Goal: Task Accomplishment & Management: Complete application form

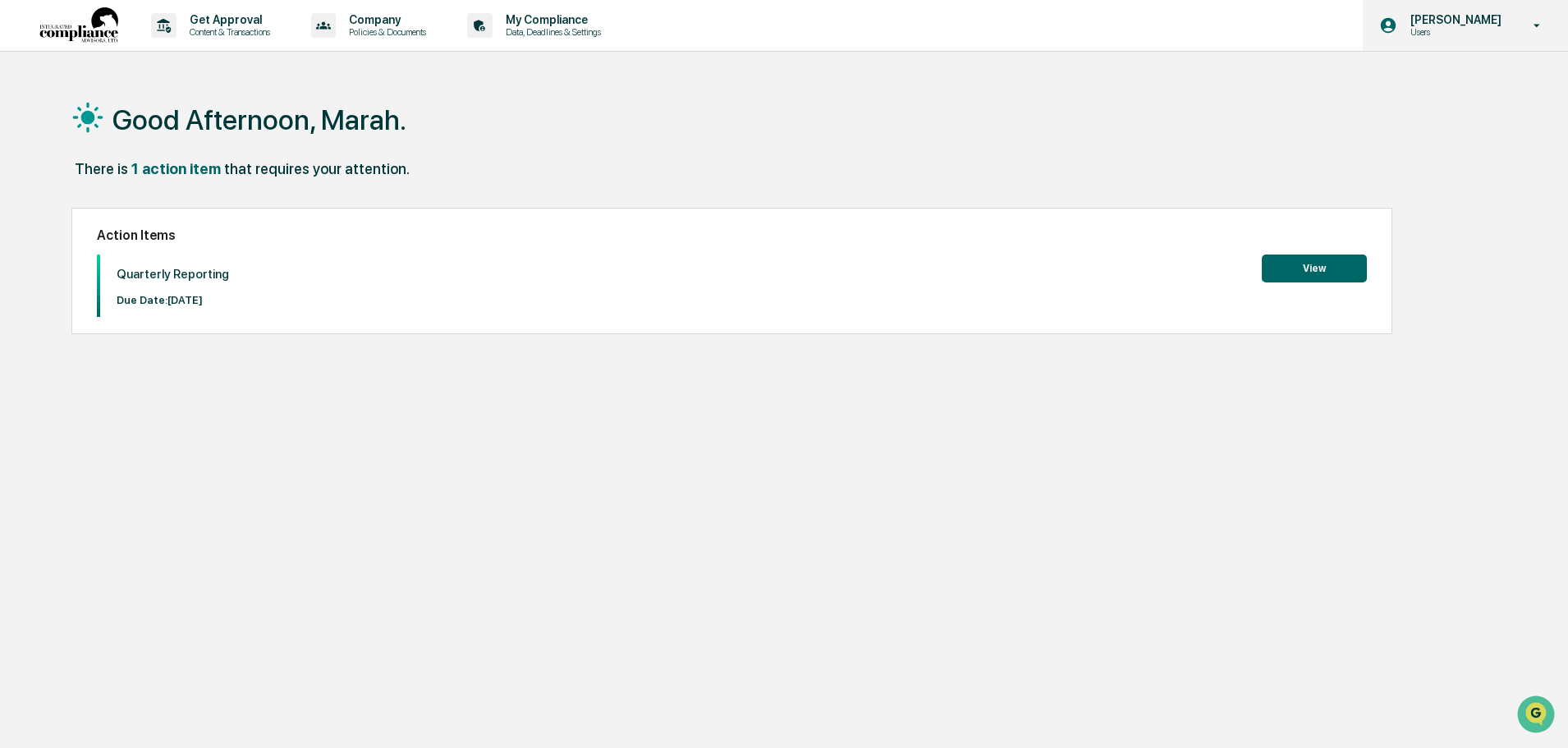
click at [1412, 18] on p "[PERSON_NAME]" at bounding box center [1454, 20] width 112 height 14
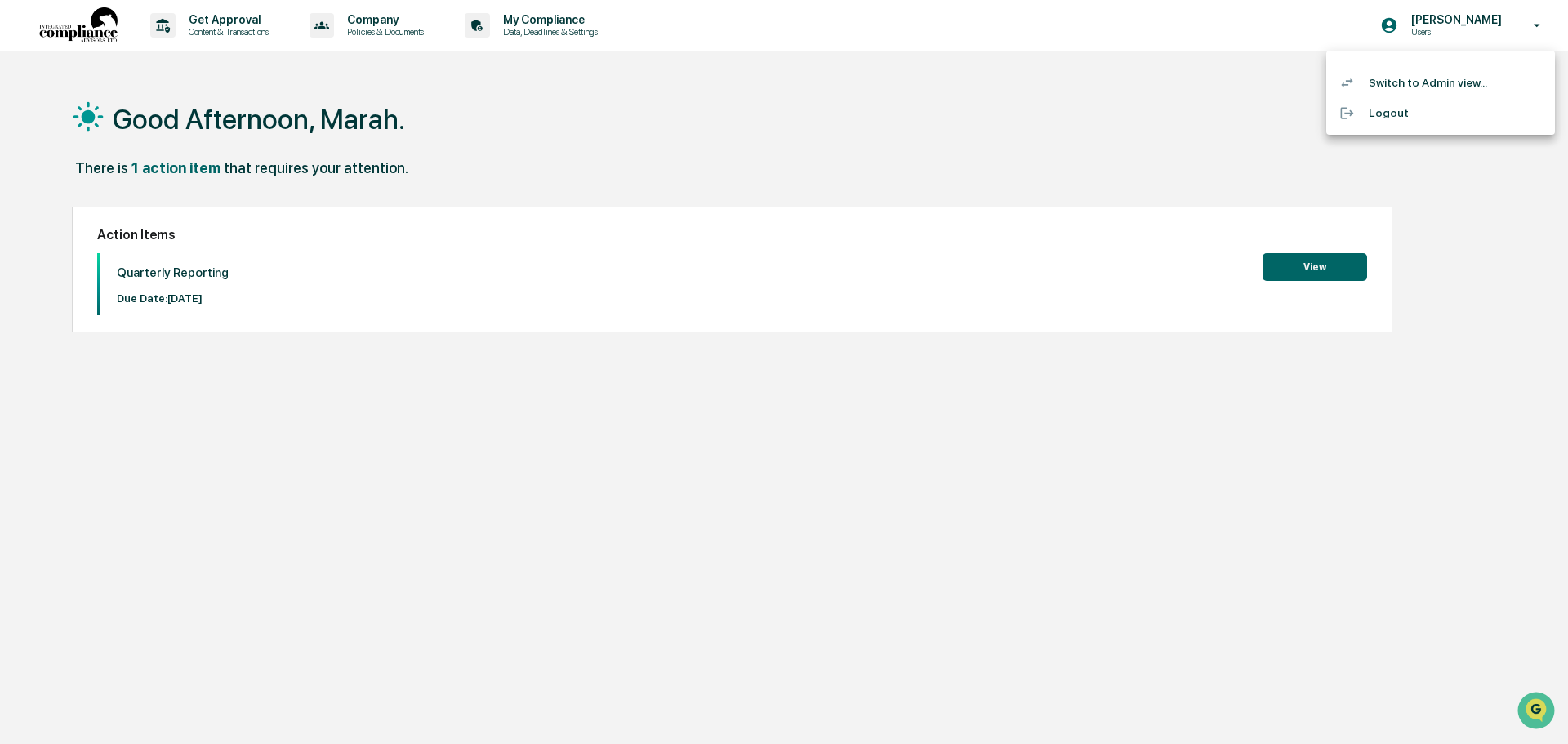
click at [1067, 120] on div at bounding box center [784, 372] width 1568 height 744
click at [1327, 254] on button "View" at bounding box center [1307, 267] width 104 height 28
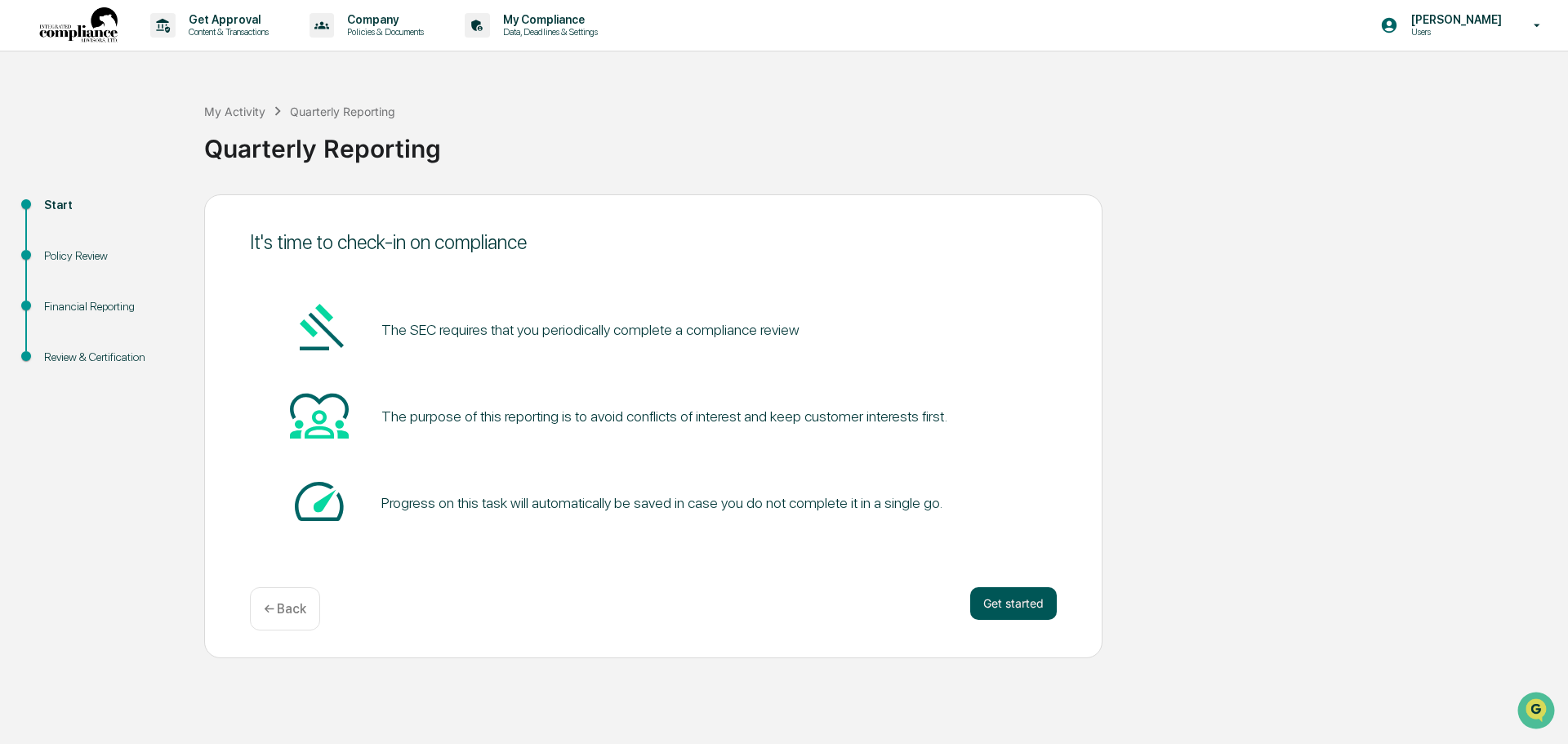
click at [1010, 593] on button "Get started" at bounding box center [1014, 603] width 87 height 33
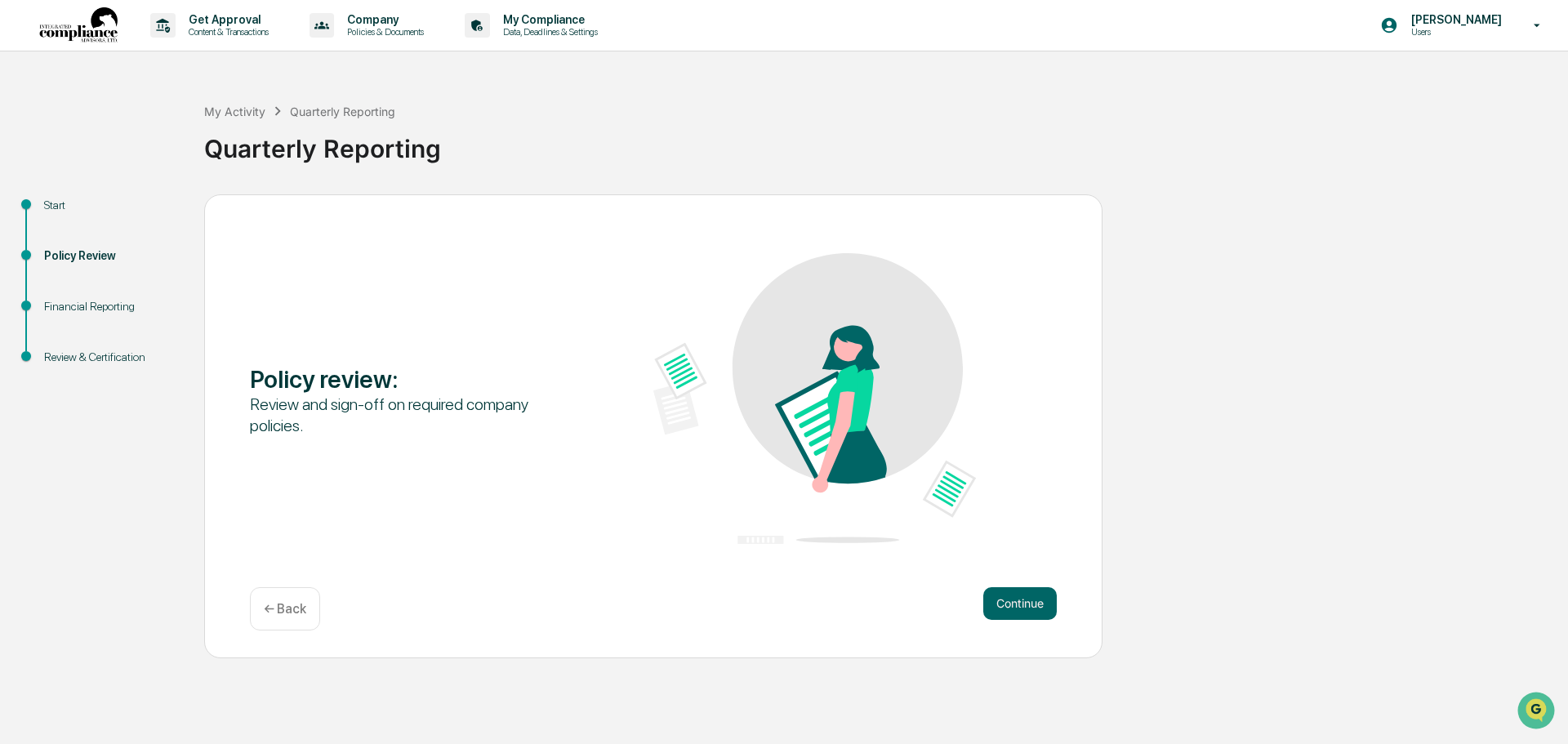
click at [1010, 593] on button "Continue" at bounding box center [1020, 603] width 73 height 33
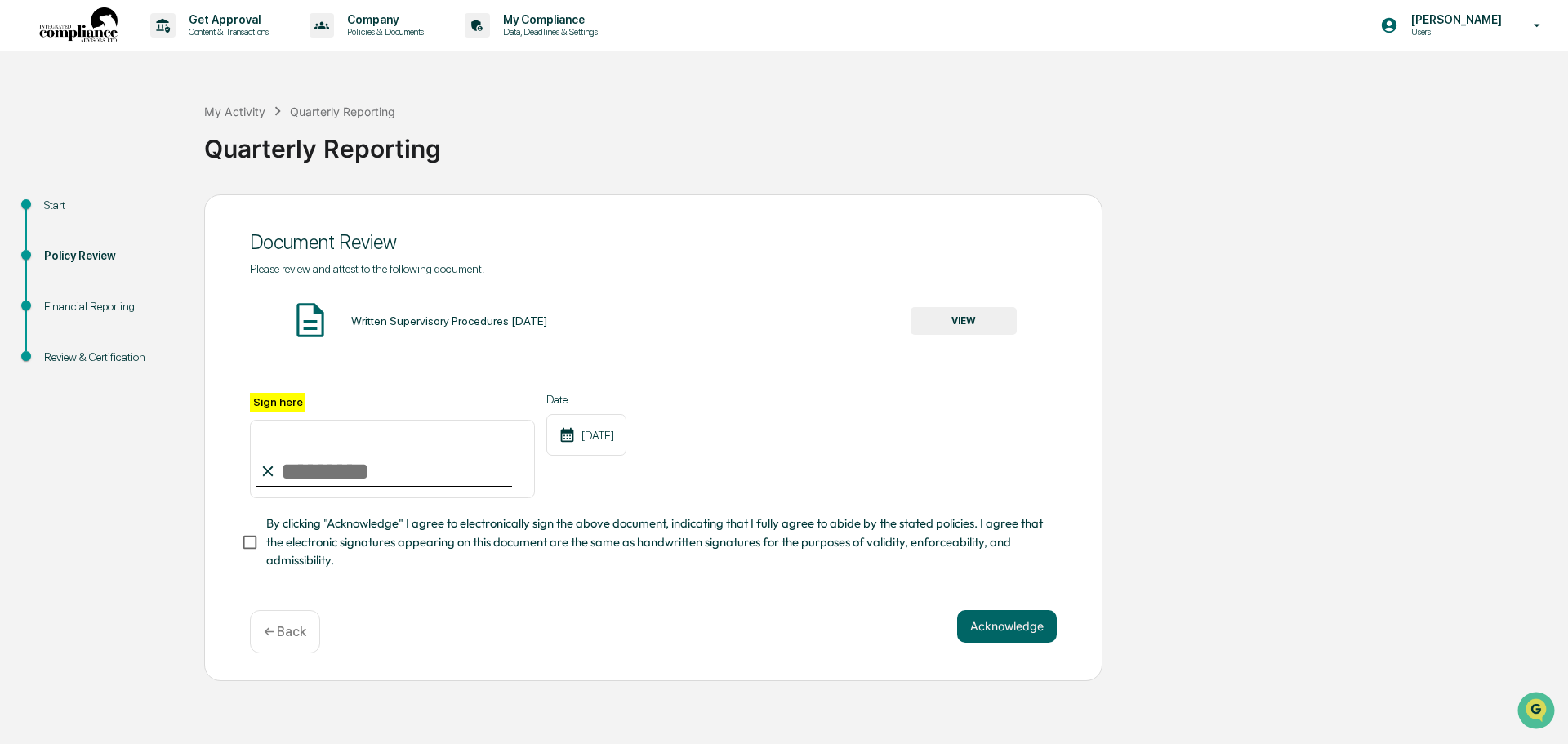
click at [970, 315] on button "VIEW" at bounding box center [964, 321] width 106 height 28
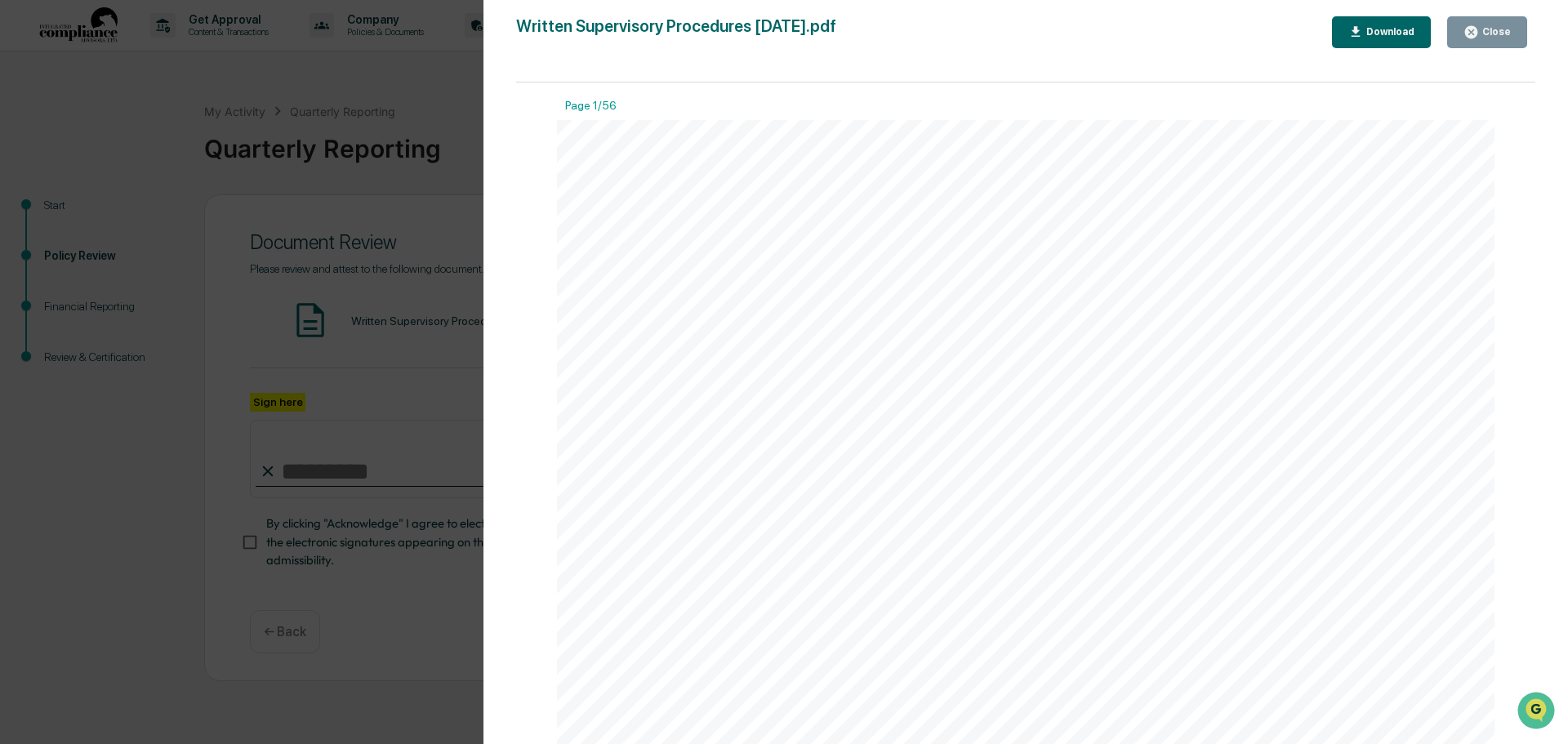
click at [1488, 32] on div "Close" at bounding box center [1495, 32] width 32 height 12
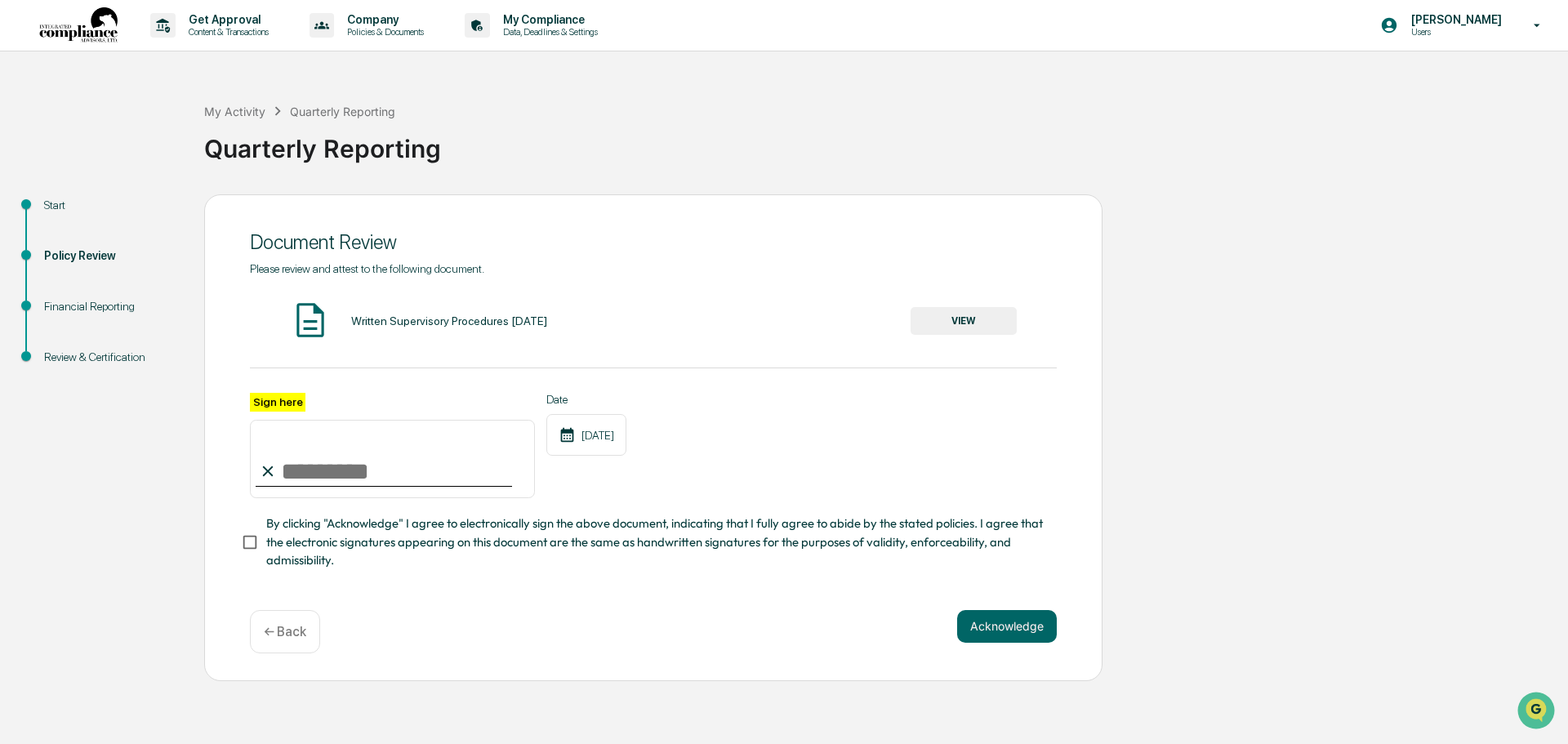
click at [323, 465] on input "Sign here" at bounding box center [392, 459] width 285 height 78
type input "**********"
click at [1017, 633] on button "Acknowledge" at bounding box center [1006, 626] width 99 height 33
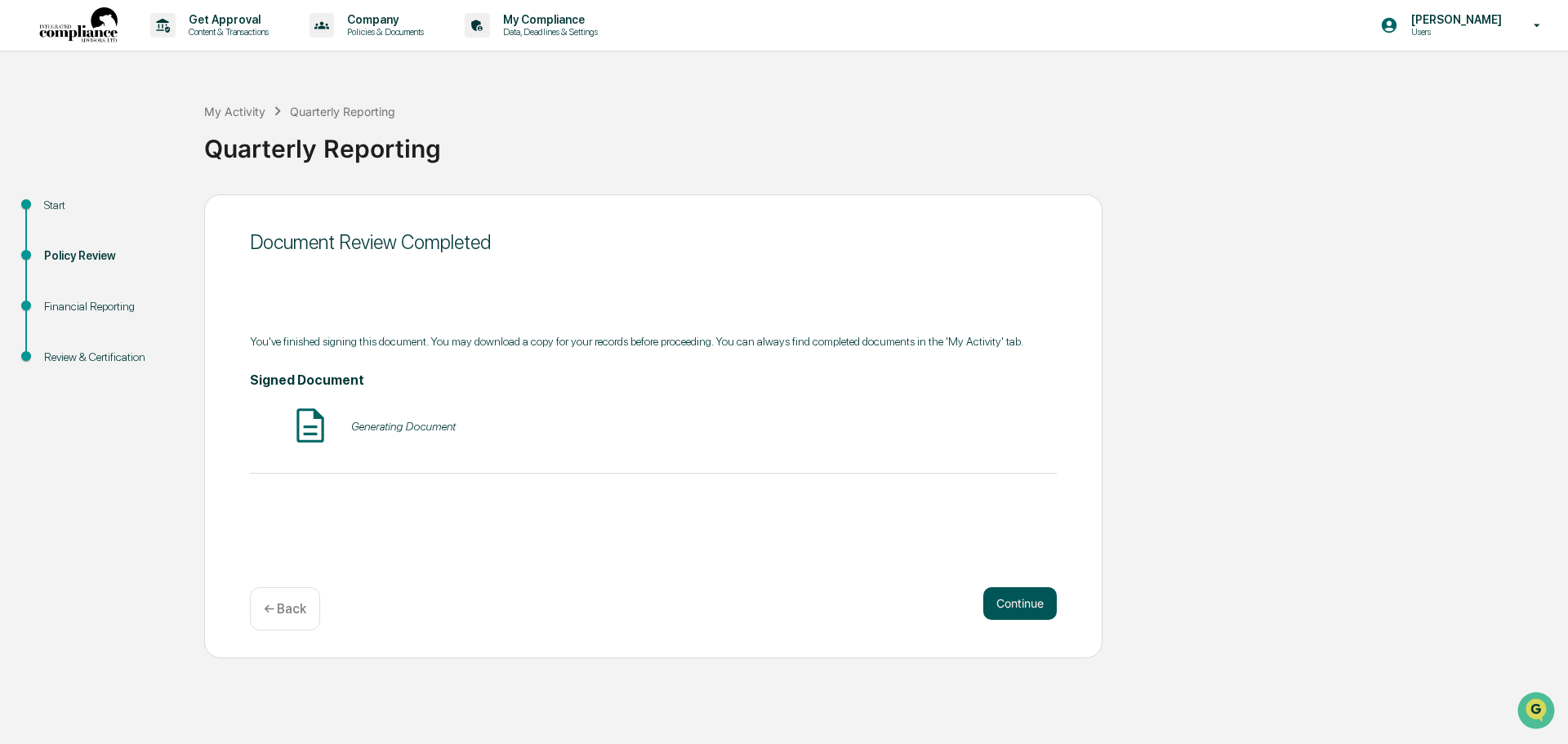
click at [1015, 605] on button "Continue" at bounding box center [1020, 603] width 73 height 33
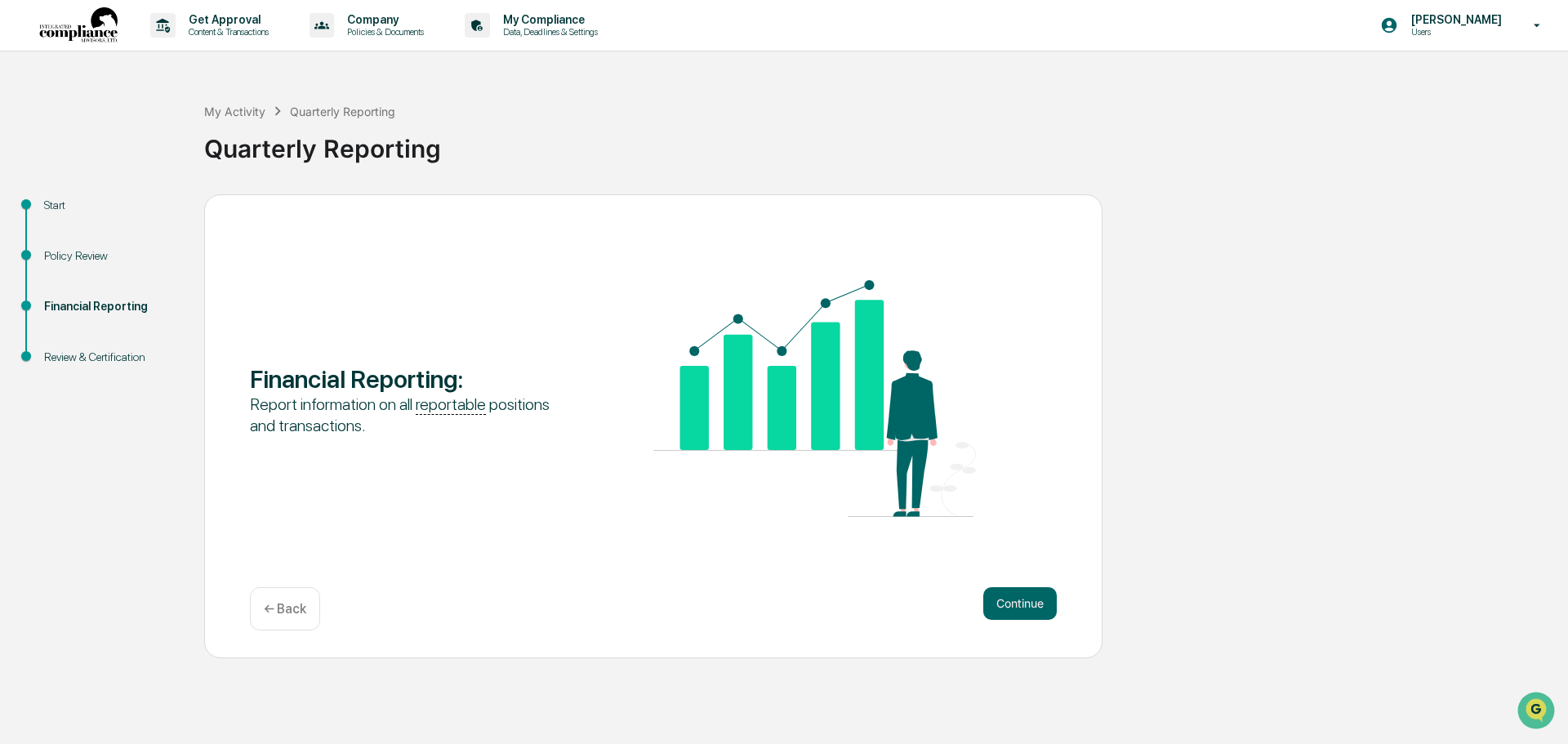
click at [1015, 605] on button "Continue" at bounding box center [1020, 603] width 73 height 33
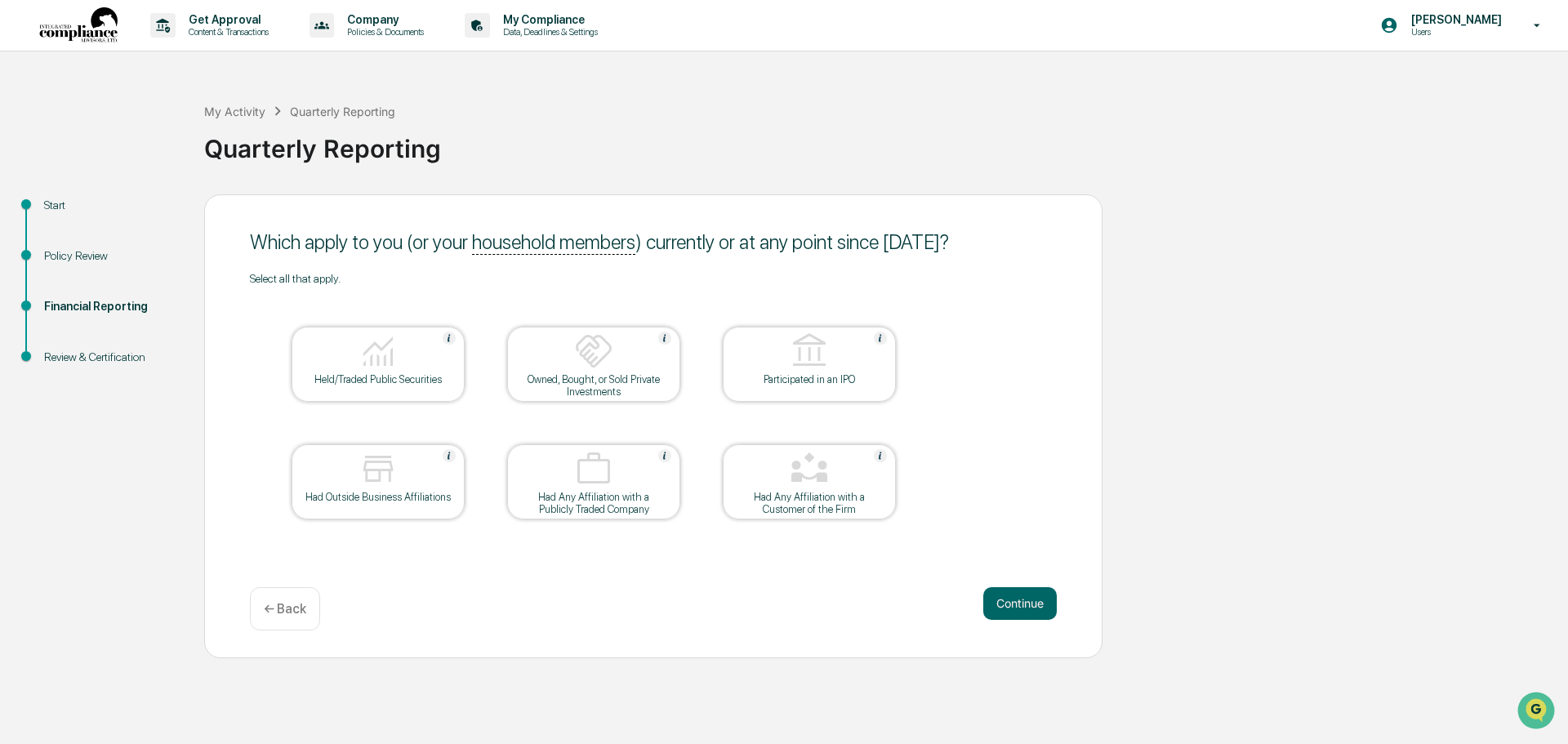
click at [612, 484] on img at bounding box center [594, 468] width 40 height 40
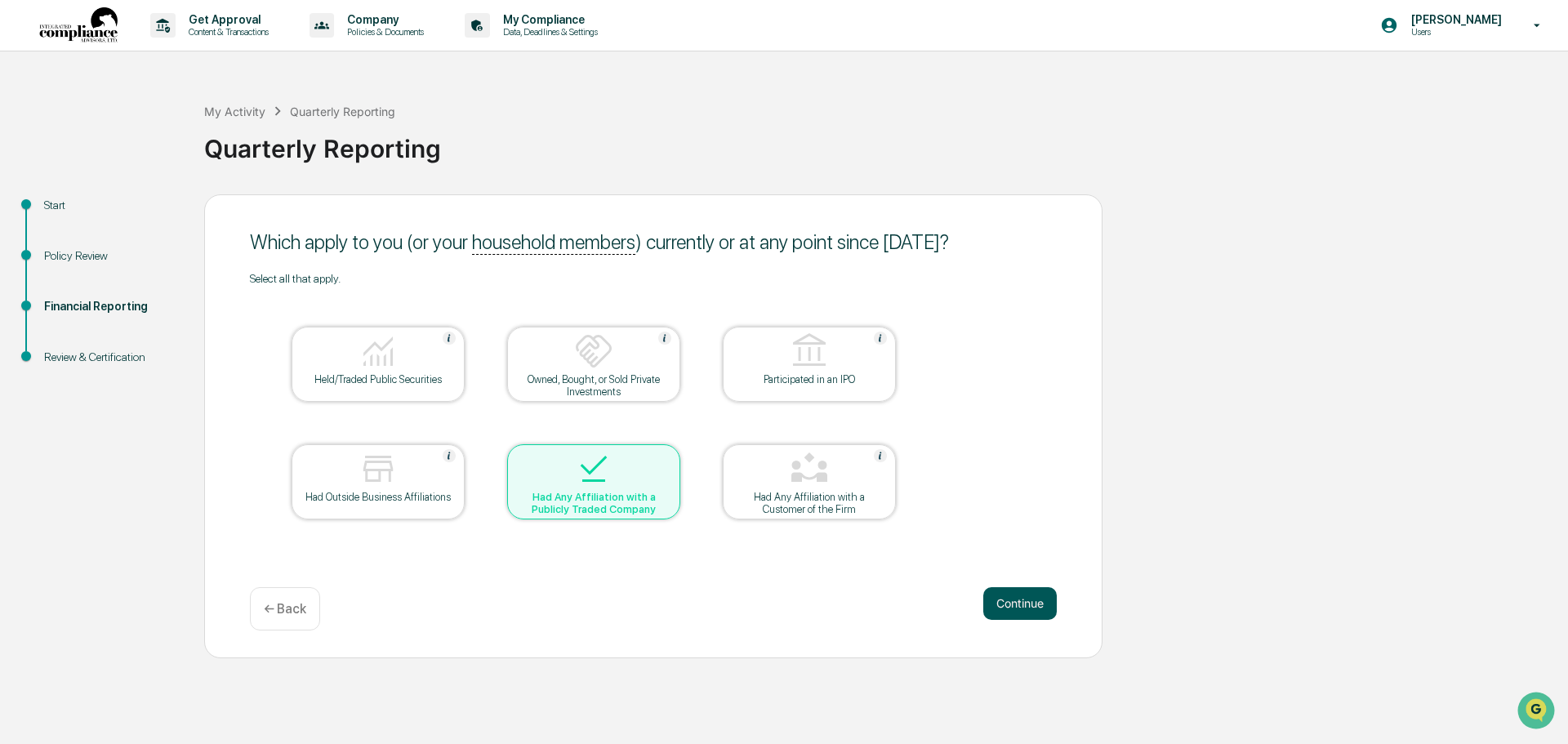
click at [1030, 597] on button "Continue" at bounding box center [1020, 603] width 73 height 33
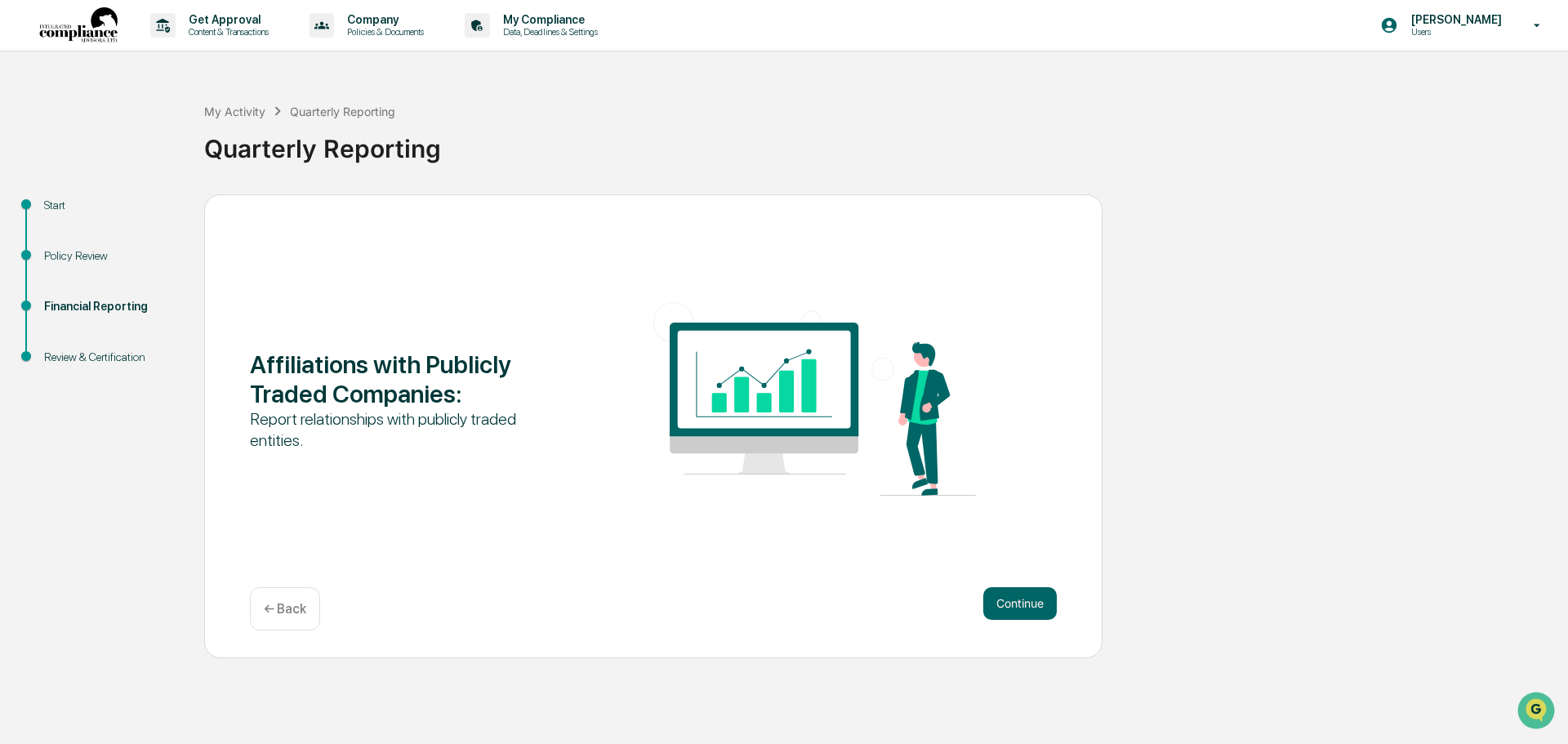
click at [1030, 597] on button "Continue" at bounding box center [1020, 603] width 73 height 33
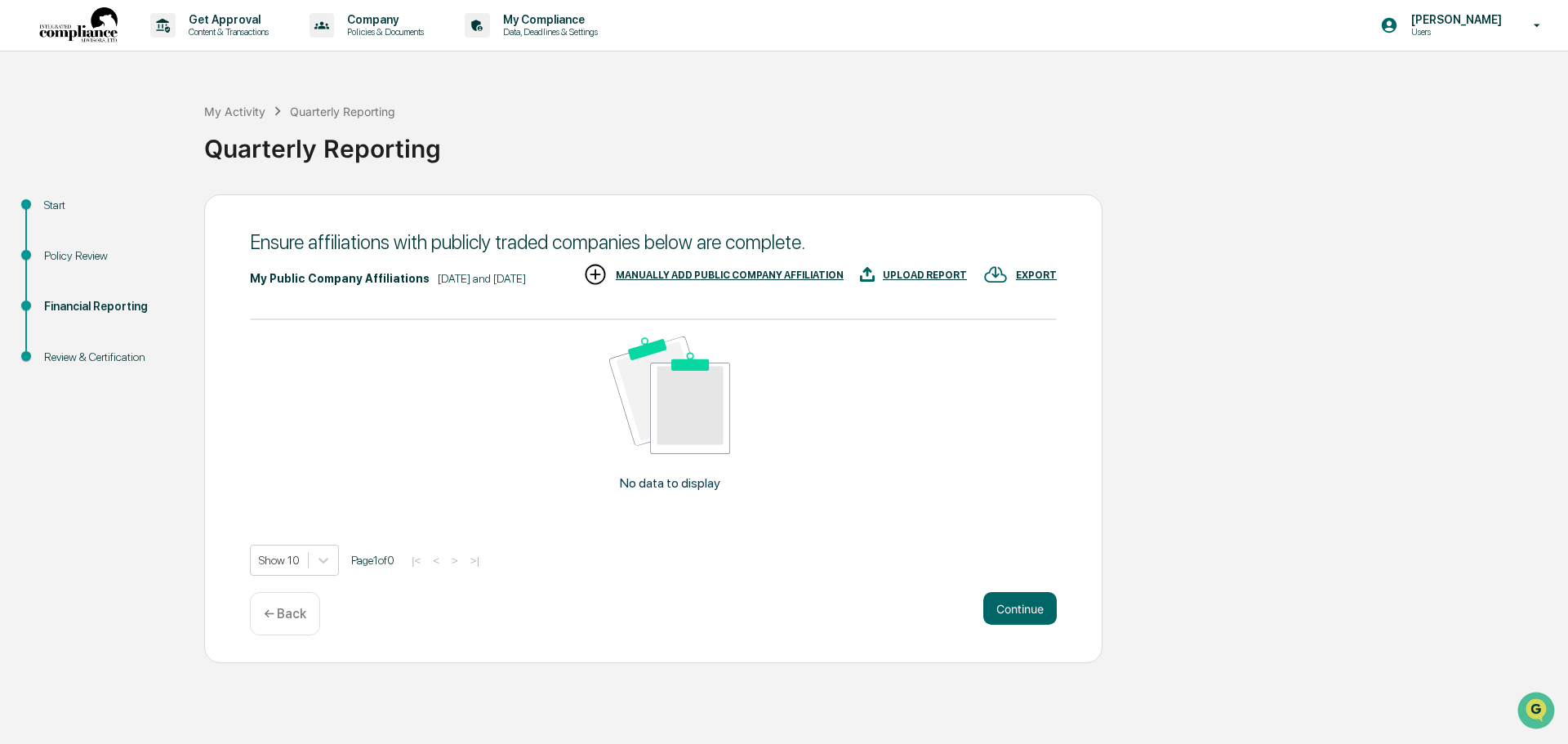
click at [843, 280] on div "MANUALLY ADD PUBLIC COMPANY AFFILIATION" at bounding box center [730, 276] width 227 height 12
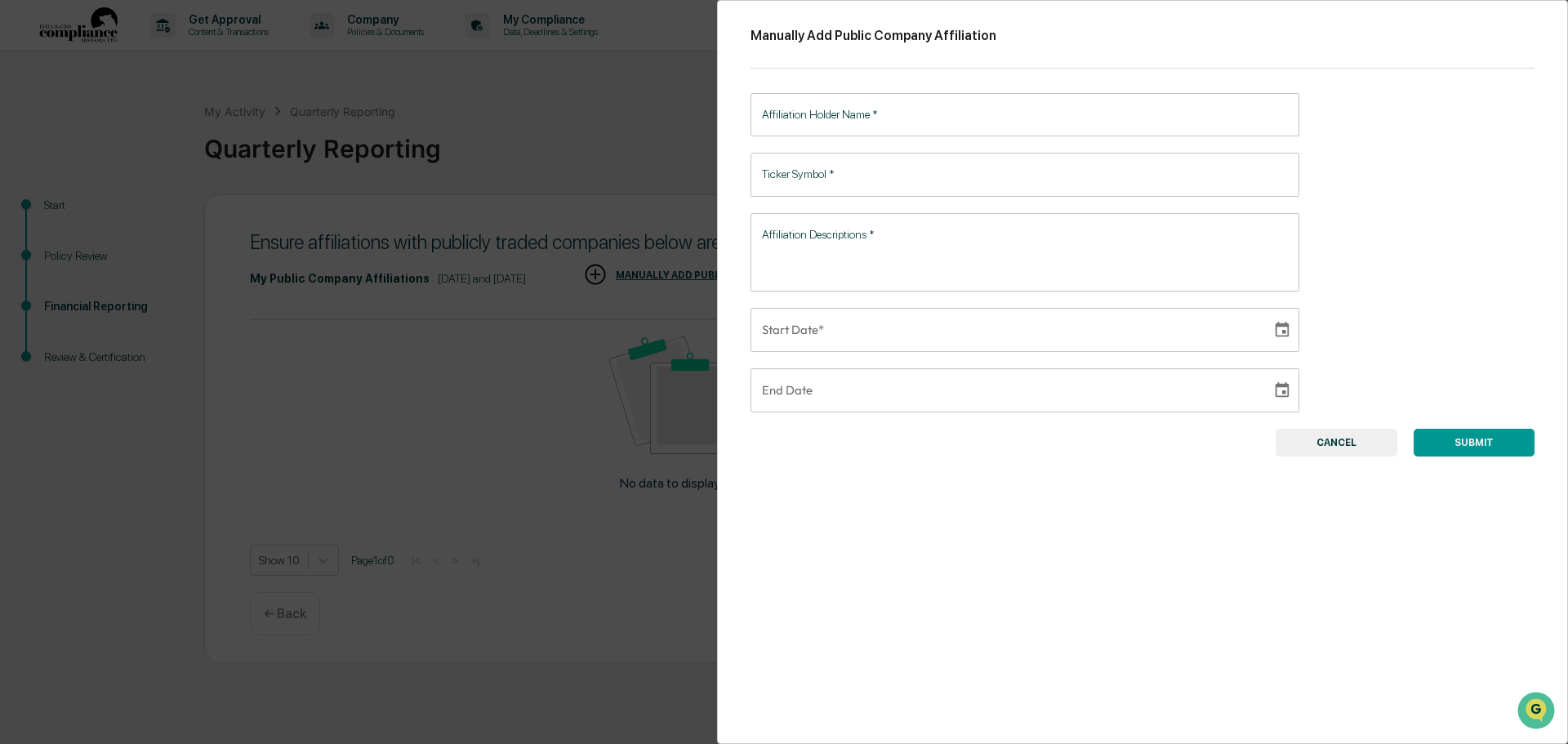
click at [876, 116] on input "Affiliation Holder Name   *" at bounding box center [1024, 115] width 548 height 43
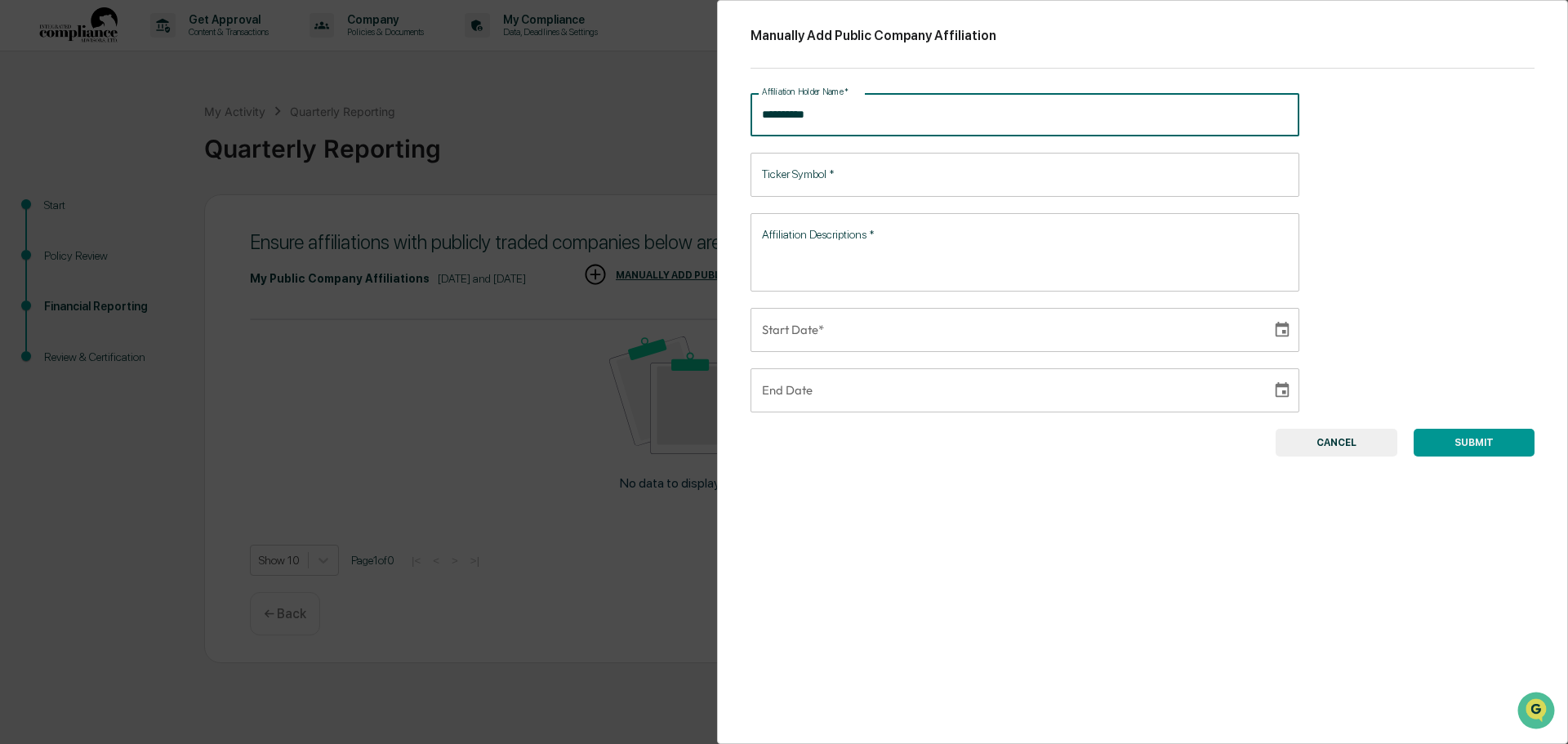
type input "**********"
click at [865, 181] on input "Ticker Symbol   *" at bounding box center [1024, 173] width 548 height 43
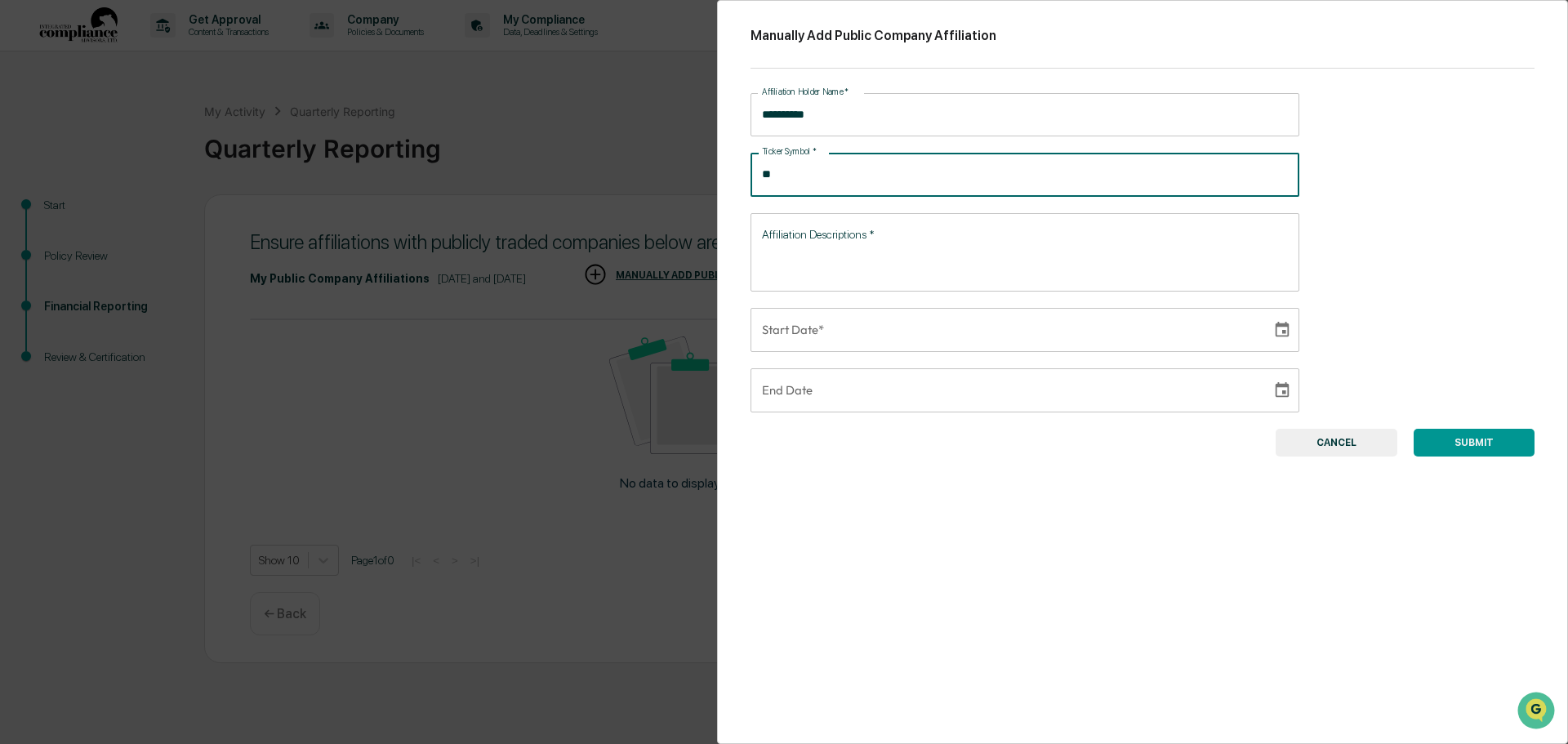
type input "*"
type input "**"
click at [872, 267] on textarea "Affiliation Descriptions   *" at bounding box center [1025, 252] width 526 height 51
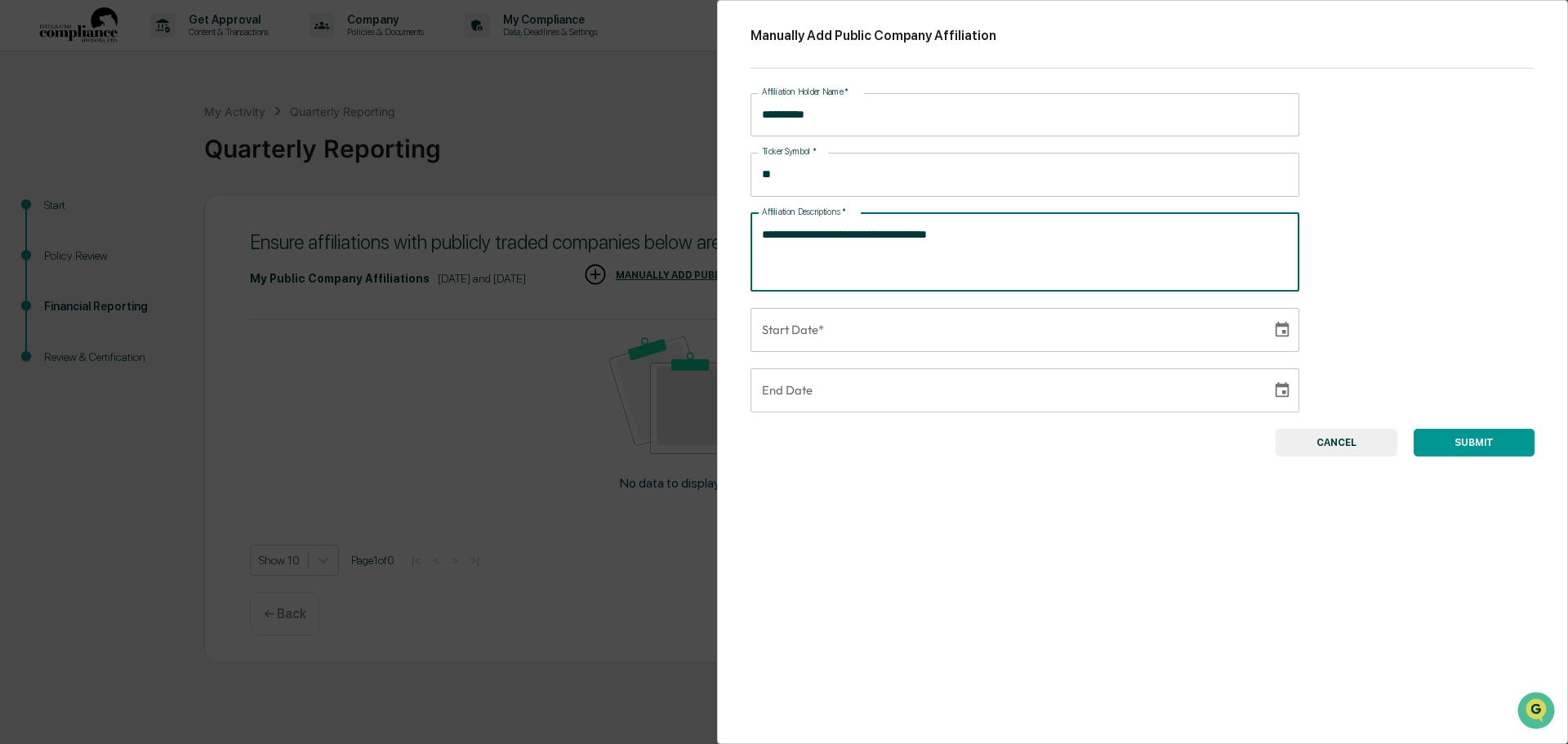
click at [812, 243] on textarea "**********" at bounding box center [1023, 252] width 520 height 51
click at [796, 234] on textarea "**********" at bounding box center [1023, 252] width 520 height 51
drag, startPoint x: 826, startPoint y: 237, endPoint x: 796, endPoint y: 236, distance: 30.0
click at [796, 236] on textarea "**********" at bounding box center [1023, 252] width 520 height 51
drag, startPoint x: 997, startPoint y: 232, endPoint x: 796, endPoint y: 242, distance: 201.2
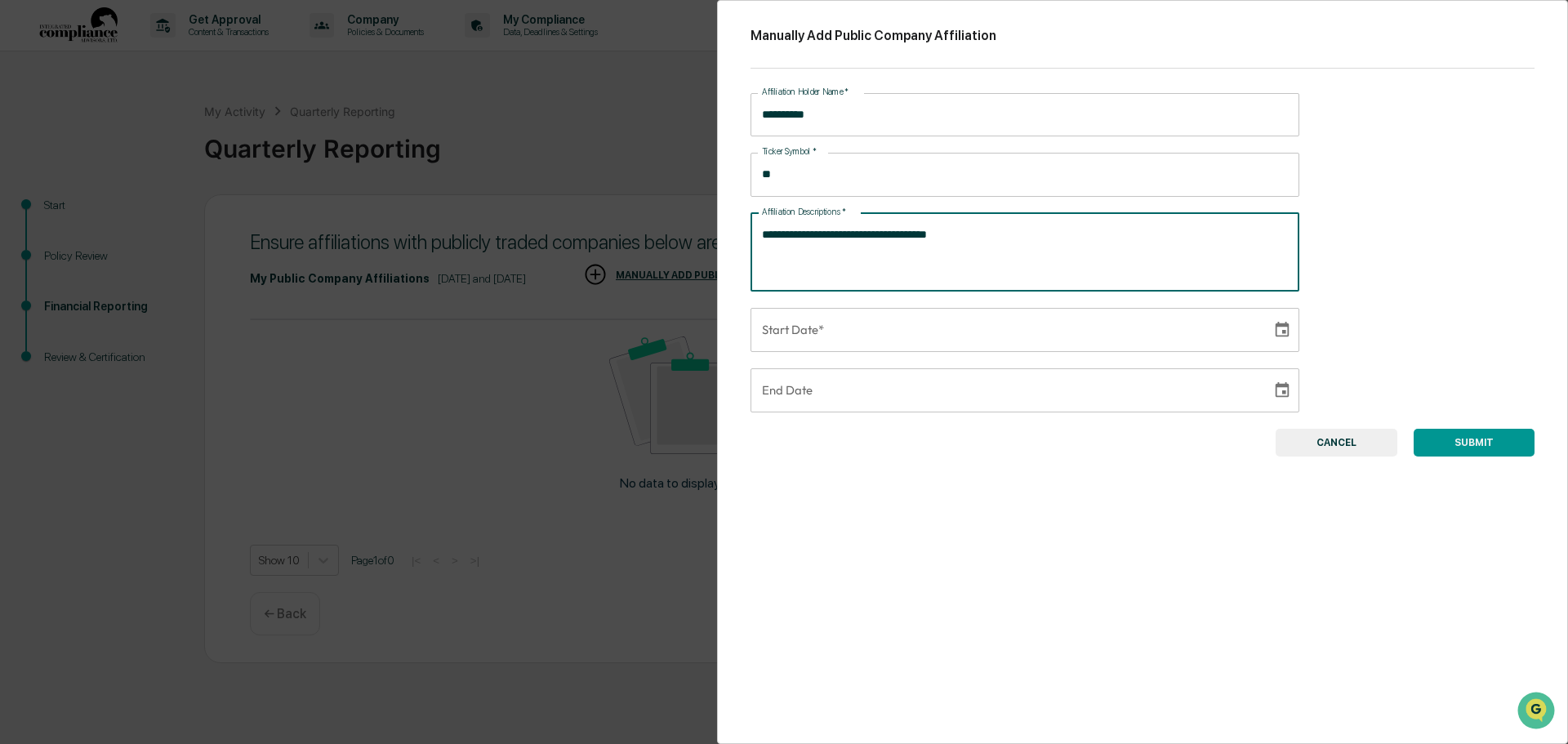
click at [796, 242] on textarea "**********" at bounding box center [1023, 252] width 520 height 51
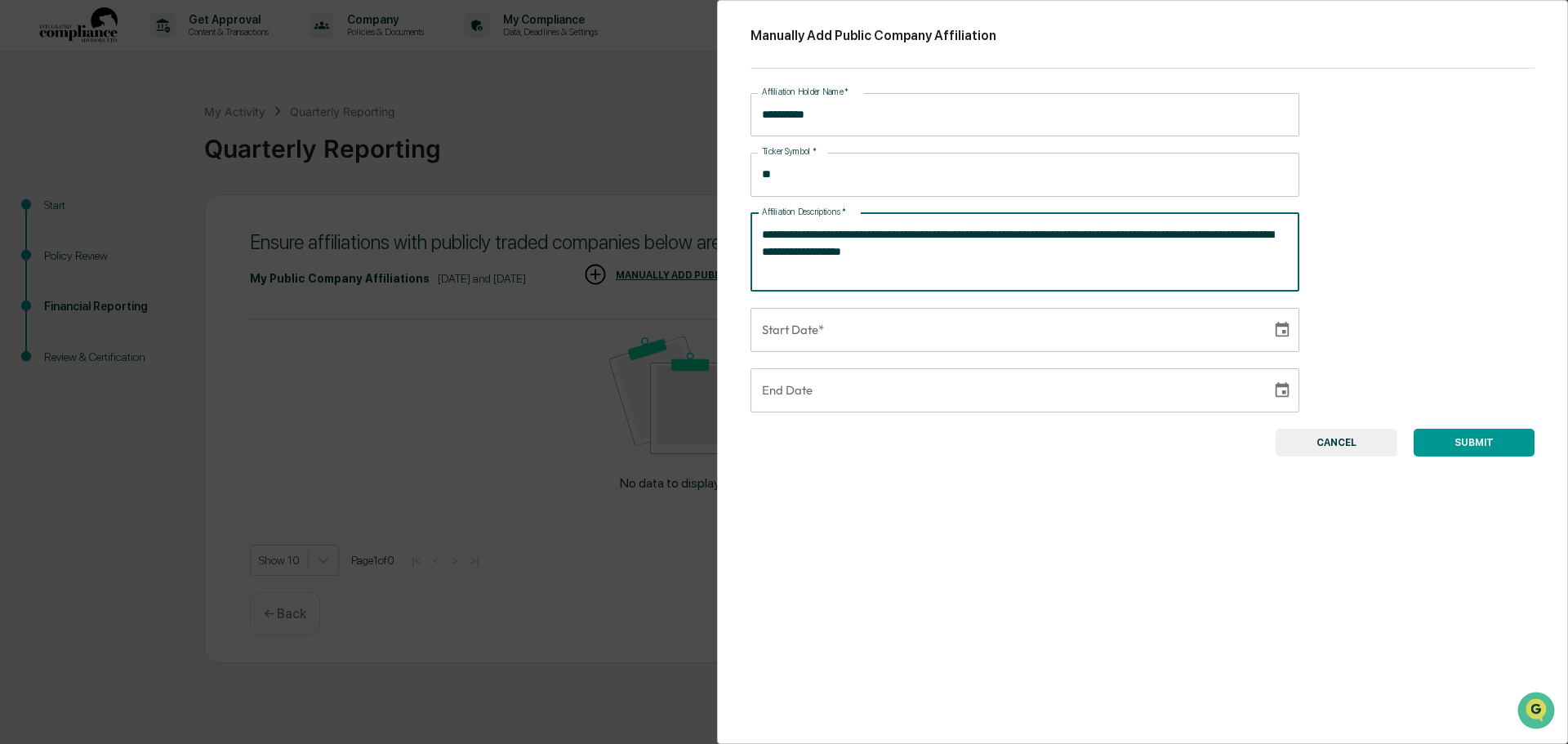
type textarea "**********"
click at [871, 321] on input "**********" at bounding box center [1005, 330] width 510 height 44
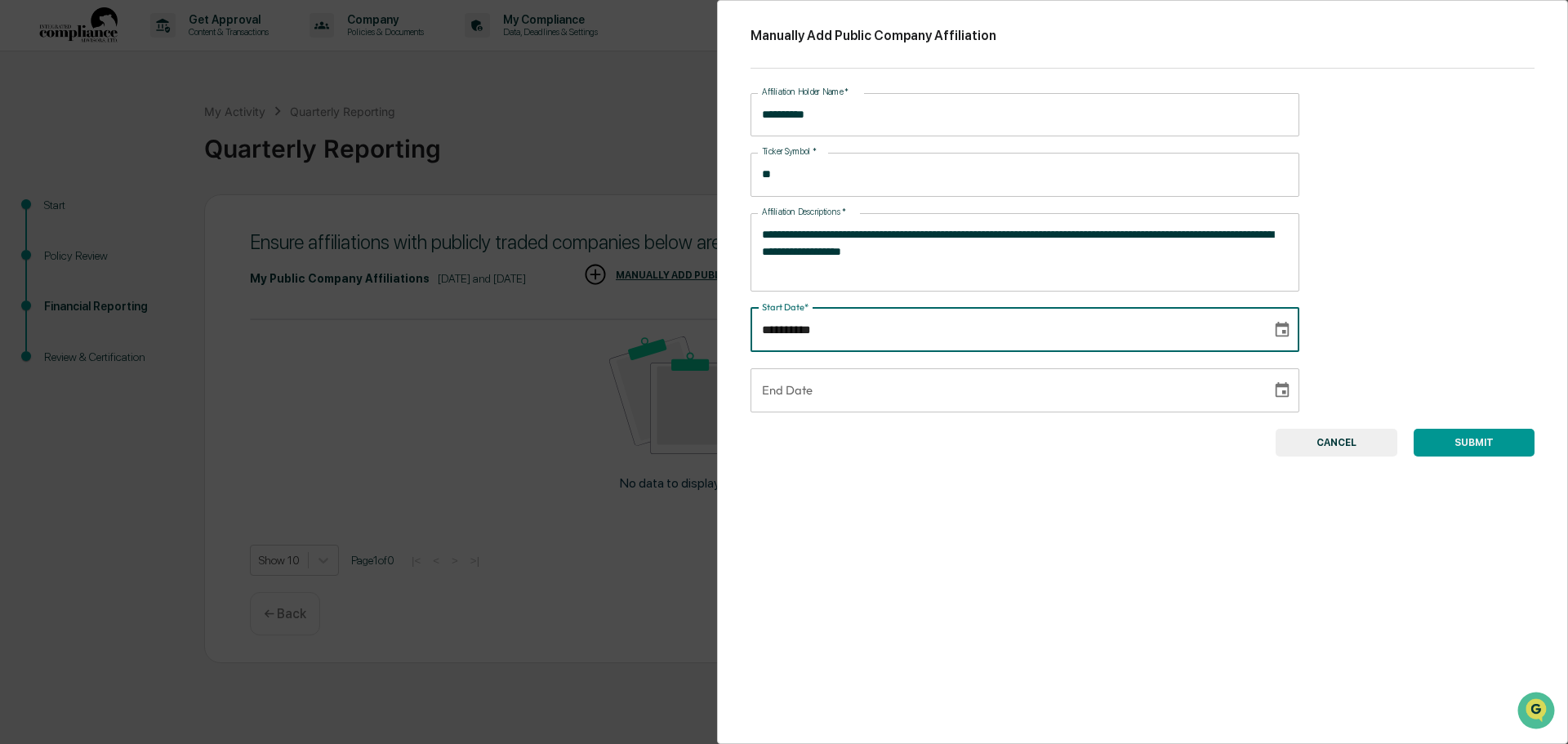
type input "**********"
click at [1035, 462] on div "**********" at bounding box center [1142, 372] width 851 height 744
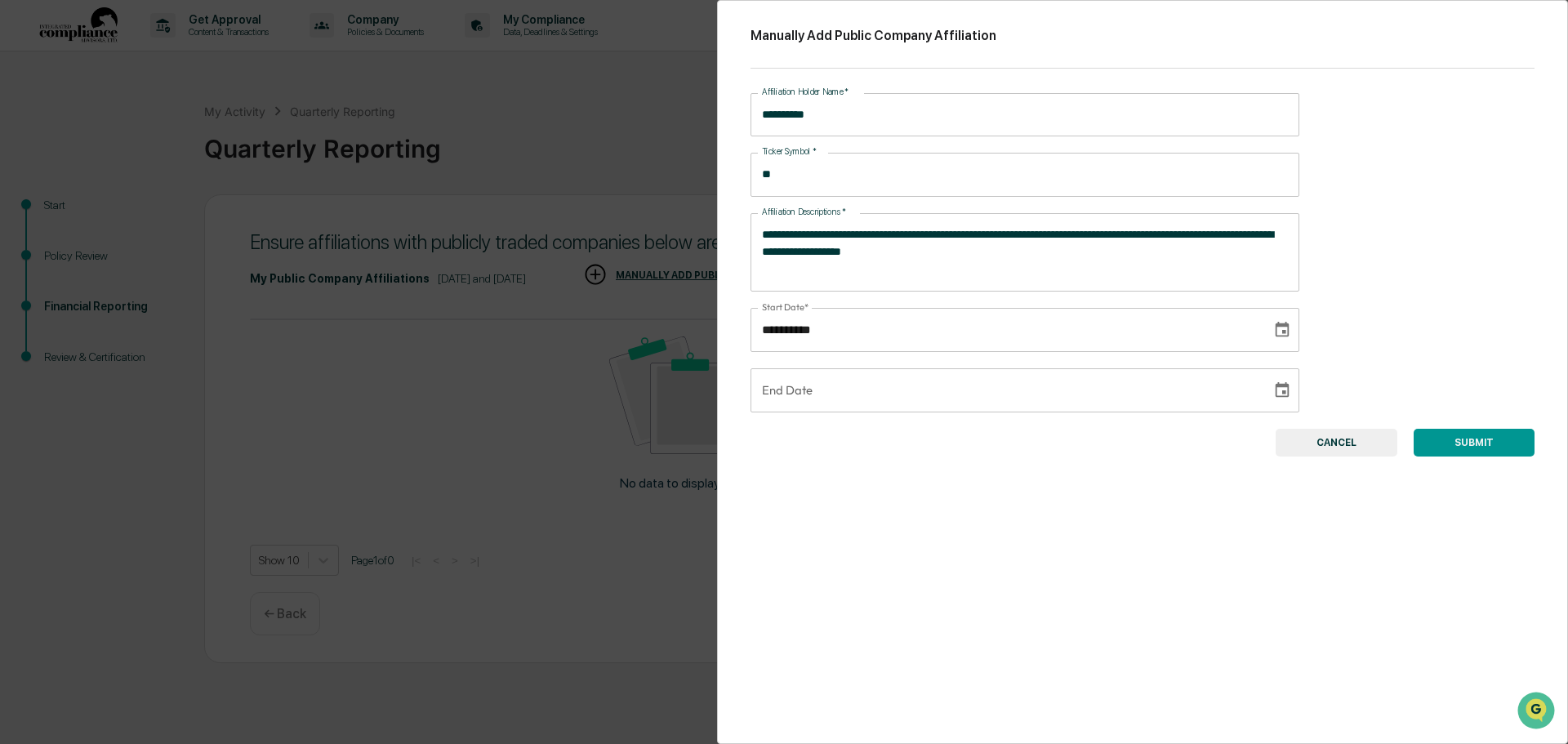
click at [1473, 434] on button "SUBMIT" at bounding box center [1474, 442] width 120 height 28
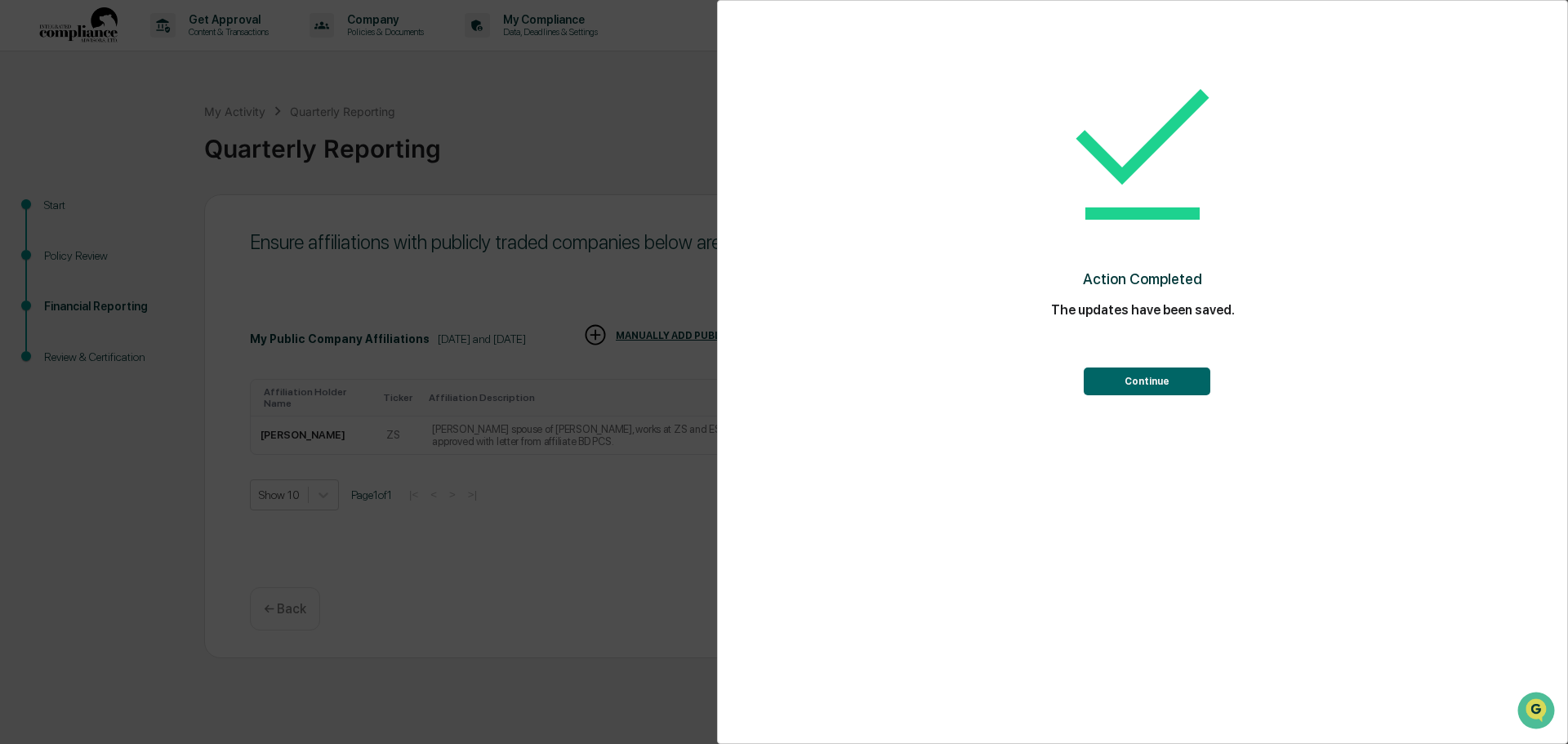
click at [1186, 386] on button "Continue" at bounding box center [1146, 381] width 126 height 28
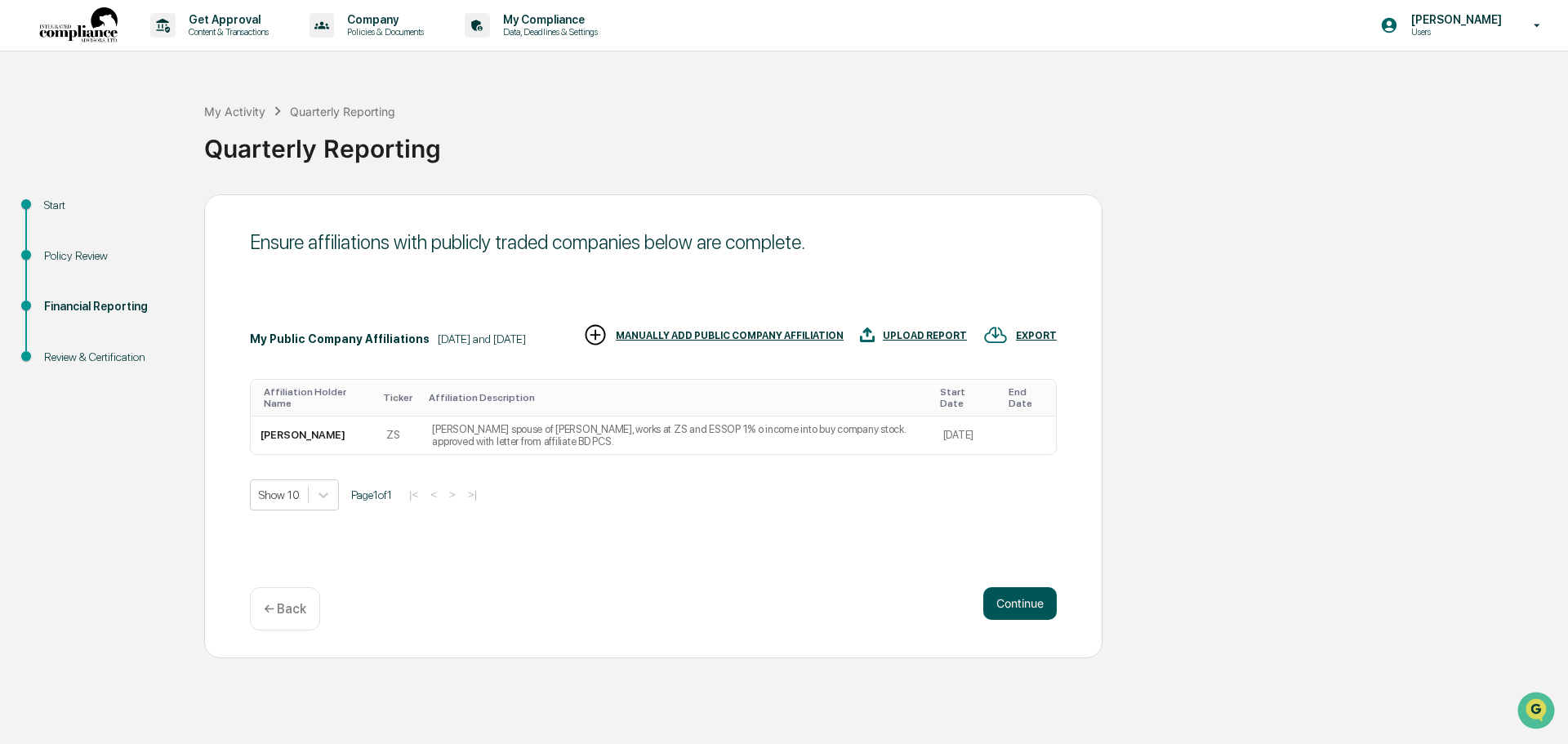
click at [1046, 602] on button "Continue" at bounding box center [1020, 603] width 73 height 33
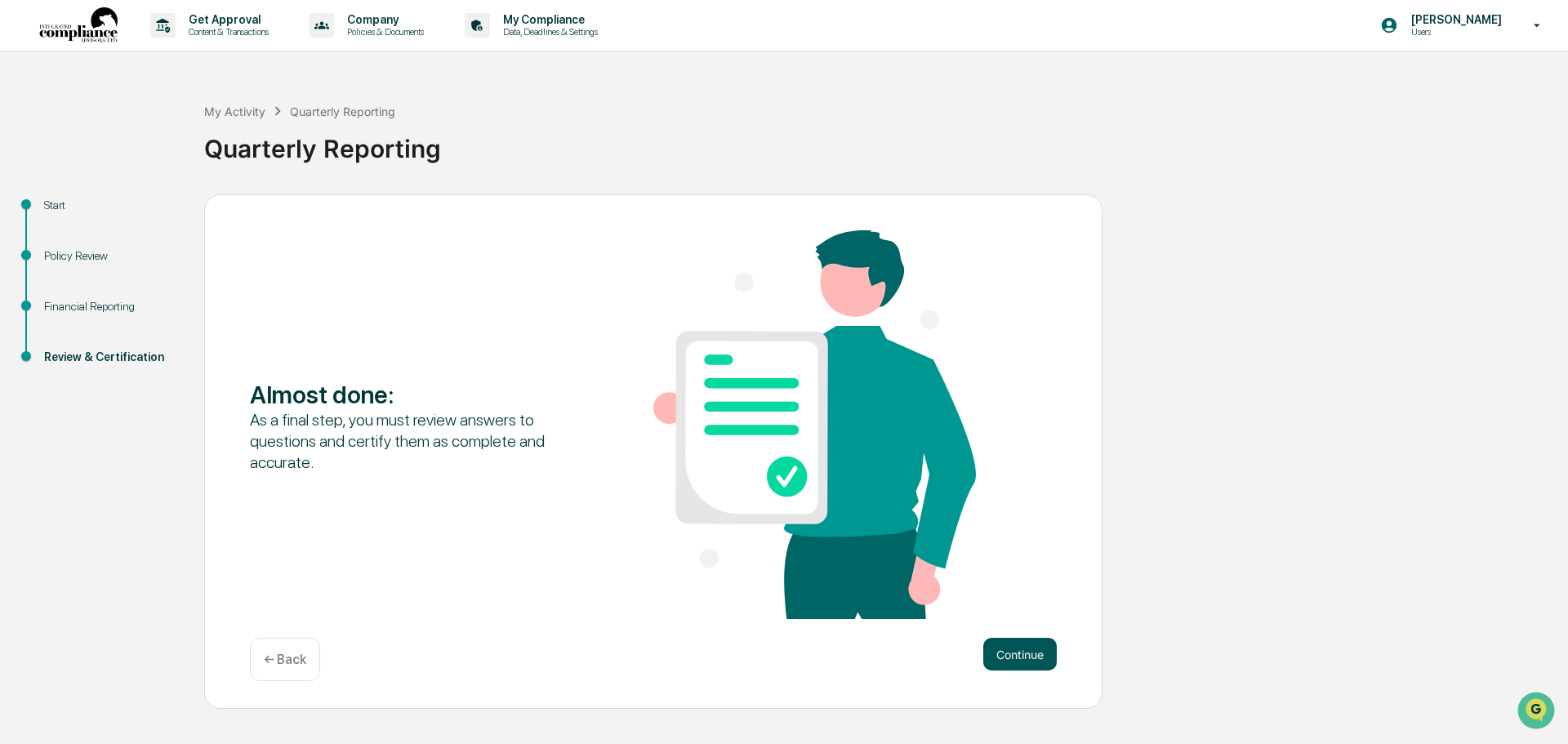
click at [1023, 661] on button "Continue" at bounding box center [1020, 654] width 73 height 33
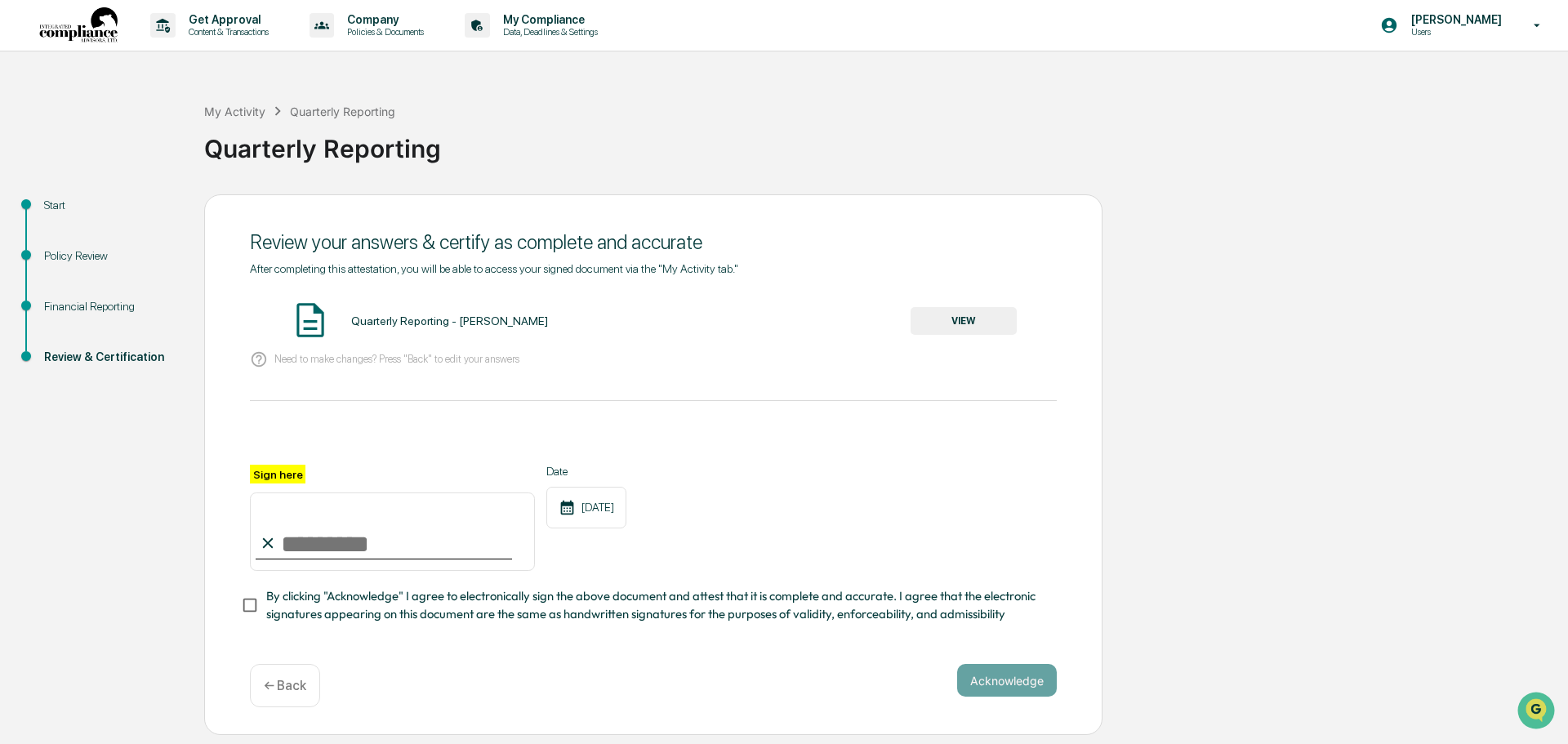
click at [952, 325] on button "VIEW" at bounding box center [964, 321] width 106 height 28
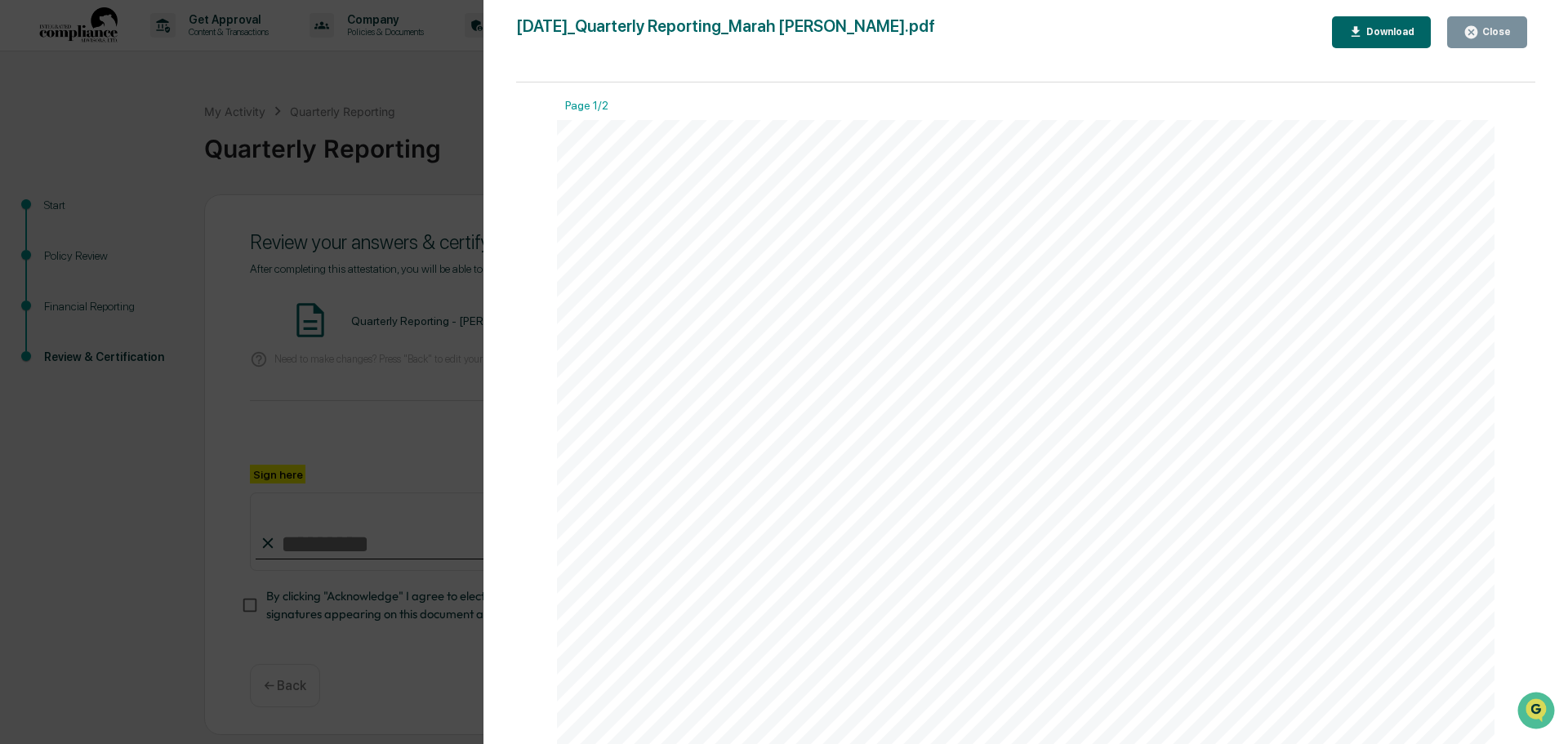
click at [1484, 29] on div "Close" at bounding box center [1495, 32] width 32 height 12
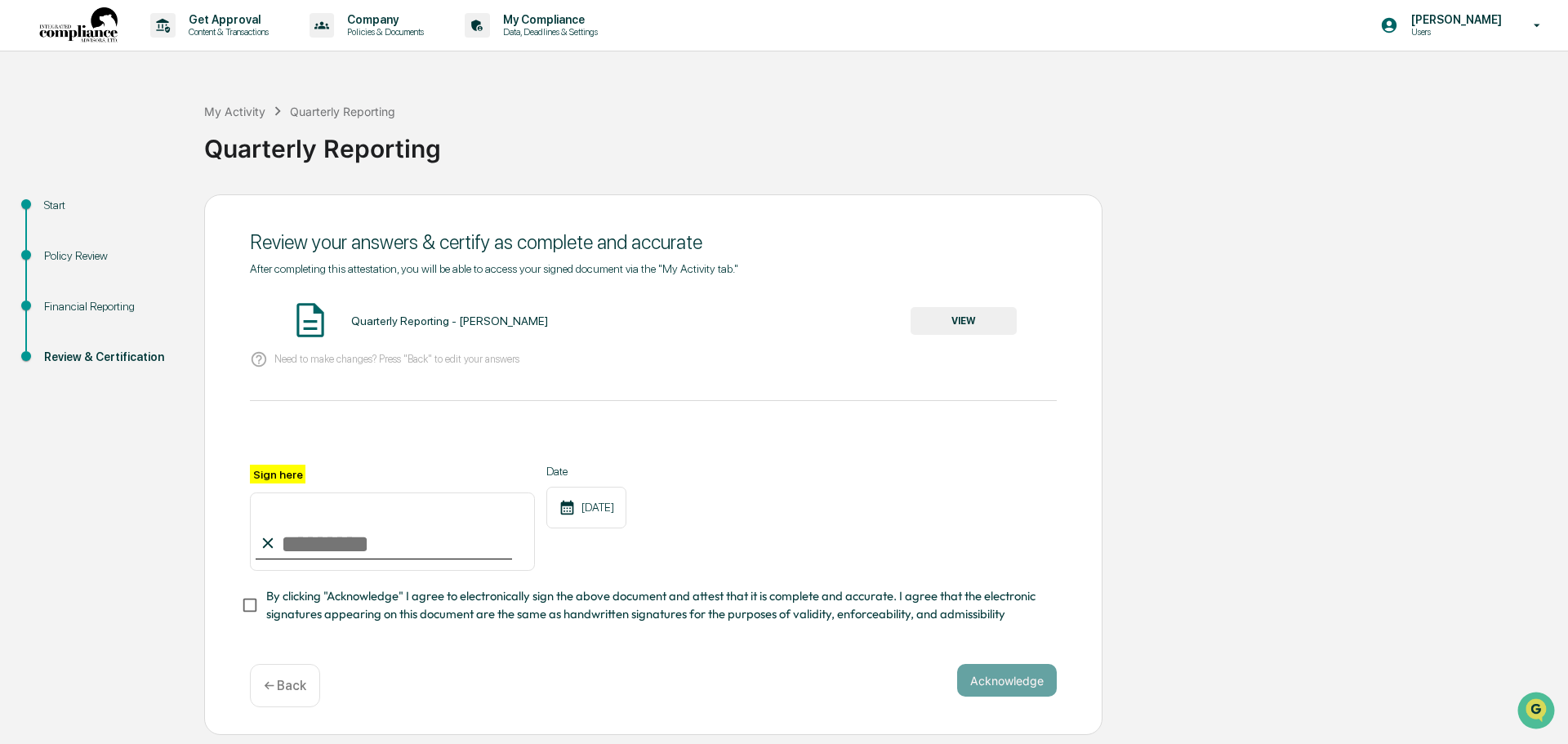
click at [317, 544] on input "Sign here" at bounding box center [392, 531] width 285 height 78
click at [431, 533] on input "Sign here" at bounding box center [392, 531] width 285 height 78
type input "**********"
click at [993, 682] on button "Acknowledge" at bounding box center [1006, 680] width 99 height 33
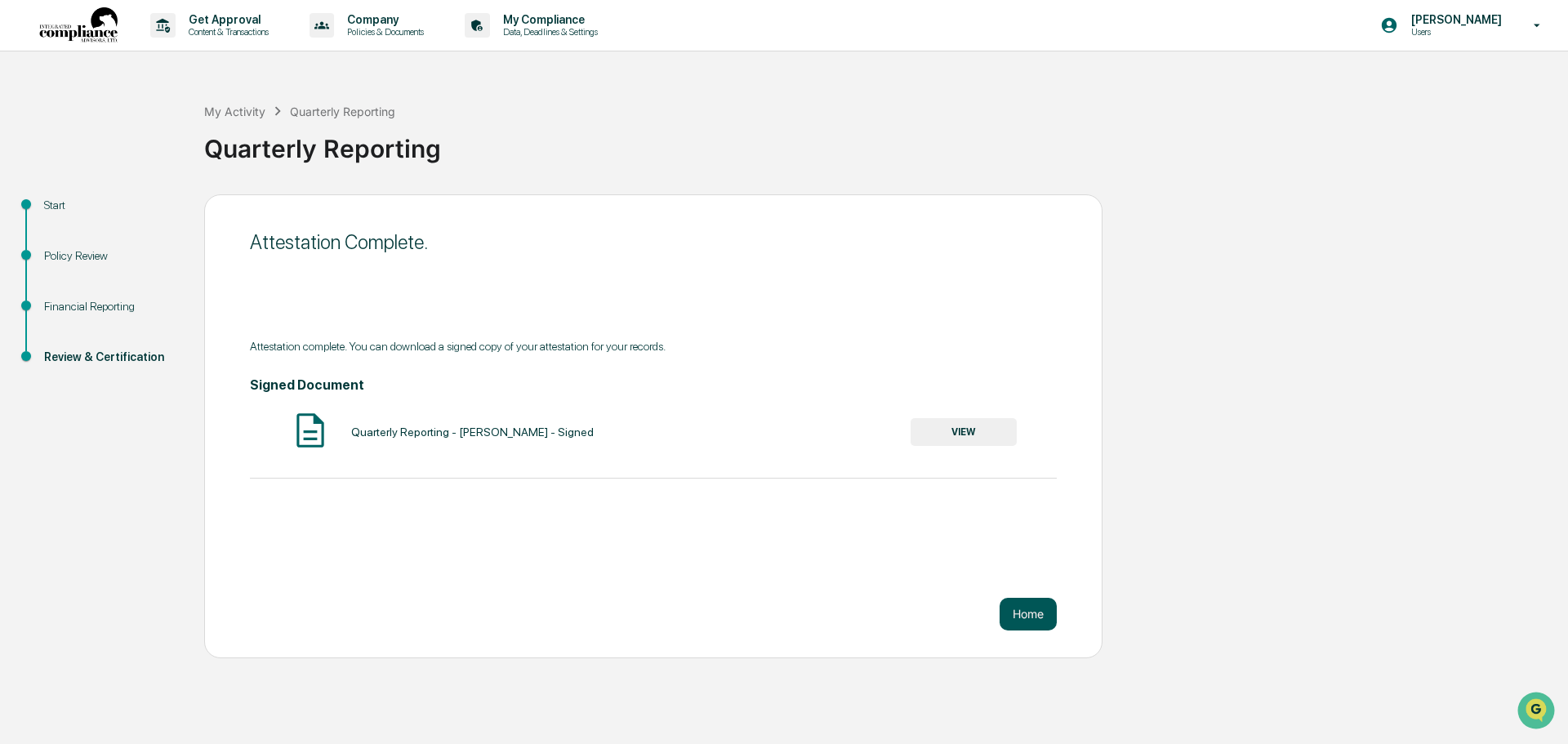
click at [1013, 615] on button "Home" at bounding box center [1027, 614] width 57 height 33
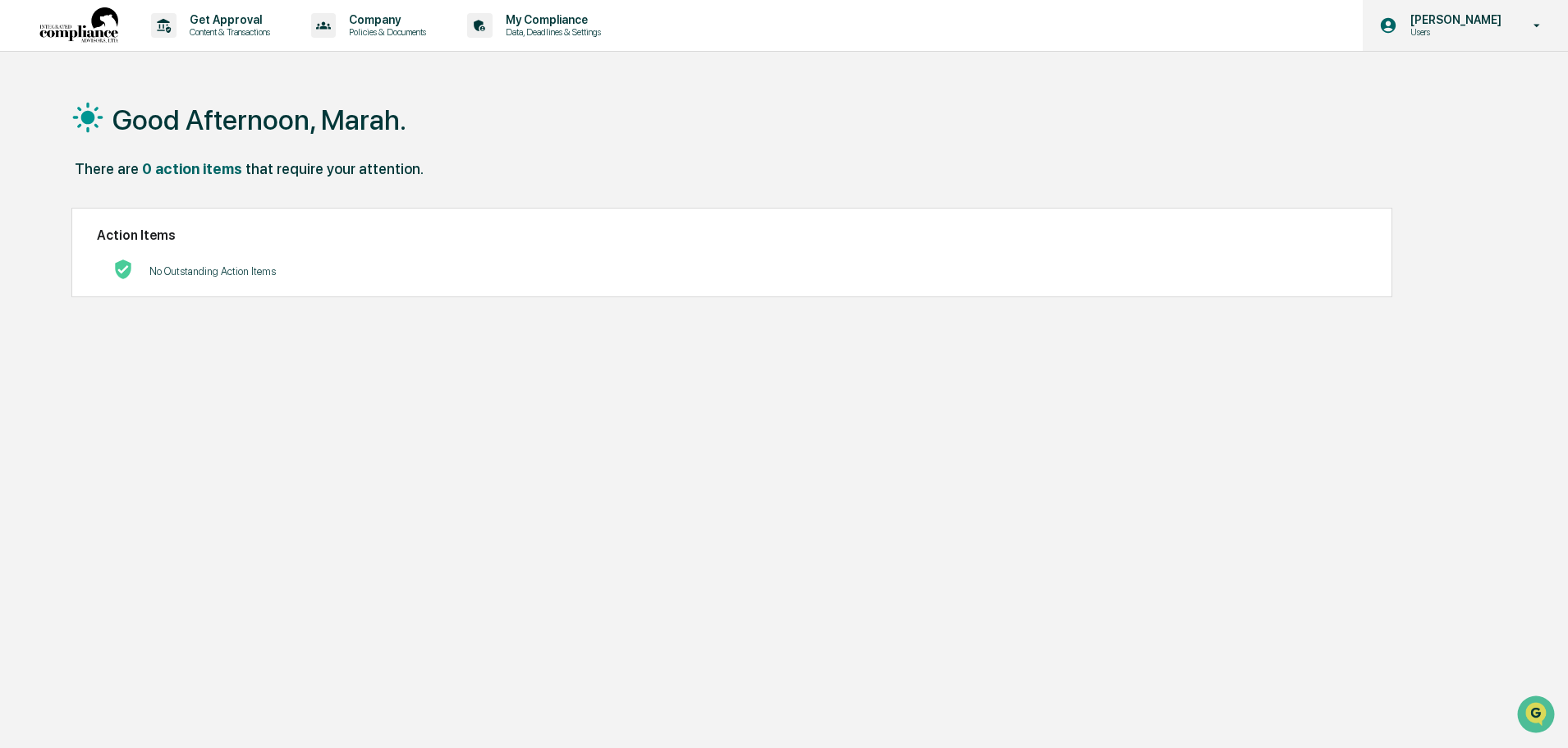
click at [1458, 25] on p "[PERSON_NAME]" at bounding box center [1454, 20] width 112 height 14
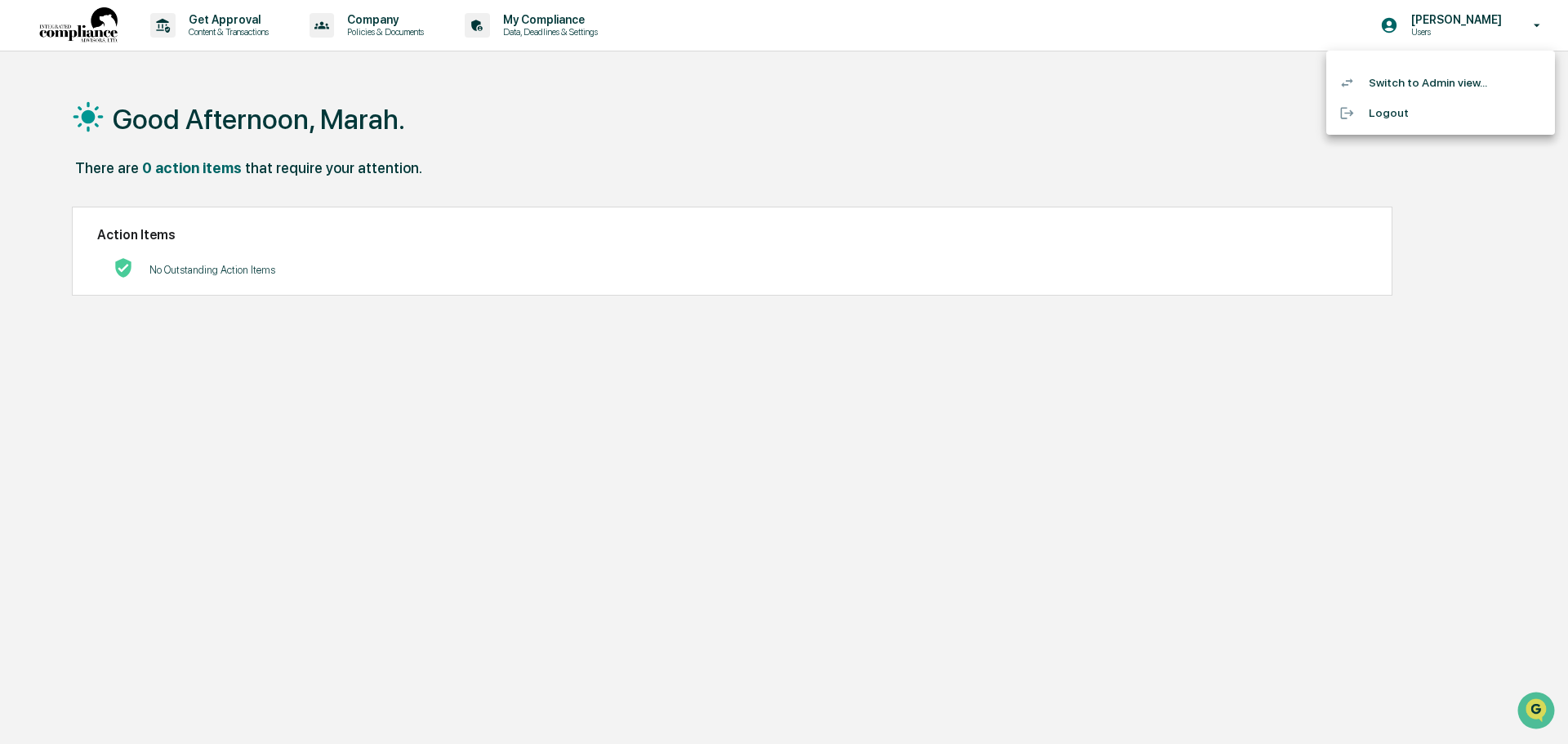
click at [1400, 82] on li "Switch to Admin view..." at bounding box center [1440, 82] width 228 height 30
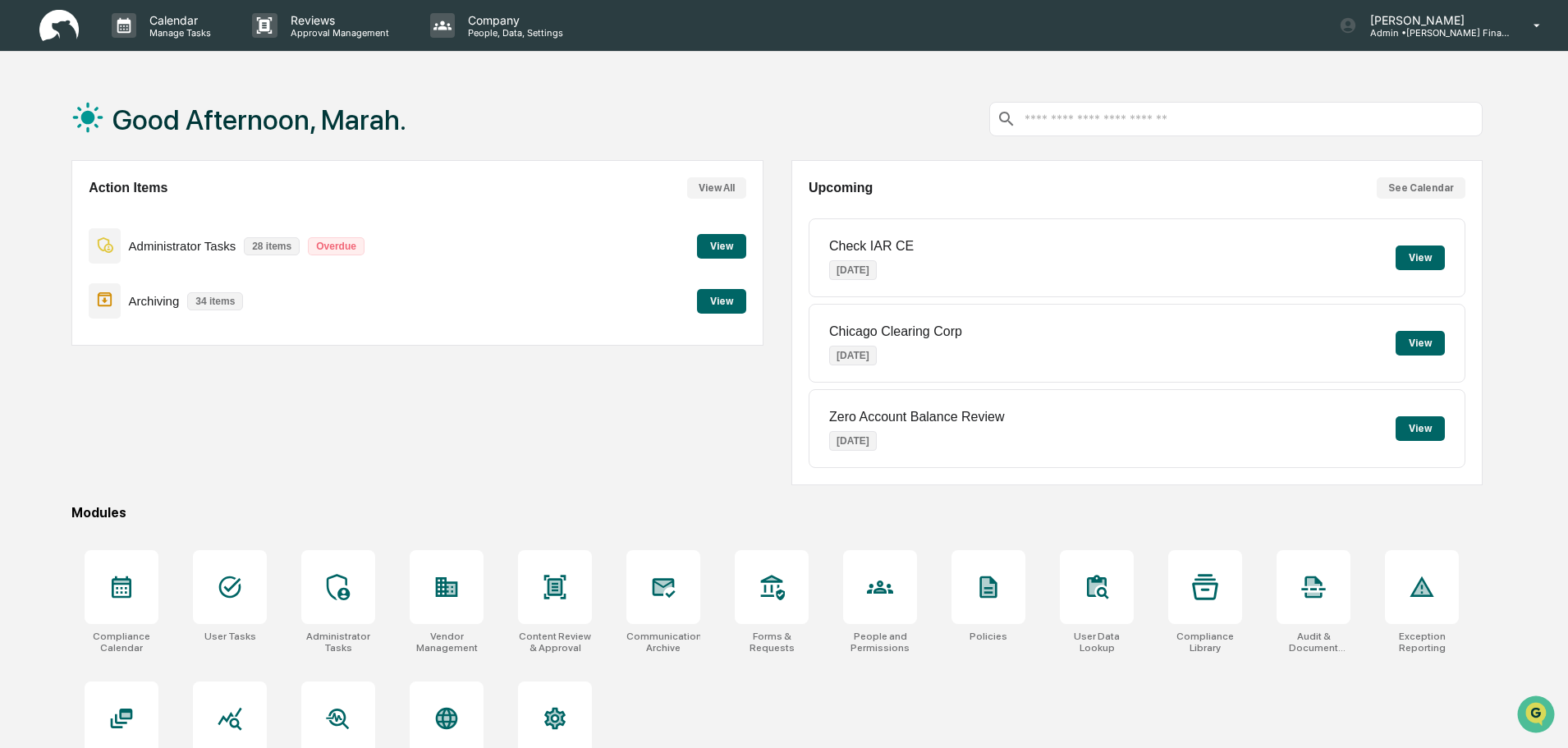
click at [711, 296] on button "View" at bounding box center [721, 300] width 49 height 24
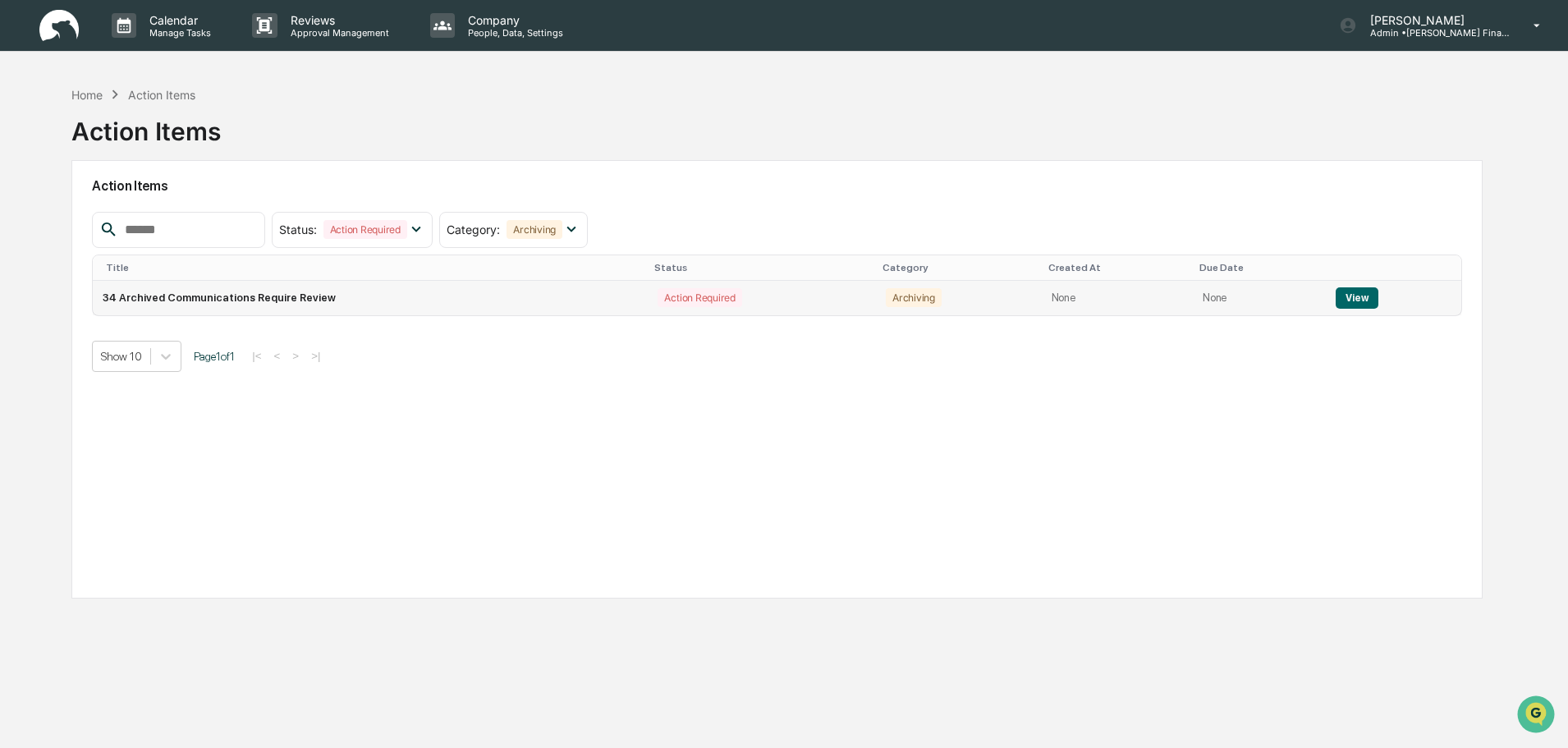
click at [1351, 290] on button "View" at bounding box center [1357, 298] width 42 height 21
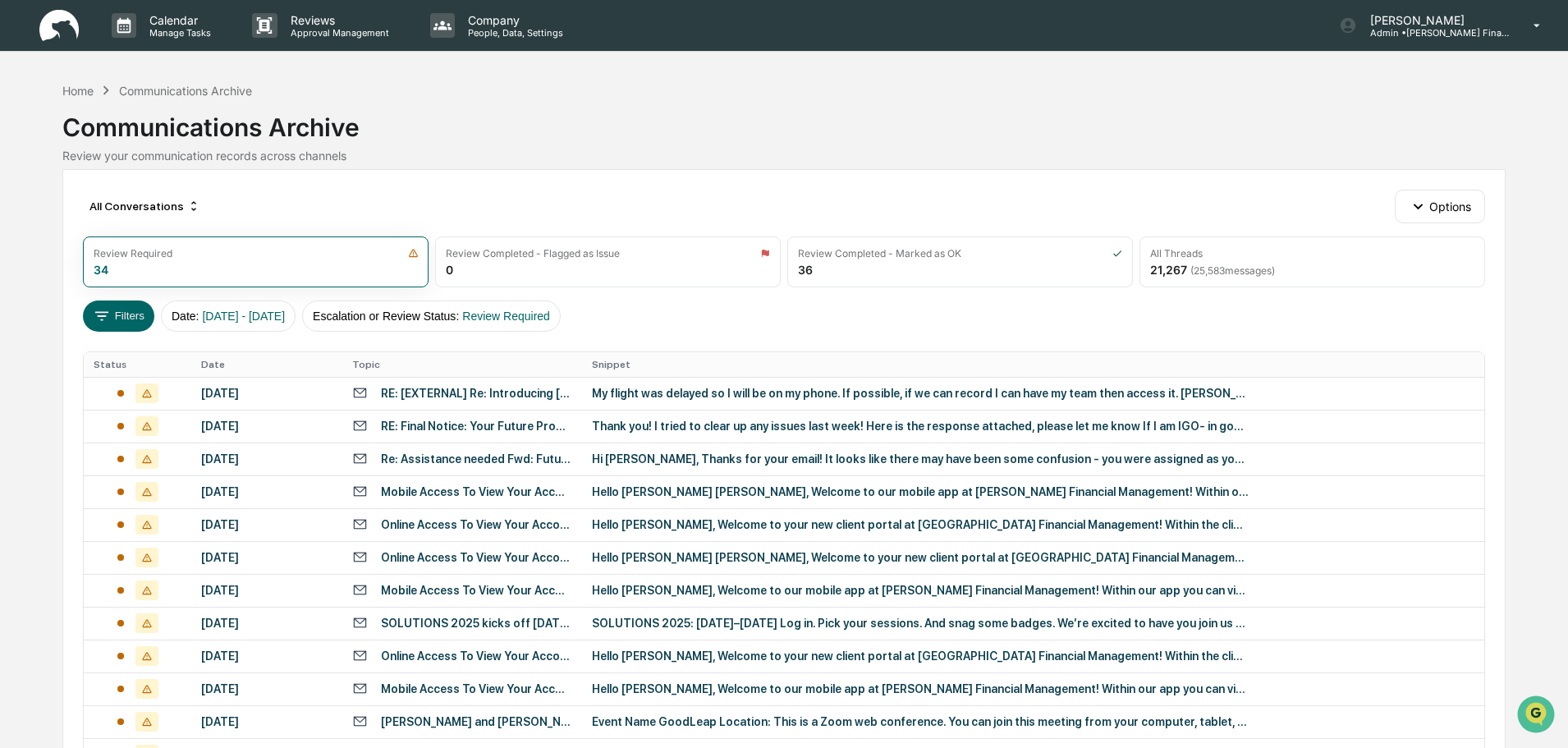
click at [512, 393] on div "RE: [EXTERNAL] Re: Introducing [PERSON_NAME] & Quick WWS Drive Review?" at bounding box center [476, 393] width 191 height 14
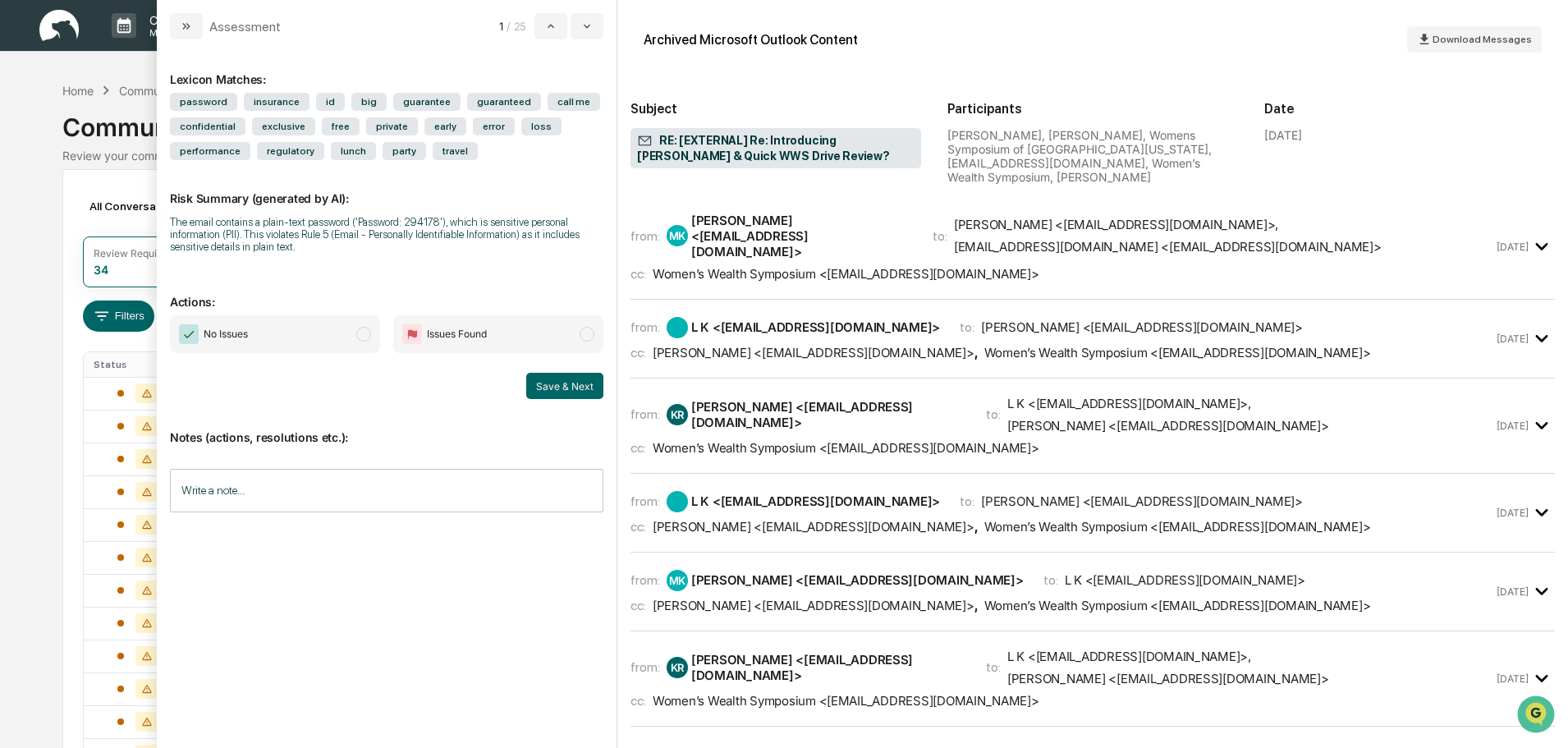
click at [360, 333] on span "modal" at bounding box center [363, 333] width 15 height 15
click at [574, 379] on button "Save & Next" at bounding box center [565, 386] width 78 height 26
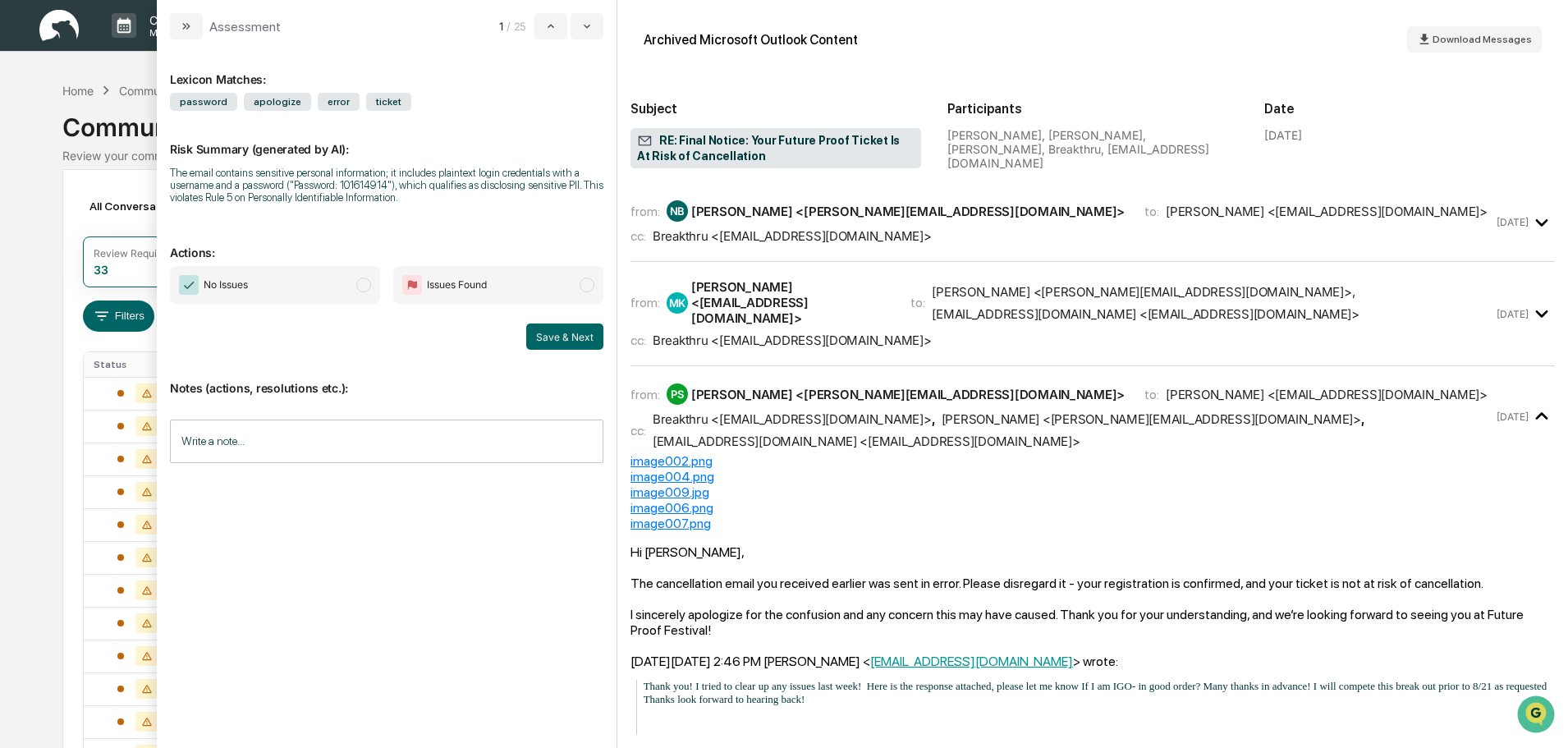
click at [358, 286] on span "modal" at bounding box center [363, 284] width 15 height 15
click at [538, 338] on button "Save & Next" at bounding box center [565, 336] width 78 height 26
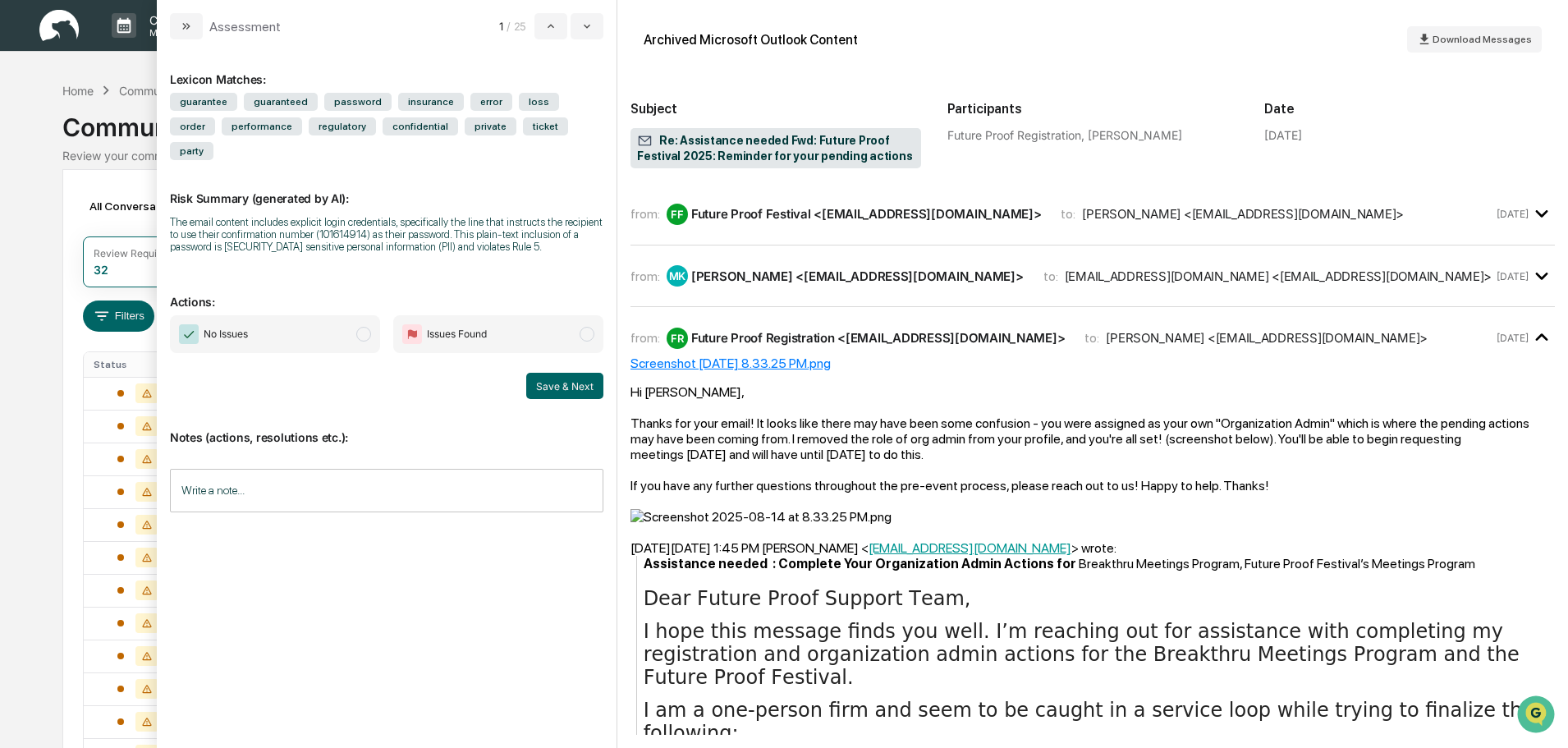
click at [374, 315] on span "No Issues" at bounding box center [274, 333] width 210 height 38
click at [555, 373] on button "Save & Next" at bounding box center [565, 386] width 78 height 26
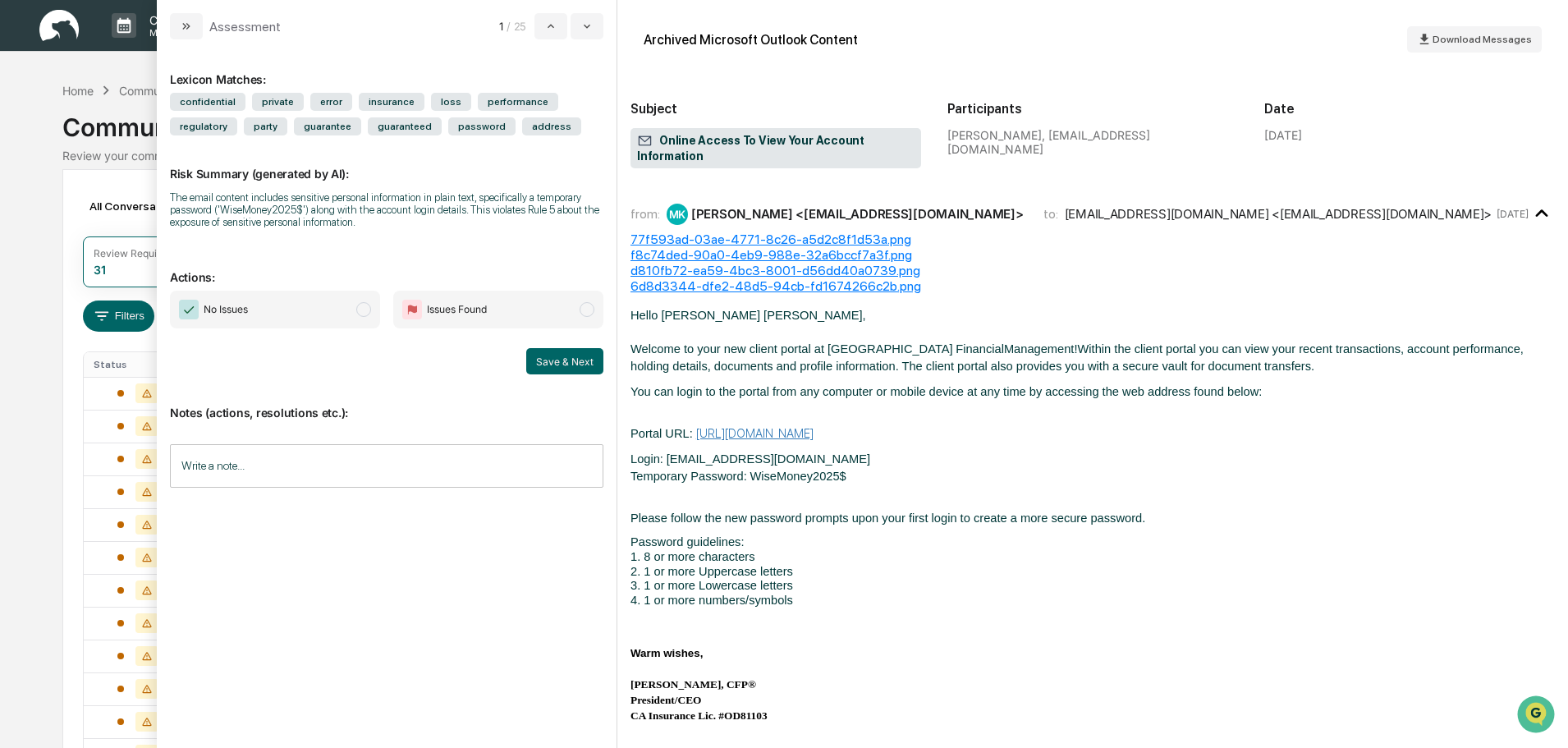
click at [366, 313] on span "modal" at bounding box center [363, 309] width 15 height 15
click at [562, 358] on button "Save & Next" at bounding box center [565, 360] width 78 height 26
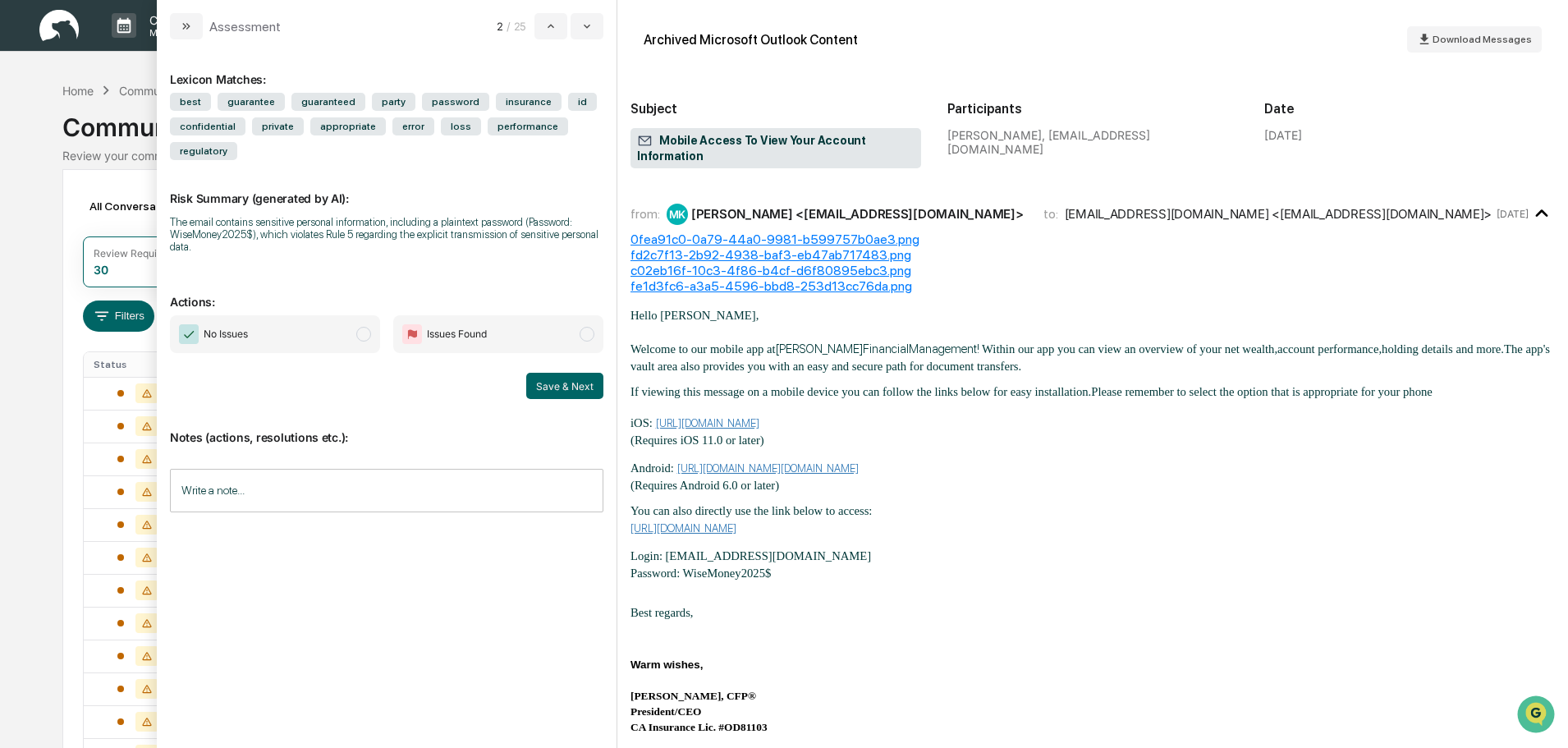
click at [381, 336] on div "No Issues Issues Found" at bounding box center [386, 333] width 433 height 38
click at [368, 334] on span "modal" at bounding box center [363, 333] width 15 height 15
click at [562, 375] on button "Save & Next" at bounding box center [565, 386] width 78 height 26
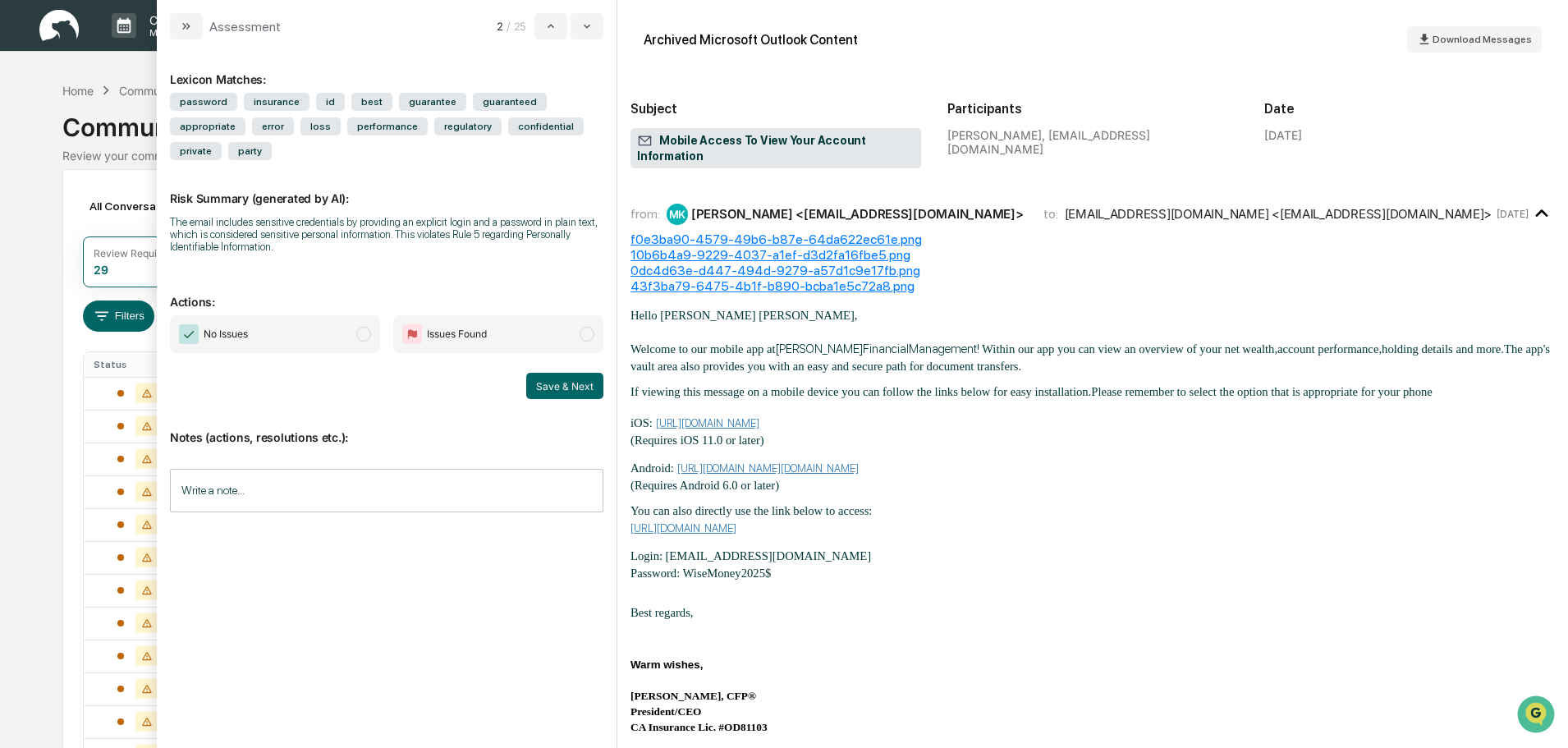
click at [369, 327] on span "modal" at bounding box center [363, 333] width 15 height 15
click at [592, 373] on button "Save & Next" at bounding box center [565, 386] width 78 height 26
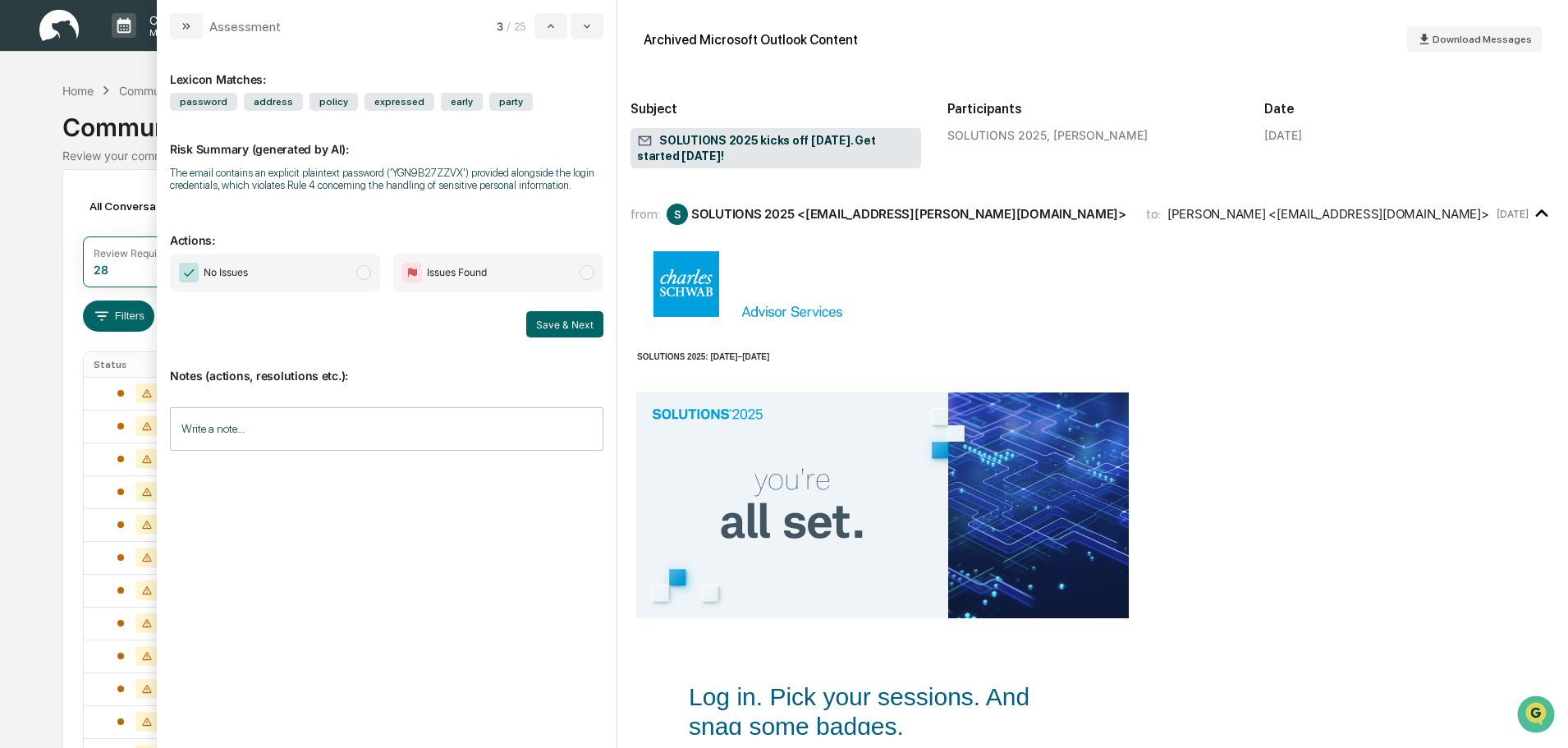
click at [368, 272] on span "modal" at bounding box center [363, 272] width 15 height 15
click at [573, 323] on button "Save & Next" at bounding box center [565, 324] width 78 height 26
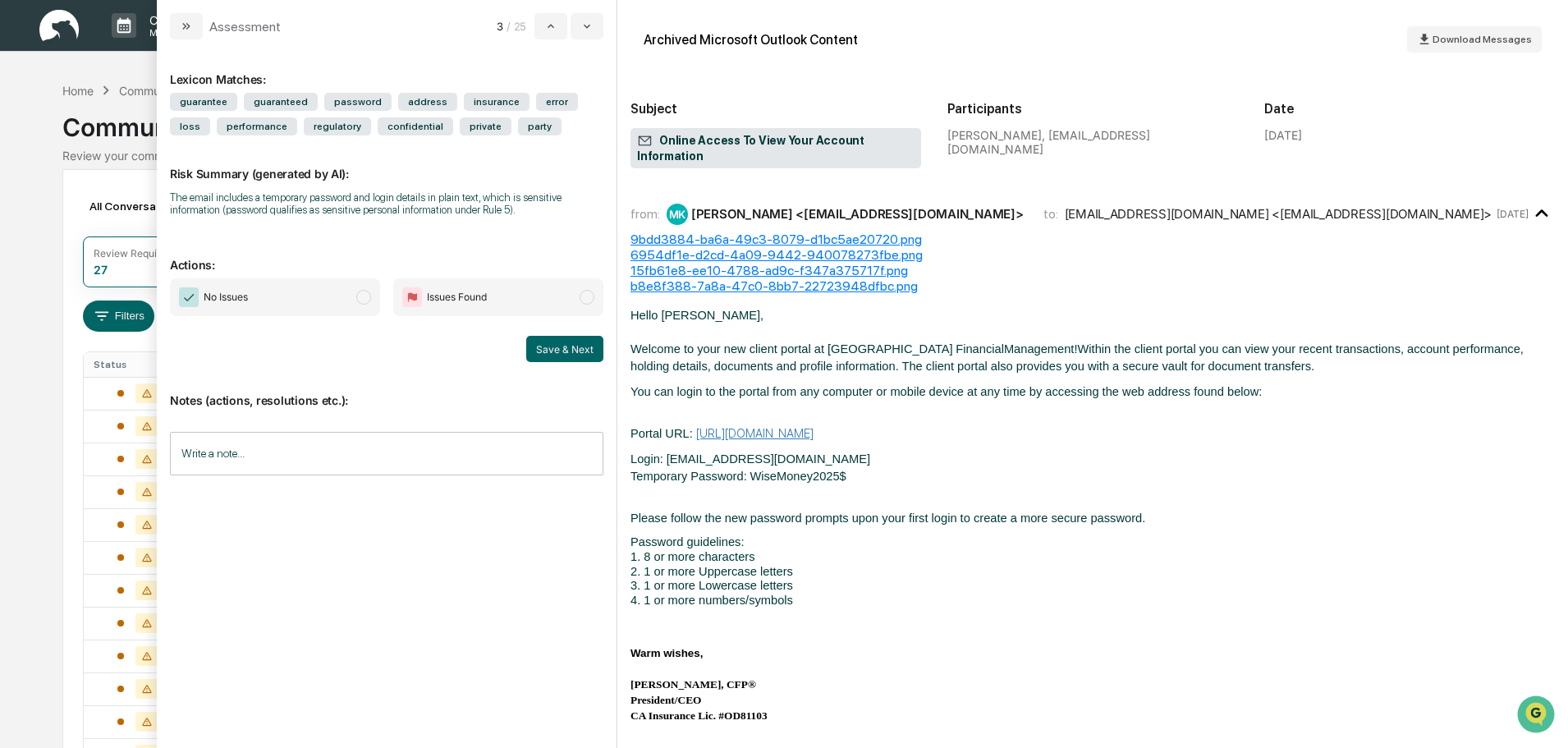
click at [374, 302] on span "No Issues" at bounding box center [274, 296] width 210 height 38
click at [568, 346] on button "Save & Next" at bounding box center [565, 349] width 78 height 26
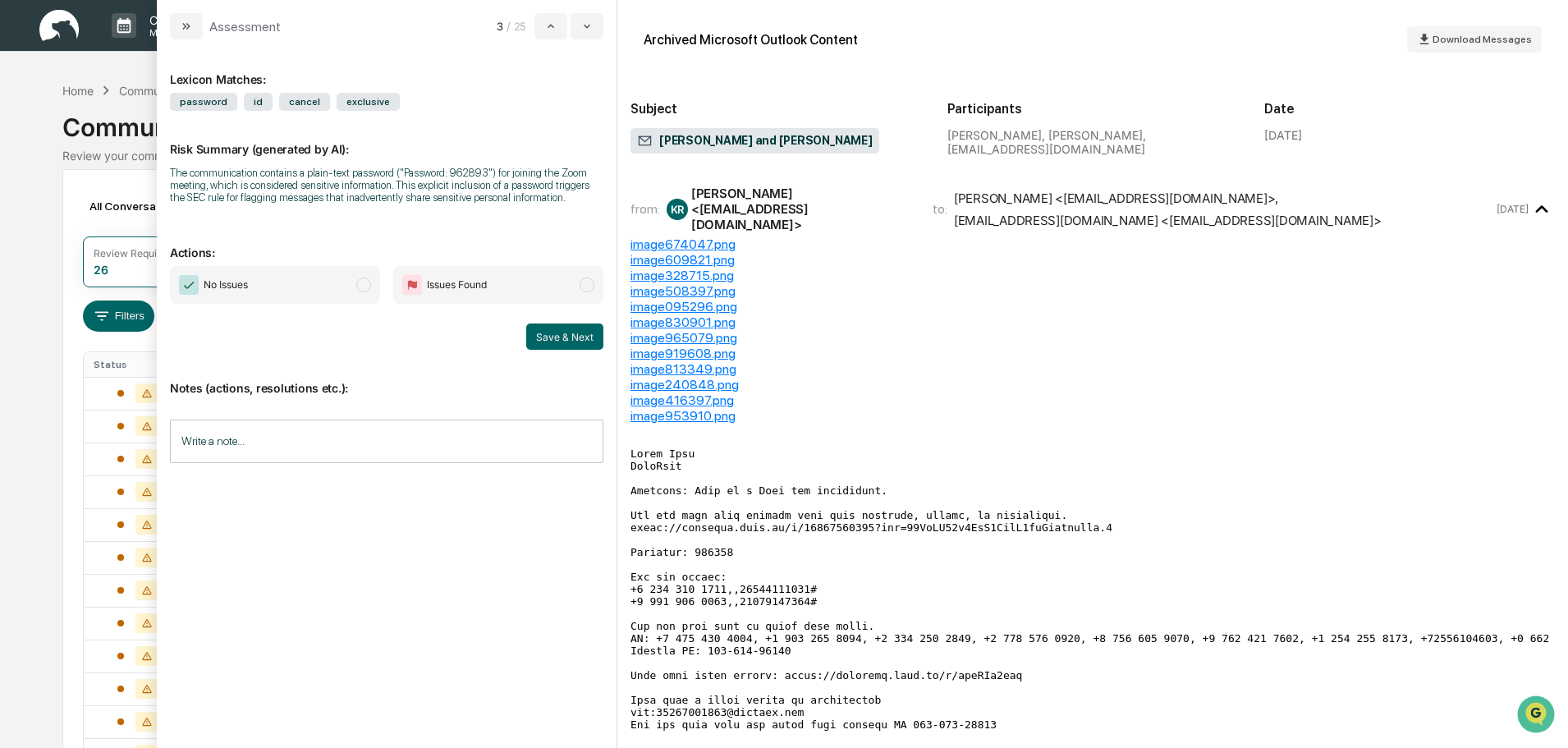
click at [368, 287] on span "modal" at bounding box center [363, 284] width 15 height 15
click at [584, 334] on button "Save & Next" at bounding box center [565, 336] width 78 height 26
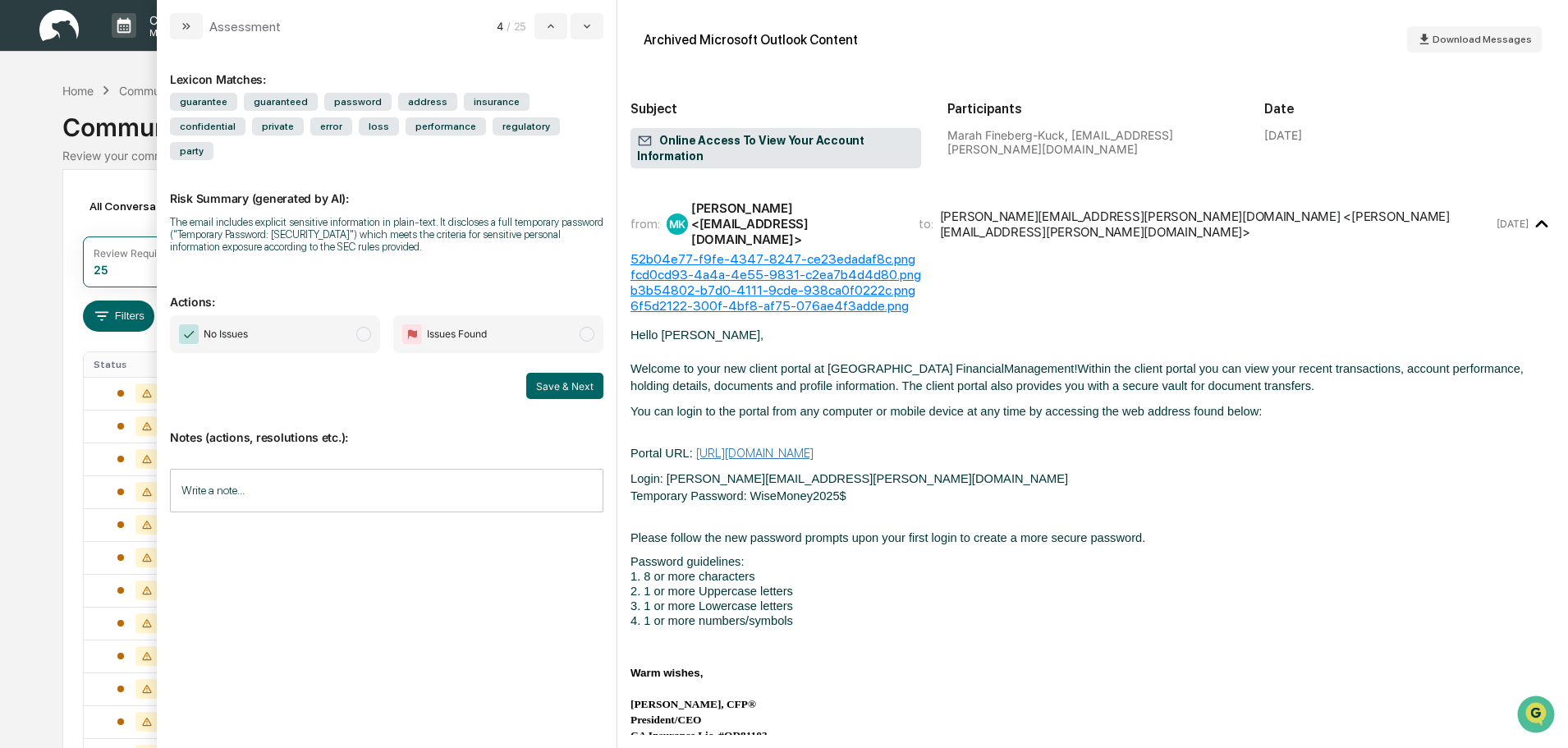
click at [369, 327] on span "modal" at bounding box center [363, 333] width 15 height 15
click at [537, 373] on button "Save & Next" at bounding box center [565, 386] width 78 height 26
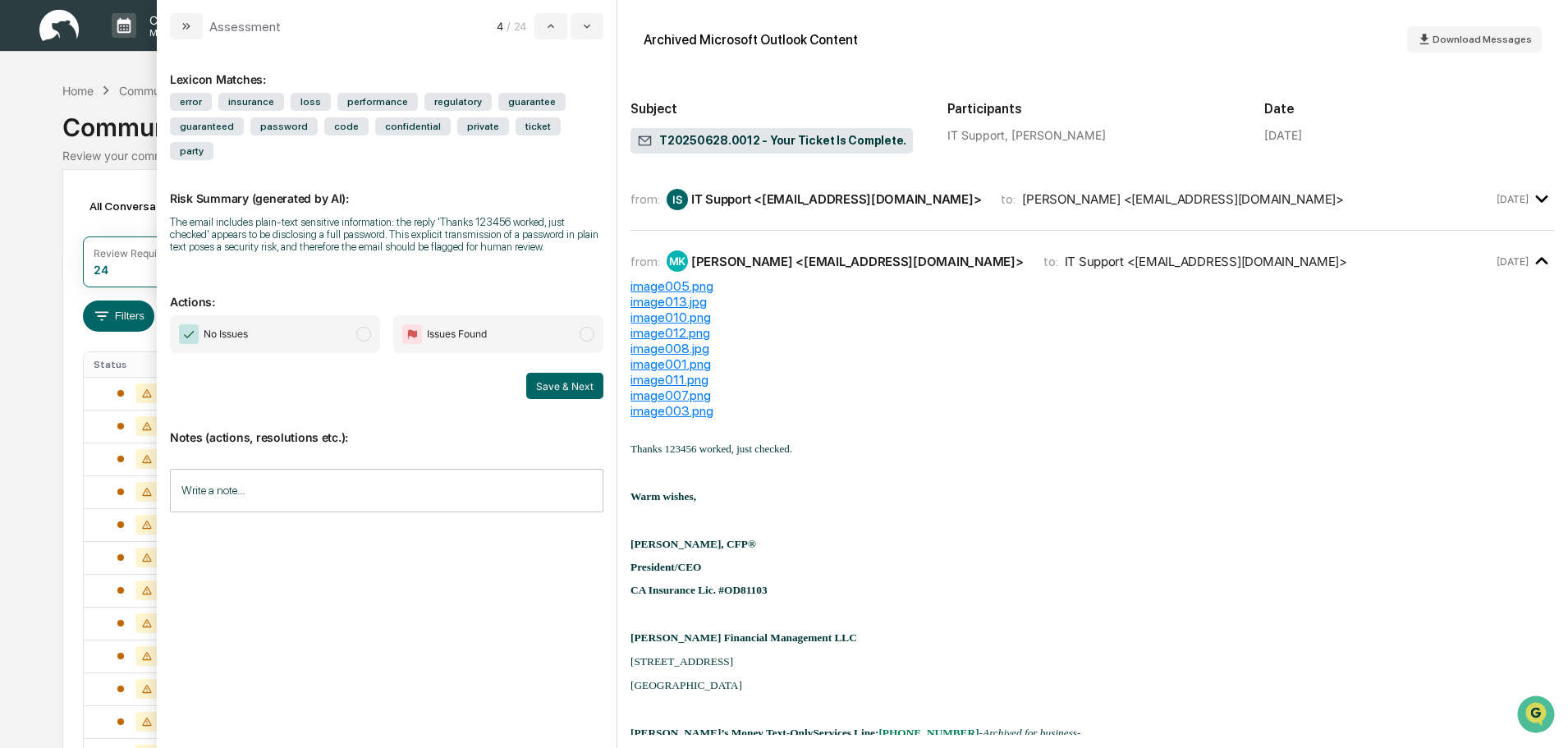
click at [365, 327] on span "modal" at bounding box center [363, 333] width 15 height 15
click at [565, 373] on button "Save & Next" at bounding box center [565, 386] width 78 height 26
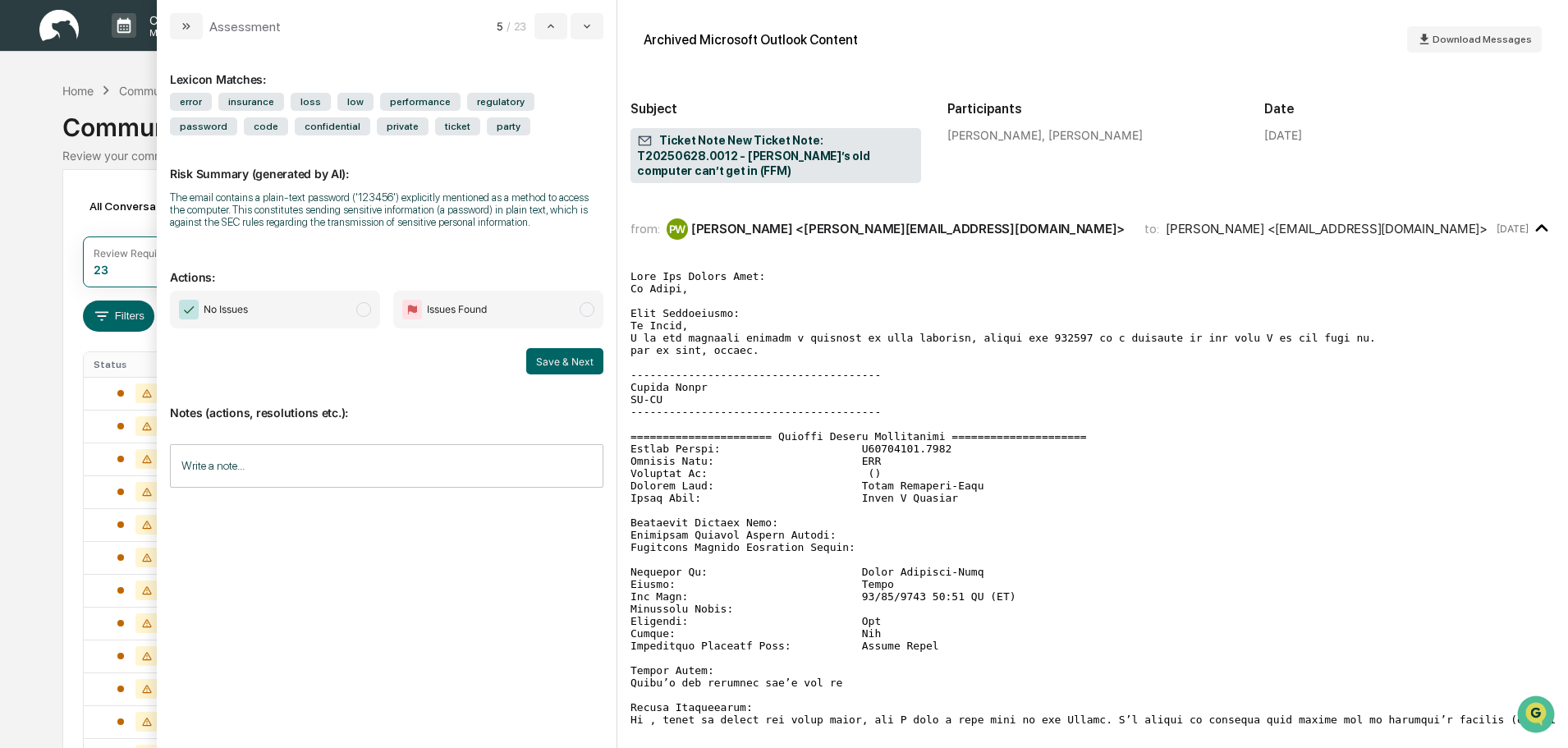
click at [363, 314] on span "modal" at bounding box center [363, 309] width 15 height 15
click at [562, 364] on button "Save & Next" at bounding box center [565, 360] width 78 height 26
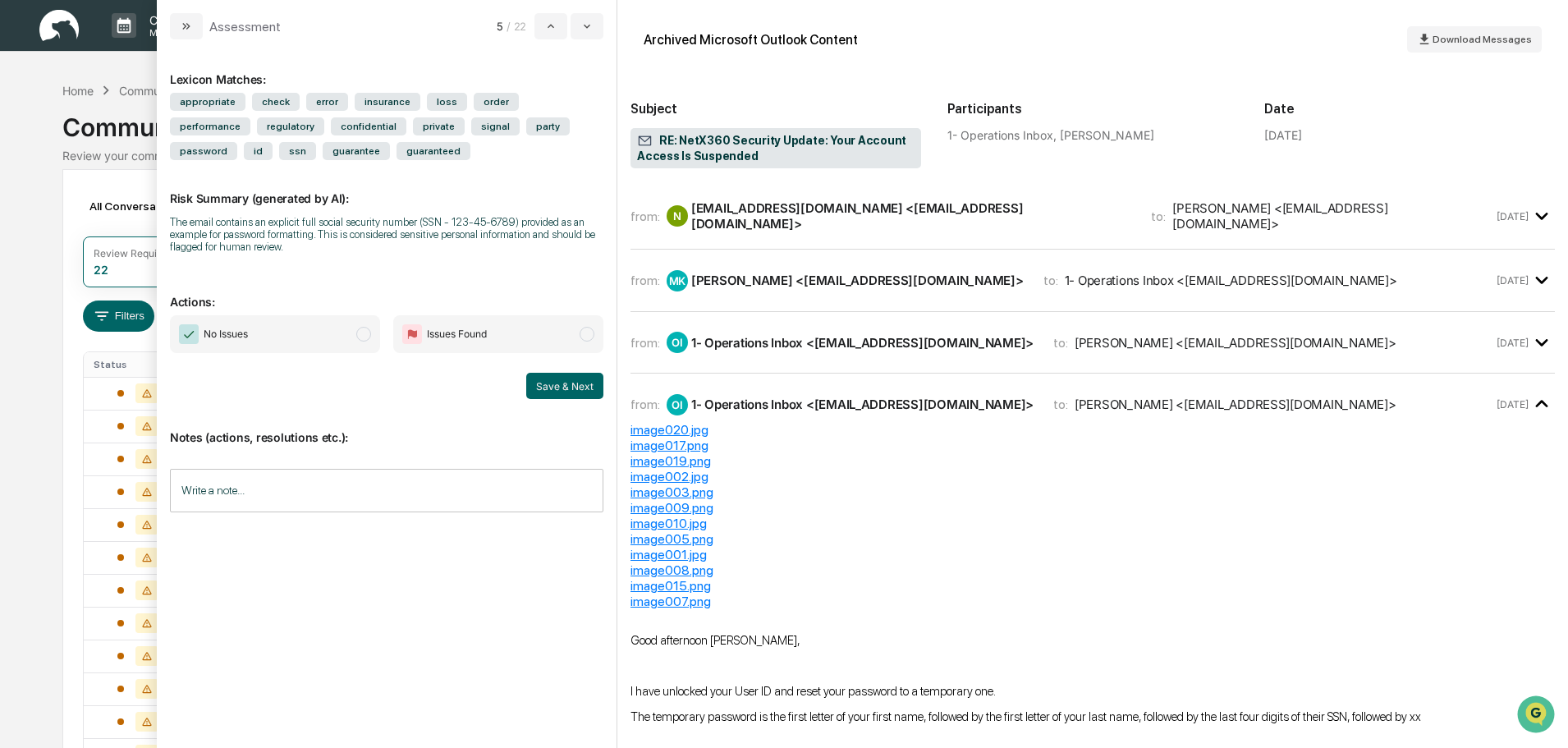
click at [369, 338] on span "modal" at bounding box center [363, 333] width 15 height 15
click at [583, 391] on button "Save & Next" at bounding box center [565, 386] width 78 height 26
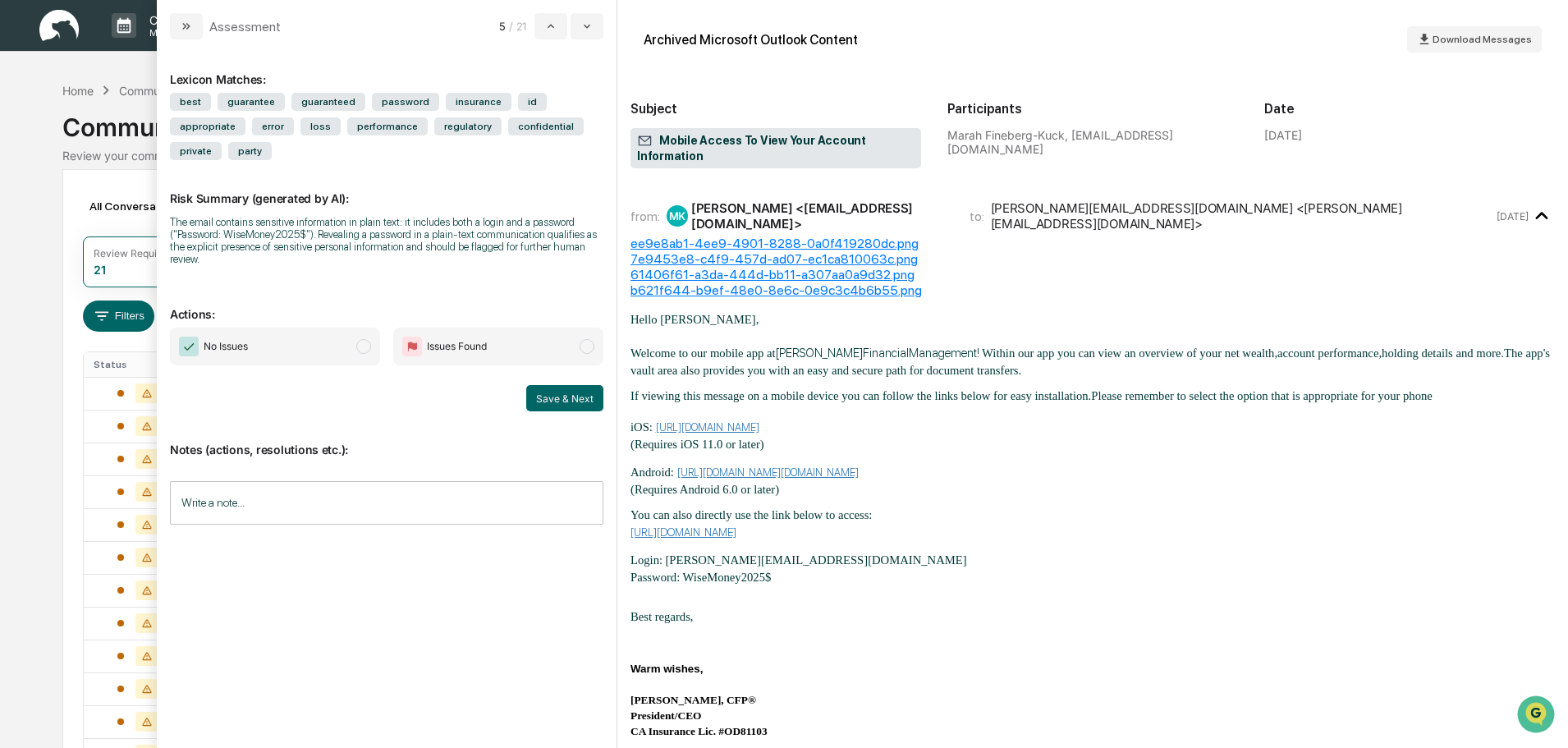
click at [361, 339] on span "modal" at bounding box center [363, 346] width 15 height 15
click at [589, 385] on button "Save & Next" at bounding box center [565, 397] width 78 height 26
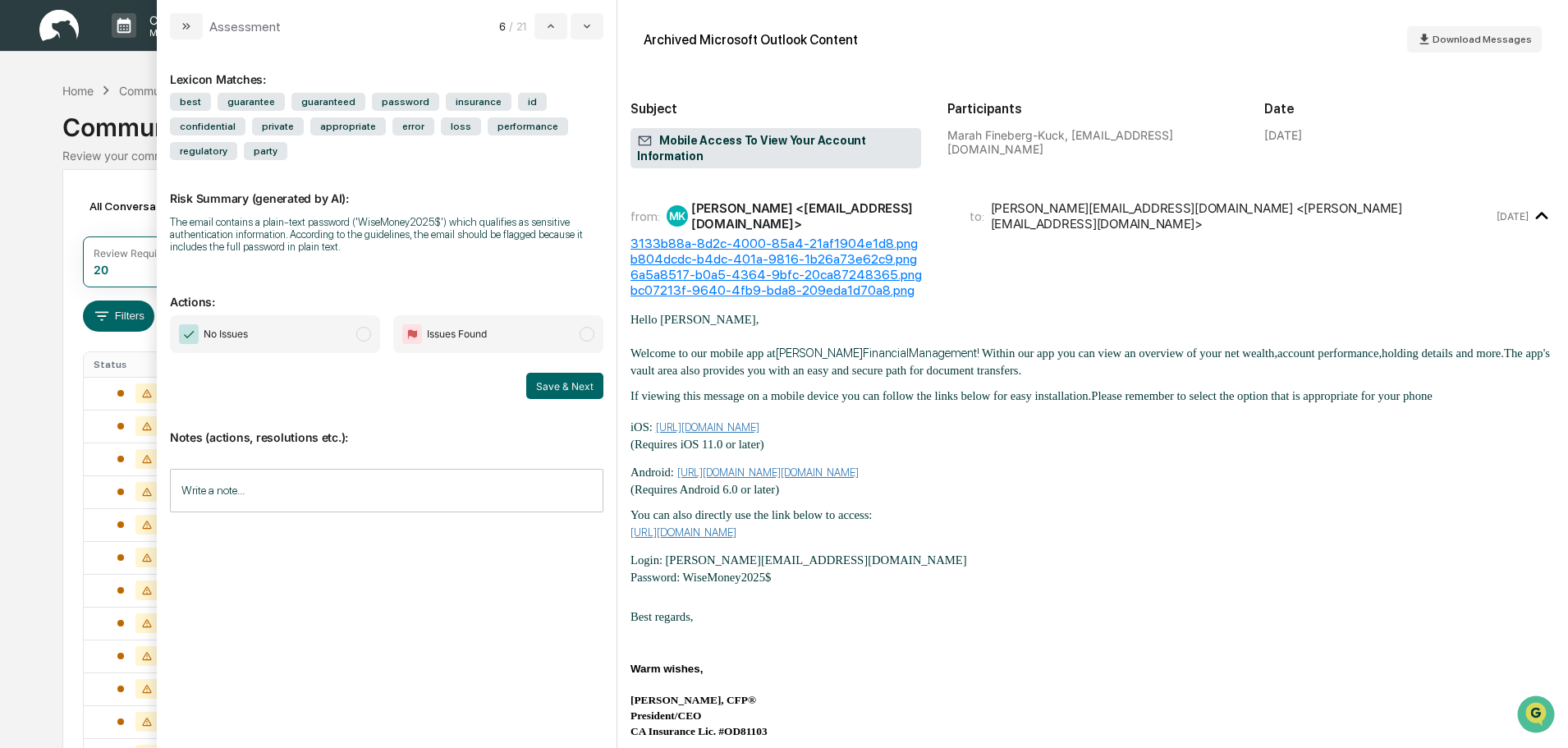
click at [363, 327] on span "modal" at bounding box center [363, 333] width 15 height 15
click at [556, 373] on button "Save & Next" at bounding box center [565, 386] width 78 height 26
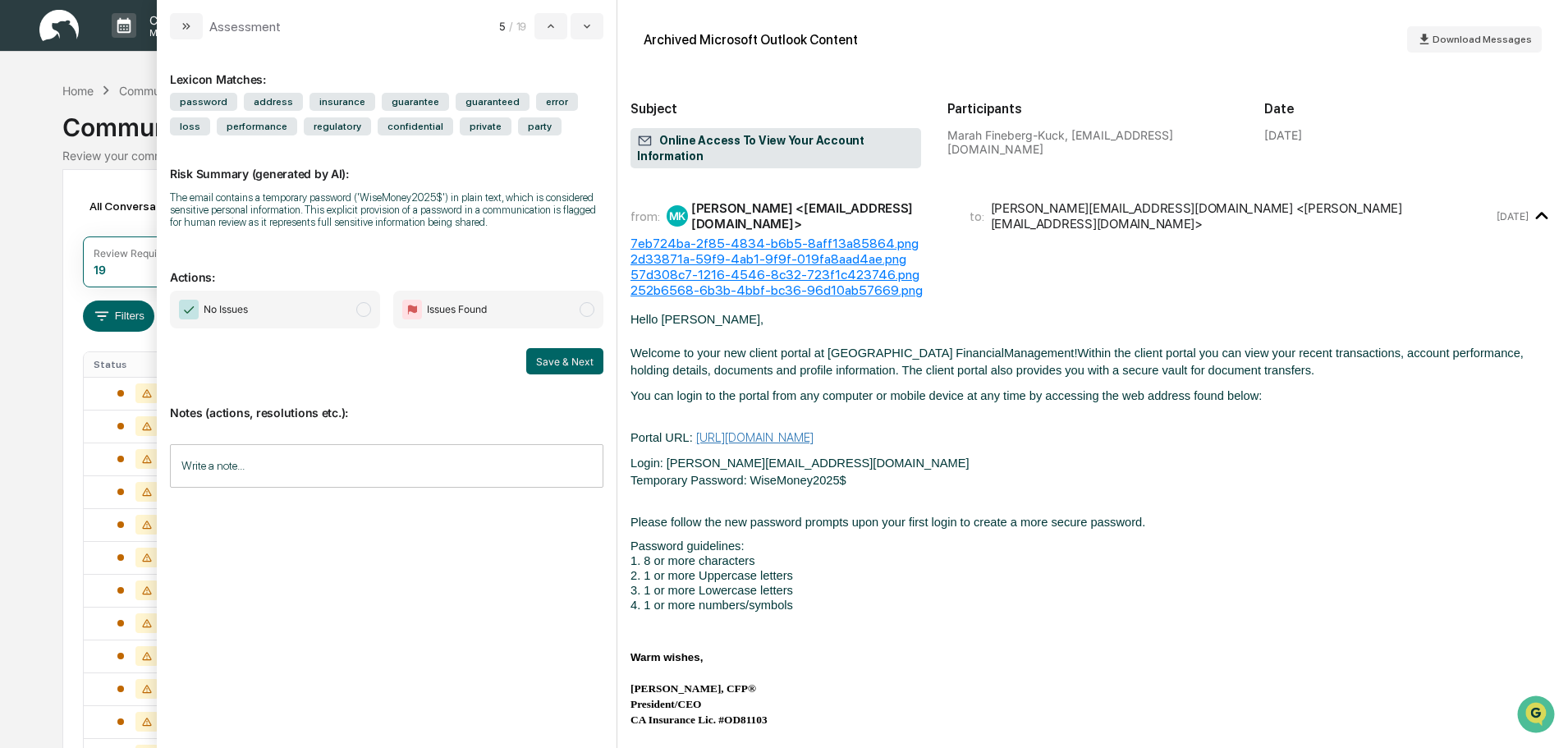
click at [362, 309] on span "modal" at bounding box center [363, 309] width 15 height 15
click at [576, 358] on button "Save & Next" at bounding box center [565, 360] width 78 height 26
click at [358, 304] on span "modal" at bounding box center [363, 309] width 15 height 15
click at [532, 356] on button "Save & Next" at bounding box center [565, 360] width 78 height 26
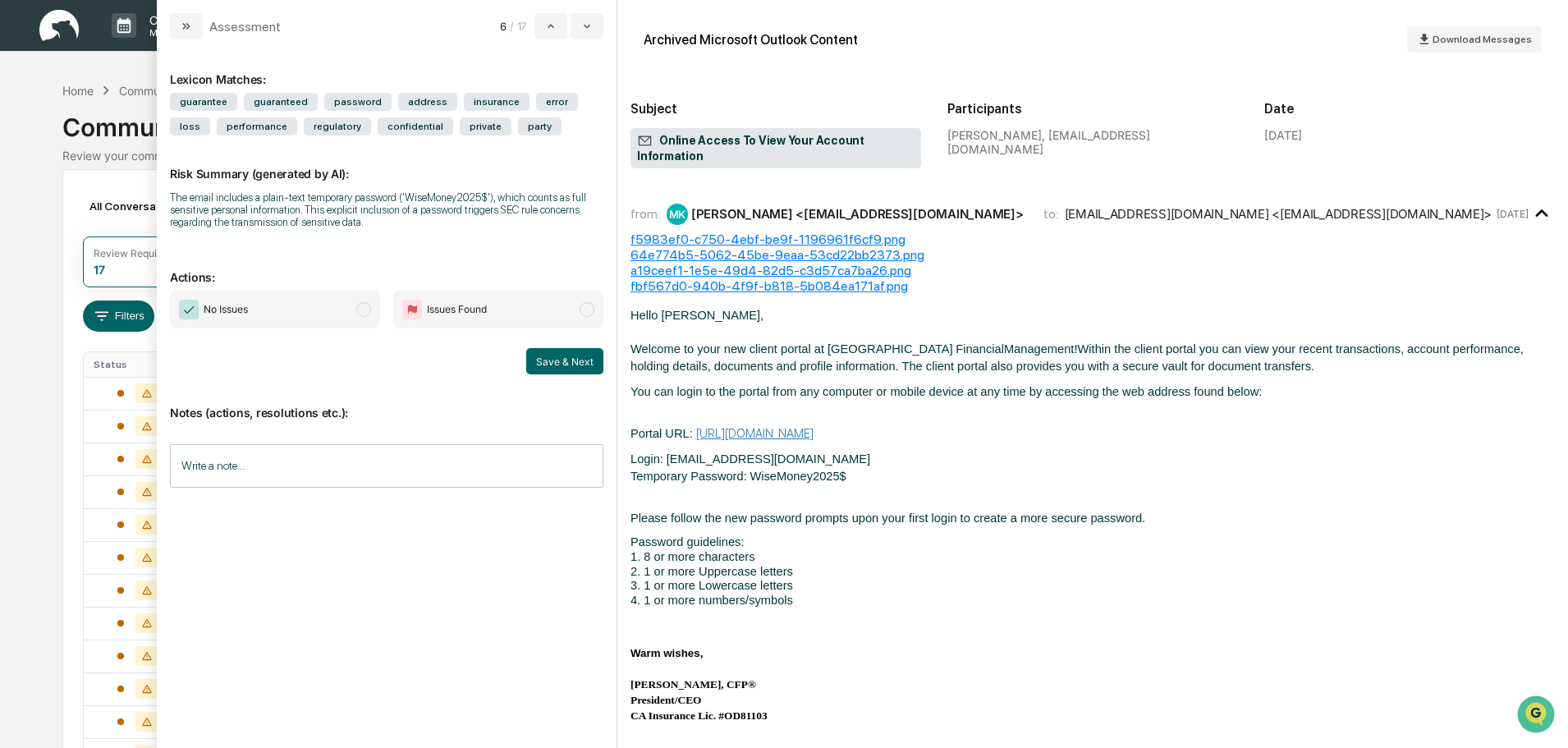
click at [361, 305] on span "modal" at bounding box center [363, 309] width 15 height 15
click at [568, 351] on button "Save & Next" at bounding box center [565, 360] width 78 height 26
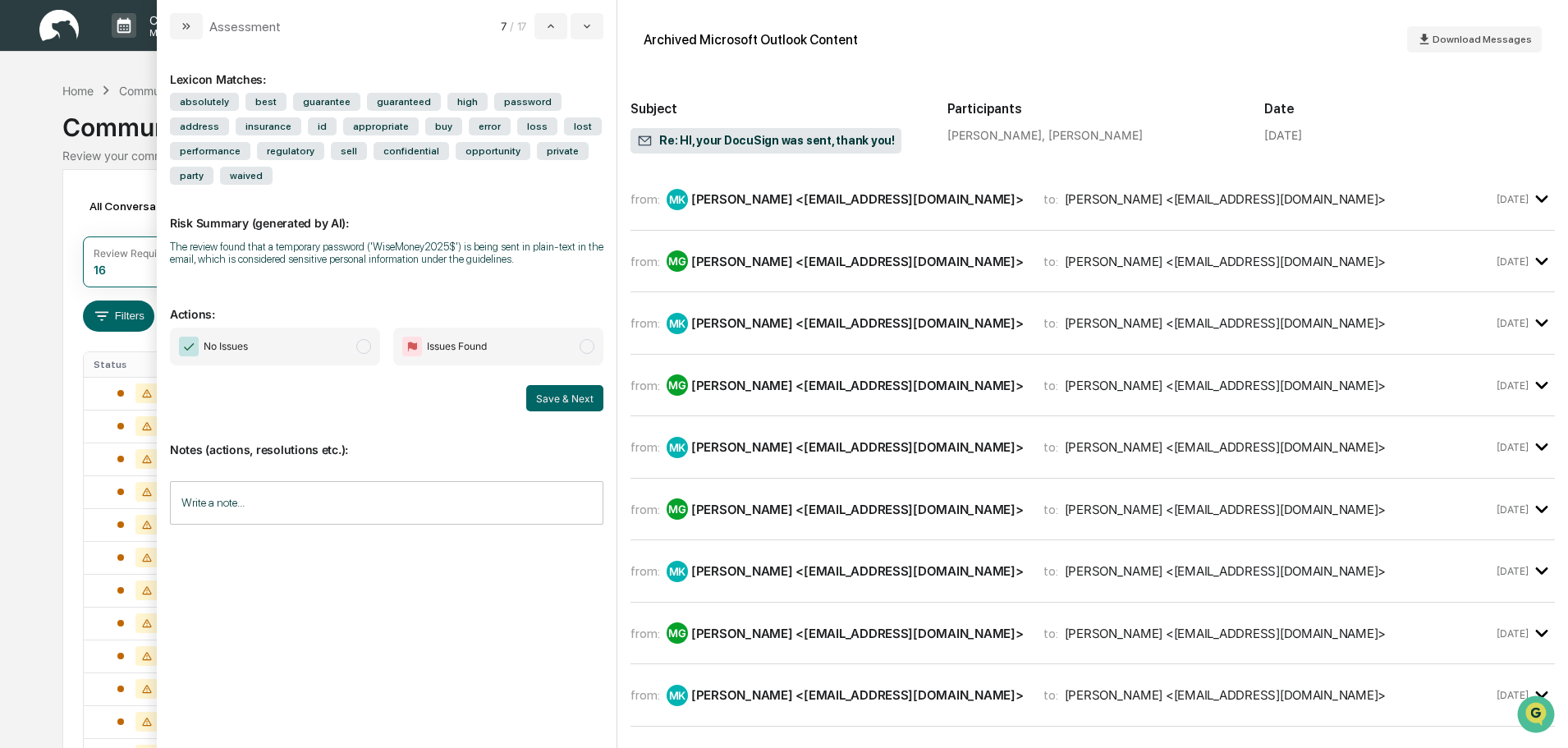
click at [355, 327] on span "No Issues" at bounding box center [274, 346] width 210 height 38
click at [360, 339] on span "modal" at bounding box center [363, 346] width 15 height 15
click at [570, 385] on button "Save & Next" at bounding box center [565, 397] width 78 height 26
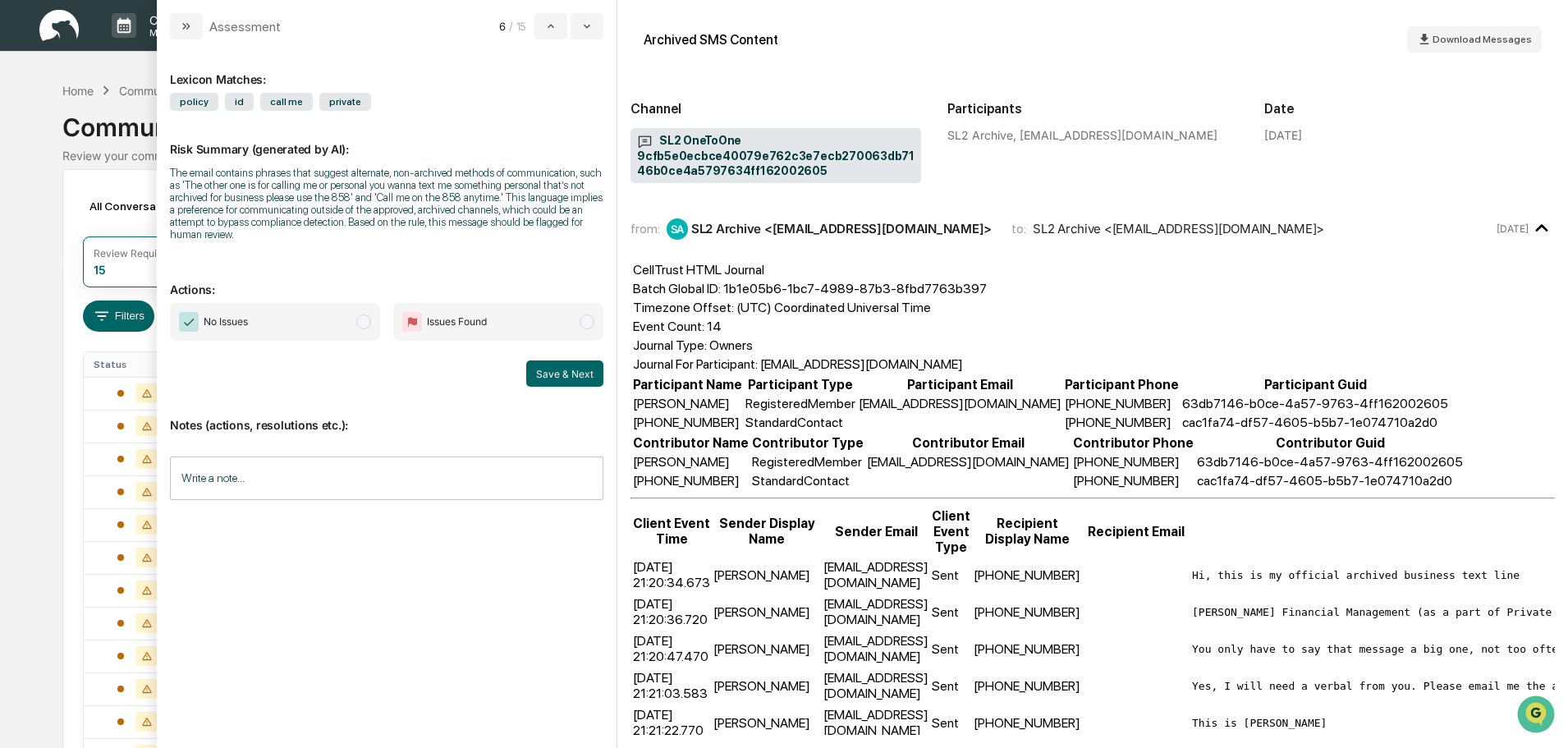
click at [371, 327] on span "No Issues" at bounding box center [274, 322] width 210 height 38
click at [572, 368] on button "Save & Next" at bounding box center [565, 373] width 78 height 26
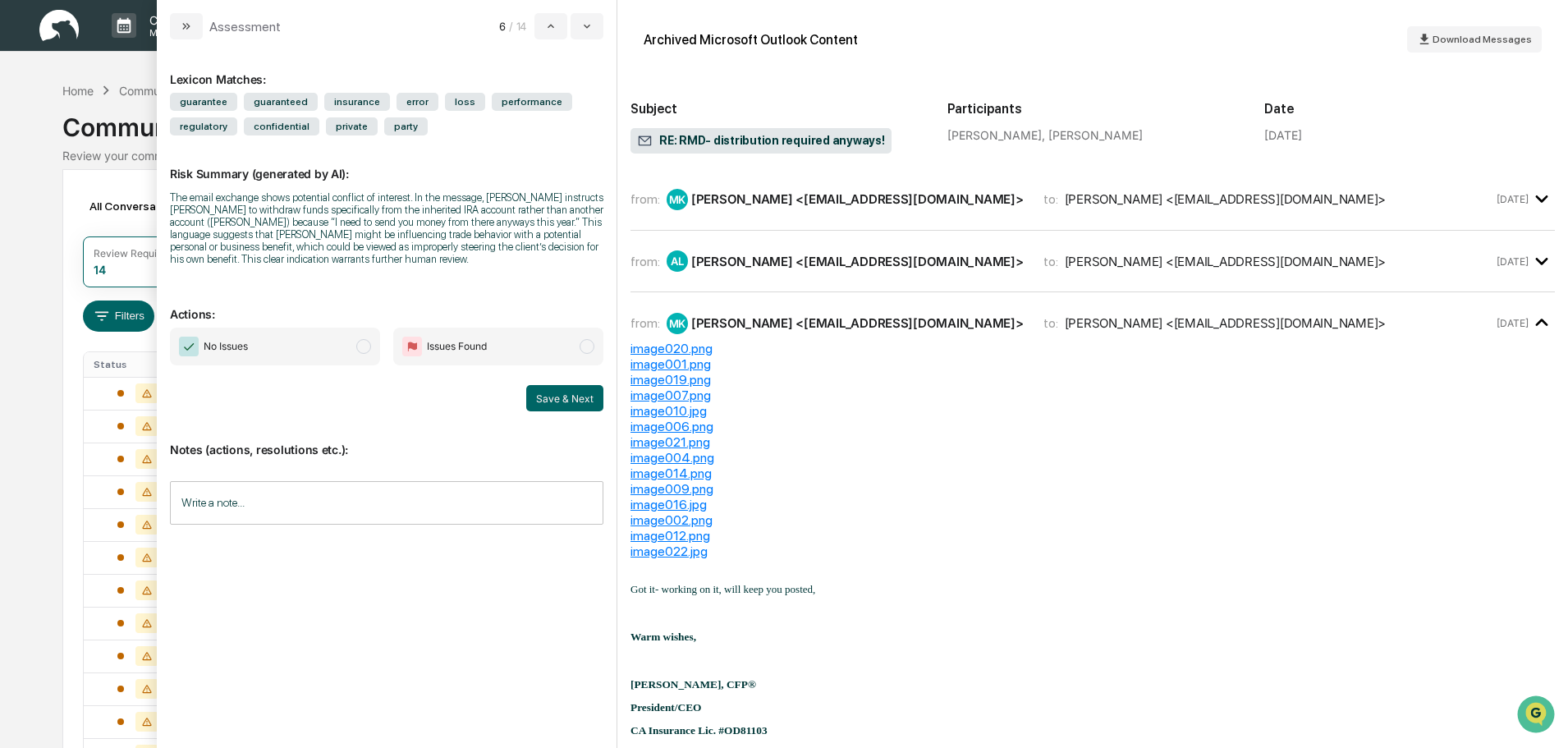
drag, startPoint x: 360, startPoint y: 342, endPoint x: 425, endPoint y: 357, distance: 66.7
click at [361, 342] on span "modal" at bounding box center [363, 346] width 15 height 15
click at [556, 394] on button "Save & Next" at bounding box center [565, 397] width 78 height 26
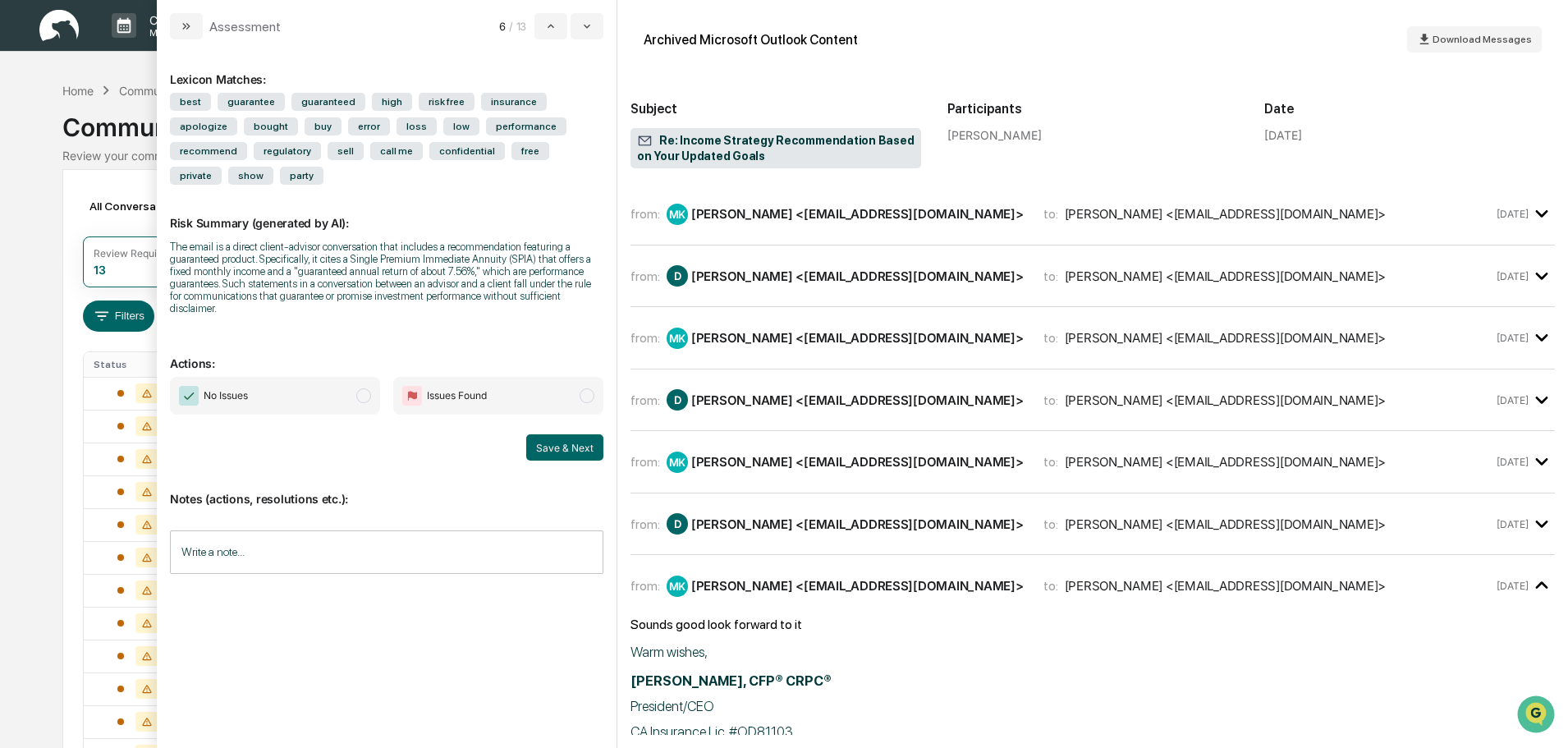
click at [364, 389] on span "modal" at bounding box center [363, 395] width 15 height 15
click at [563, 434] on button "Save & Next" at bounding box center [565, 447] width 78 height 26
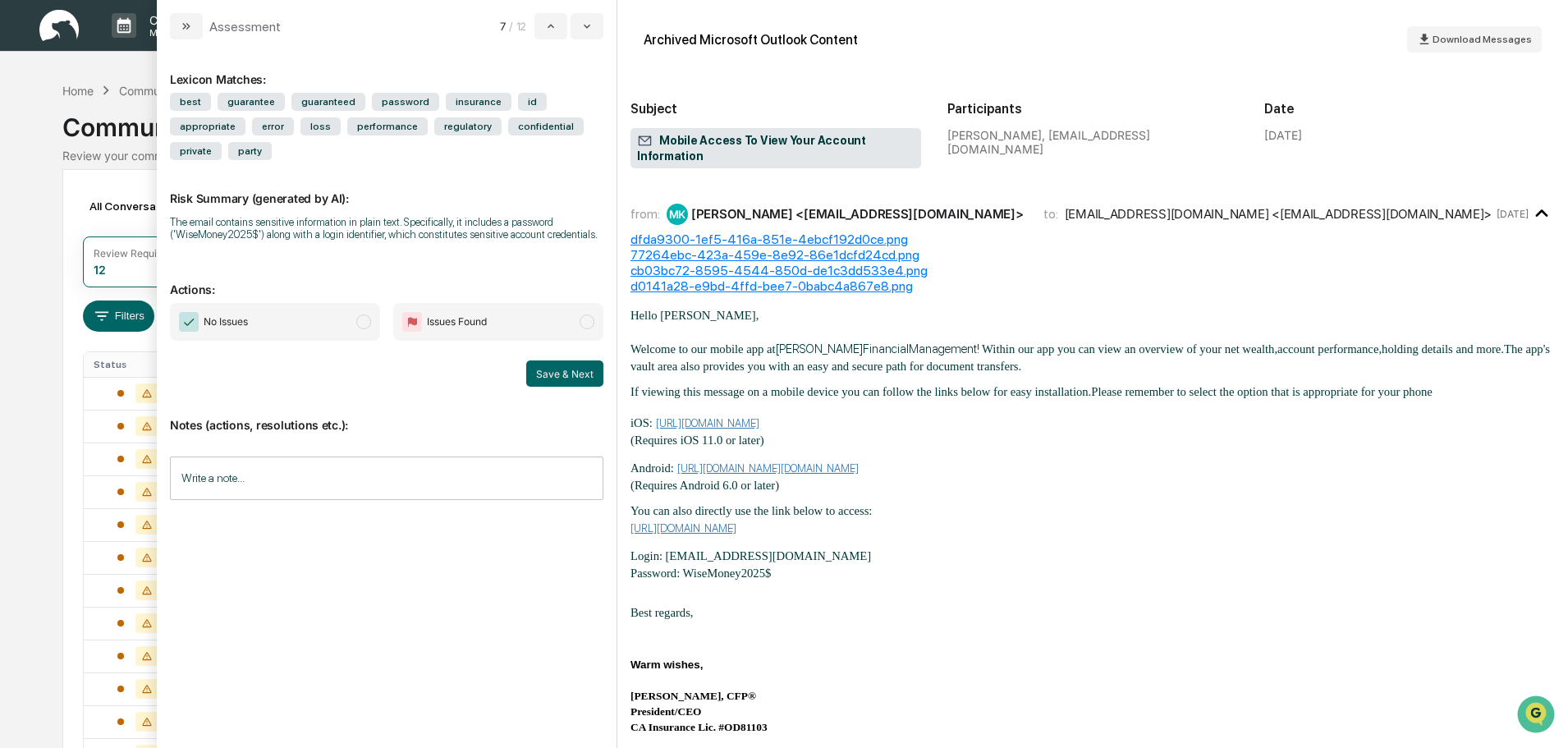
click at [368, 315] on span "modal" at bounding box center [363, 322] width 15 height 15
click at [568, 360] on button "Save & Next" at bounding box center [565, 373] width 78 height 26
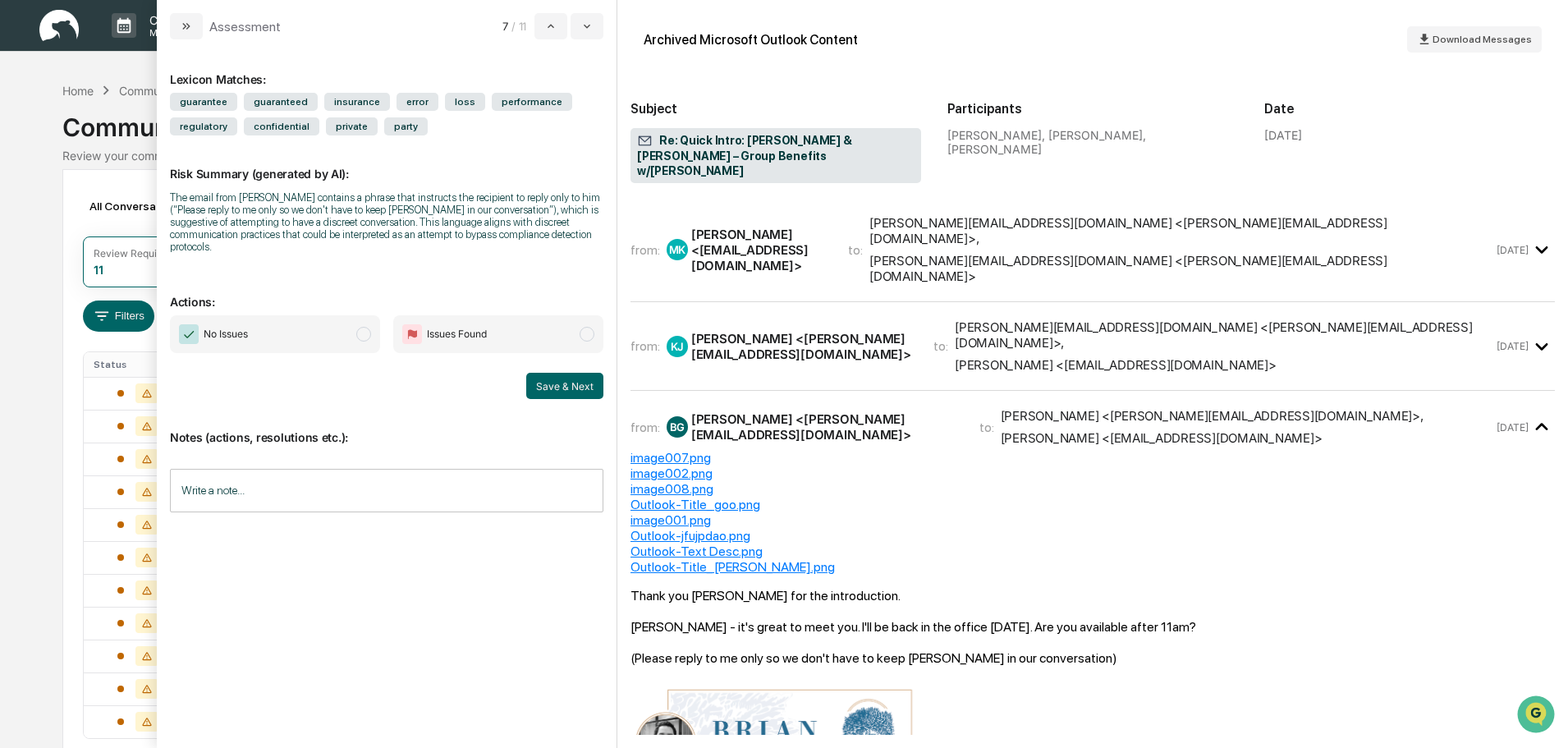
click at [364, 327] on span "modal" at bounding box center [363, 333] width 15 height 15
click at [562, 378] on button "Save & Next" at bounding box center [565, 386] width 78 height 26
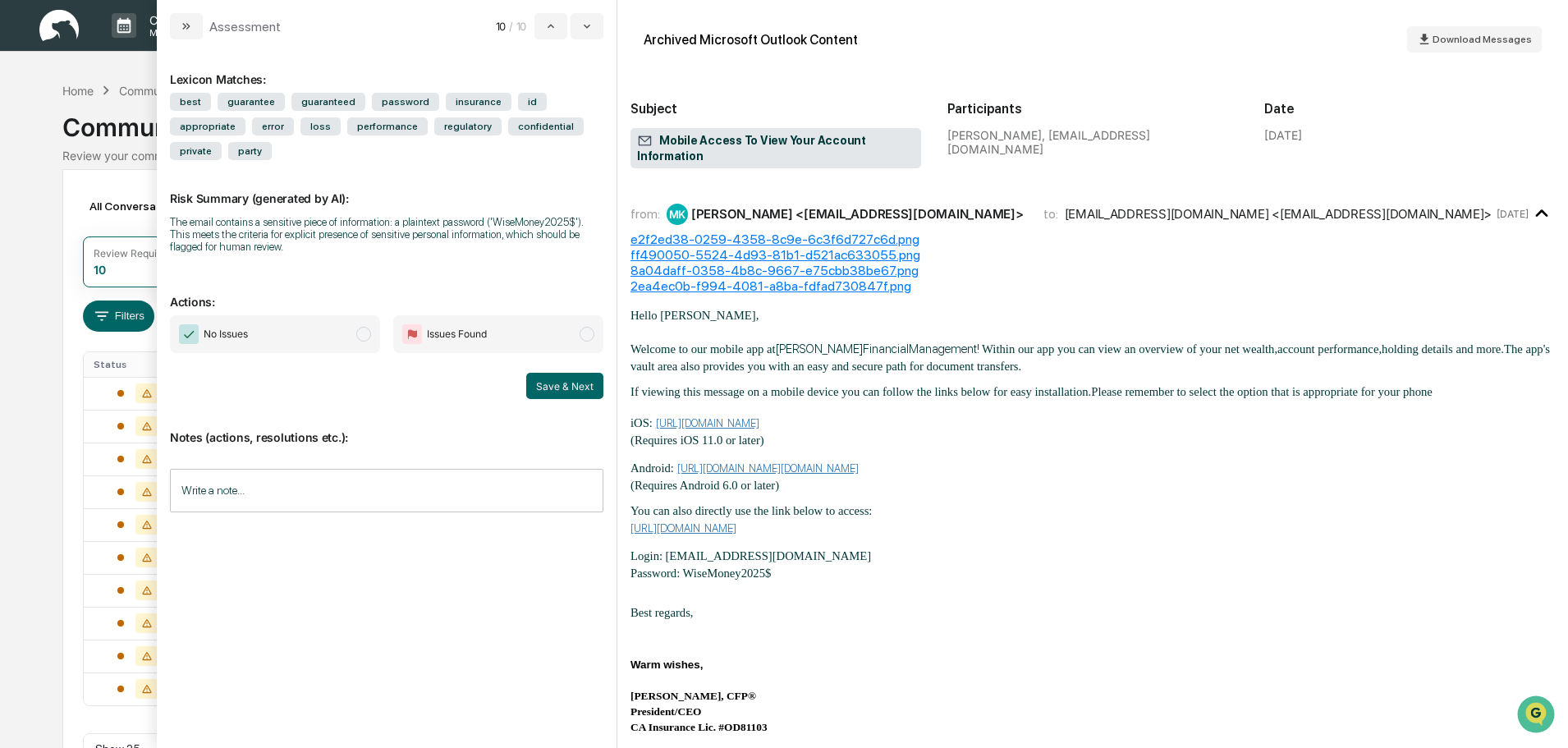
click at [374, 315] on span "No Issues" at bounding box center [274, 333] width 210 height 38
click at [543, 373] on button "Save & Next" at bounding box center [565, 386] width 78 height 26
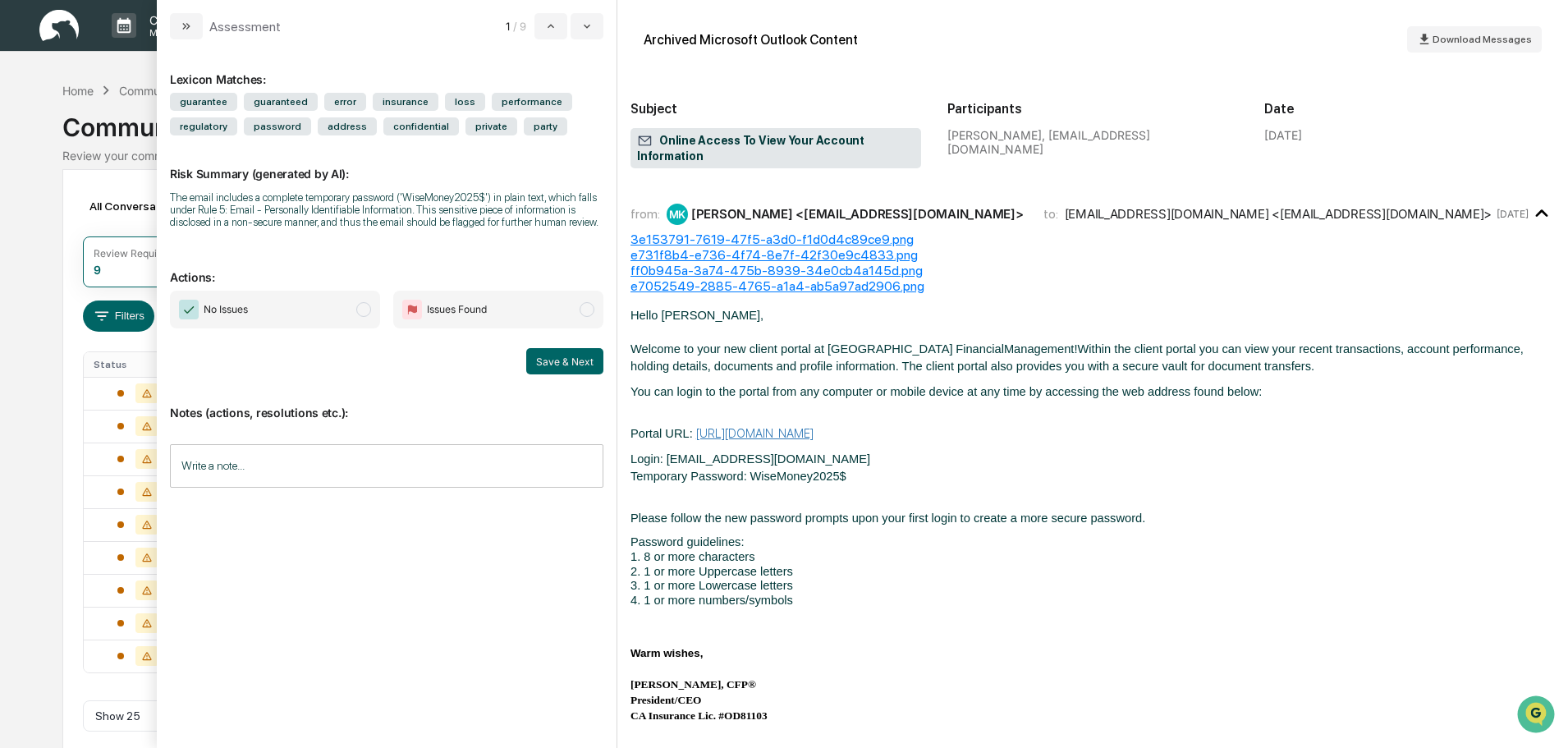
click at [370, 309] on span "modal" at bounding box center [363, 309] width 15 height 15
click at [576, 350] on button "Save & Next" at bounding box center [565, 360] width 78 height 26
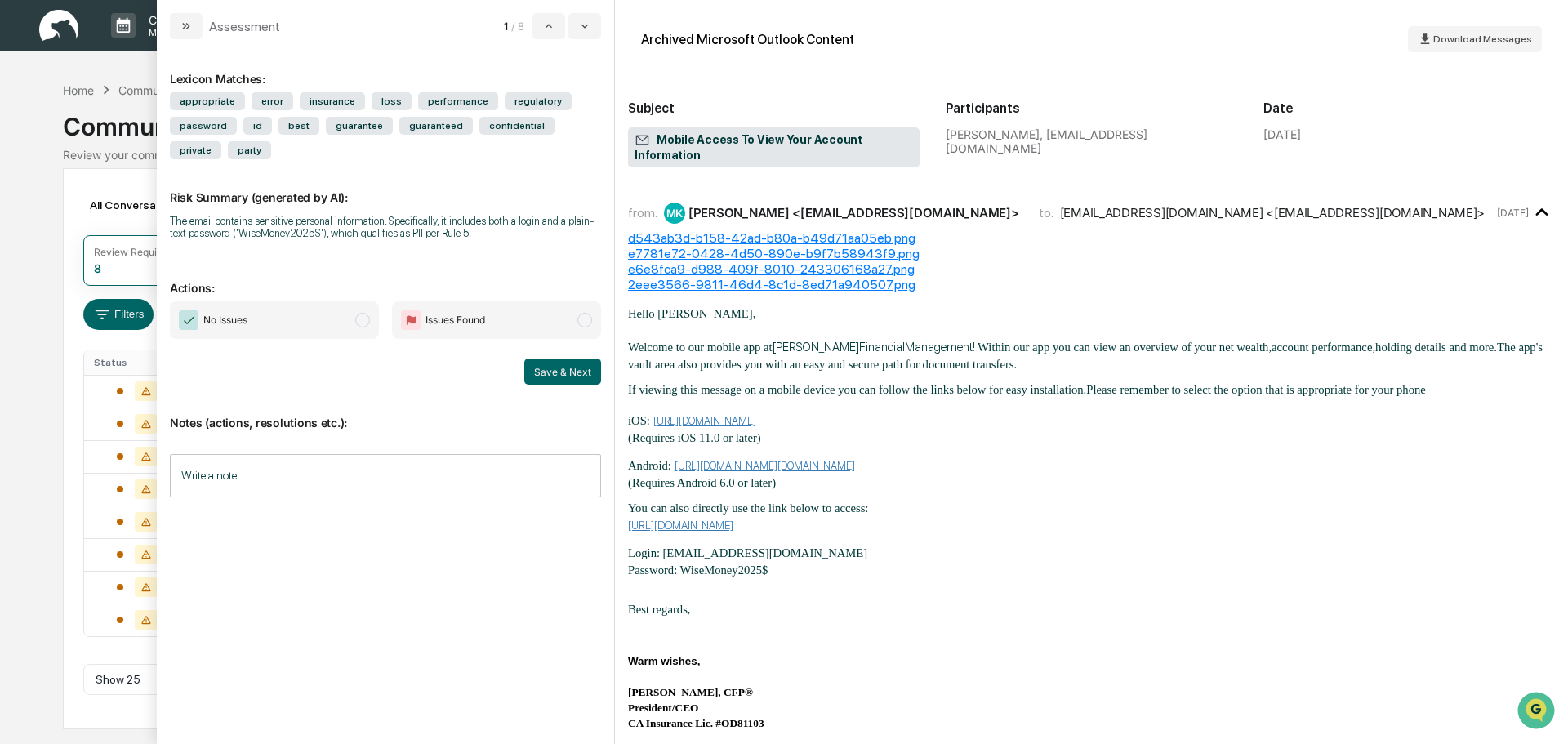
click at [372, 316] on span "No Issues" at bounding box center [274, 320] width 209 height 38
click at [549, 363] on button "Save & Next" at bounding box center [563, 371] width 77 height 26
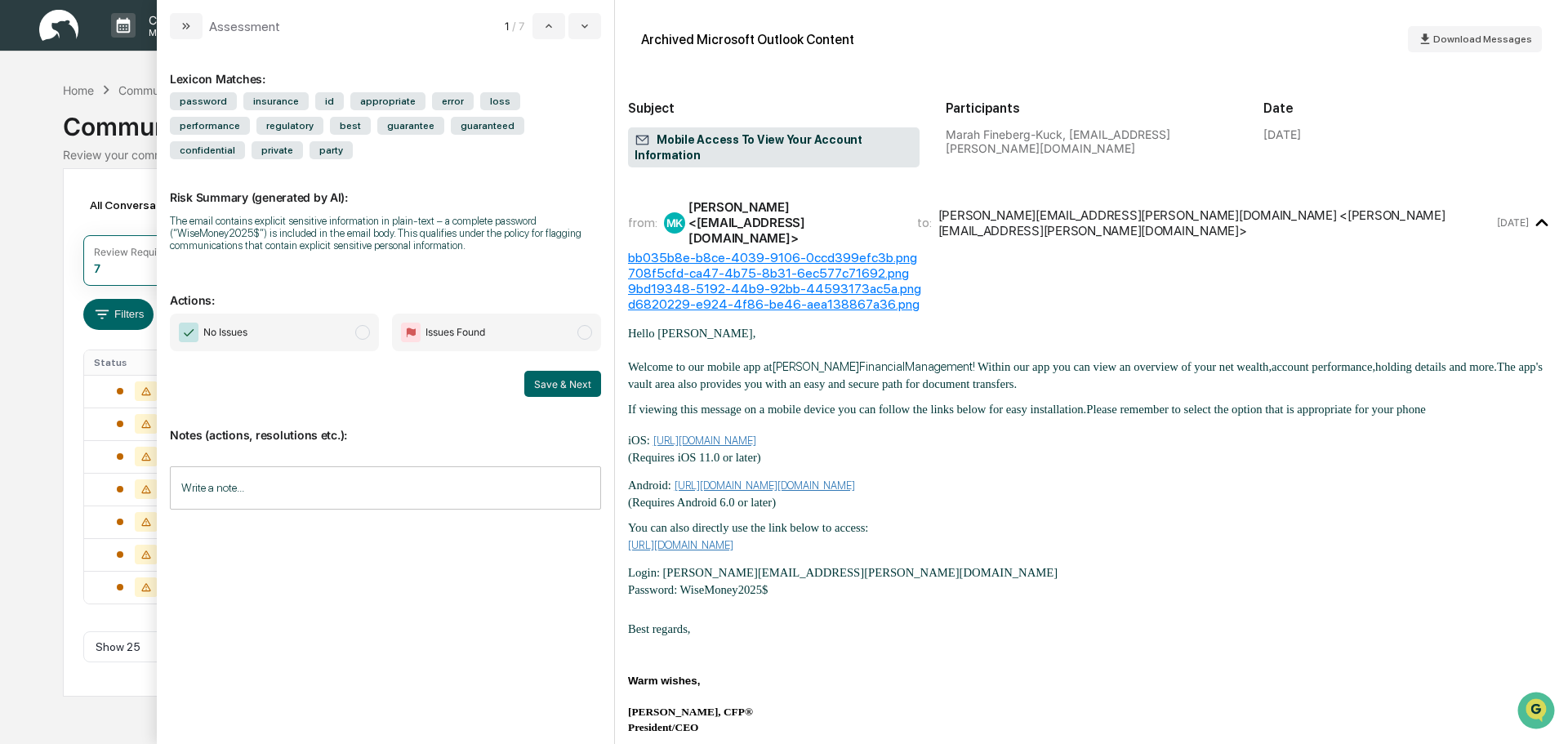
click at [363, 325] on span "modal" at bounding box center [362, 332] width 14 height 14
click at [555, 371] on button "Save & Next" at bounding box center [563, 384] width 77 height 26
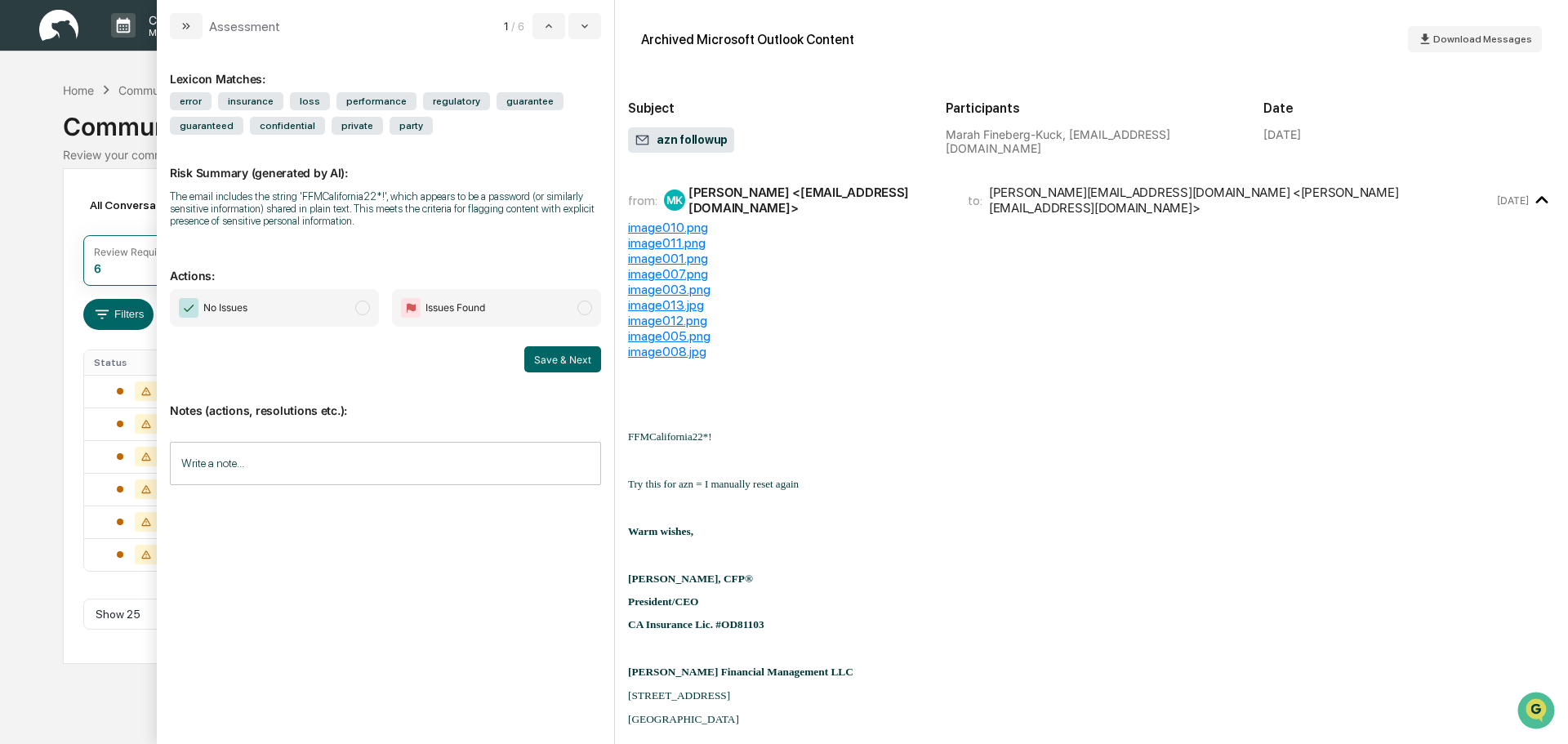
click at [361, 310] on span "modal" at bounding box center [362, 307] width 14 height 14
click at [538, 357] on button "Save & Next" at bounding box center [563, 359] width 77 height 26
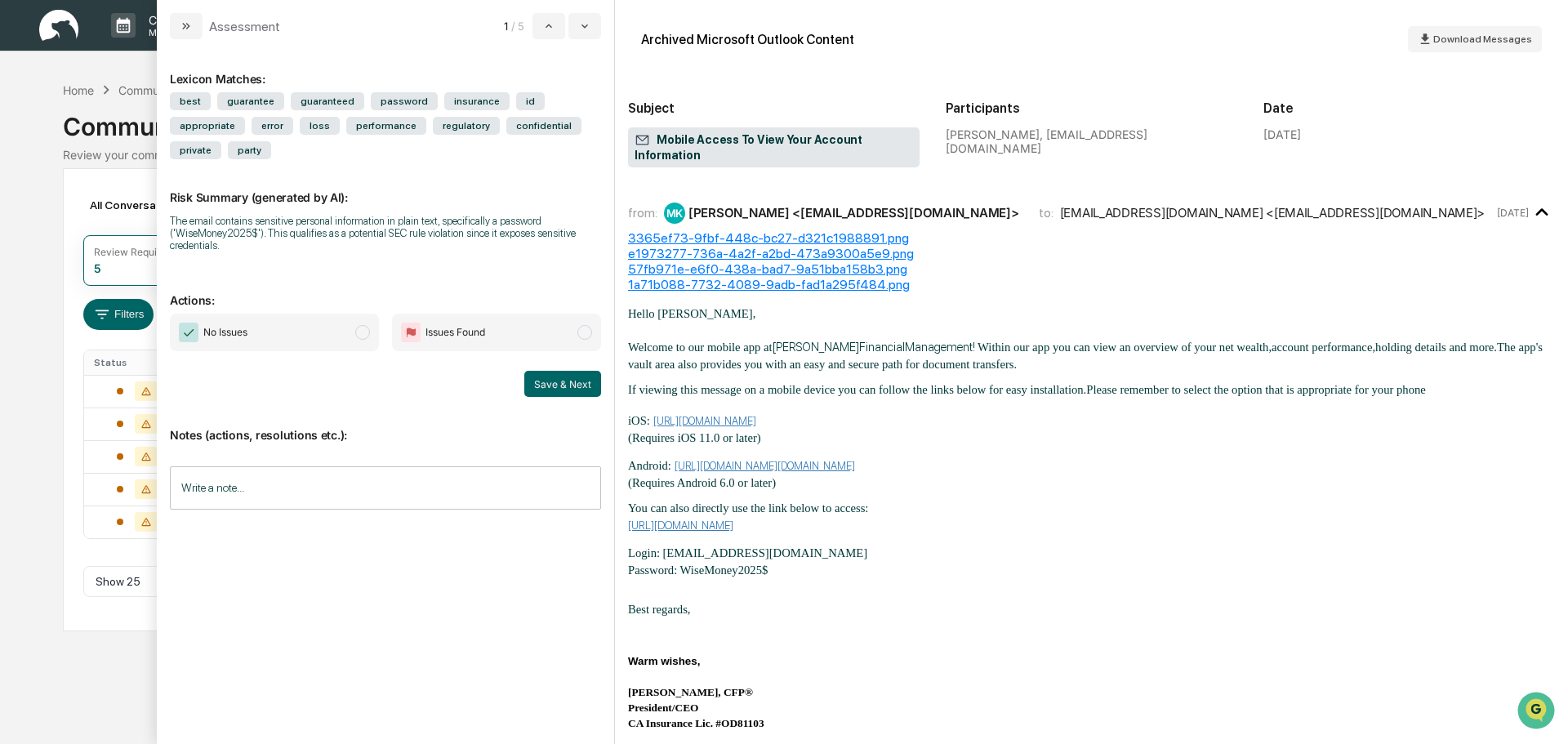
click at [373, 313] on span "No Issues" at bounding box center [274, 332] width 209 height 38
click at [555, 371] on button "Save & Next" at bounding box center [563, 384] width 77 height 26
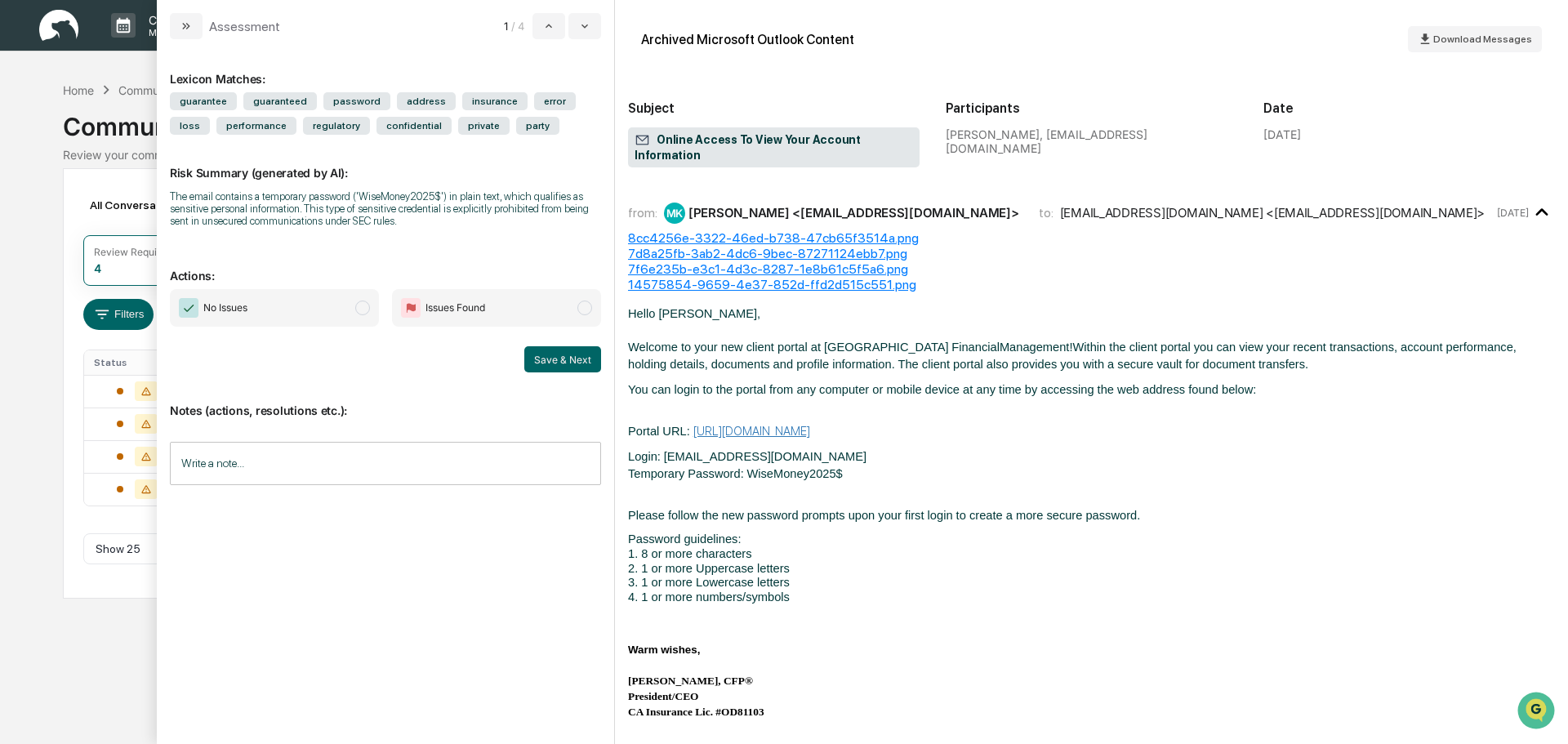
click at [359, 308] on span "modal" at bounding box center [362, 307] width 14 height 14
click at [590, 361] on button "Save & Next" at bounding box center [563, 359] width 77 height 26
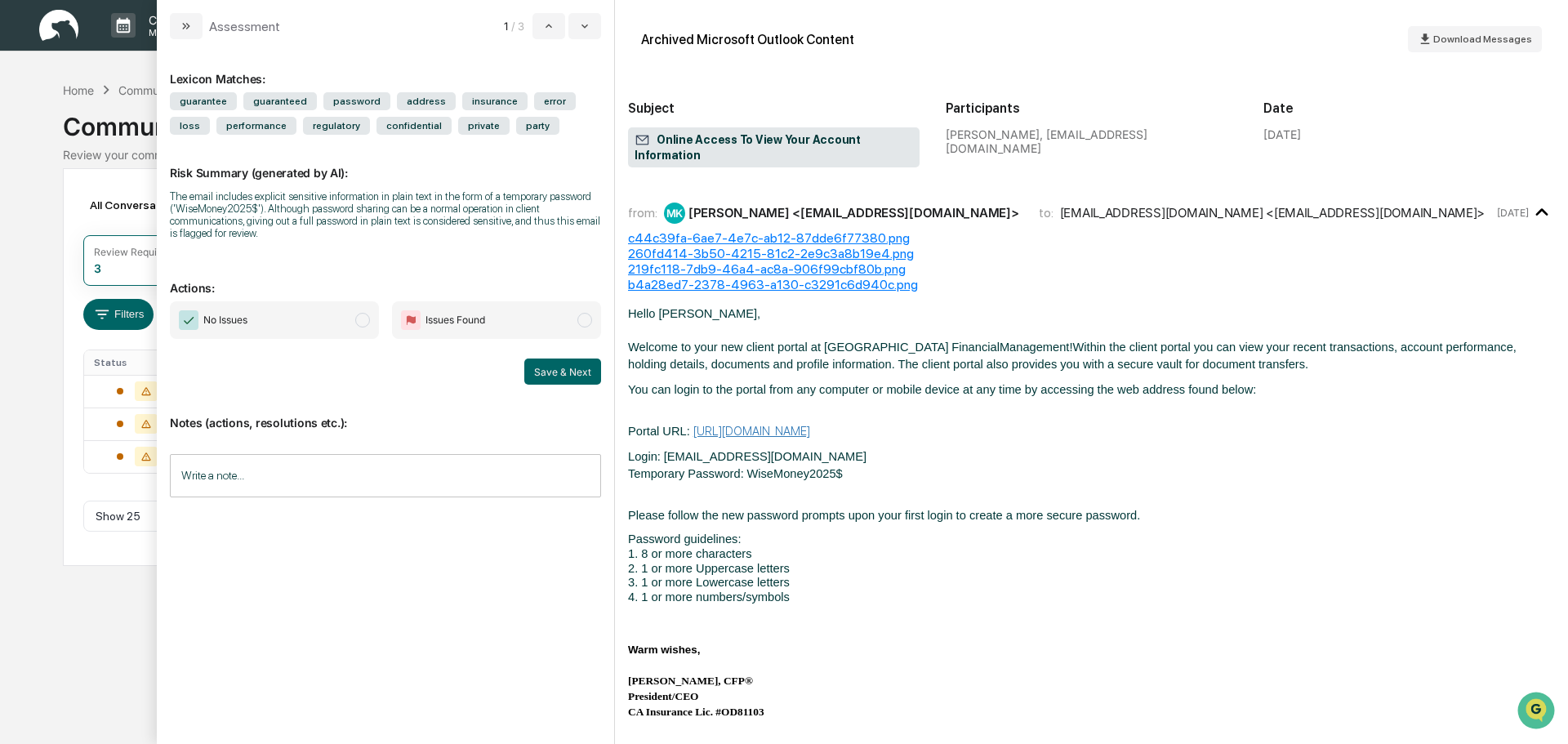
click at [370, 321] on span "No Issues" at bounding box center [274, 320] width 209 height 38
click at [551, 360] on button "Save & Next" at bounding box center [563, 371] width 77 height 26
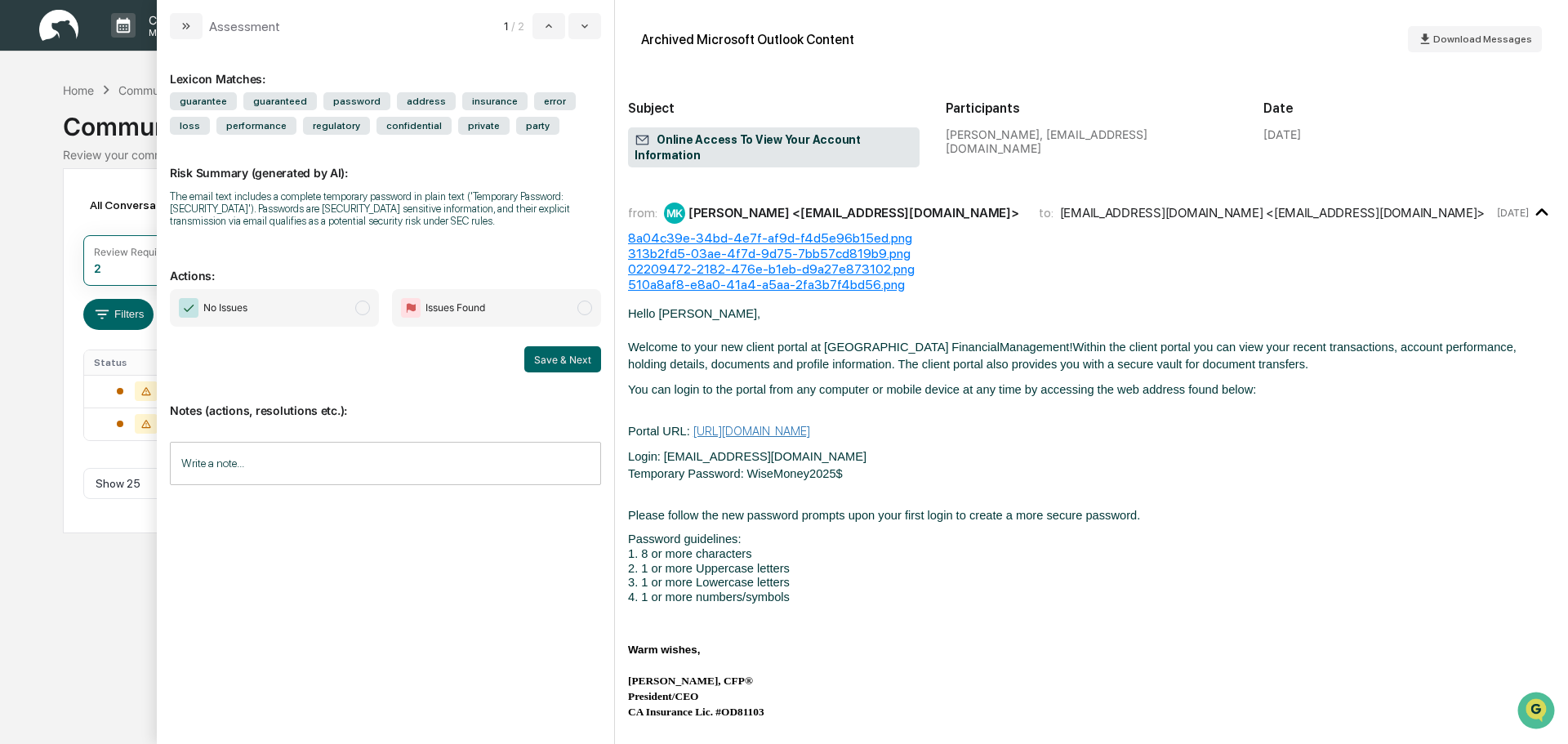
click at [366, 306] on span "modal" at bounding box center [362, 307] width 14 height 14
click at [554, 364] on button "Save & Next" at bounding box center [563, 359] width 77 height 26
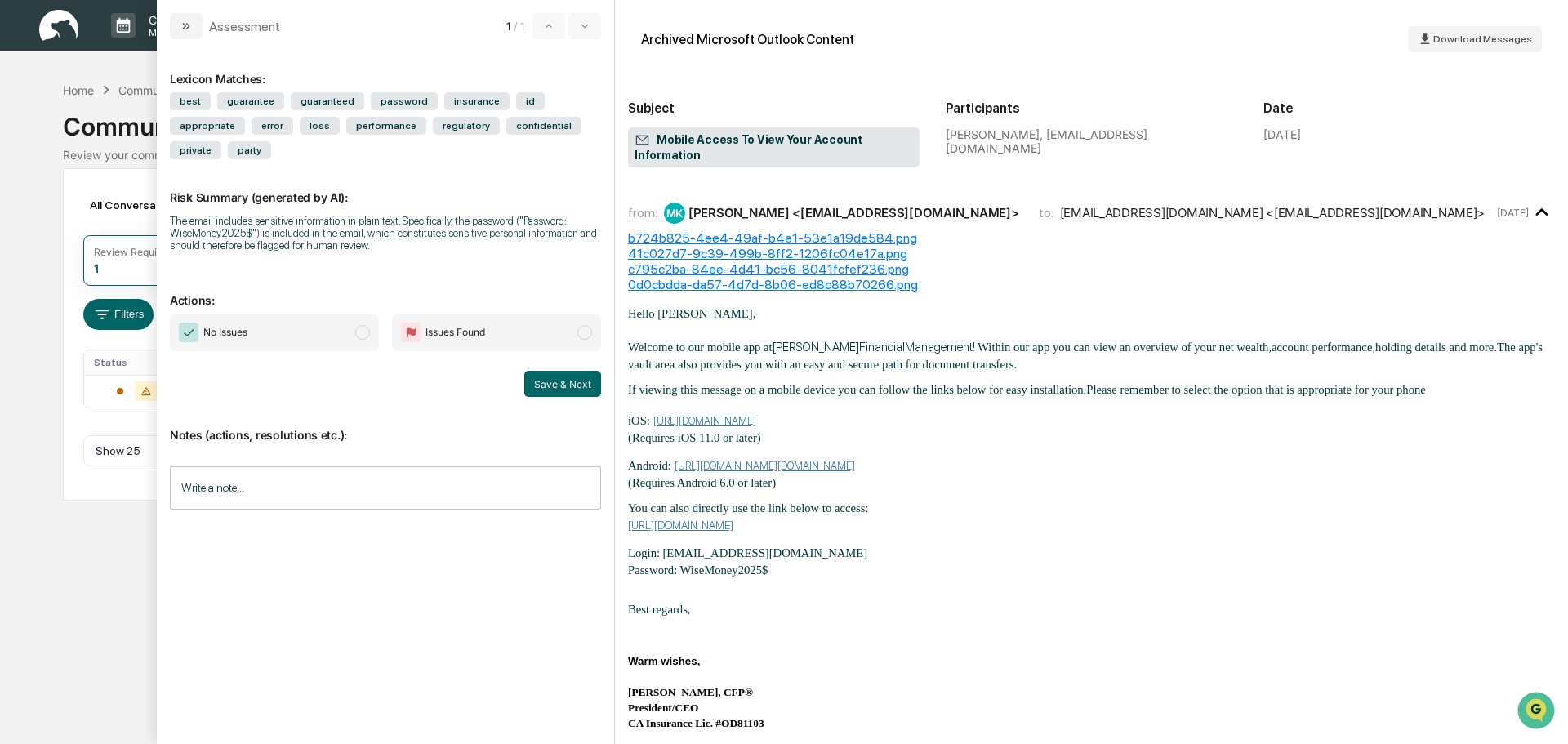
click at [366, 325] on span "modal" at bounding box center [362, 332] width 14 height 14
click at [569, 371] on button "Save & Next" at bounding box center [563, 384] width 77 height 26
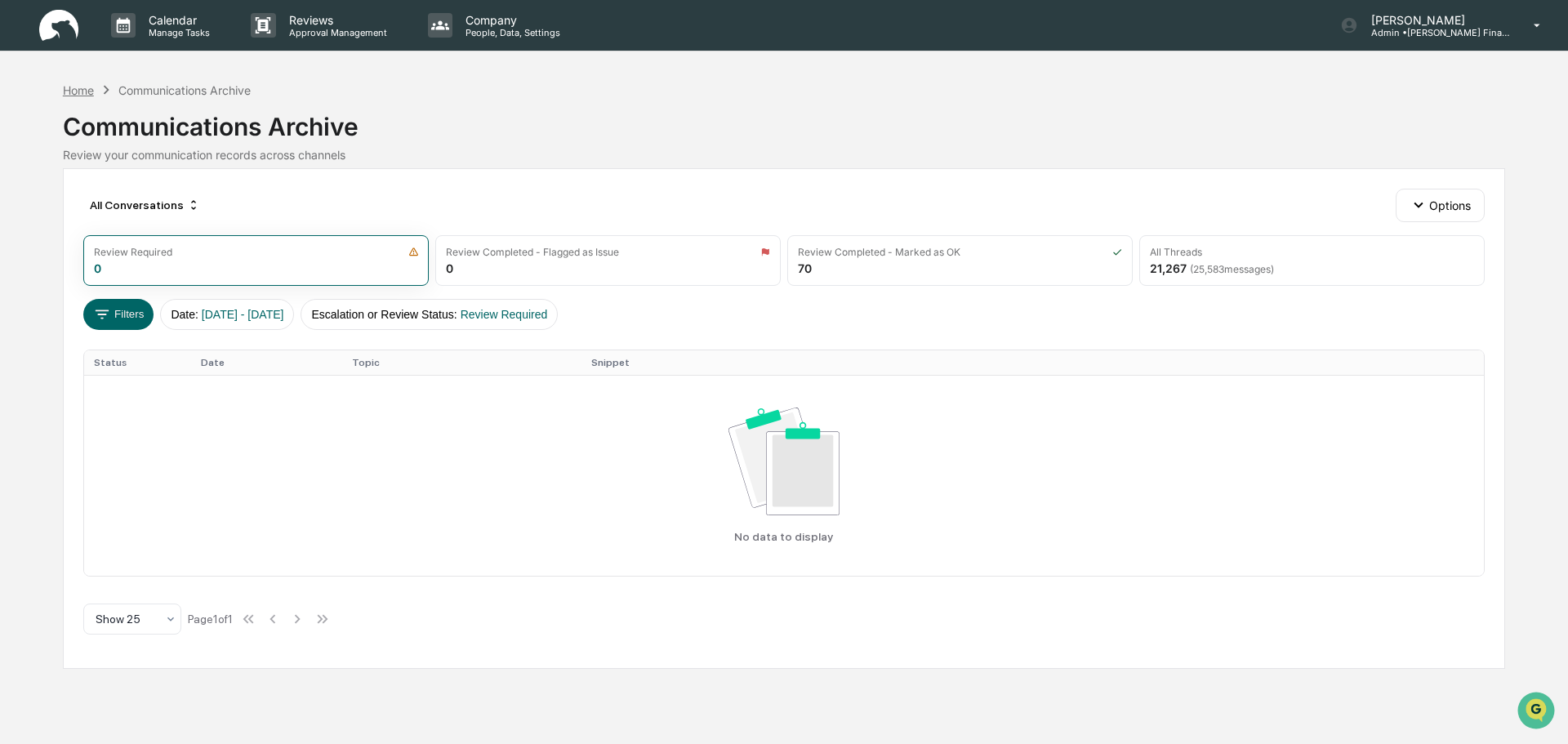
click at [93, 89] on div "Home" at bounding box center [78, 90] width 31 height 13
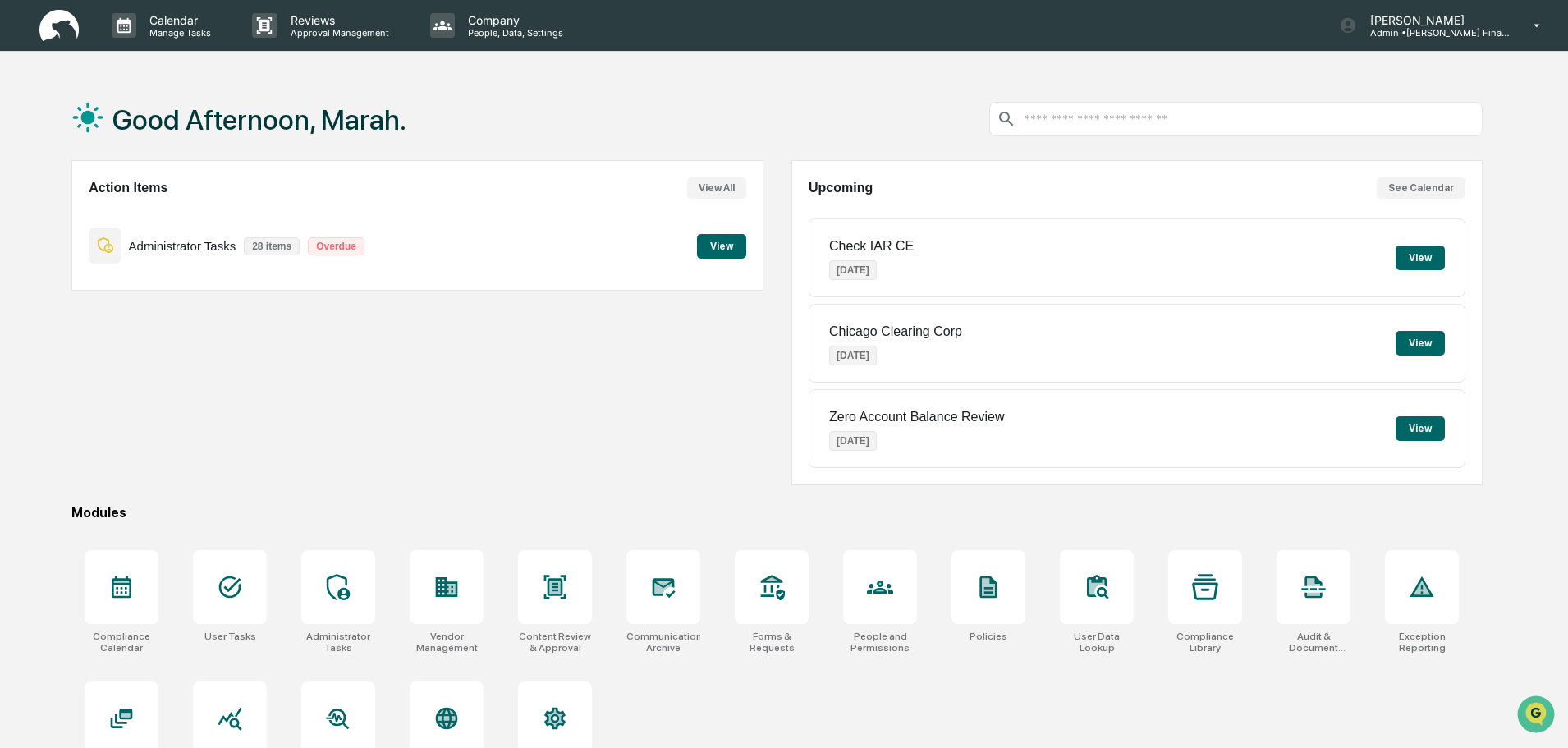
click at [702, 240] on button "View" at bounding box center [721, 245] width 49 height 24
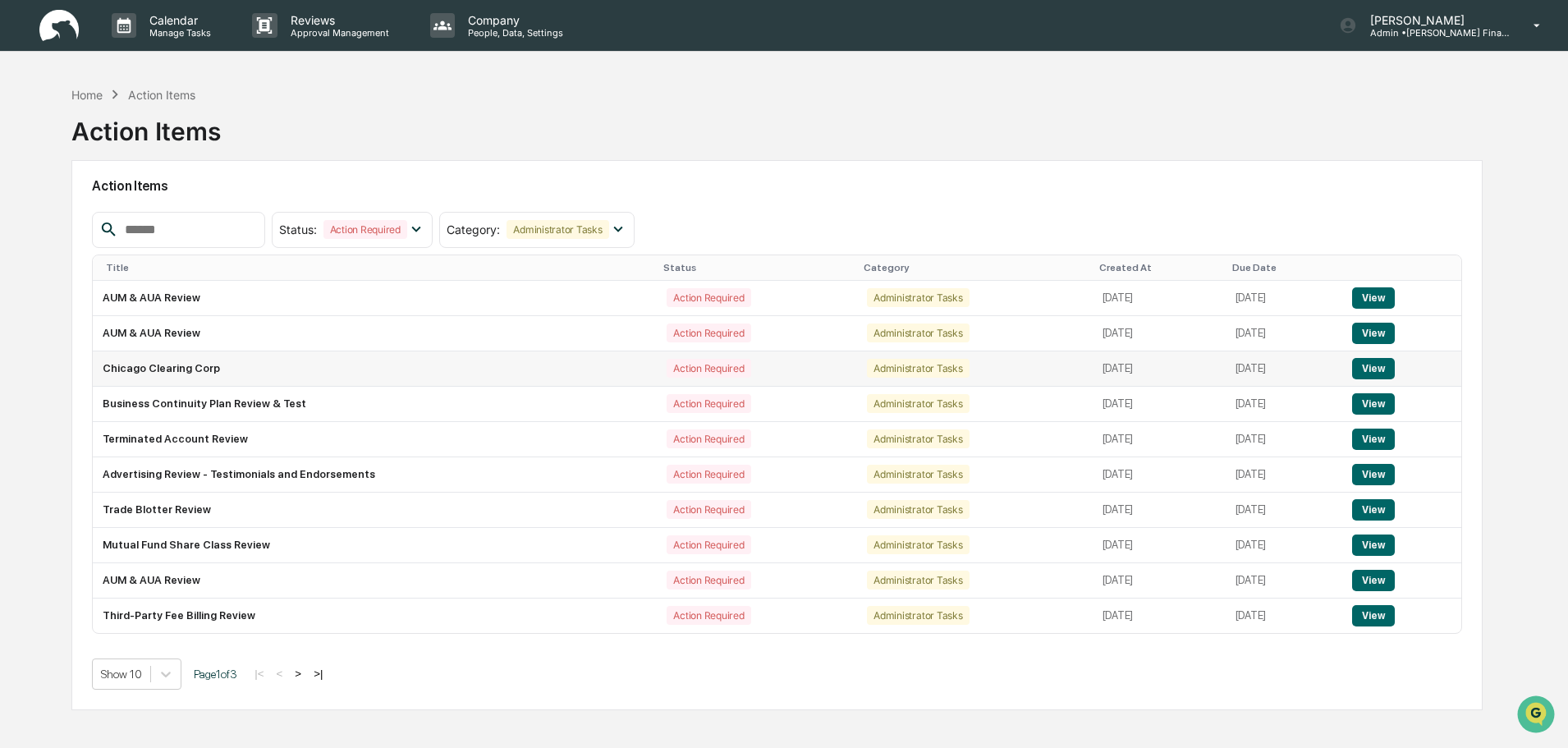
click at [1387, 372] on button "View" at bounding box center [1373, 368] width 42 height 21
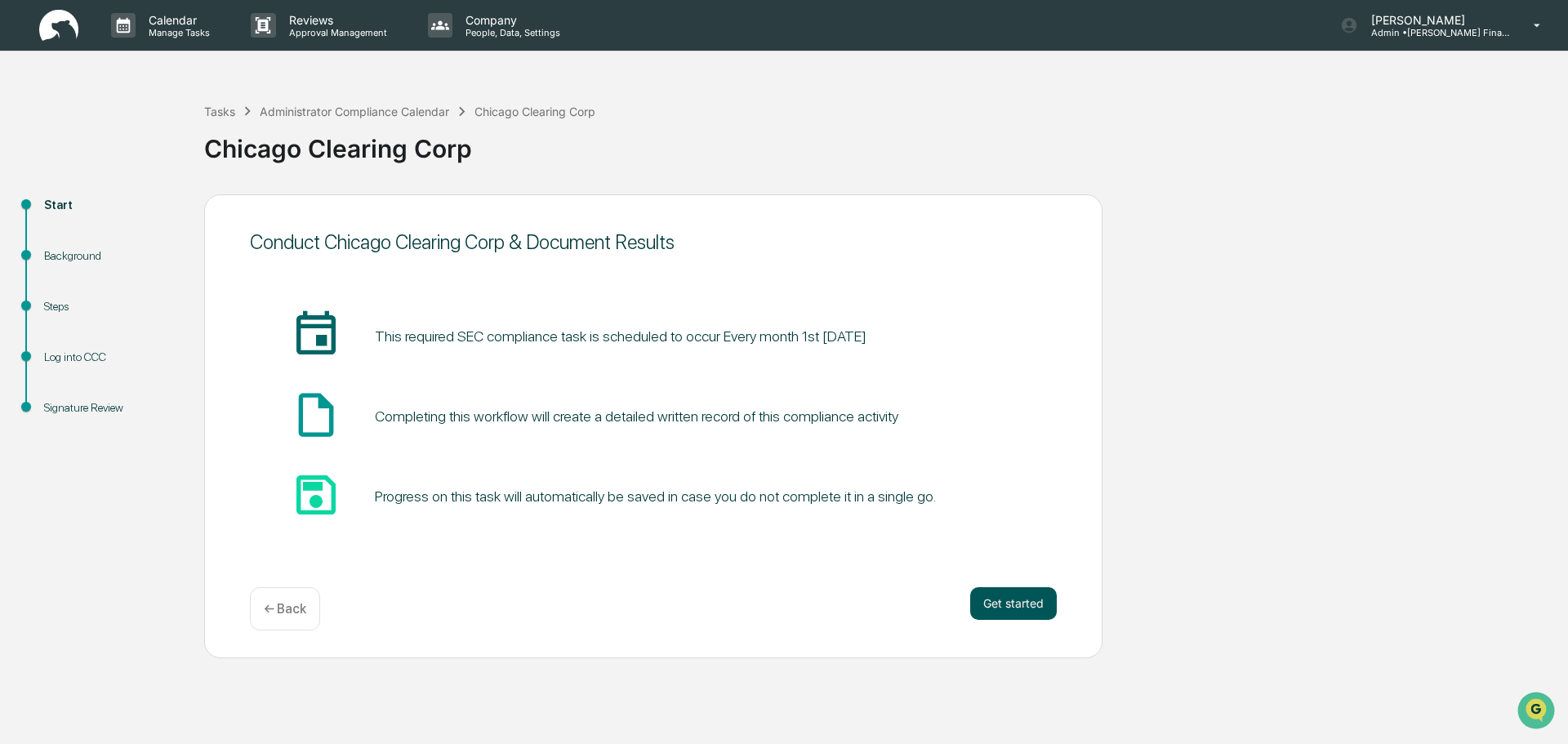
click at [996, 607] on button "Get started" at bounding box center [1014, 603] width 87 height 33
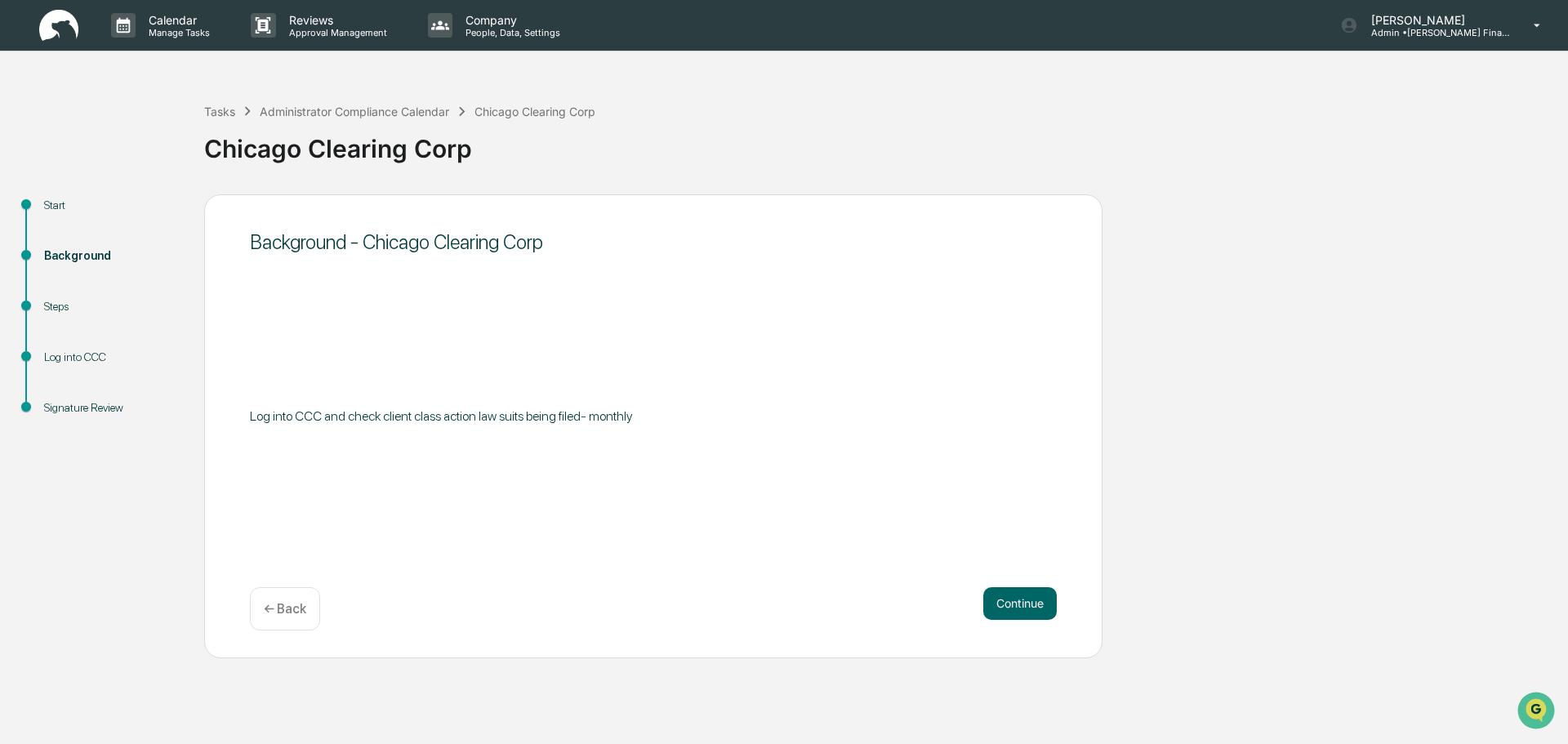
click at [996, 607] on button "Continue" at bounding box center [1020, 603] width 73 height 33
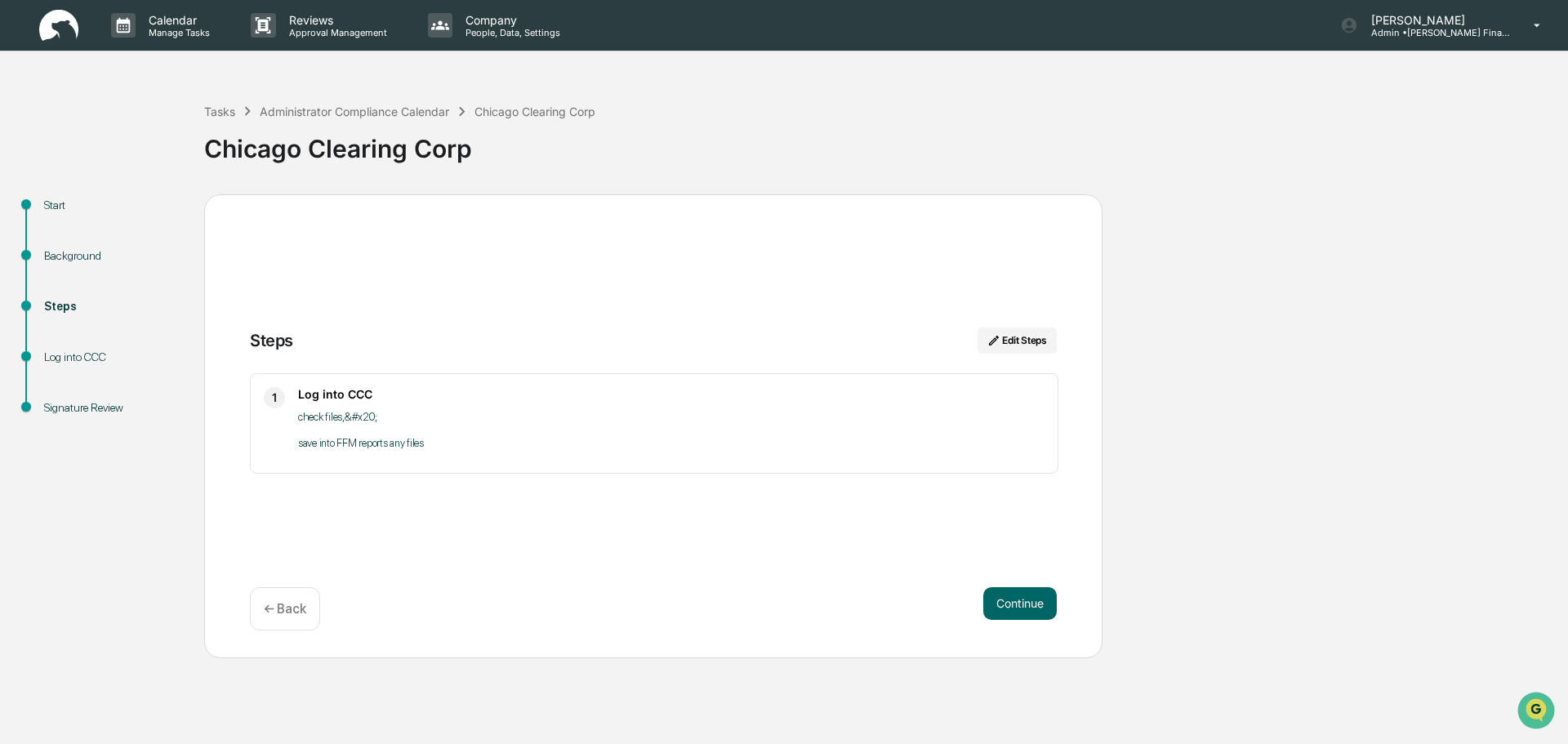
click at [996, 607] on button "Continue" at bounding box center [1020, 603] width 73 height 33
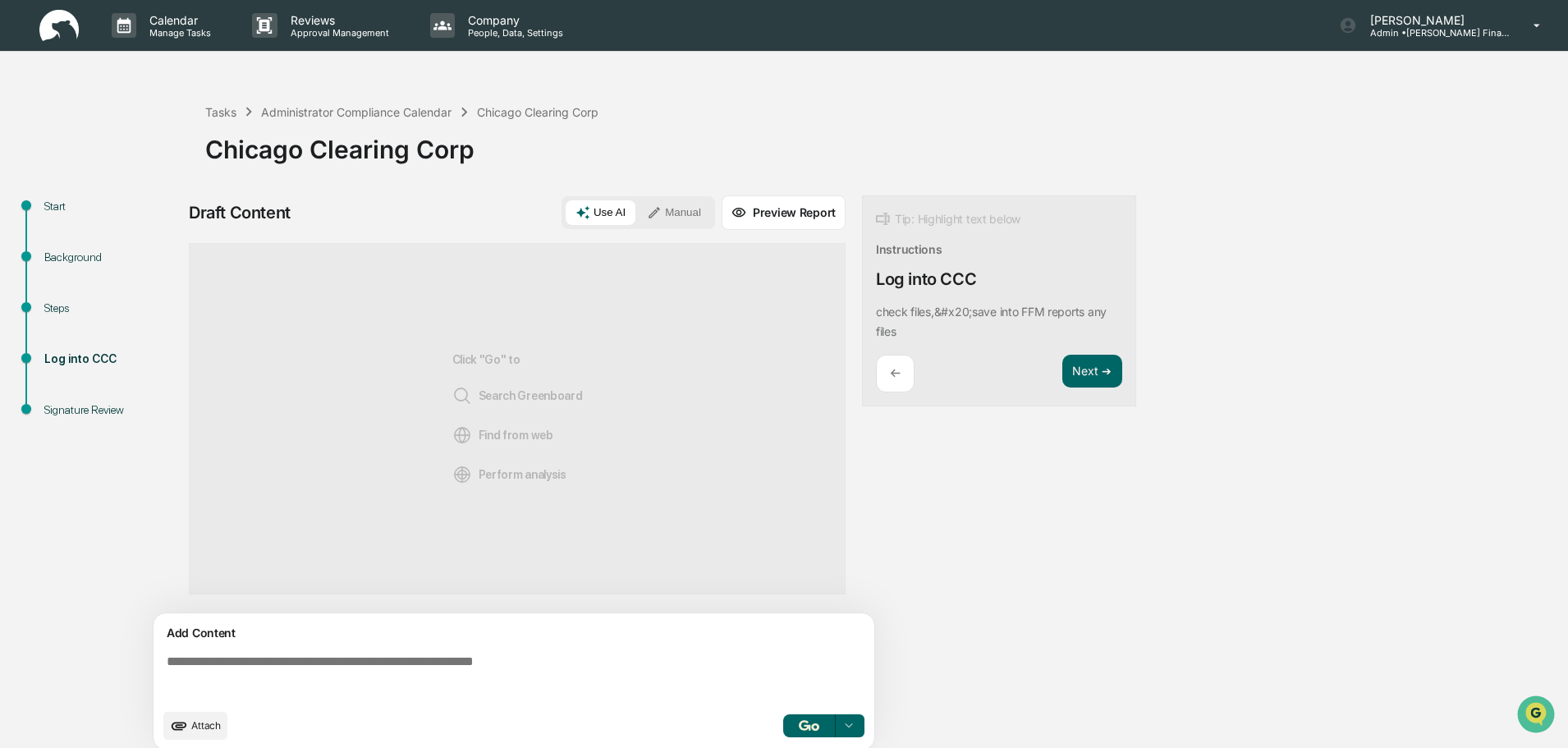
click at [576, 665] on textarea at bounding box center [517, 677] width 714 height 59
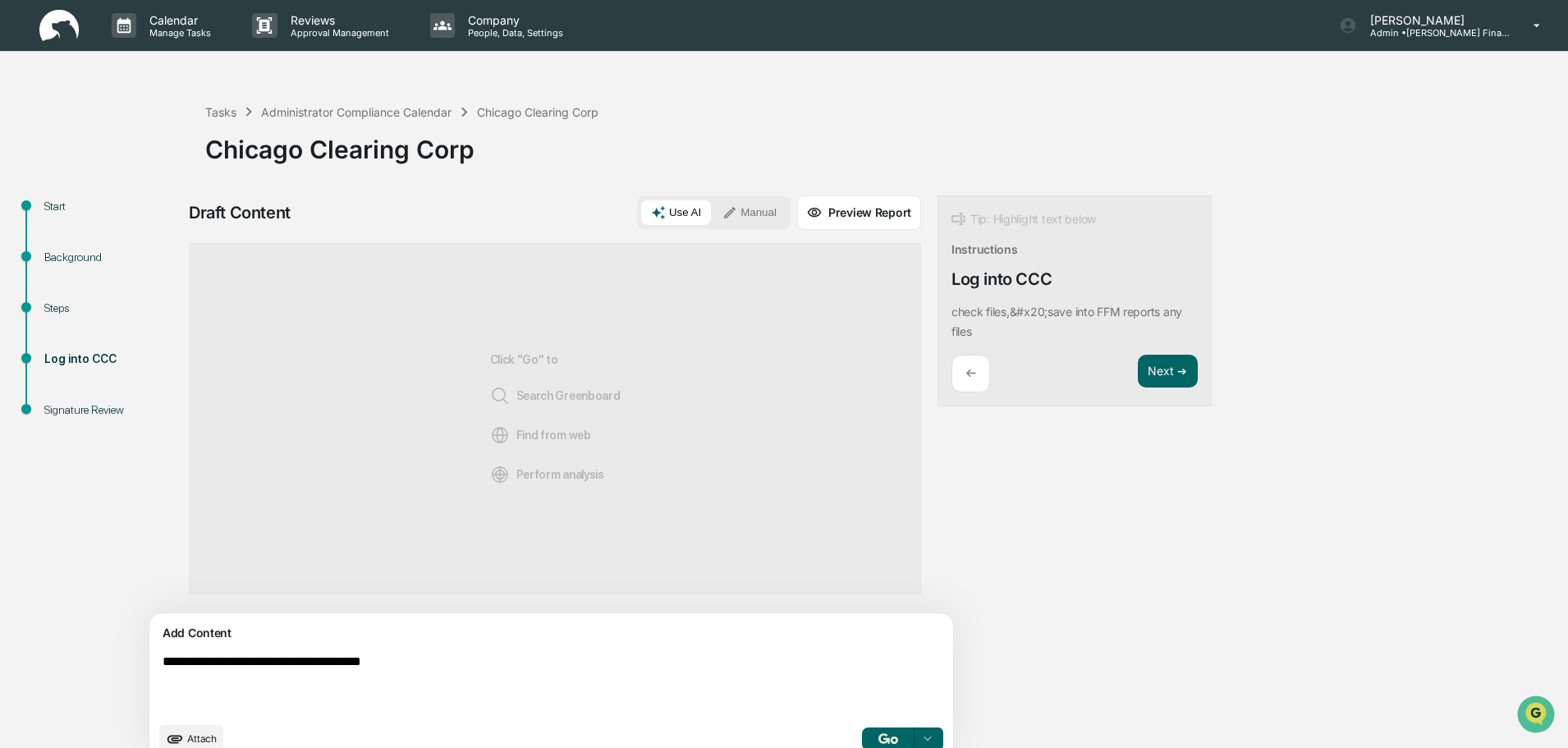
type textarea "**********"
click at [713, 203] on button "Manual" at bounding box center [750, 212] width 74 height 24
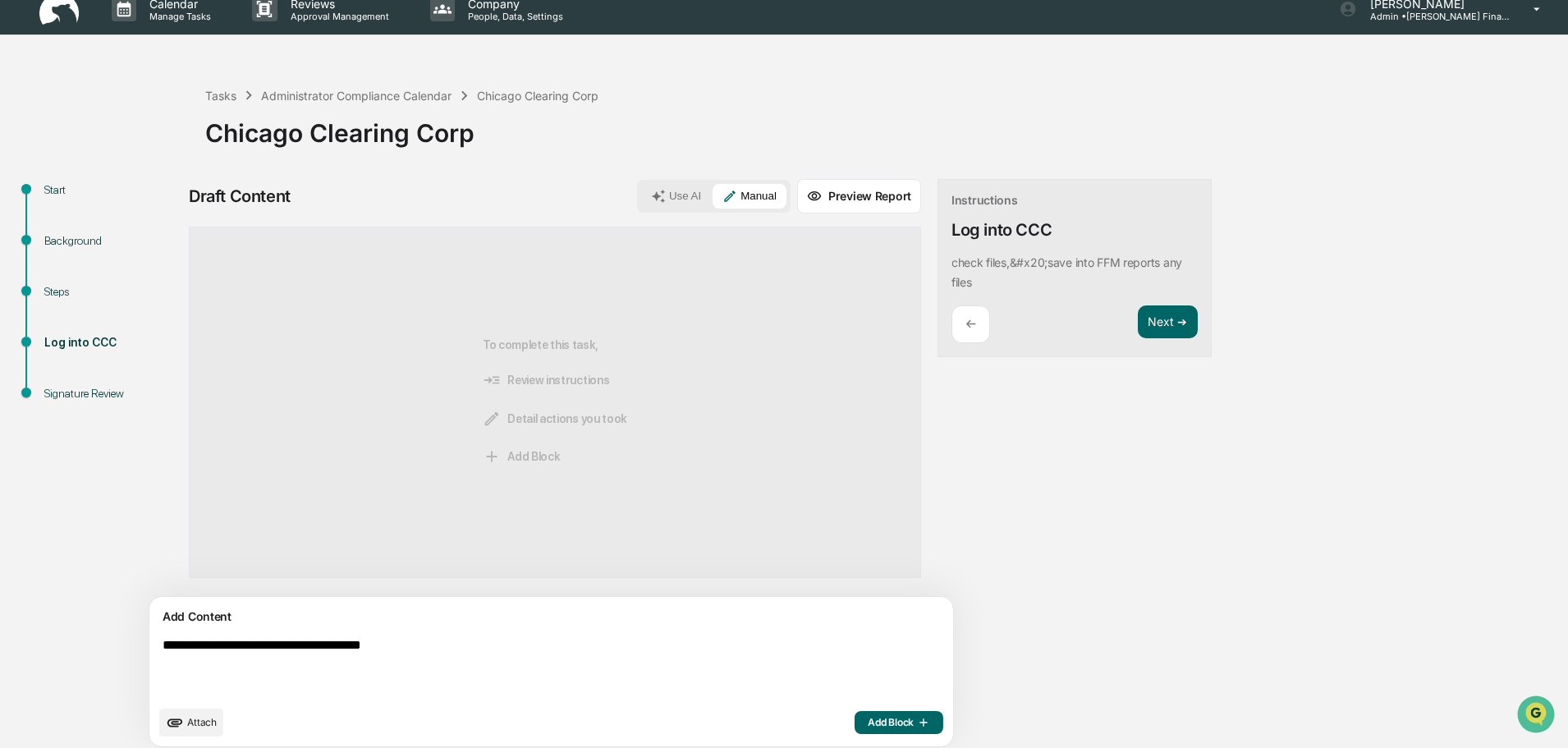
scroll to position [25, 0]
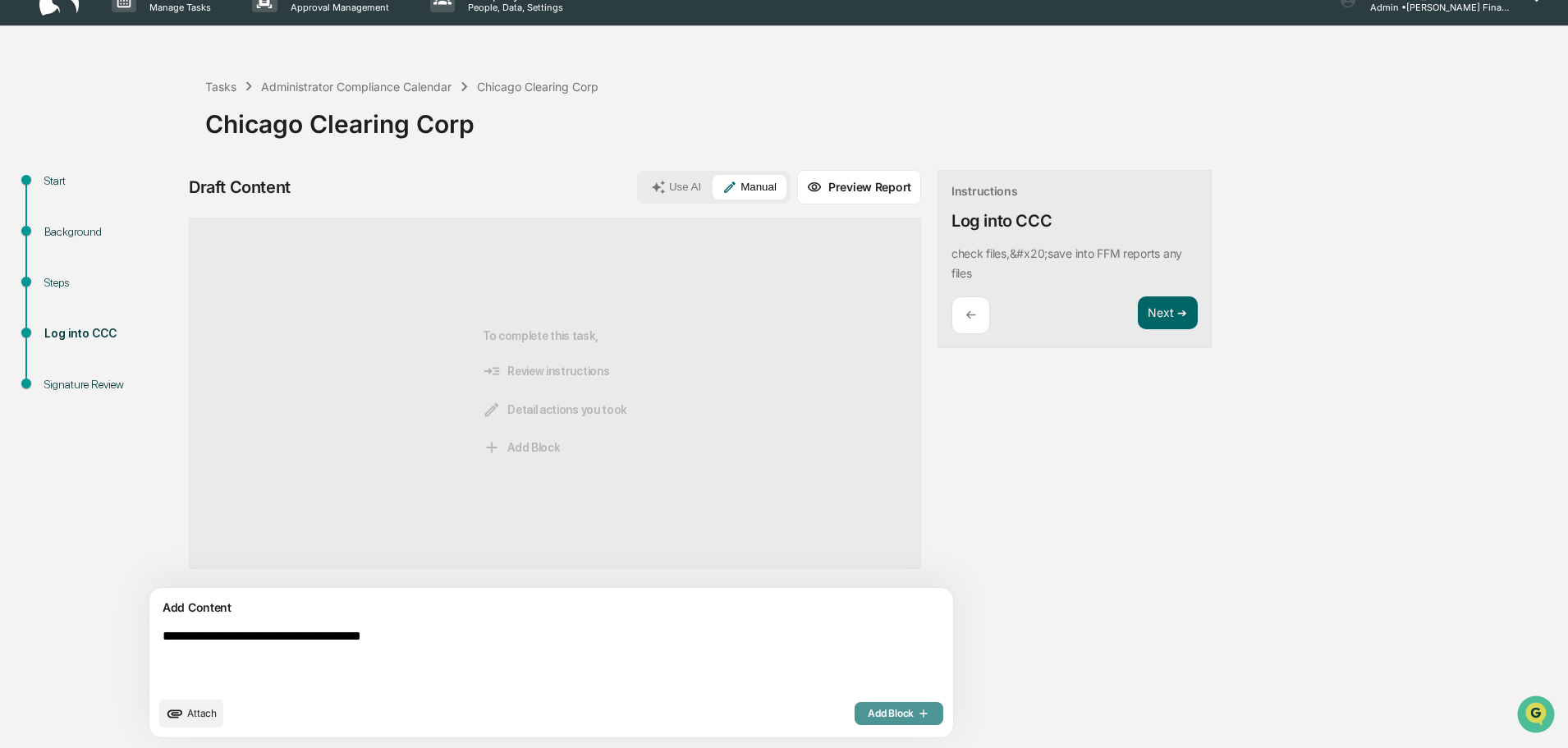
click at [855, 722] on button "Add Block" at bounding box center [899, 713] width 89 height 23
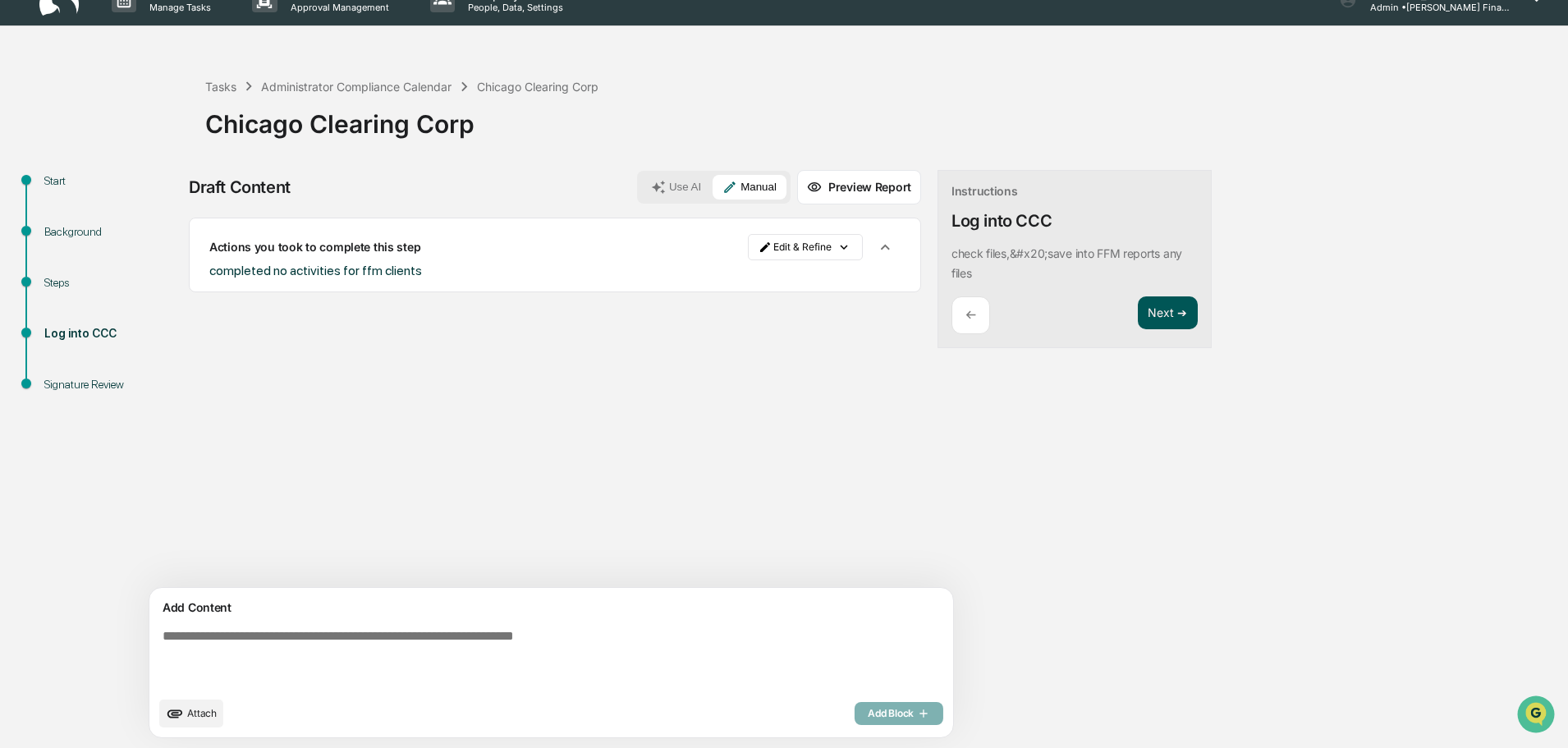
click at [1138, 319] on button "Next ➔" at bounding box center [1168, 313] width 60 height 34
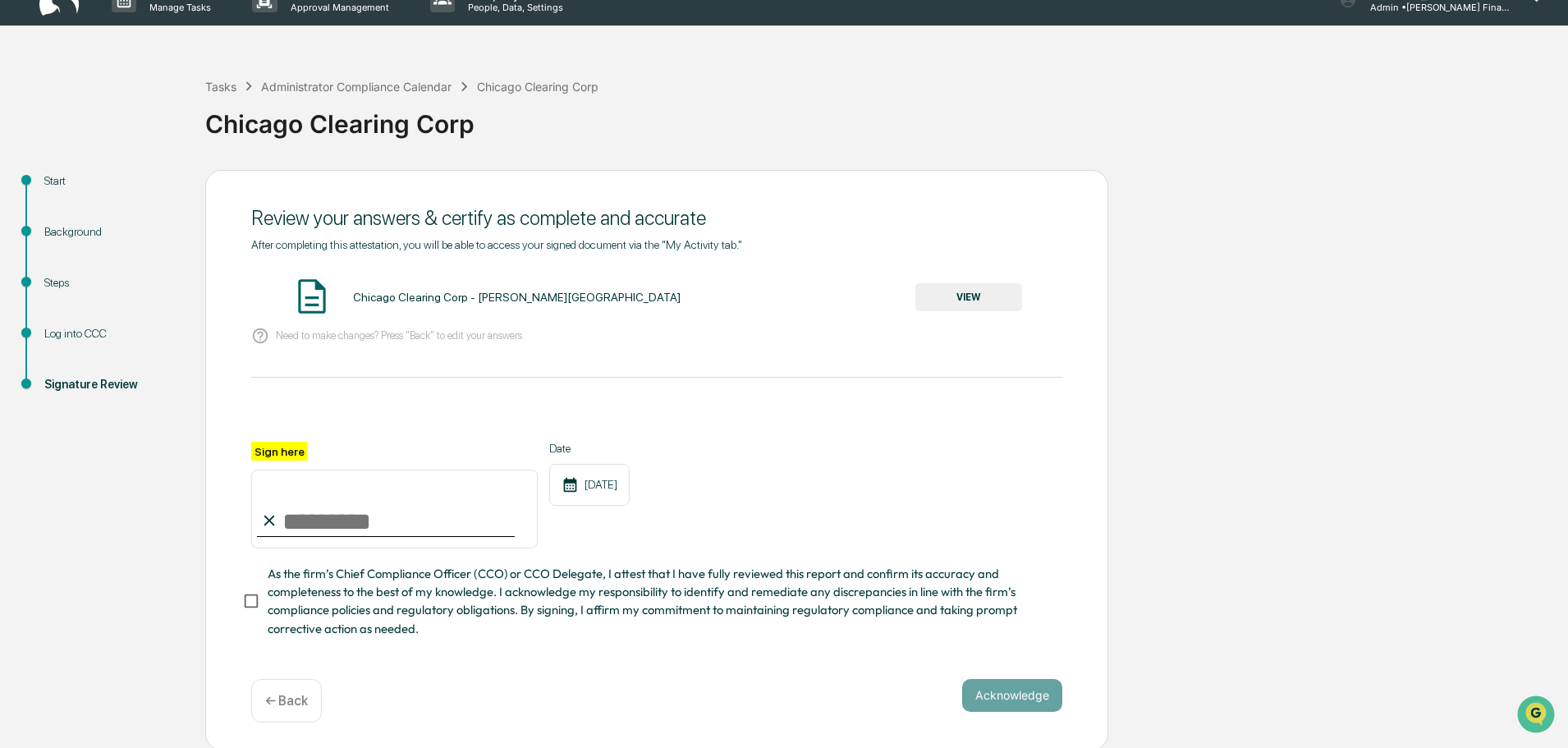
click at [972, 304] on button "VIEW" at bounding box center [969, 296] width 107 height 28
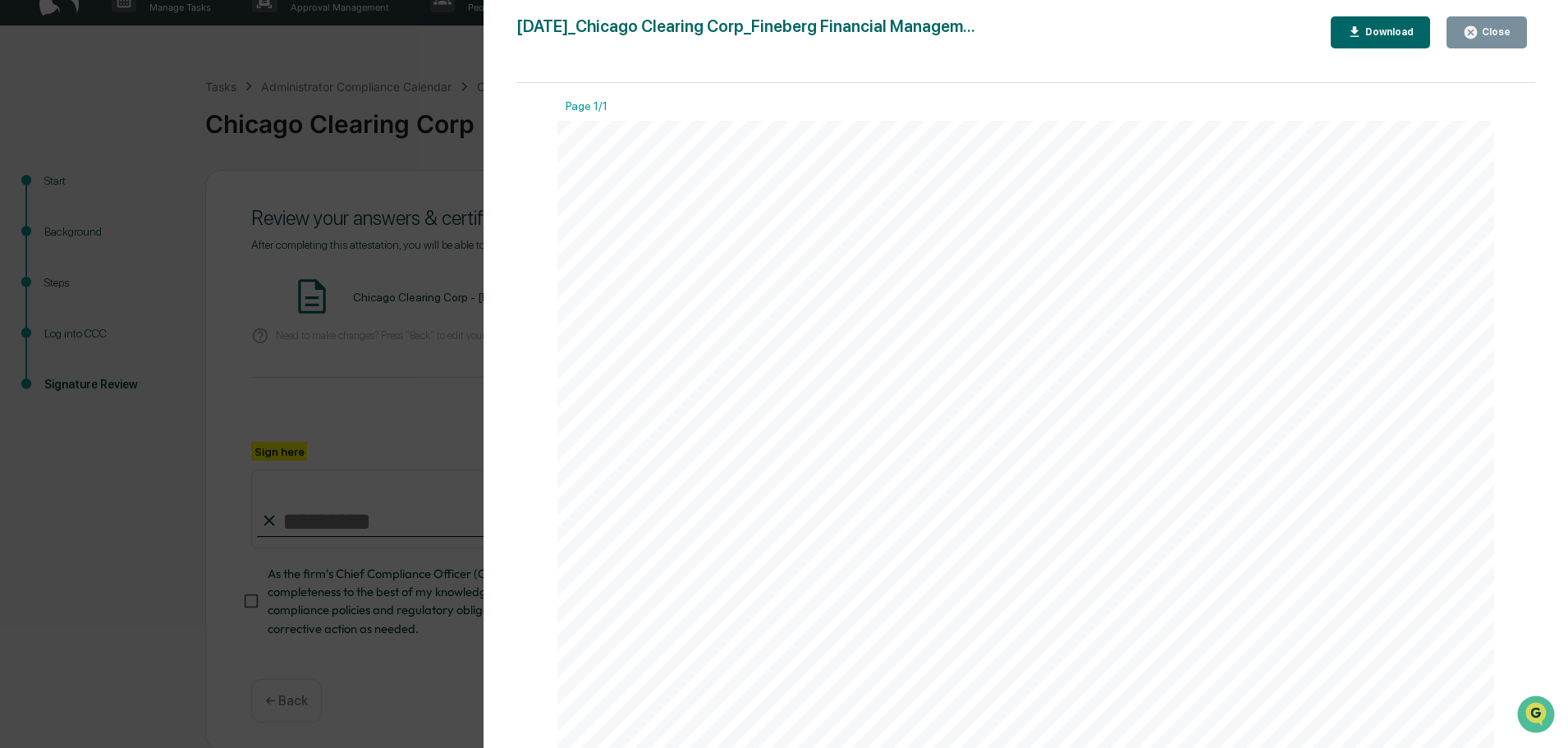
click at [1478, 25] on icon "button" at bounding box center [1471, 32] width 16 height 16
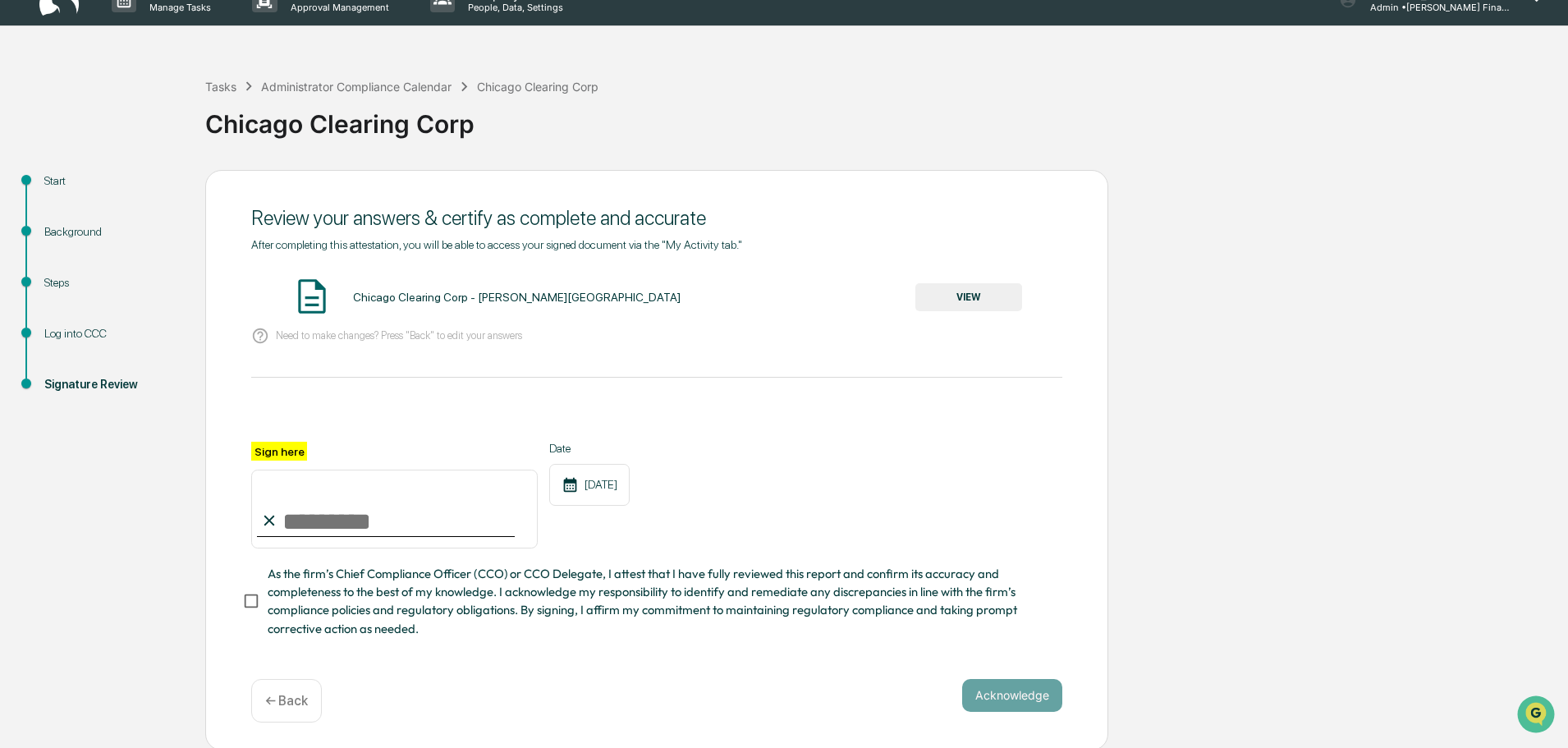
click at [332, 515] on input "Sign here" at bounding box center [394, 509] width 287 height 78
type input "**********"
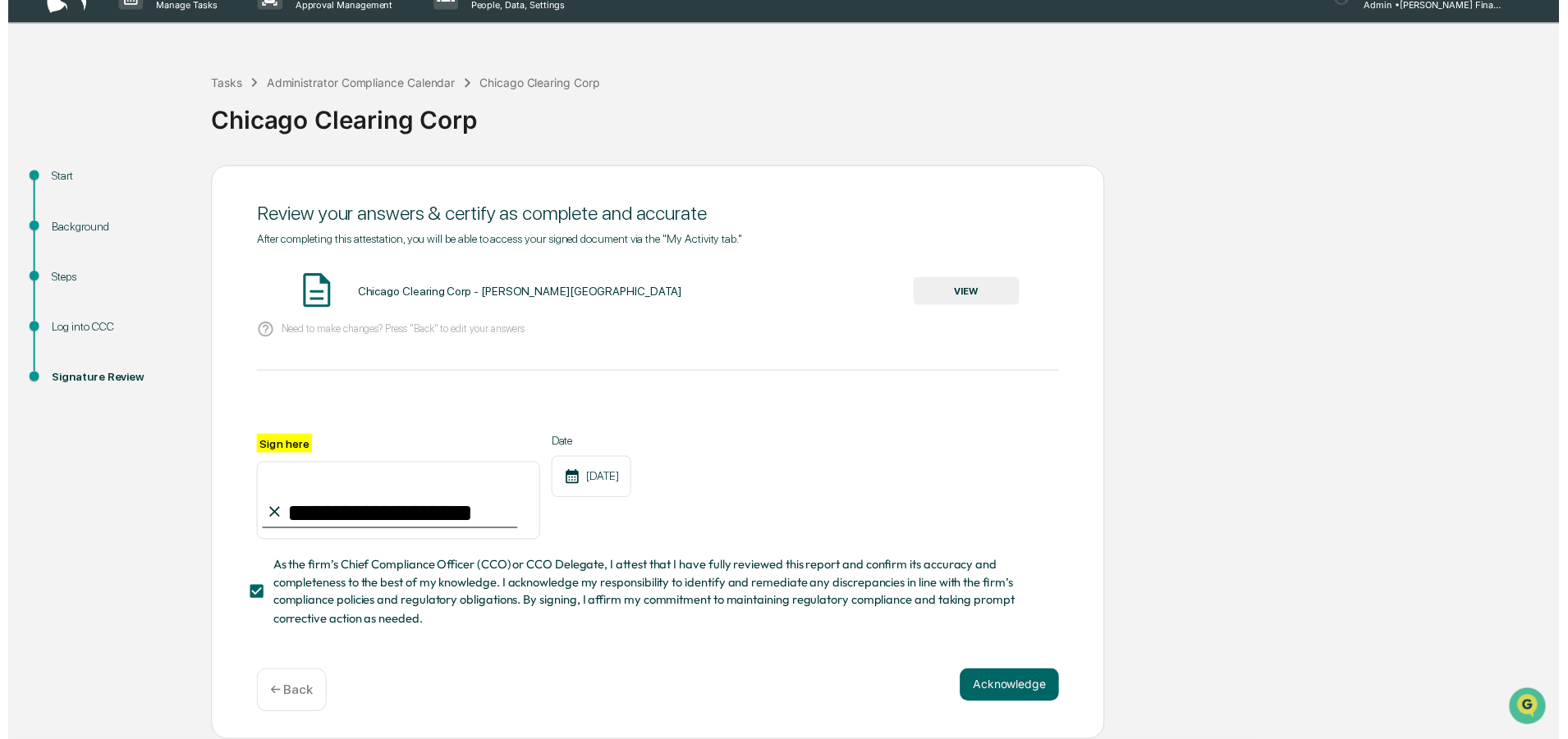
scroll to position [33, 0]
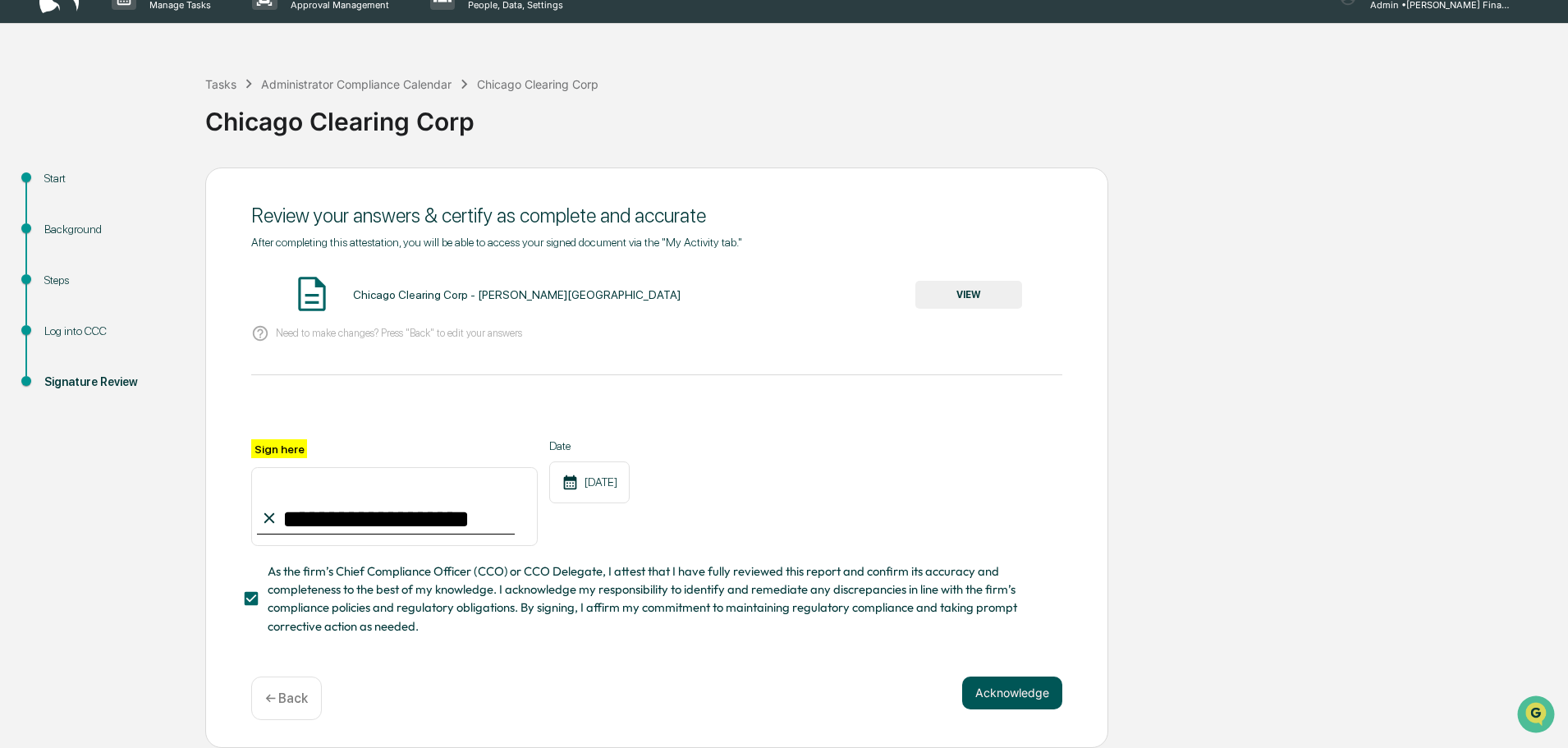
click at [992, 687] on button "Acknowledge" at bounding box center [1012, 693] width 100 height 33
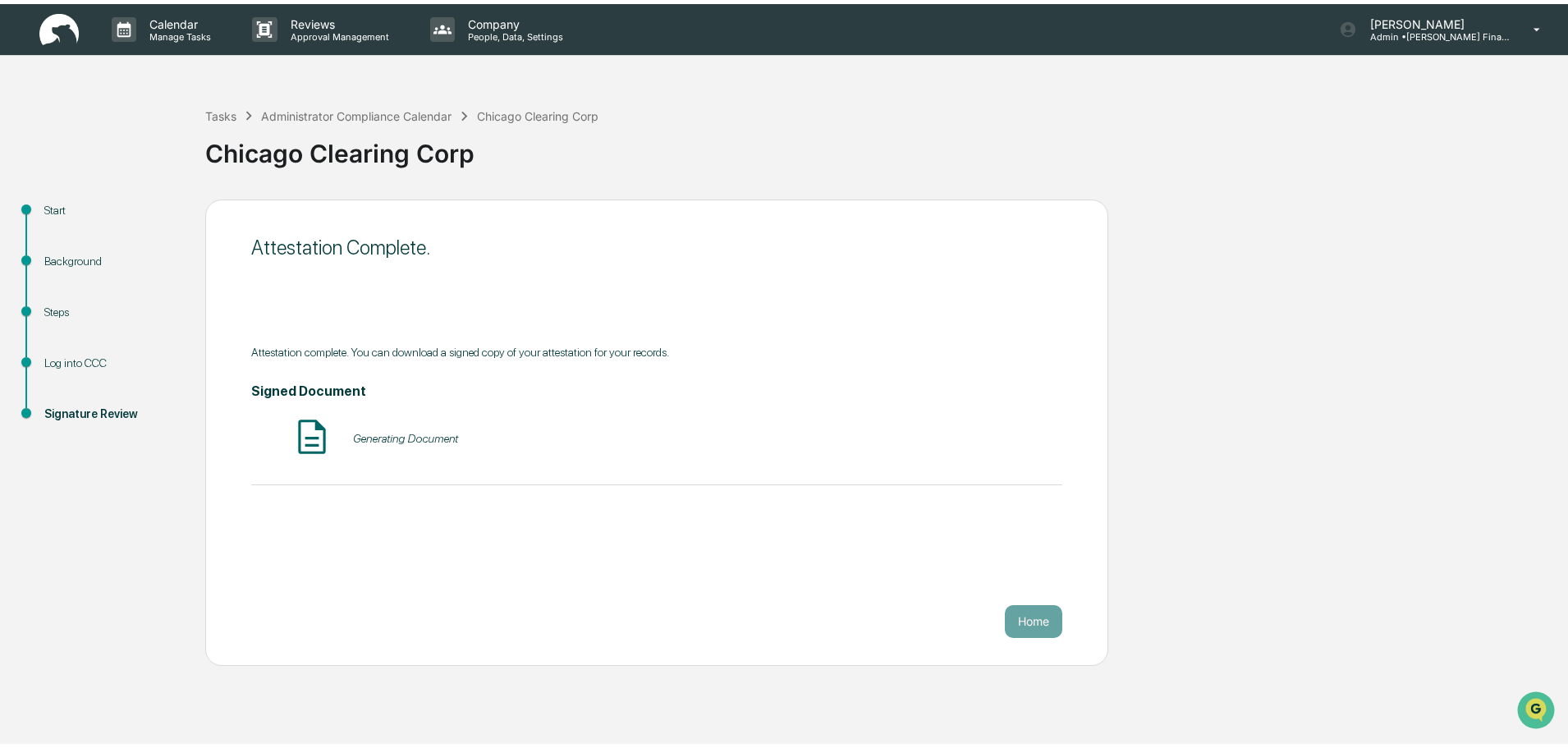
scroll to position [0, 0]
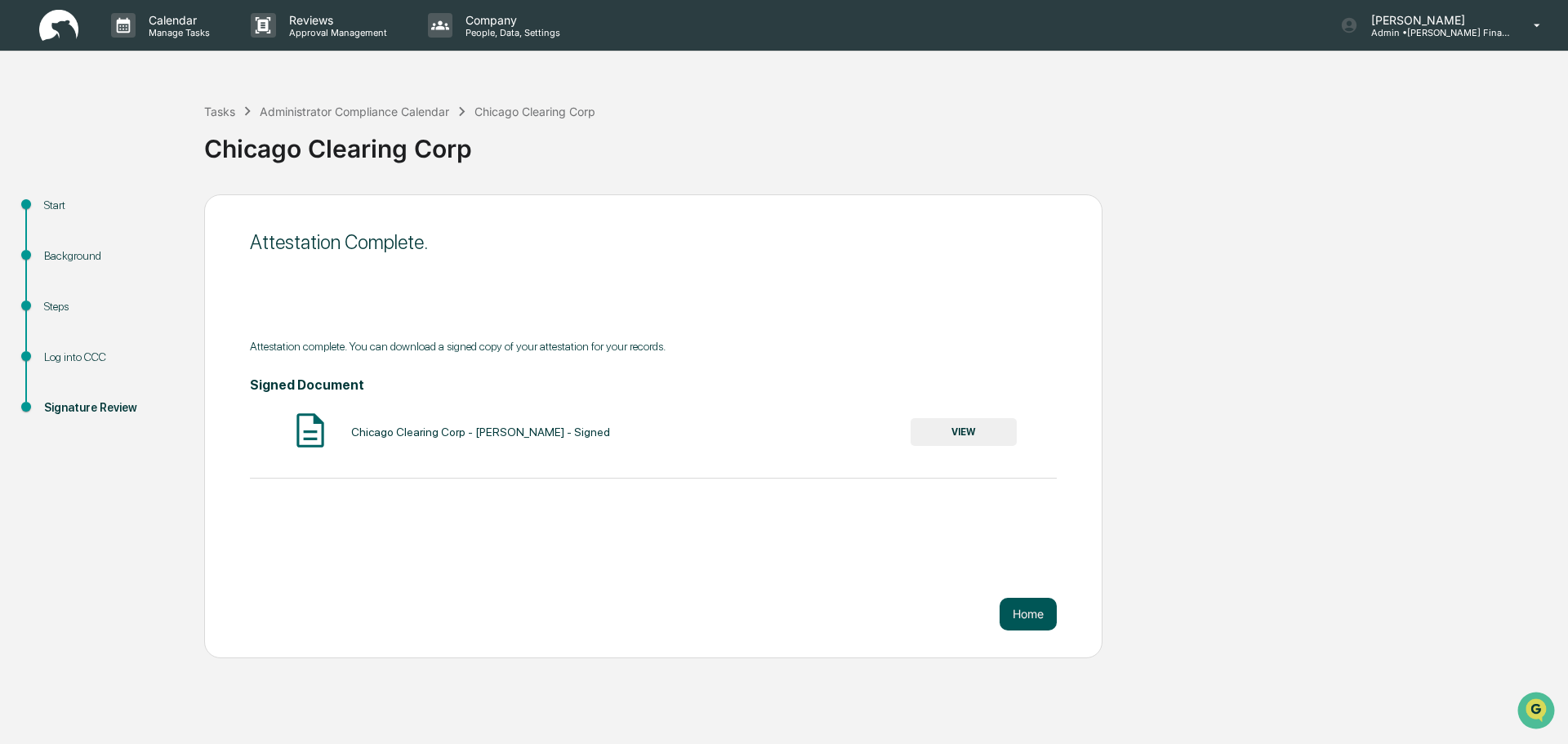
click at [1033, 613] on button "Home" at bounding box center [1027, 614] width 57 height 33
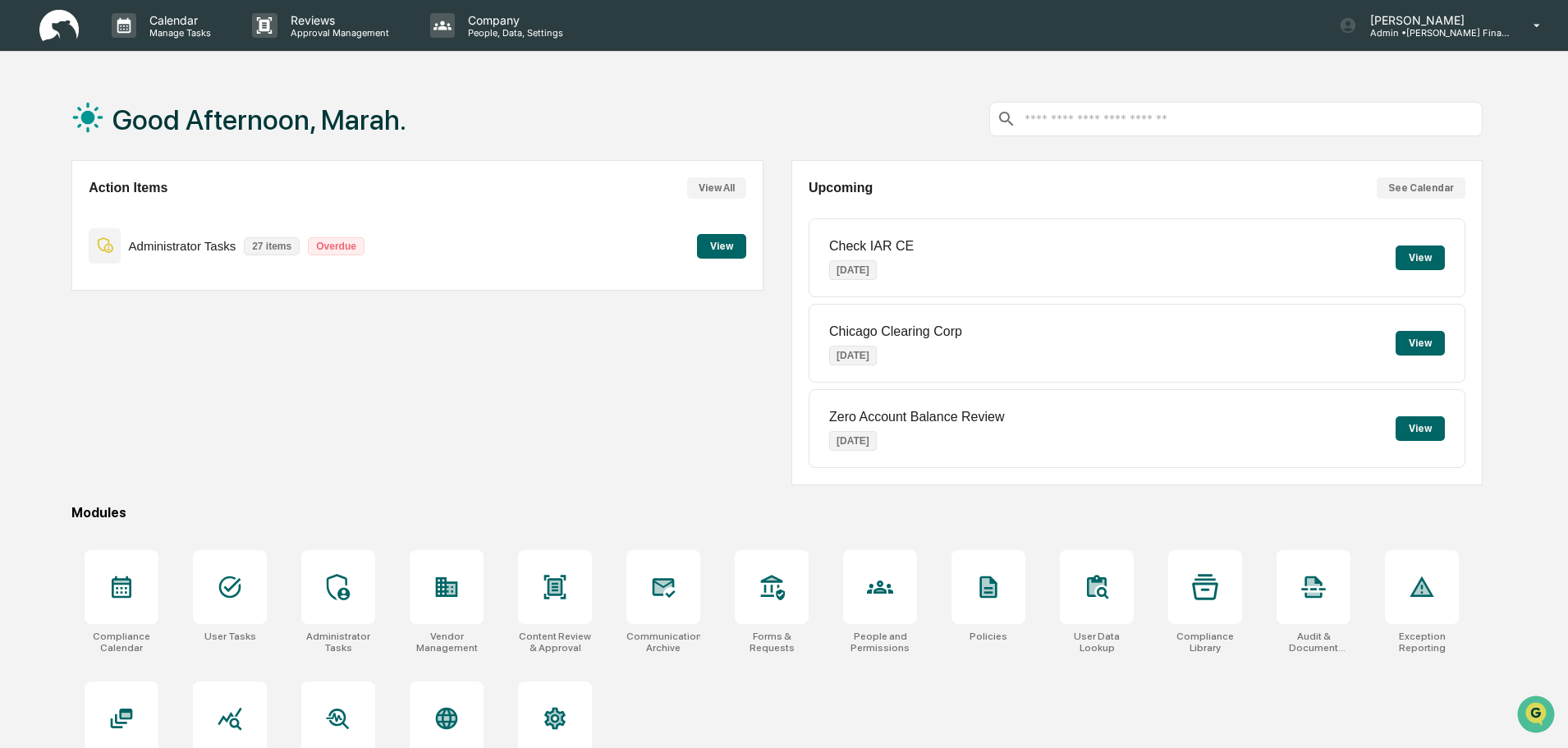
click at [739, 250] on button "View" at bounding box center [721, 245] width 49 height 24
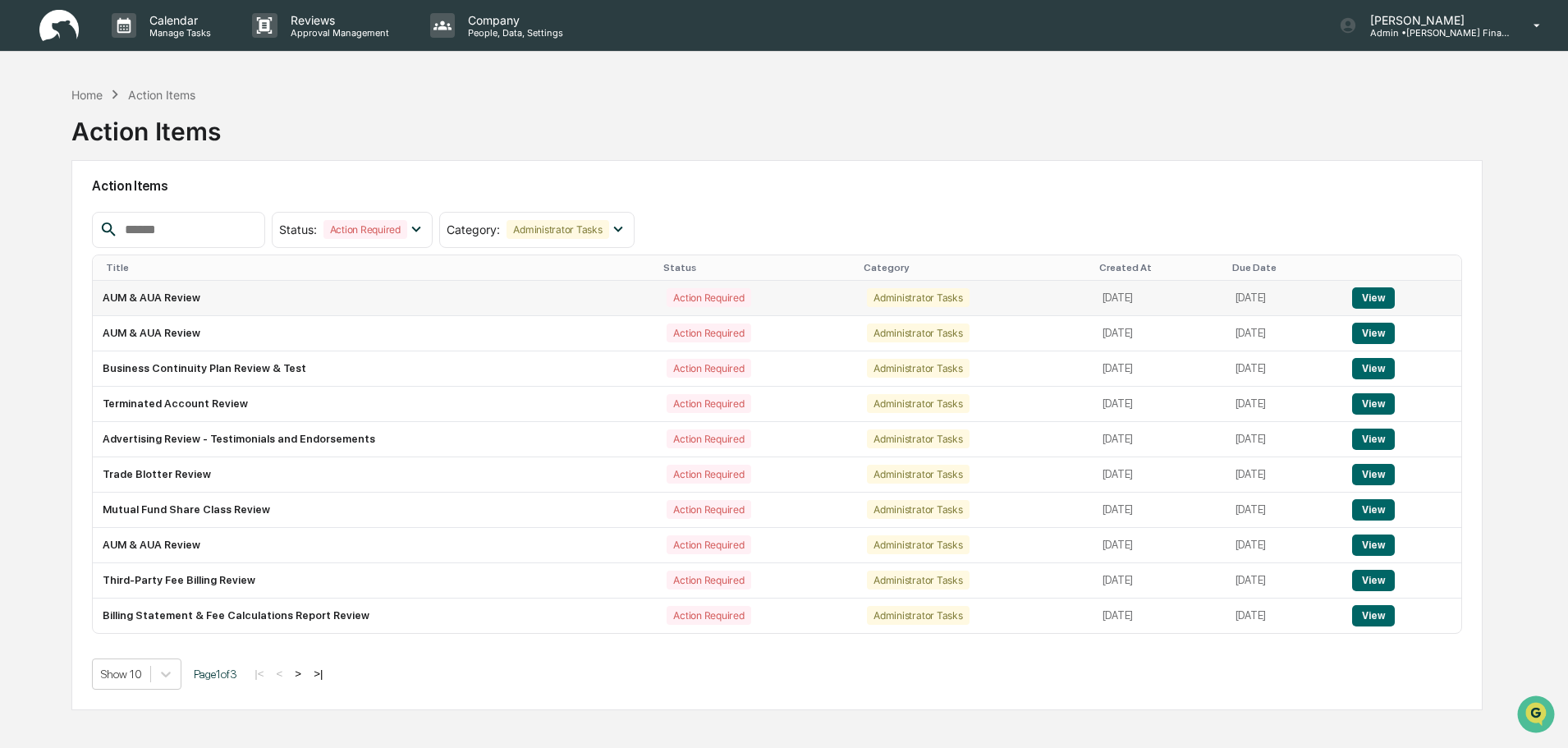
click at [1395, 293] on button "View" at bounding box center [1373, 298] width 42 height 21
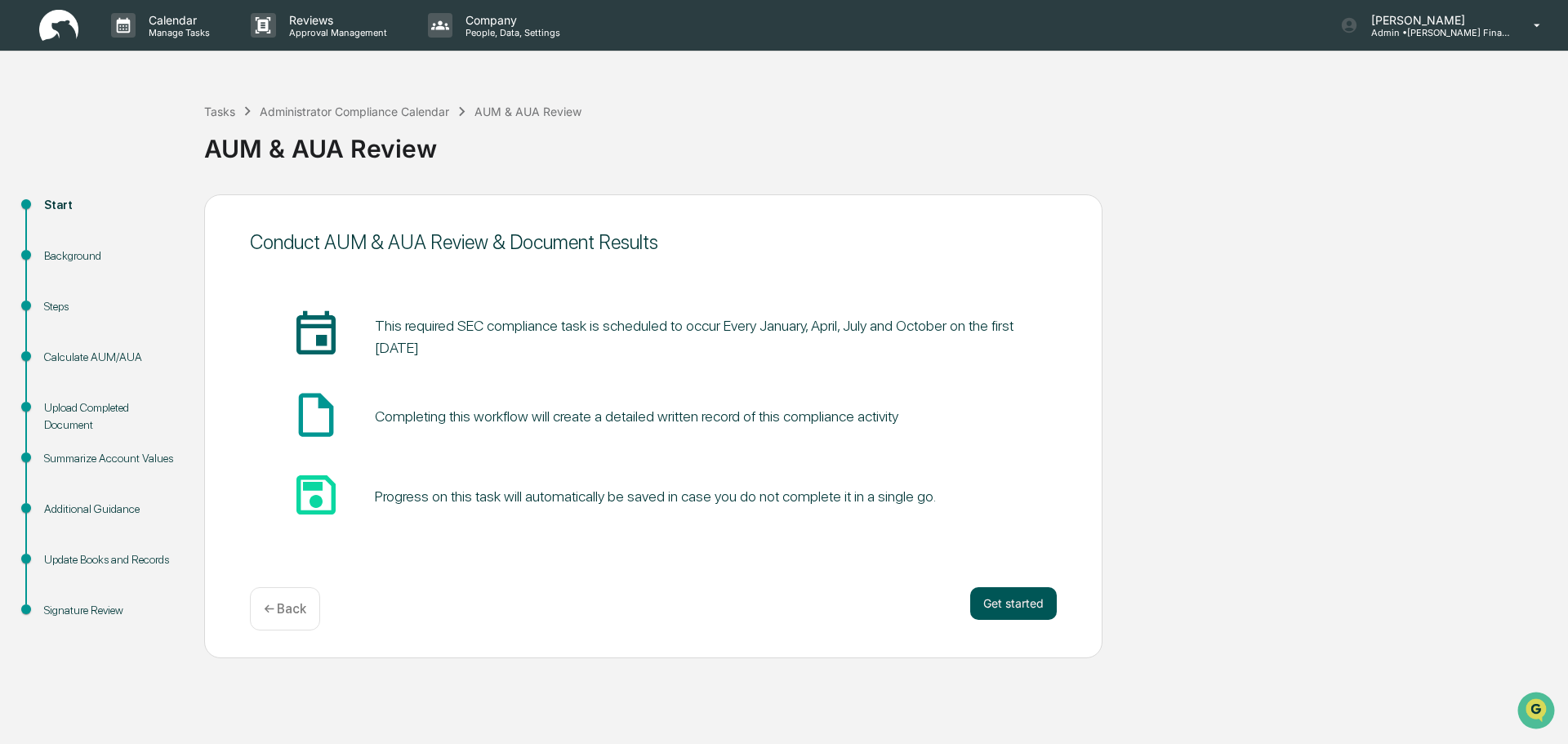
click at [1024, 609] on button "Get started" at bounding box center [1014, 603] width 87 height 33
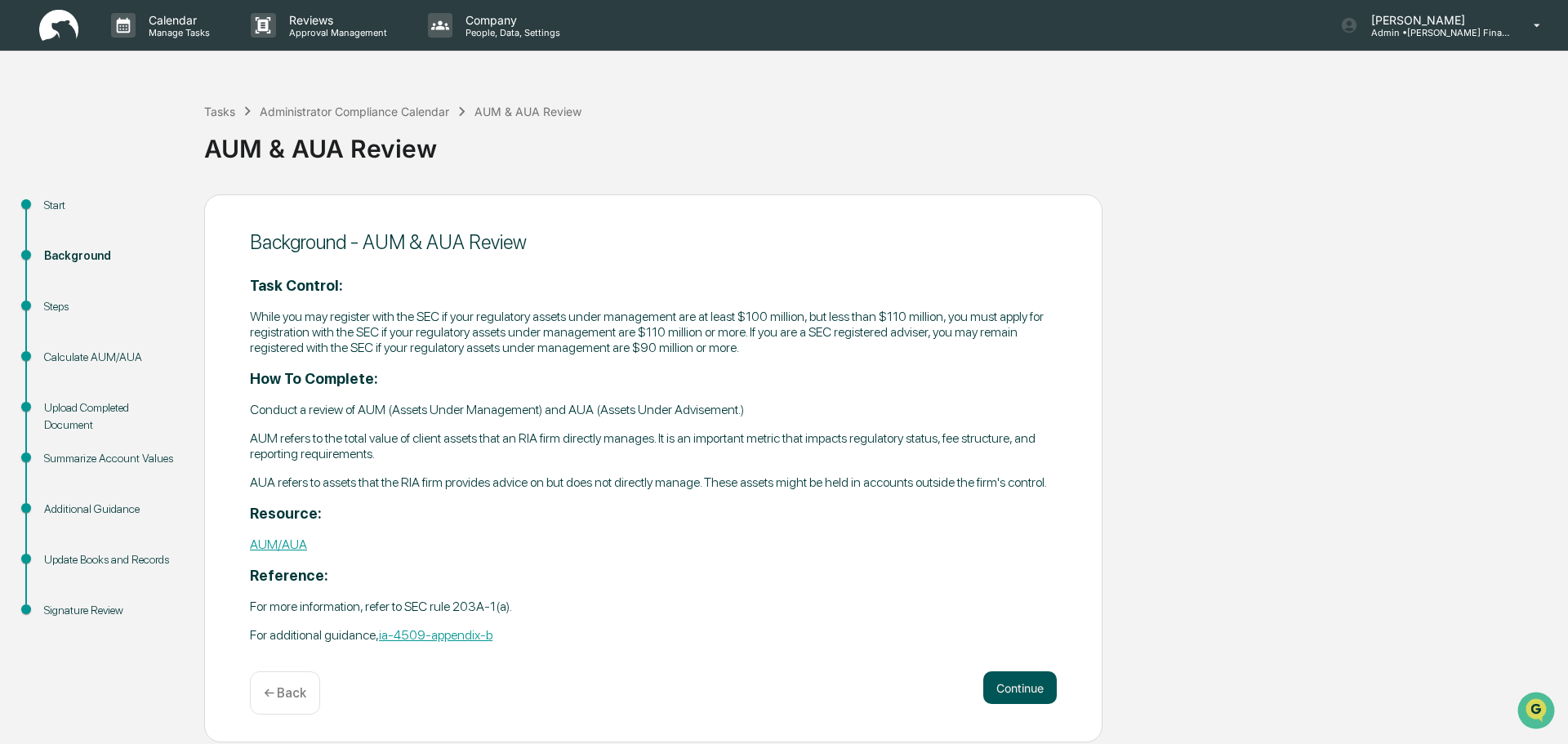
click at [1030, 673] on button "Continue" at bounding box center [1020, 688] width 73 height 33
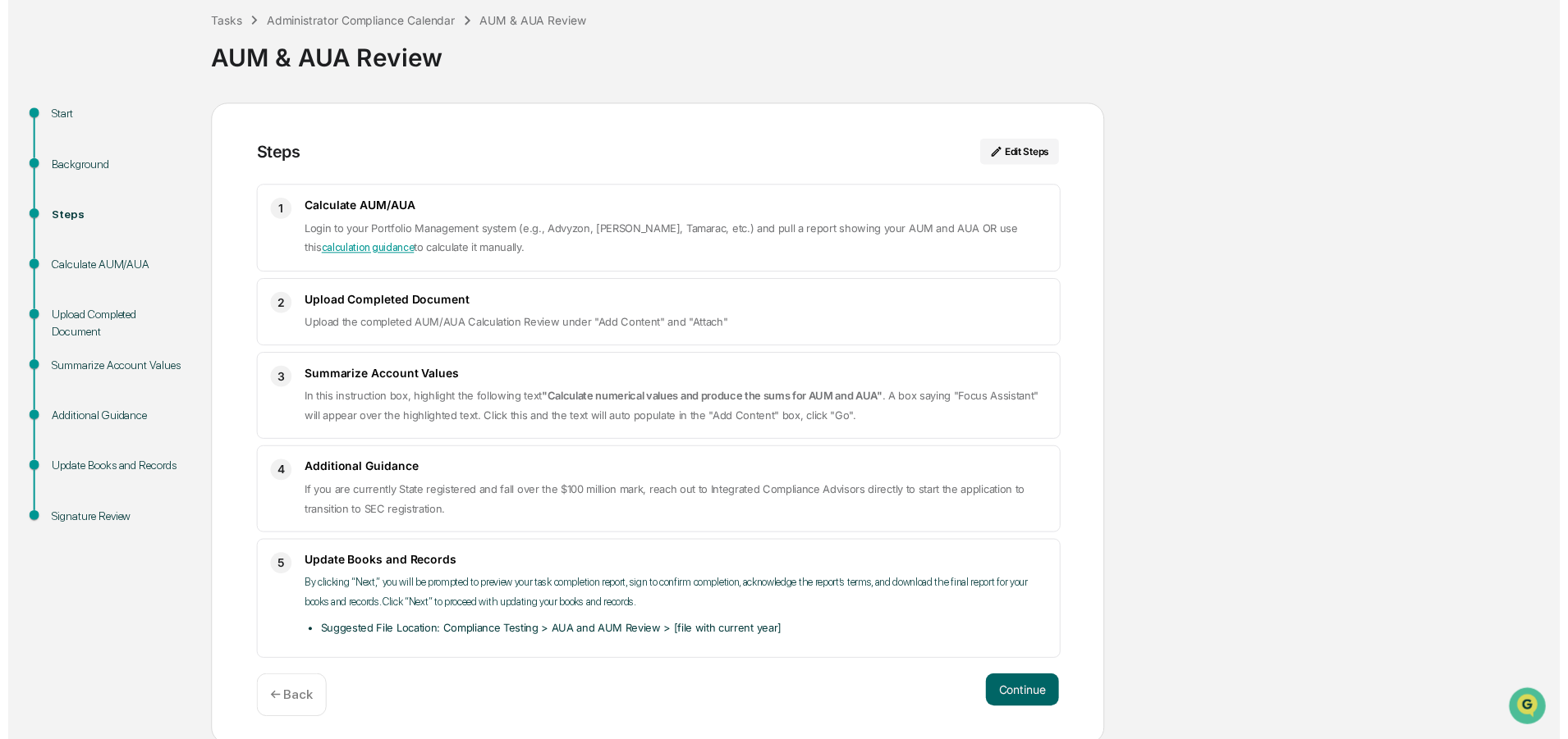
scroll to position [97, 0]
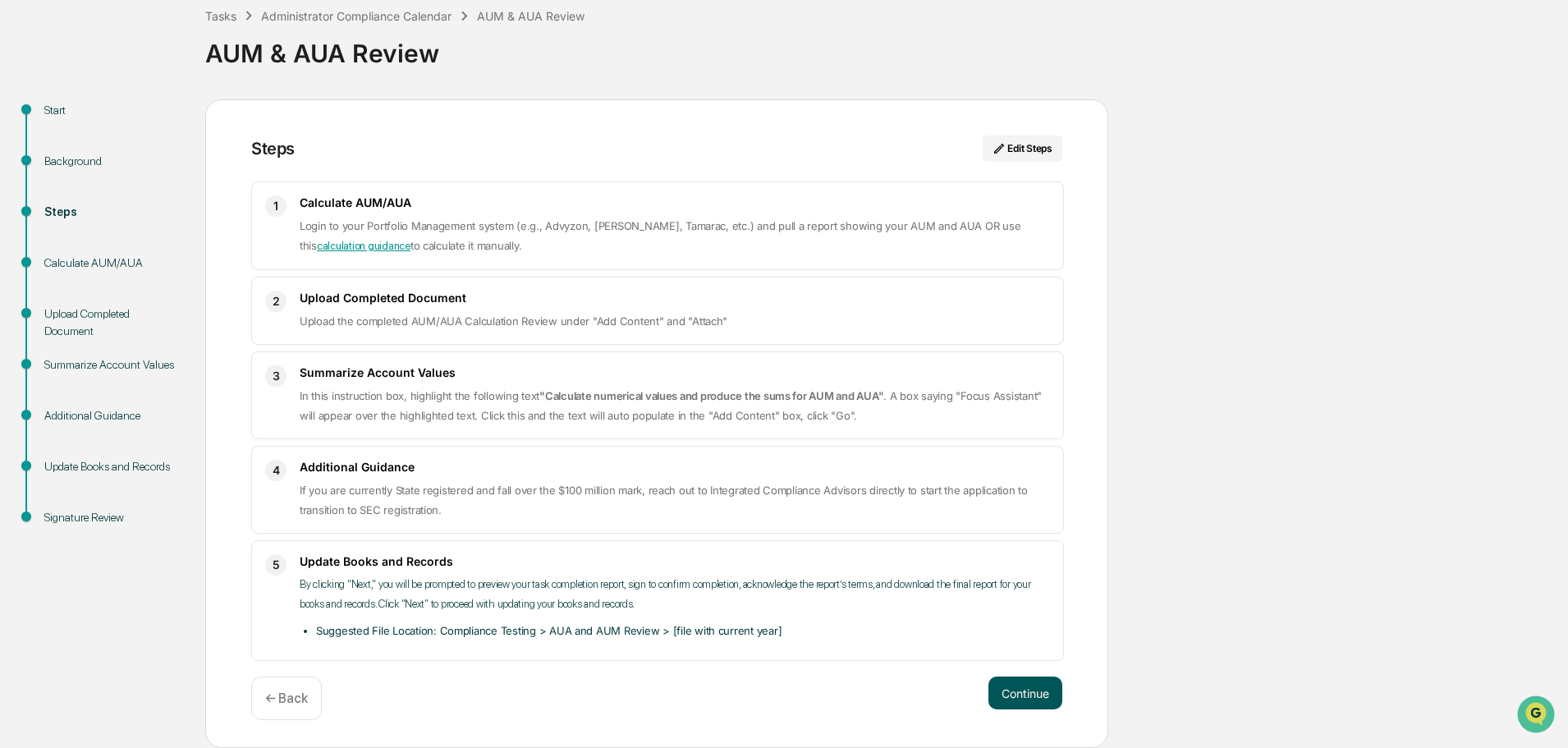
click at [1025, 696] on button "Continue" at bounding box center [1025, 693] width 74 height 33
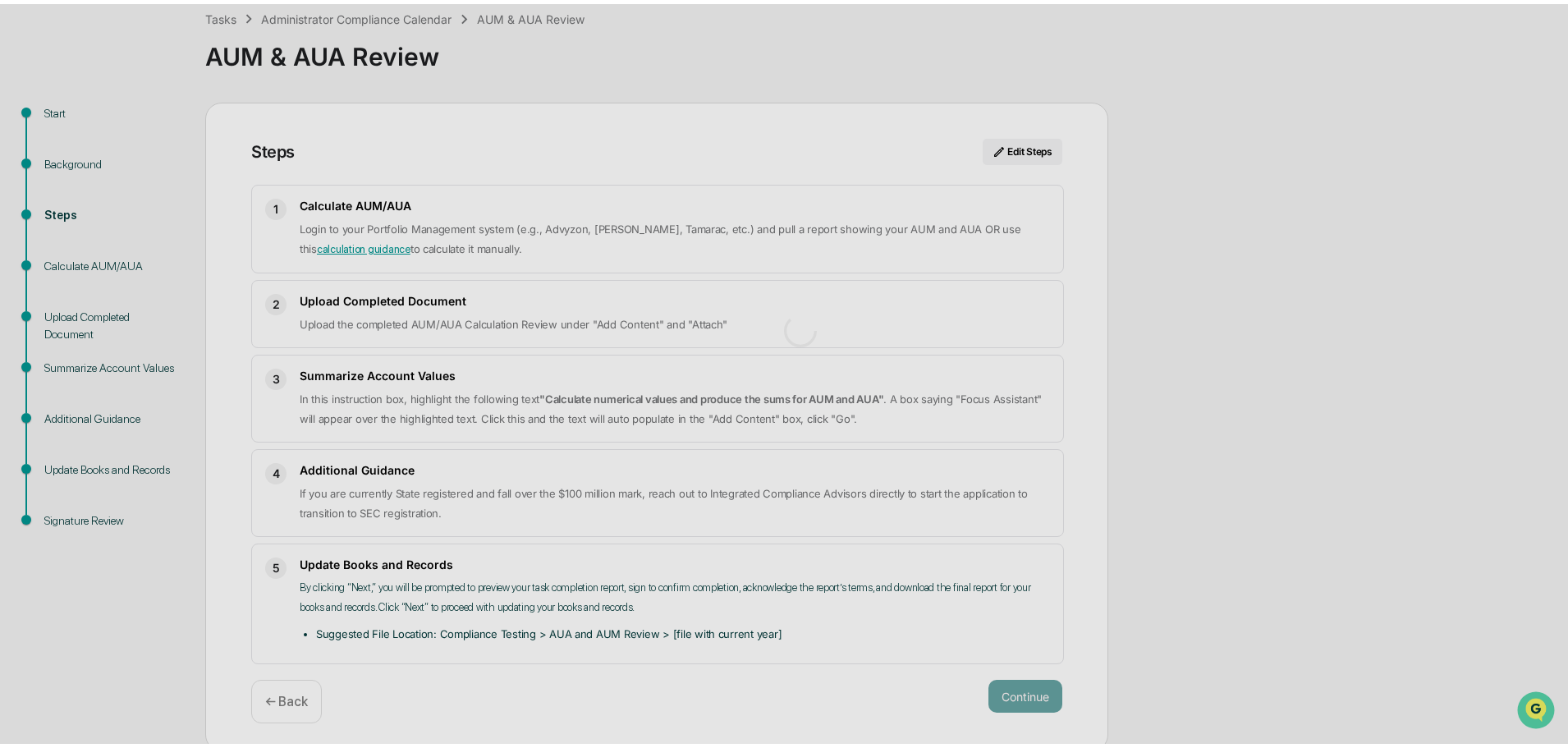
scroll to position [13, 0]
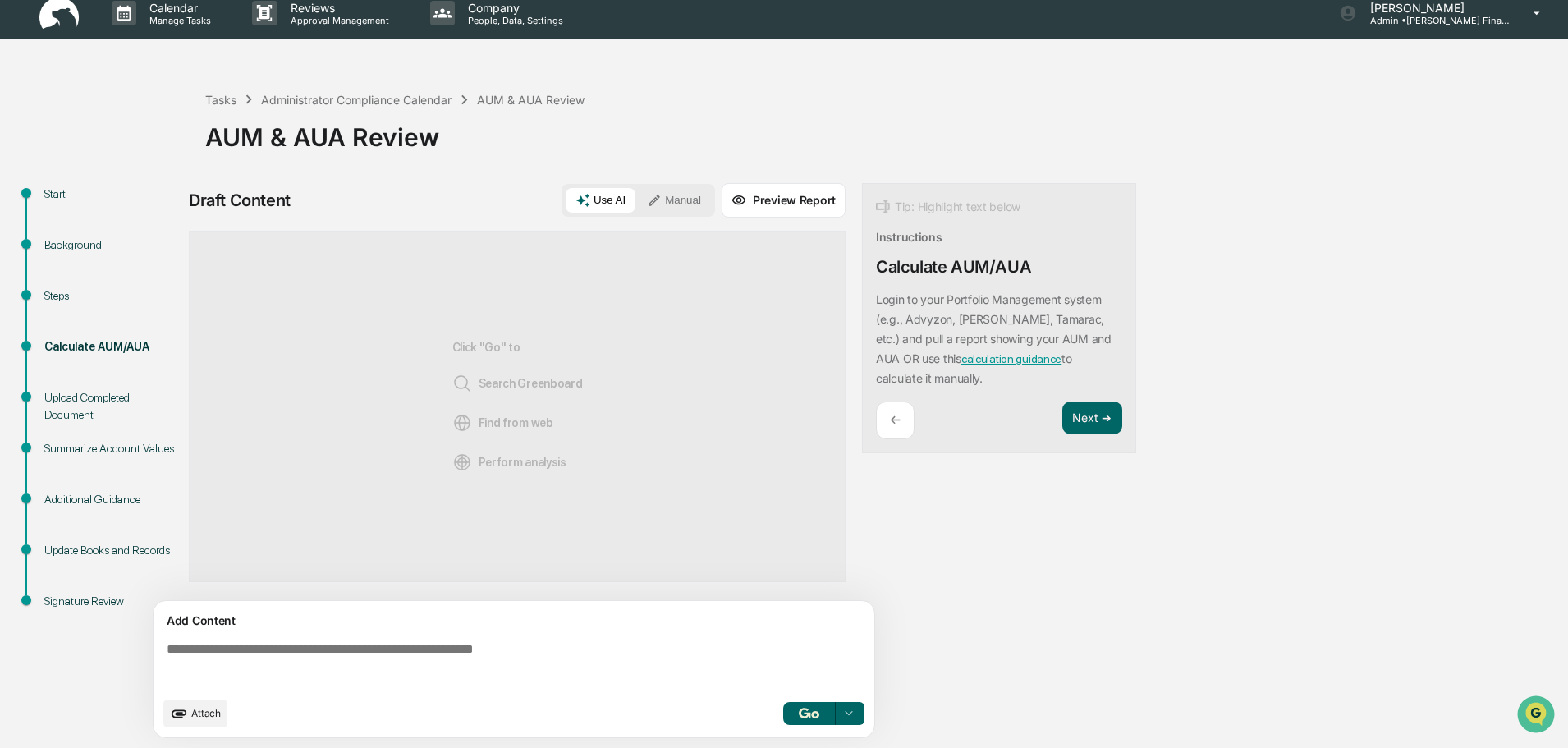
click at [691, 193] on button "Manual" at bounding box center [674, 200] width 74 height 24
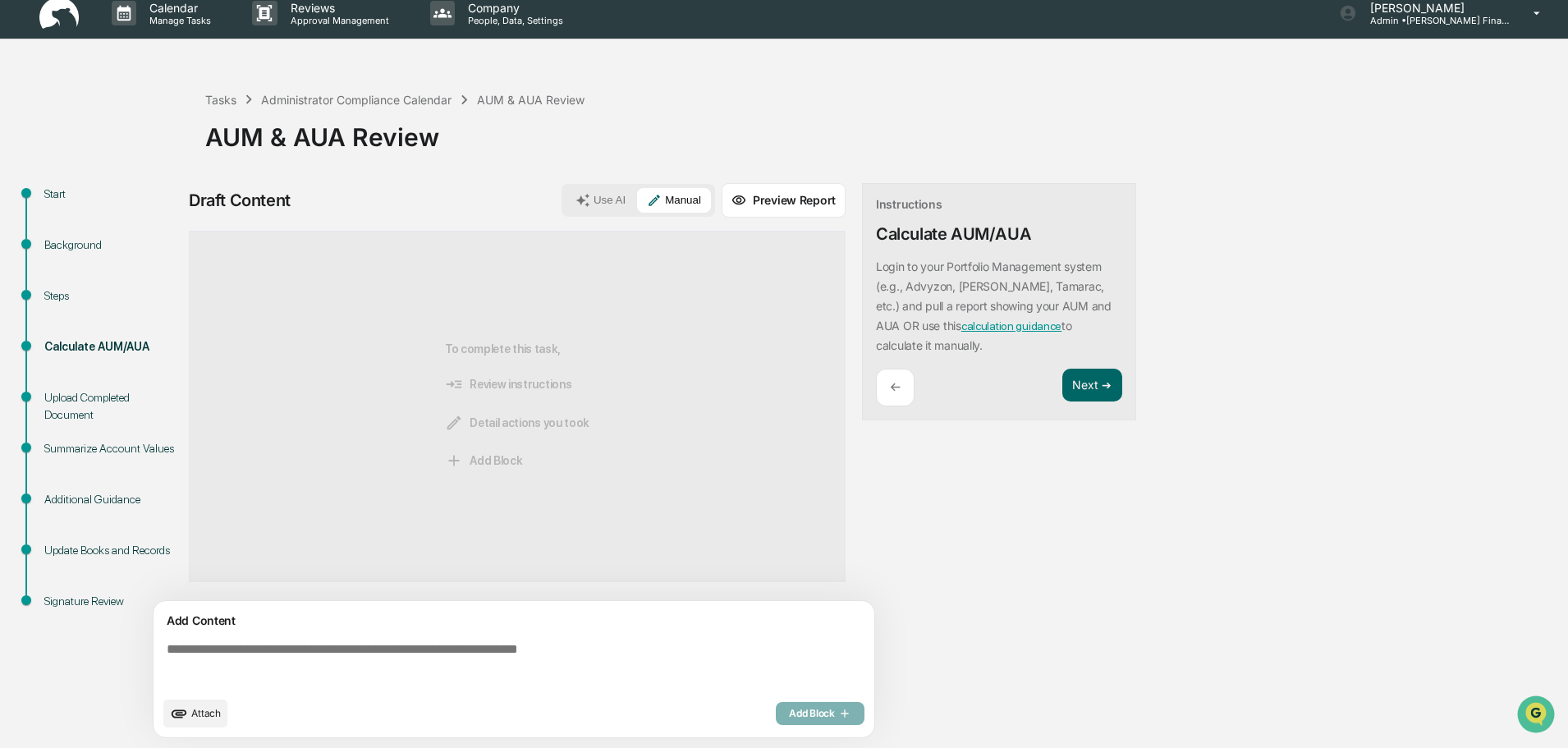
click at [524, 653] on textarea at bounding box center [517, 665] width 714 height 59
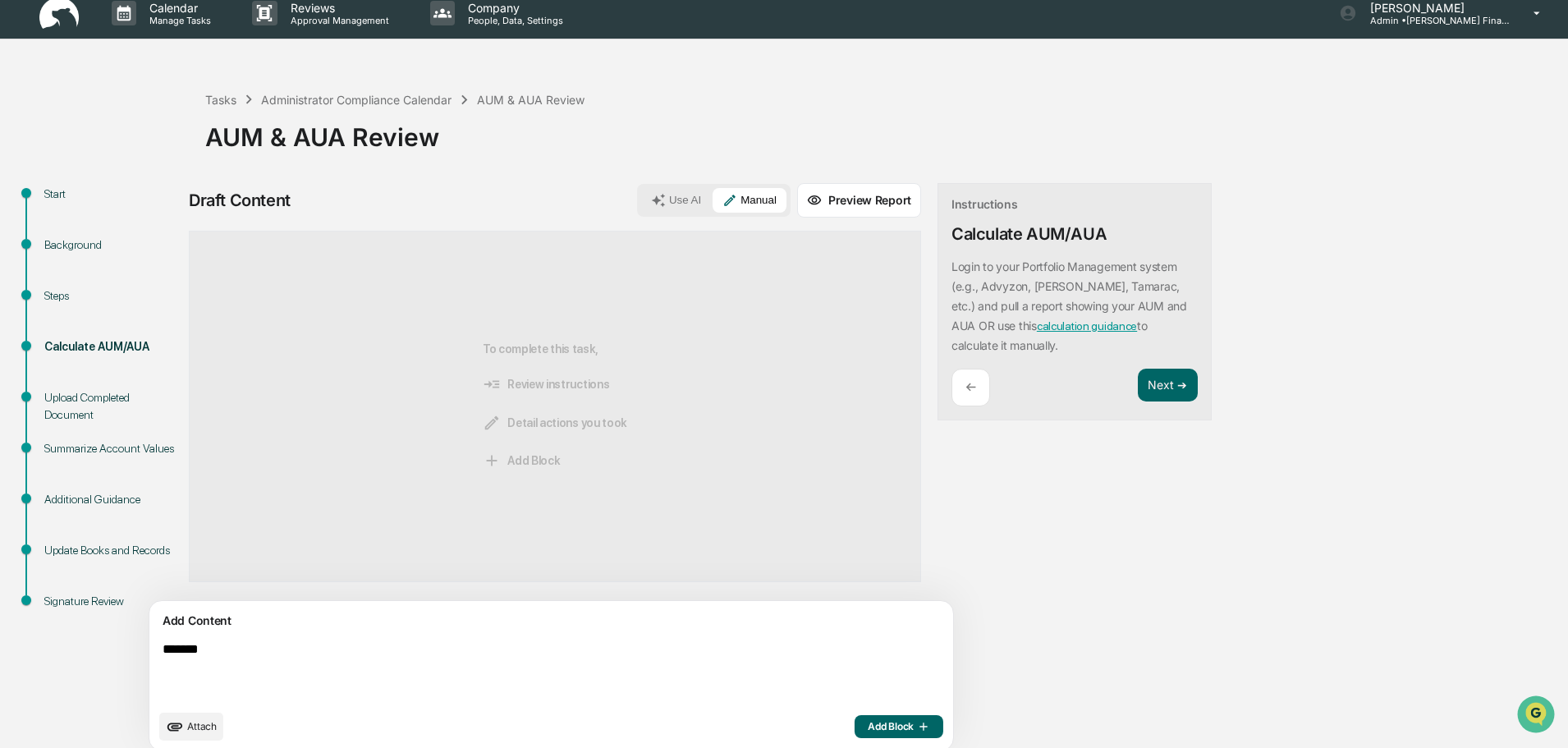
drag, startPoint x: 455, startPoint y: 666, endPoint x: 343, endPoint y: 638, distance: 115.4
click at [343, 638] on textarea "*******" at bounding box center [513, 671] width 714 height 73
drag, startPoint x: 335, startPoint y: 641, endPoint x: 233, endPoint y: 652, distance: 102.6
click at [233, 652] on textarea "*******" at bounding box center [513, 671] width 714 height 73
paste textarea "********"
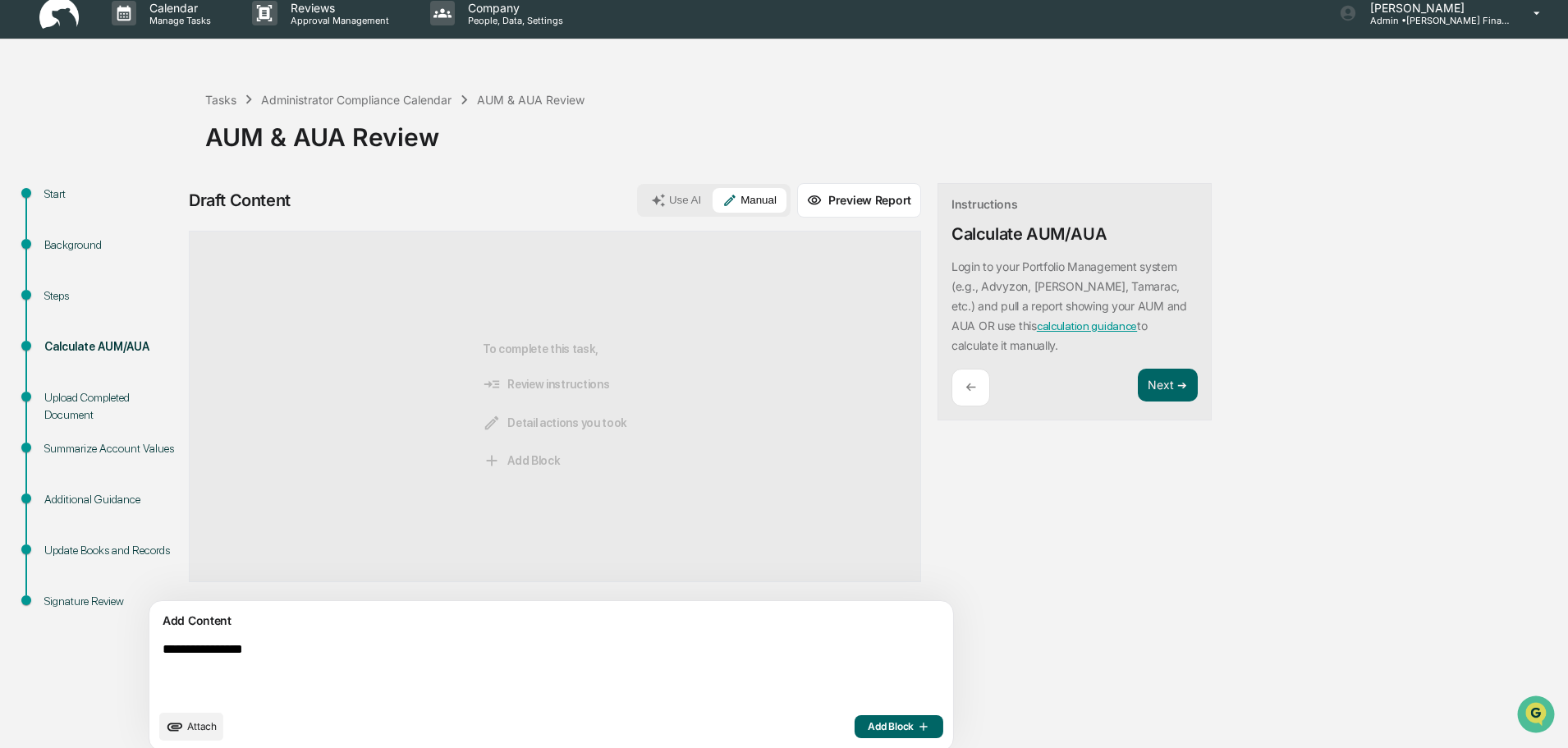
click at [333, 645] on textarea "**********" at bounding box center [513, 671] width 714 height 73
type textarea "**********"
click at [914, 729] on icon "button" at bounding box center [922, 727] width 16 height 14
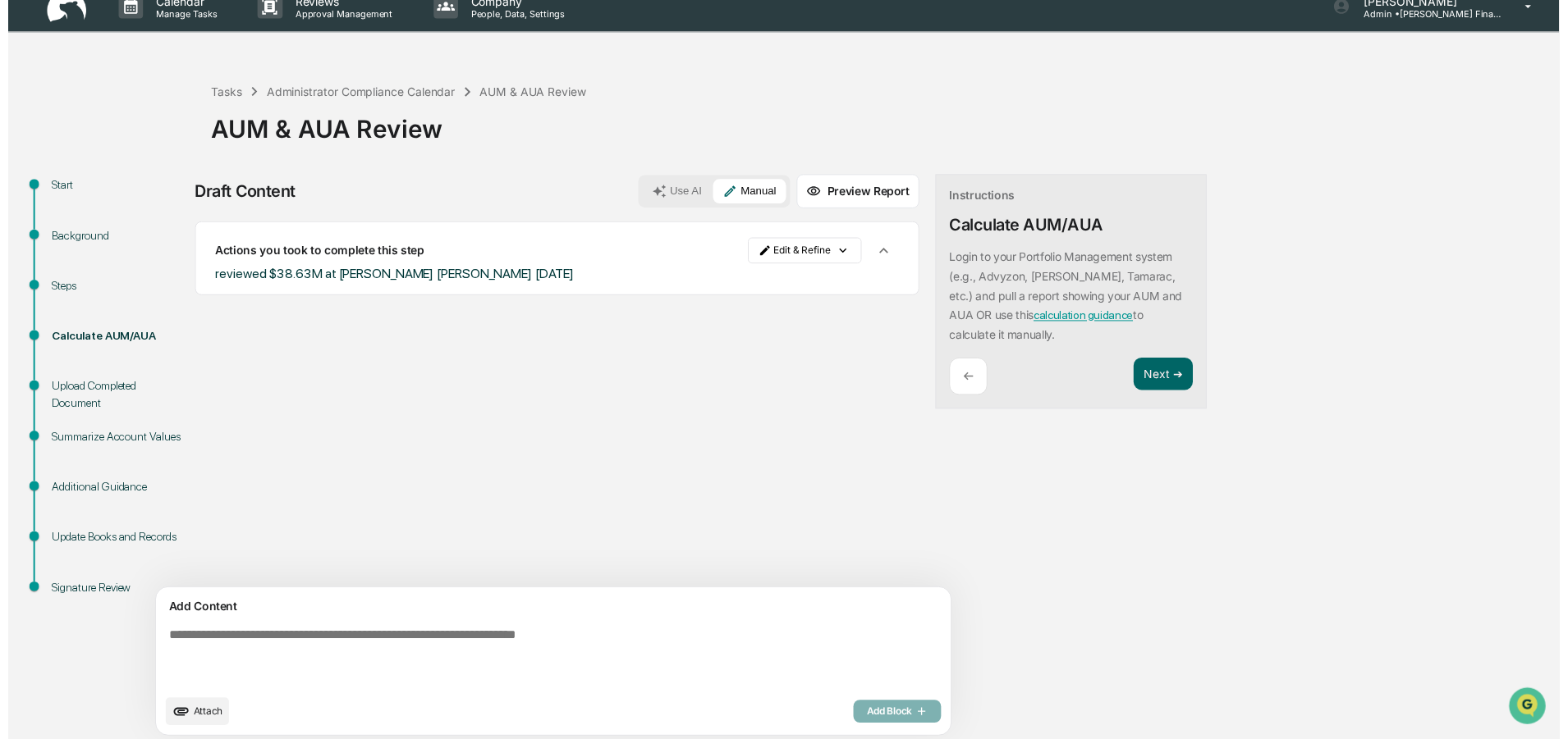
scroll to position [25, 0]
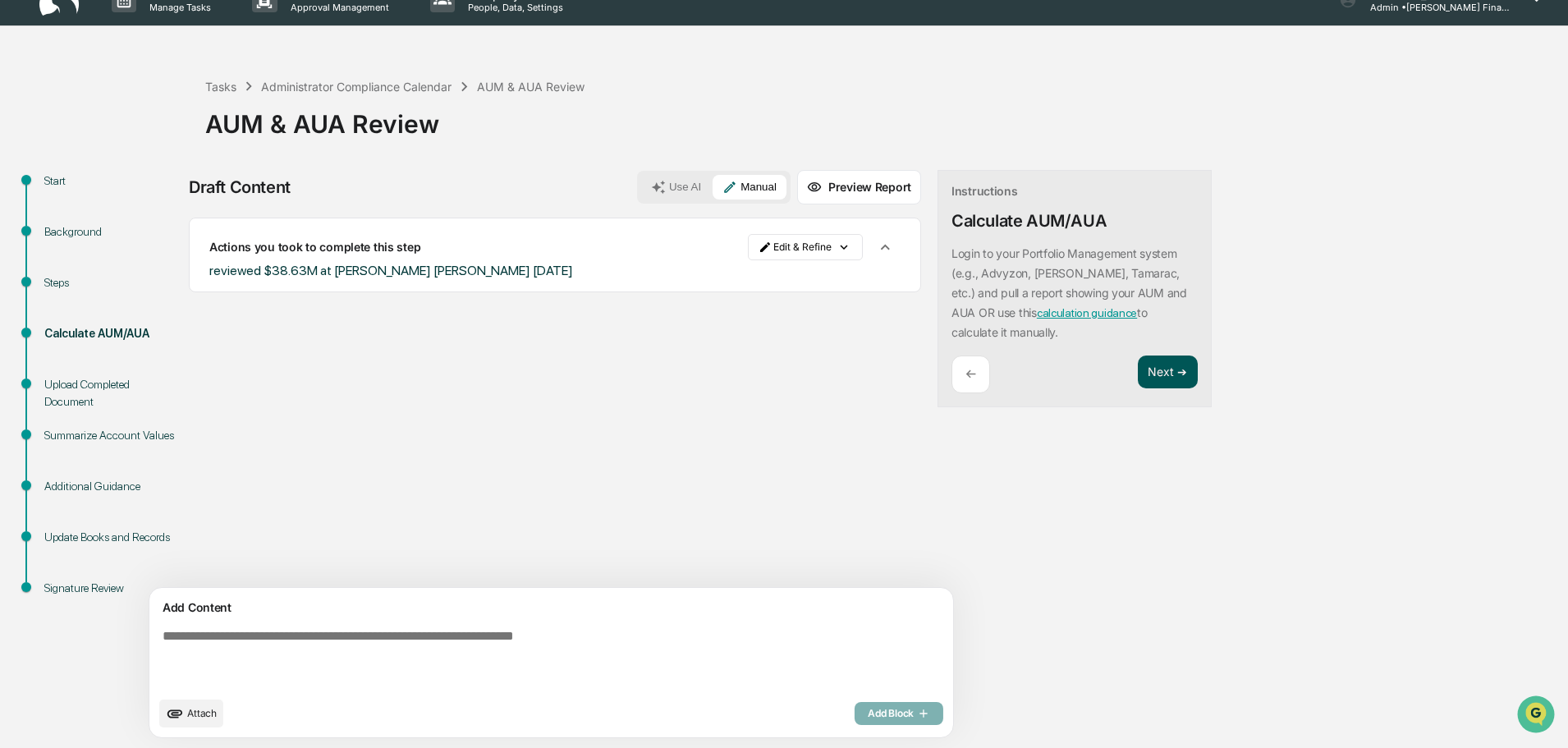
click at [1138, 378] on button "Next ➔" at bounding box center [1168, 372] width 60 height 34
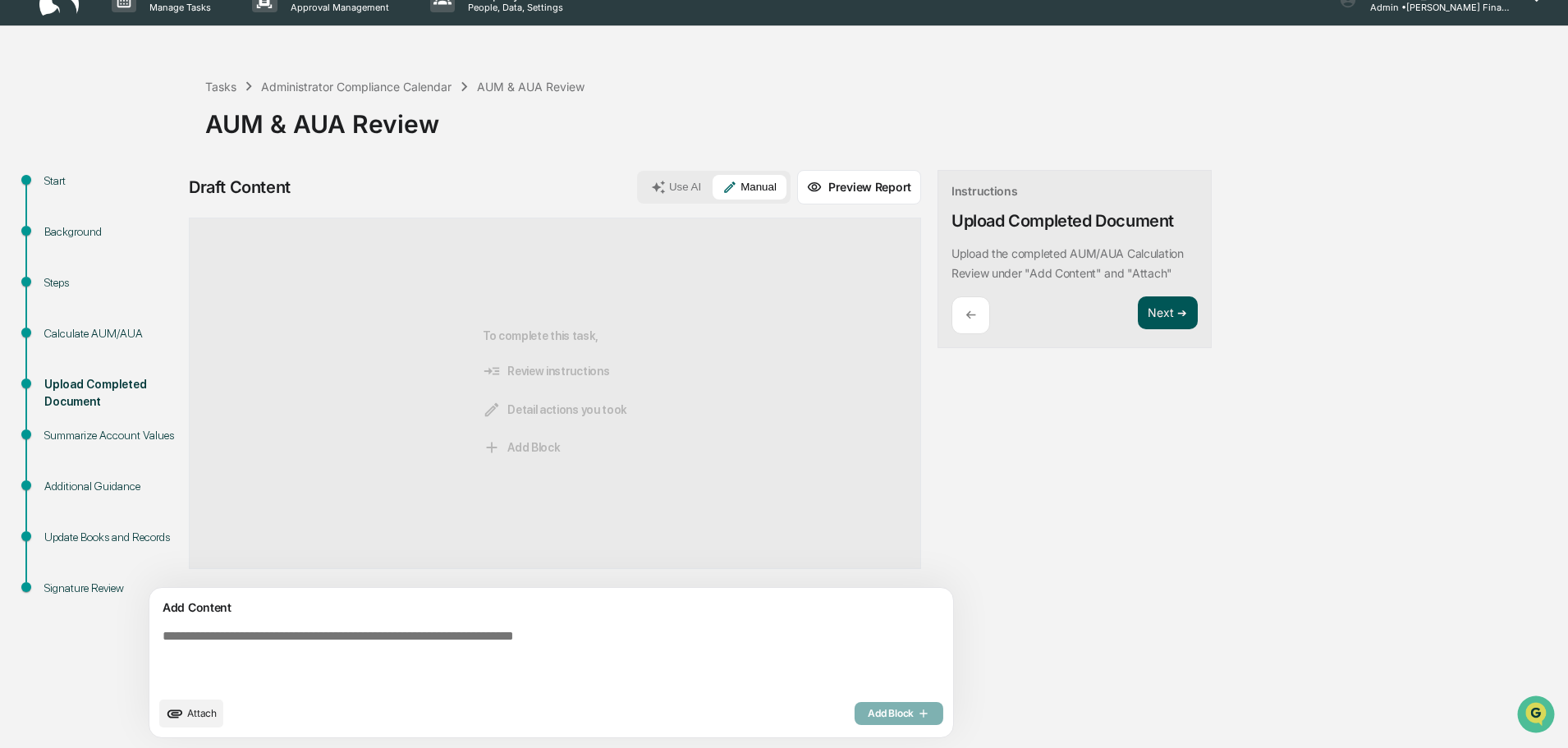
click at [1138, 304] on button "Next ➔" at bounding box center [1168, 313] width 60 height 34
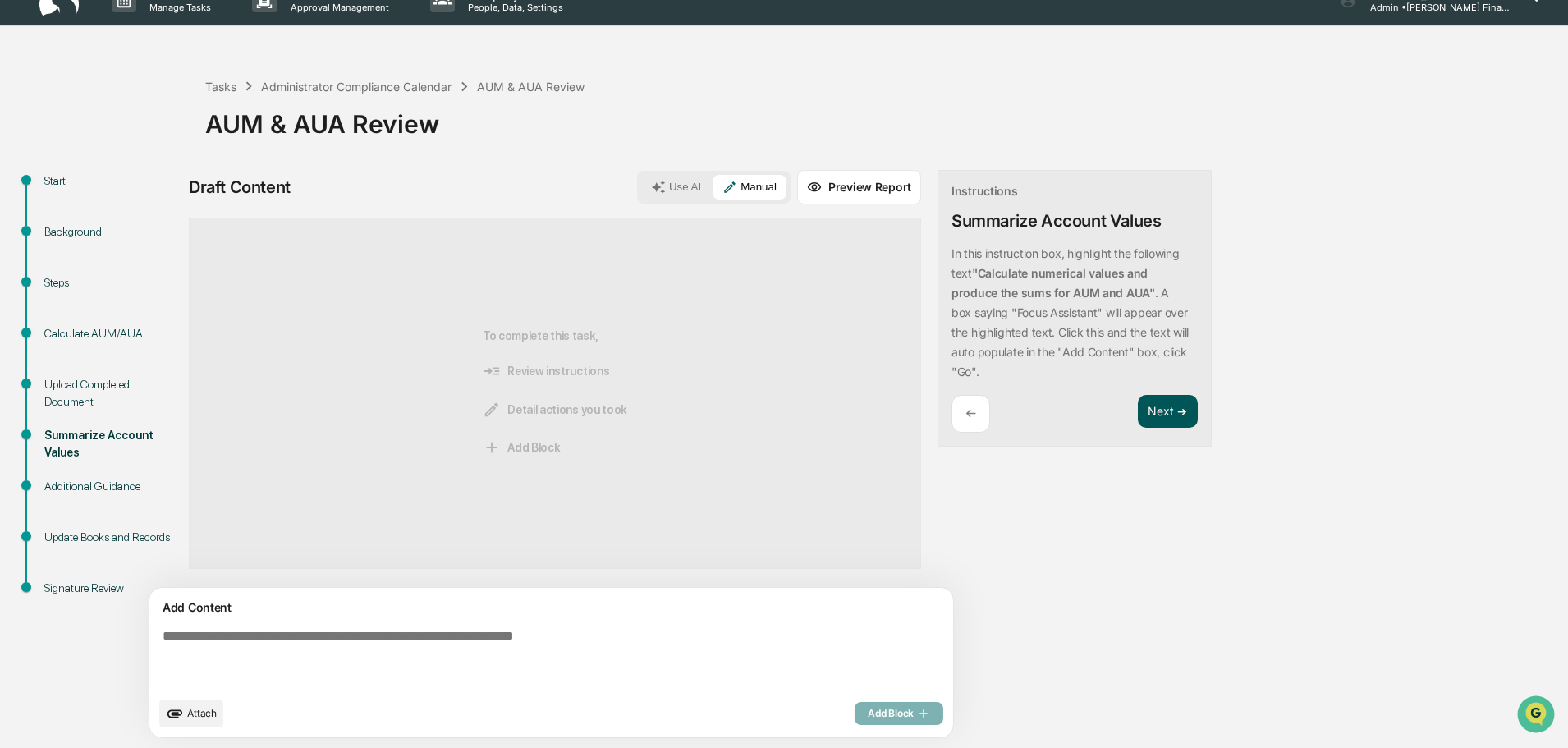
click at [1138, 415] on button "Next ➔" at bounding box center [1168, 412] width 60 height 34
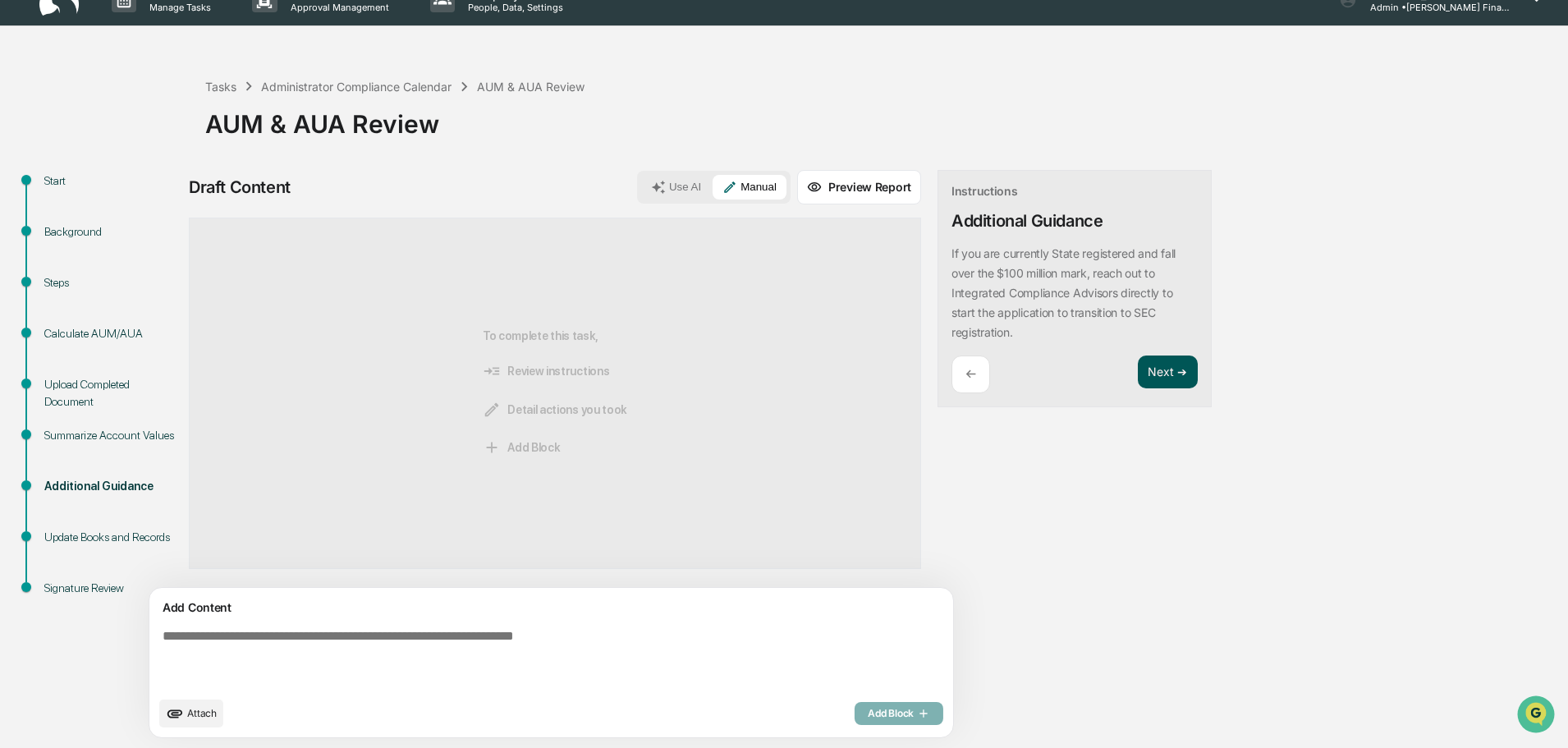
click at [1138, 358] on button "Next ➔" at bounding box center [1168, 372] width 60 height 34
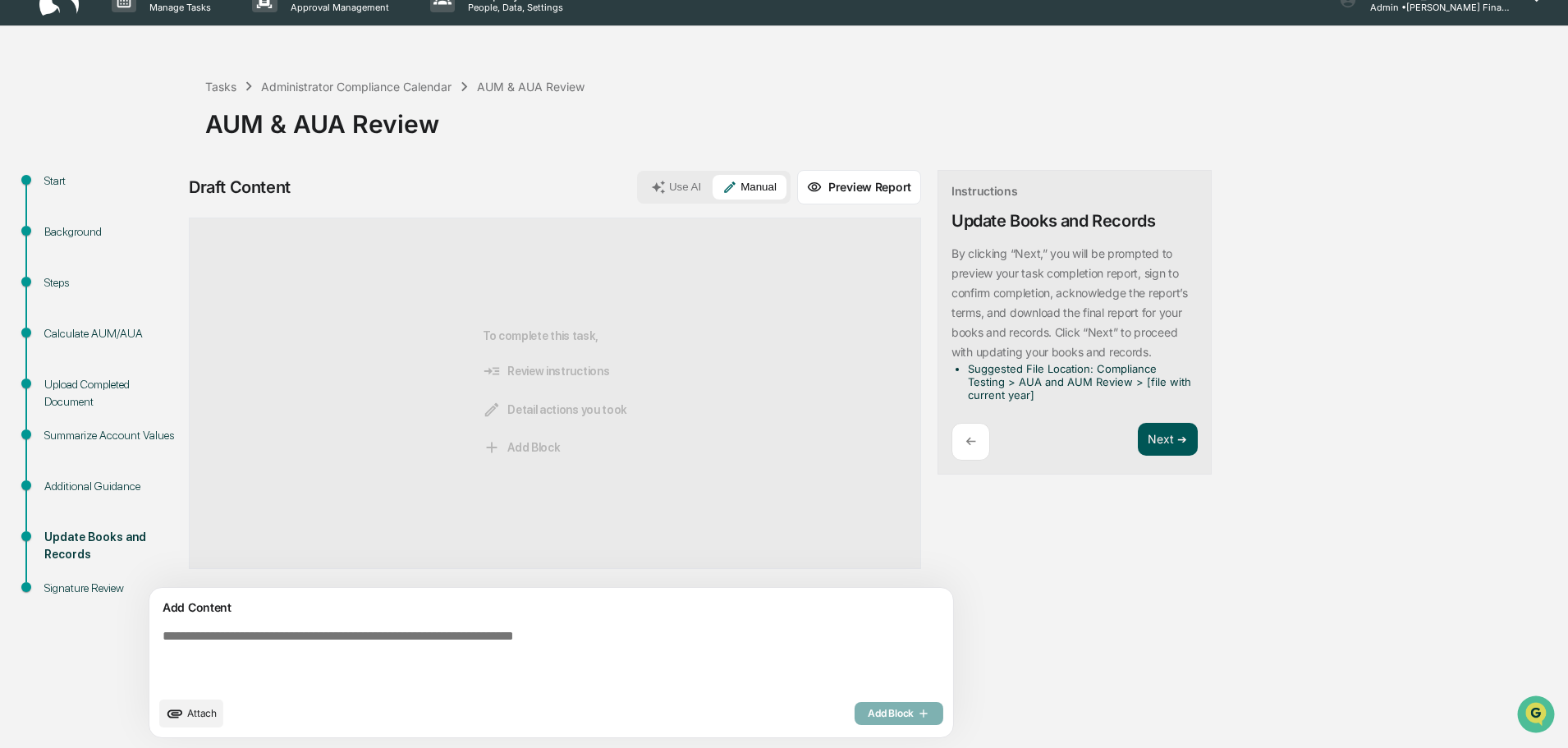
click at [1138, 422] on button "Next ➔" at bounding box center [1168, 439] width 60 height 34
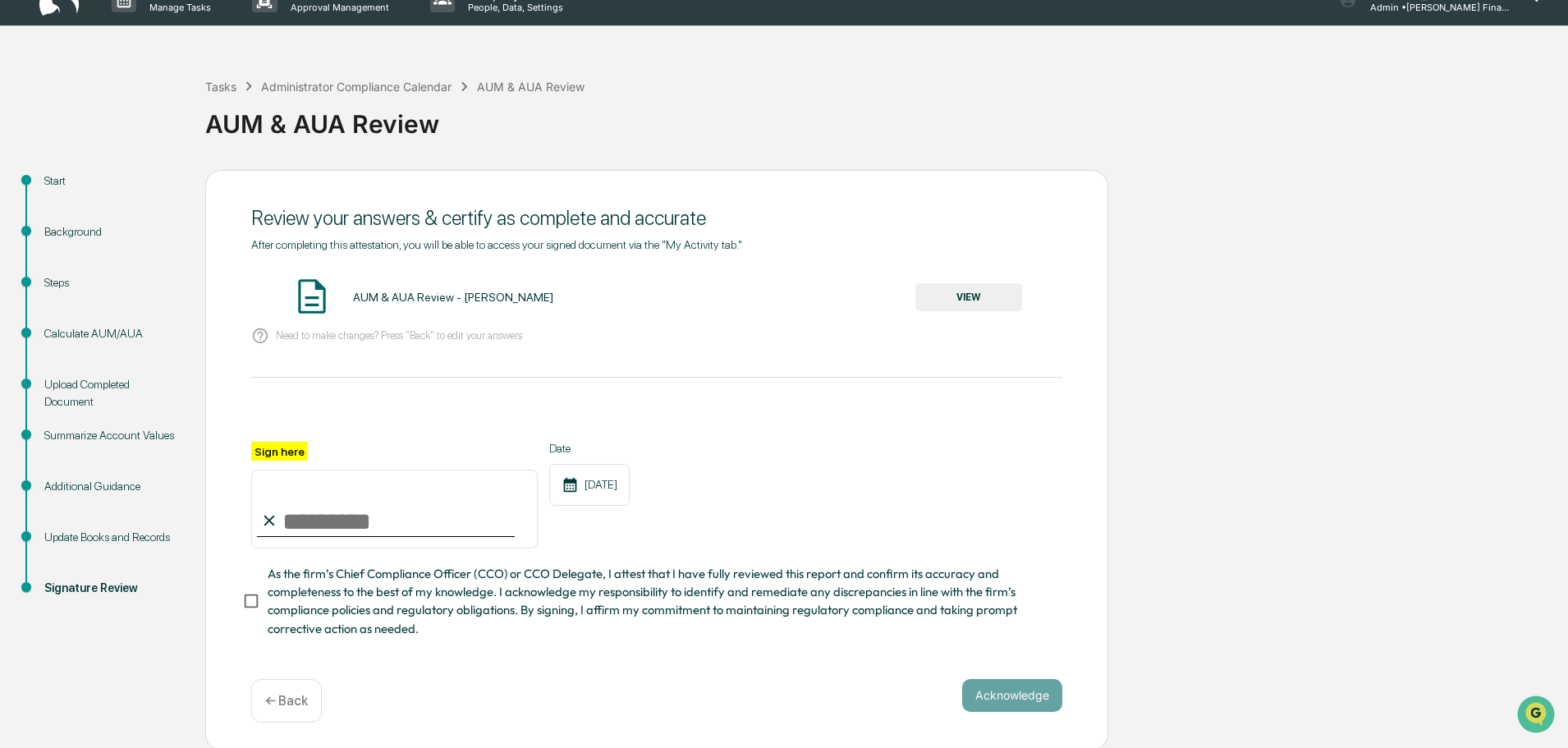
click at [749, 336] on div "Need to make changes? Press "Back" to edit your answers" at bounding box center [656, 336] width 811 height 34
click at [971, 293] on button "VIEW" at bounding box center [969, 296] width 107 height 28
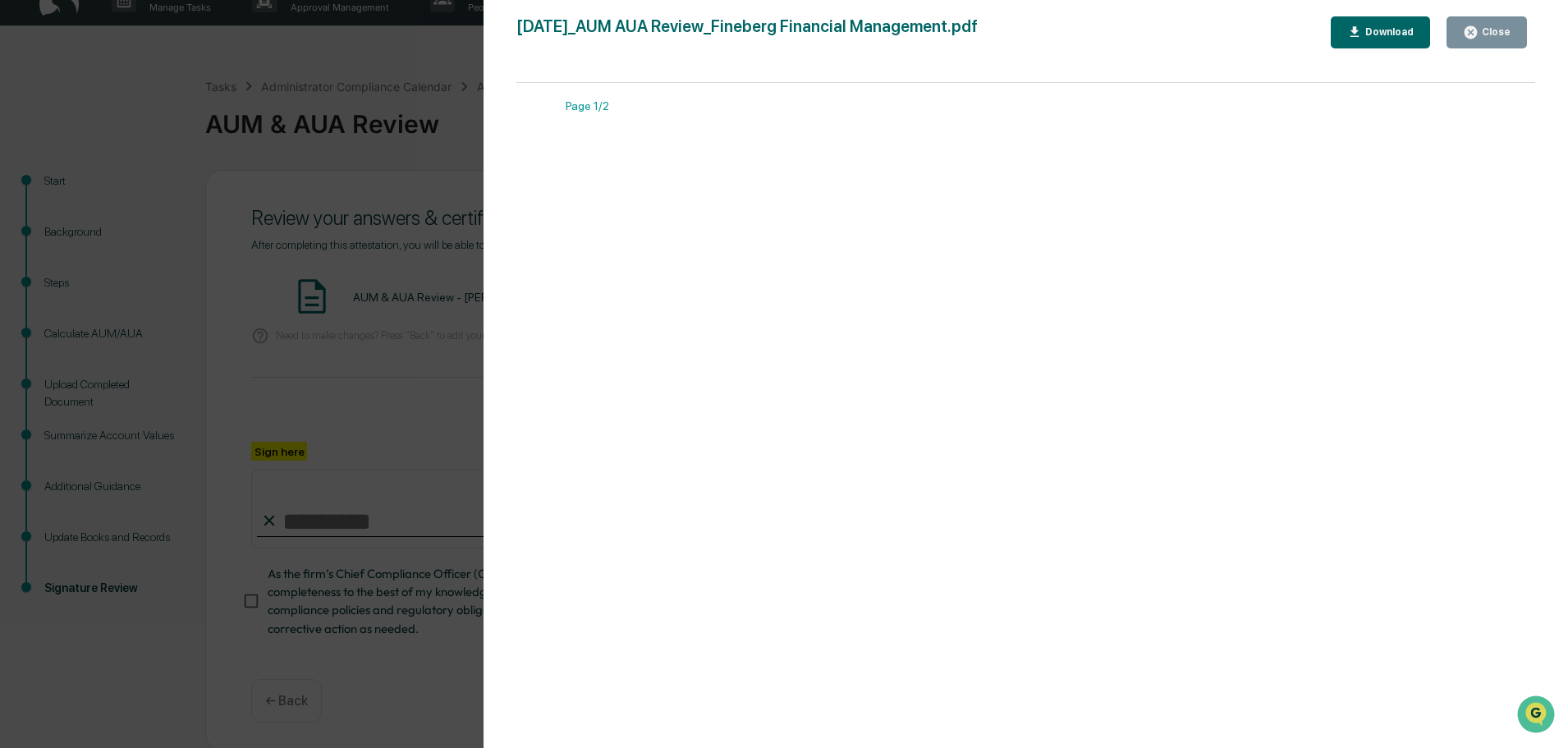
click at [1492, 23] on button "Close" at bounding box center [1487, 32] width 80 height 32
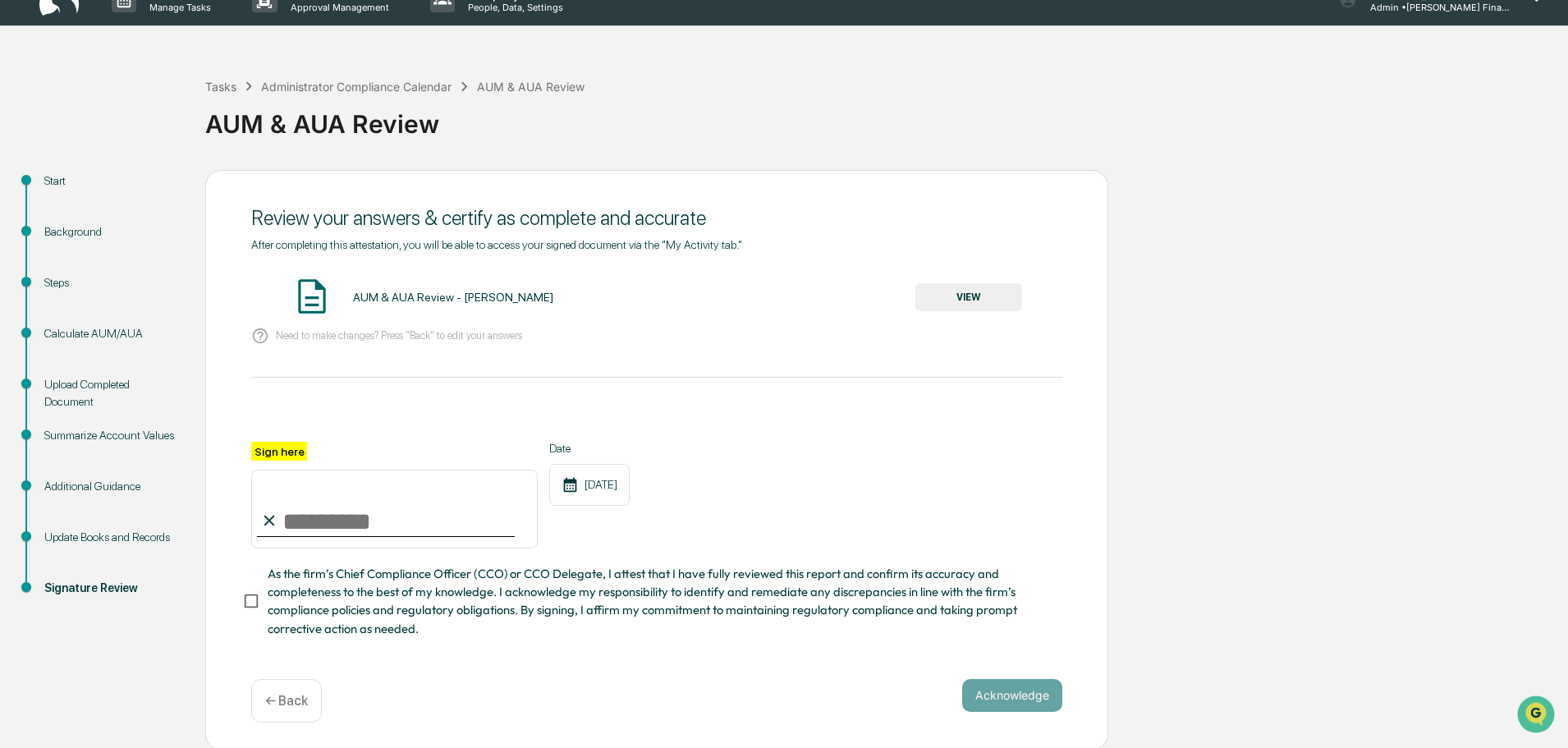
click at [354, 514] on input "Sign here" at bounding box center [394, 509] width 287 height 78
type input "**********"
click at [1006, 708] on button "Acknowledge" at bounding box center [1012, 696] width 100 height 33
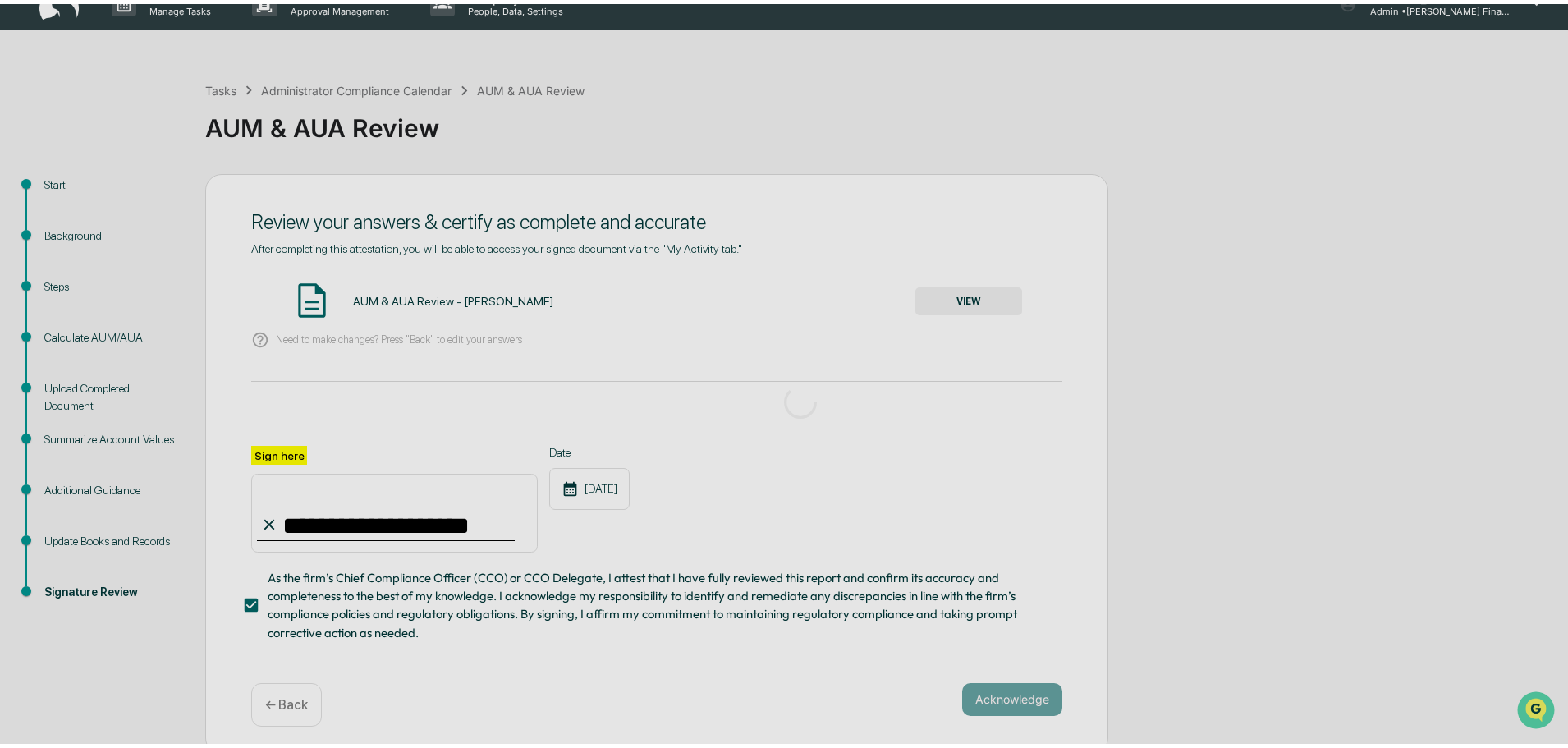
scroll to position [0, 0]
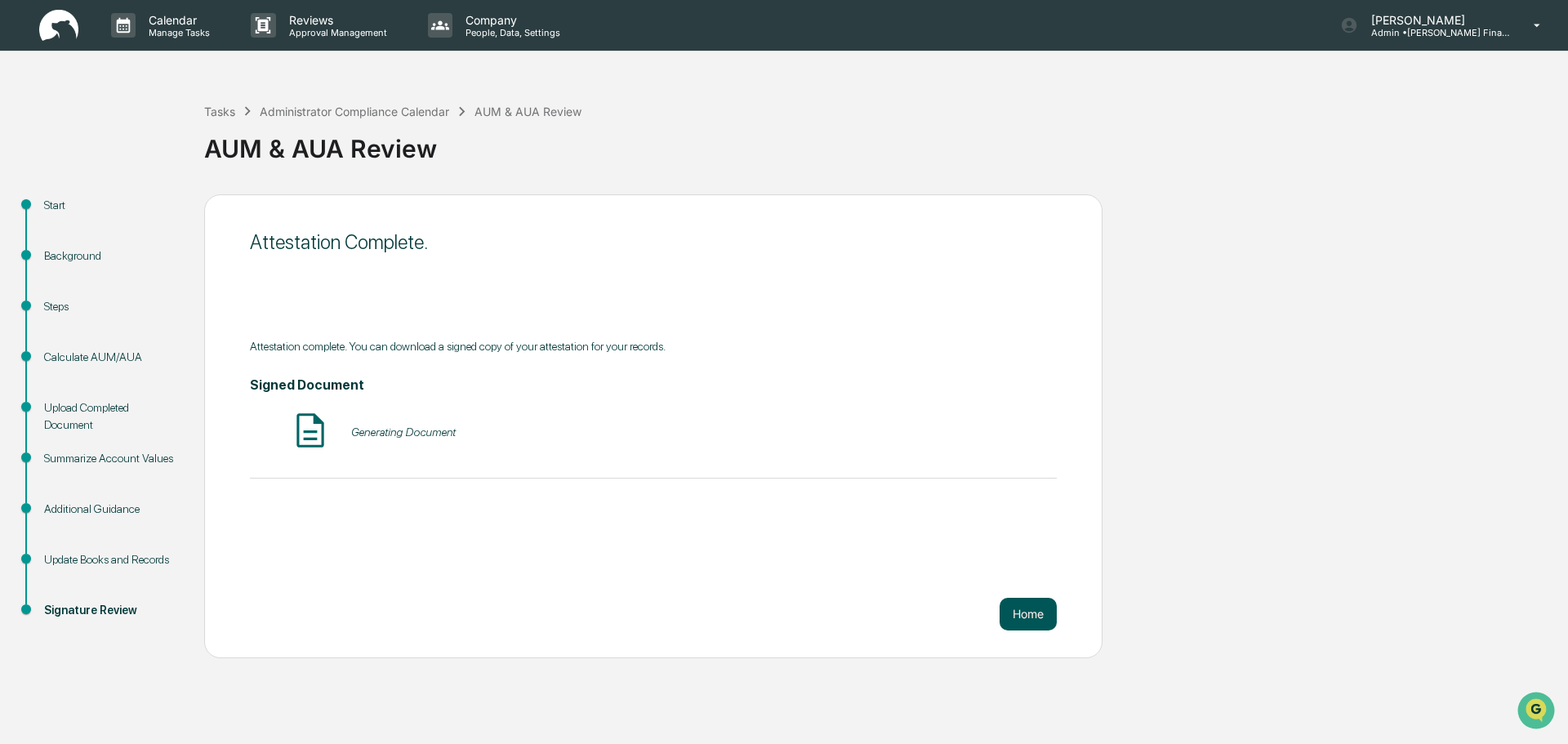
click at [1020, 607] on button "Home" at bounding box center [1027, 614] width 57 height 33
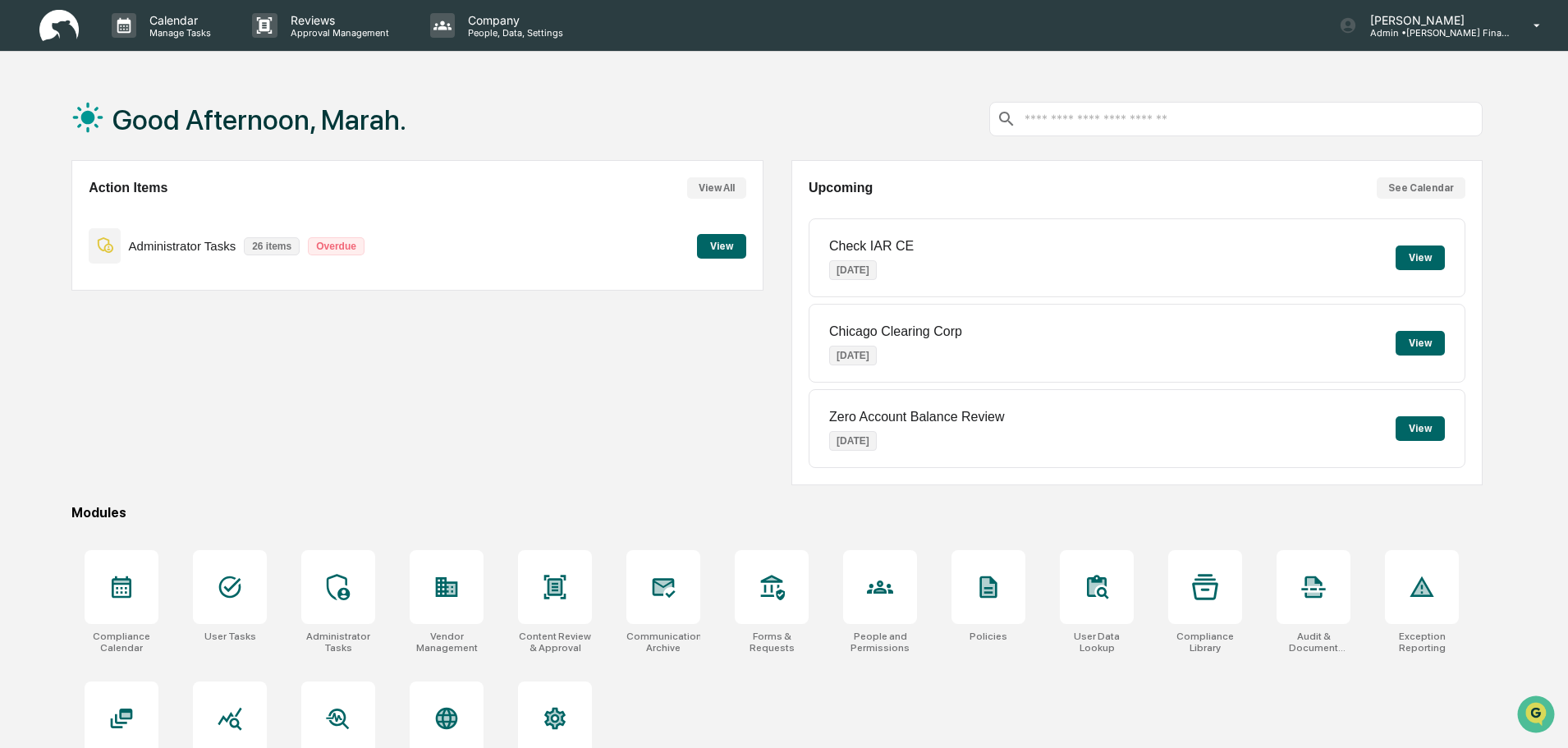
click at [724, 245] on button "View" at bounding box center [721, 245] width 49 height 24
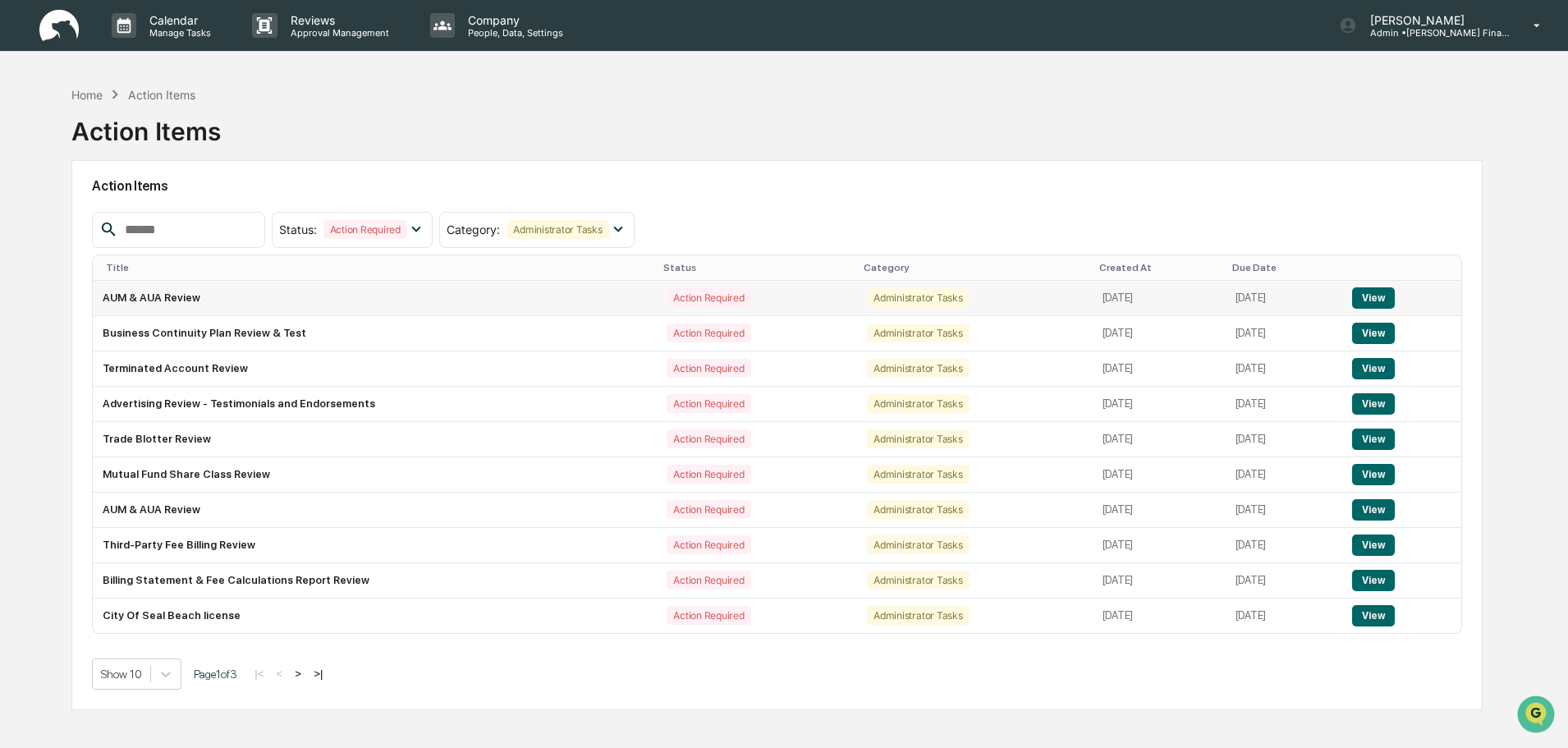
click at [1383, 298] on button "View" at bounding box center [1373, 298] width 42 height 21
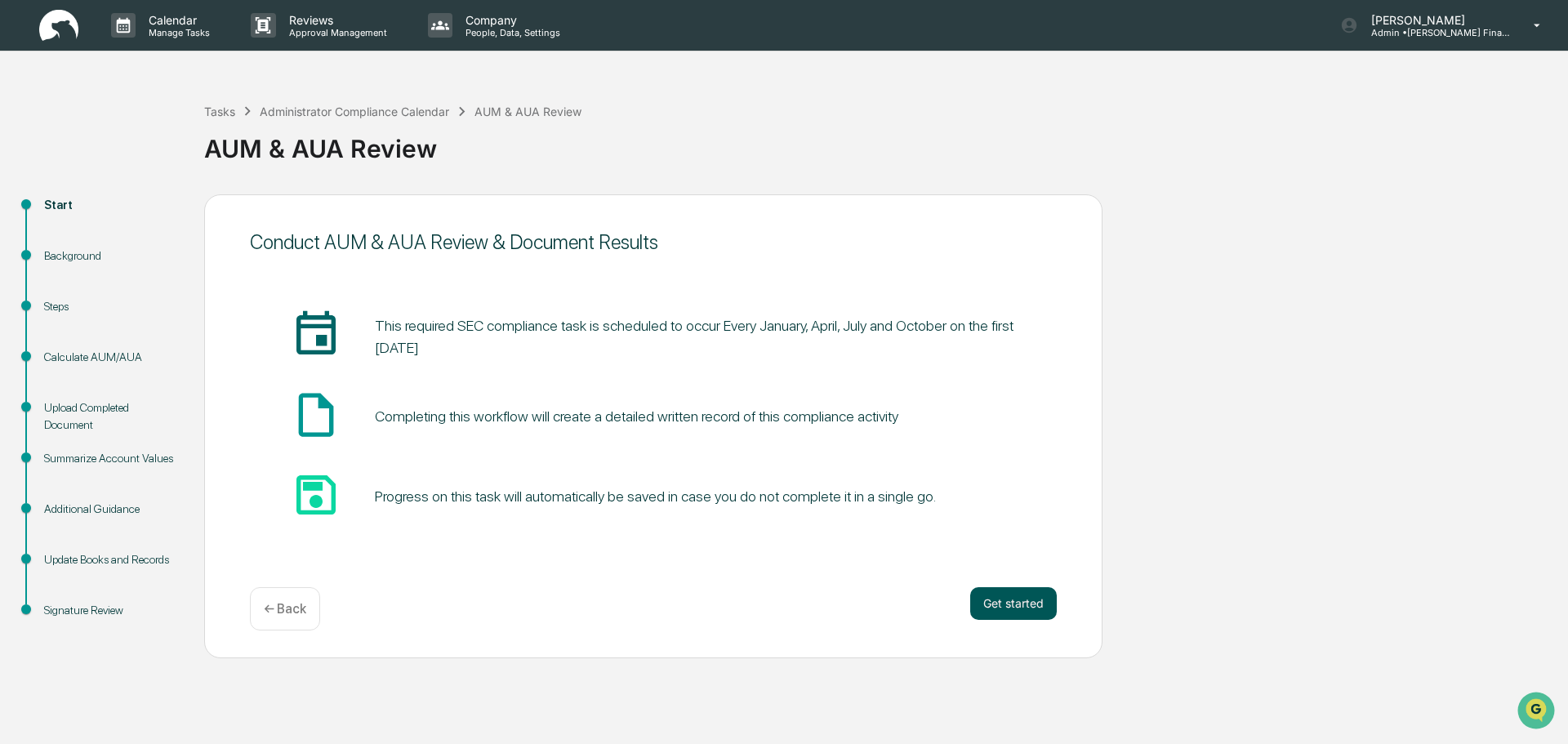
click at [1025, 604] on button "Get started" at bounding box center [1014, 603] width 87 height 33
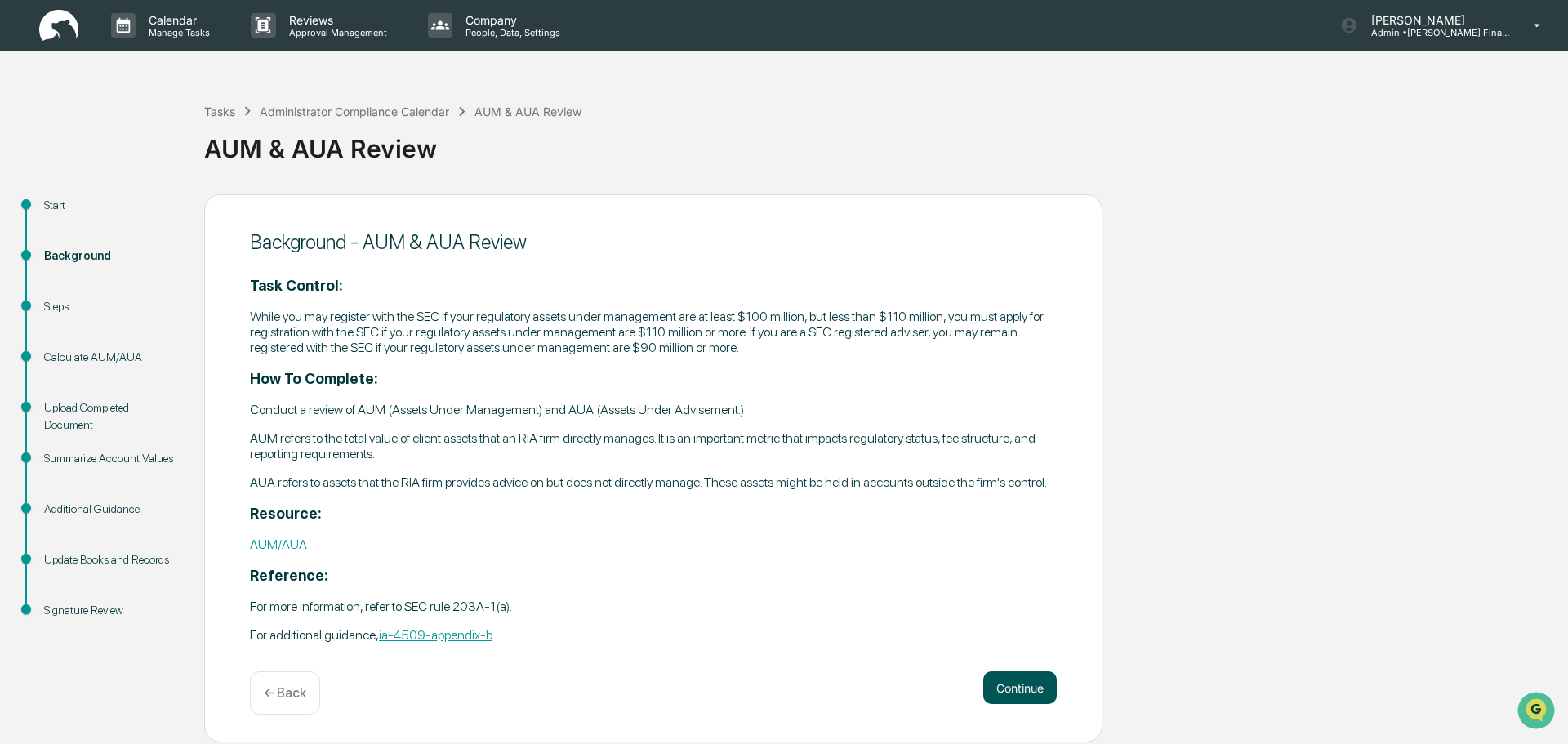
click at [1030, 691] on button "Continue" at bounding box center [1020, 688] width 73 height 33
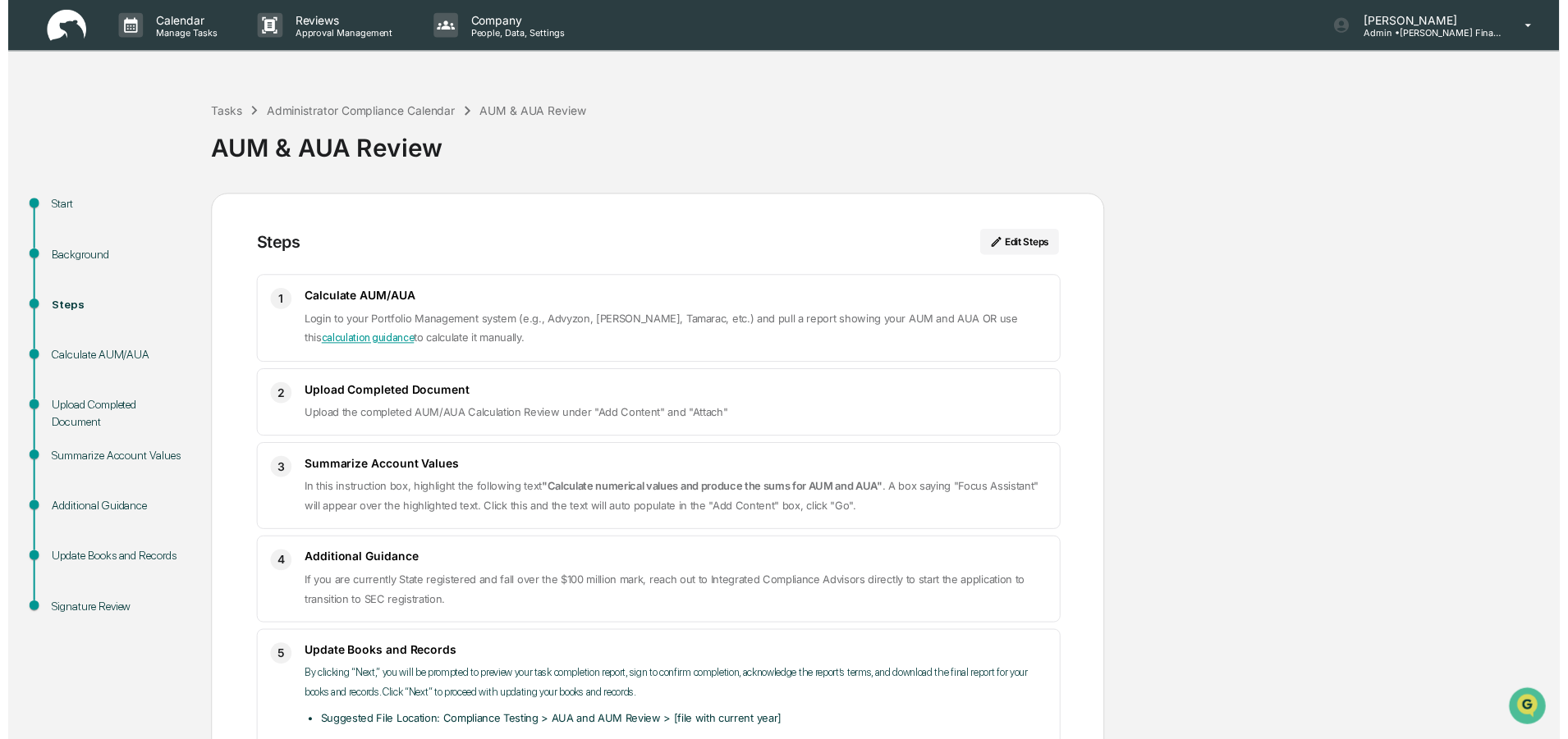
scroll to position [97, 0]
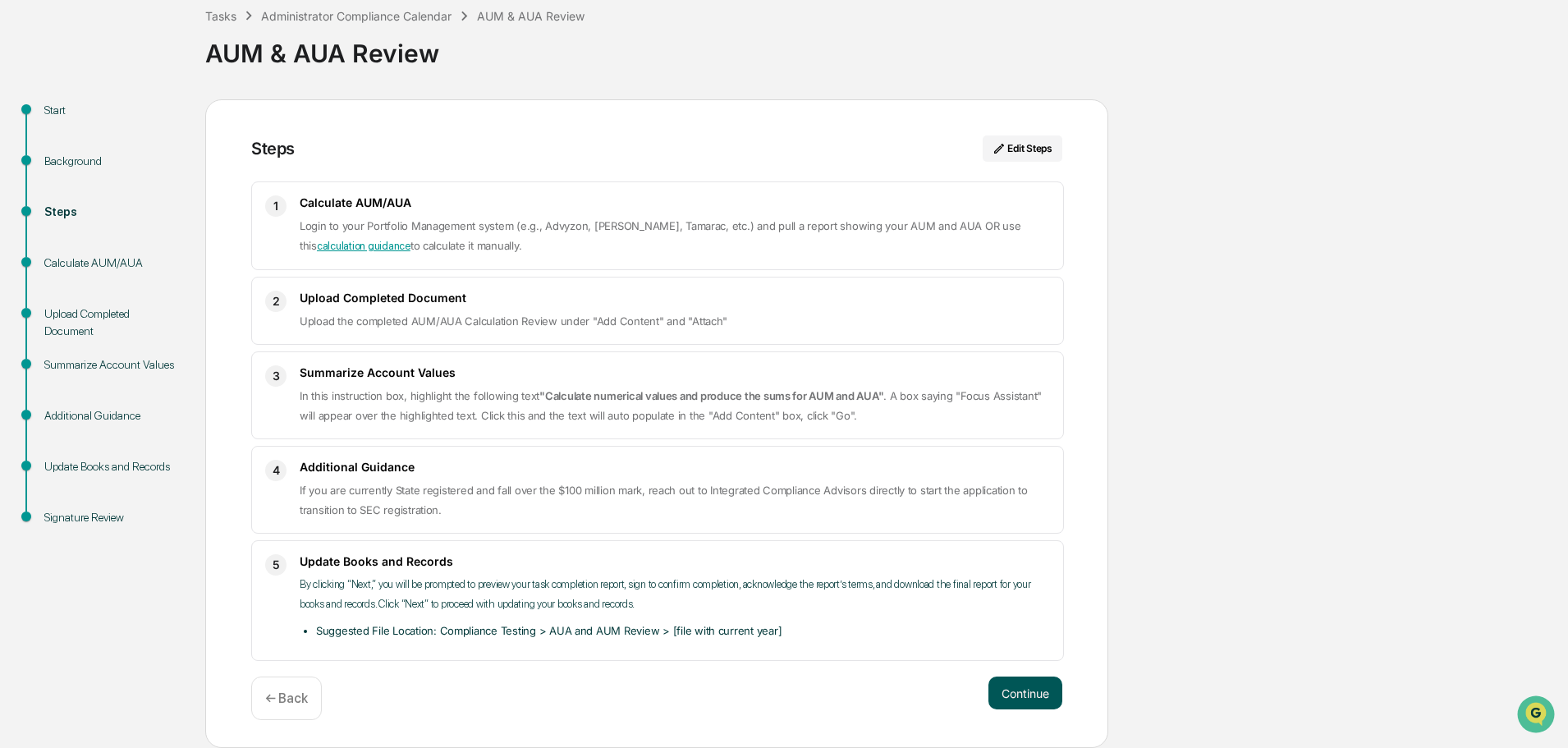
click at [1008, 703] on button "Continue" at bounding box center [1025, 693] width 74 height 33
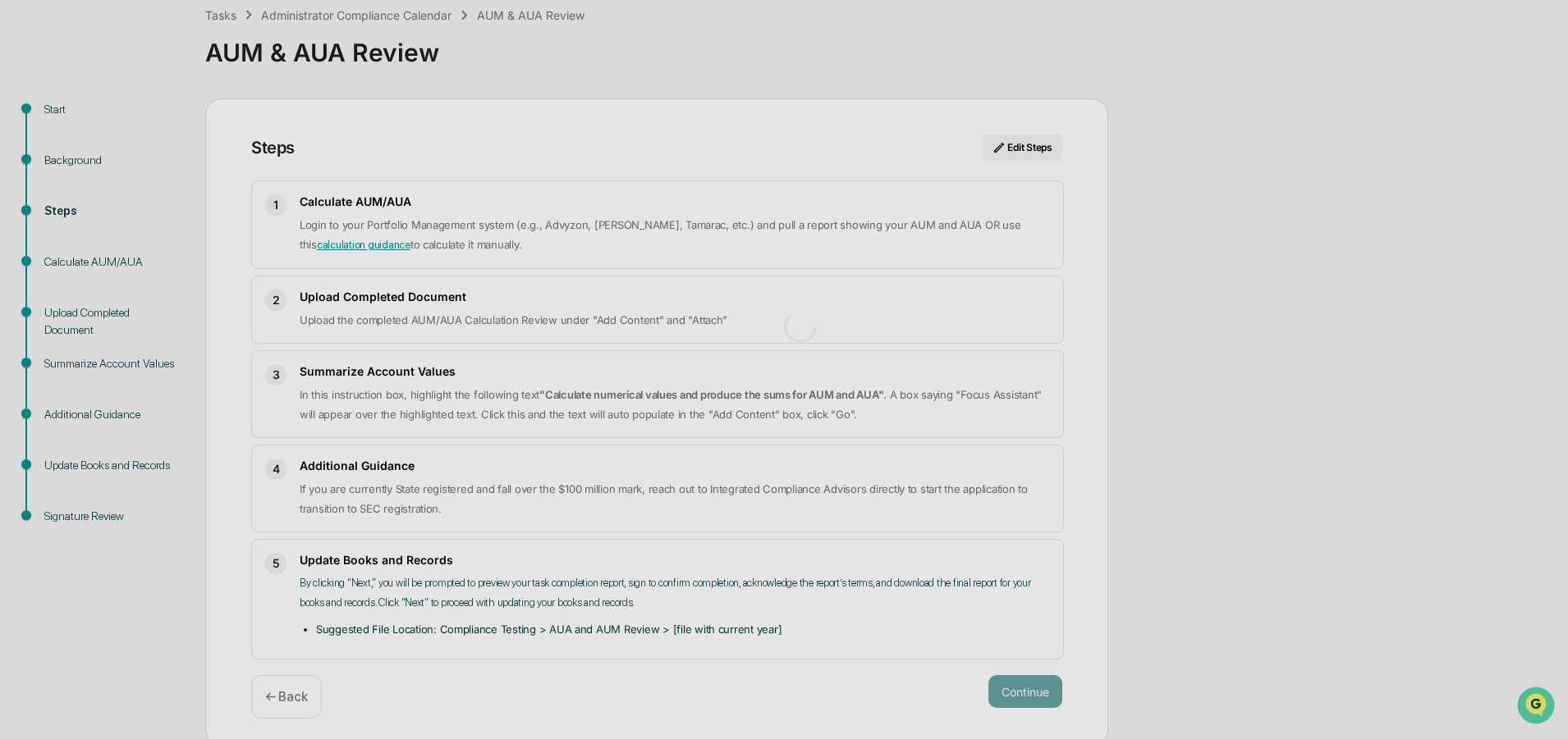
scroll to position [13, 0]
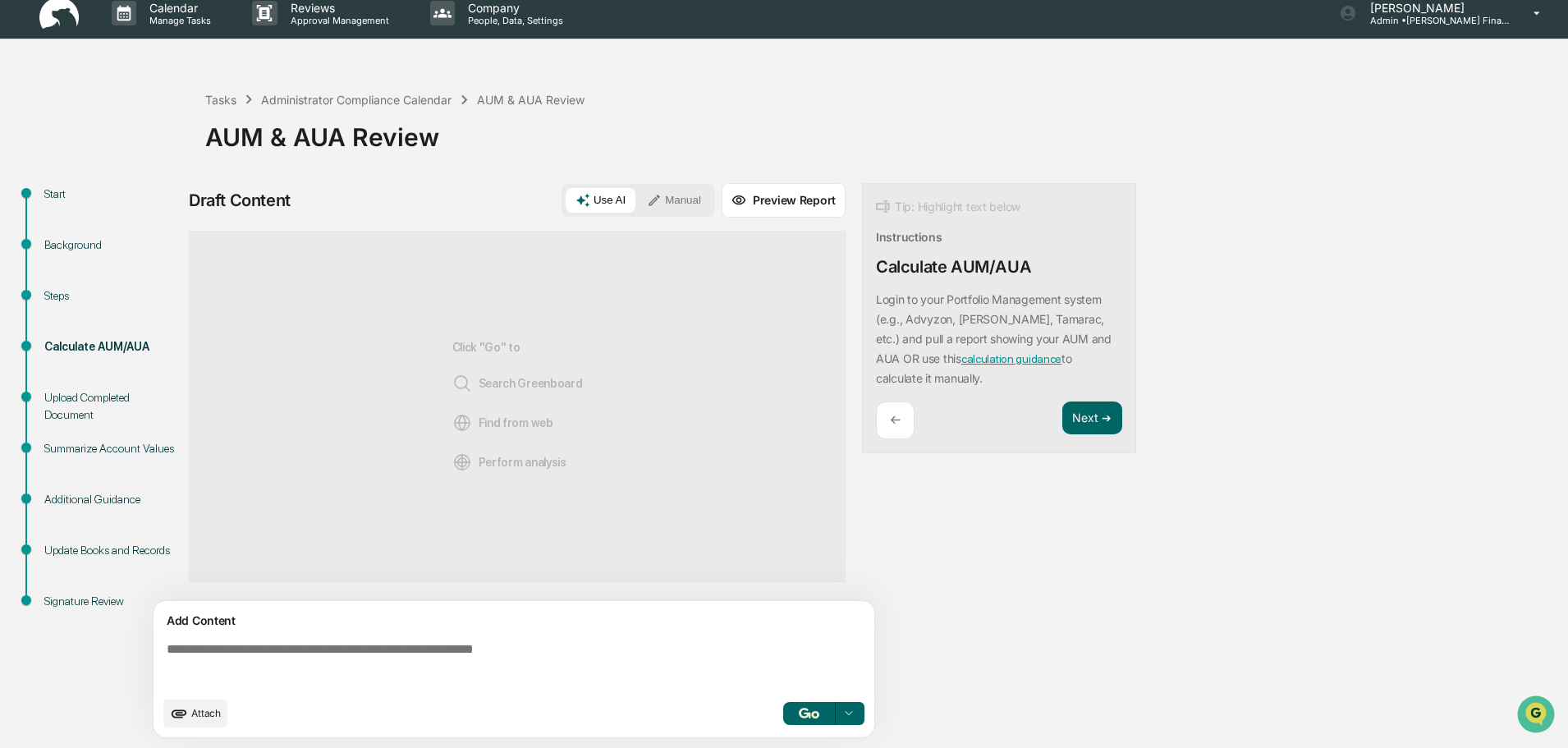
click at [1014, 687] on div "Draft Content Use AI Manual Preview Report Sources Click "Go" to Search Greenbo…" at bounding box center [648, 465] width 920 height 565
click at [675, 208] on button "Manual" at bounding box center [674, 200] width 74 height 24
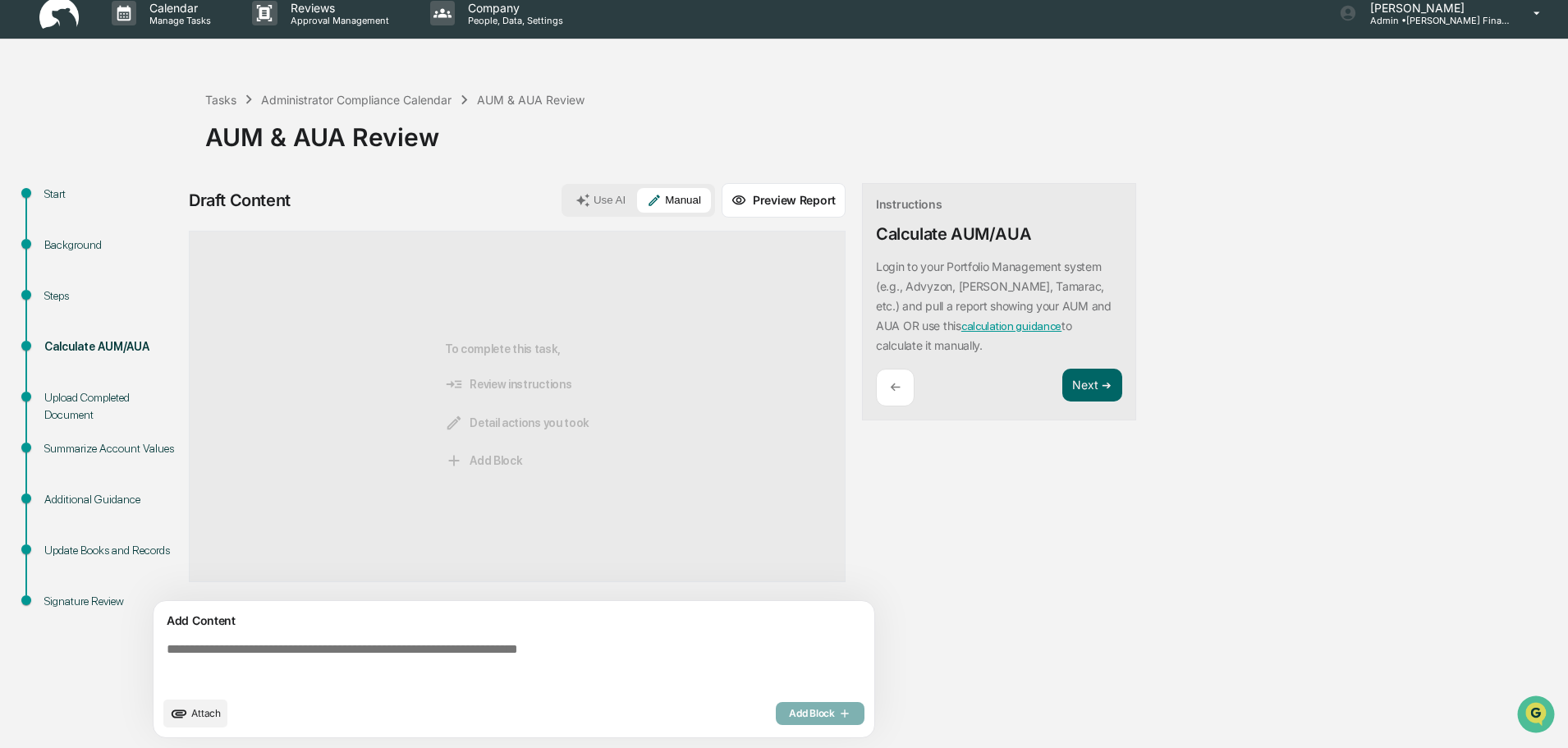
paste textarea "*******"
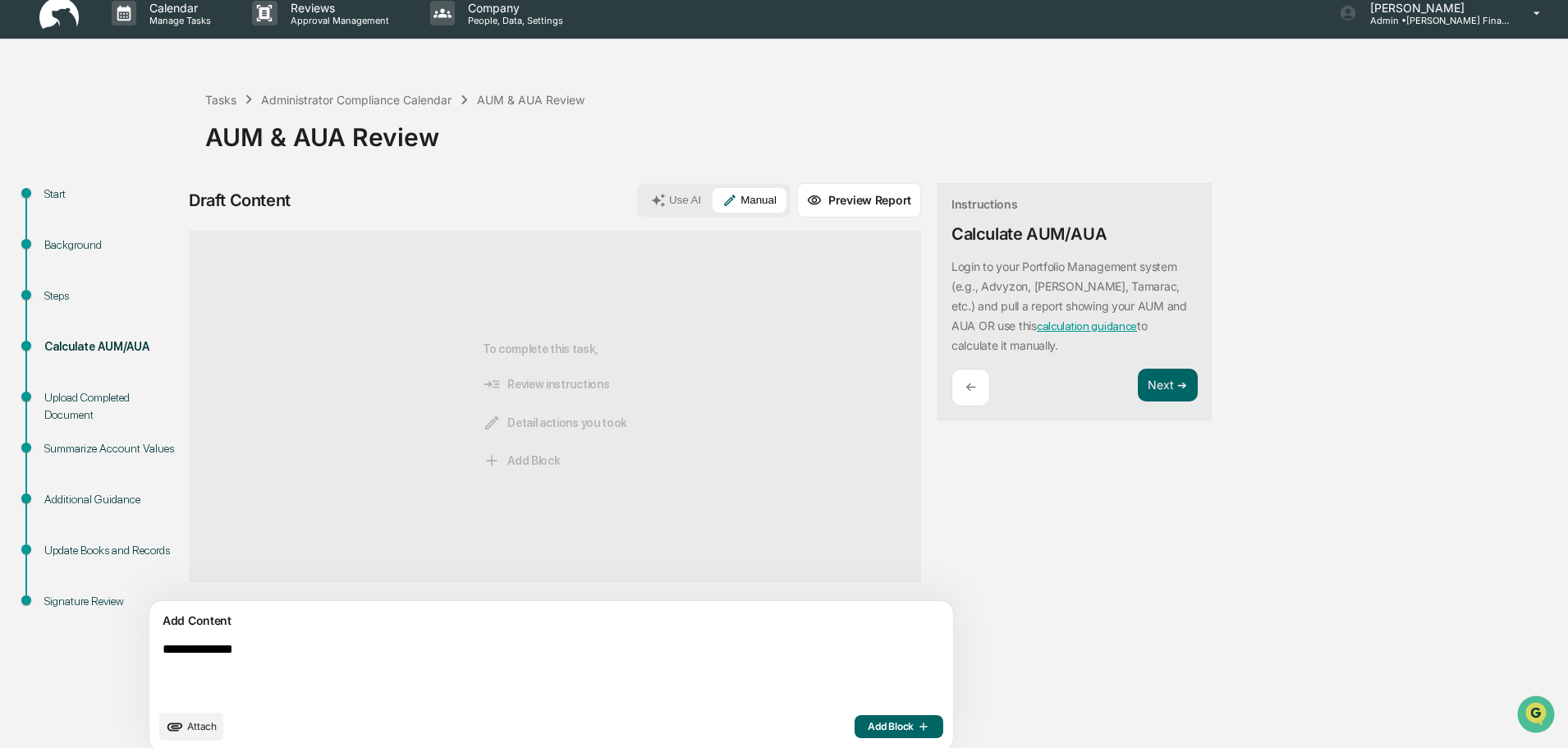
type textarea "**********"
click at [914, 729] on icon "button" at bounding box center [922, 727] width 16 height 14
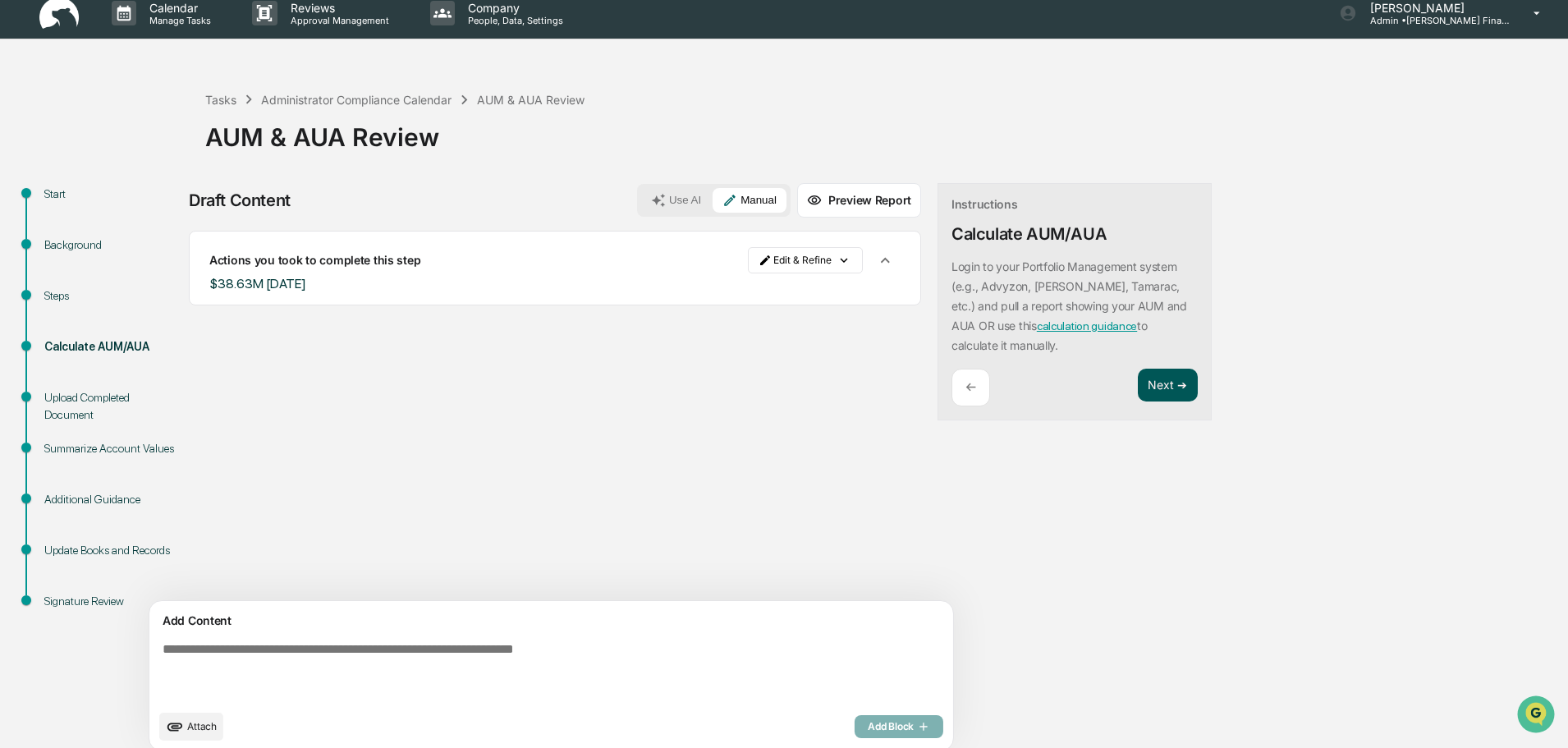
click at [1138, 392] on button "Next ➔" at bounding box center [1168, 385] width 60 height 34
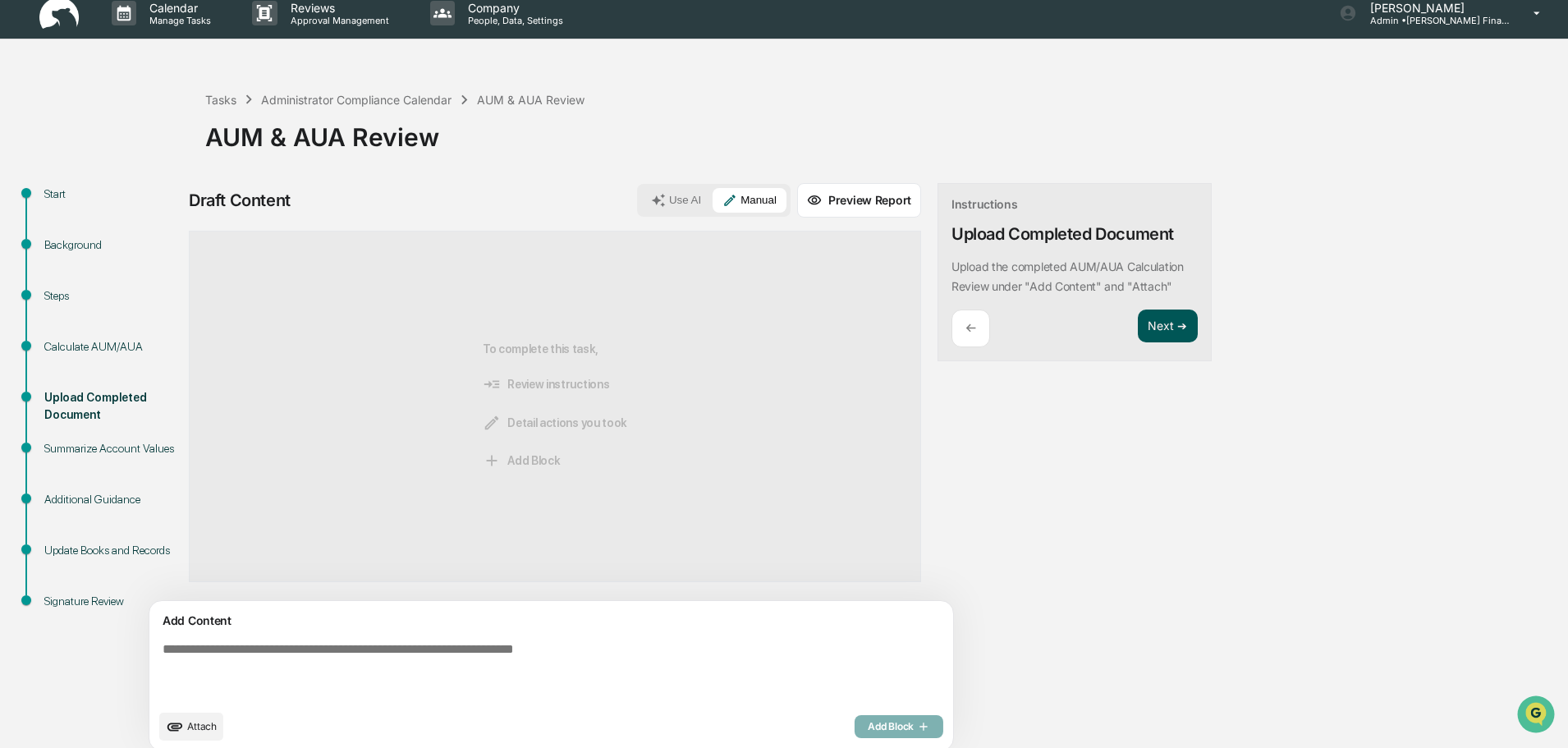
click at [1138, 332] on button "Next ➔" at bounding box center [1168, 326] width 60 height 34
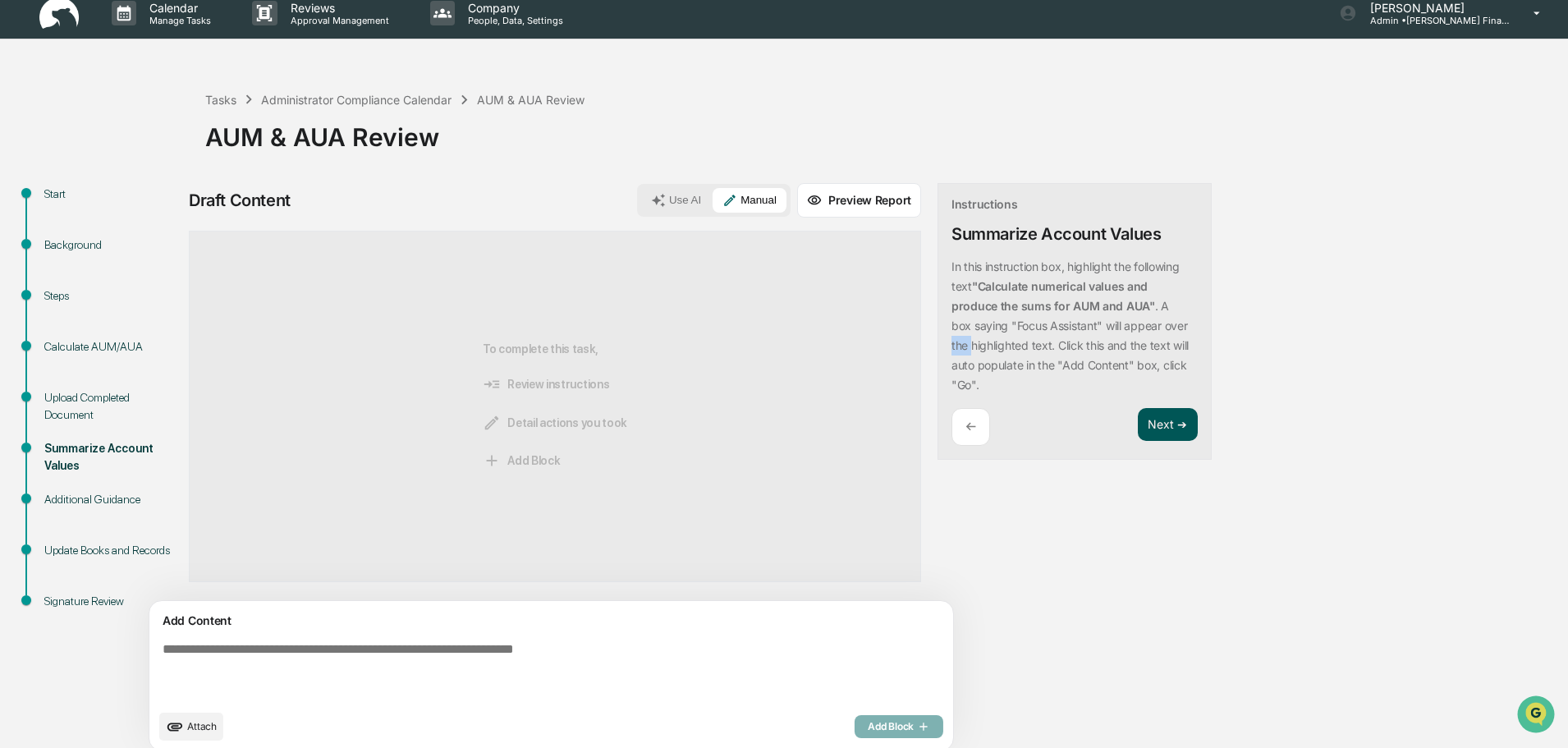
click at [1100, 332] on div "In this instruction box, highlight the following text "Calculate numerical valu…" at bounding box center [1075, 326] width 246 height 138
click at [1138, 421] on button "Next ➔" at bounding box center [1168, 424] width 60 height 34
click at [1094, 421] on div "Instructions Summarize Account Values In this instruction box, highlight the fo…" at bounding box center [1075, 322] width 274 height 277
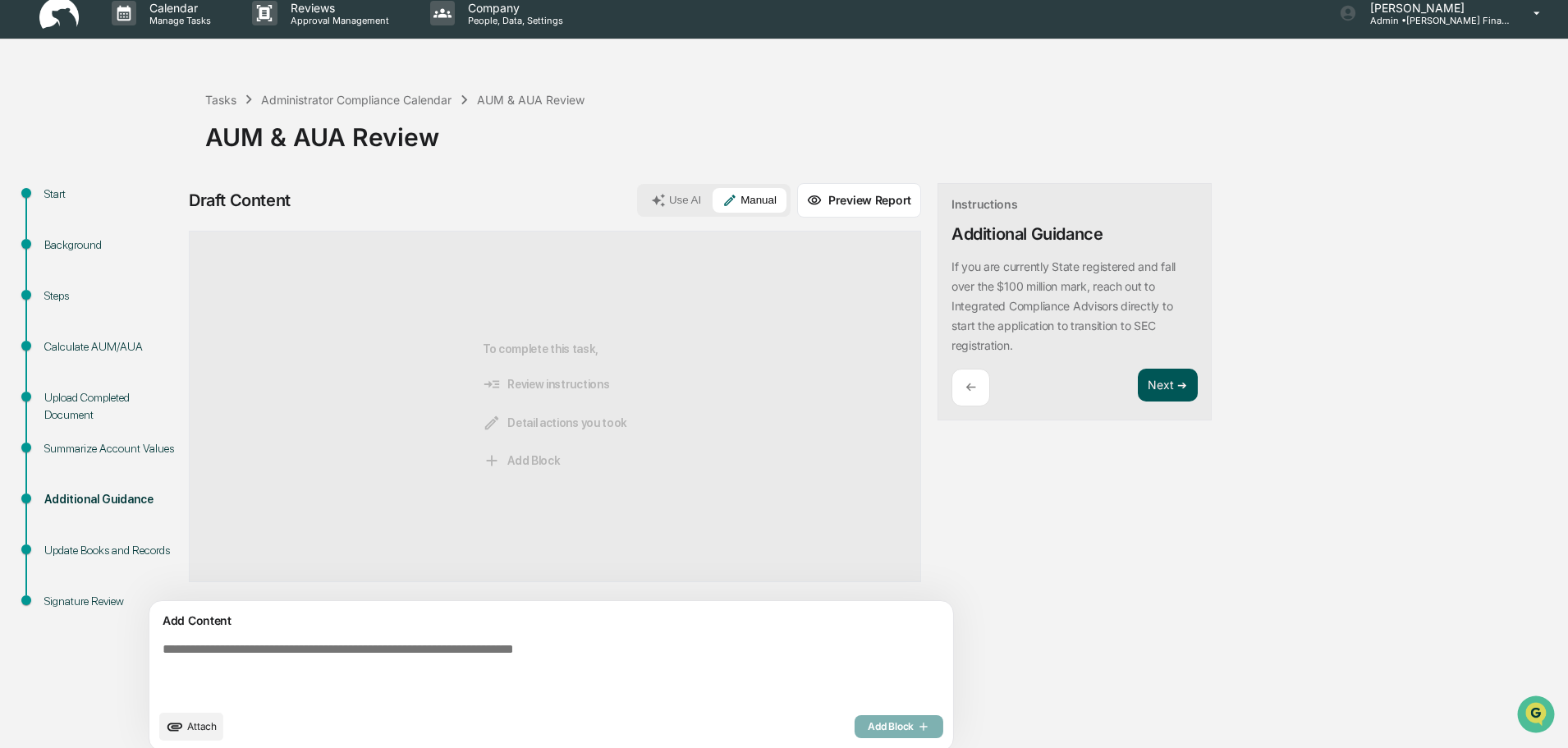
click at [1138, 386] on button "Next ➔" at bounding box center [1168, 385] width 60 height 34
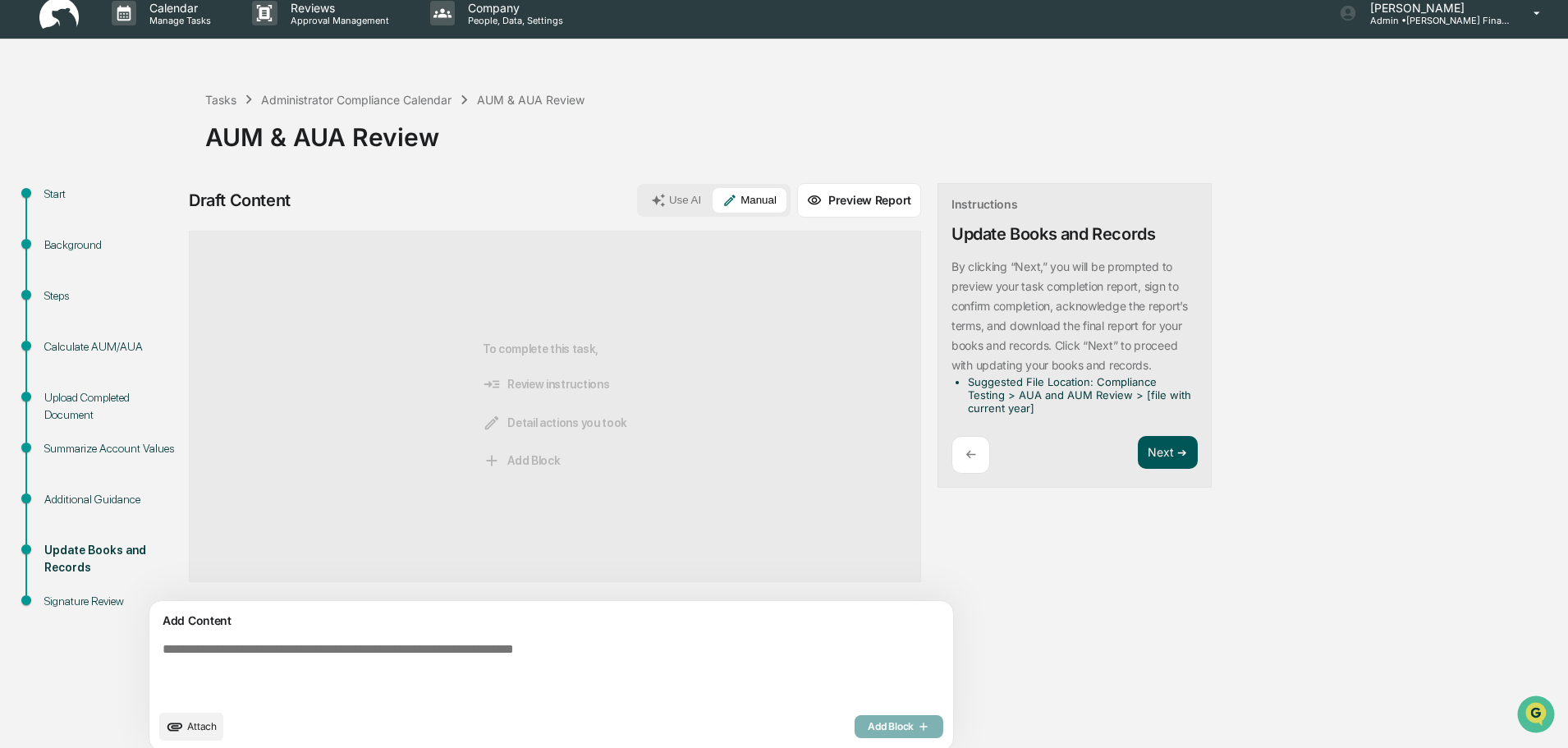
click at [1138, 444] on button "Next ➔" at bounding box center [1168, 452] width 60 height 34
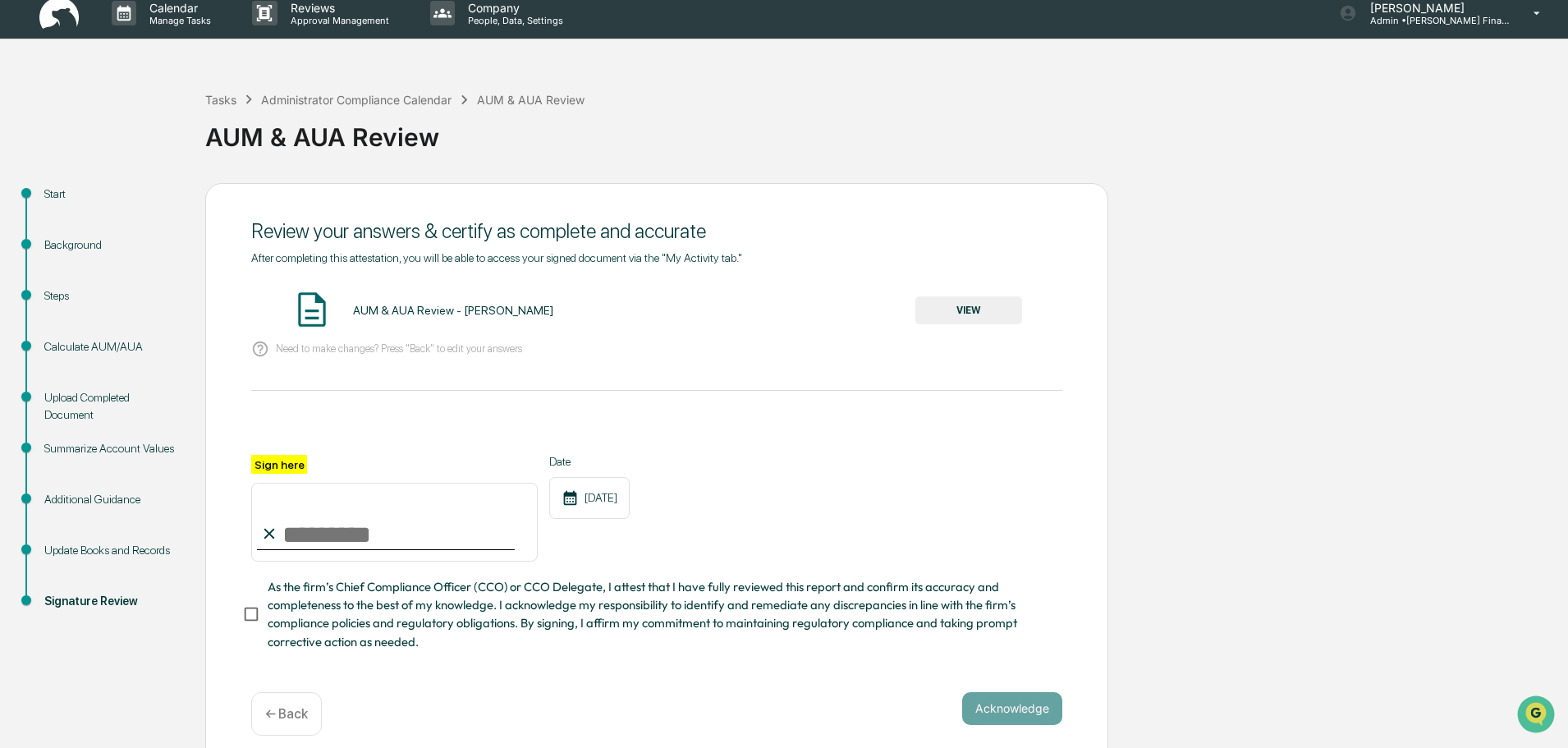
click at [347, 524] on input "Sign here" at bounding box center [394, 521] width 287 height 78
click at [988, 306] on button "VIEW" at bounding box center [969, 310] width 107 height 28
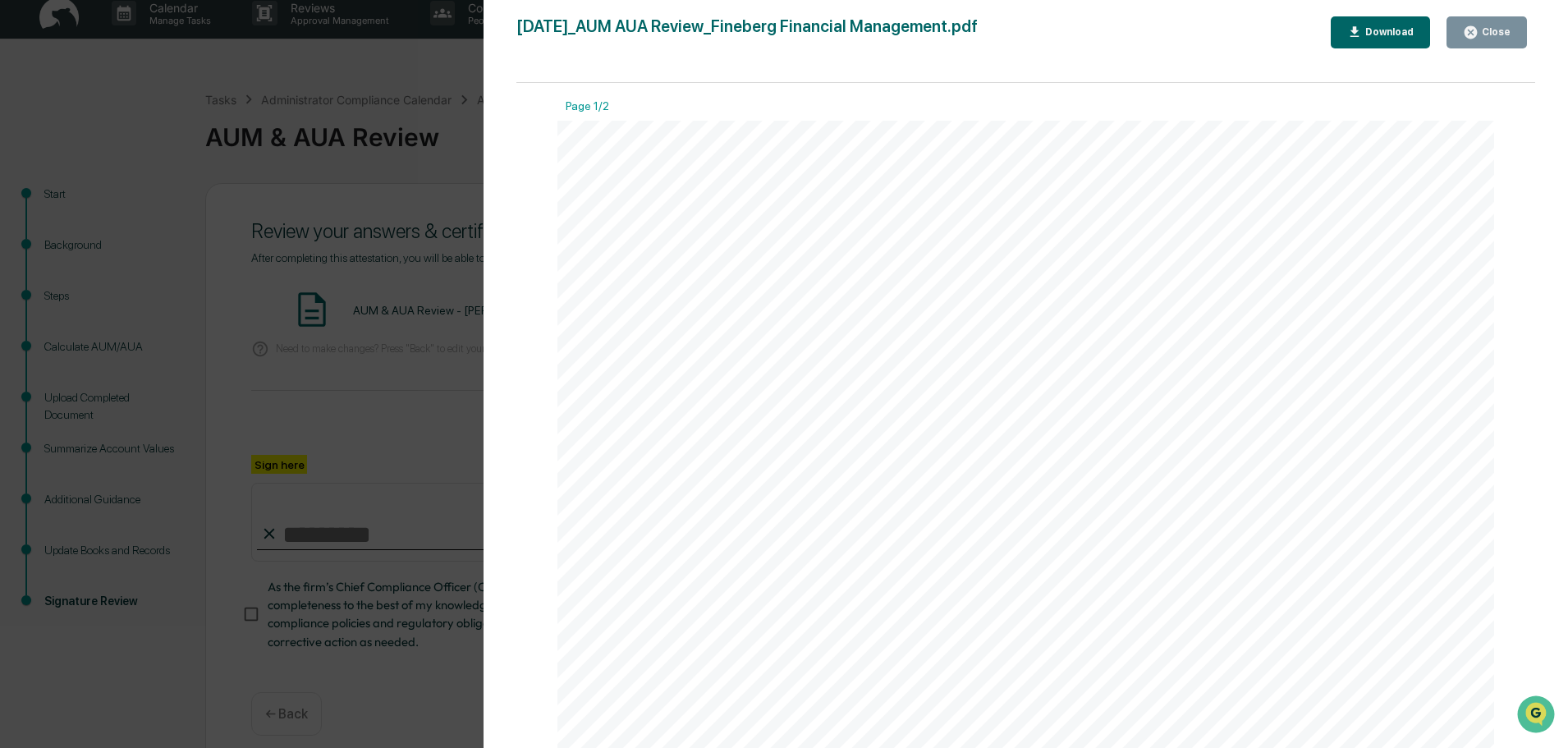
click at [1498, 21] on button "Close" at bounding box center [1487, 32] width 80 height 32
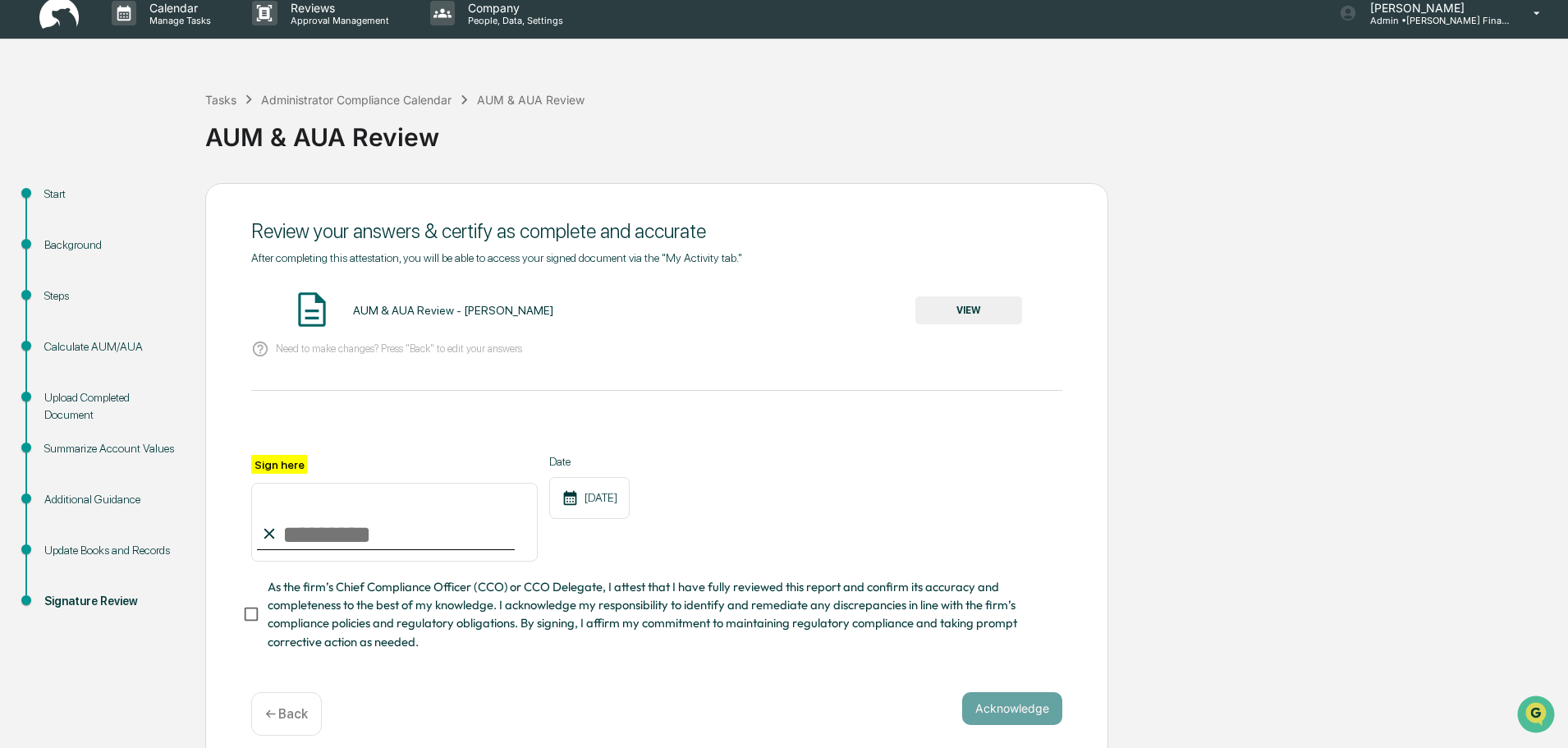
click at [388, 530] on input "Sign here" at bounding box center [394, 521] width 287 height 78
type input "**********"
click at [984, 708] on button "Acknowledge" at bounding box center [1012, 708] width 100 height 33
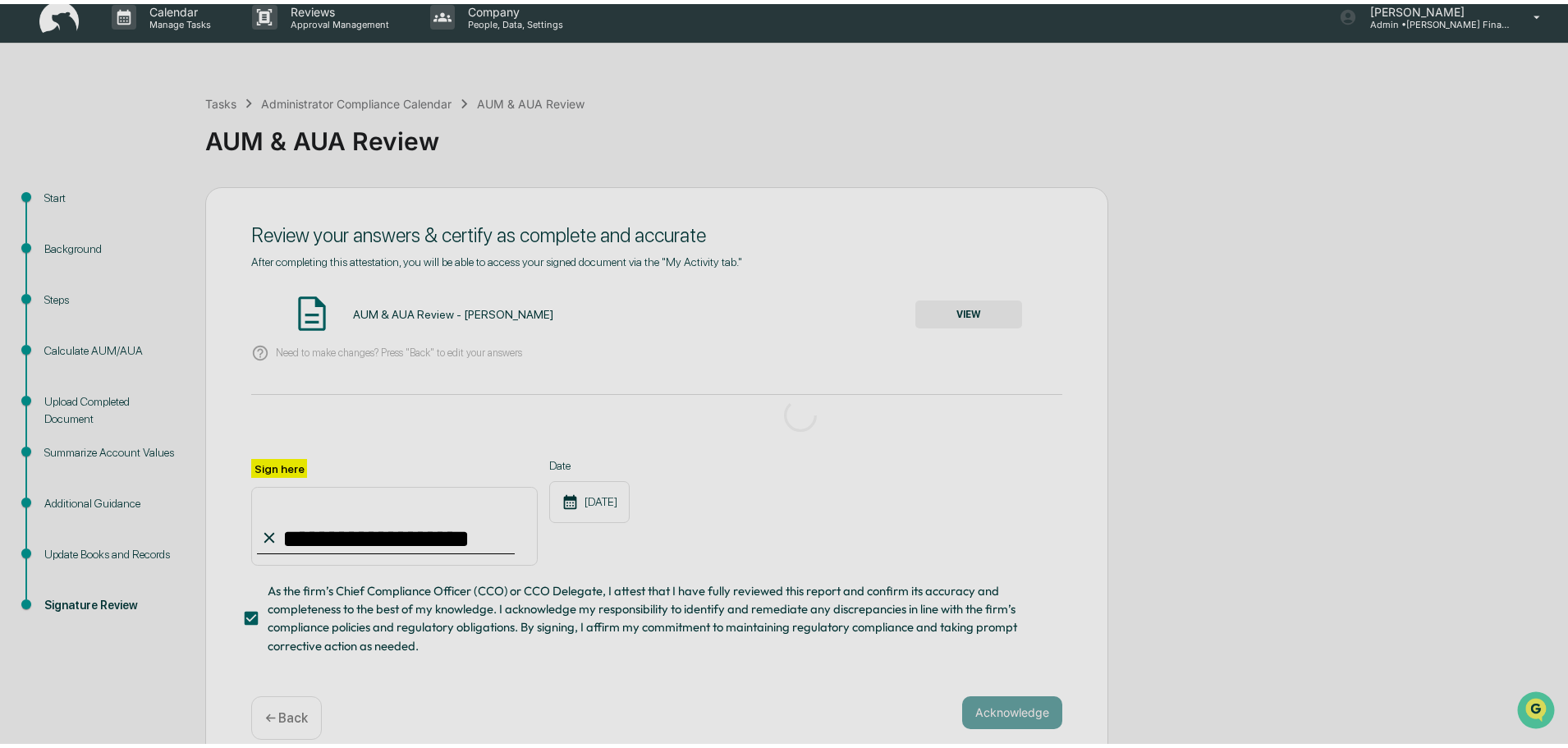
scroll to position [0, 0]
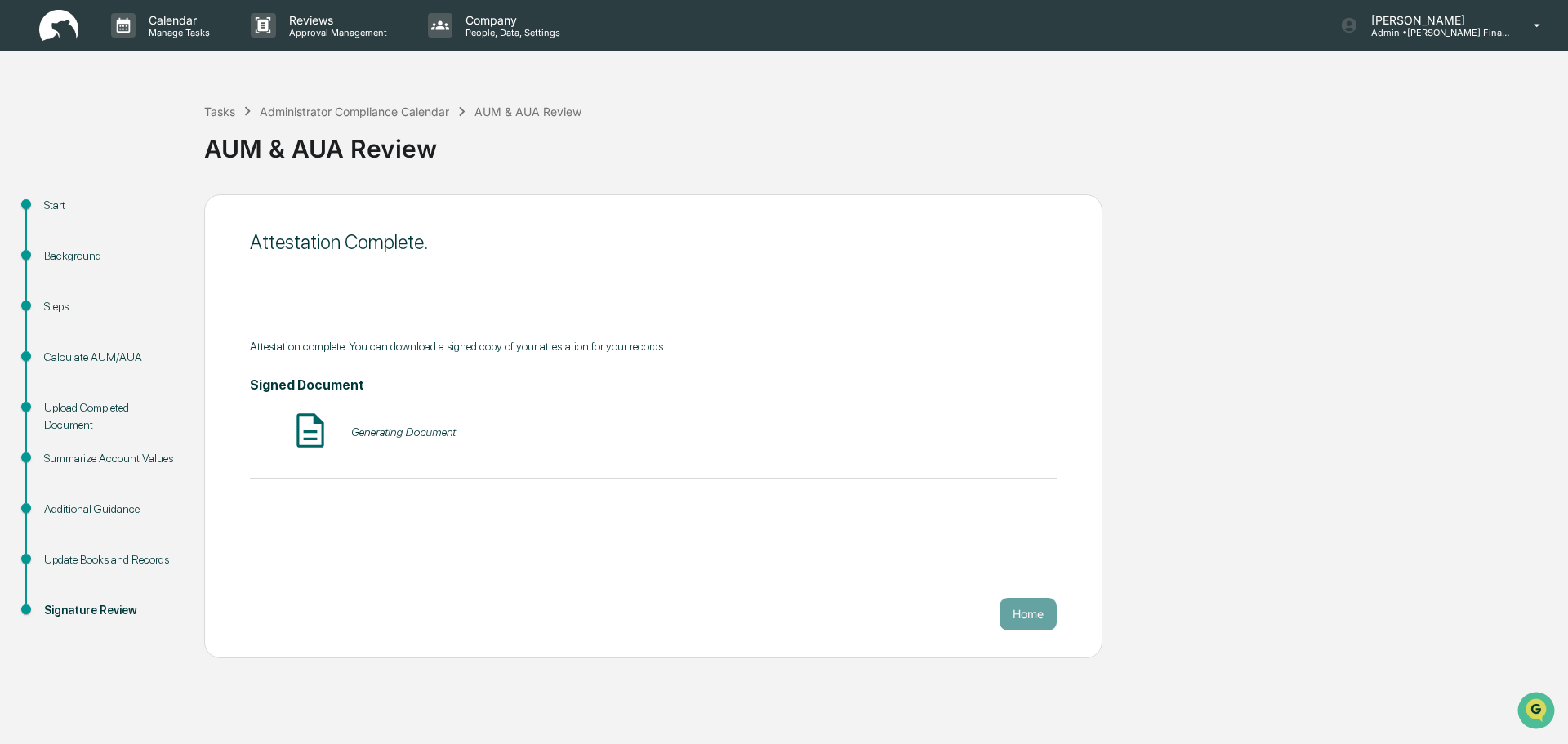
click at [1035, 618] on button "Home" at bounding box center [1027, 614] width 57 height 33
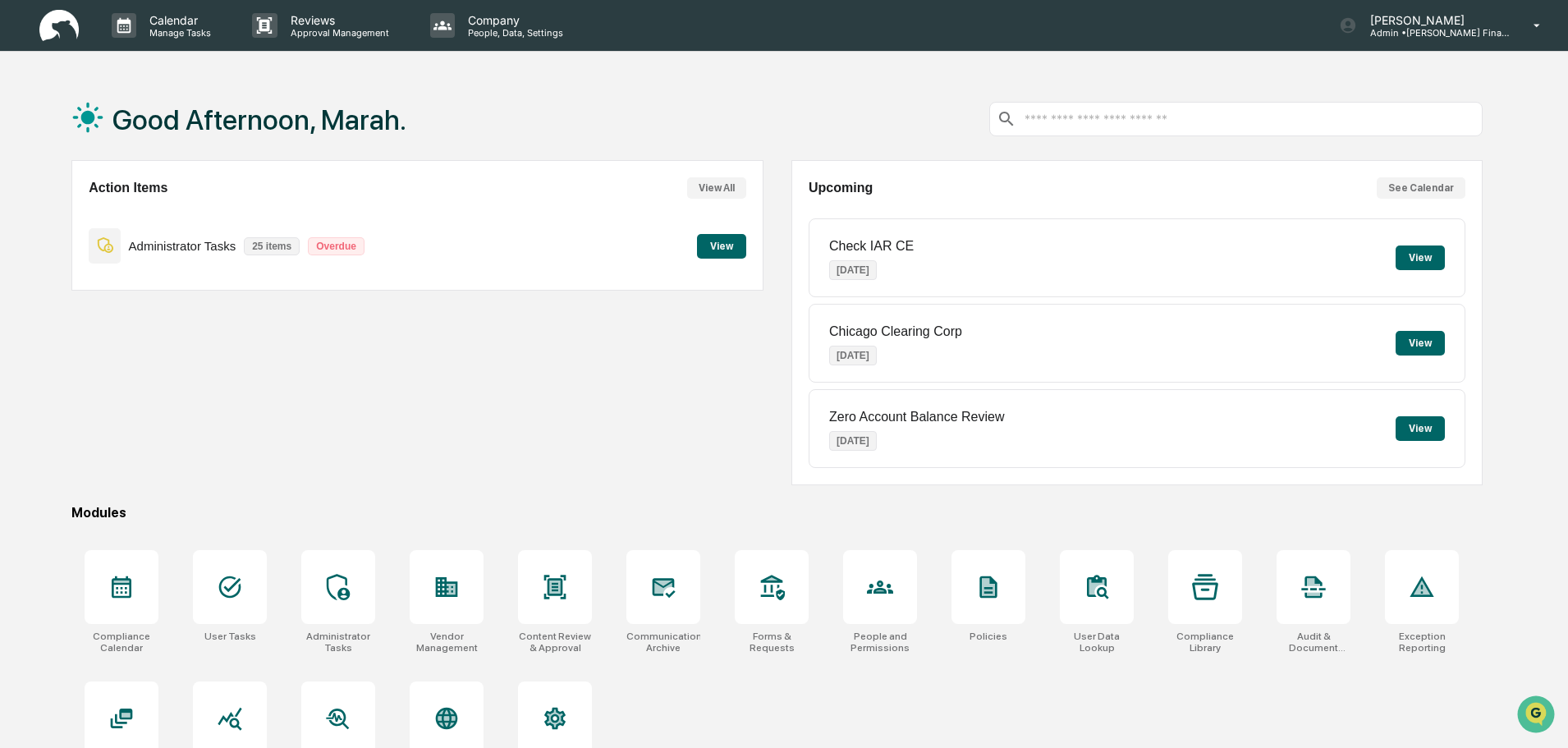
click at [732, 243] on button "View" at bounding box center [721, 245] width 49 height 24
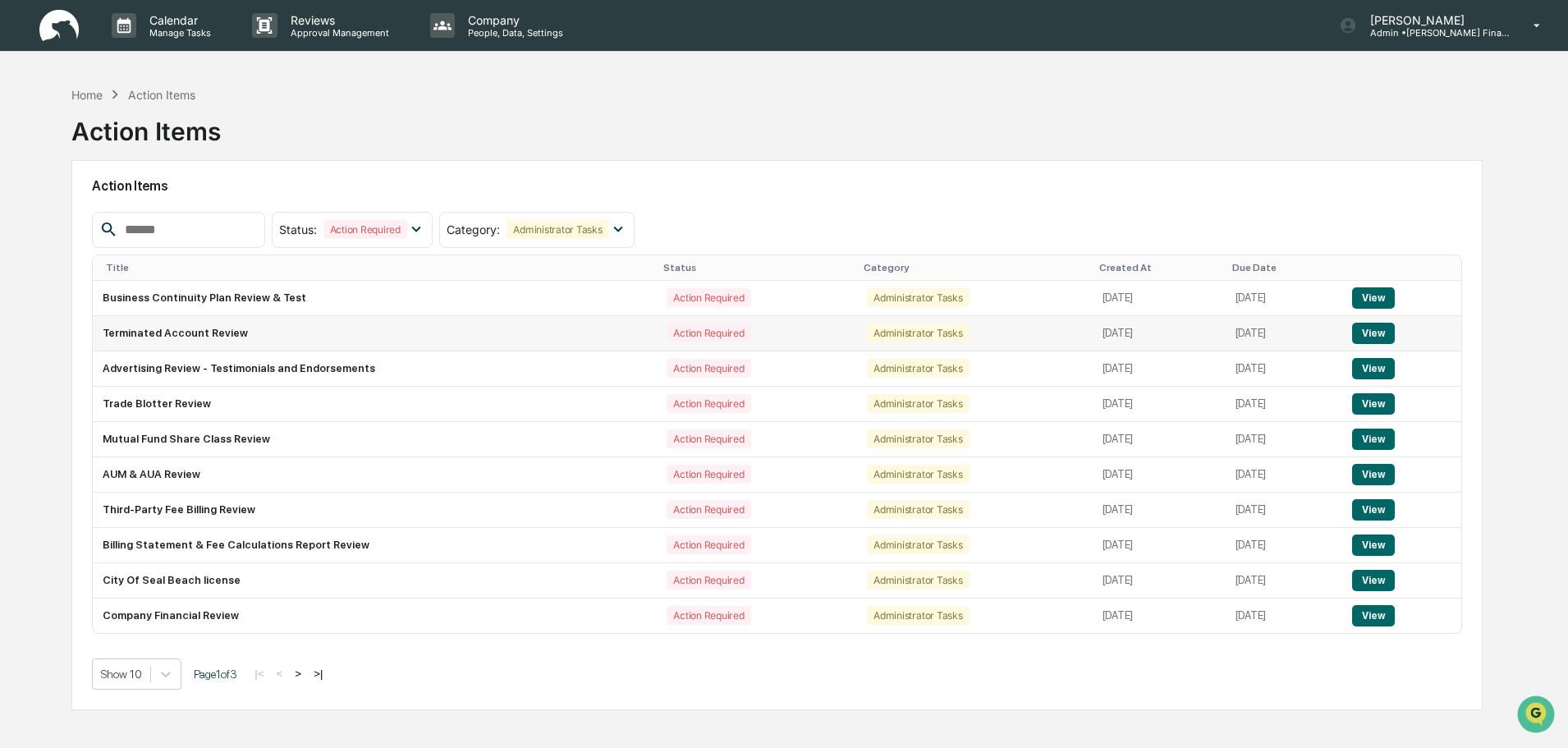
click at [1361, 331] on button "View" at bounding box center [1373, 333] width 42 height 21
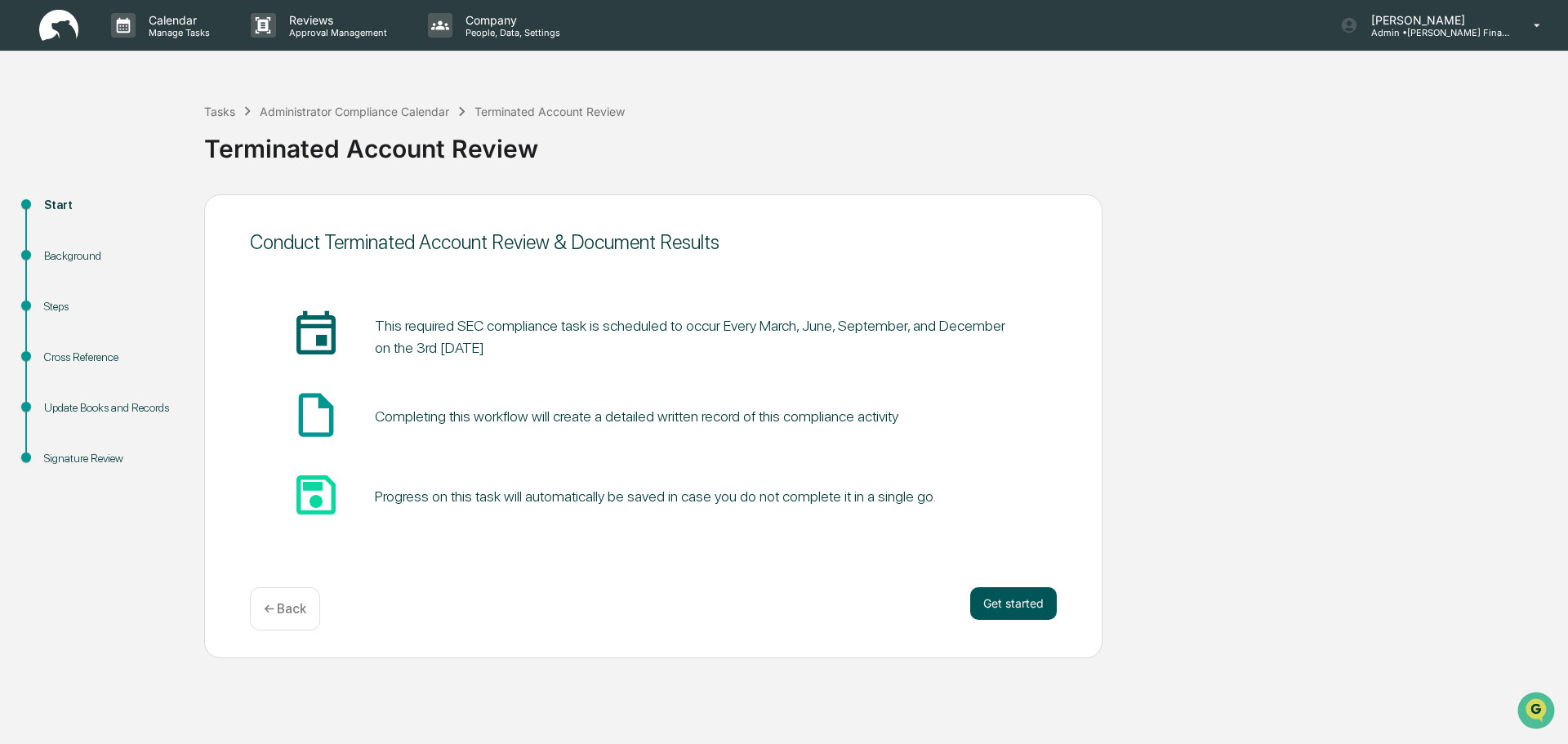
click at [996, 606] on button "Get started" at bounding box center [1014, 603] width 87 height 33
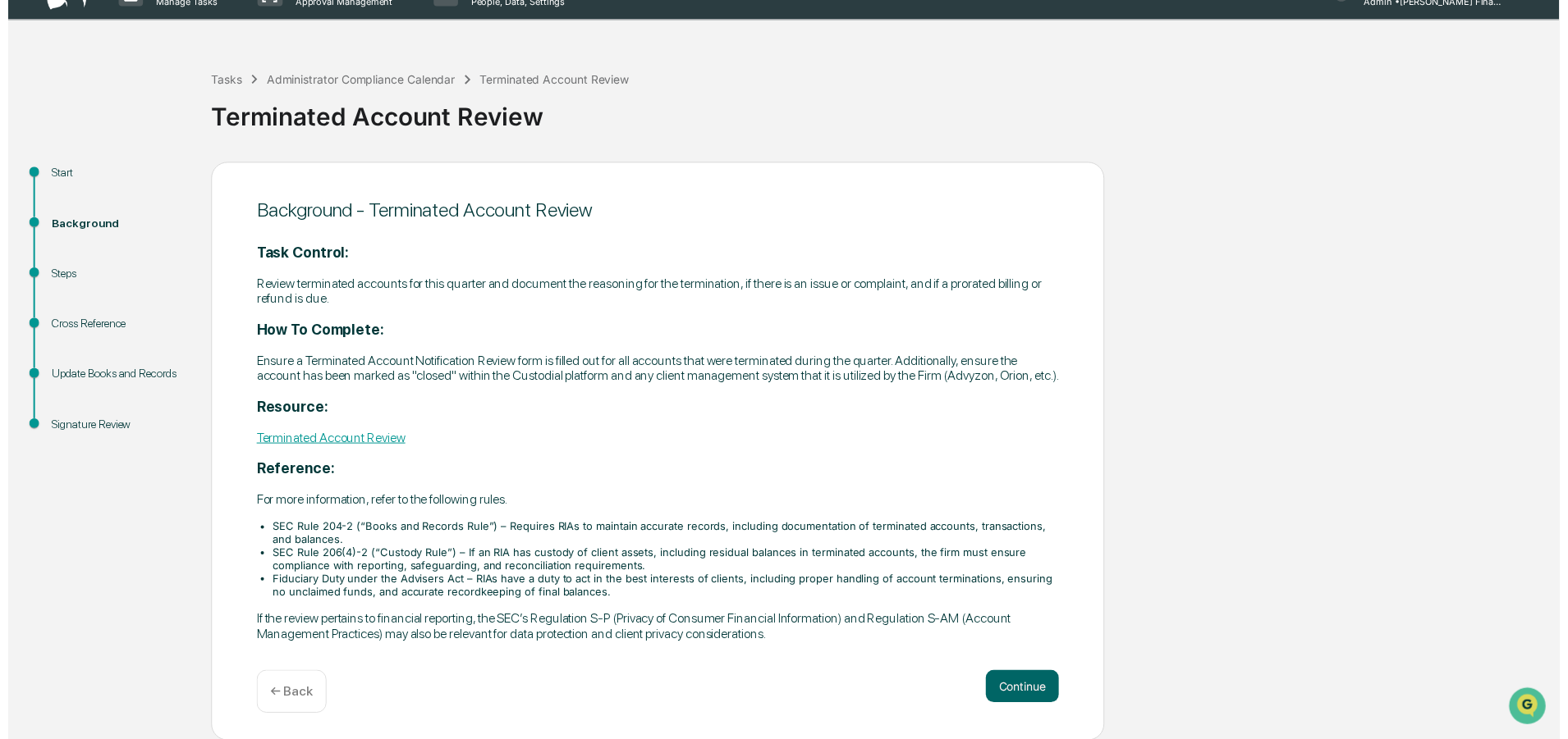
scroll to position [48, 0]
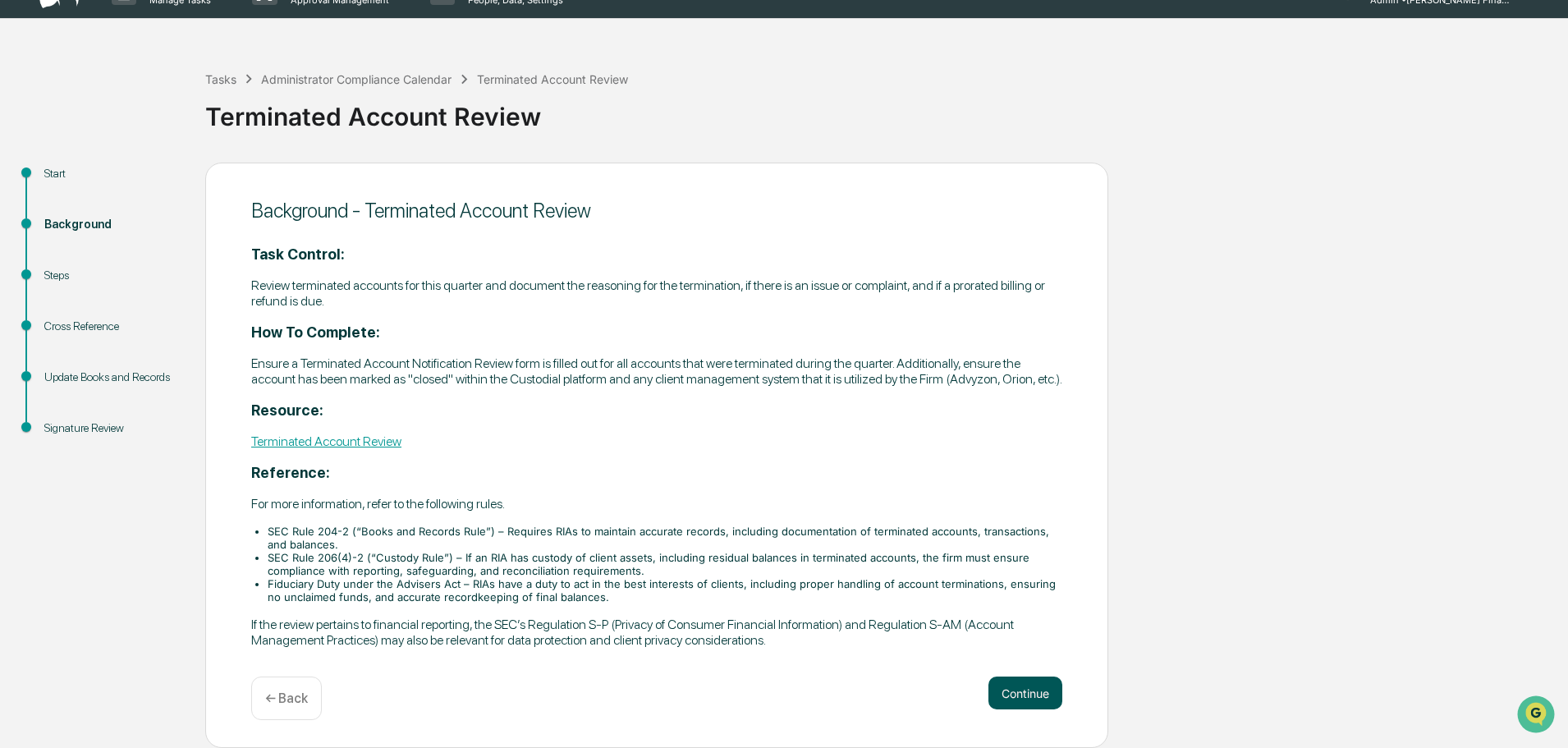
click at [1036, 692] on button "Continue" at bounding box center [1025, 693] width 74 height 33
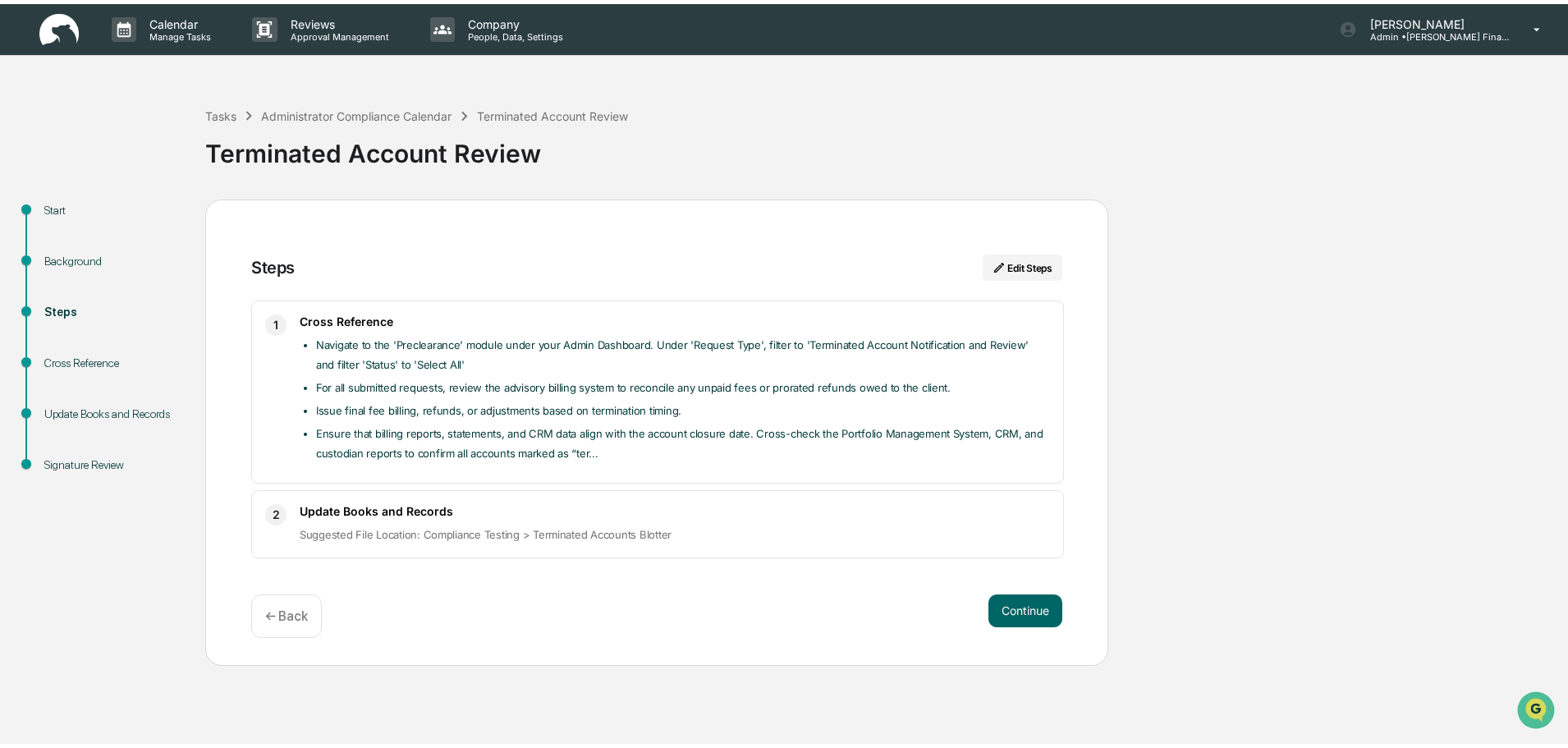
scroll to position [0, 0]
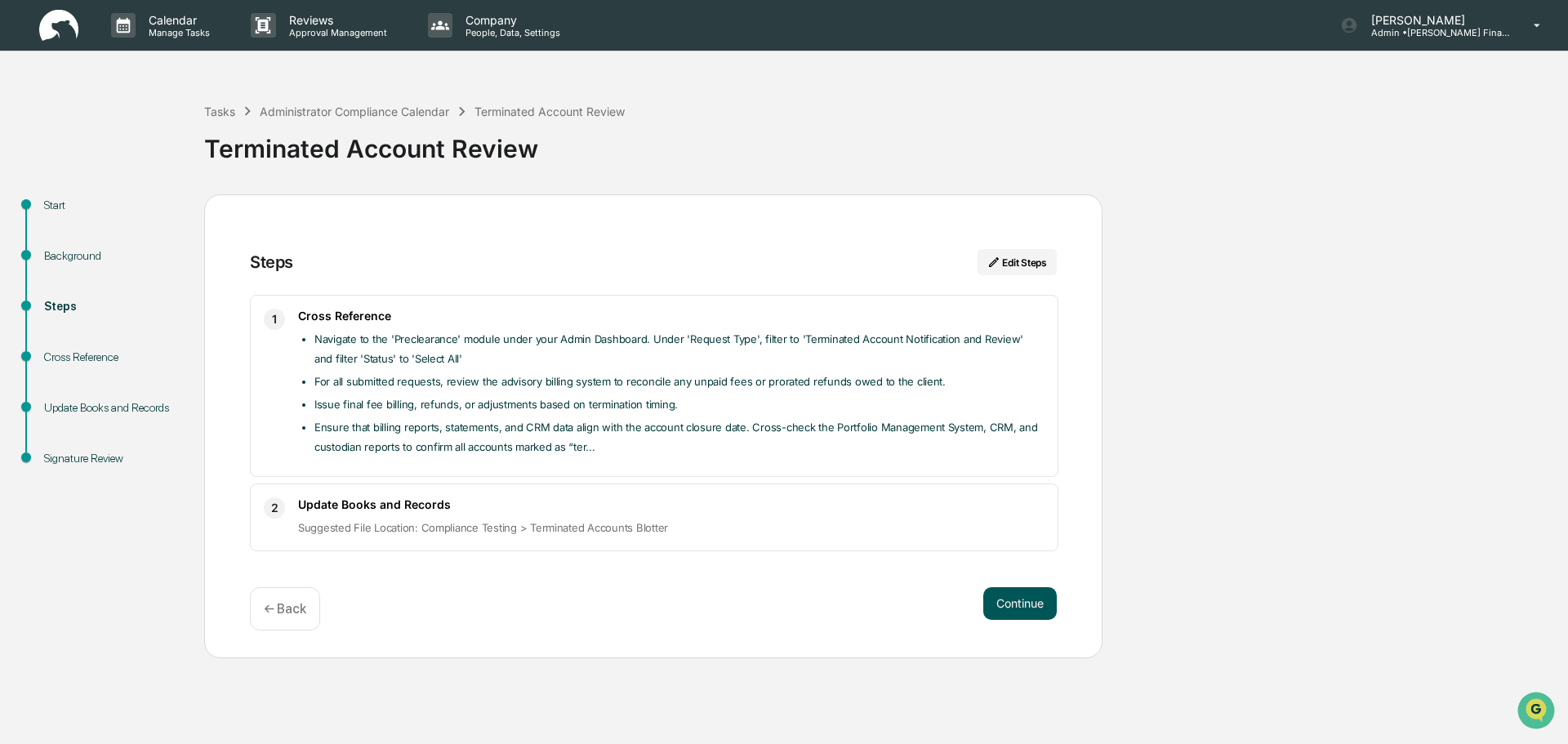
click at [1014, 603] on button "Continue" at bounding box center [1020, 603] width 73 height 33
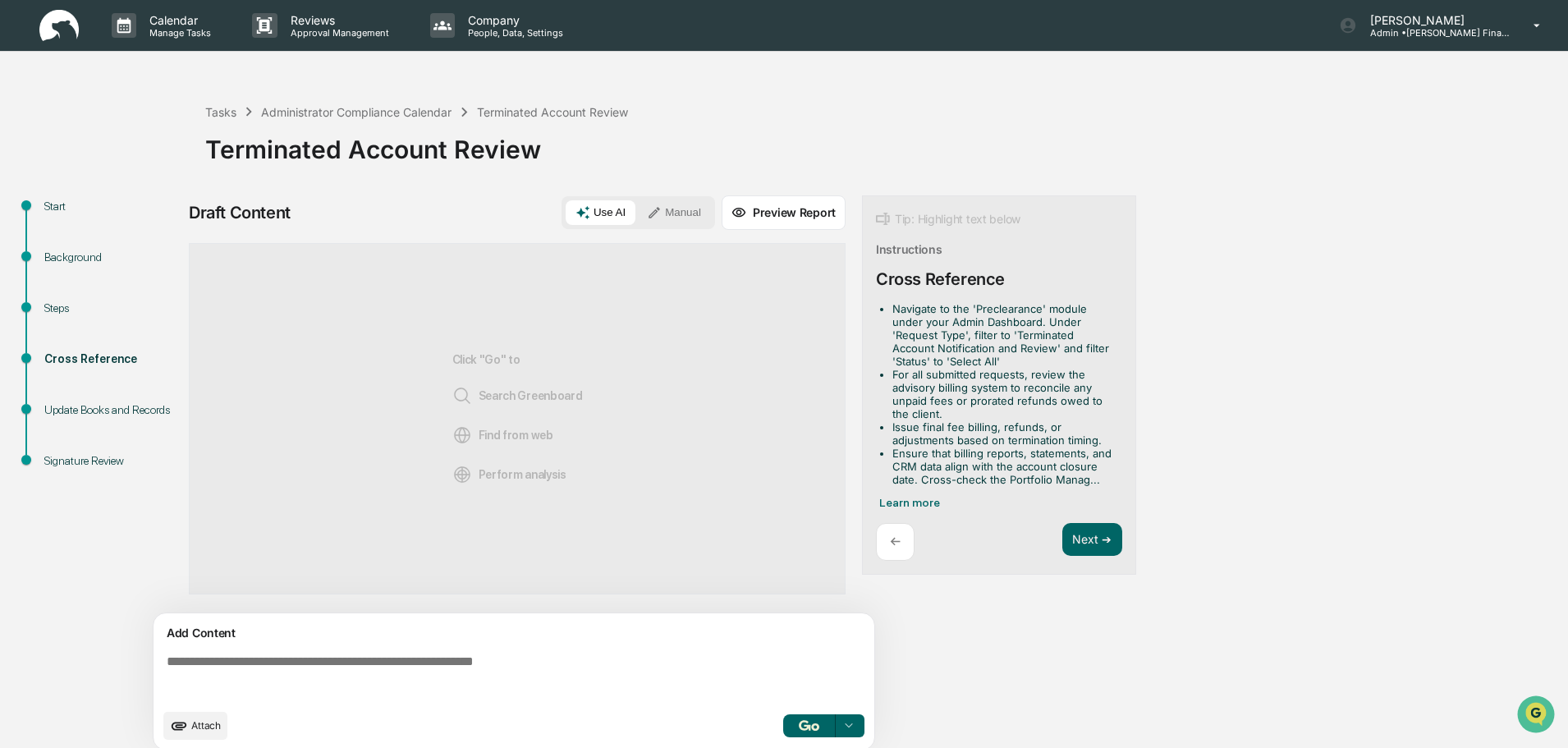
click at [668, 207] on button "Manual" at bounding box center [674, 212] width 74 height 24
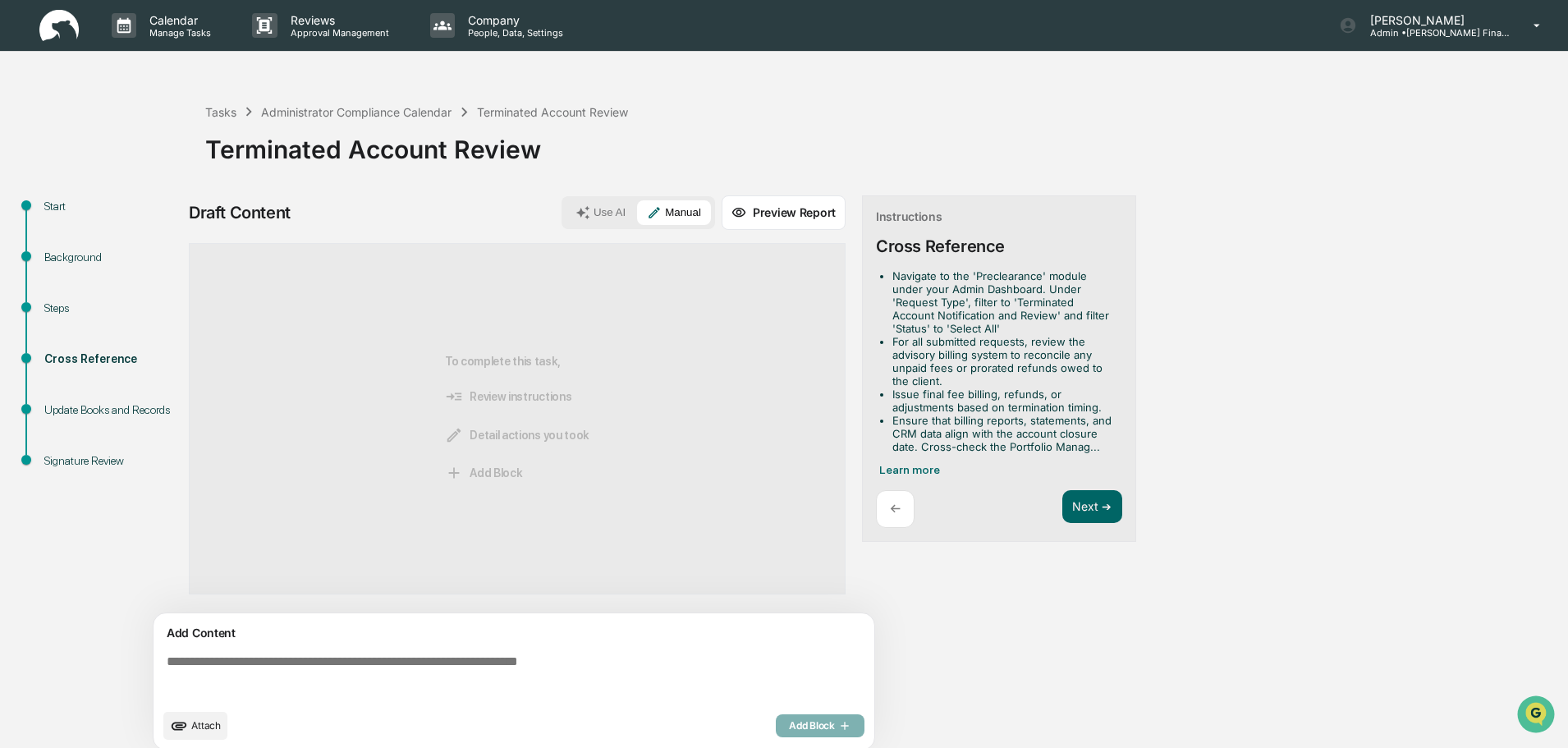
click at [446, 668] on textarea at bounding box center [517, 677] width 714 height 59
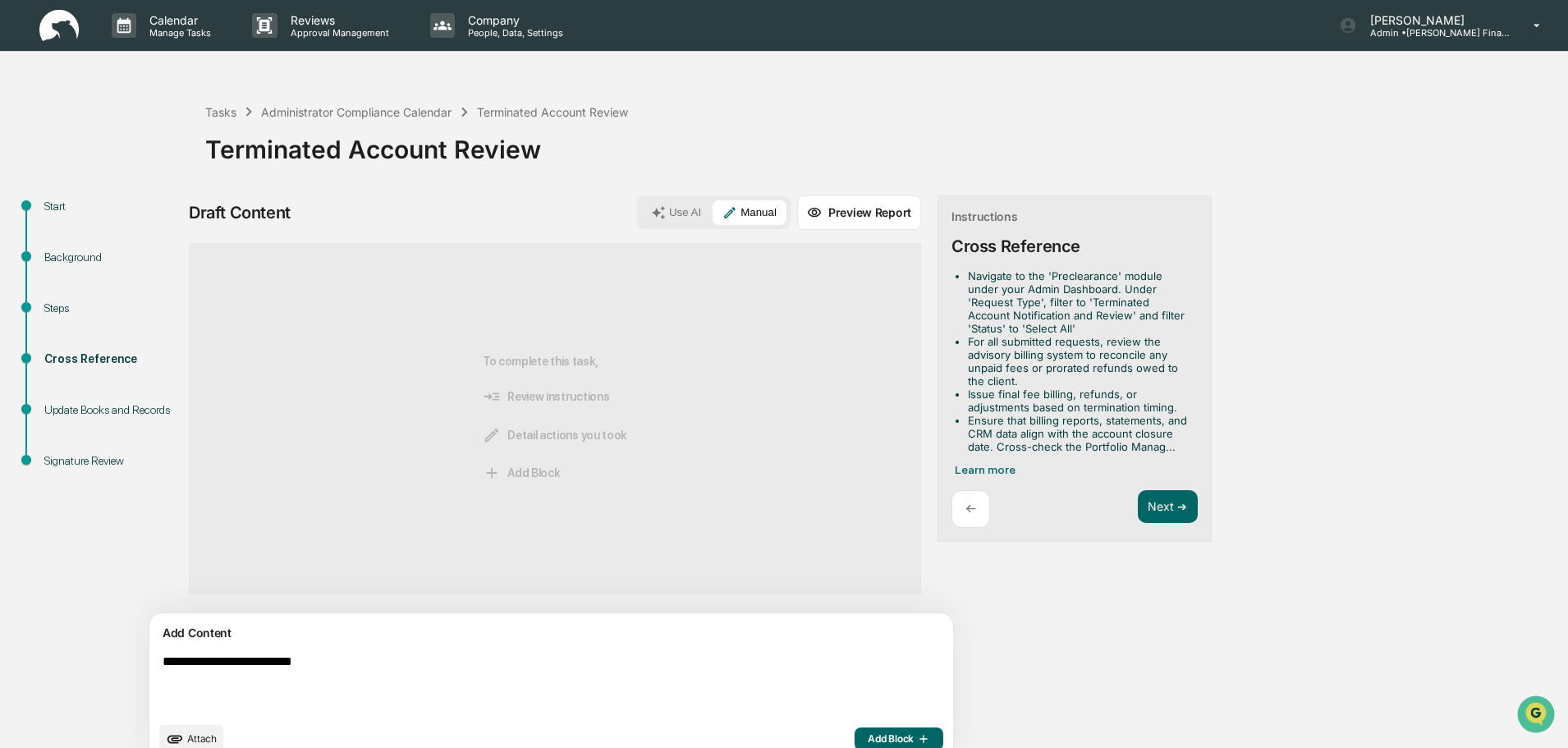
drag, startPoint x: 254, startPoint y: 712, endPoint x: 211, endPoint y: 690, distance: 48.3
click at [211, 690] on textarea "**********" at bounding box center [513, 684] width 714 height 73
click at [361, 659] on textarea "**********" at bounding box center [513, 684] width 714 height 73
type textarea "**********"
drag, startPoint x: 820, startPoint y: 741, endPoint x: 823, endPoint y: 732, distance: 9.5
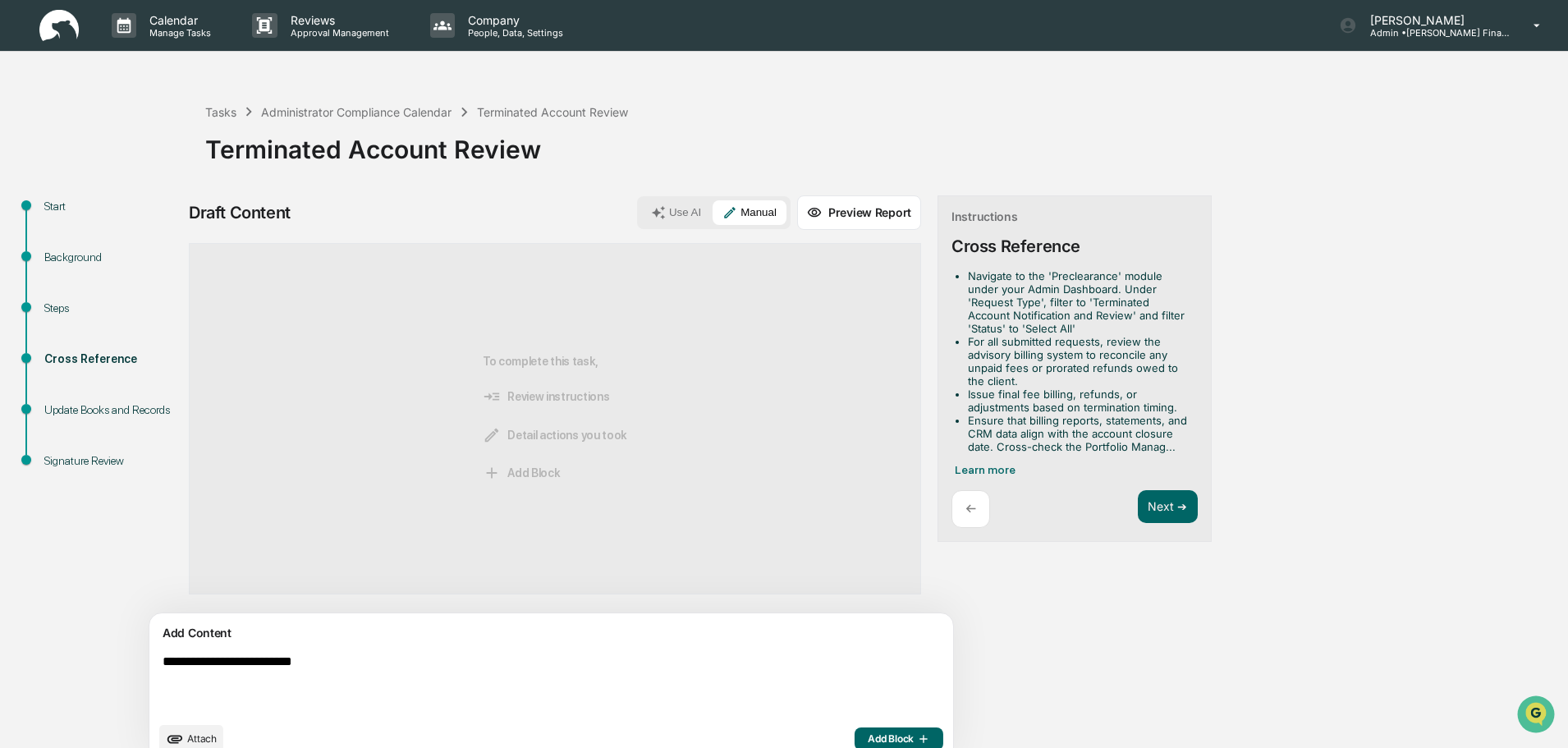
click at [868, 734] on span "Add Block" at bounding box center [899, 739] width 62 height 14
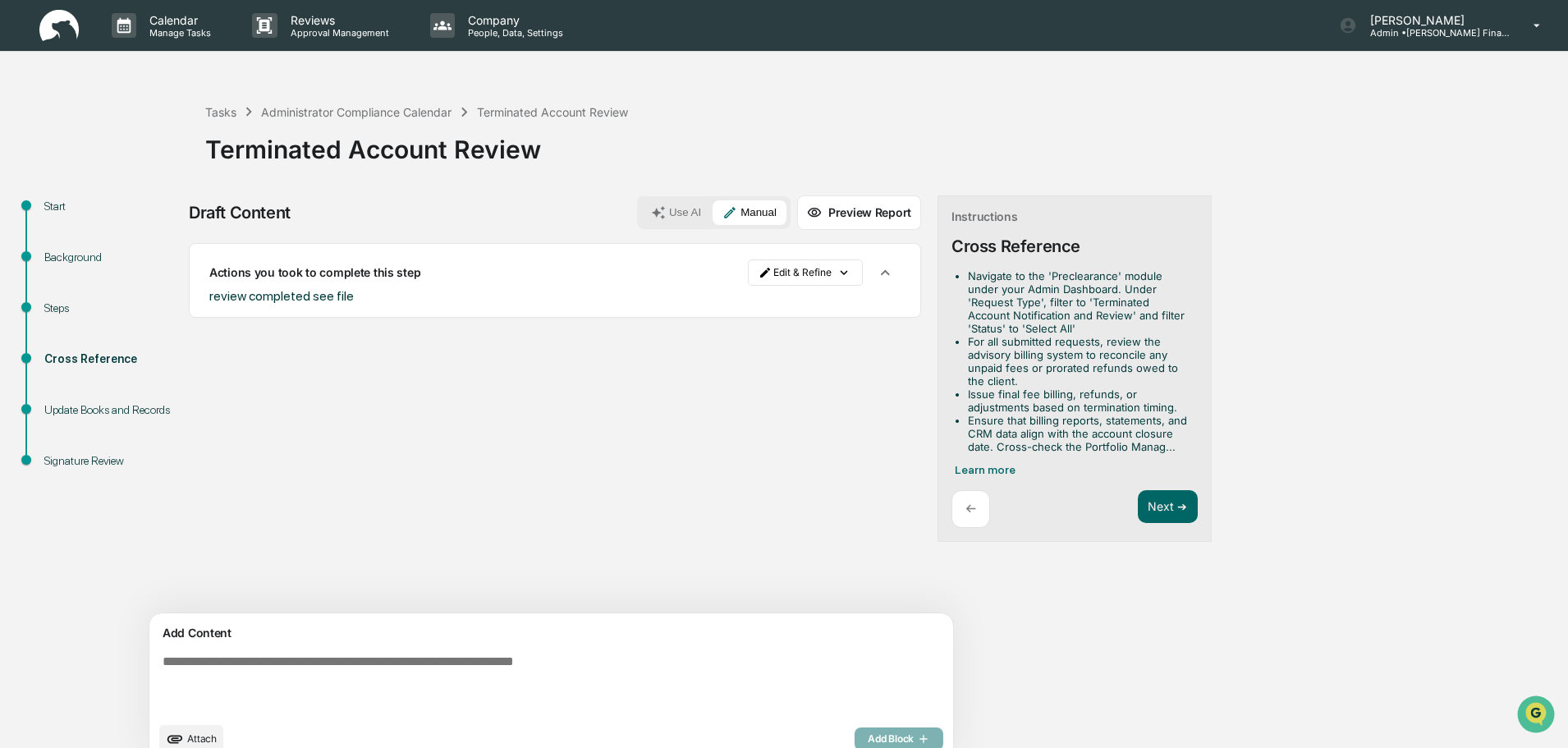
click at [427, 673] on textarea at bounding box center [513, 684] width 714 height 73
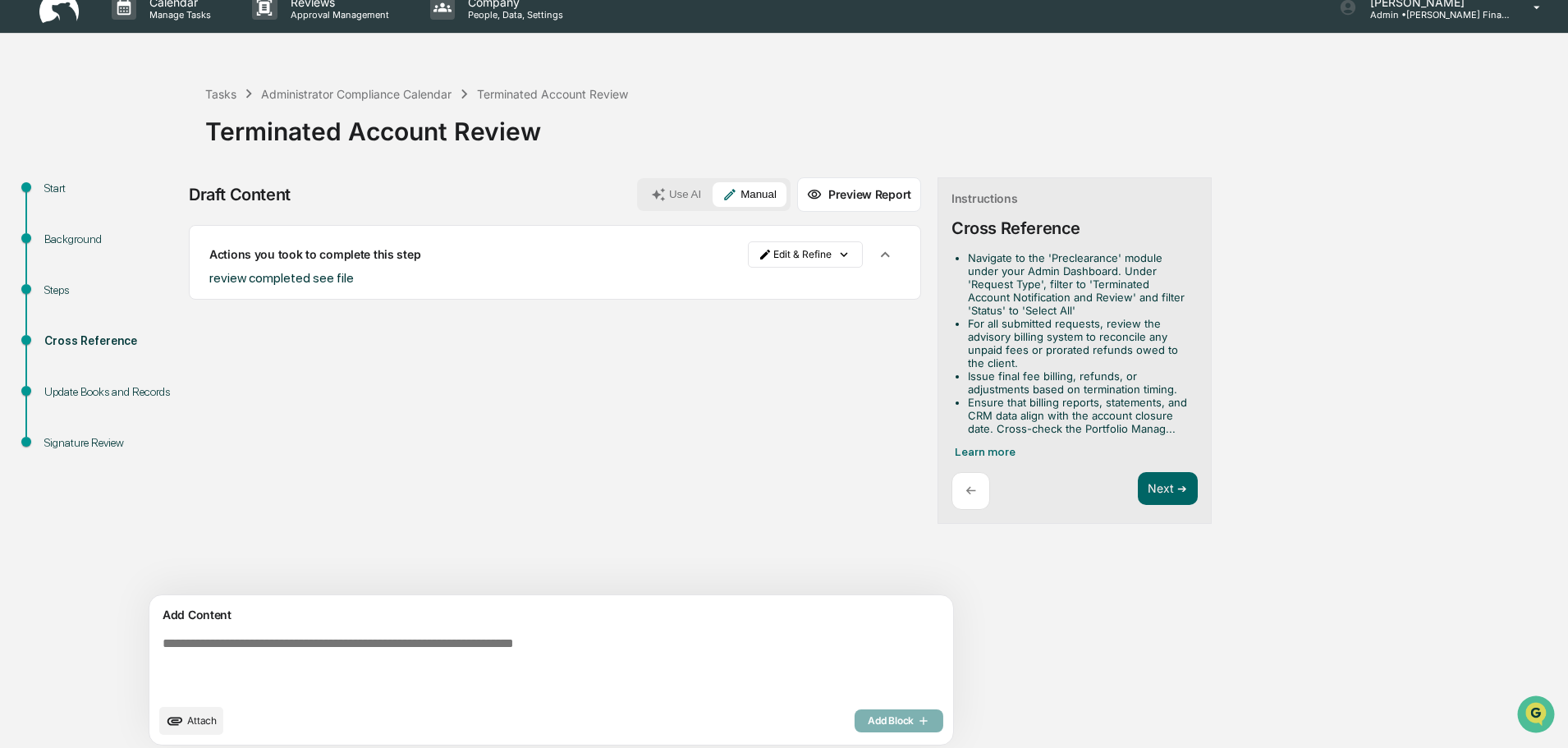
scroll to position [25, 0]
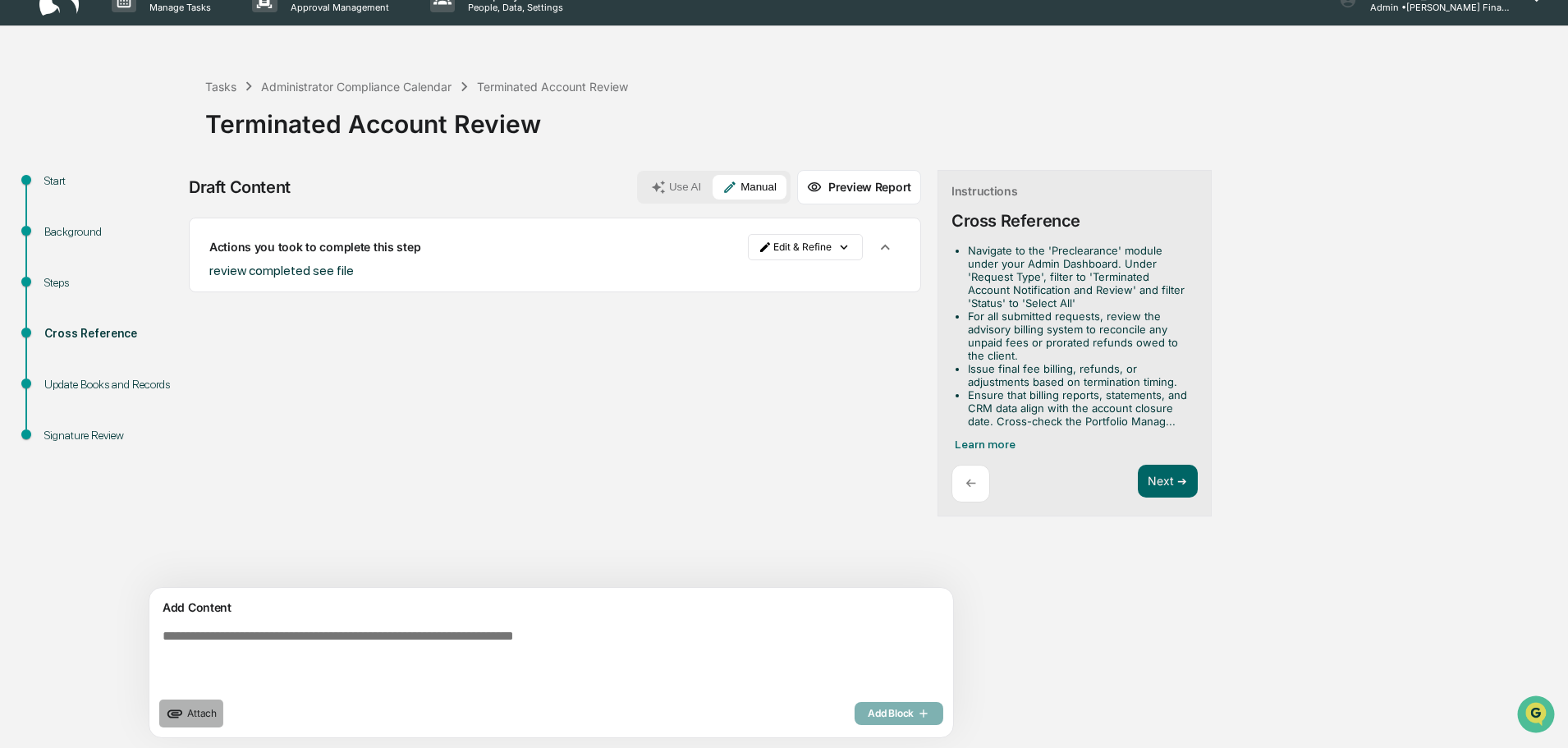
click at [212, 713] on span "Attach" at bounding box center [202, 713] width 30 height 13
click at [565, 640] on textarea at bounding box center [513, 658] width 714 height 73
paste textarea "**********"
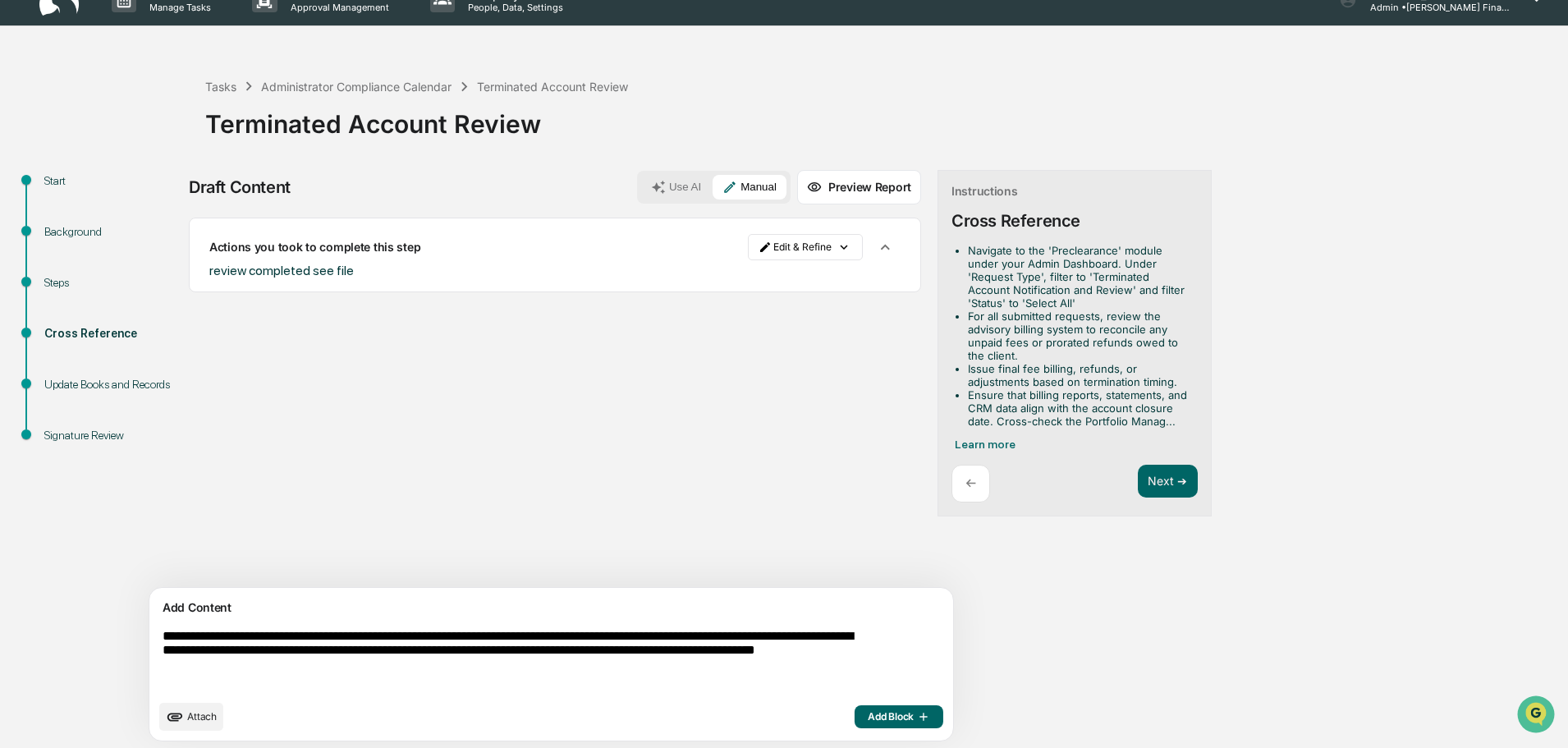
type textarea "**********"
click at [868, 719] on span "Add Block" at bounding box center [899, 717] width 62 height 14
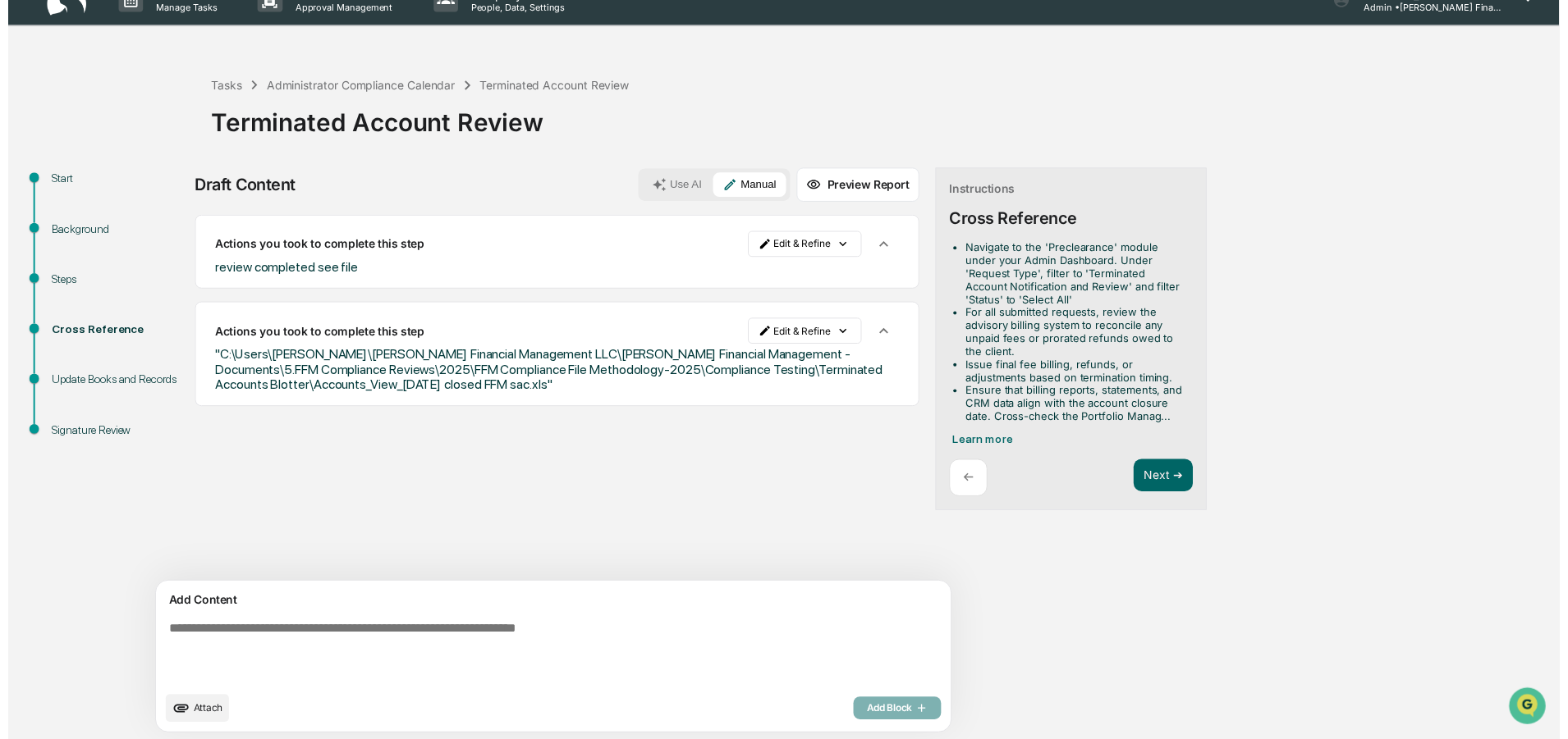
scroll to position [29, 0]
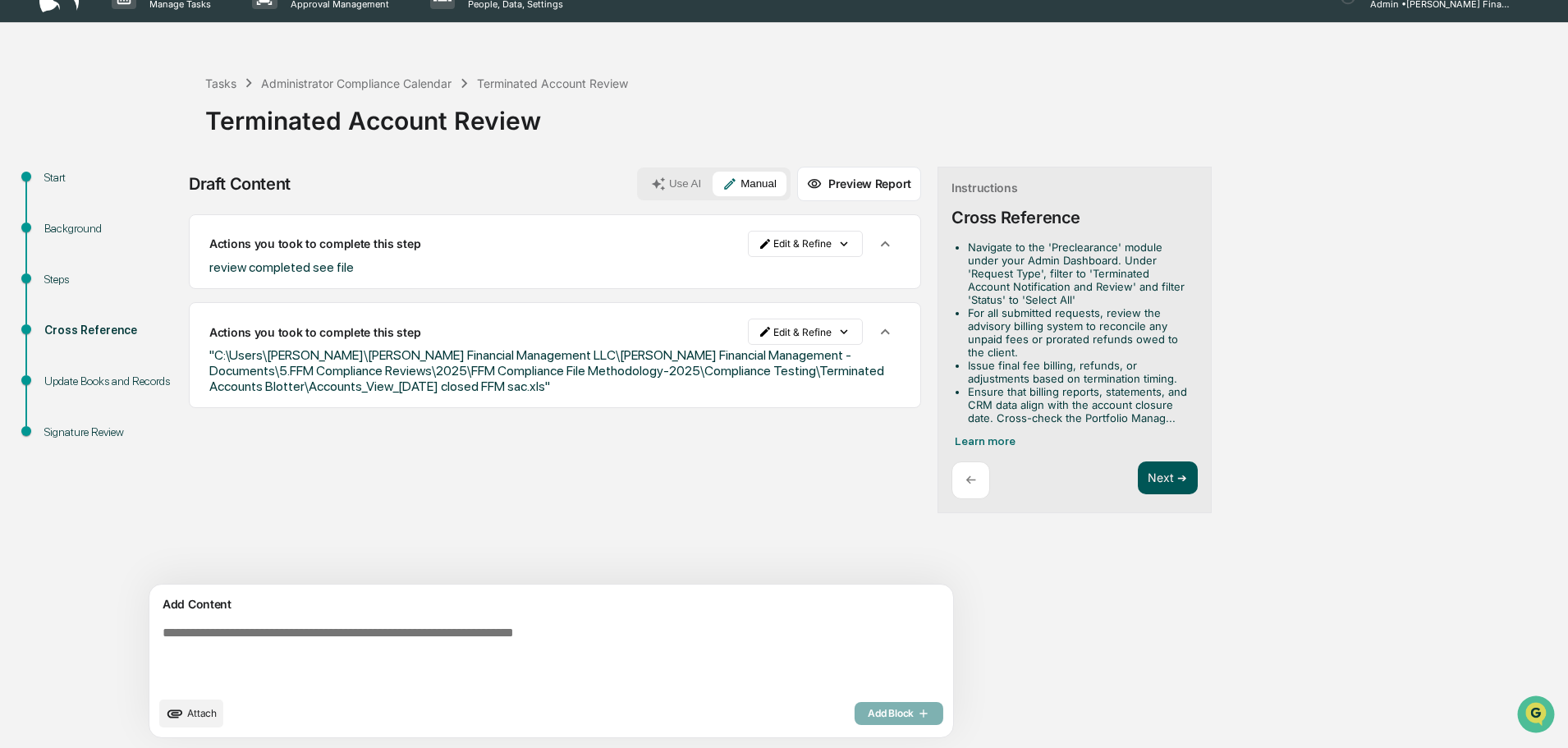
click at [1138, 486] on button "Next ➔" at bounding box center [1168, 478] width 60 height 34
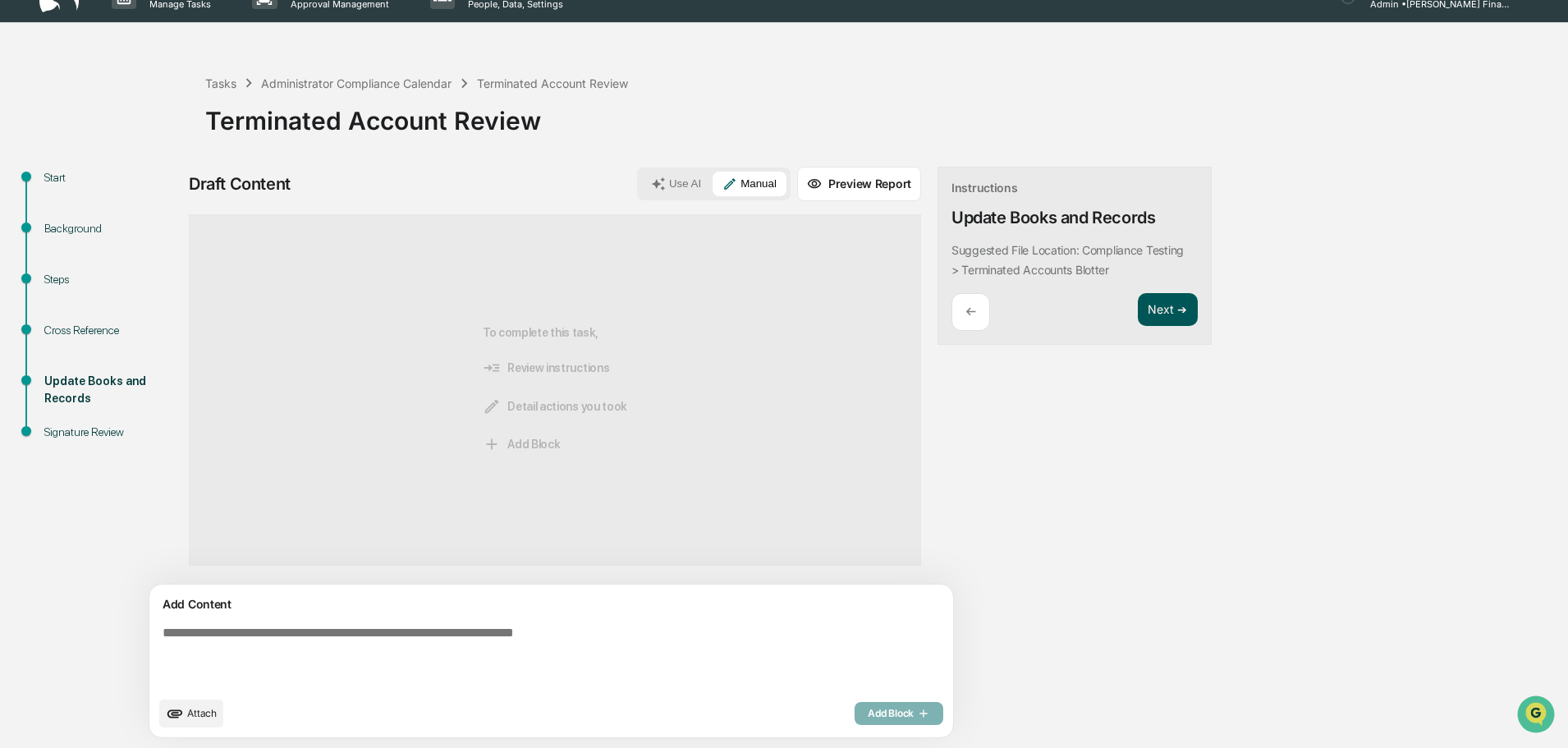
click at [1138, 303] on button "Next ➔" at bounding box center [1168, 310] width 60 height 34
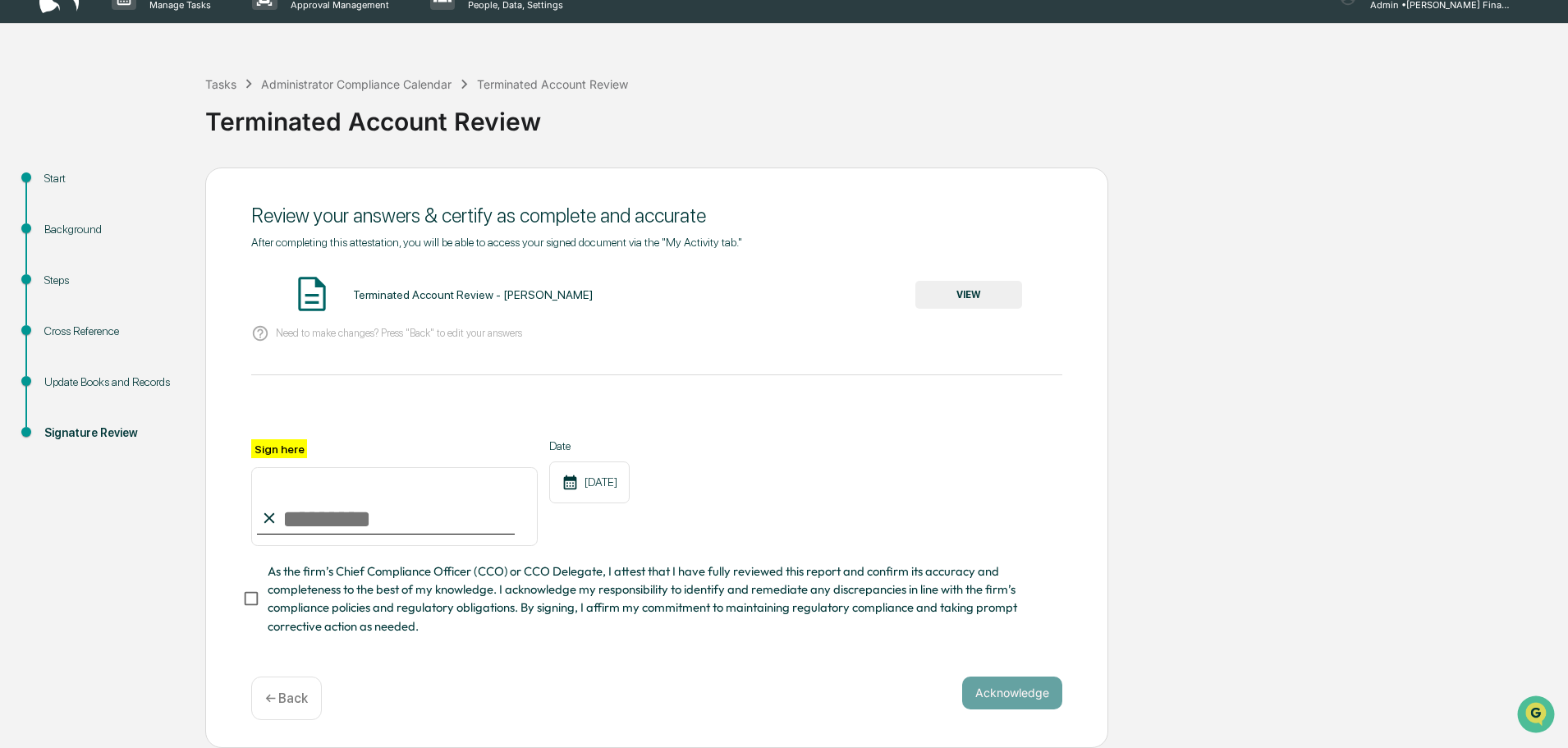
click at [961, 291] on button "VIEW" at bounding box center [969, 295] width 107 height 28
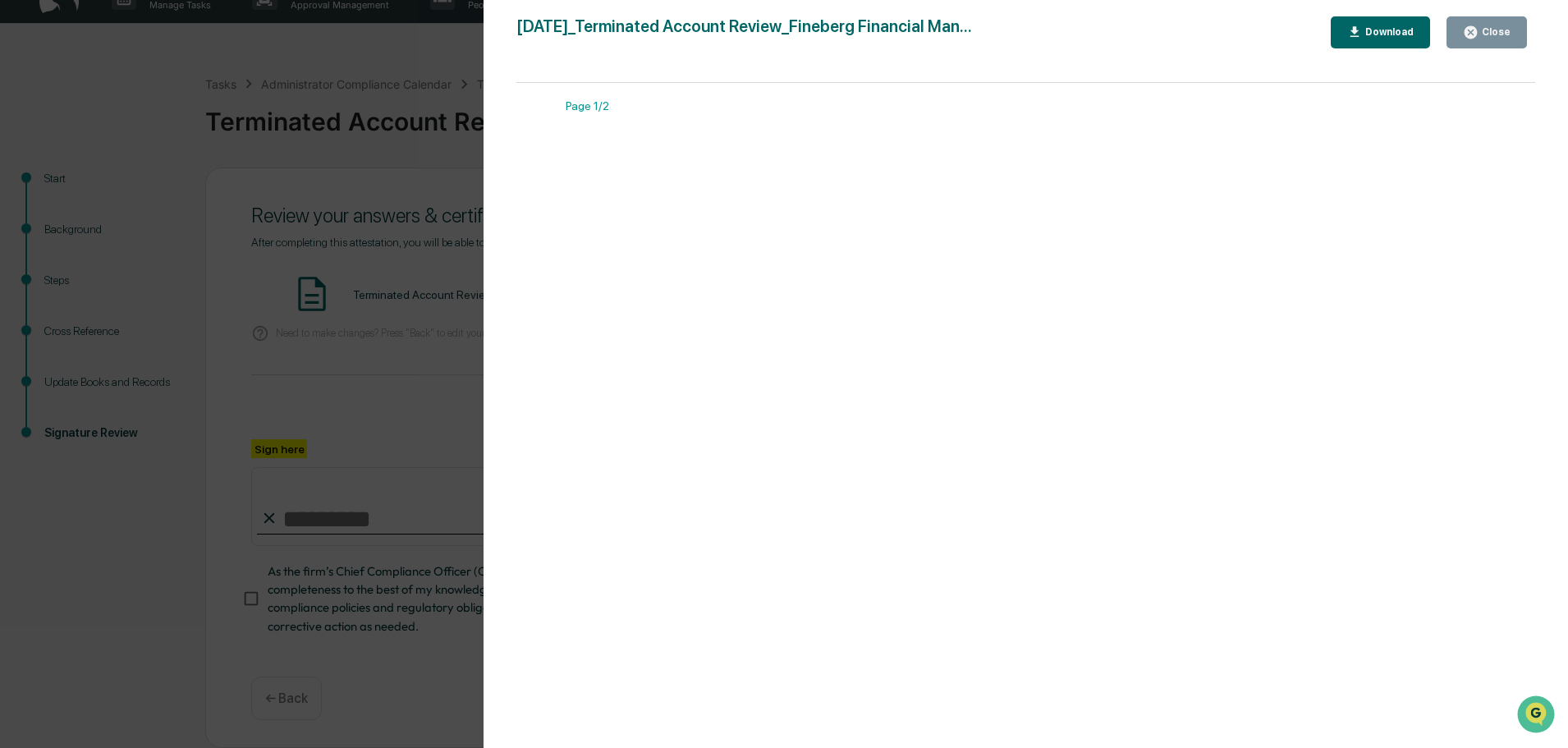
click at [1478, 26] on icon "button" at bounding box center [1471, 32] width 16 height 16
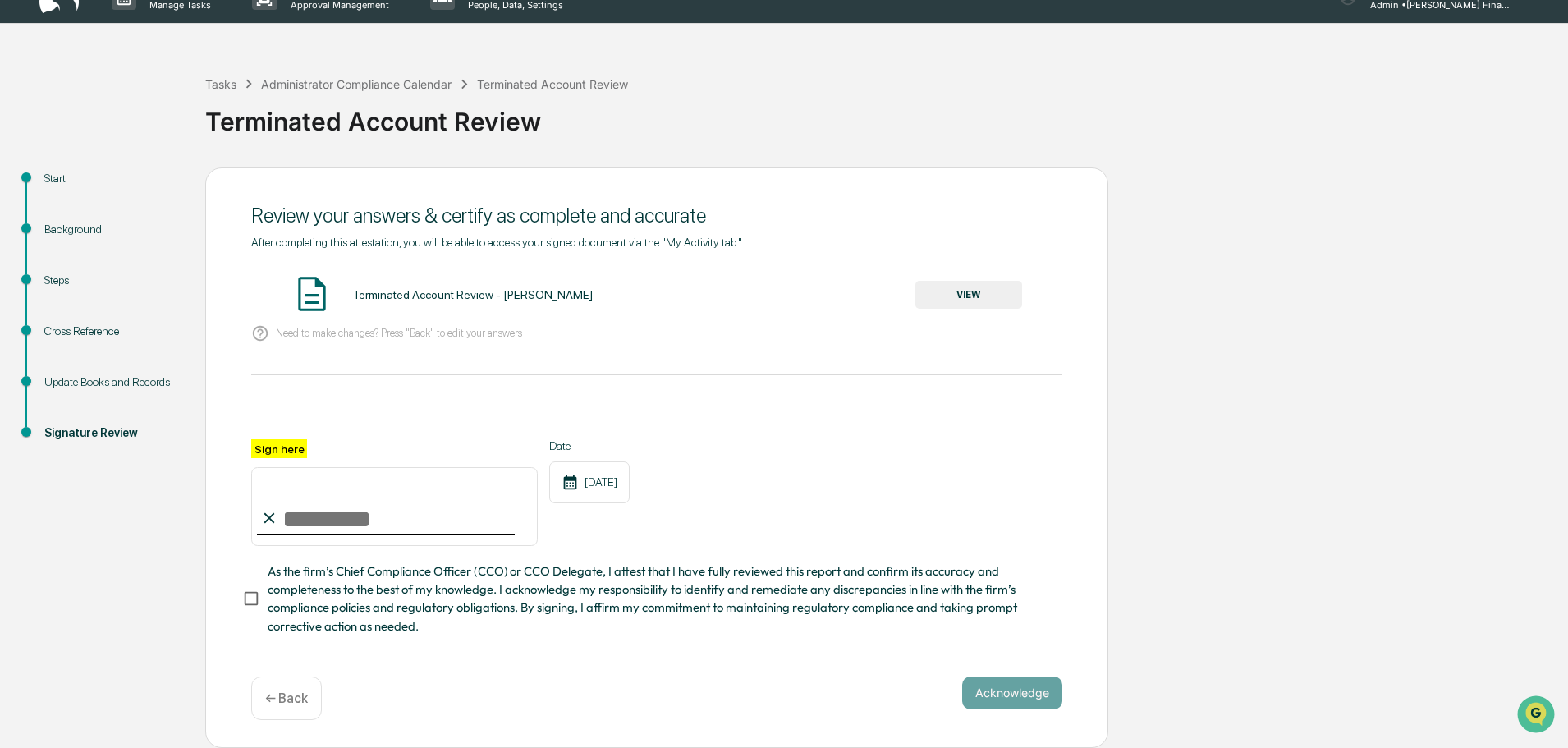
click at [463, 525] on input "Sign here" at bounding box center [394, 506] width 287 height 78
type input "**********"
click at [1047, 691] on button "Acknowledge" at bounding box center [1012, 693] width 100 height 33
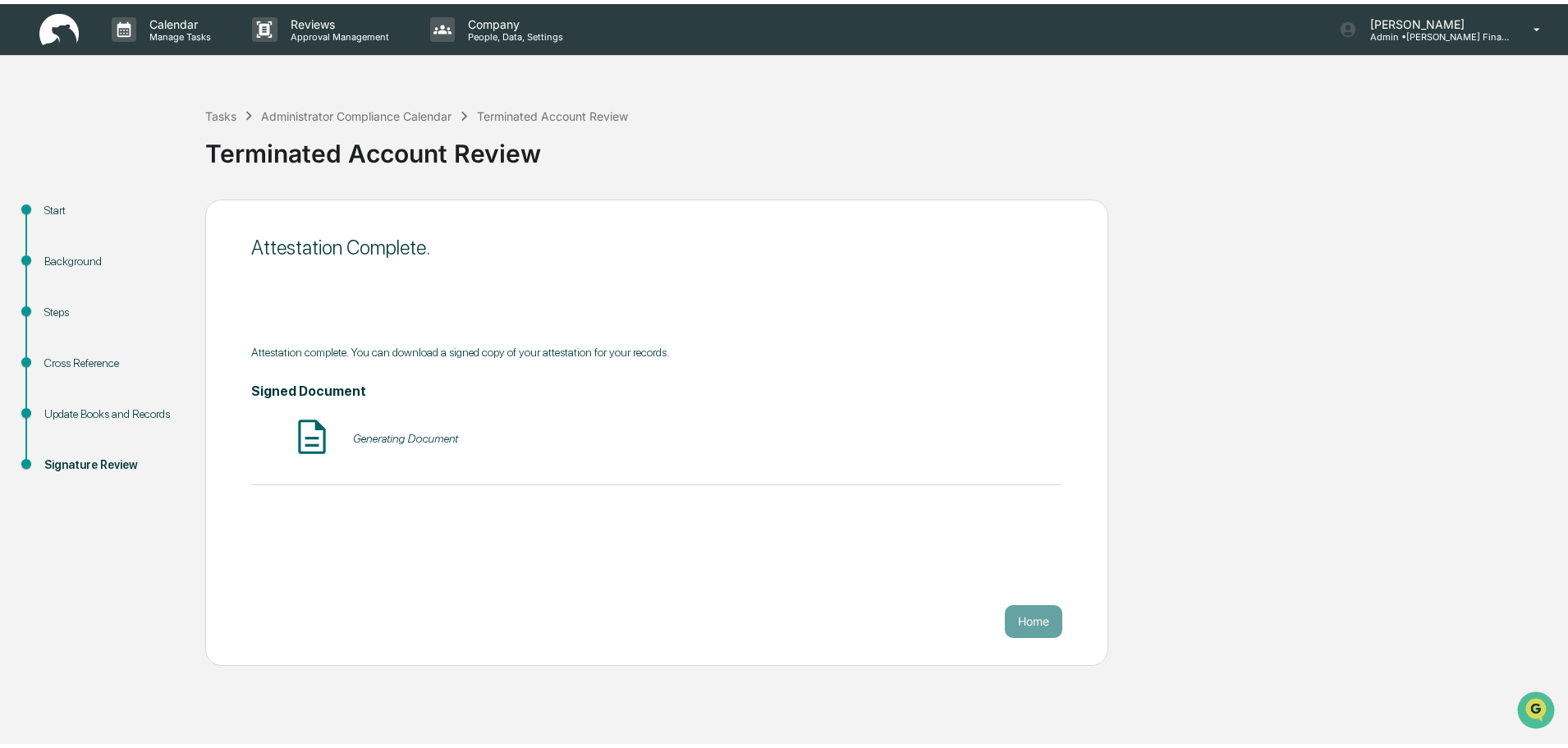
scroll to position [0, 0]
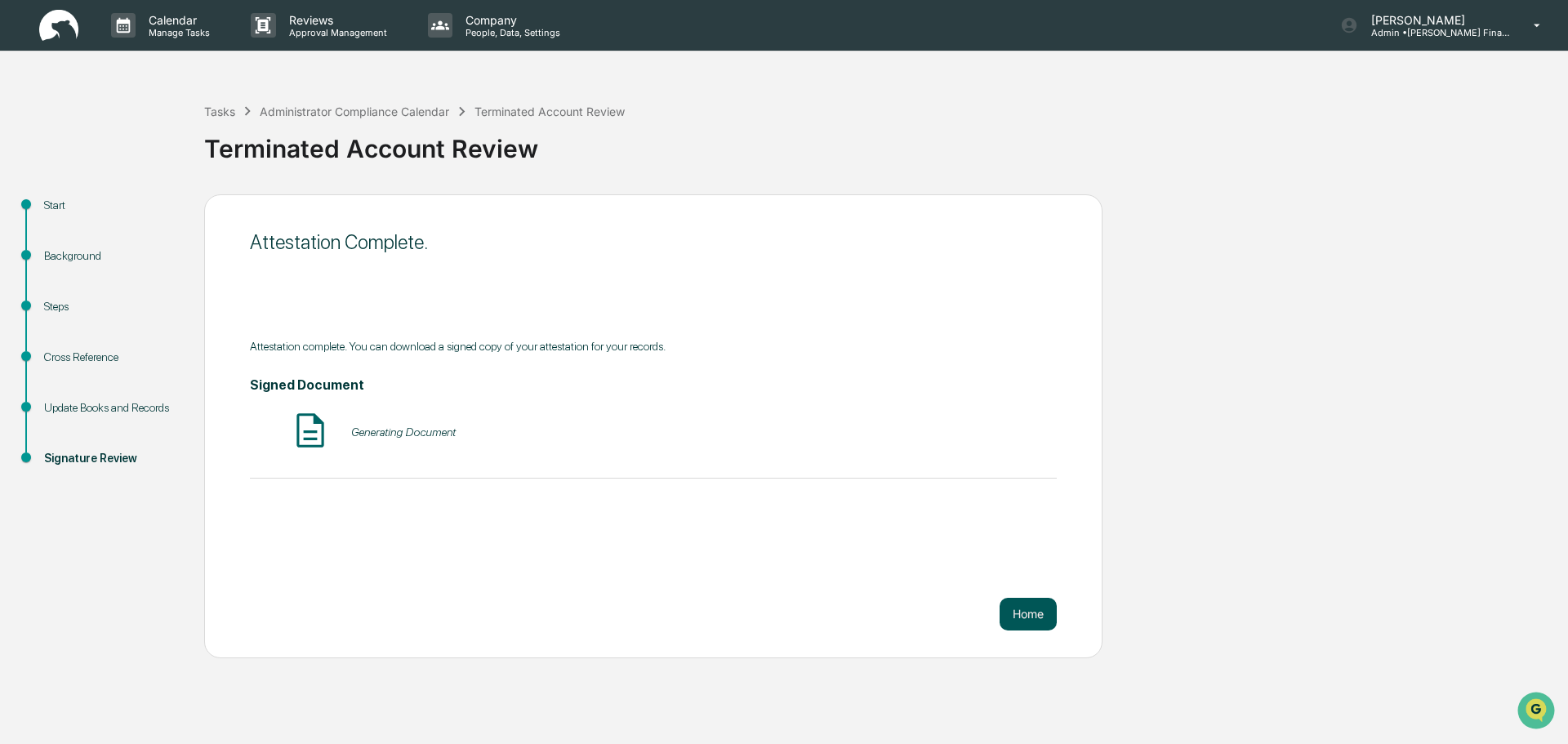
click at [1032, 611] on button "Home" at bounding box center [1027, 614] width 57 height 33
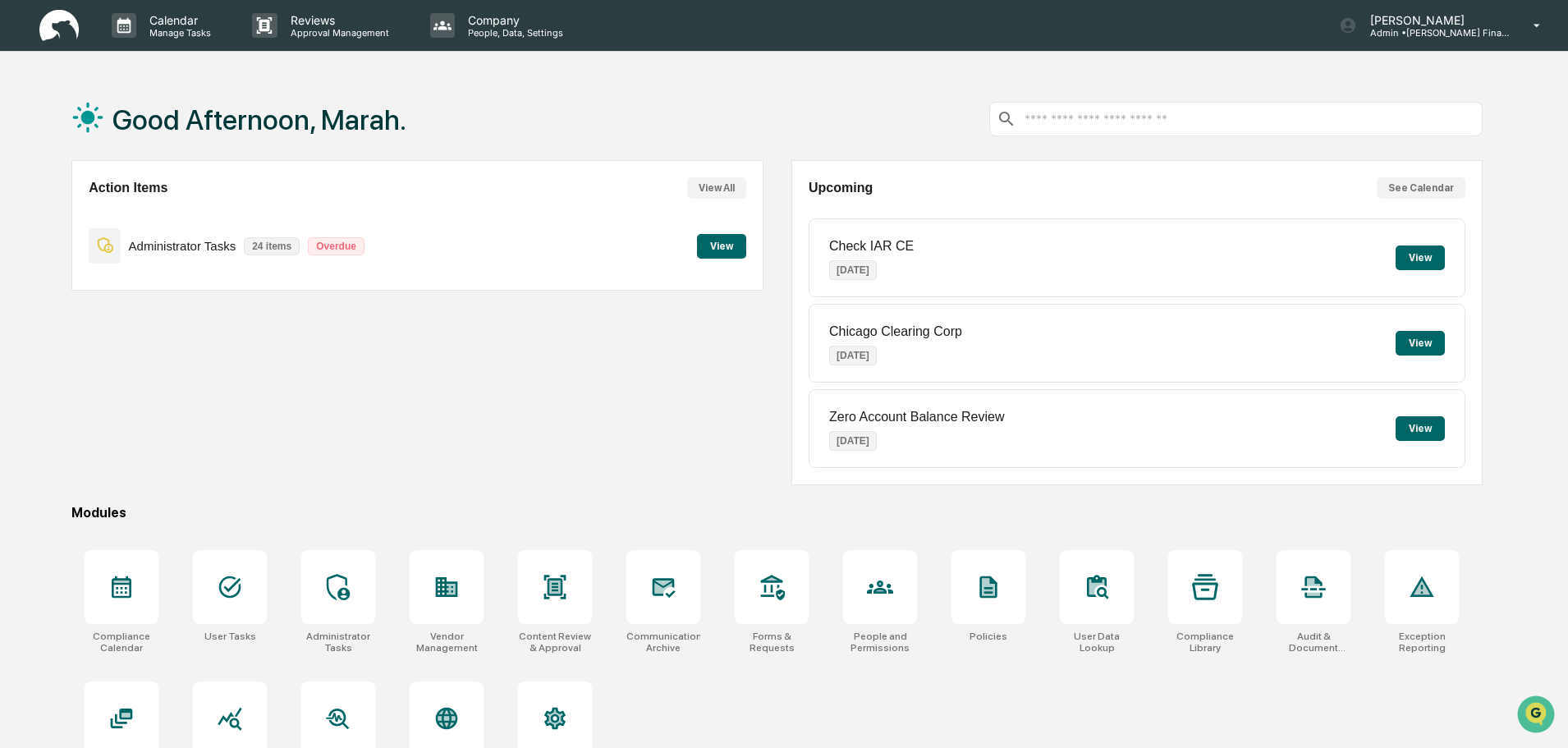
click at [725, 251] on button "View" at bounding box center [721, 245] width 49 height 24
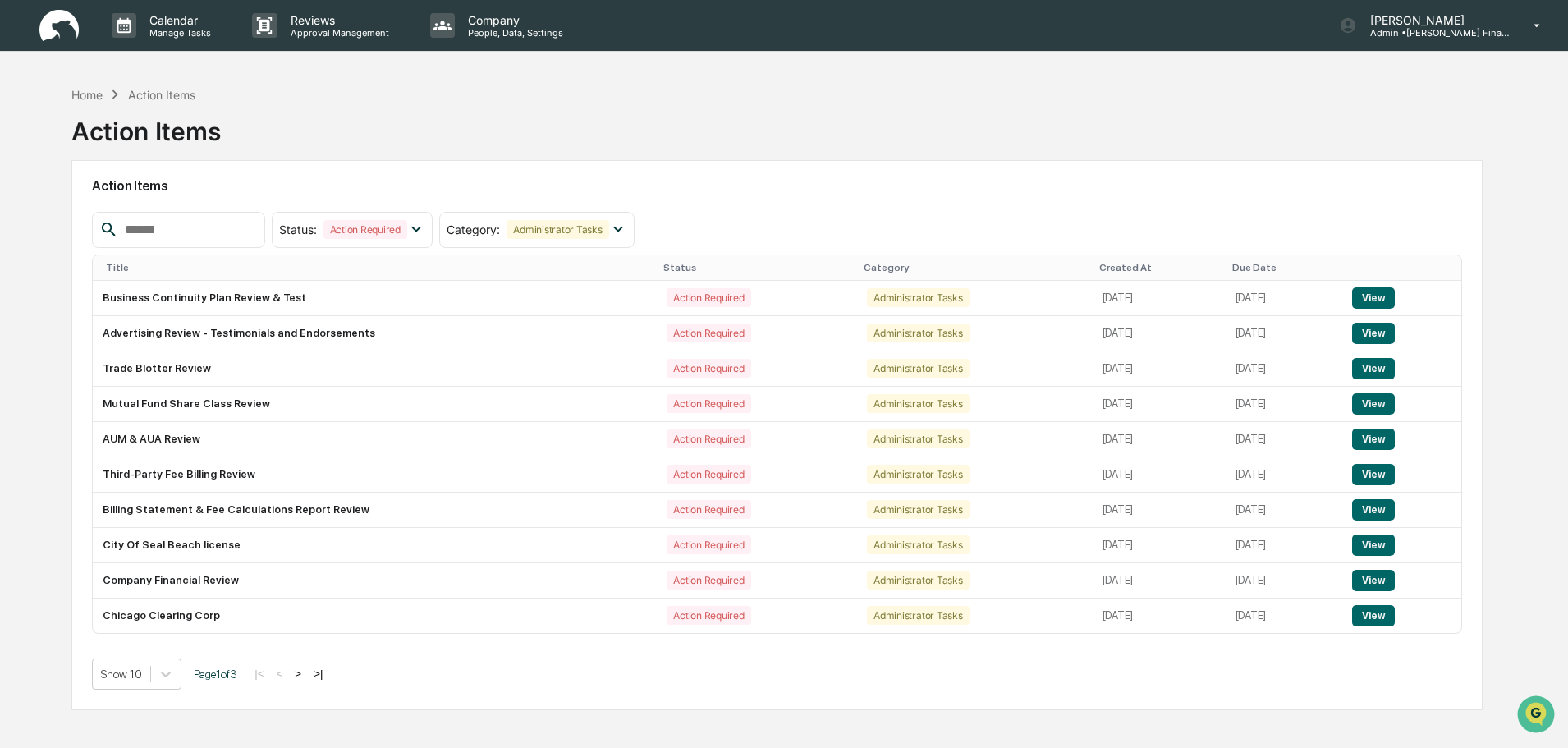
click at [52, 31] on img at bounding box center [59, 25] width 40 height 32
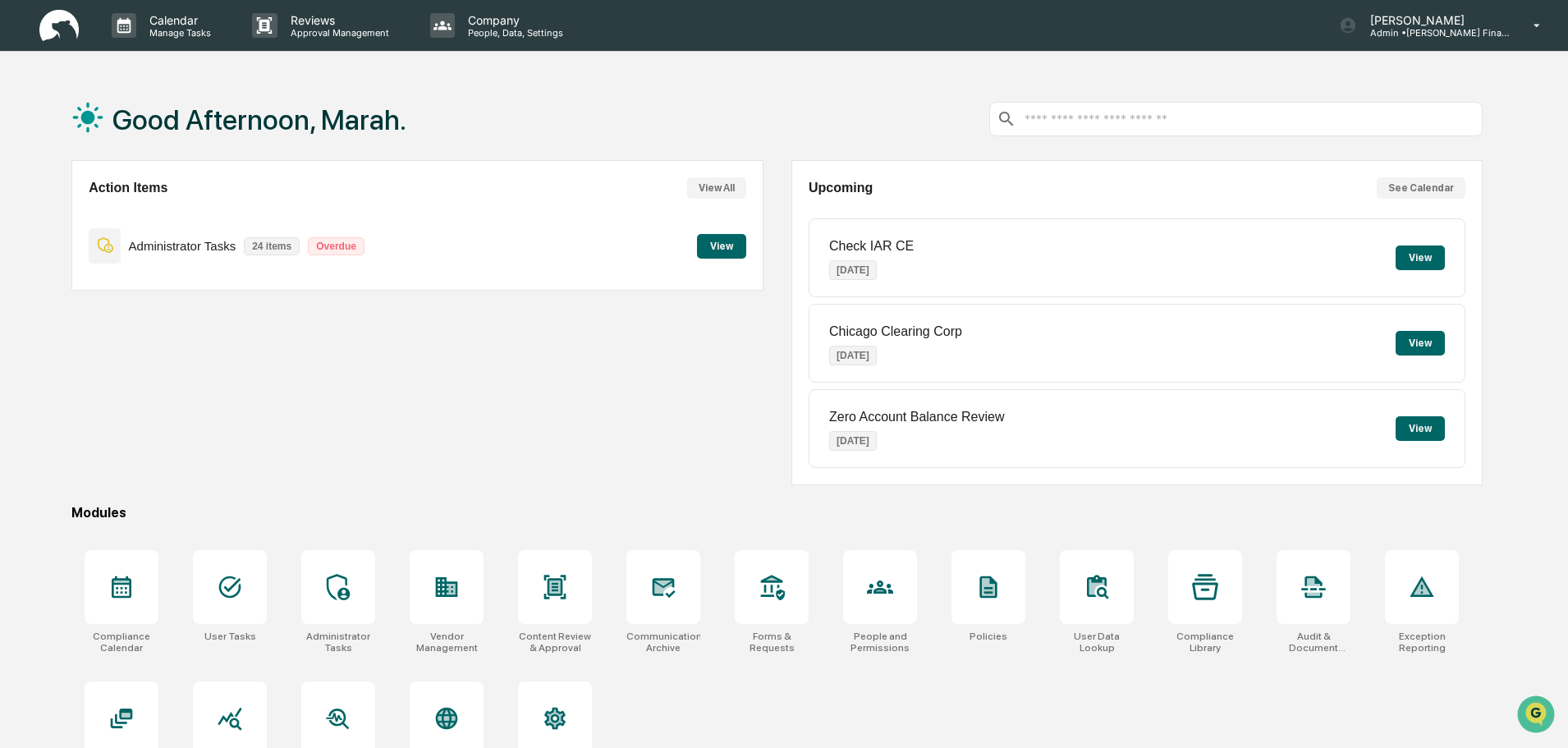
scroll to position [78, 0]
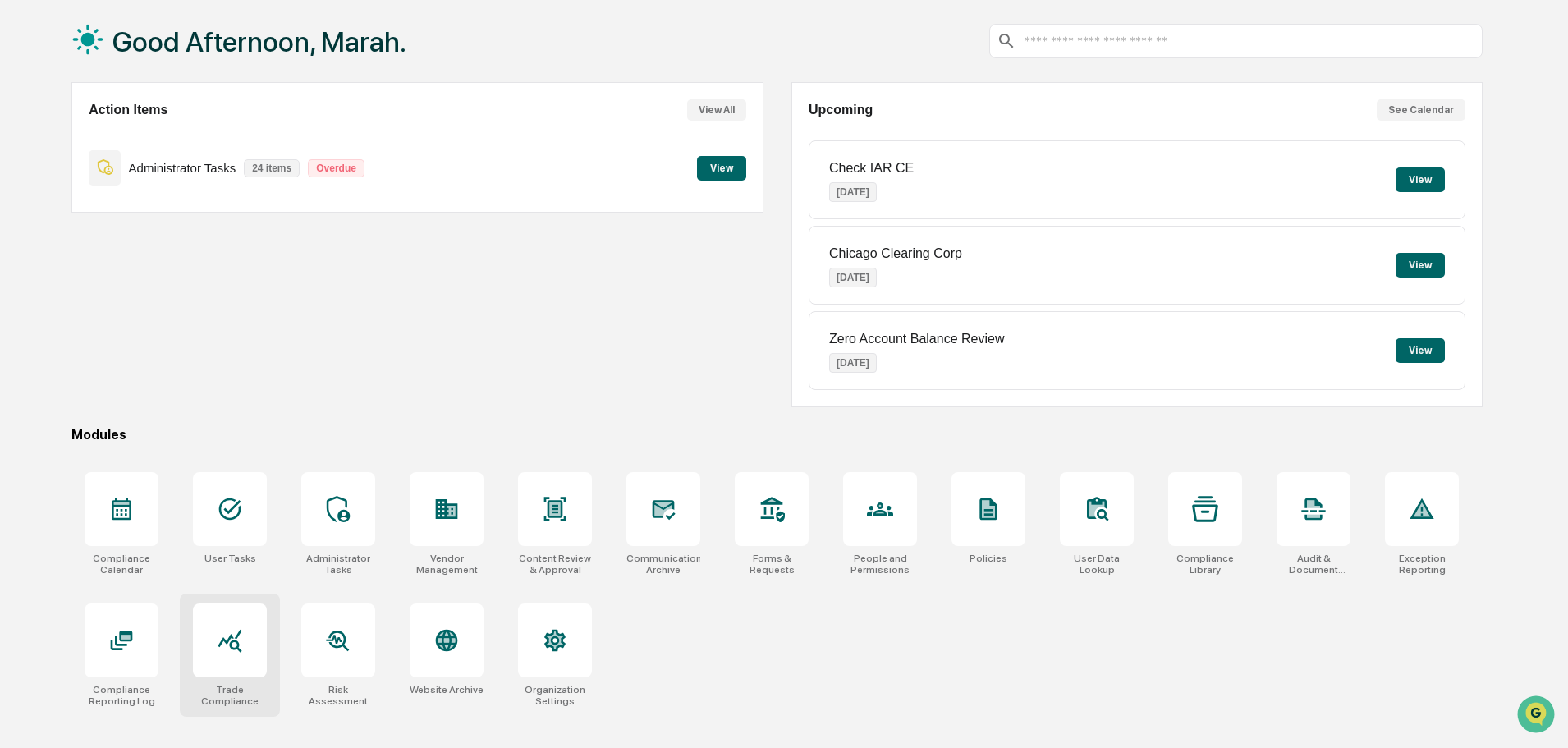
click at [238, 648] on icon at bounding box center [230, 641] width 24 height 23
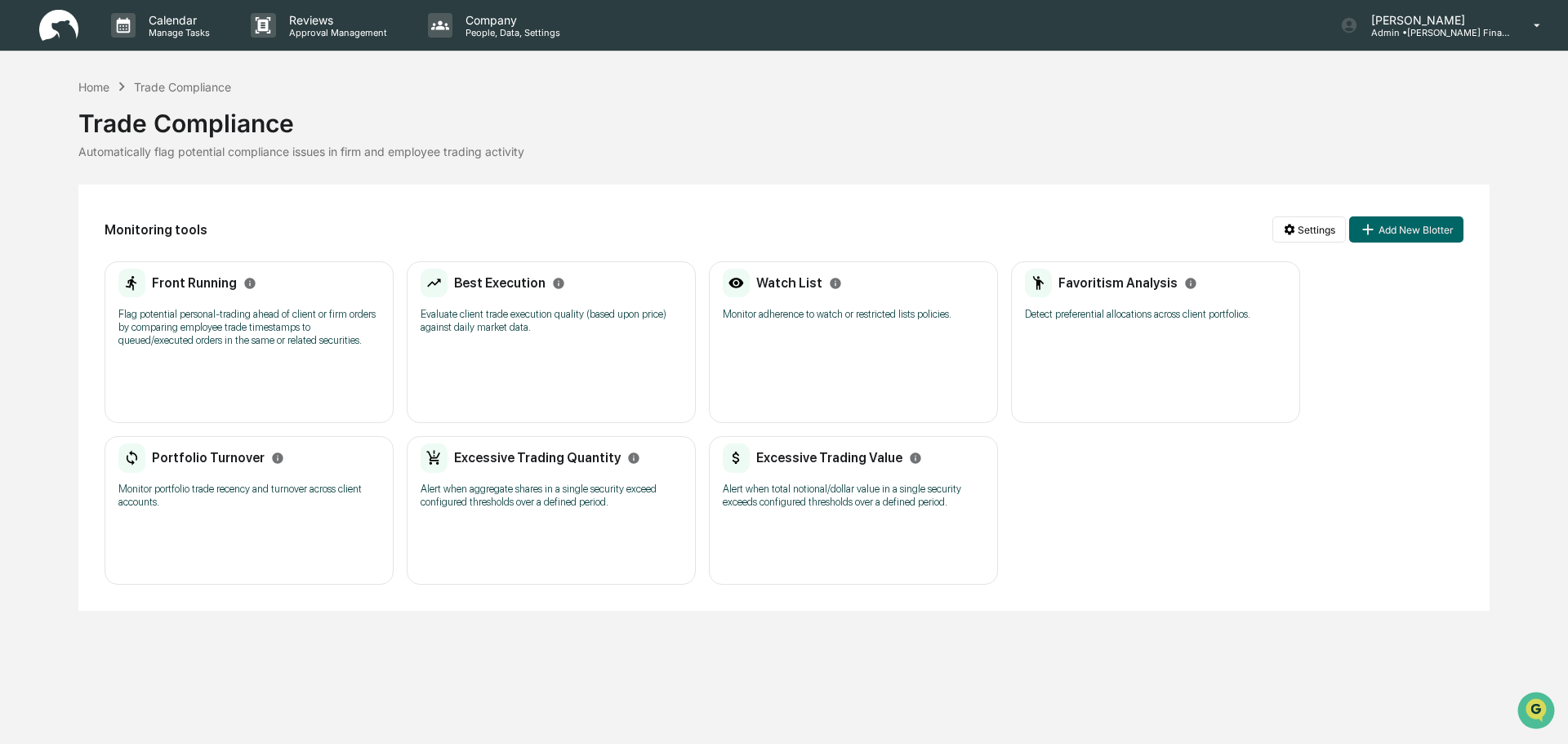
click at [227, 309] on p "Flag potential personal-trading ahead of client or firm orders by comparing emp…" at bounding box center [249, 327] width 261 height 40
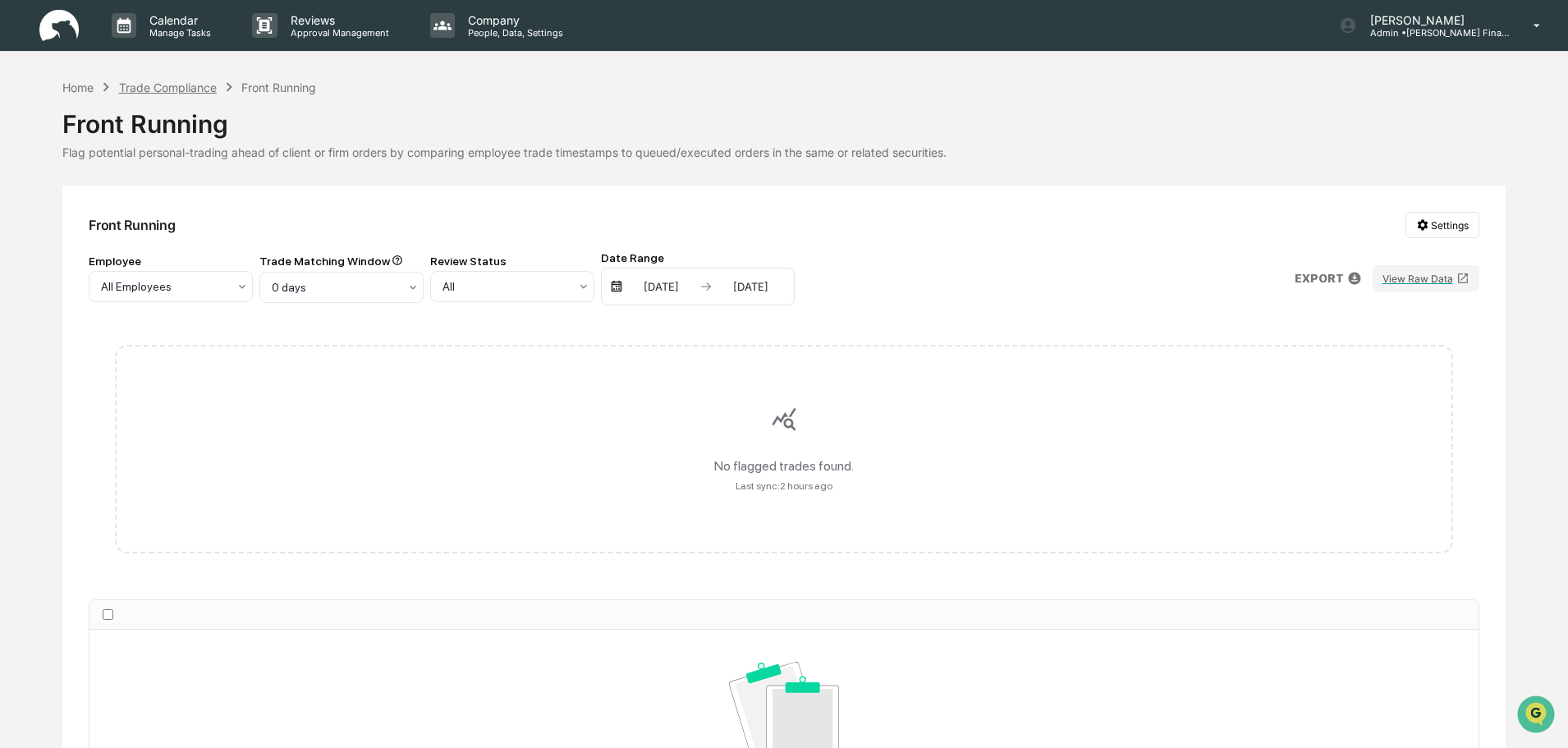
click at [191, 84] on div "Trade Compliance" at bounding box center [168, 87] width 98 height 14
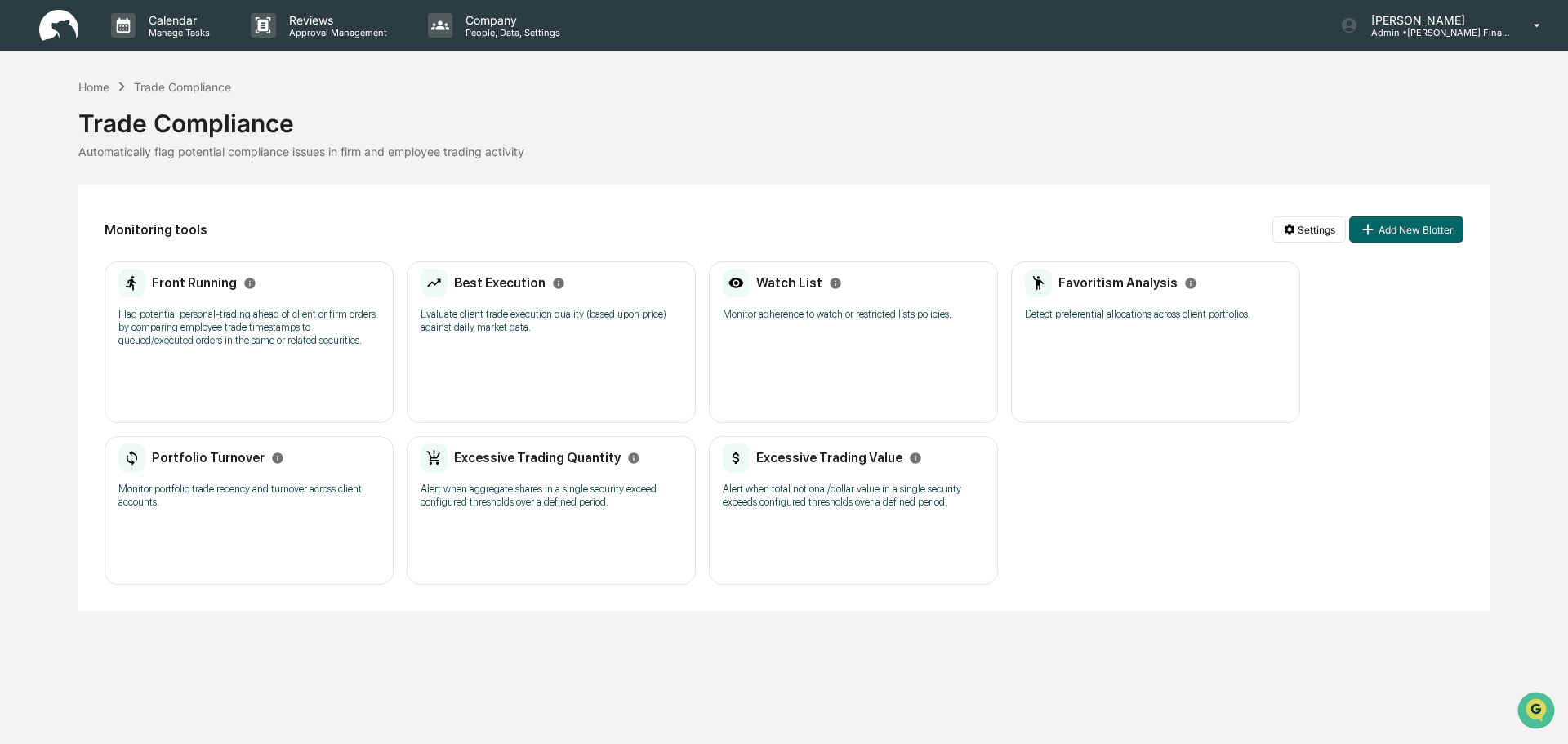
click at [498, 325] on p "Evaluate client trade execution quality (based upon price) against daily market…" at bounding box center [550, 320] width 261 height 26
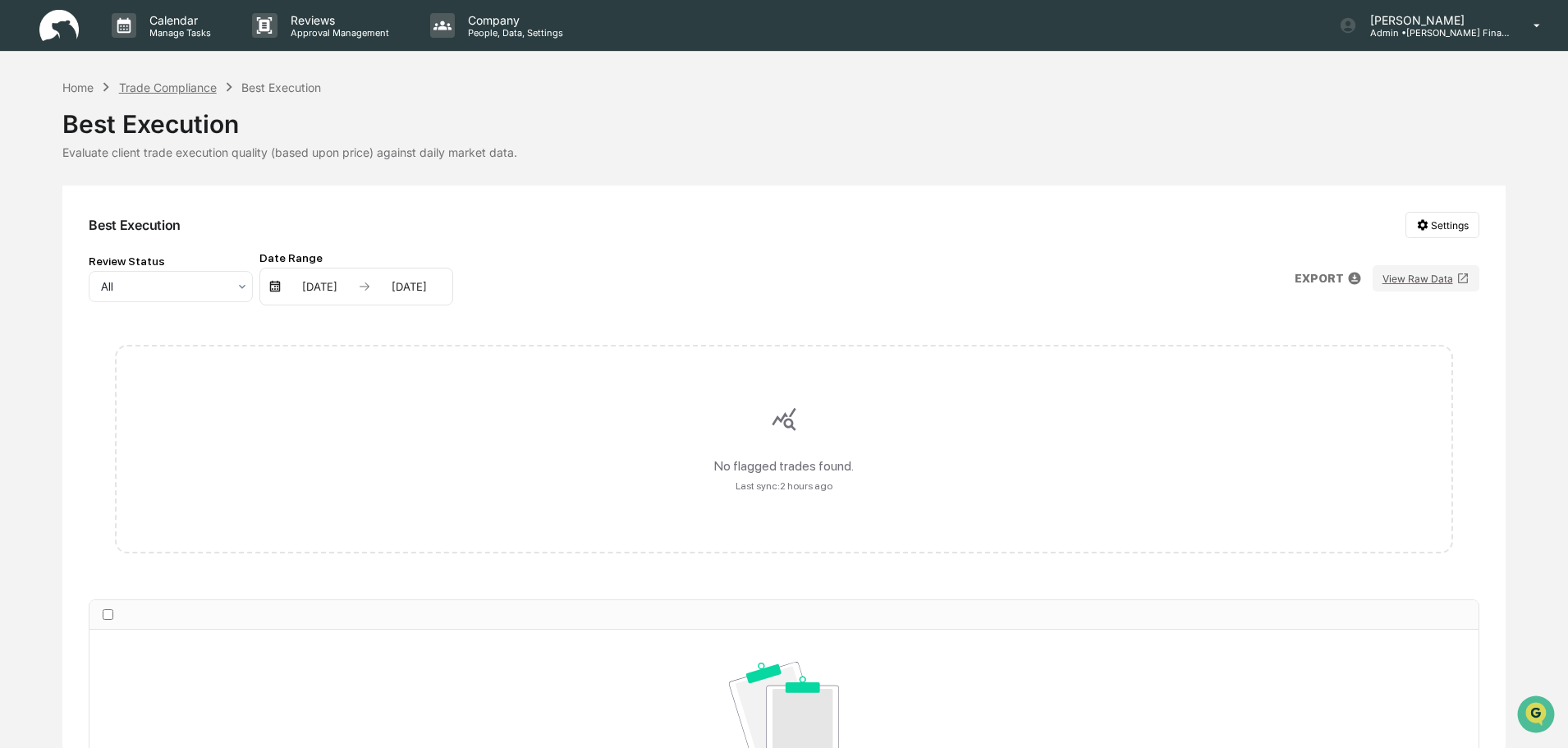
click at [203, 84] on div "Trade Compliance" at bounding box center [168, 87] width 98 height 14
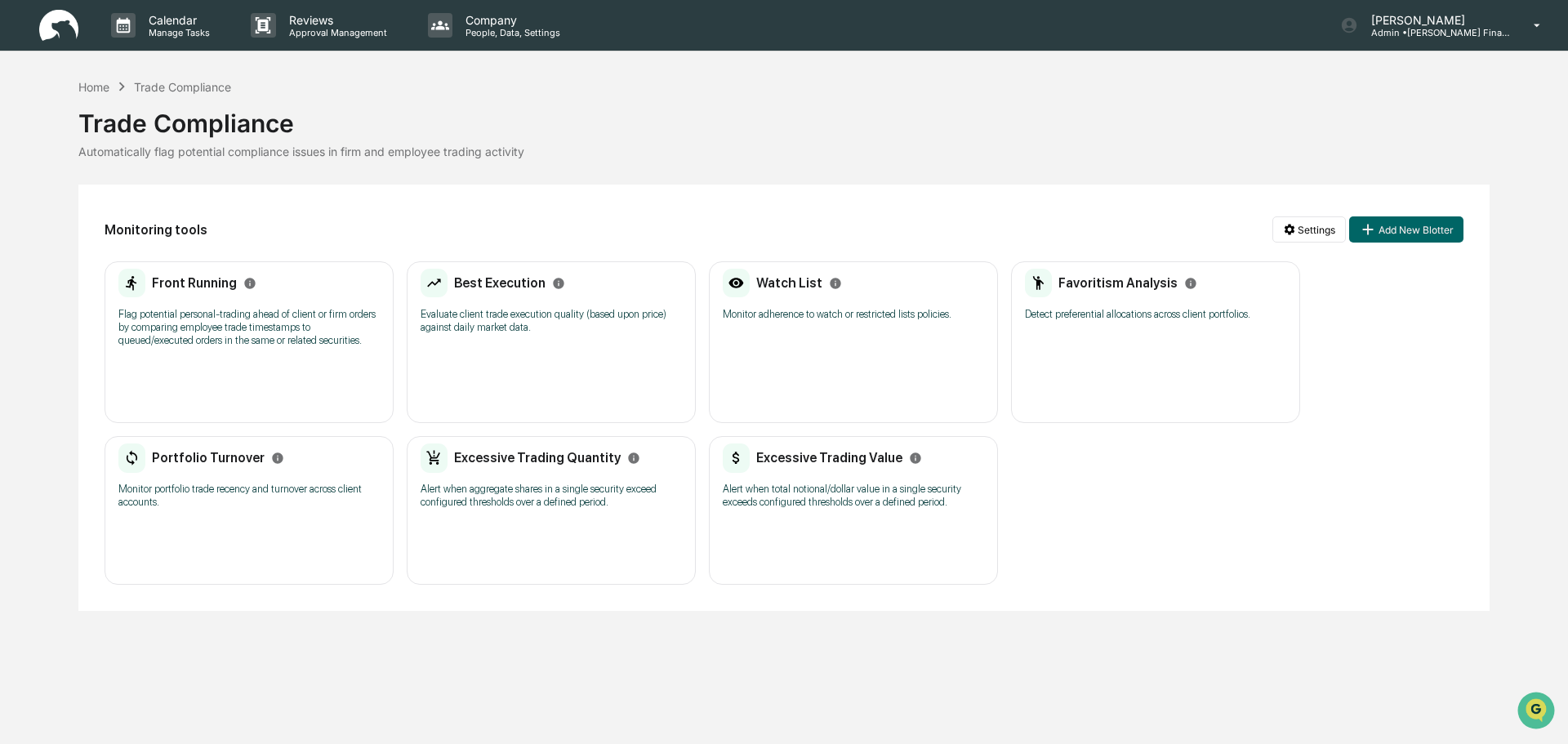
click at [792, 309] on p "Monitor adherence to watch or restricted lists policies." at bounding box center [853, 314] width 261 height 13
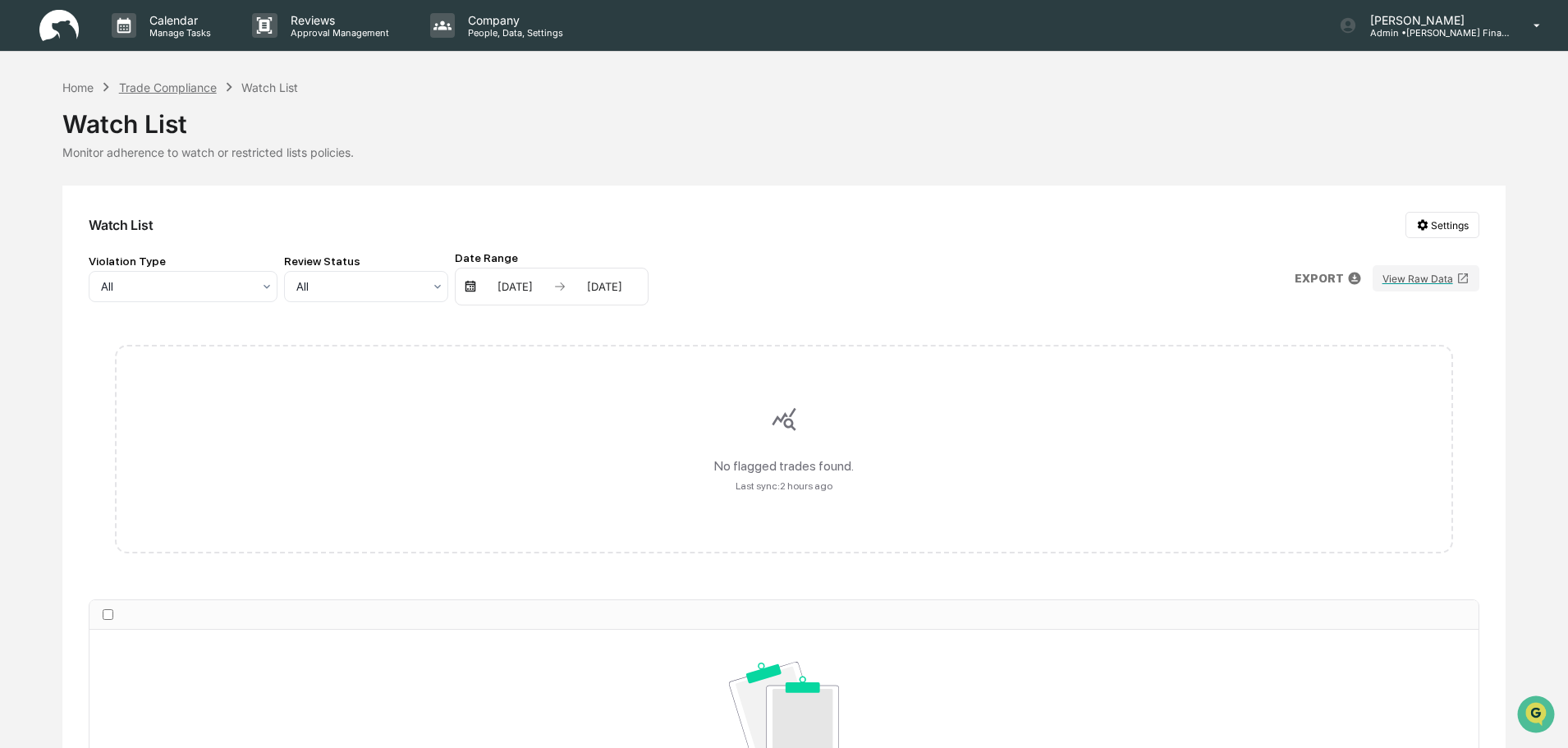
click at [156, 85] on div "Trade Compliance" at bounding box center [168, 87] width 98 height 14
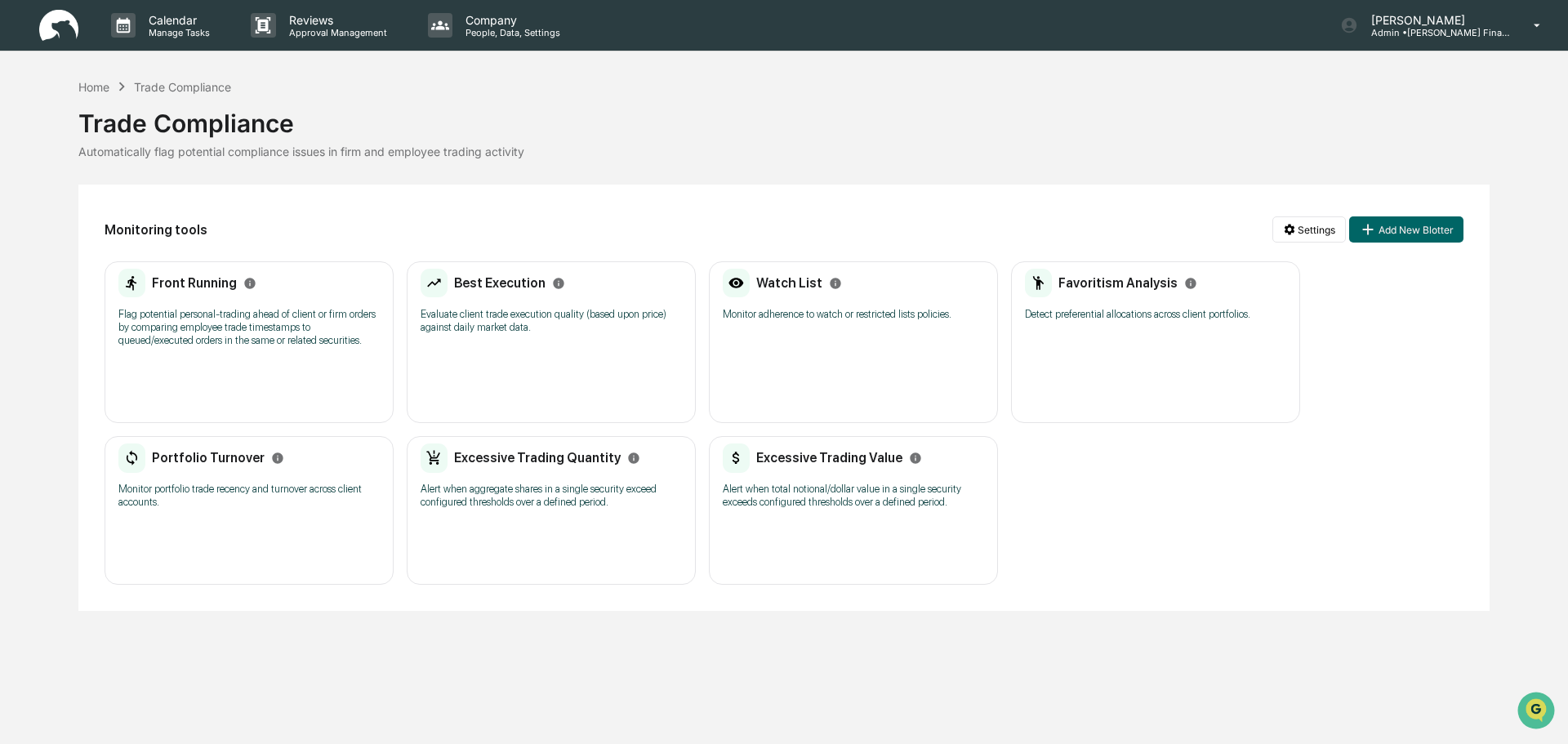
click at [1081, 307] on p "Detect preferential allocations across client portfolios." at bounding box center [1155, 314] width 261 height 13
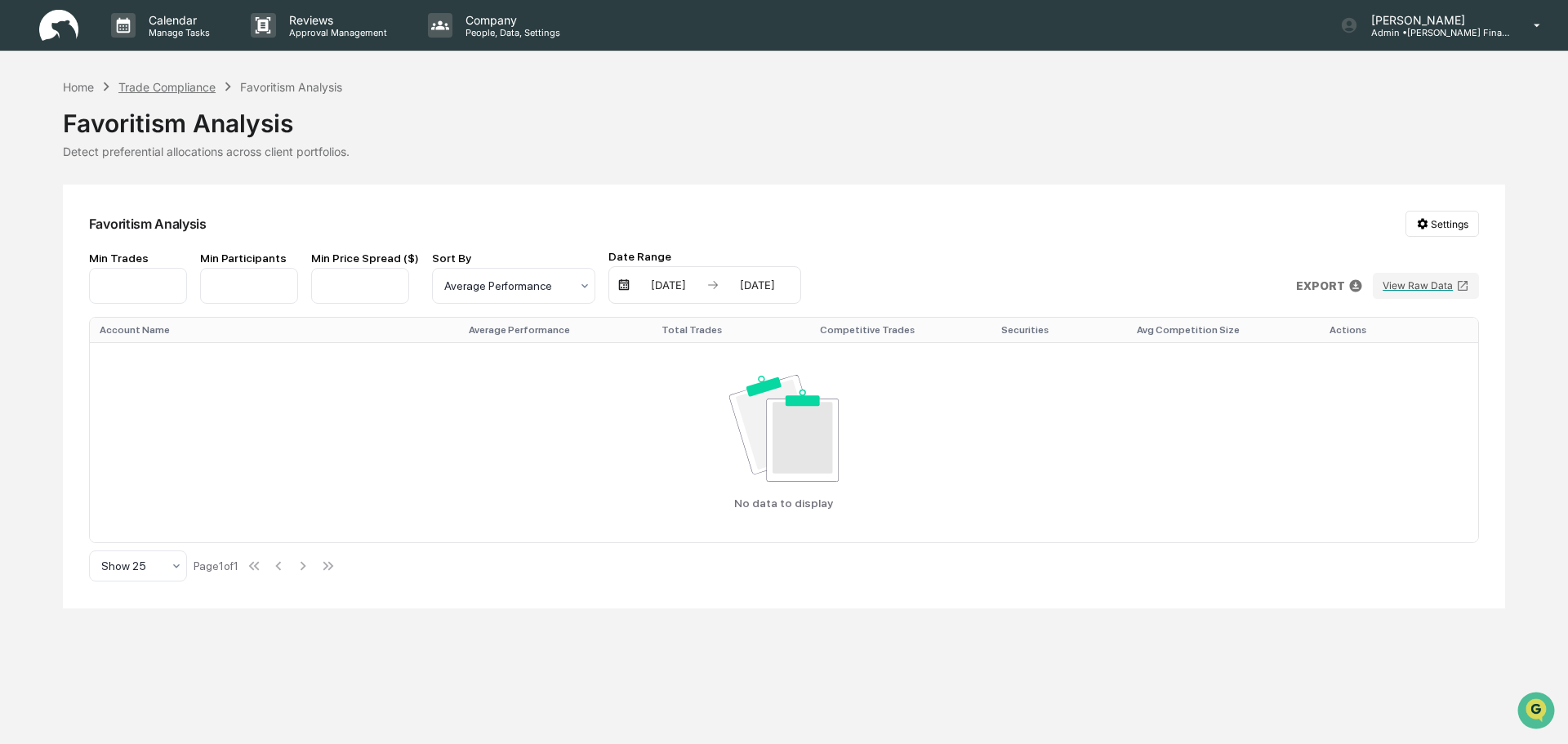
click at [195, 86] on div "Trade Compliance" at bounding box center [167, 87] width 97 height 13
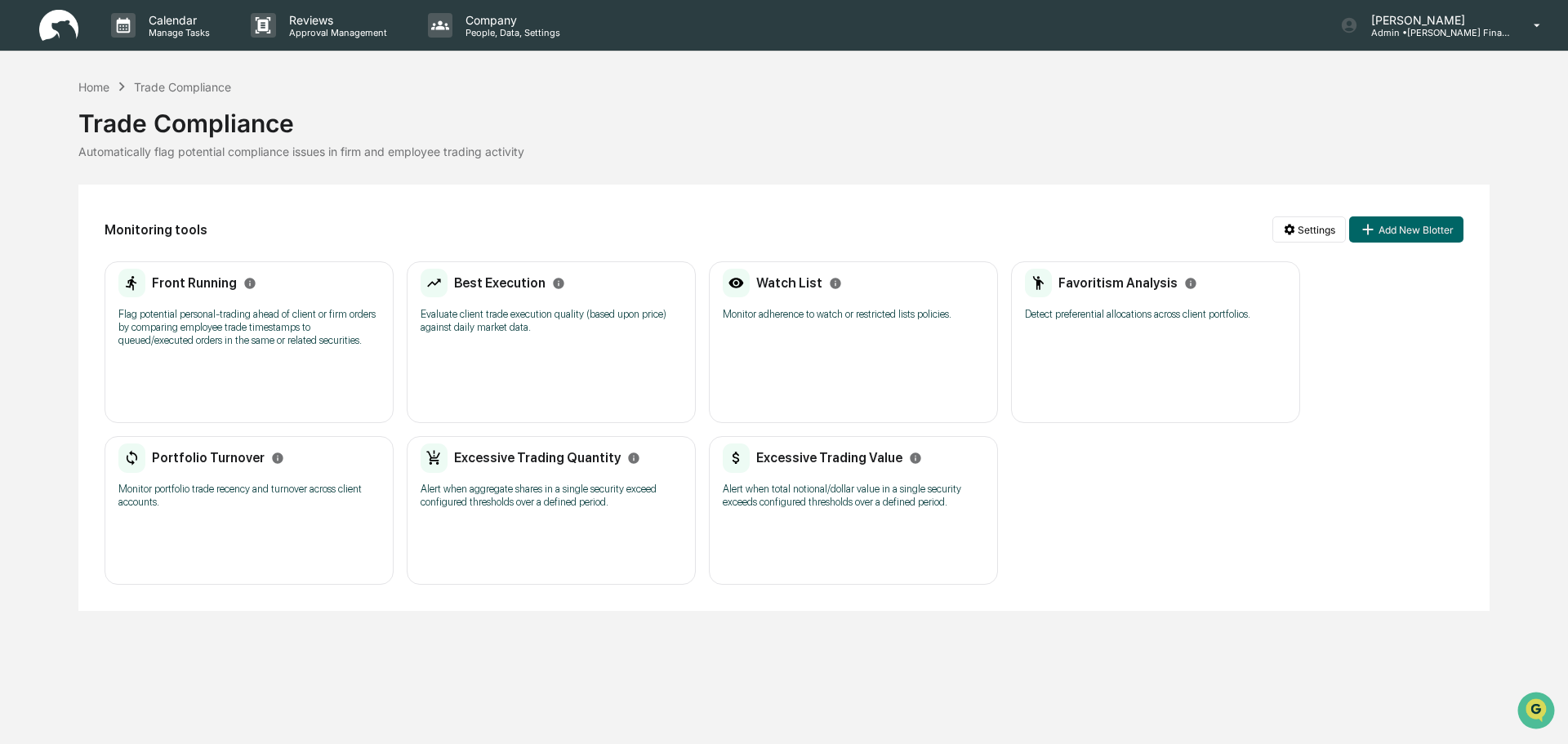
click at [220, 455] on h2 "Portfolio Turnover" at bounding box center [208, 458] width 113 height 15
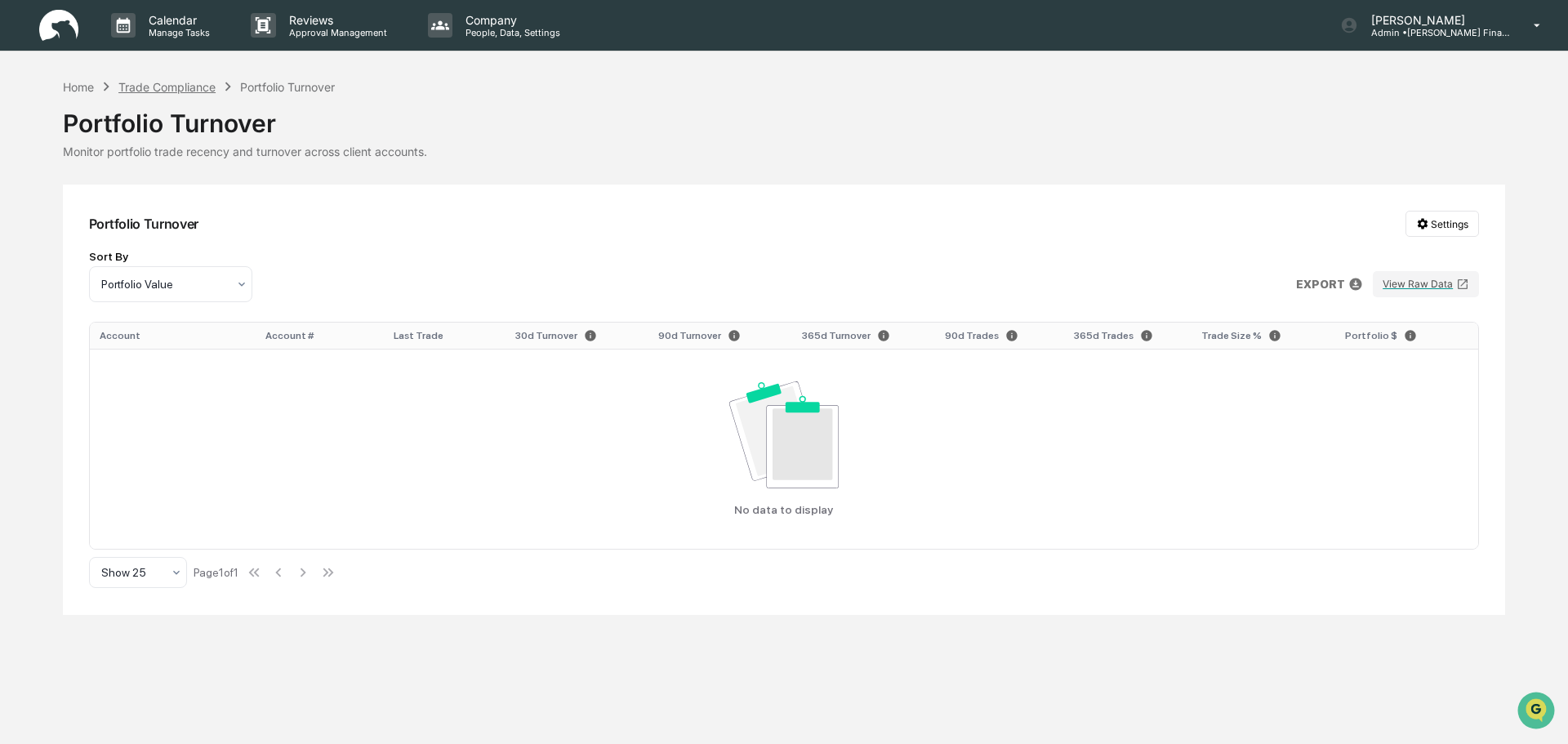
click at [170, 80] on div "Trade Compliance" at bounding box center [167, 87] width 97 height 13
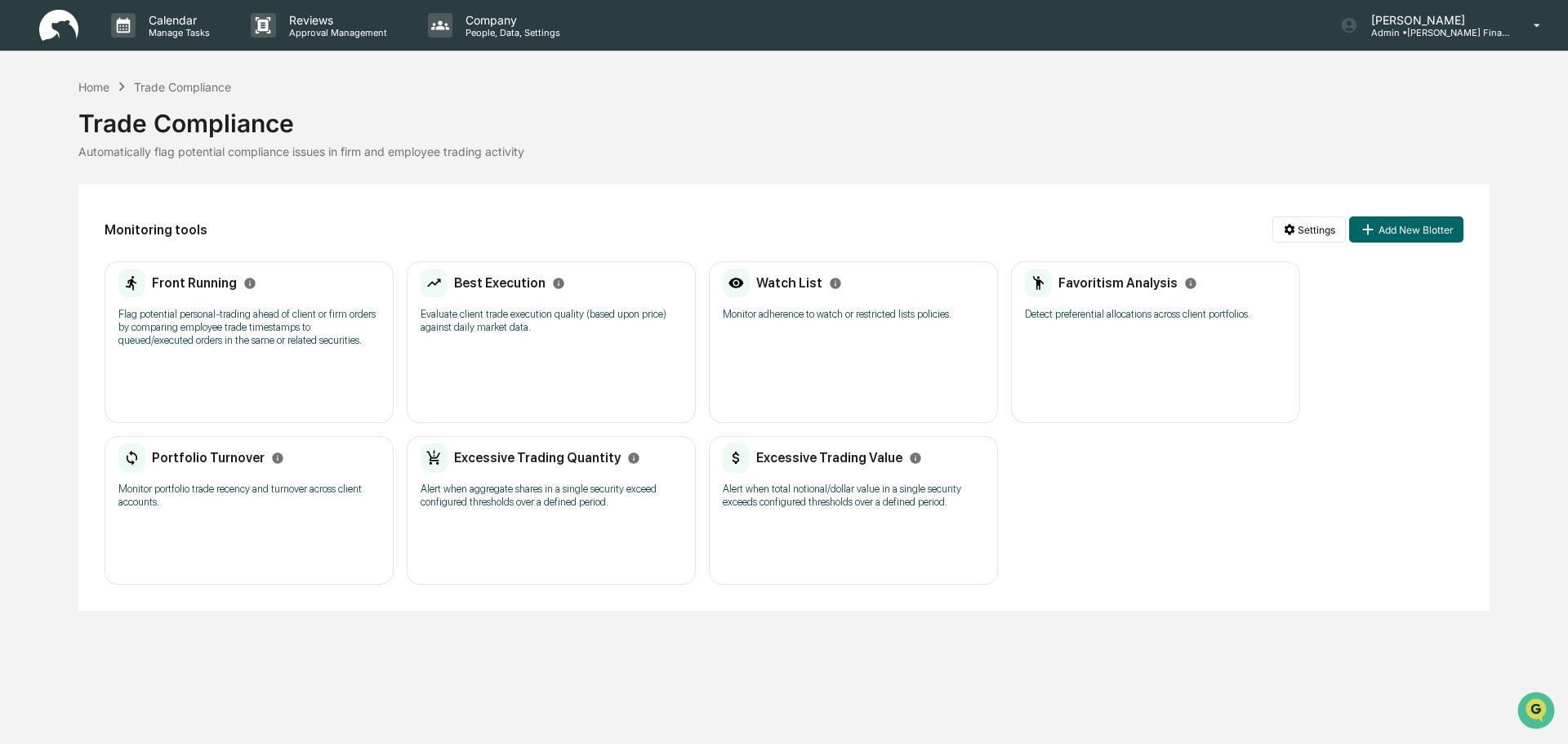
click at [573, 458] on h2 "Excessive Trading Quantity" at bounding box center [537, 458] width 167 height 15
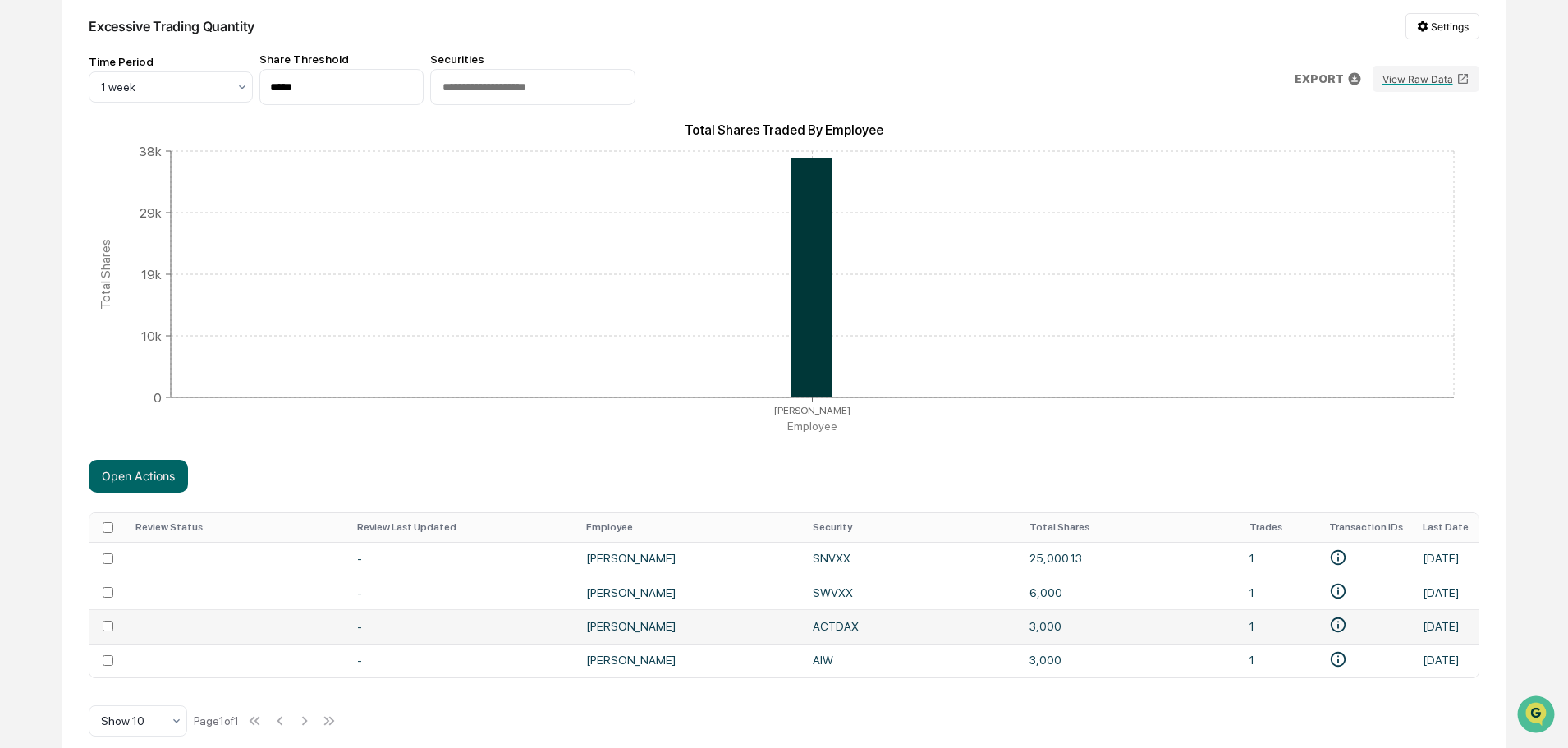
scroll to position [221, 0]
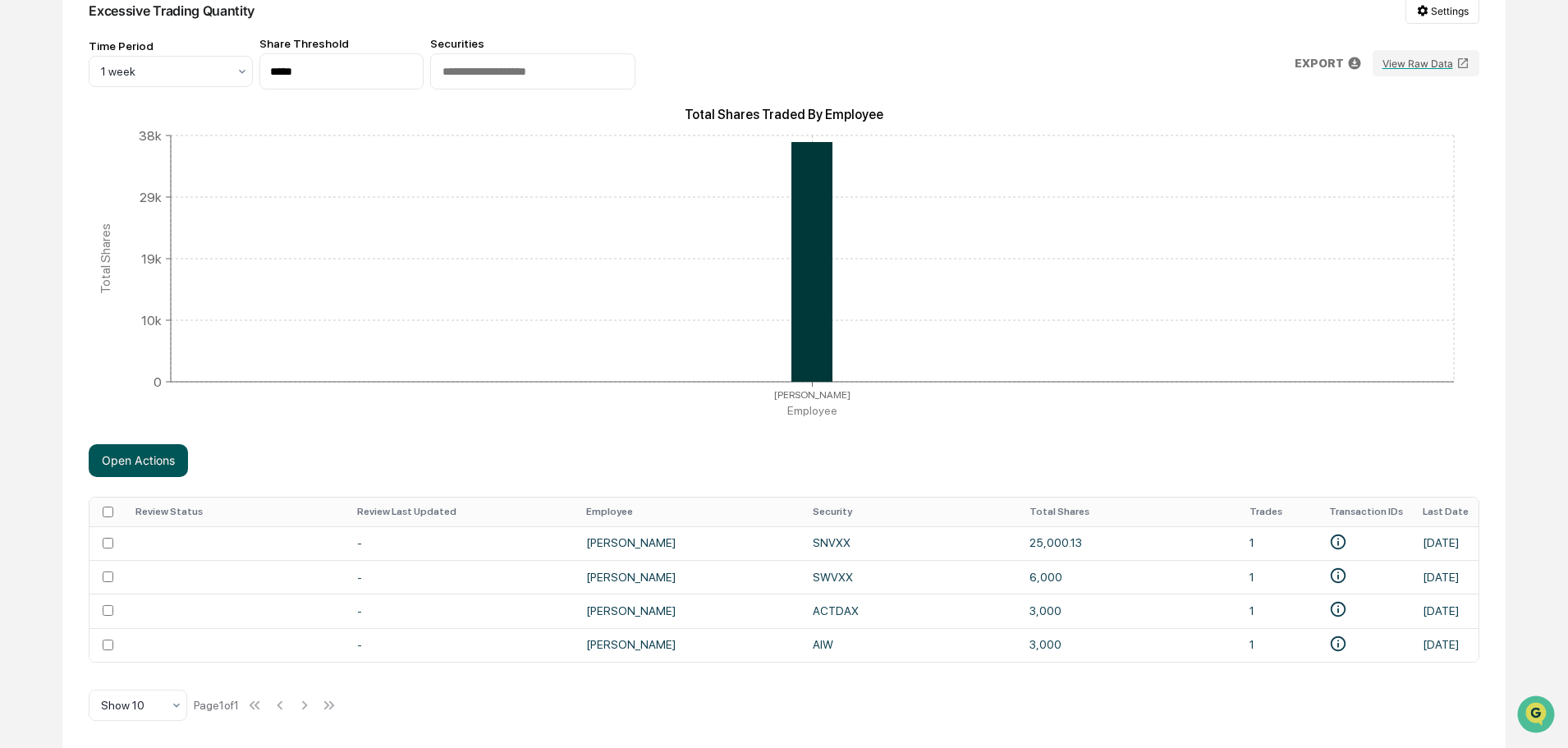
click at [152, 453] on button "Open Actions" at bounding box center [139, 460] width 100 height 33
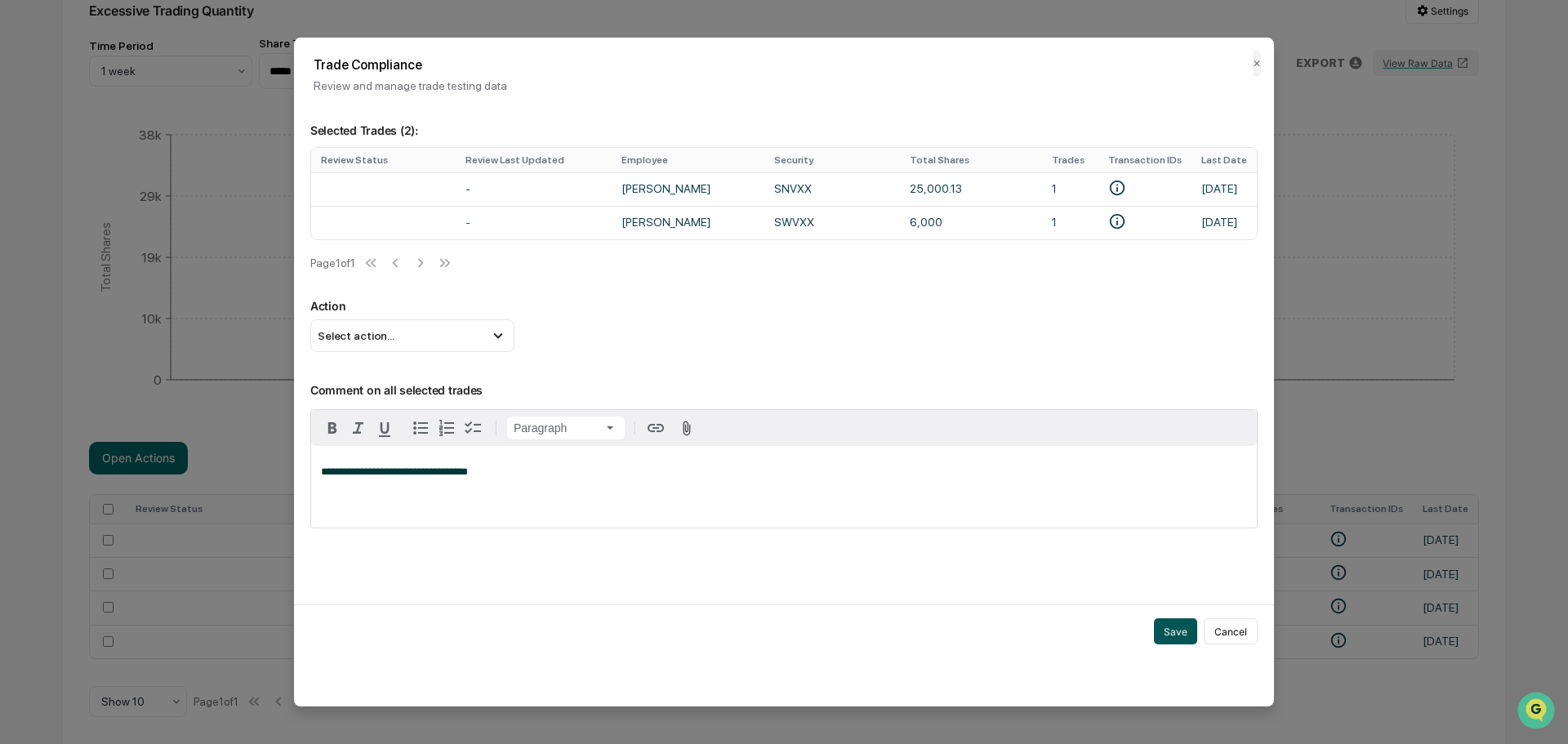
click at [1177, 629] on button "Save" at bounding box center [1175, 630] width 43 height 26
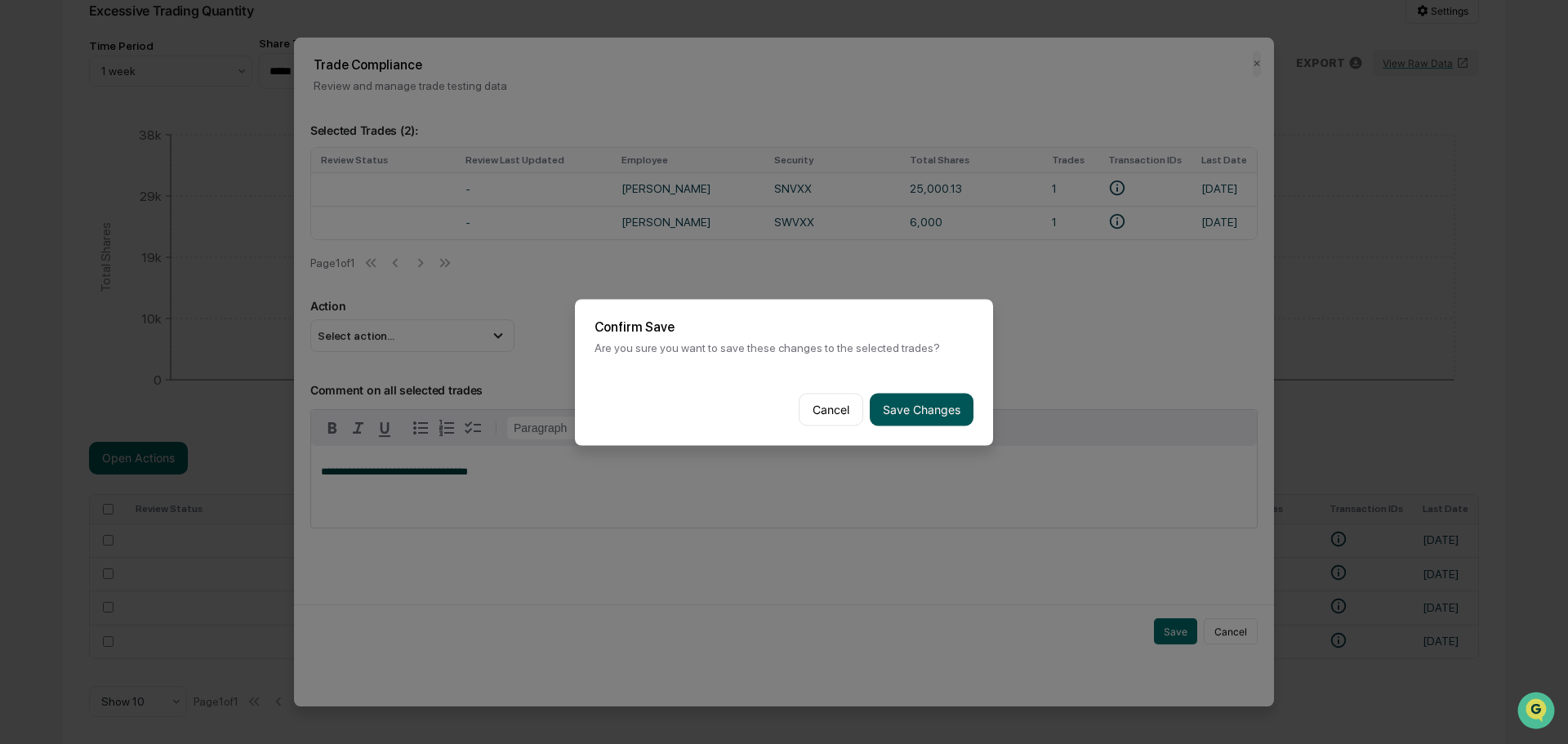
click at [917, 404] on button "Save Changes" at bounding box center [921, 410] width 104 height 33
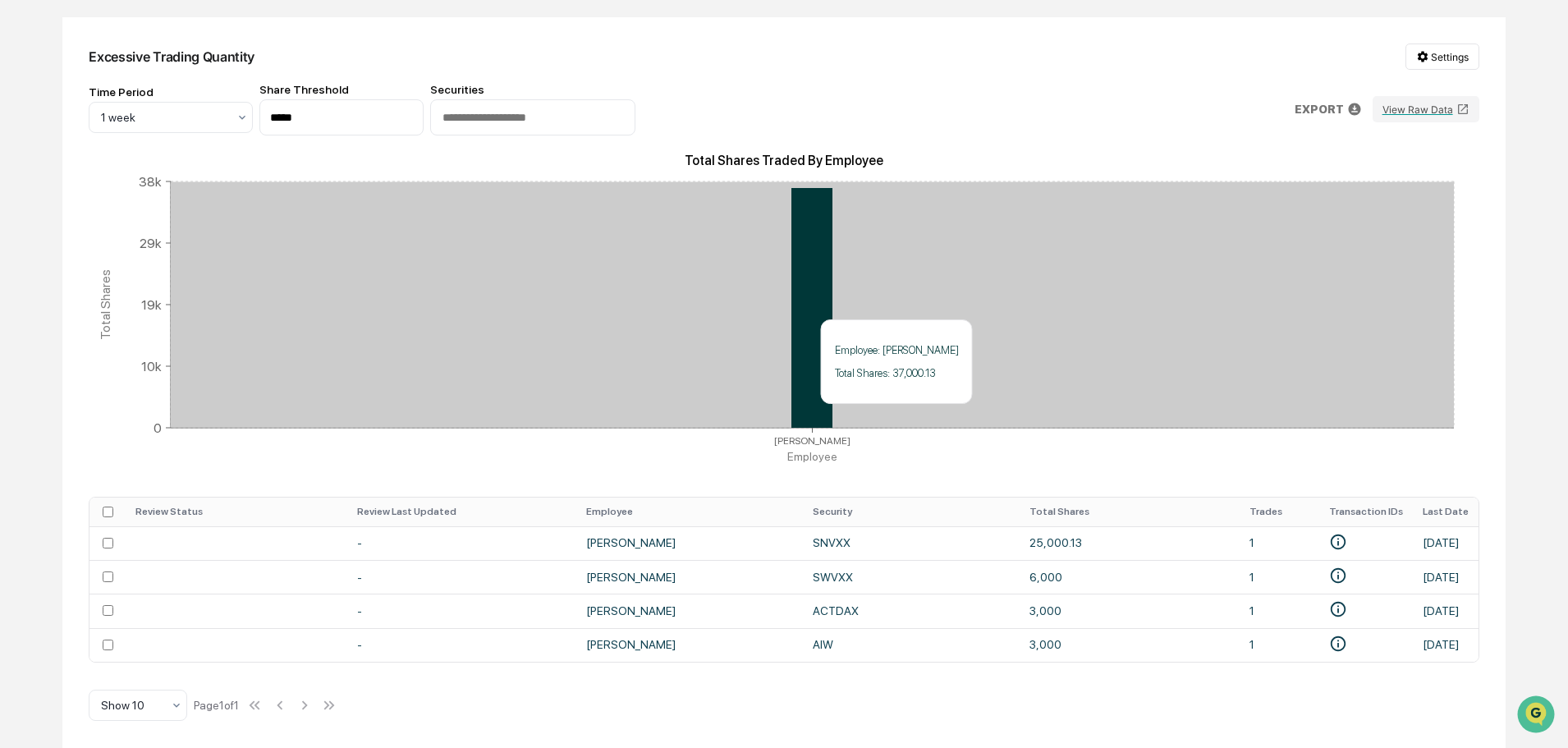
scroll to position [174, 0]
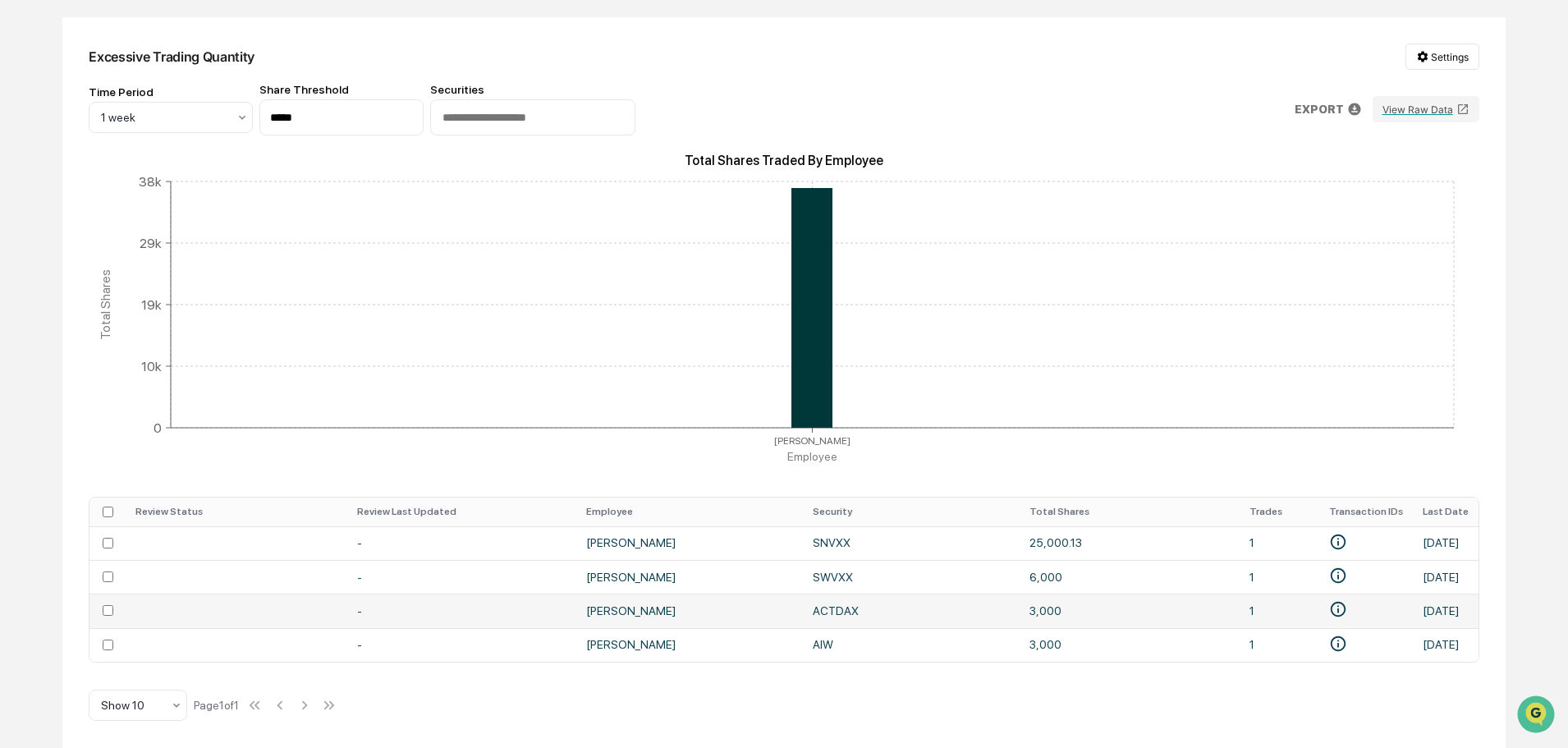
click at [620, 610] on td "[PERSON_NAME]" at bounding box center [690, 610] width 227 height 34
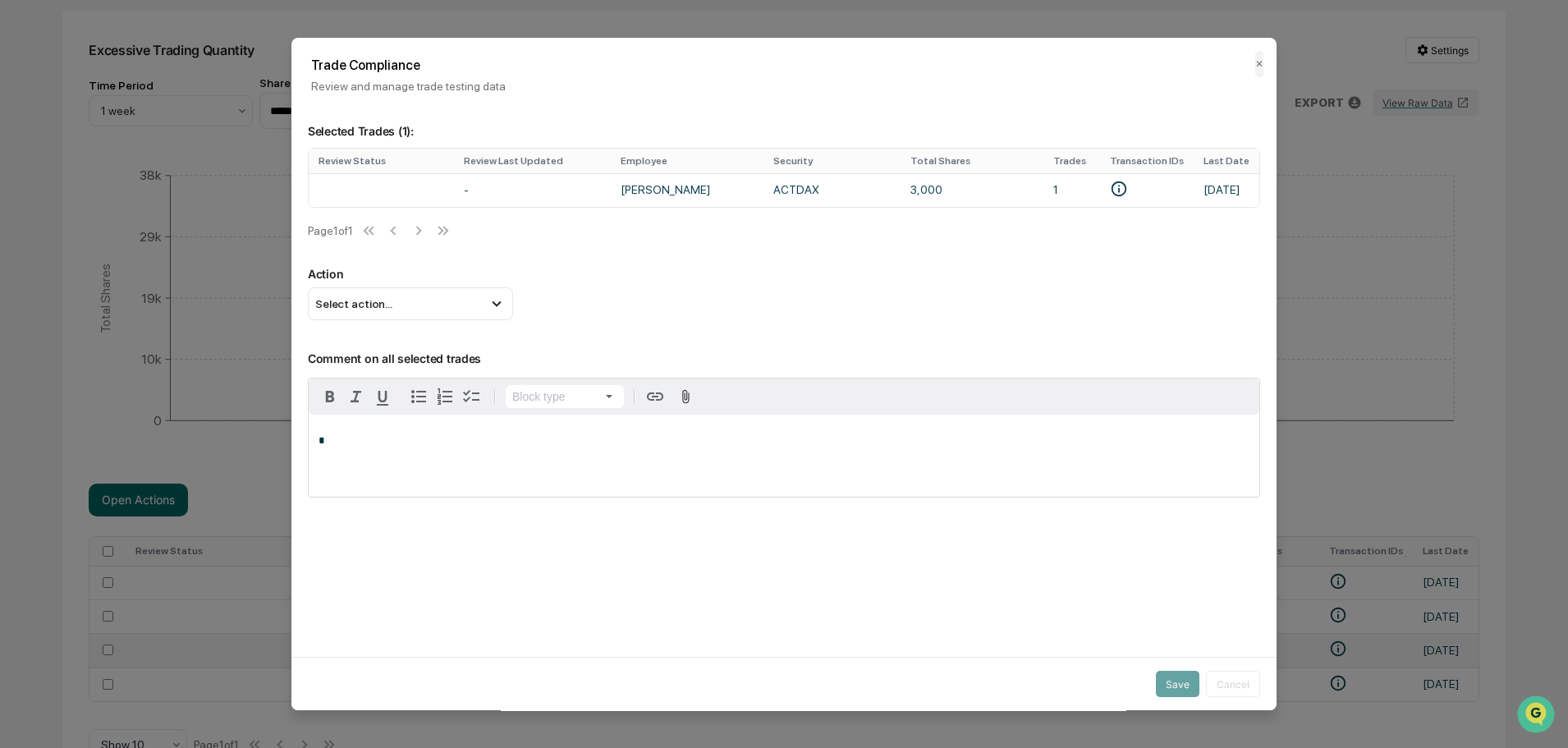
scroll to position [221, 0]
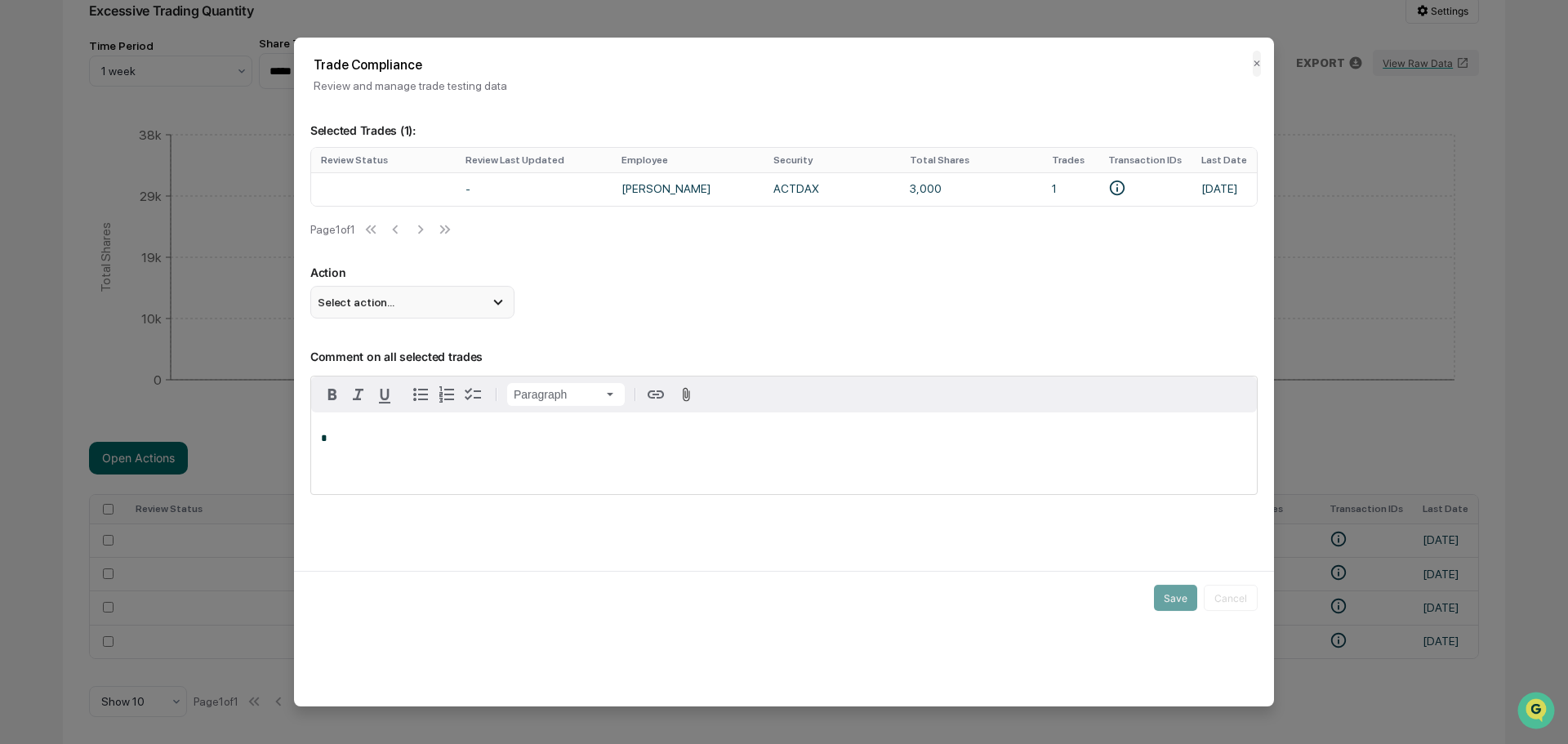
click at [427, 306] on div "Select action..." at bounding box center [412, 303] width 204 height 33
click at [430, 374] on div "Mark Not Item of Interest" at bounding box center [412, 366] width 191 height 18
click at [480, 453] on div "*" at bounding box center [784, 453] width 945 height 82
click at [1168, 597] on button "Save" at bounding box center [1175, 598] width 43 height 26
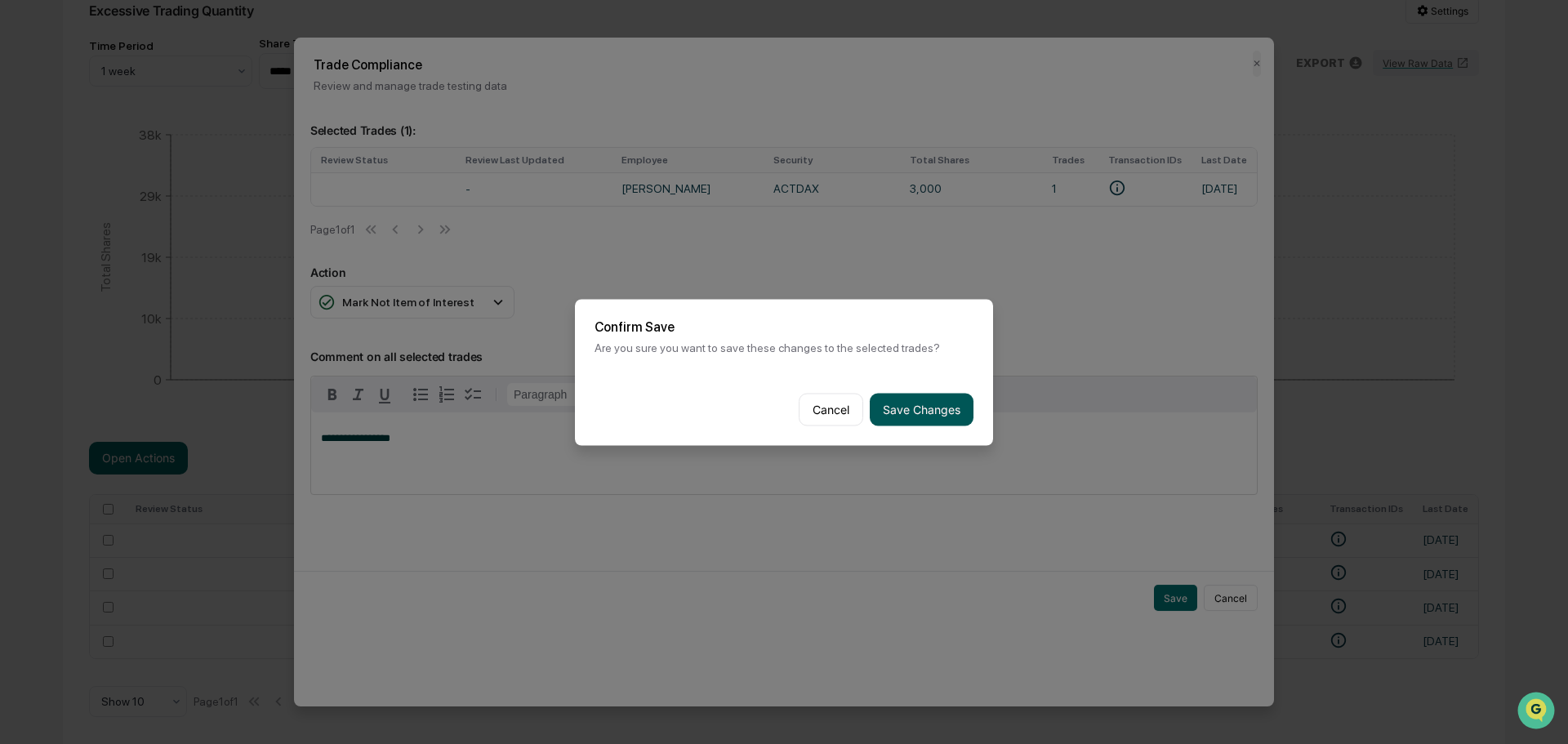
click at [952, 419] on button "Save Changes" at bounding box center [921, 410] width 104 height 33
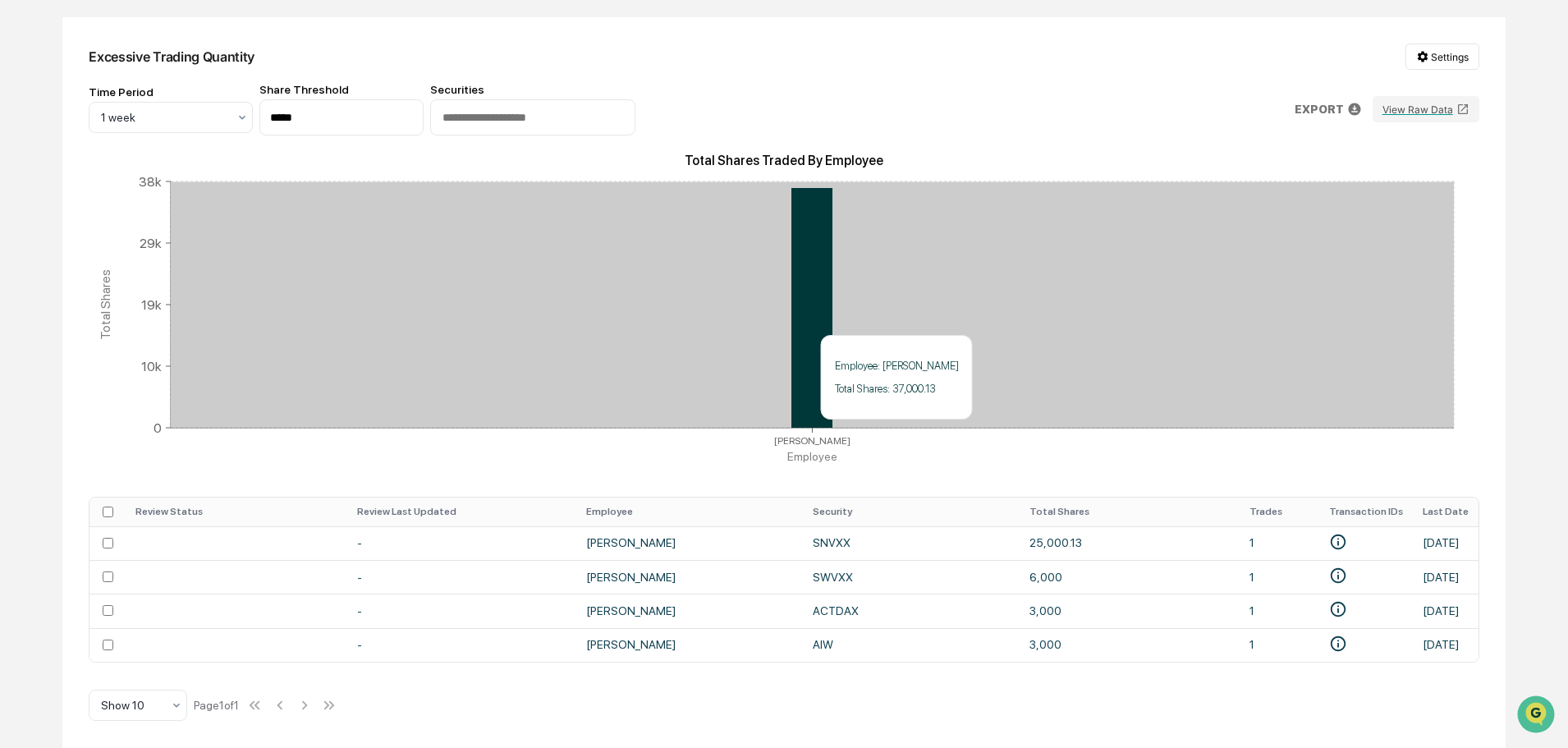
scroll to position [174, 0]
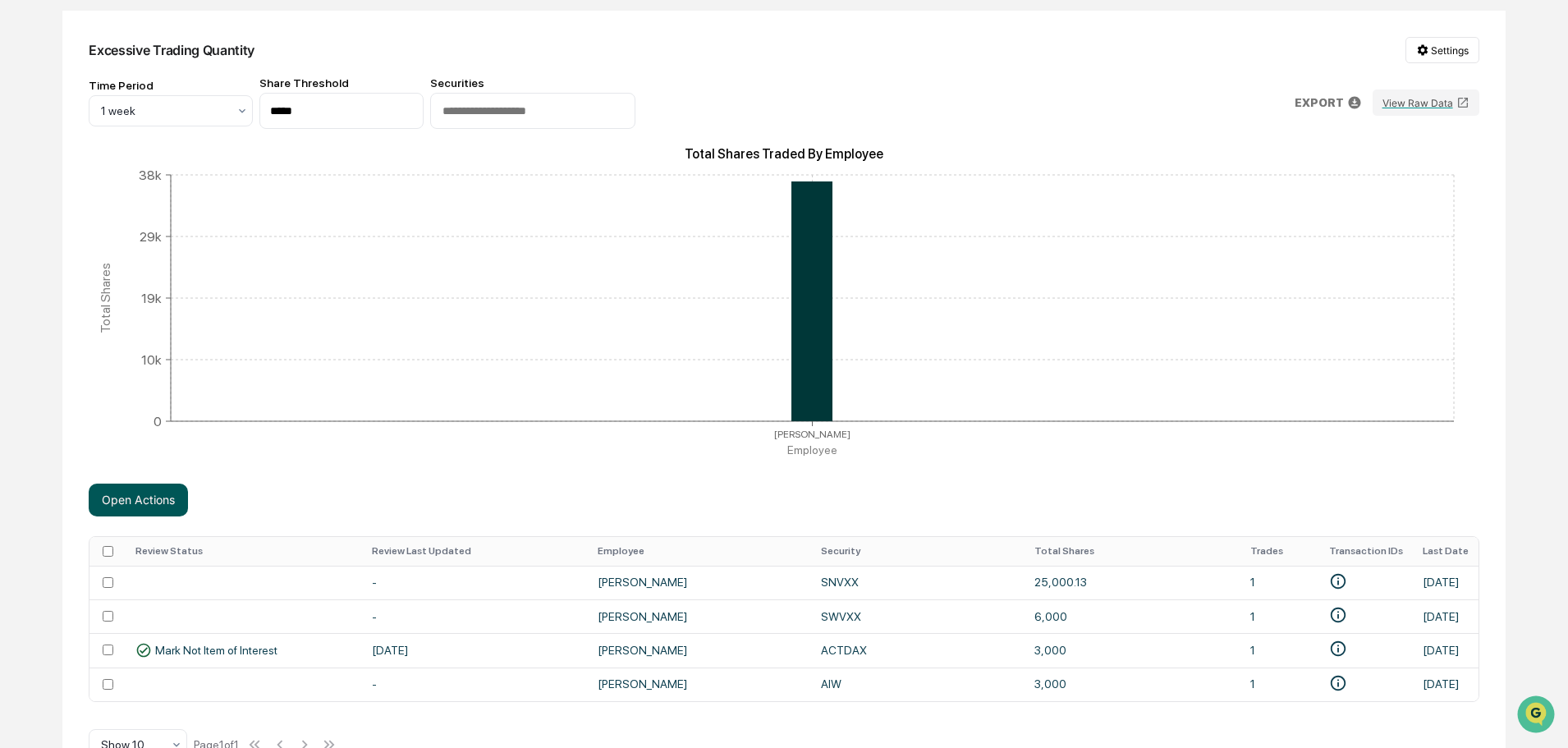
click at [155, 496] on button "Open Actions" at bounding box center [139, 500] width 100 height 33
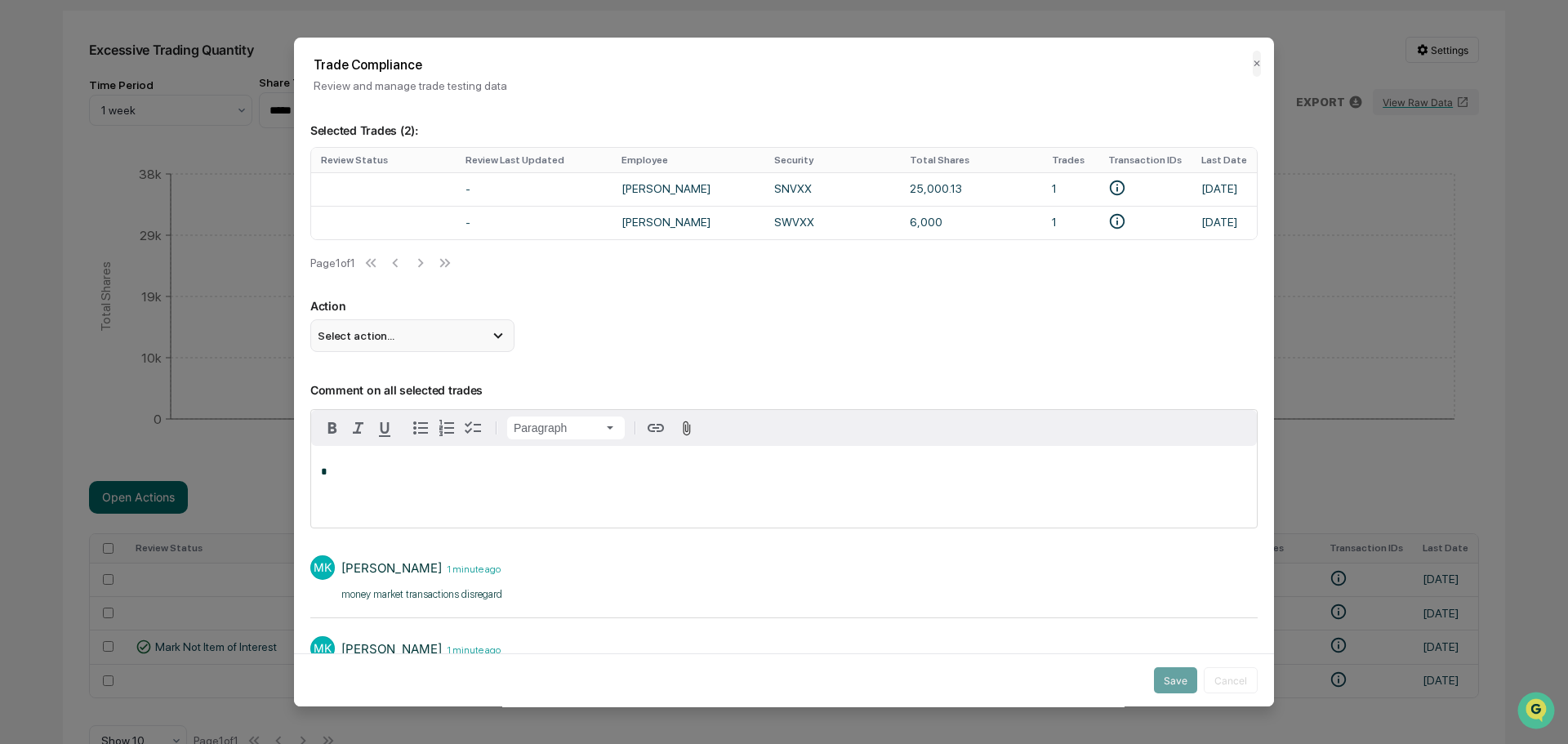
click at [485, 345] on div "Select action..." at bounding box center [412, 335] width 204 height 33
click at [411, 408] on div "Mark Not Item of Interest" at bounding box center [412, 401] width 191 height 18
click at [510, 509] on div "*" at bounding box center [784, 487] width 945 height 82
click at [1163, 685] on button "Save" at bounding box center [1175, 679] width 43 height 26
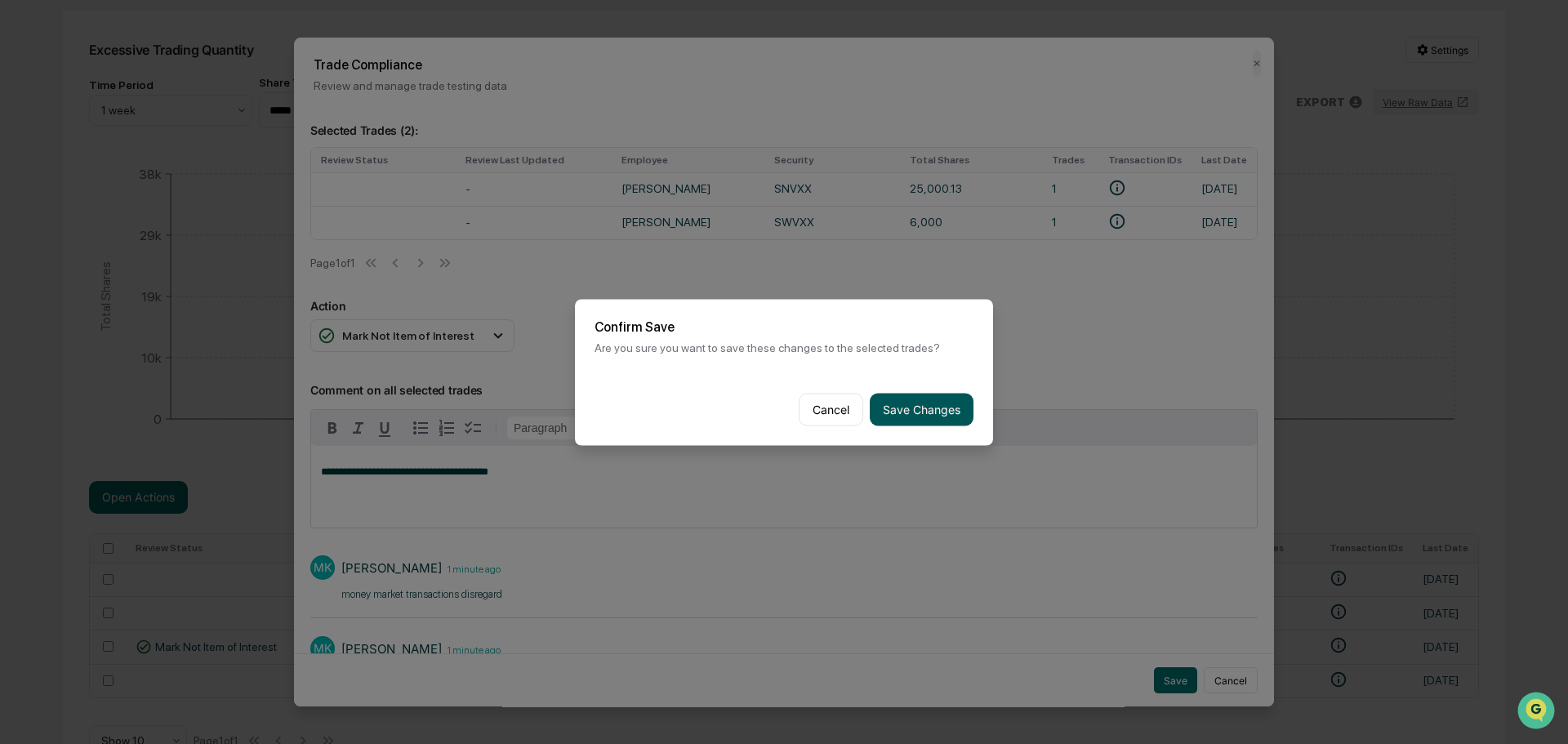
click at [939, 404] on button "Save Changes" at bounding box center [921, 410] width 104 height 33
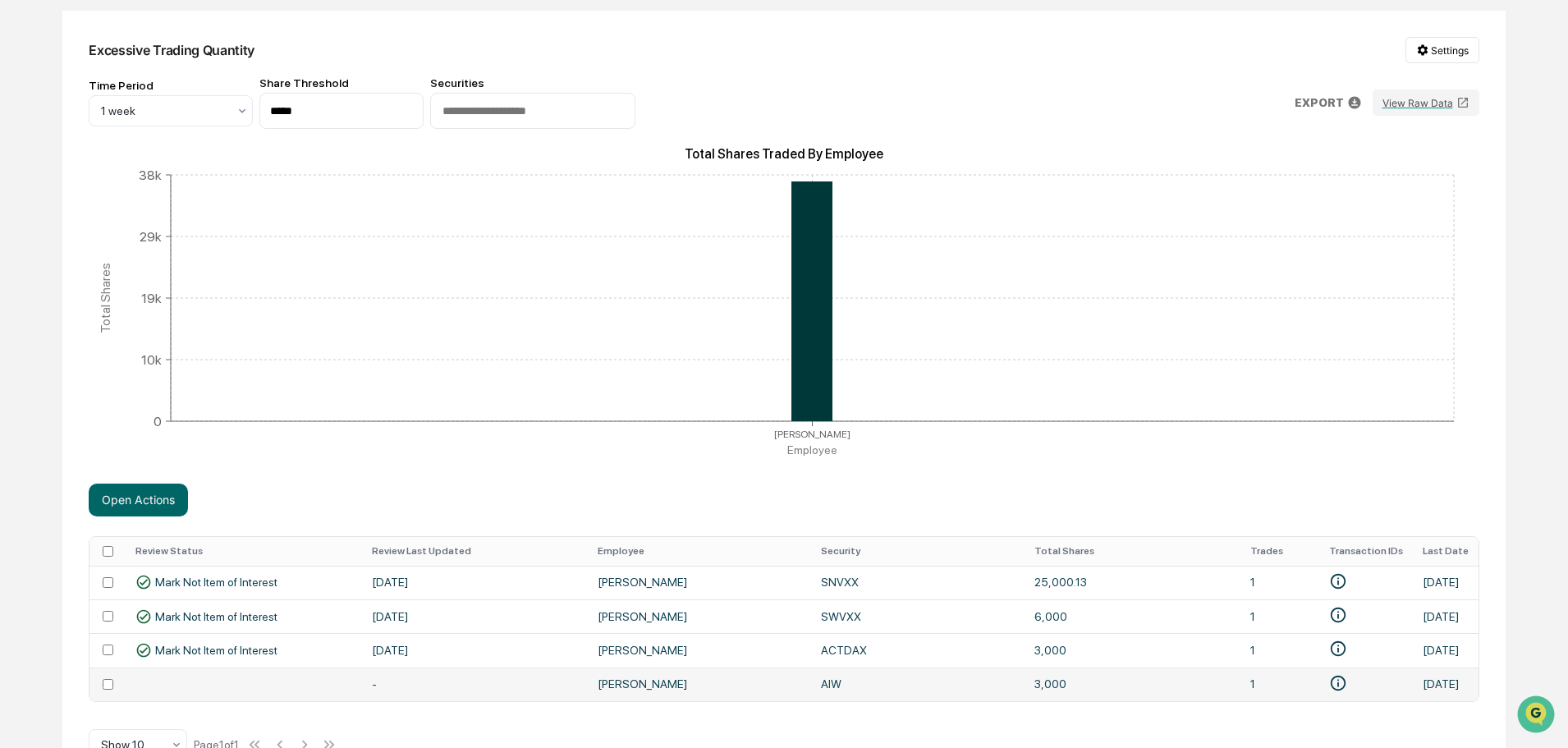
click at [616, 685] on td "[PERSON_NAME]" at bounding box center [700, 684] width 223 height 34
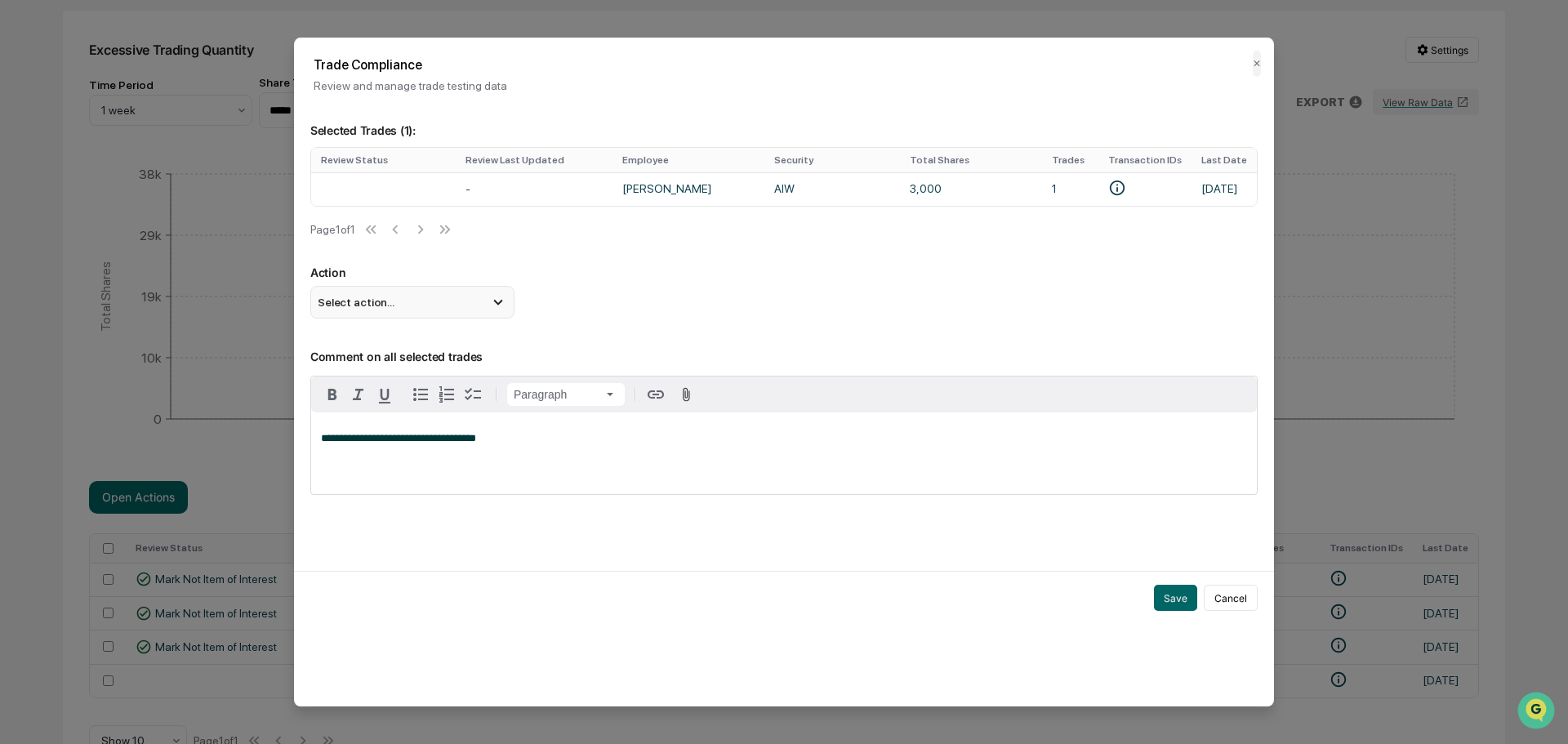
click at [419, 307] on div "Select action..." at bounding box center [412, 303] width 204 height 33
click at [408, 368] on div "Mark Not Item of Interest" at bounding box center [412, 366] width 191 height 18
click at [514, 430] on div "**********" at bounding box center [784, 453] width 945 height 82
click at [1189, 608] on button "Save" at bounding box center [1175, 598] width 43 height 26
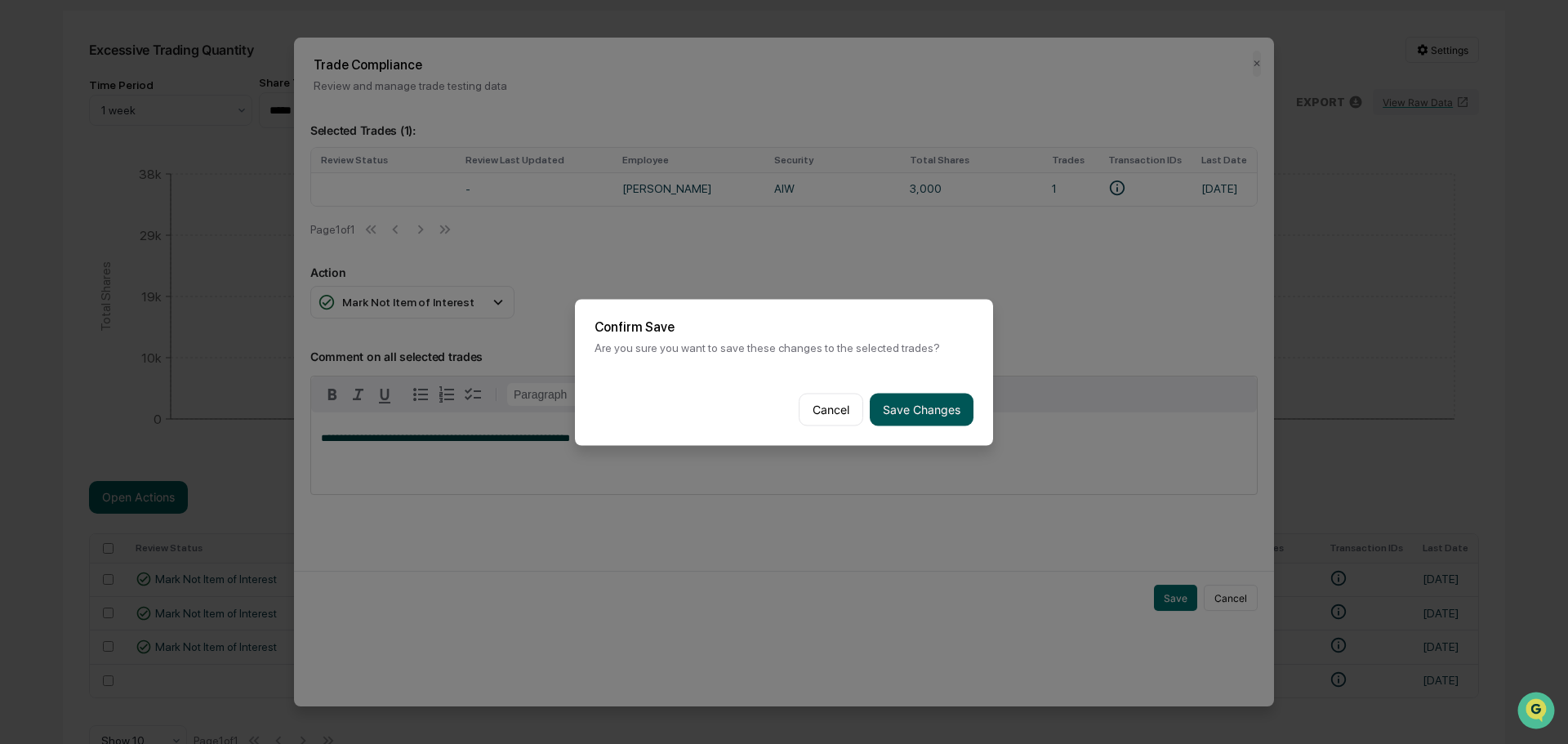
click at [905, 418] on button "Save Changes" at bounding box center [921, 410] width 104 height 33
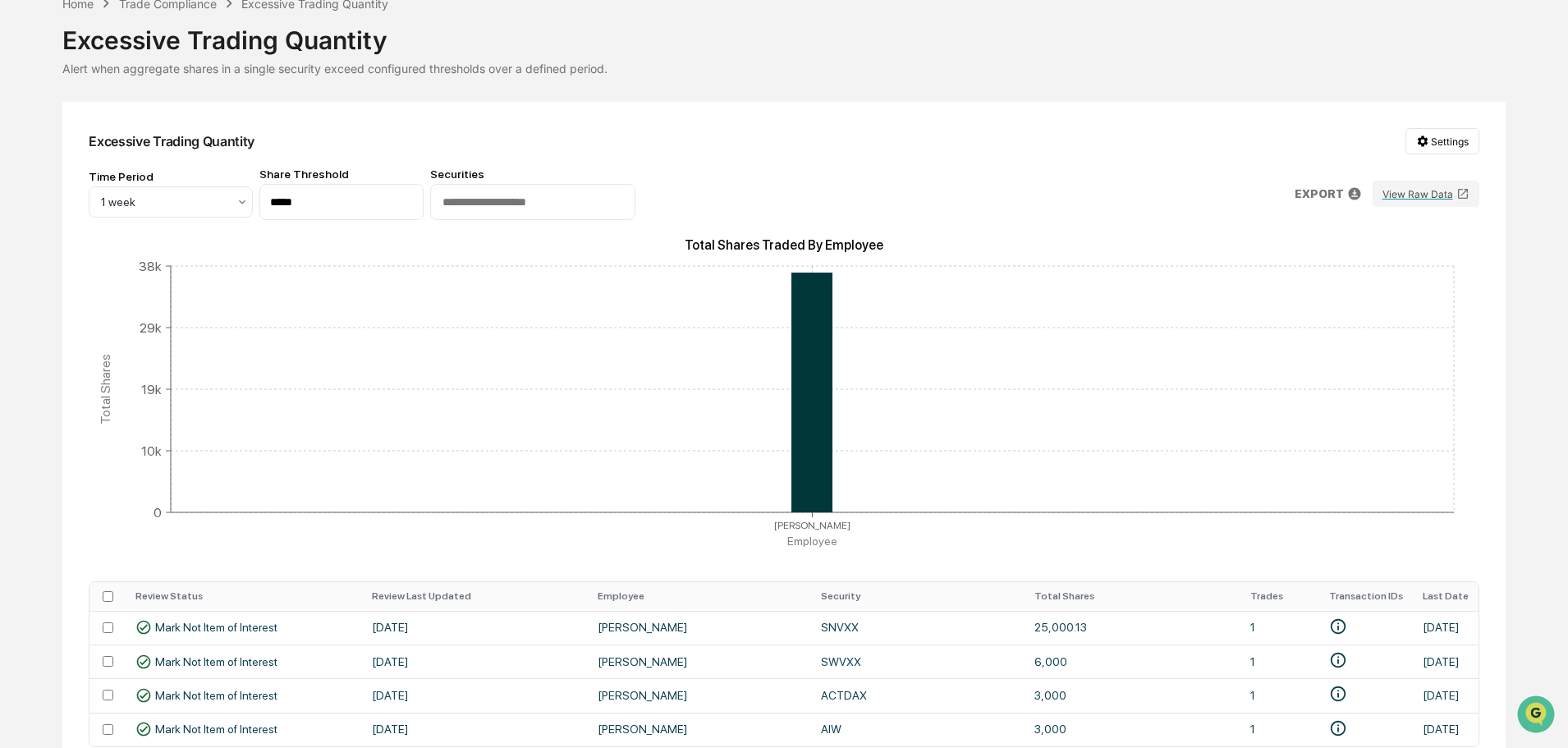
scroll to position [174, 0]
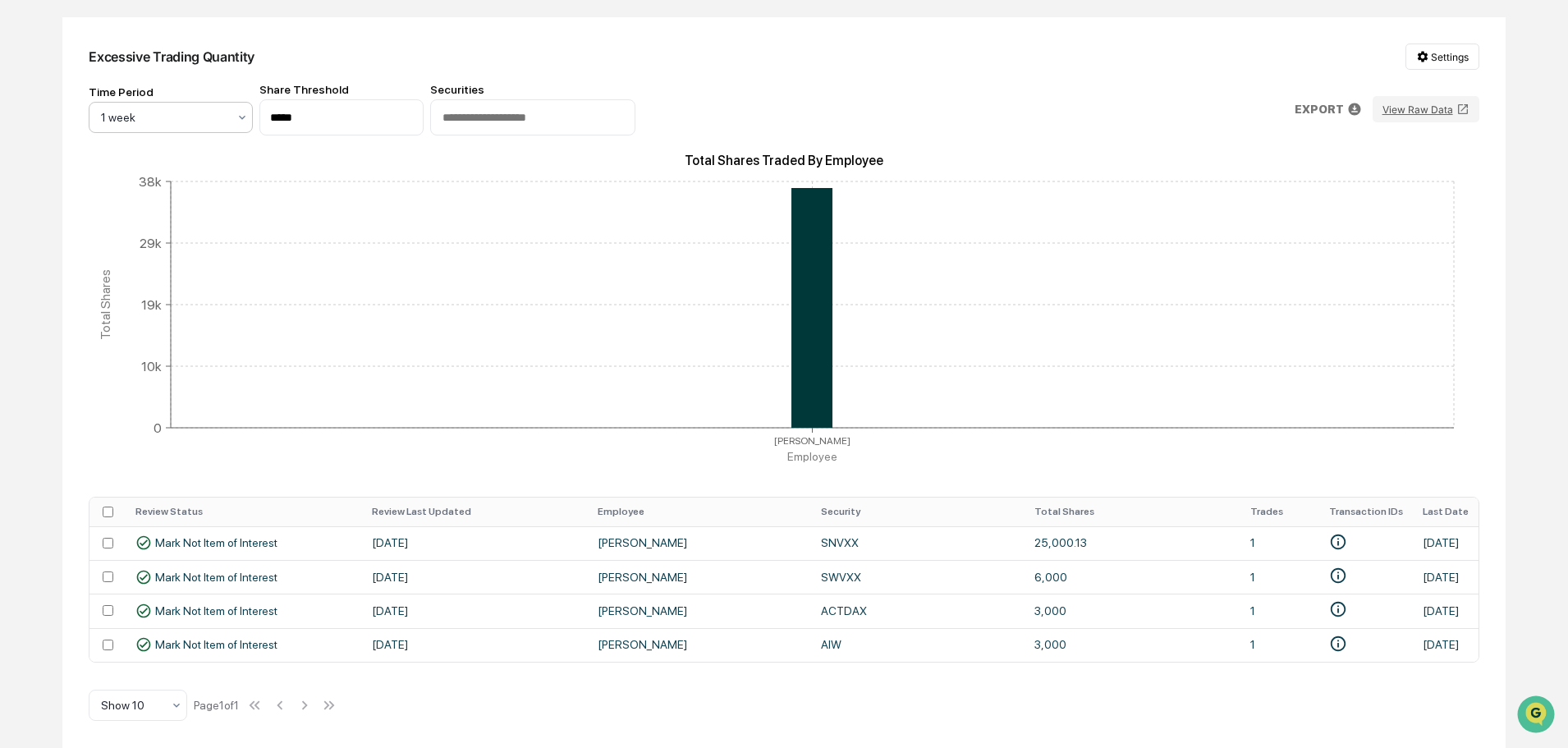
click at [218, 106] on div "1 week" at bounding box center [164, 117] width 142 height 23
click at [172, 274] on div "3 months" at bounding box center [171, 282] width 163 height 33
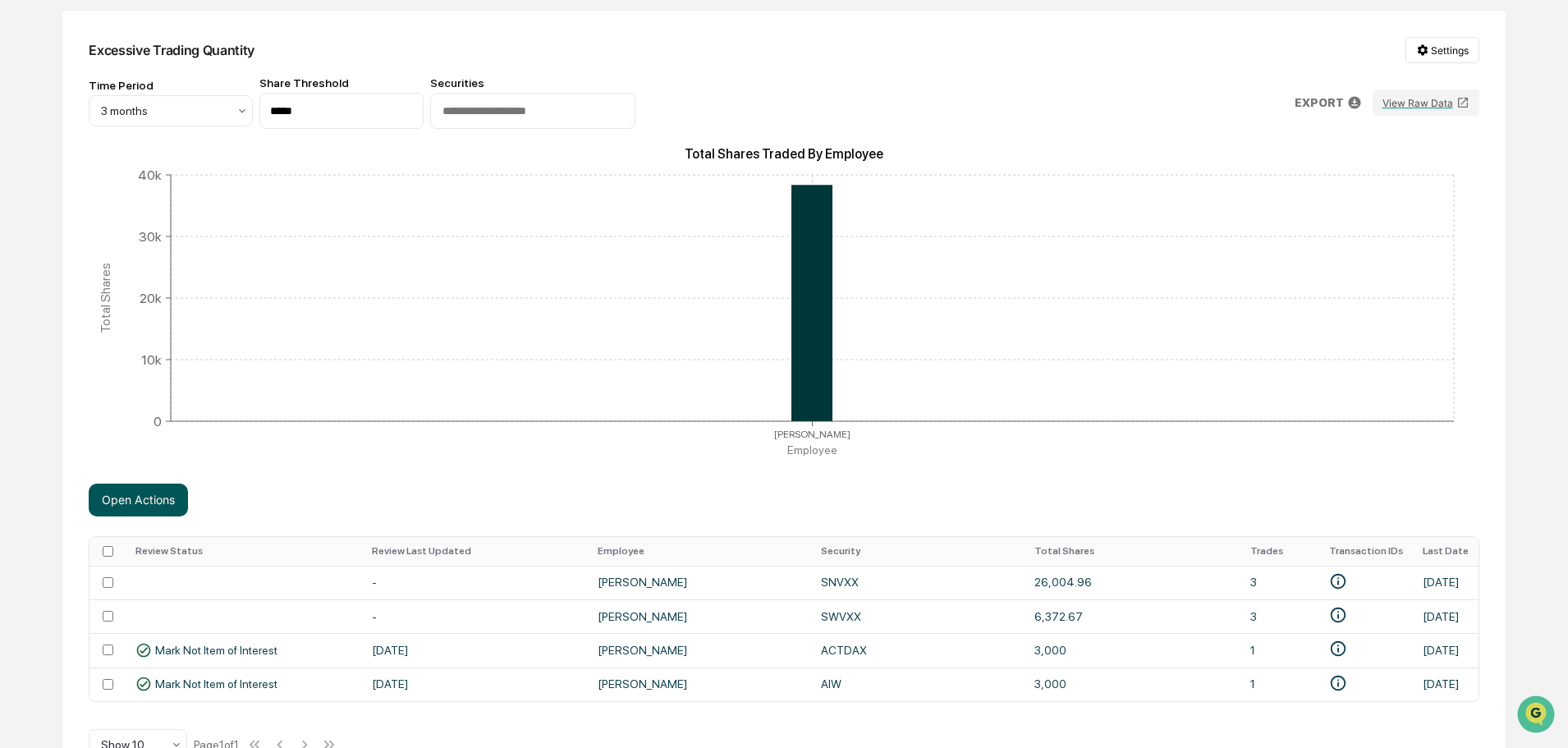
click at [167, 502] on button "Open Actions" at bounding box center [139, 500] width 100 height 33
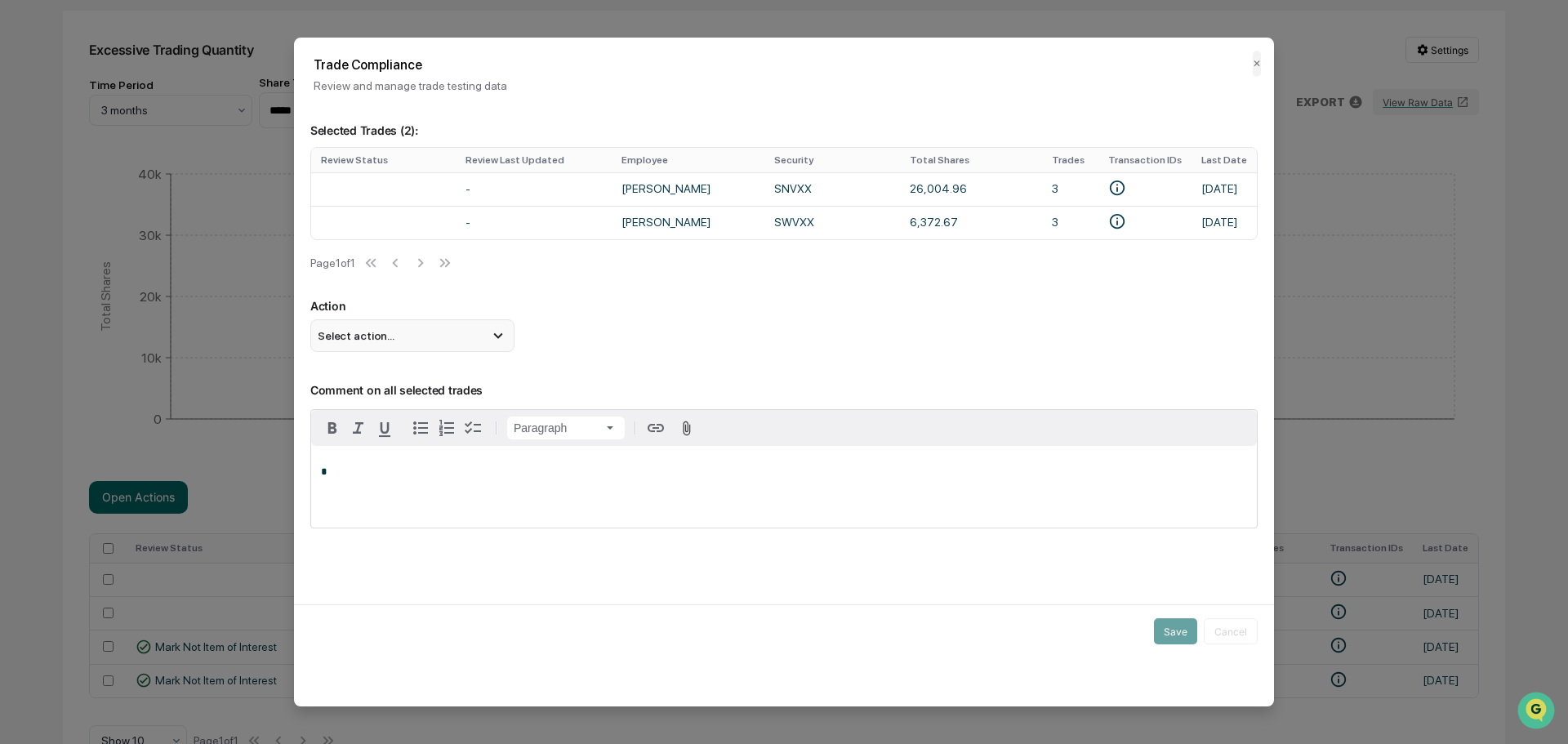
click at [372, 331] on div "Select action..." at bounding box center [412, 335] width 204 height 33
click at [384, 410] on div "Mark Not Item of Interest" at bounding box center [412, 401] width 191 height 18
click at [442, 494] on div "*" at bounding box center [784, 487] width 945 height 82
click at [1166, 636] on button "Save" at bounding box center [1175, 630] width 43 height 26
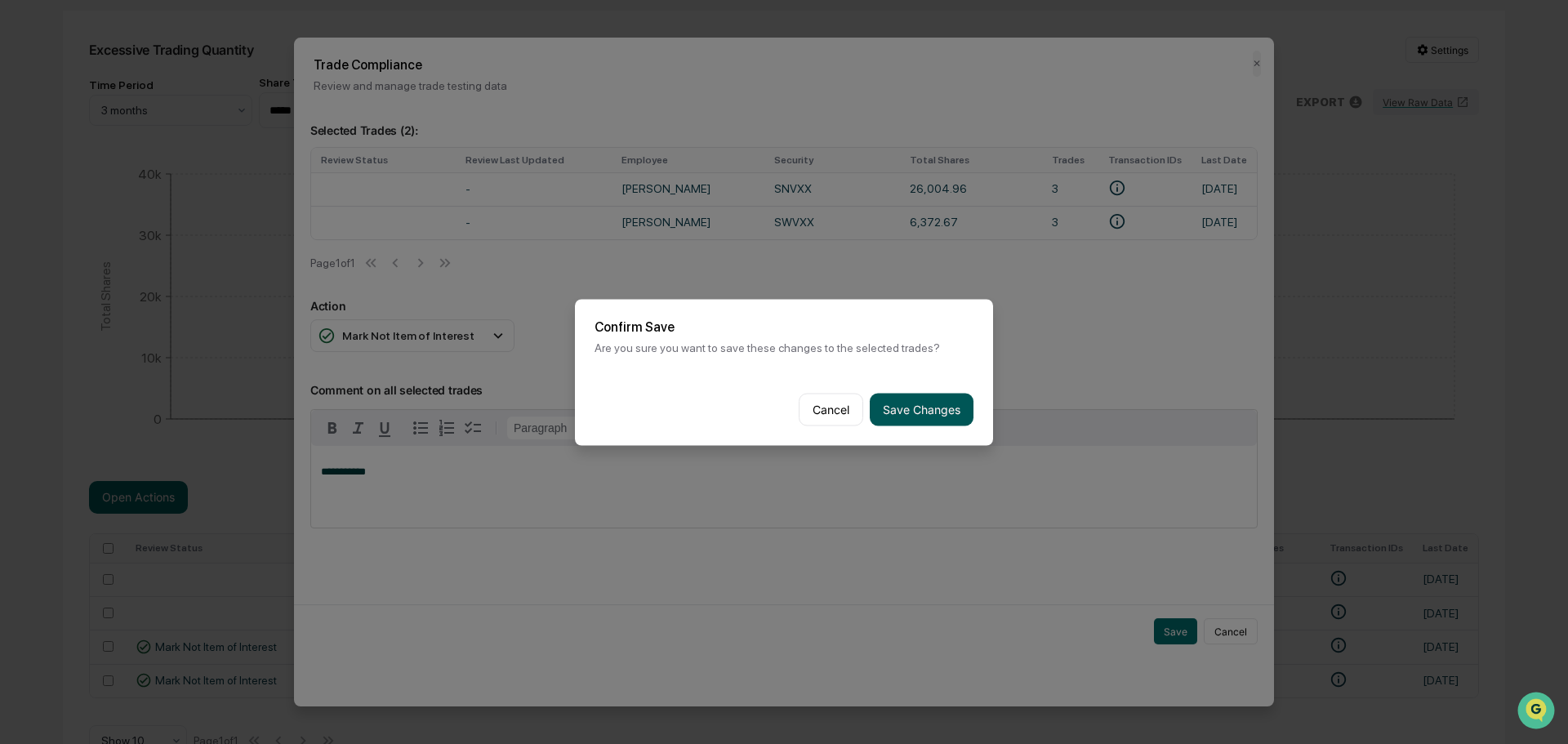
click at [939, 410] on button "Save Changes" at bounding box center [921, 410] width 104 height 33
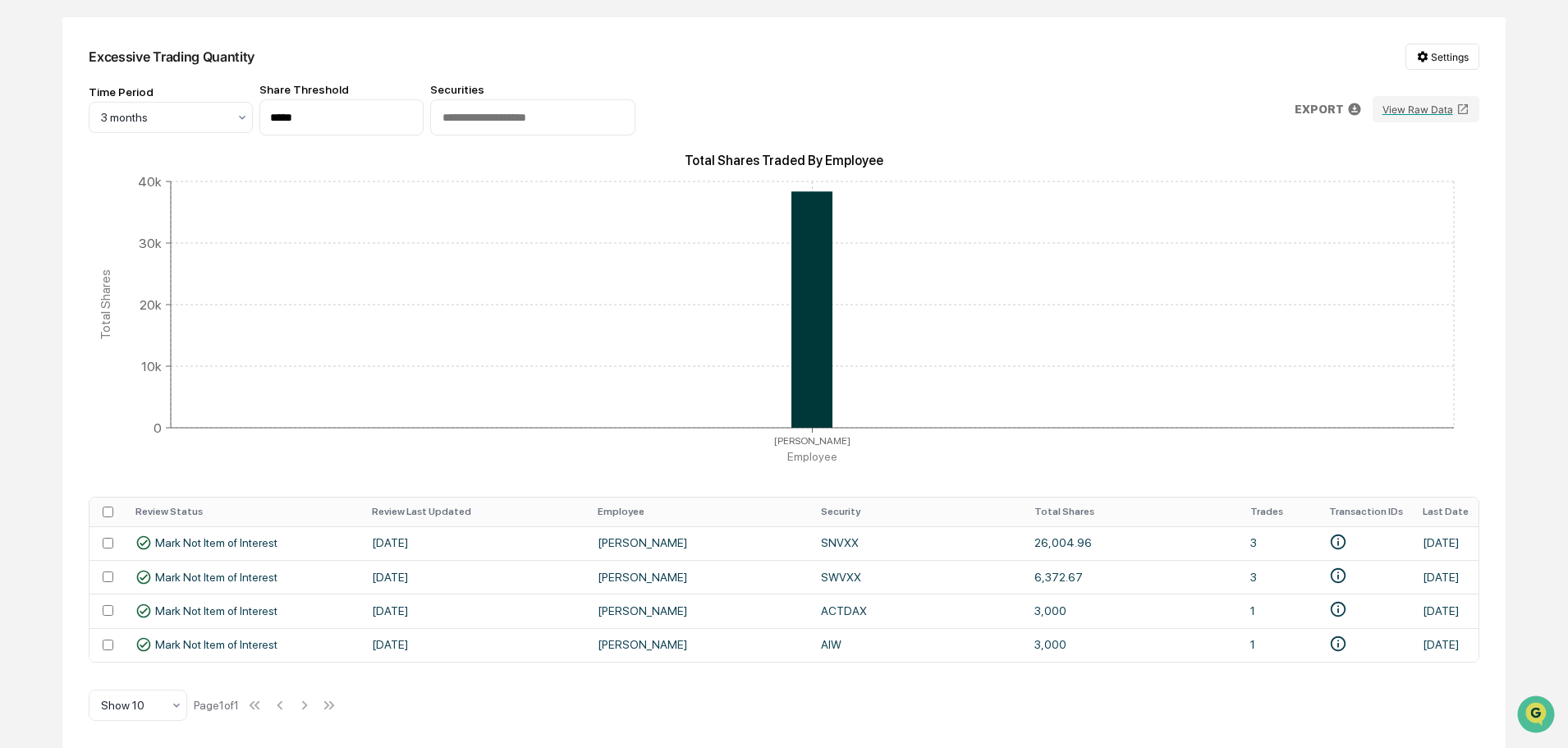
scroll to position [0, 0]
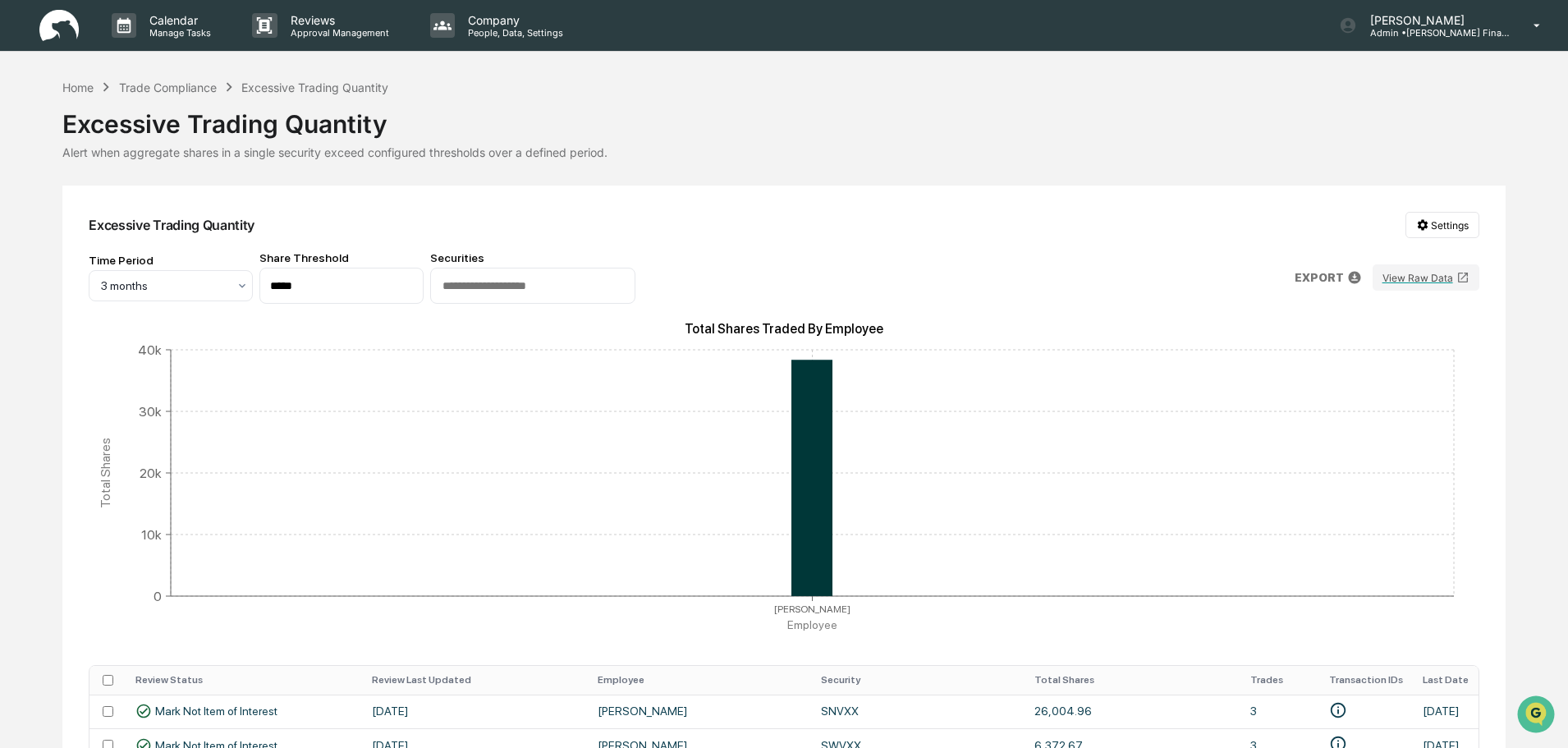
click at [200, 96] on div "Excessive Trading Quantity" at bounding box center [783, 117] width 1443 height 43
click at [198, 93] on div "Trade Compliance" at bounding box center [168, 87] width 98 height 14
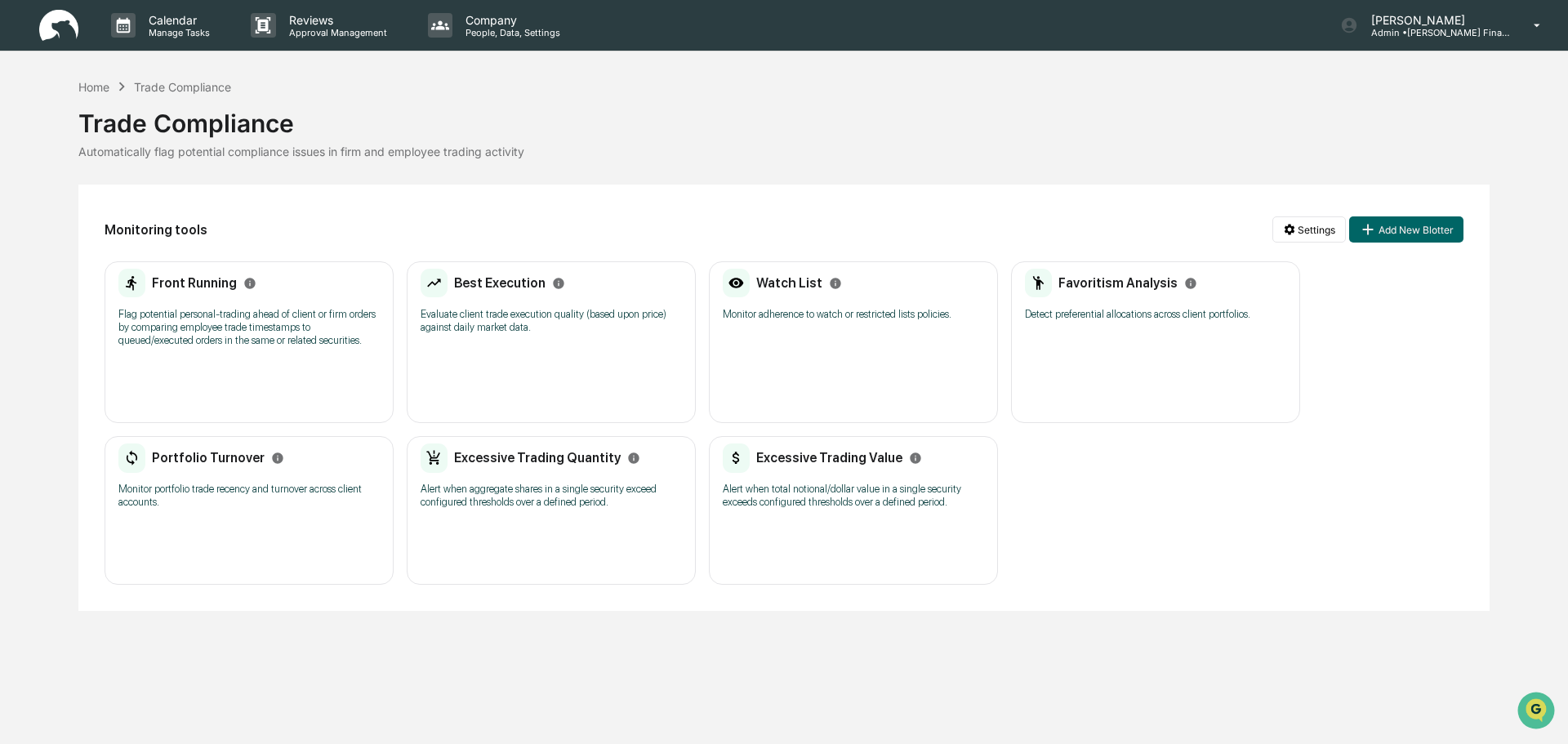
click at [500, 461] on h2 "Excessive Trading Quantity" at bounding box center [537, 458] width 167 height 15
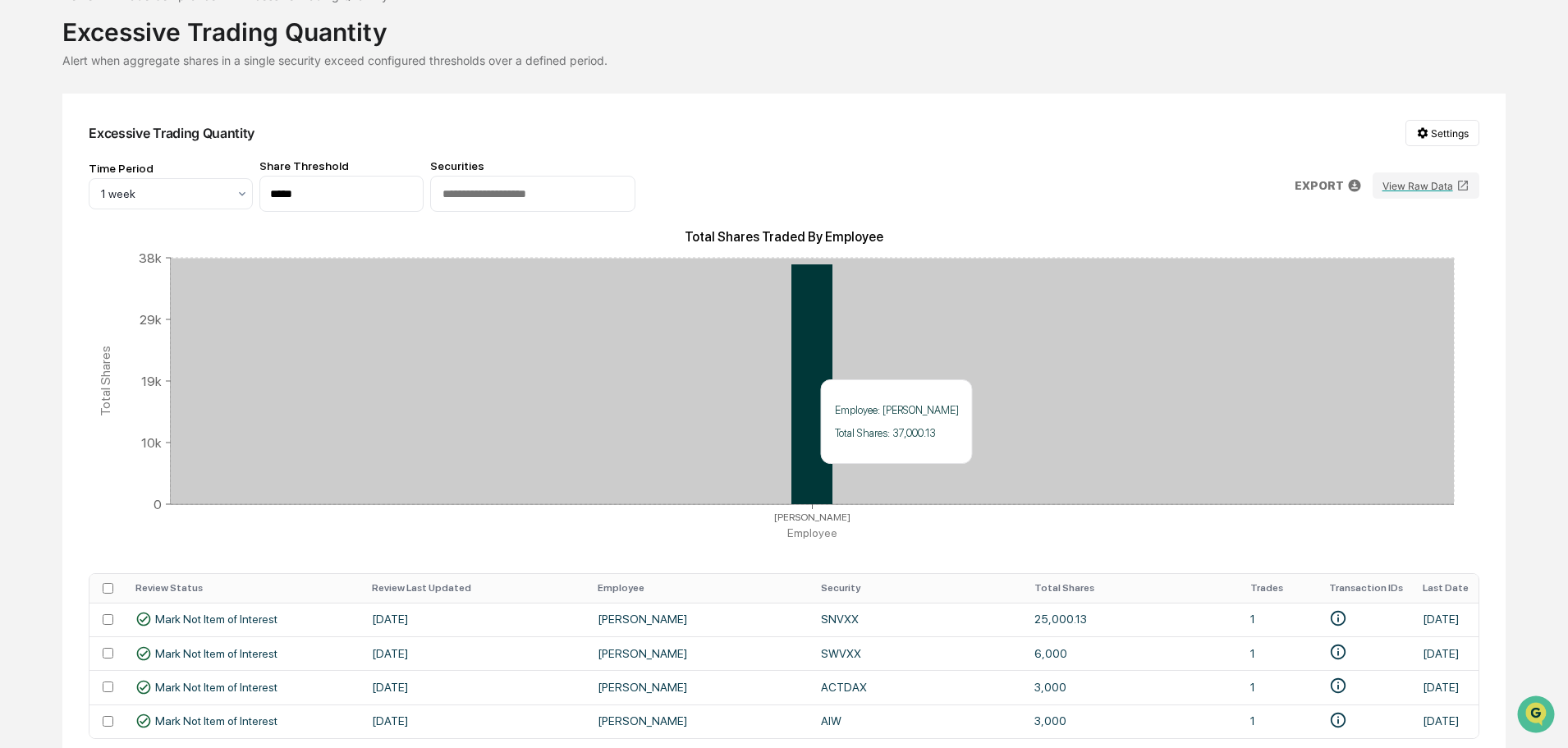
scroll to position [174, 0]
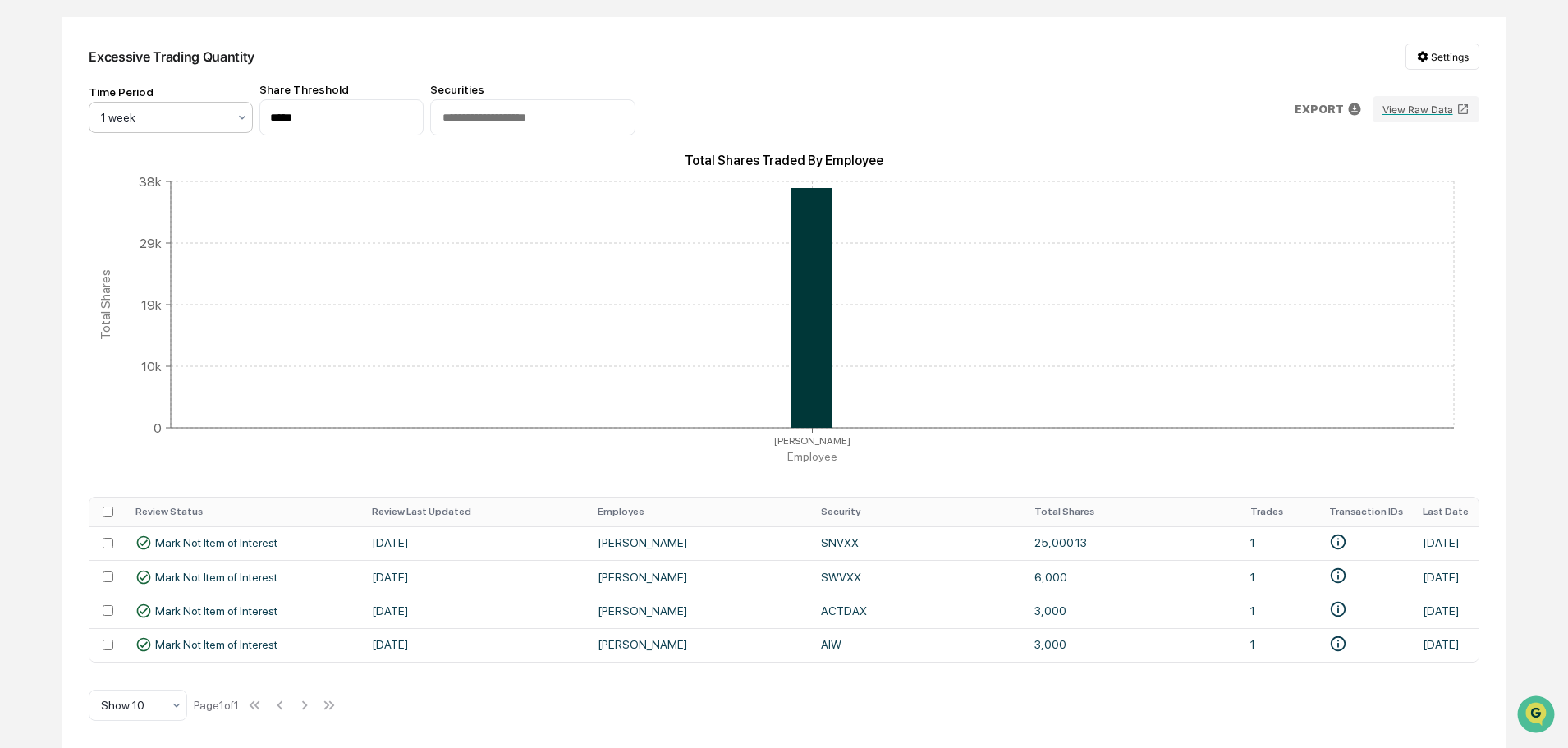
click at [170, 119] on div at bounding box center [164, 117] width 126 height 16
click at [177, 277] on div "3 months" at bounding box center [171, 282] width 163 height 33
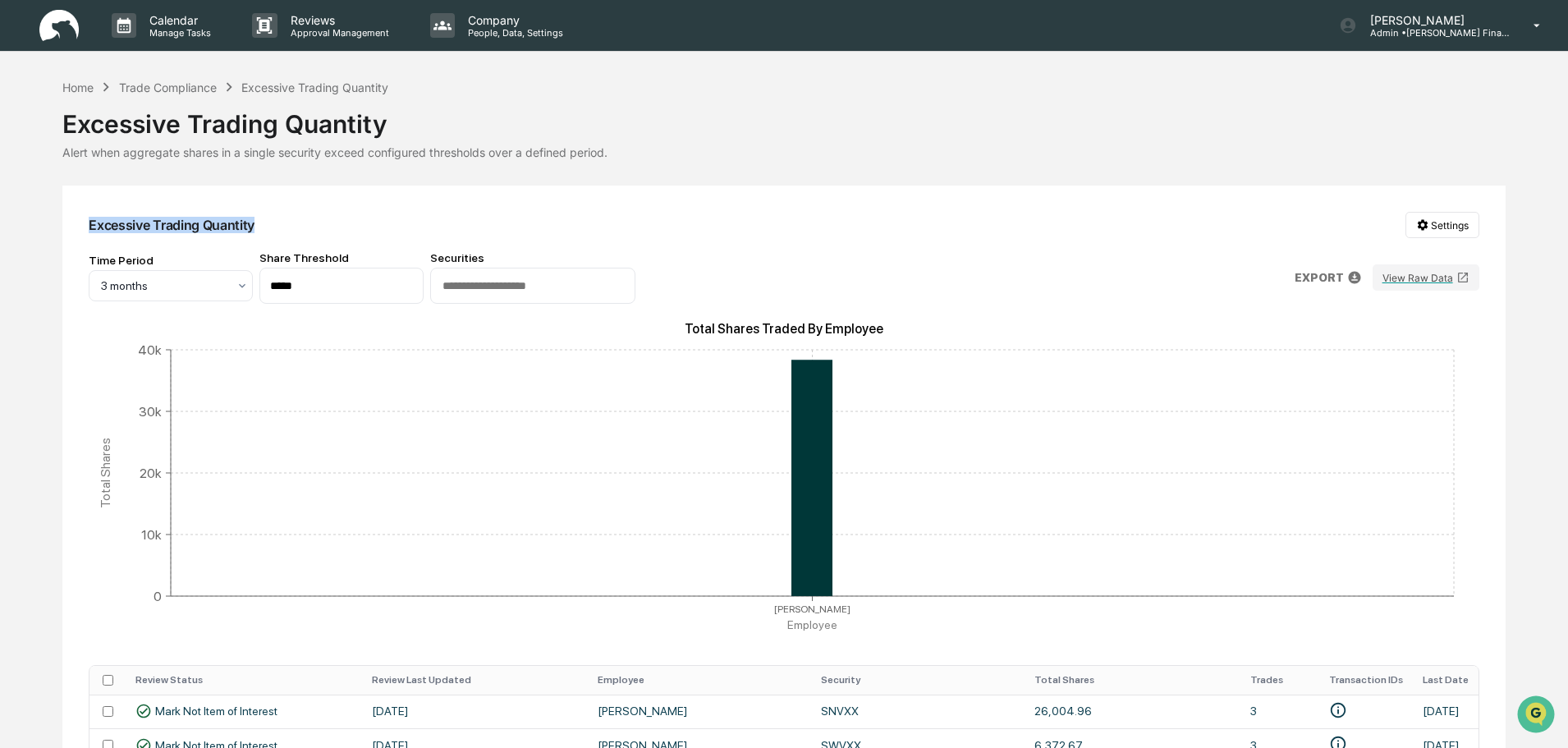
drag, startPoint x: 88, startPoint y: 223, endPoint x: 294, endPoint y: 223, distance: 206.0
click at [294, 223] on div "Excessive Trading Quantity Settings Time Period 3 months Share Threshold ***** …" at bounding box center [783, 551] width 1443 height 731
click at [239, 283] on icon at bounding box center [242, 286] width 14 height 14
click at [177, 89] on div "Trade Compliance" at bounding box center [168, 87] width 98 height 14
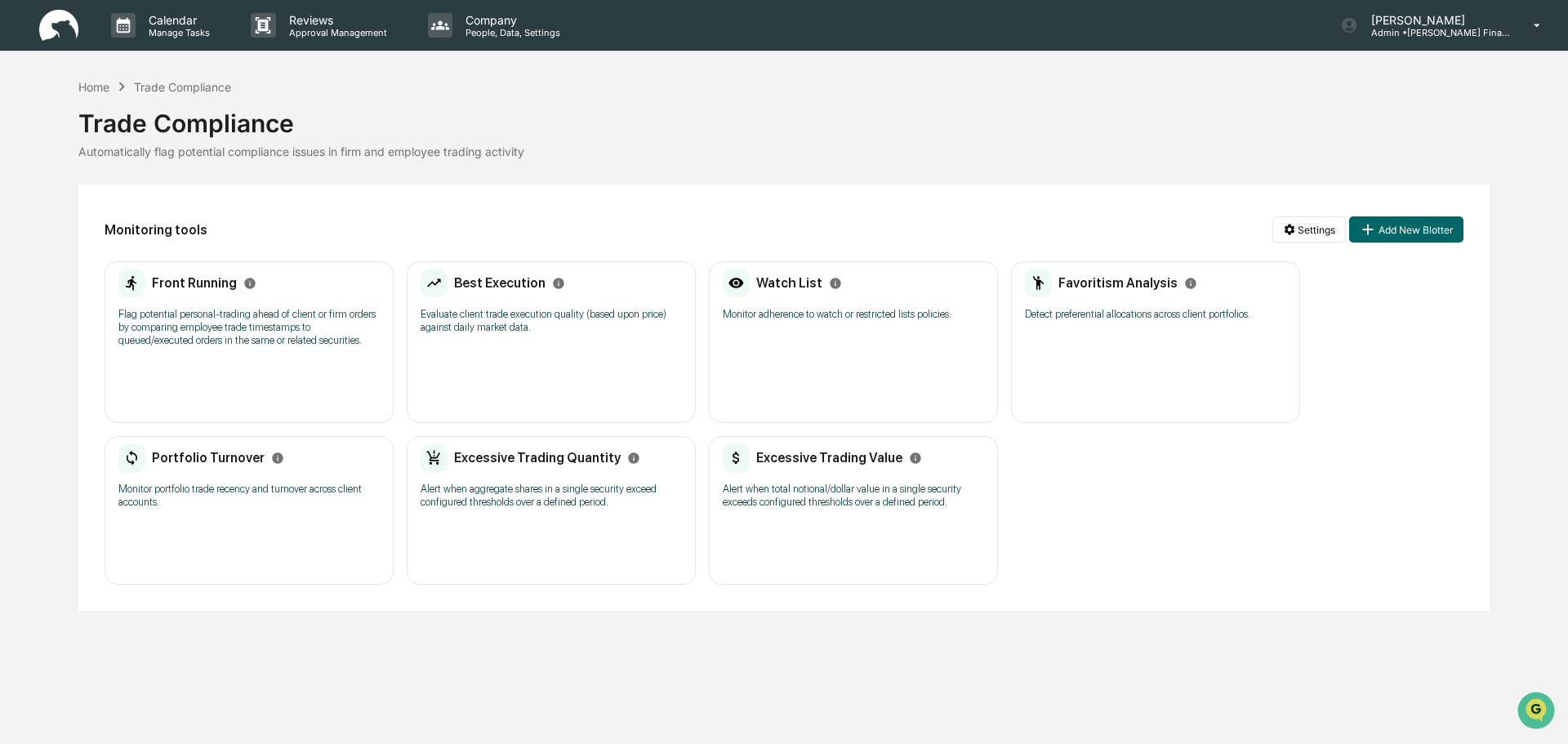
click at [815, 456] on h2 "Excessive Trading Value" at bounding box center [830, 458] width 146 height 15
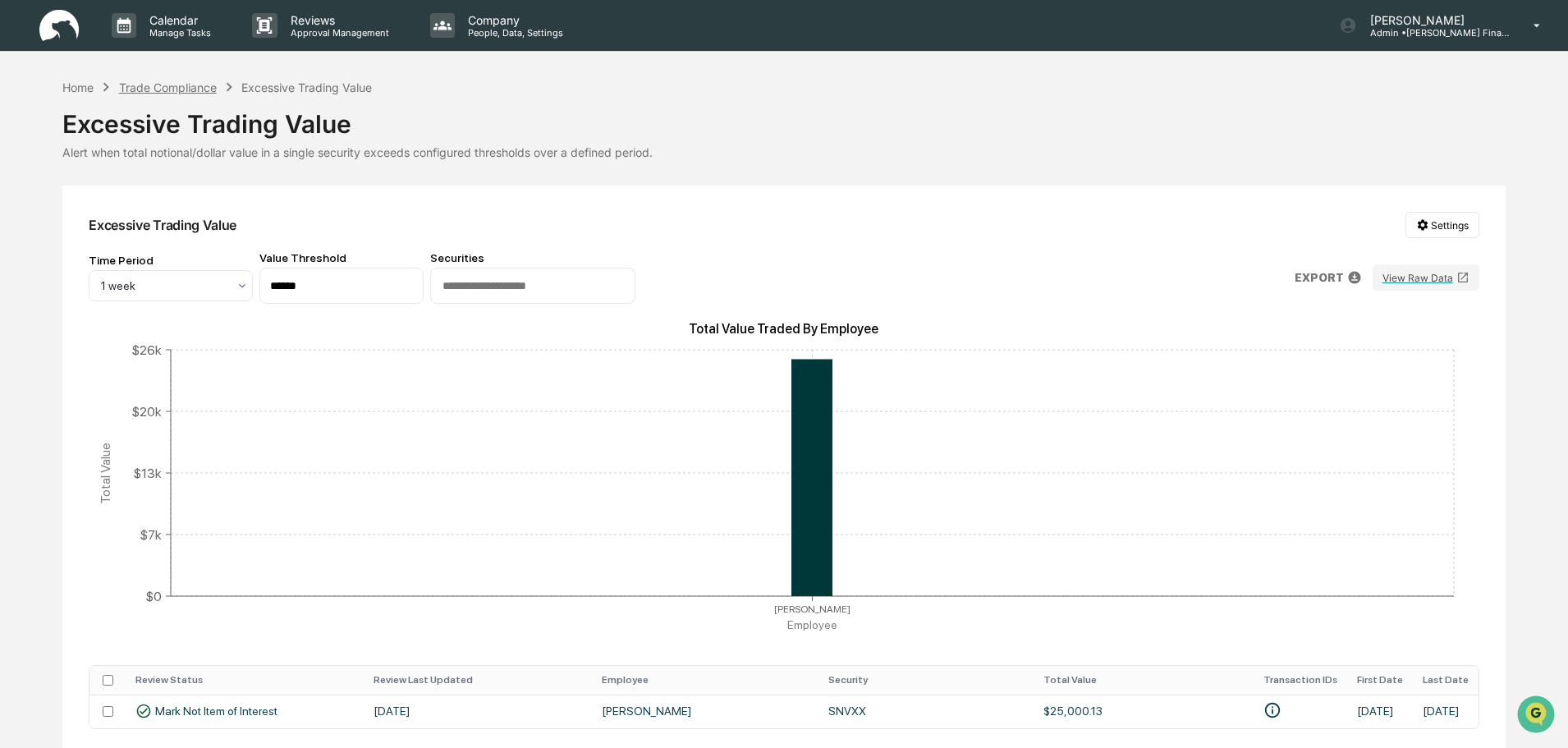
click at [173, 88] on div "Trade Compliance" at bounding box center [168, 87] width 98 height 14
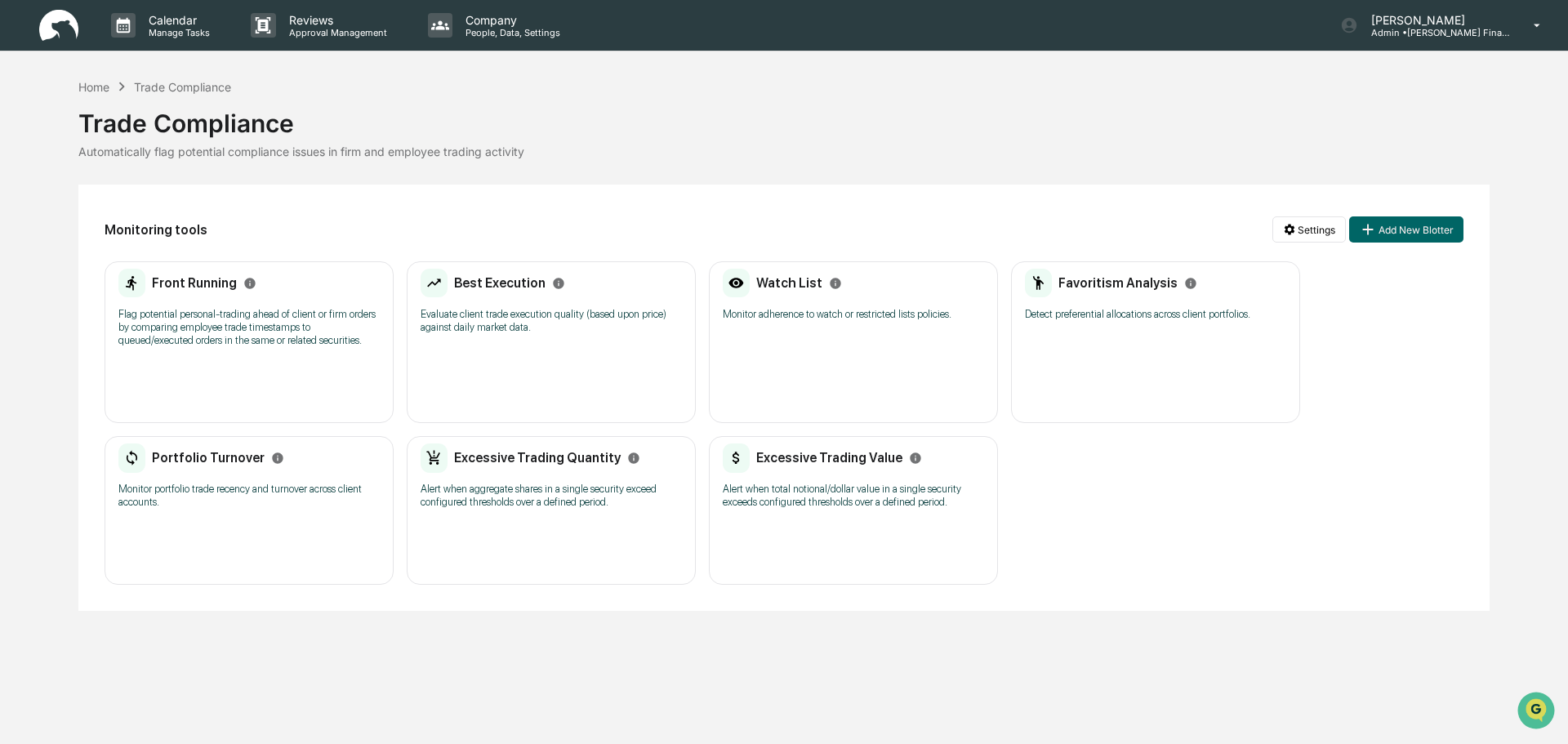
click at [814, 458] on h2 "Excessive Trading Value" at bounding box center [830, 458] width 146 height 15
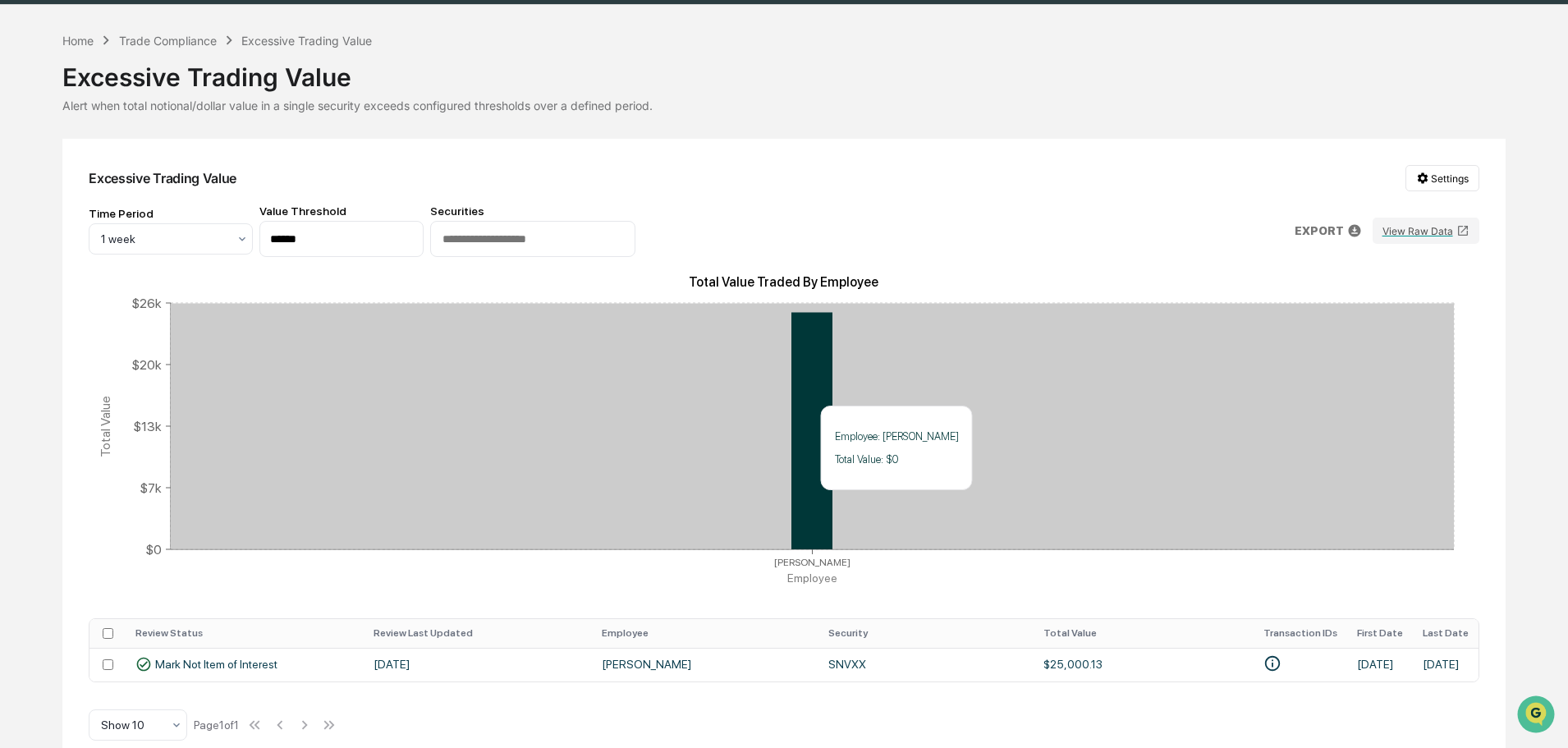
scroll to position [73, 0]
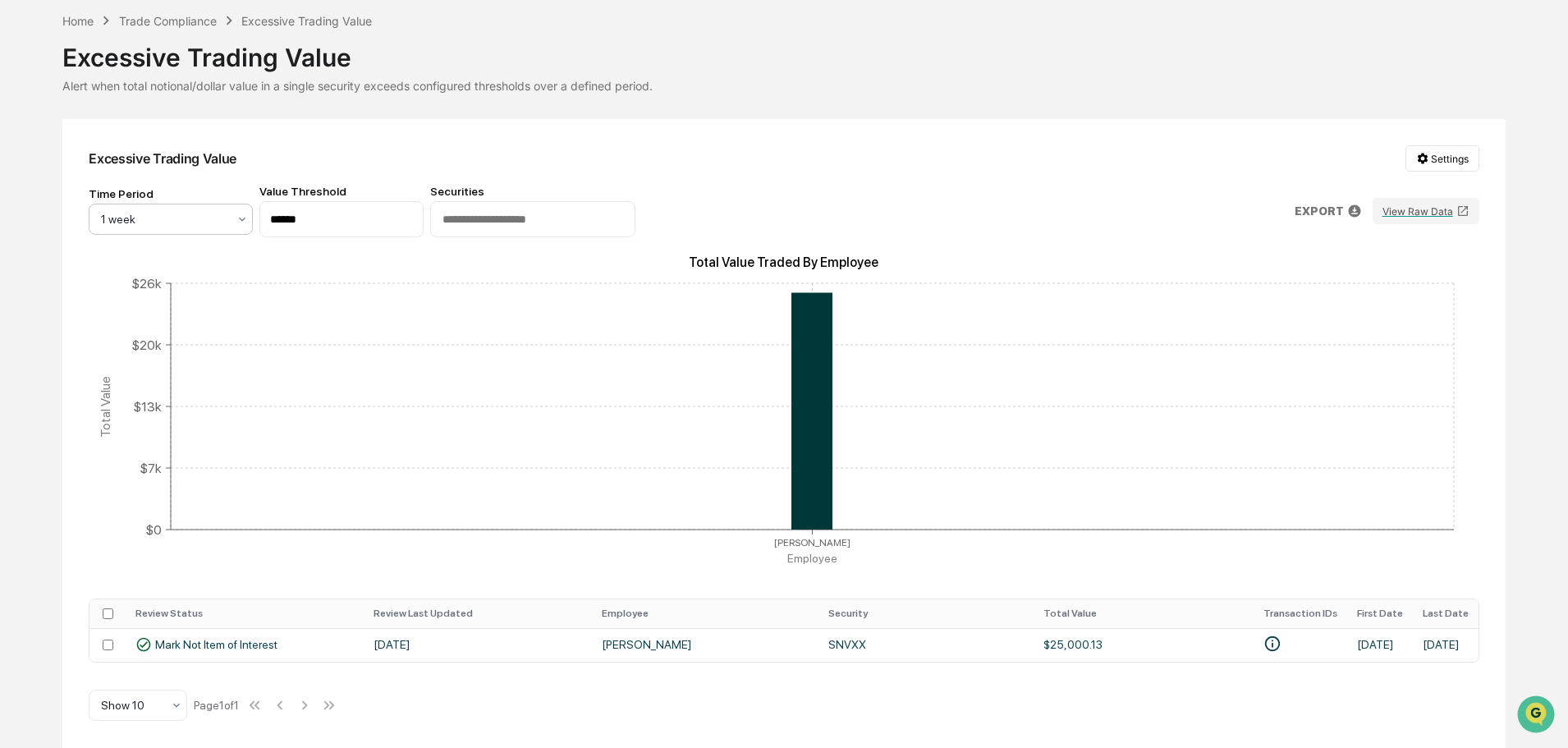
click at [213, 214] on div at bounding box center [164, 219] width 126 height 16
click at [186, 381] on div "3 months" at bounding box center [171, 384] width 163 height 33
click at [90, 16] on div "Home" at bounding box center [78, 20] width 31 height 14
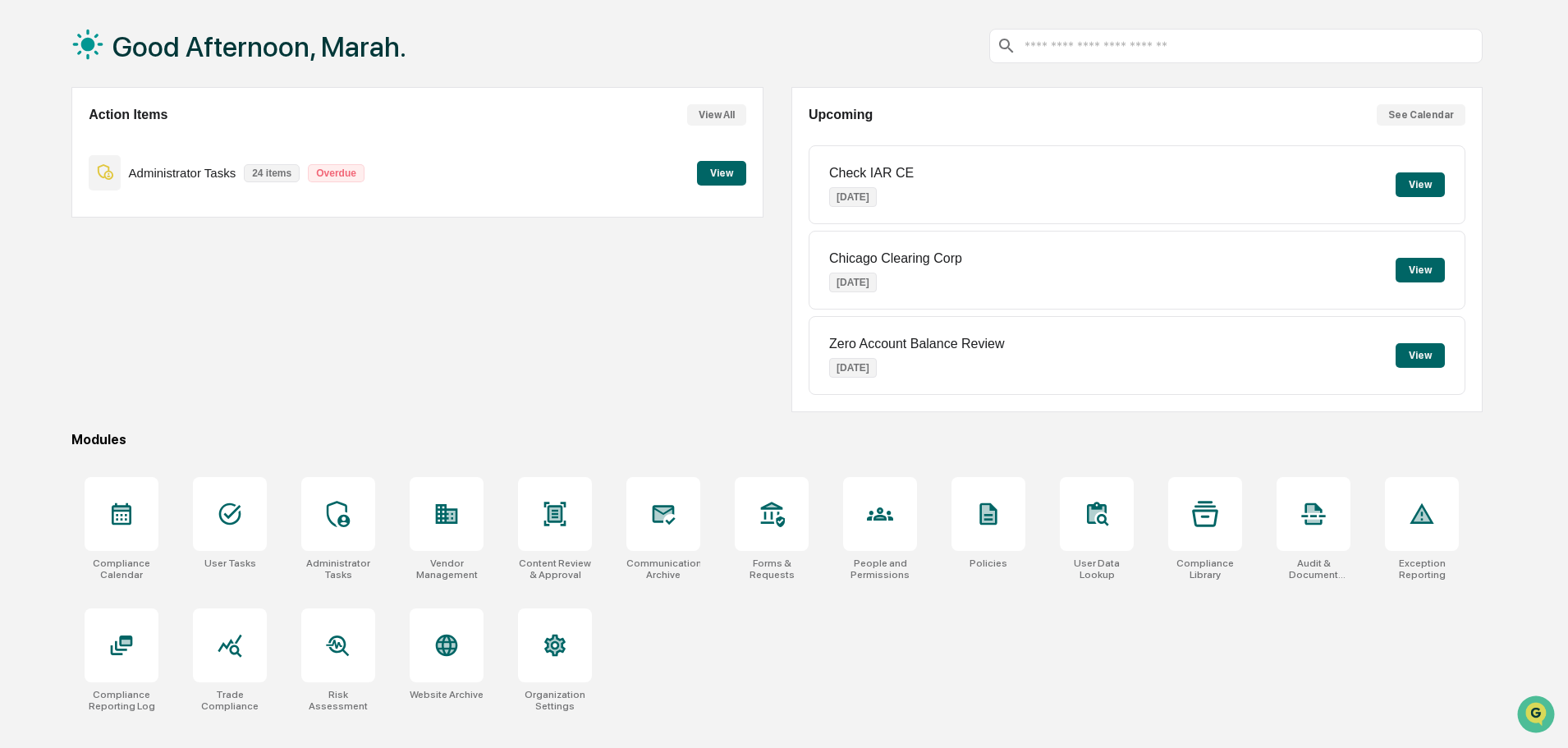
click at [718, 174] on button "View" at bounding box center [721, 172] width 49 height 24
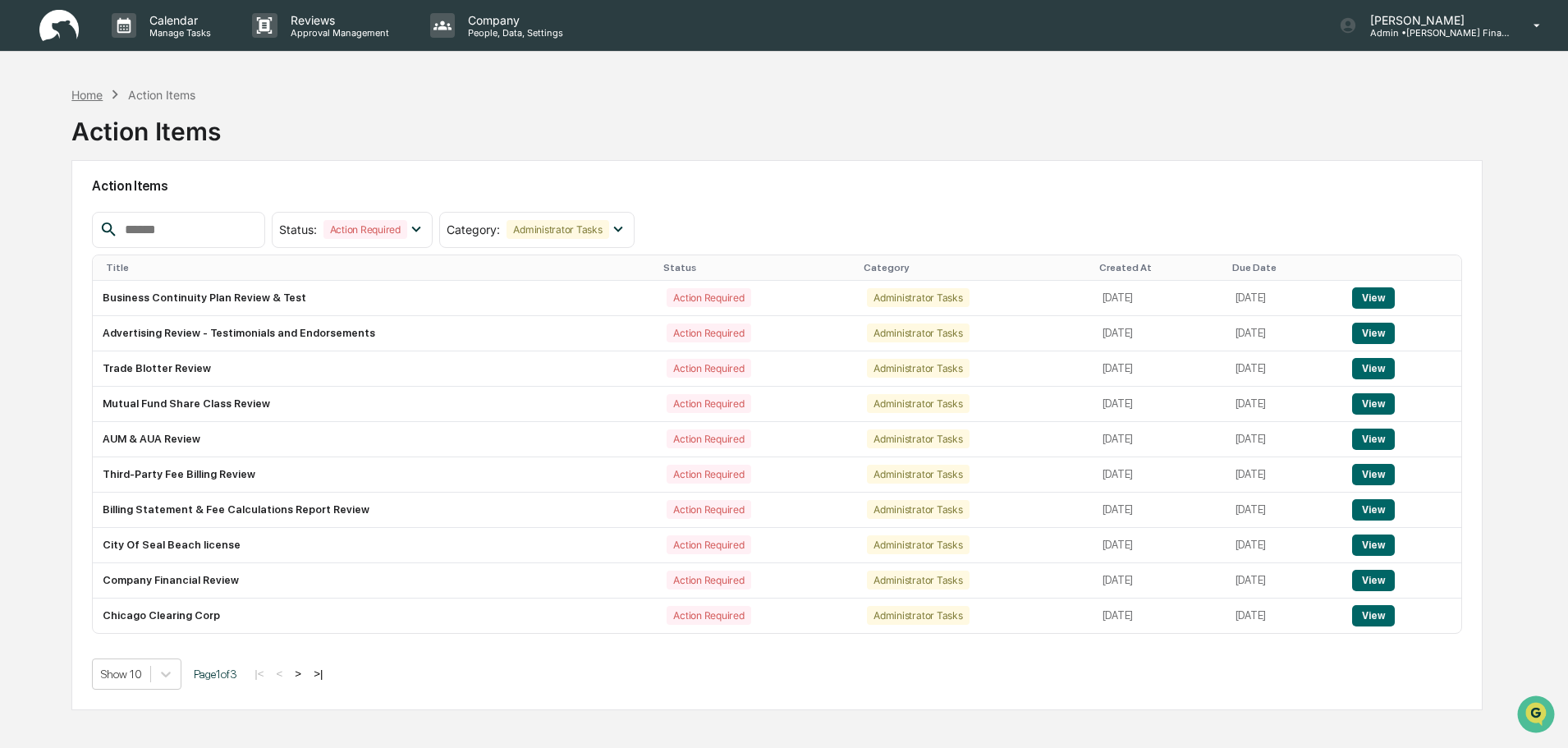
click at [85, 95] on div "Home" at bounding box center [87, 95] width 31 height 14
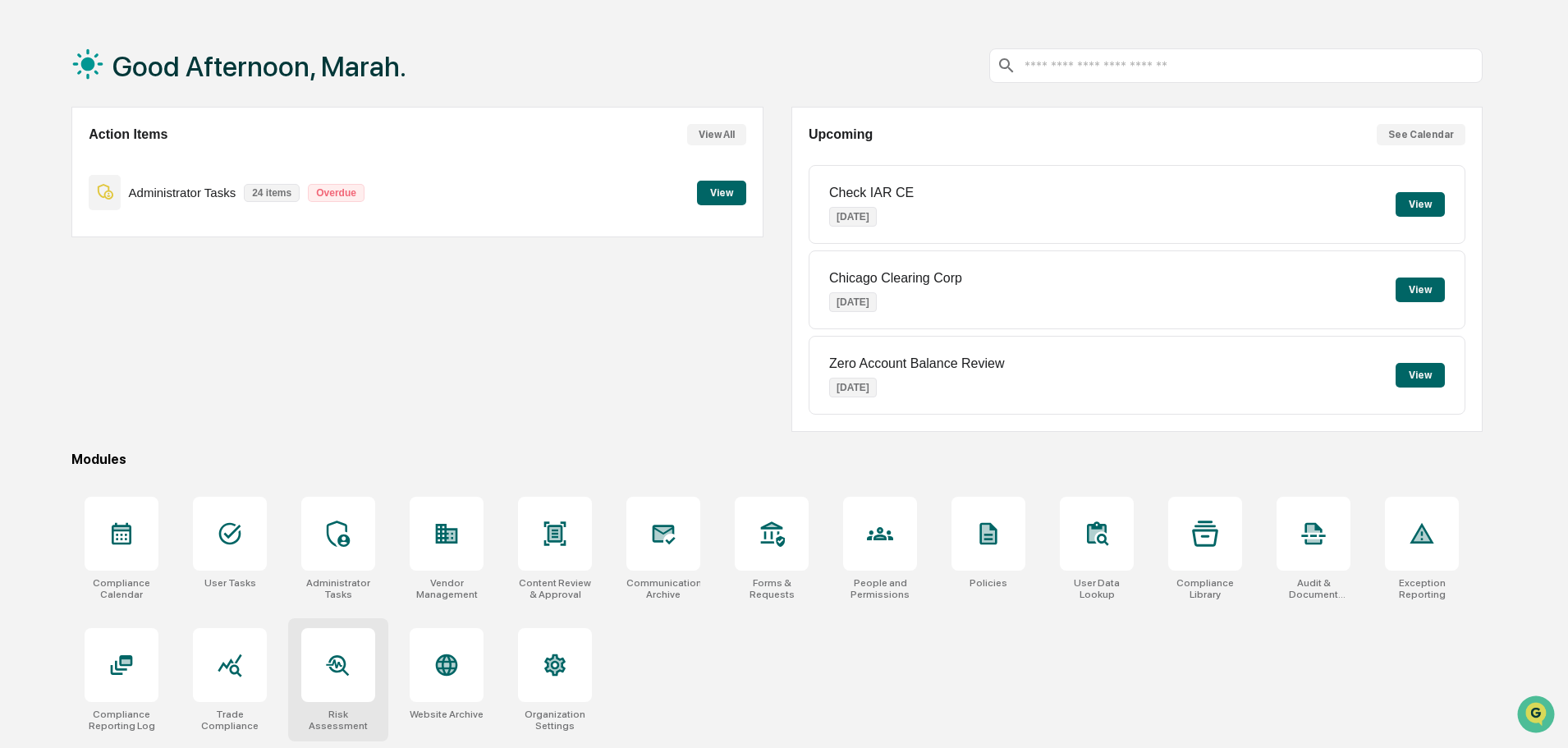
scroll to position [78, 0]
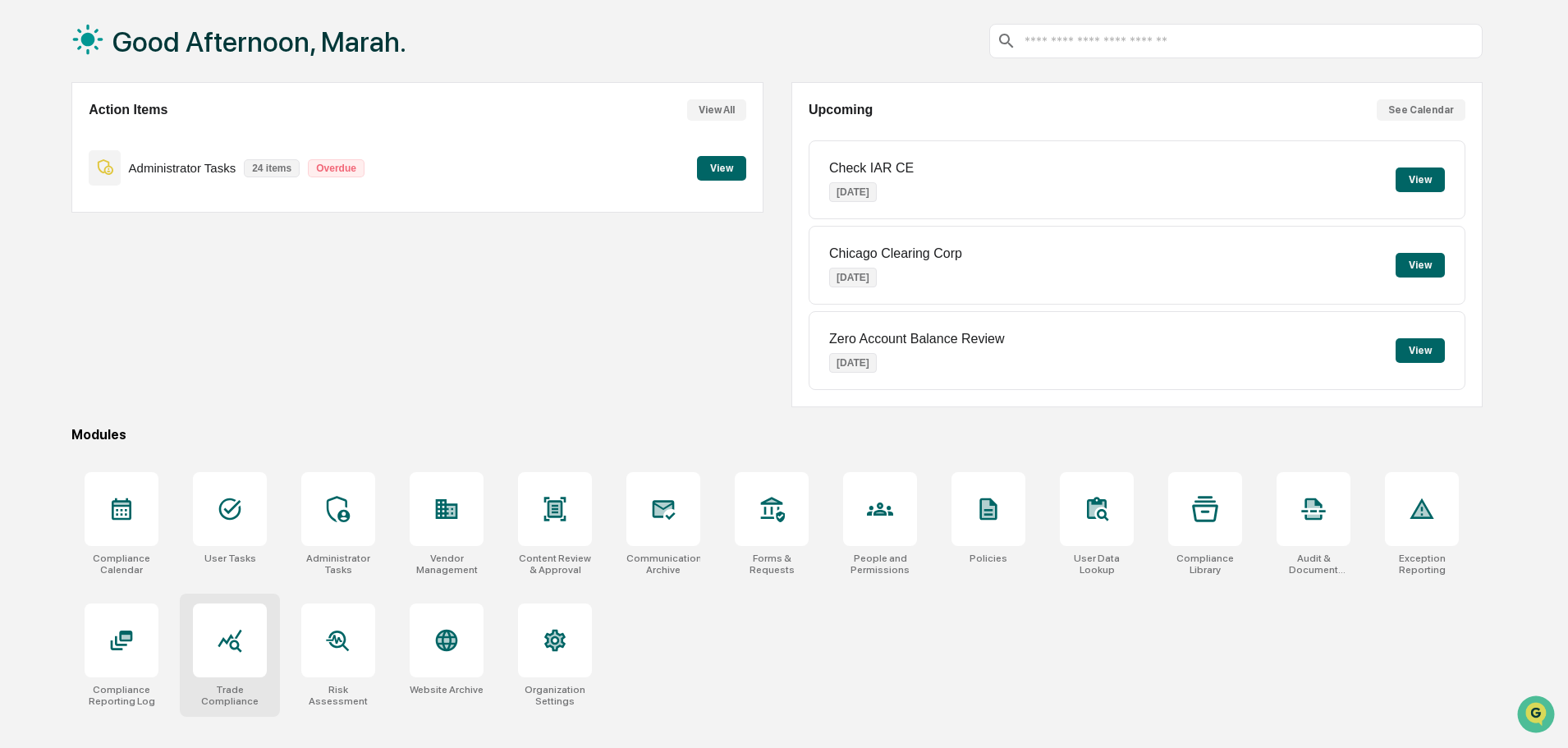
click at [216, 675] on div at bounding box center [230, 640] width 74 height 74
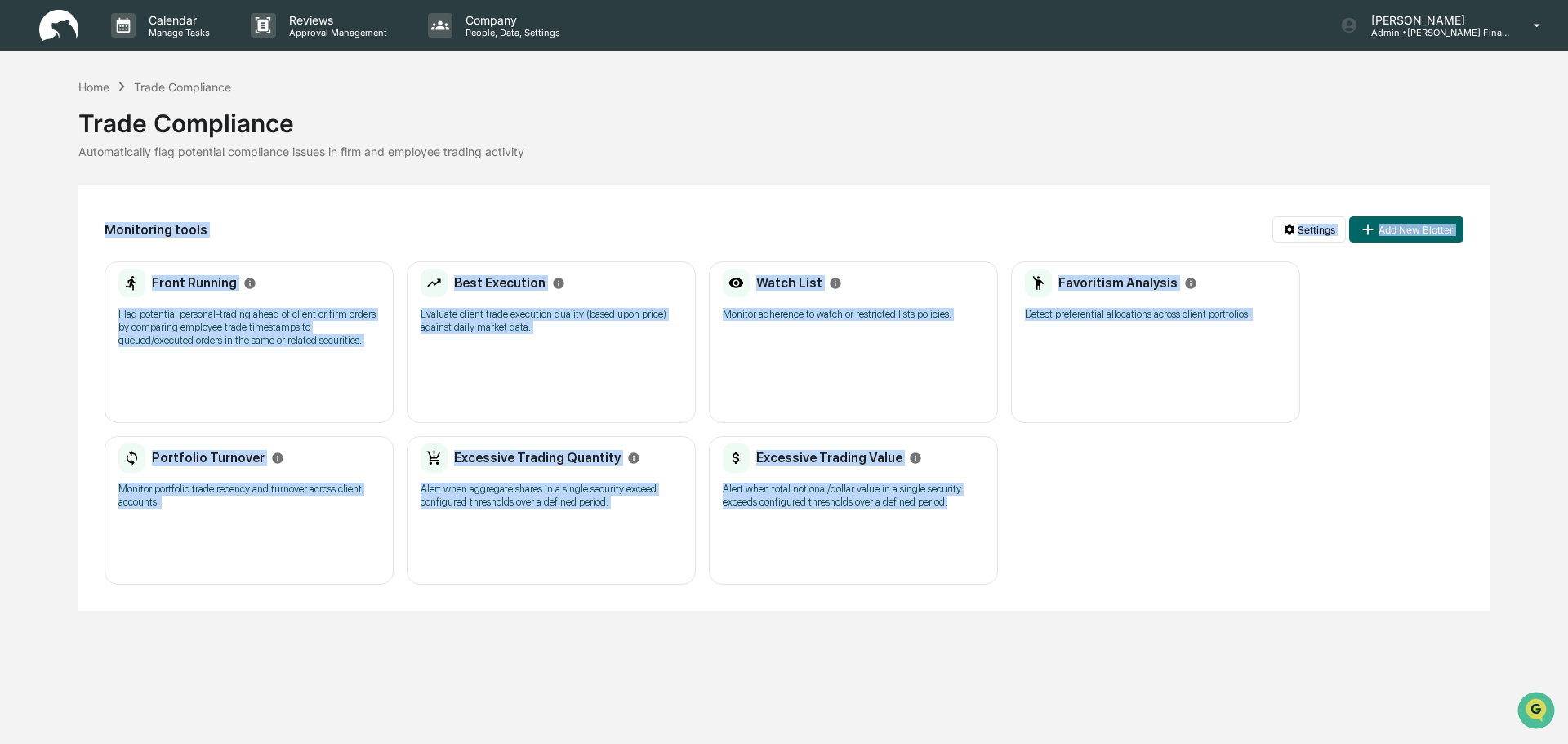
drag, startPoint x: 103, startPoint y: 228, endPoint x: 968, endPoint y: 503, distance: 907.7
click at [968, 503] on div "Monitoring tools Settings Add New Blotter Front Running Flag potential personal…" at bounding box center [784, 398] width 1411 height 426
copy div "Monitoring tools Settings Add New Blotter Front Running Flag potential personal…"
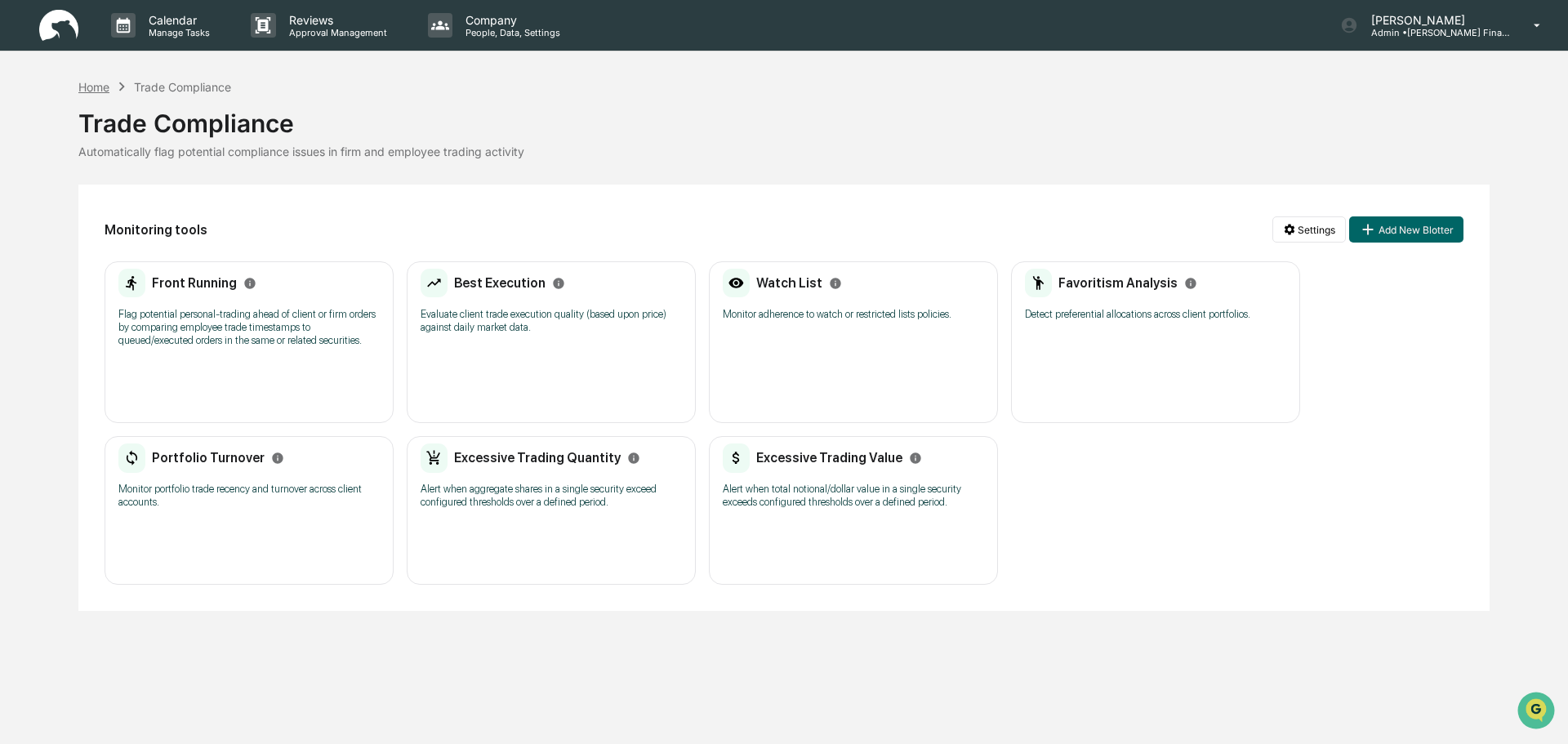
click at [89, 88] on div "Home" at bounding box center [93, 87] width 31 height 13
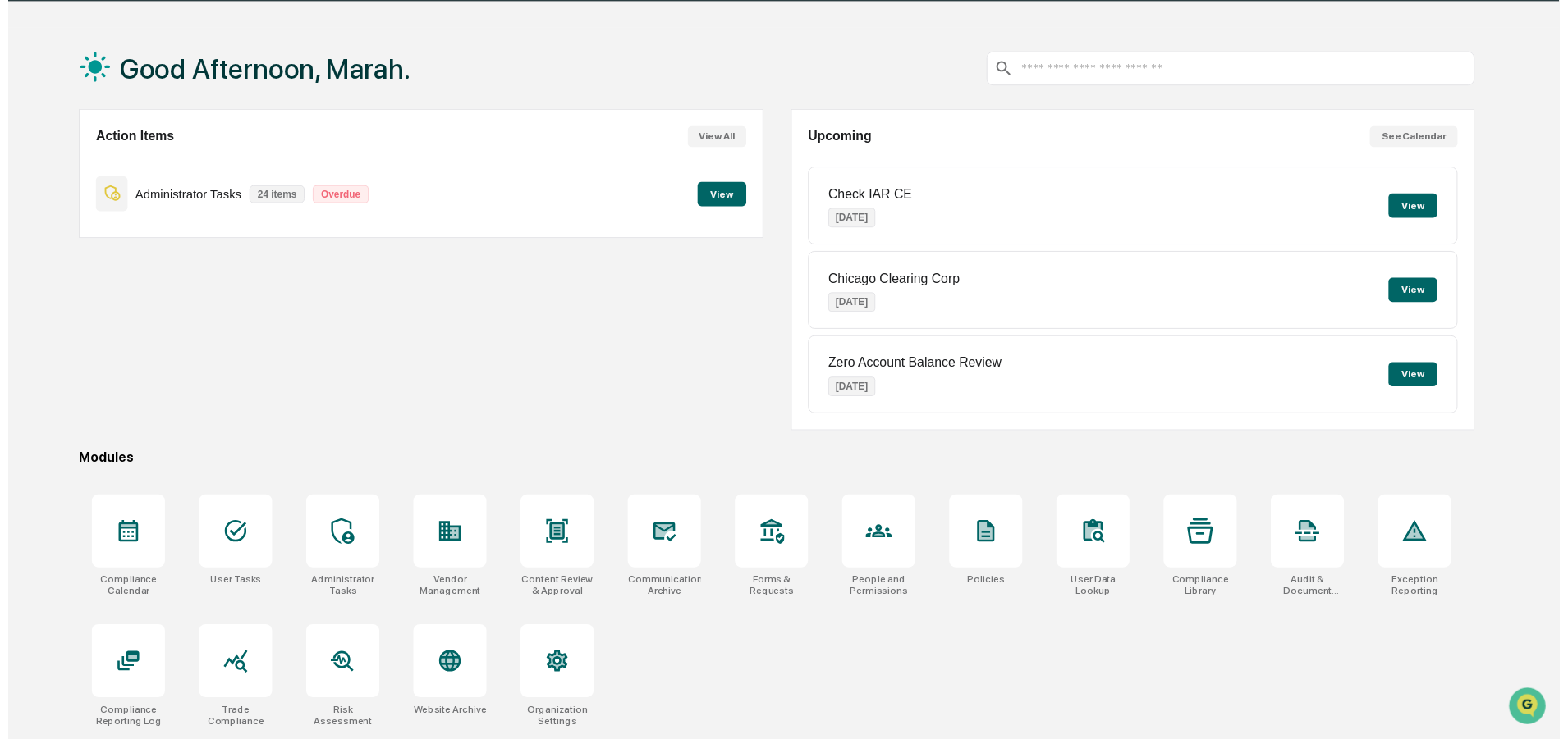
scroll to position [77, 0]
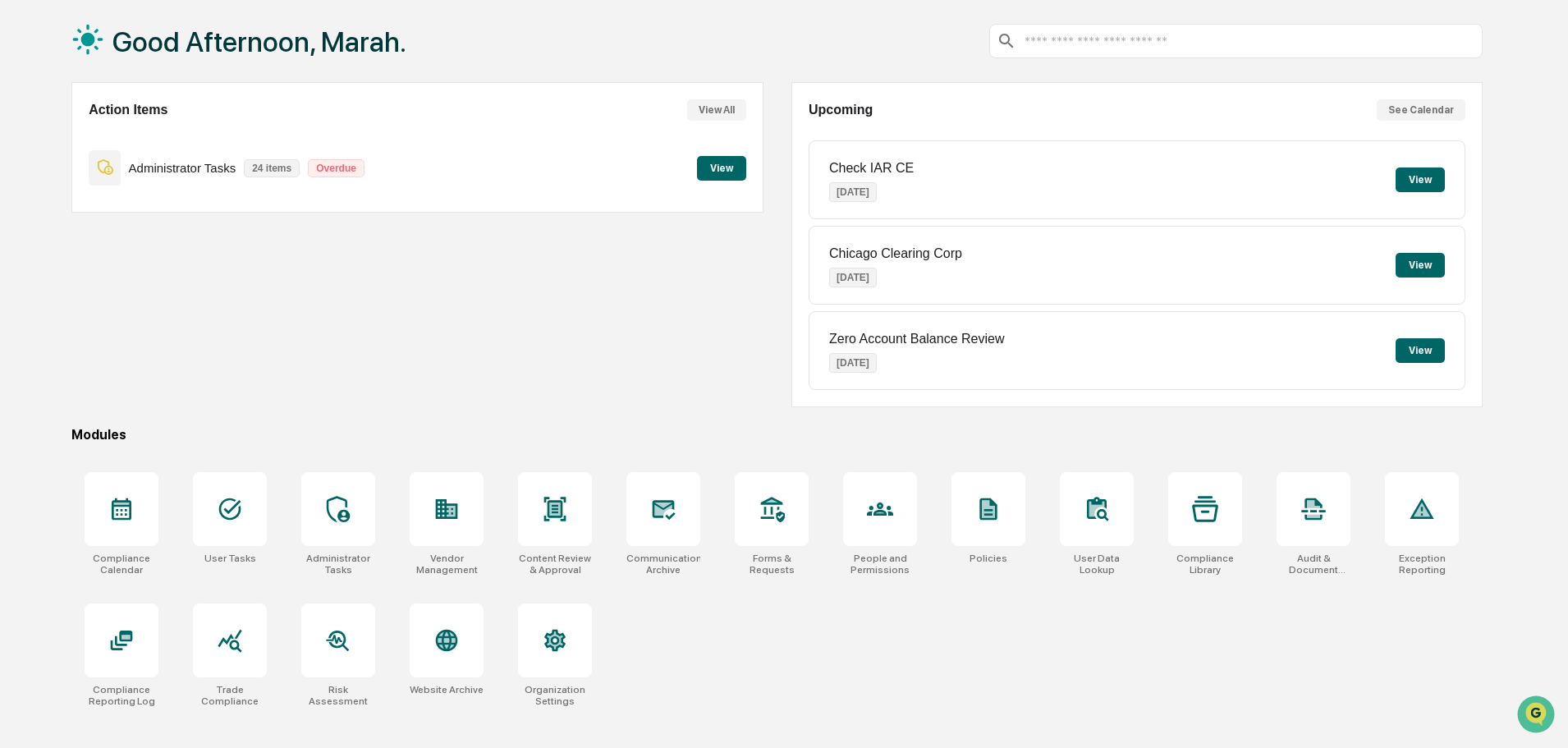
click at [733, 171] on button "View" at bounding box center [721, 168] width 49 height 24
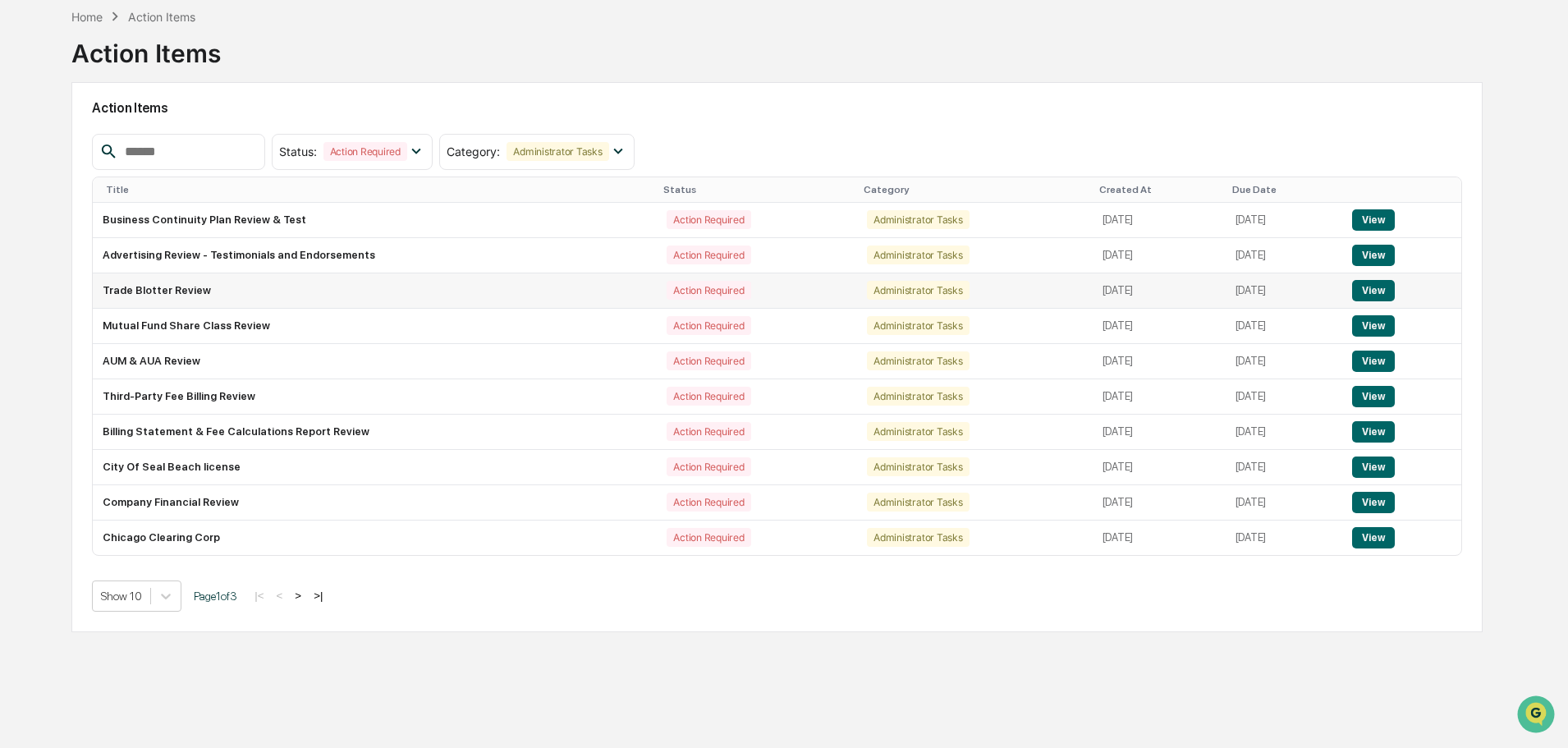
click at [1375, 287] on button "View" at bounding box center [1373, 291] width 42 height 21
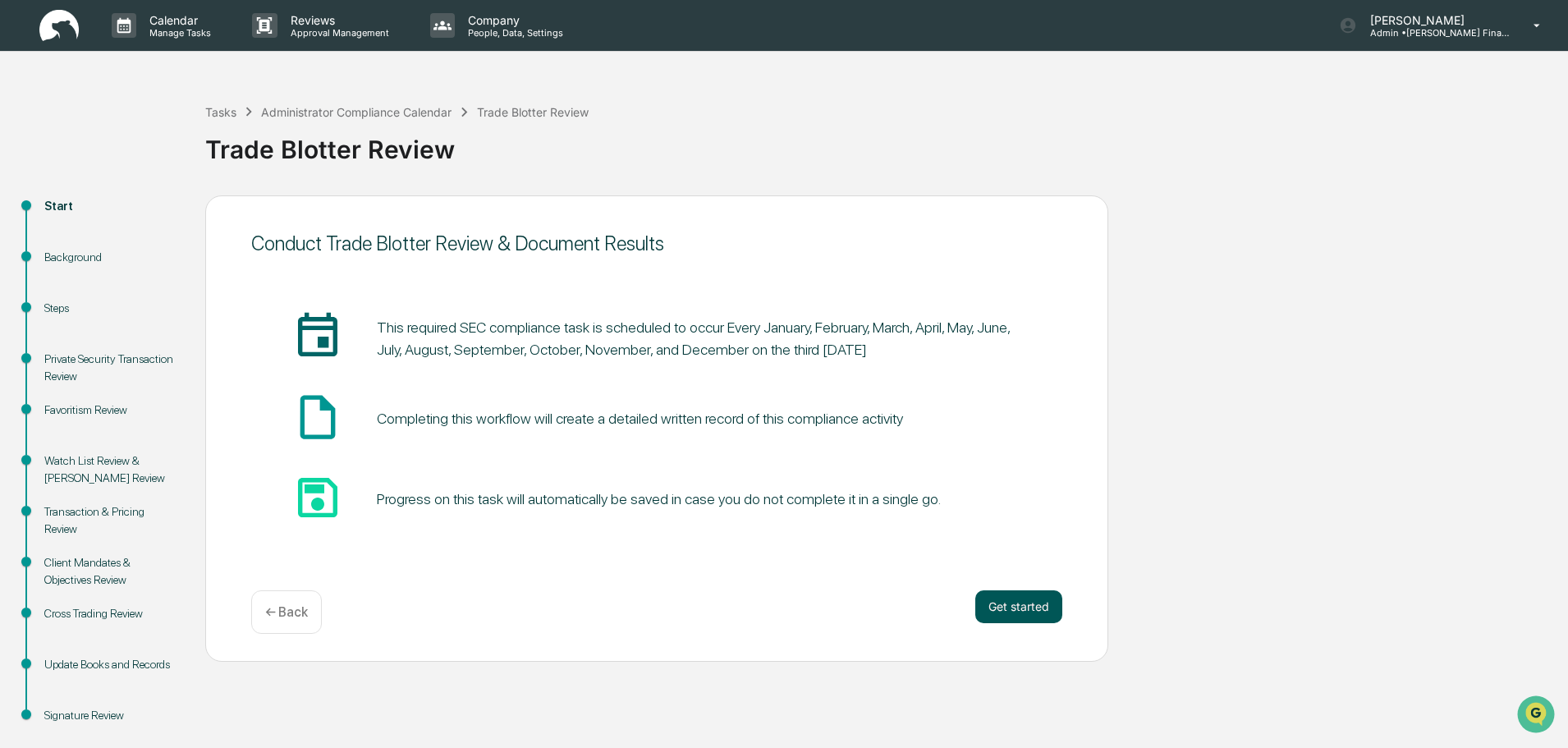
click at [992, 610] on button "Get started" at bounding box center [1019, 607] width 87 height 33
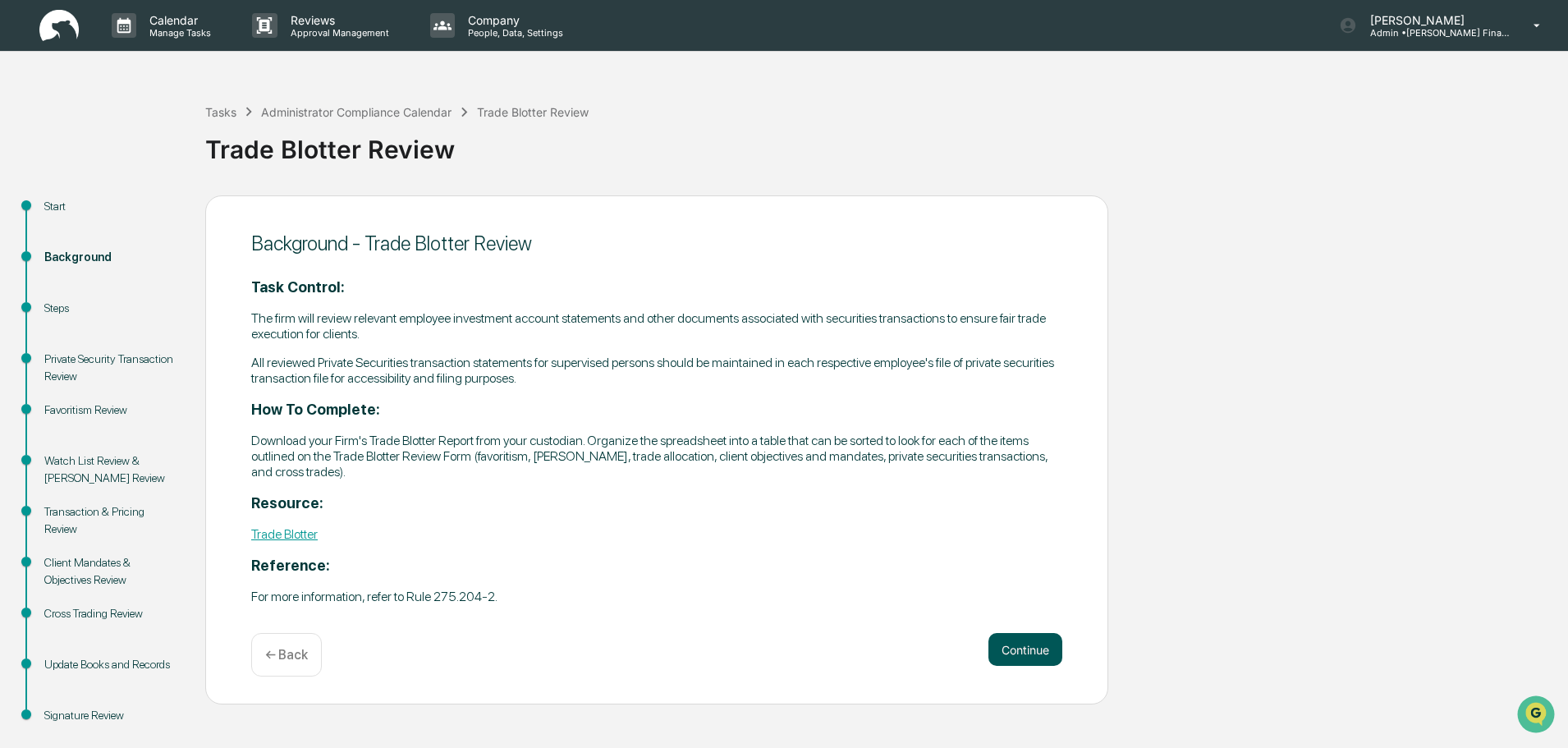
click at [1025, 656] on button "Continue" at bounding box center [1025, 649] width 74 height 33
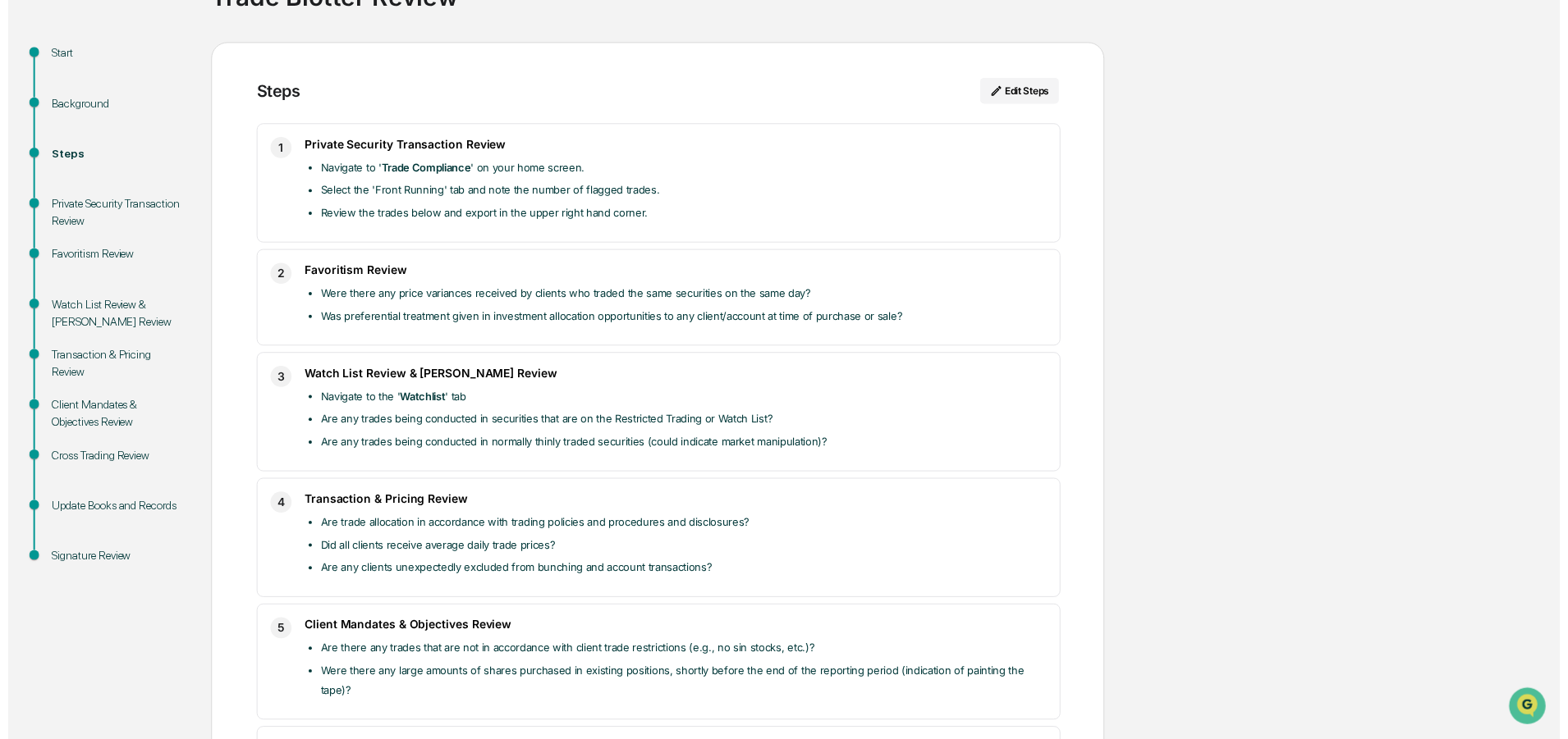
scroll to position [409, 0]
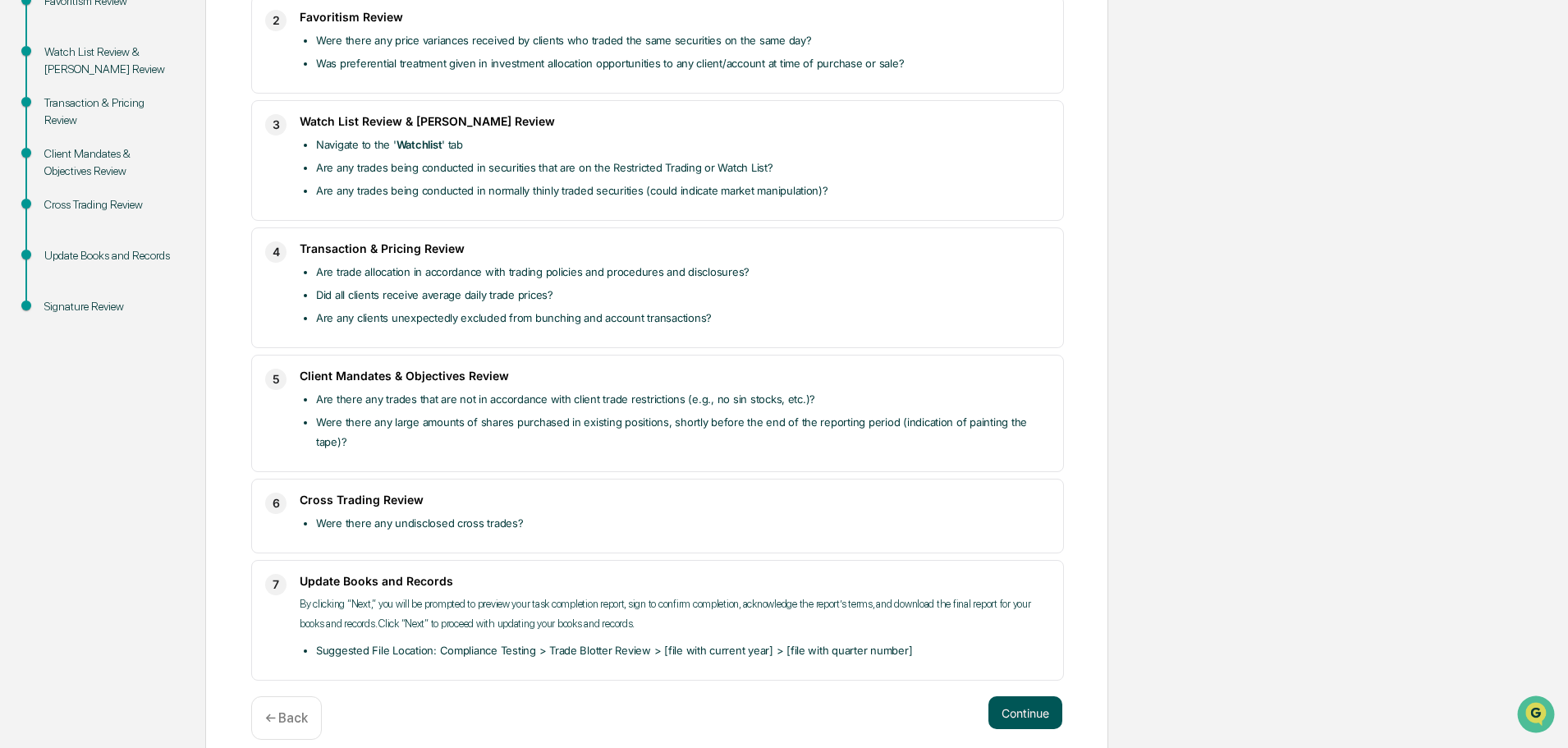
click at [1022, 697] on button "Continue" at bounding box center [1025, 713] width 74 height 33
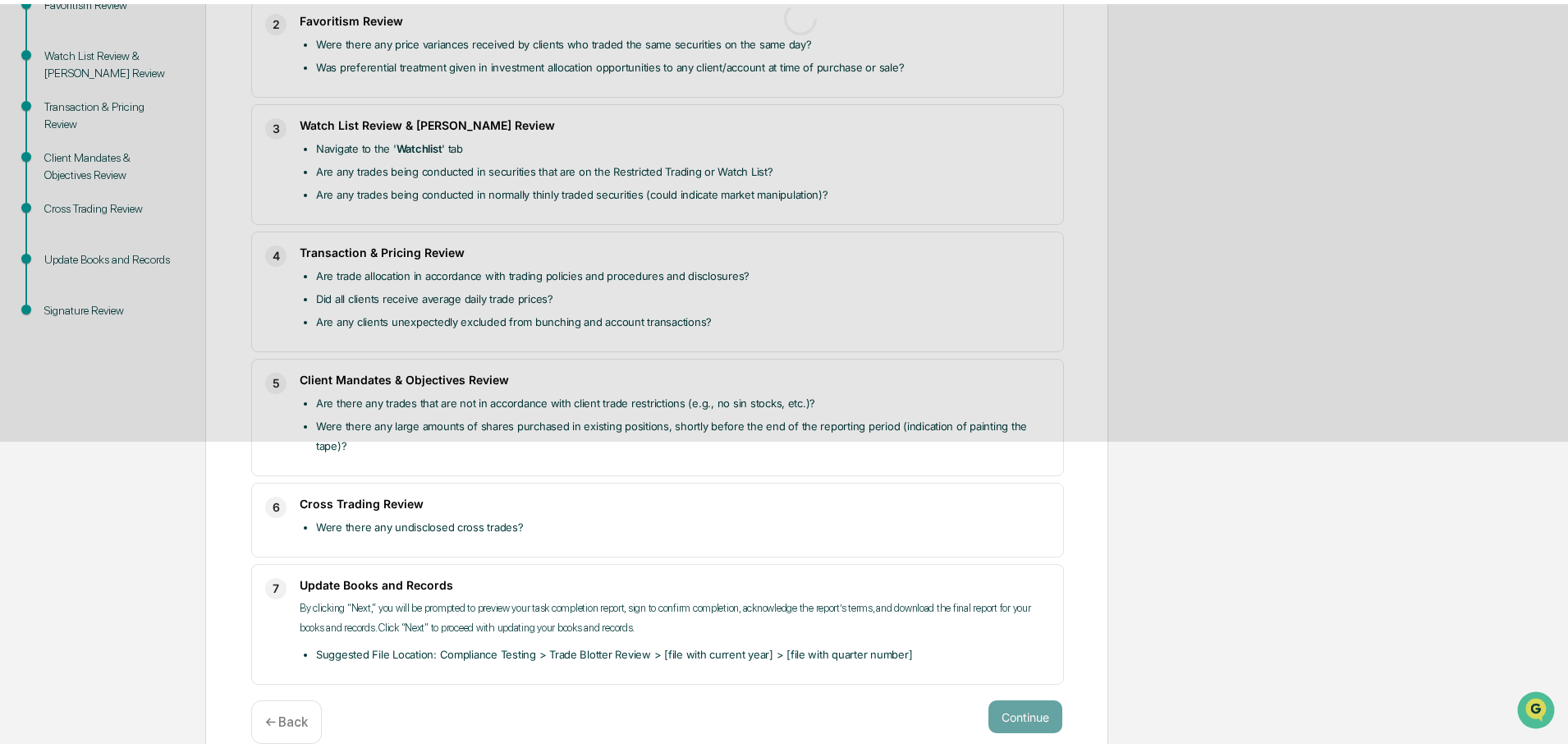
scroll to position [25, 0]
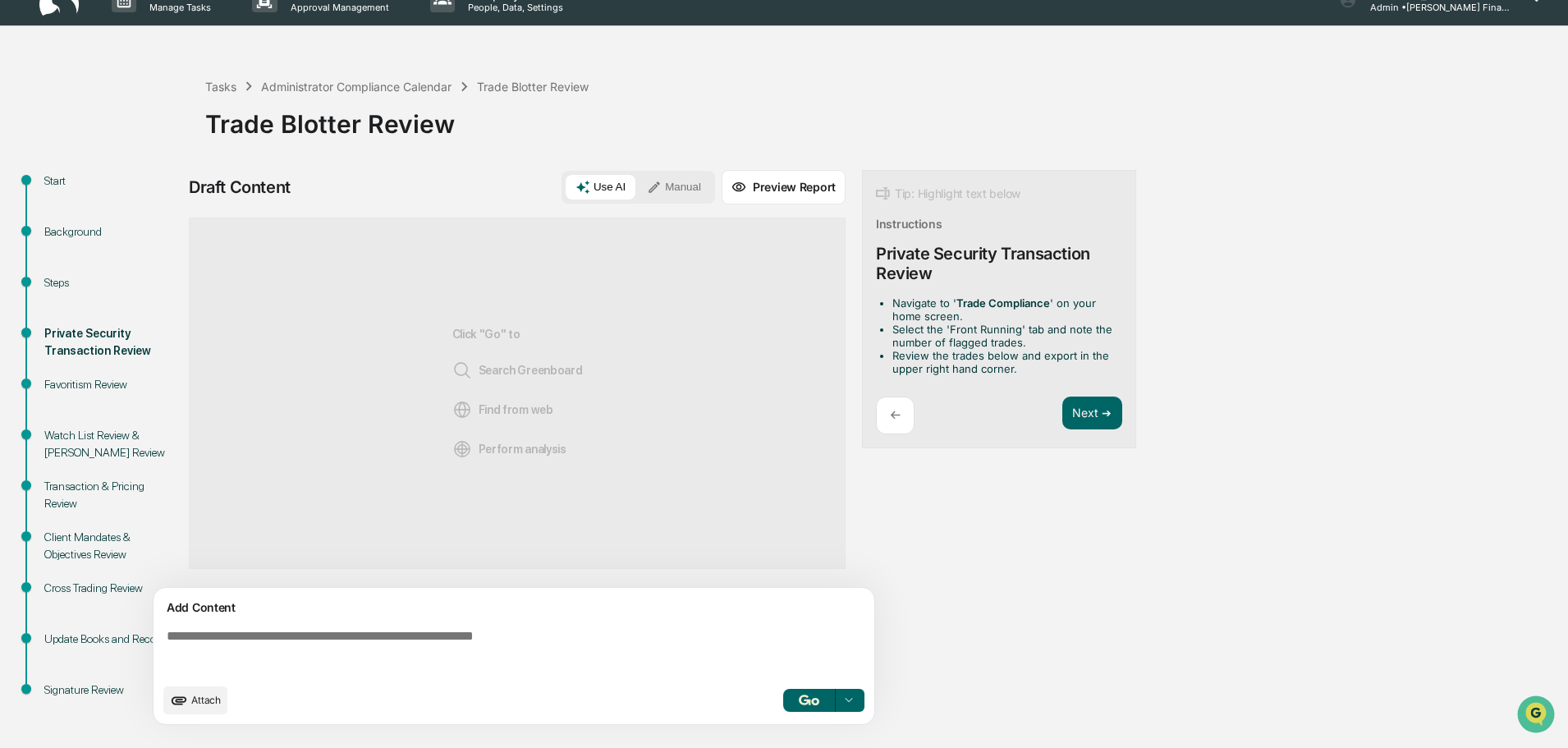
click at [434, 633] on textarea at bounding box center [517, 651] width 714 height 59
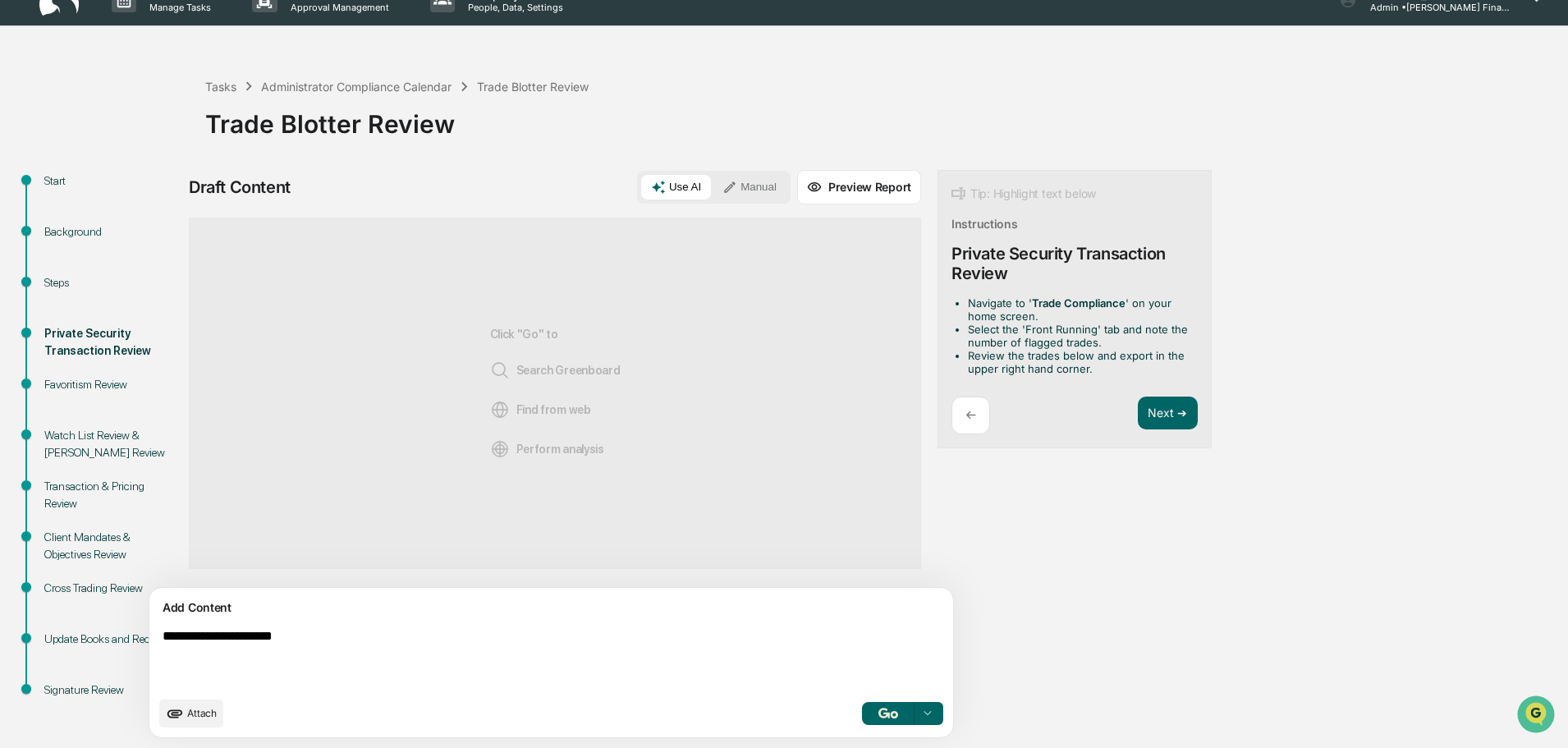
paste textarea "**********"
type textarea "**********"
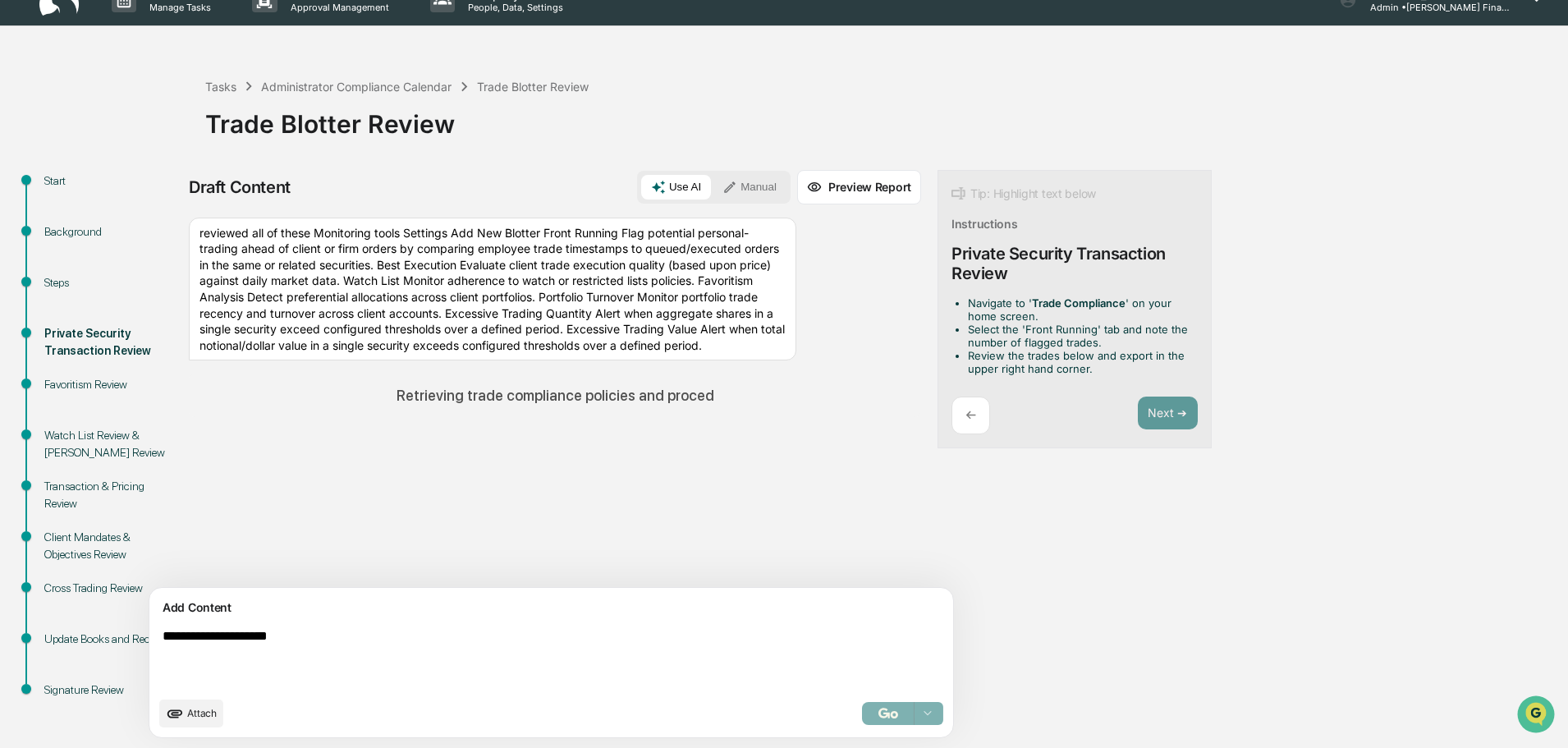
click at [713, 185] on button "Manual" at bounding box center [750, 186] width 74 height 24
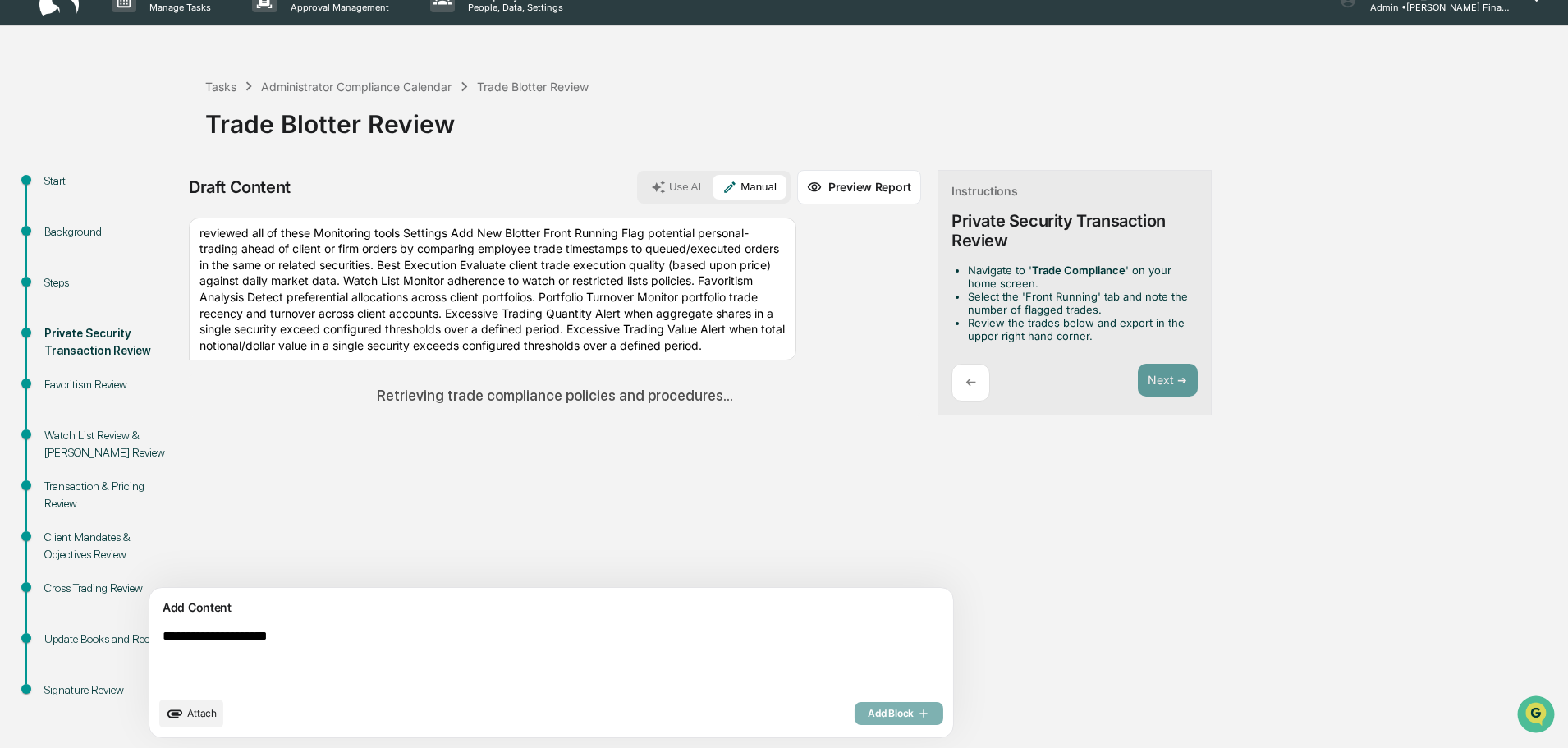
click at [855, 710] on div "Add Block" at bounding box center [899, 713] width 89 height 23
click at [855, 718] on div "Add Block" at bounding box center [899, 713] width 89 height 23
click at [326, 630] on textarea "**********" at bounding box center [513, 658] width 714 height 73
click at [855, 710] on div "Add Block" at bounding box center [899, 713] width 89 height 23
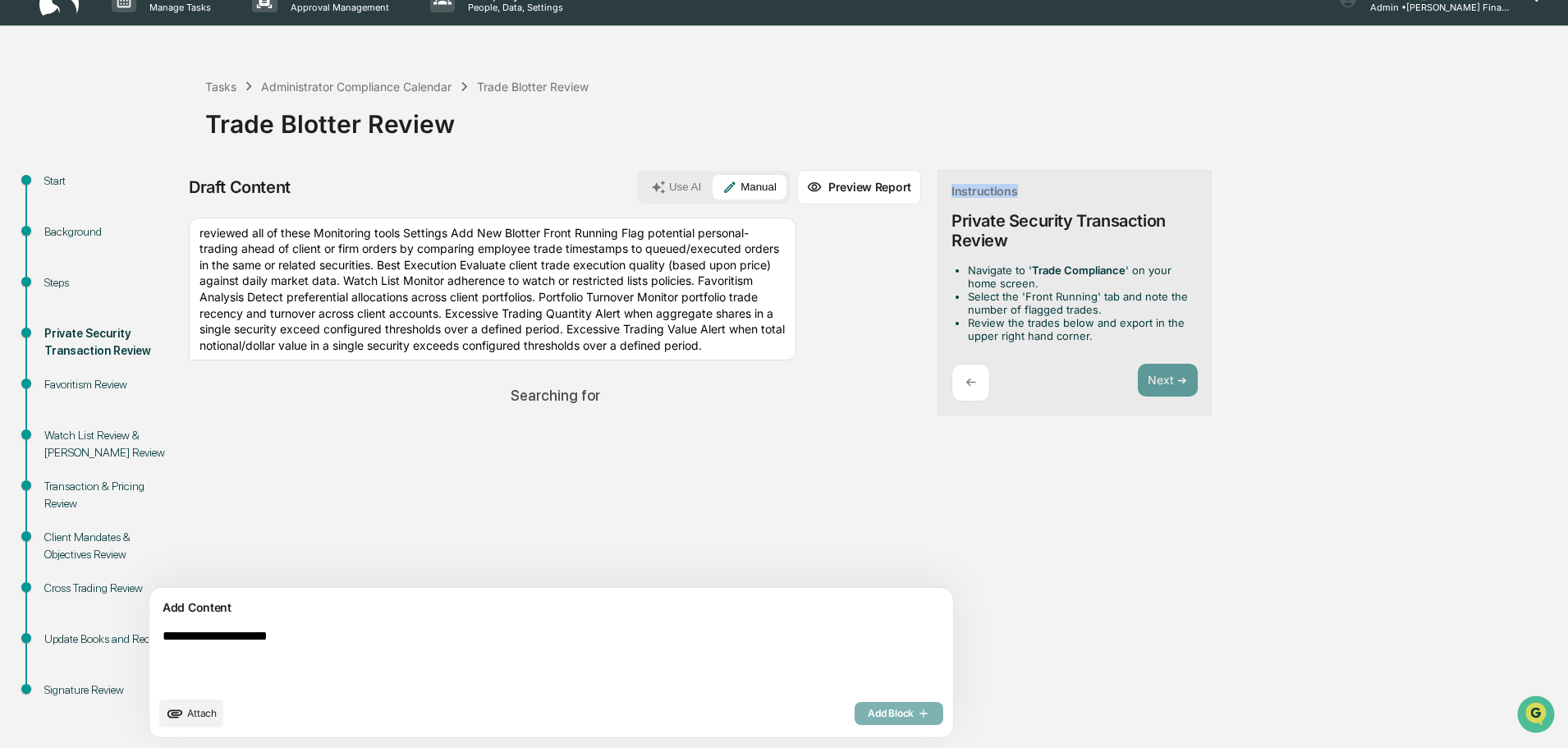
click at [855, 709] on div "Add Block" at bounding box center [899, 713] width 89 height 23
click at [375, 629] on textarea "**********" at bounding box center [513, 658] width 714 height 73
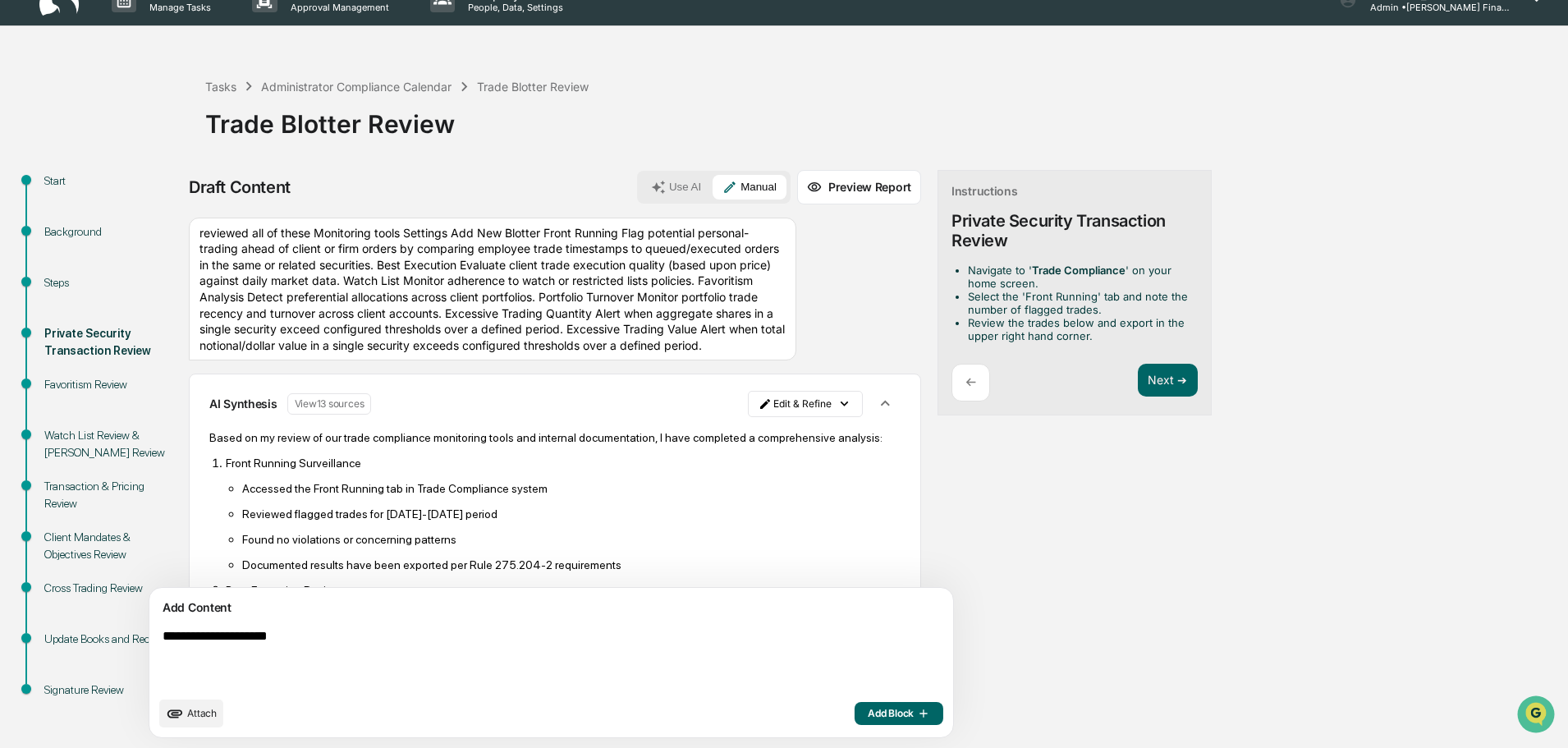
drag, startPoint x: 417, startPoint y: 632, endPoint x: 370, endPoint y: 631, distance: 47.0
click at [370, 631] on textarea "**********" at bounding box center [513, 658] width 714 height 73
type textarea "**********"
click at [868, 707] on span "Add Block" at bounding box center [899, 714] width 62 height 14
paste textarea "**********"
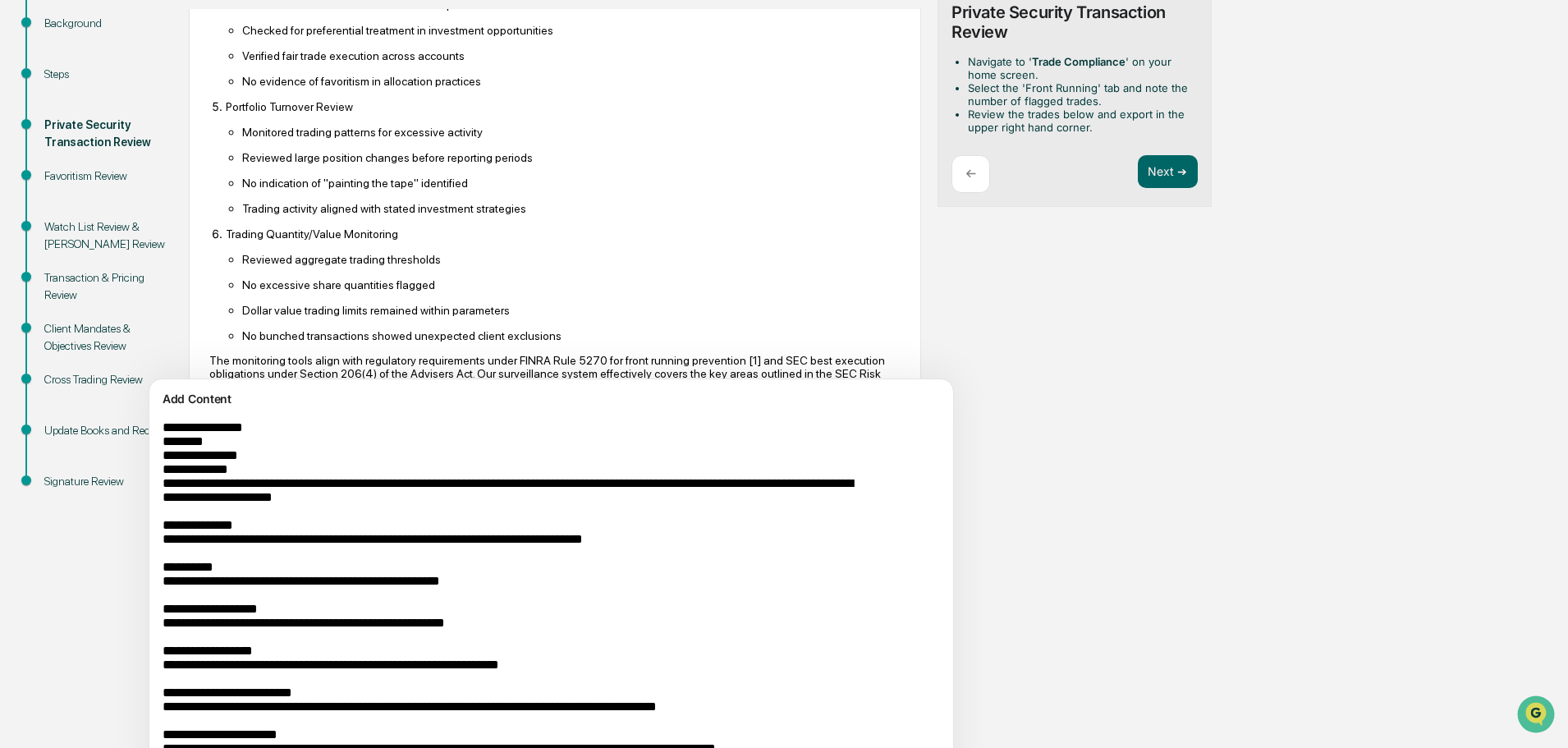
scroll to position [374, 0]
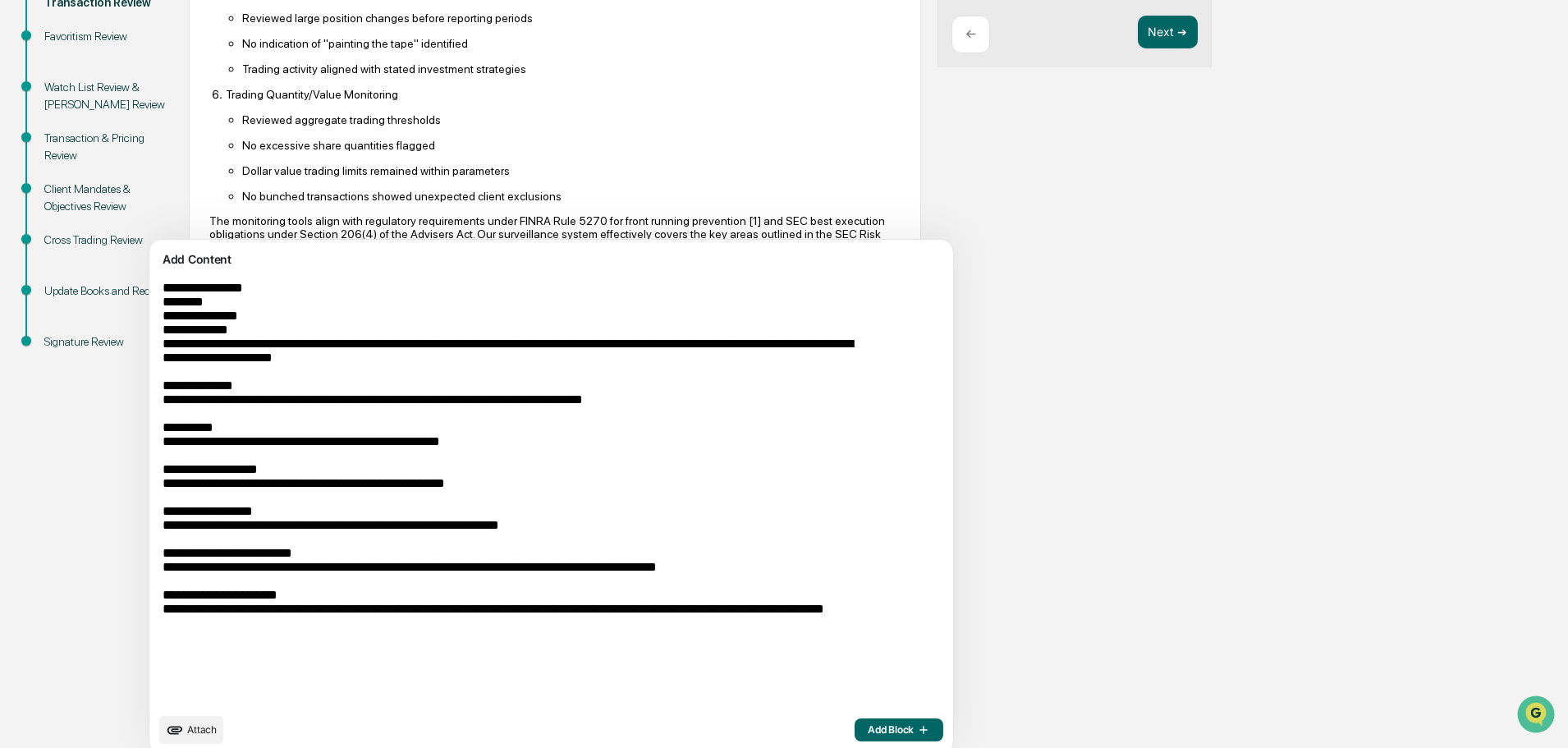
type textarea "**********"
click at [868, 734] on span "Add Block" at bounding box center [899, 731] width 62 height 14
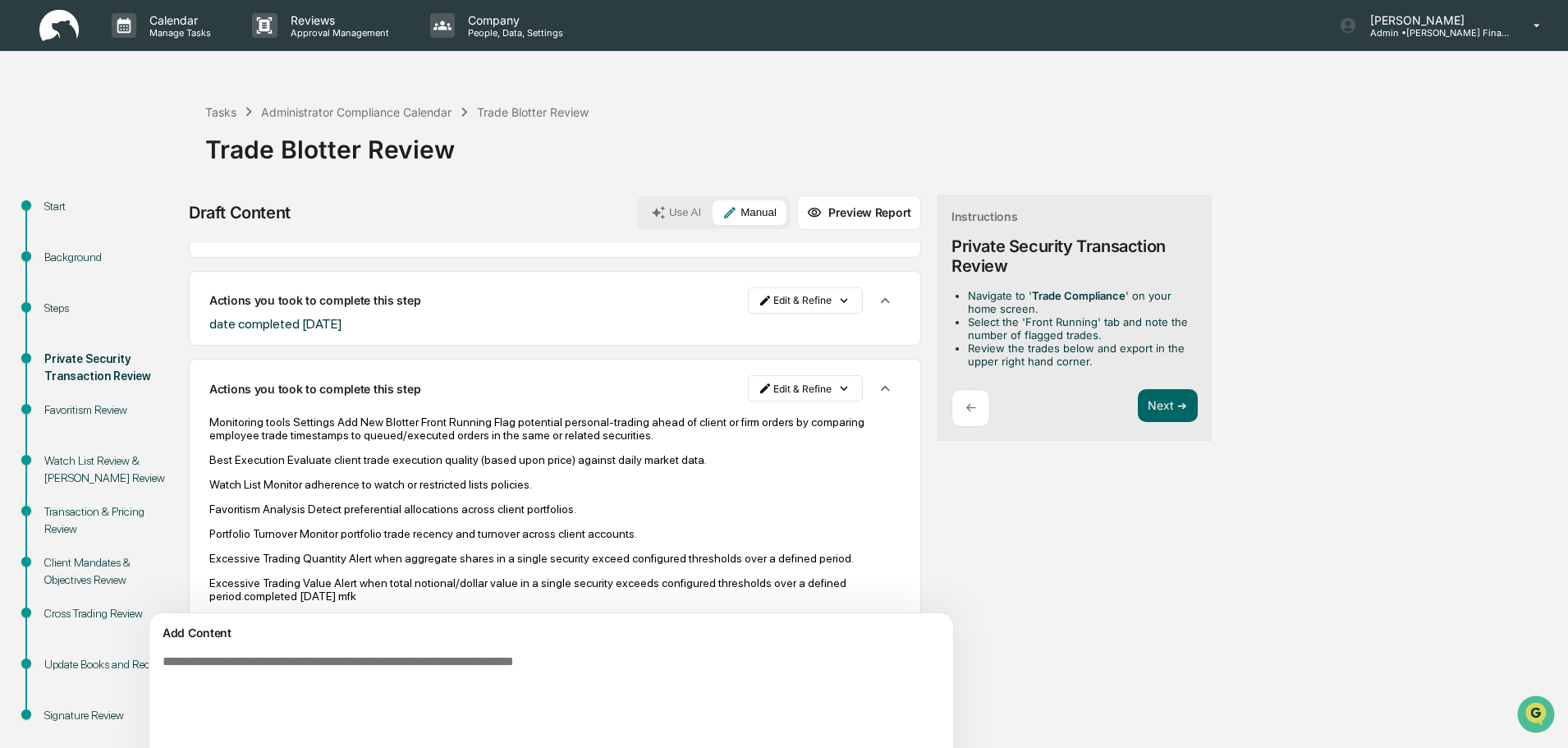
scroll to position [1198, 0]
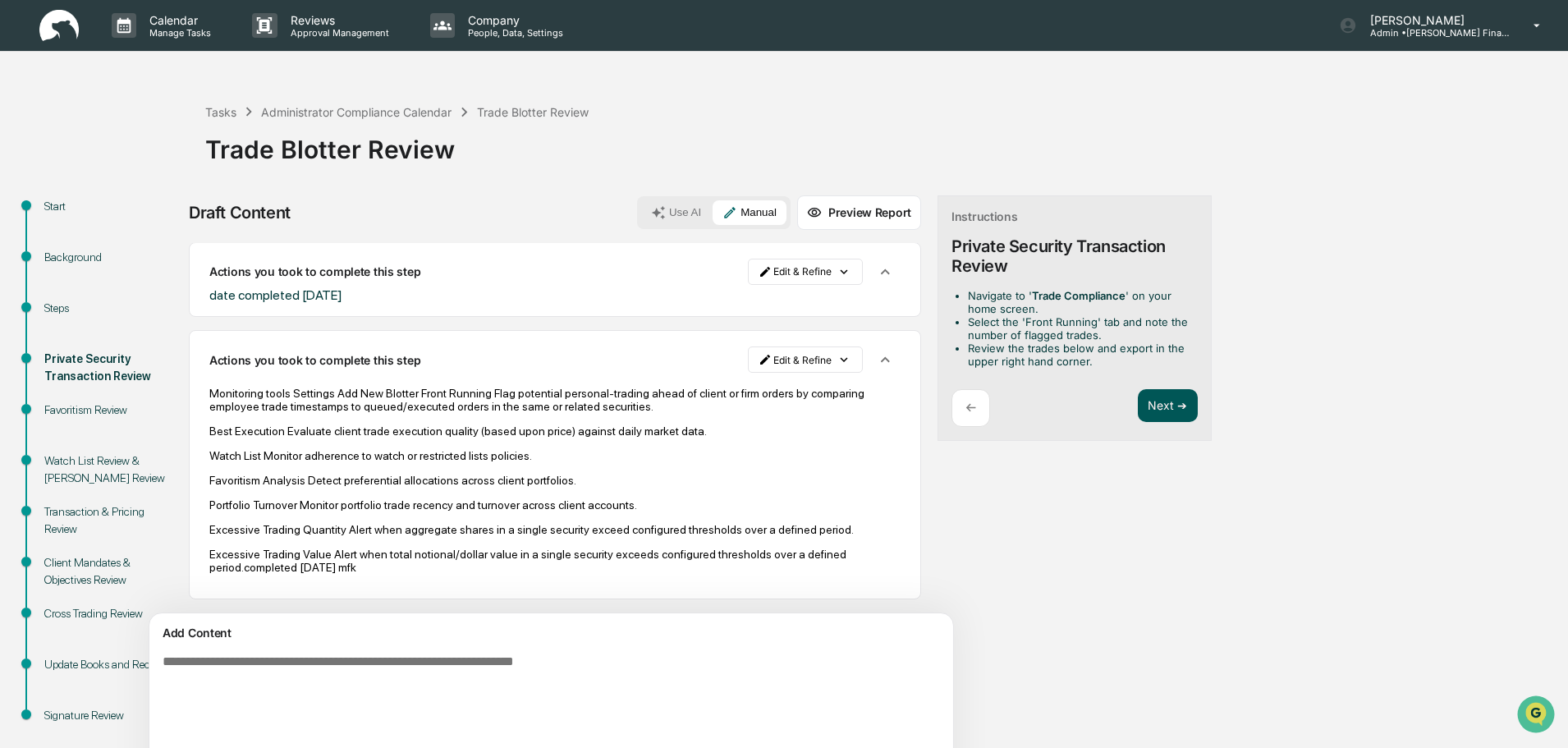
click at [1138, 406] on button "Next ➔" at bounding box center [1168, 406] width 60 height 34
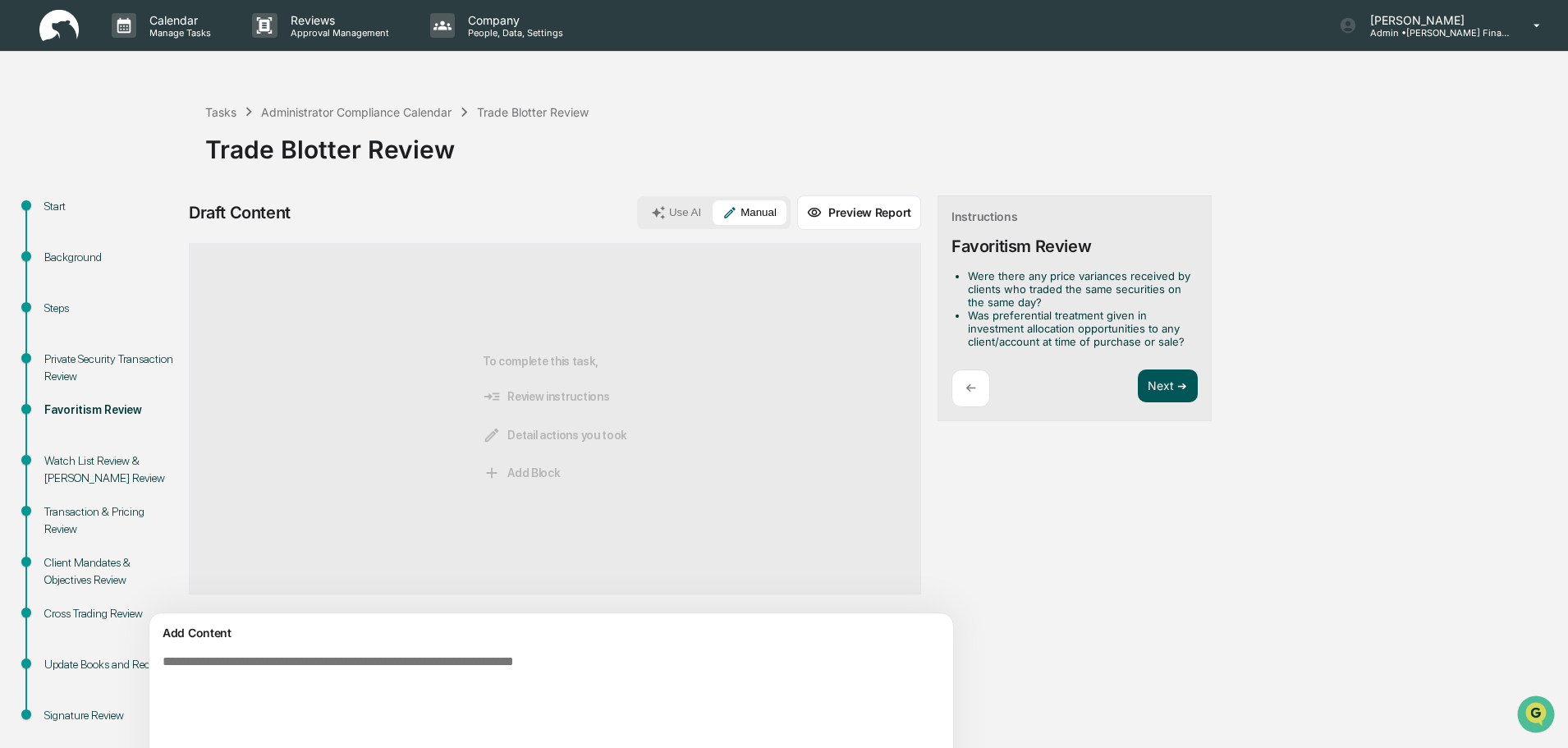
click at [1138, 378] on button "Next ➔" at bounding box center [1168, 386] width 60 height 34
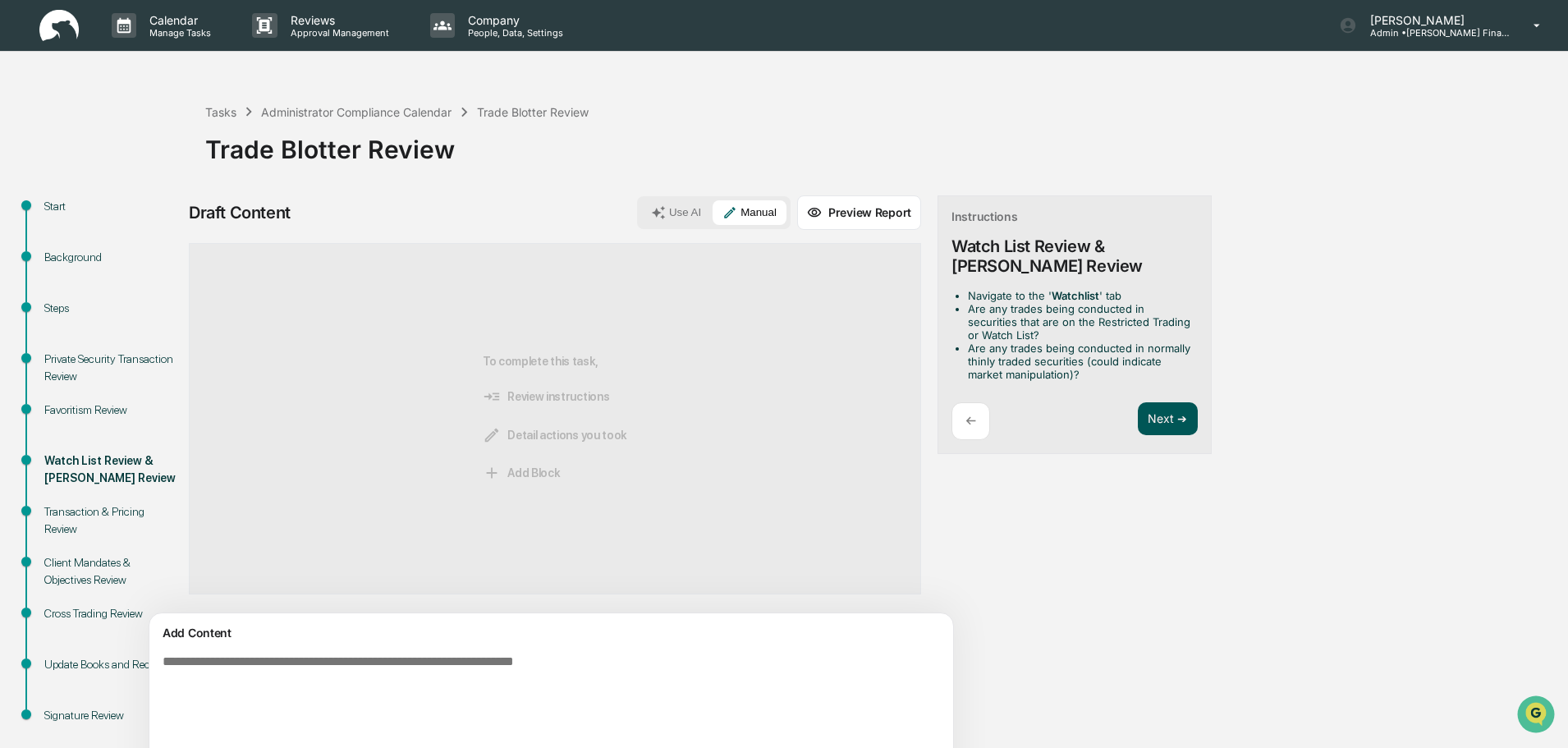
click at [1138, 404] on button "Next ➔" at bounding box center [1168, 419] width 60 height 34
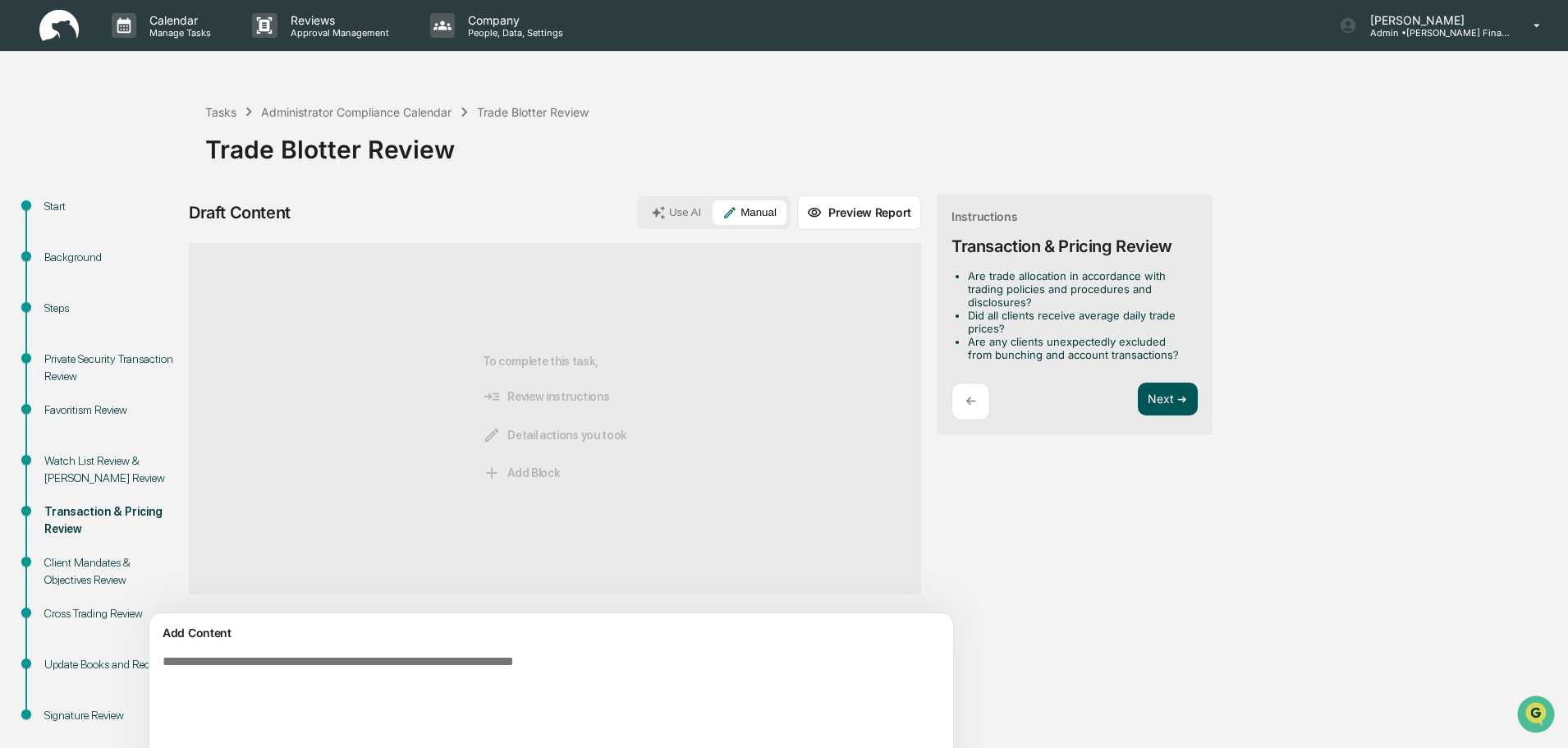
click at [1138, 404] on button "Next ➔" at bounding box center [1168, 399] width 60 height 34
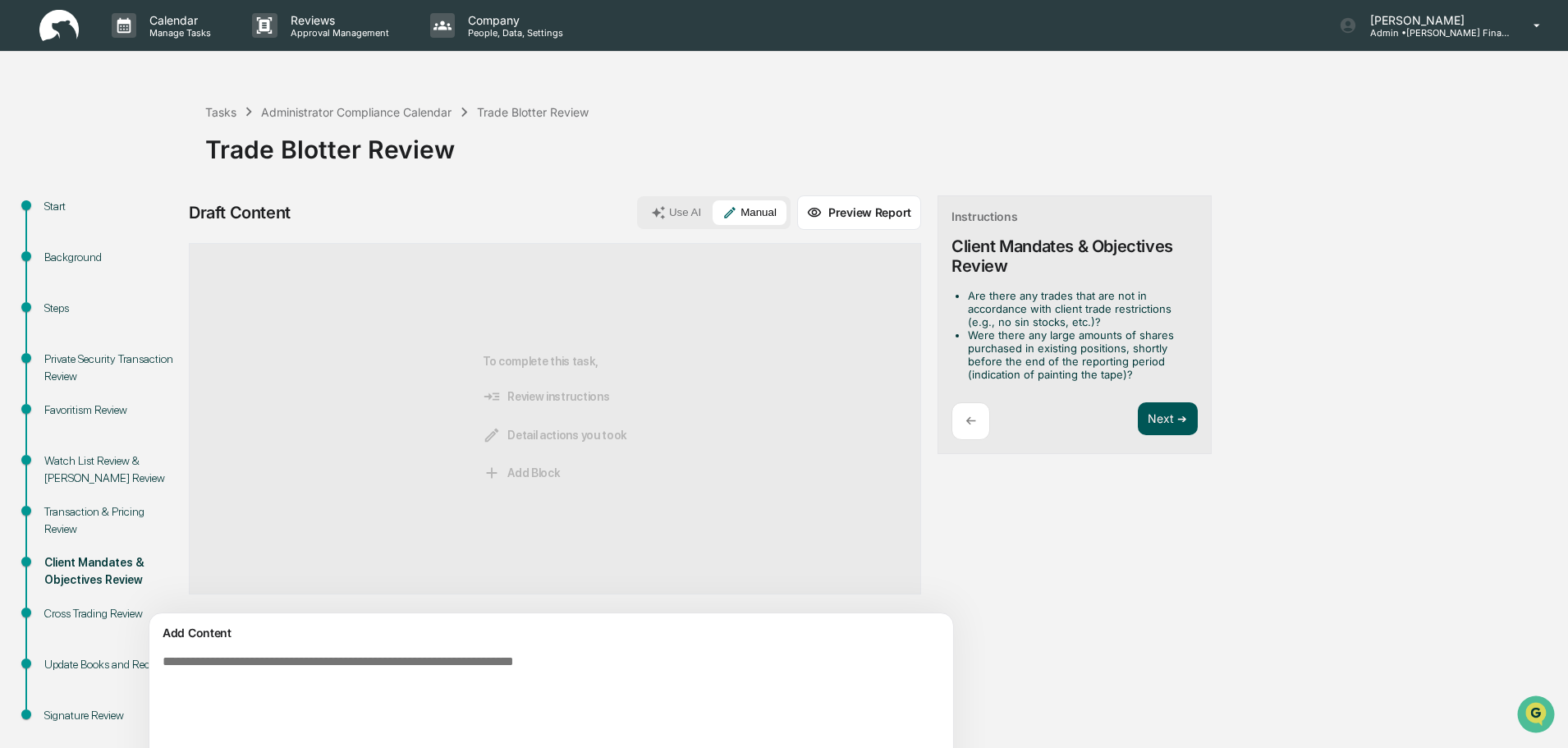
click at [1138, 417] on button "Next ➔" at bounding box center [1168, 419] width 60 height 34
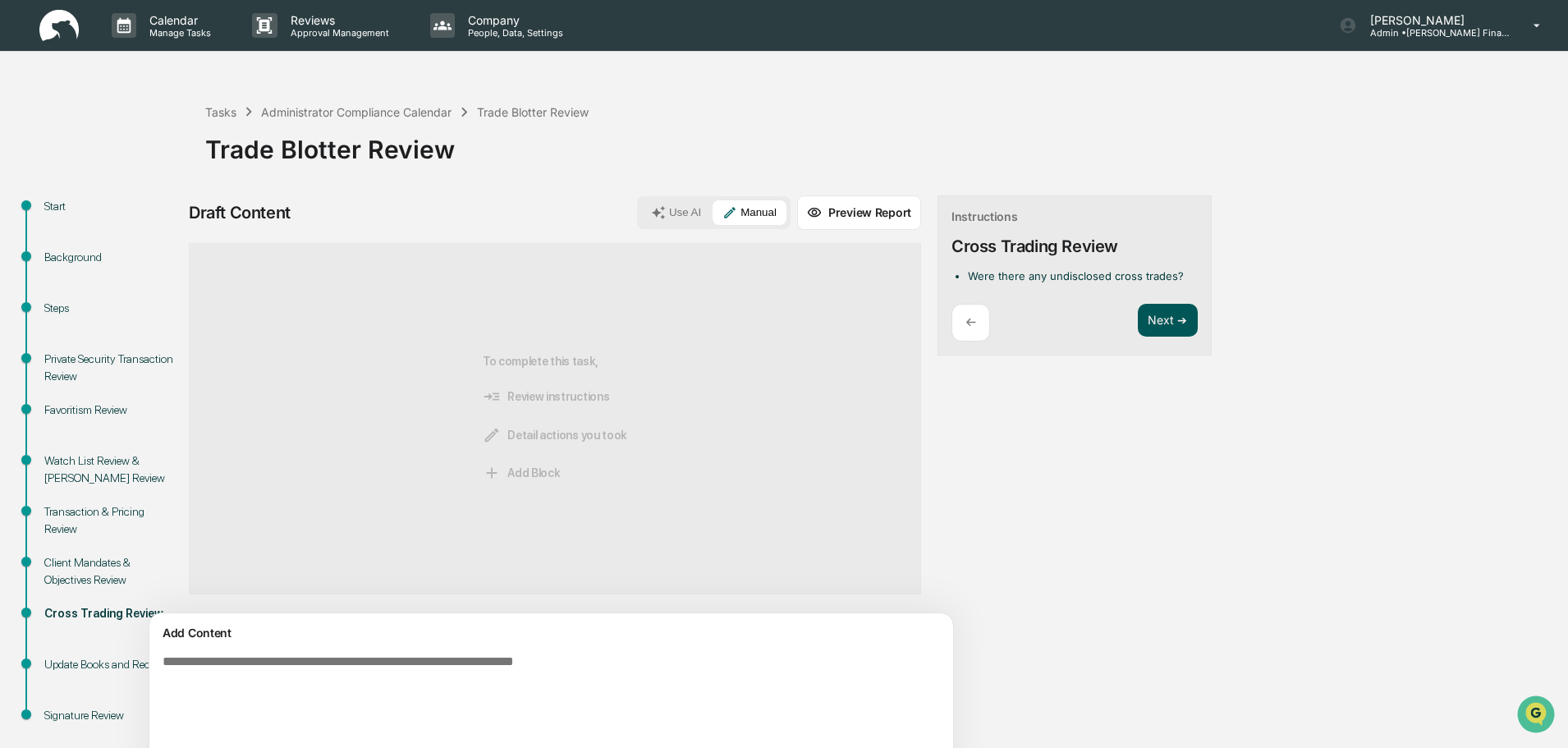
click at [1138, 324] on button "Next ➔" at bounding box center [1168, 321] width 60 height 34
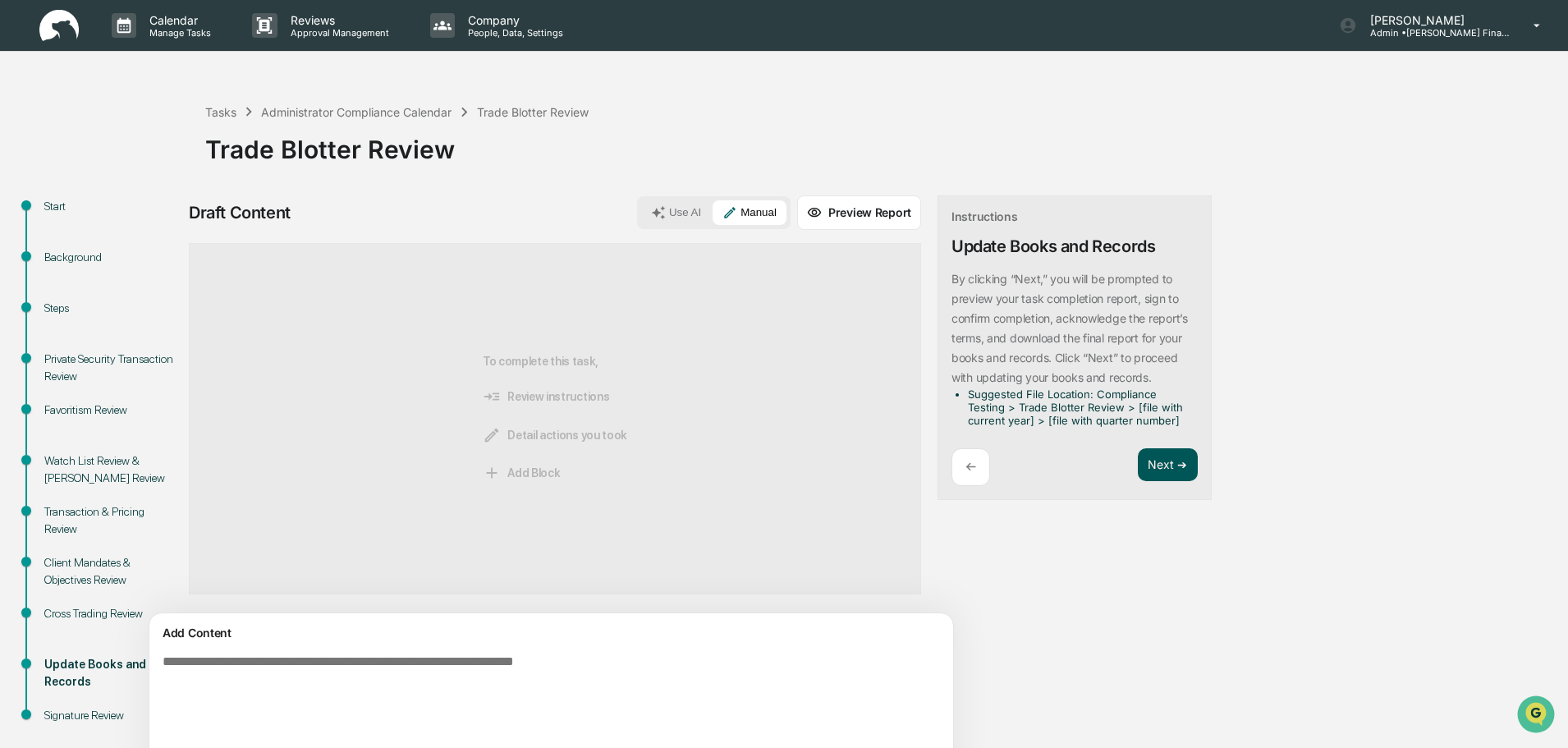
click at [1138, 462] on button "Next ➔" at bounding box center [1168, 465] width 60 height 34
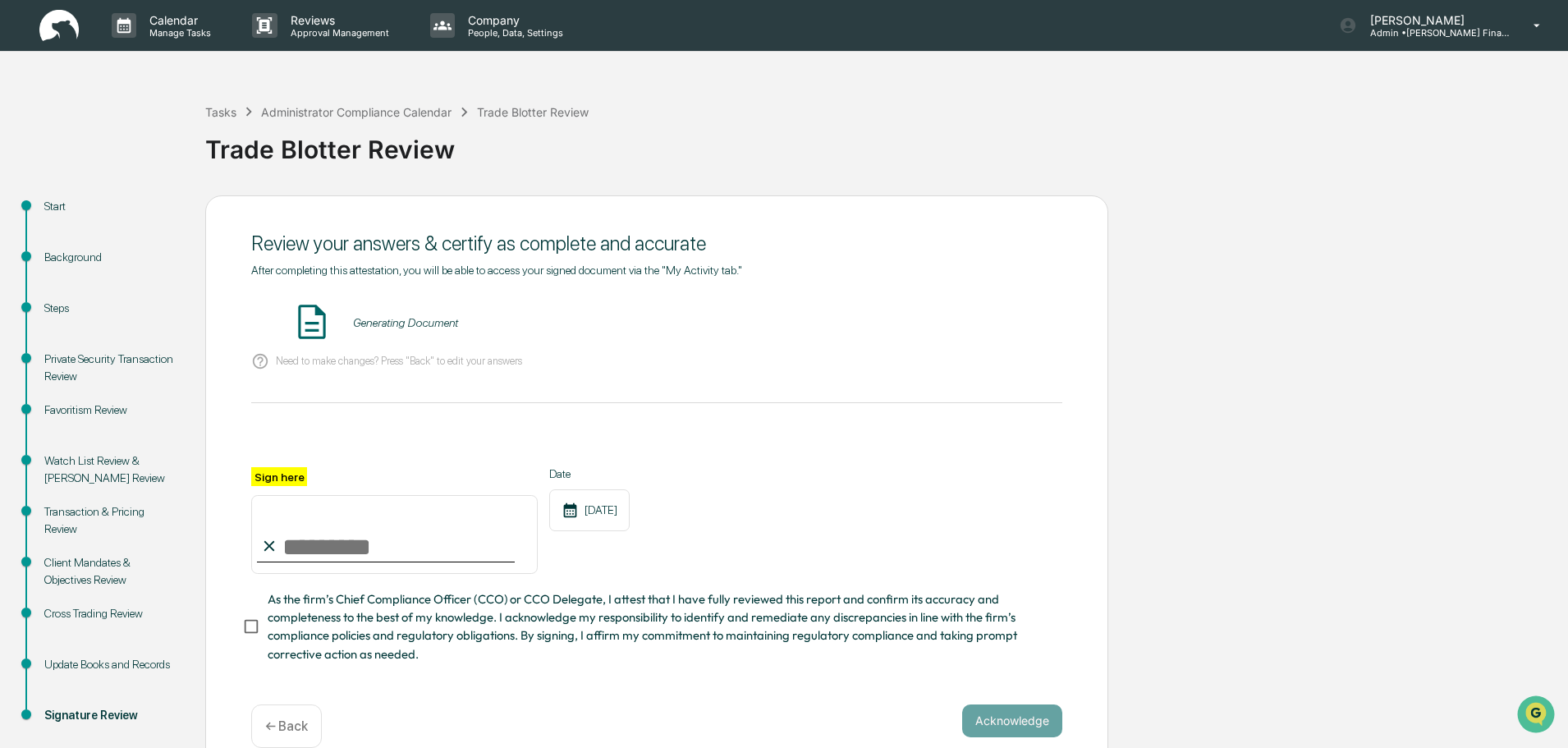
click at [797, 352] on div "Need to make changes? Press "Back" to edit your answers" at bounding box center [656, 361] width 811 height 34
click at [967, 313] on button "VIEW" at bounding box center [969, 323] width 107 height 28
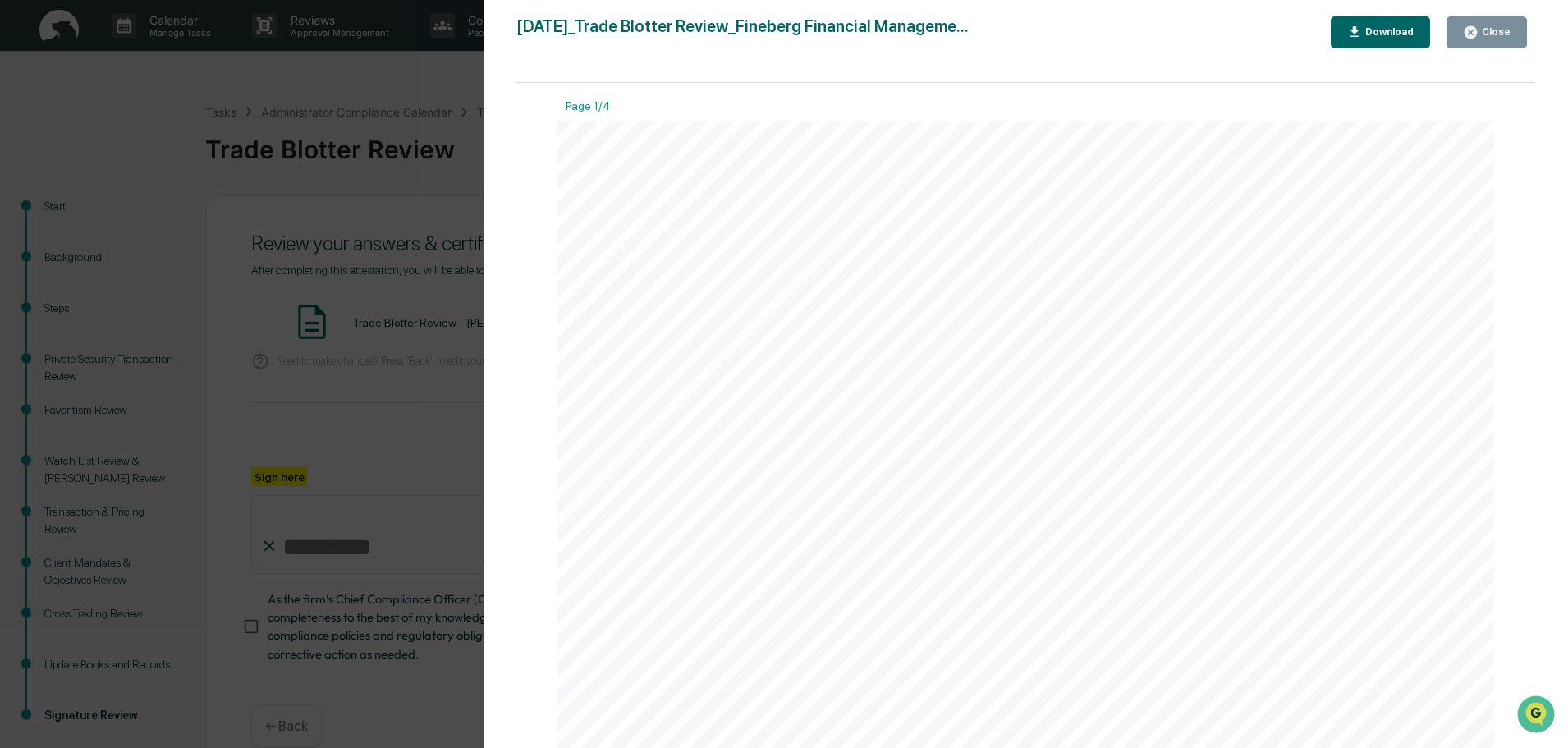
click at [1482, 32] on div "Close" at bounding box center [1494, 32] width 32 height 12
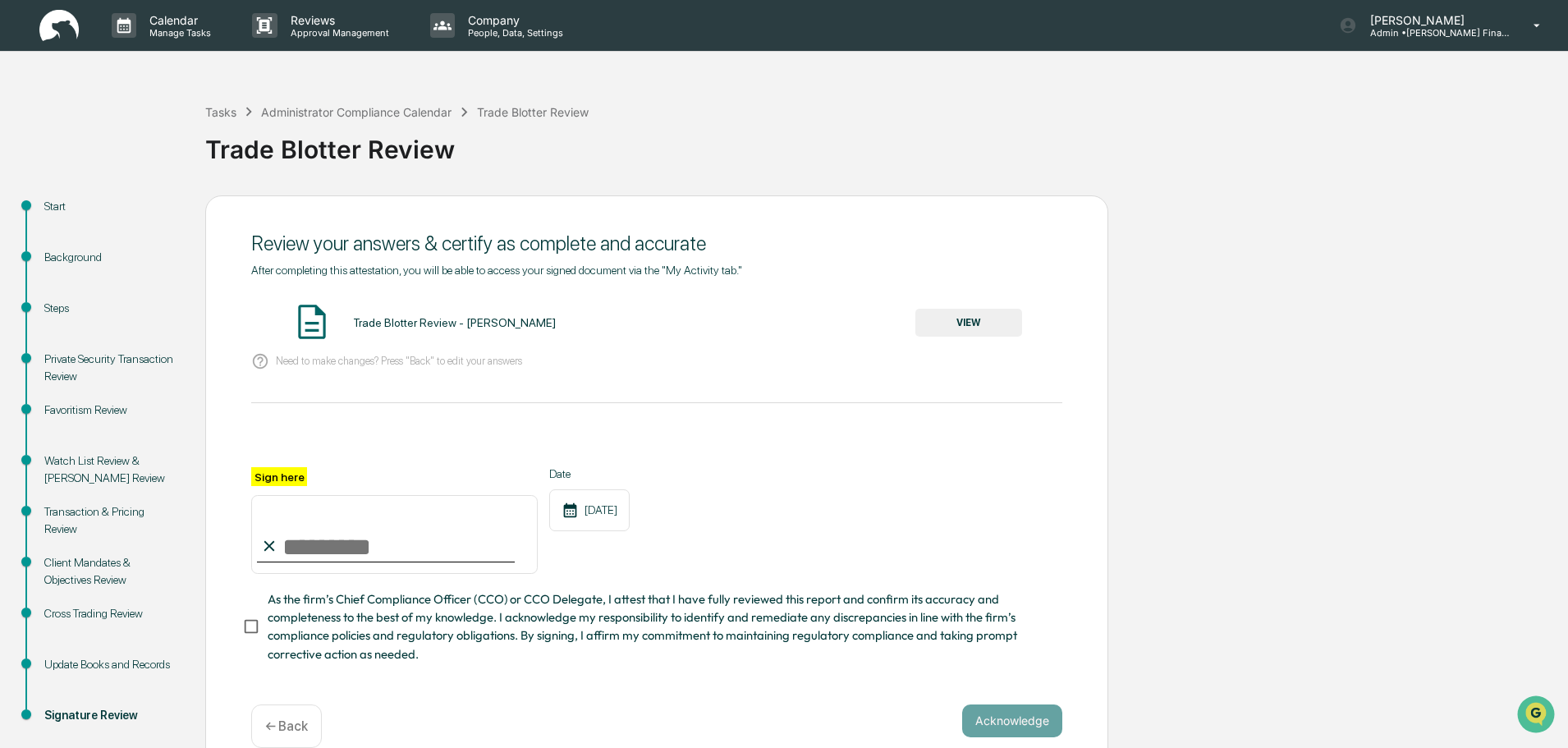
click at [327, 564] on input "Sign here" at bounding box center [394, 534] width 287 height 78
type input "**********"
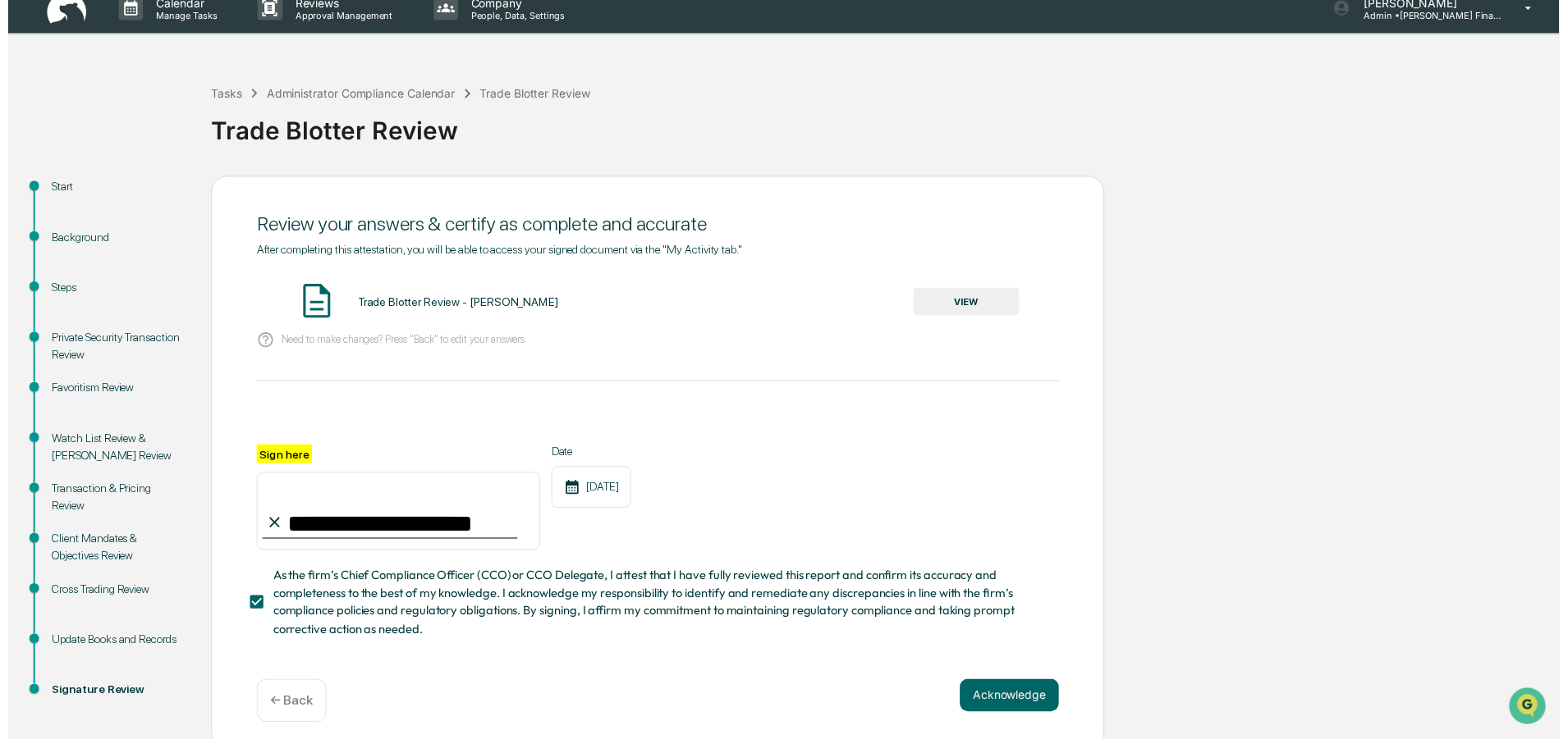
scroll to position [33, 0]
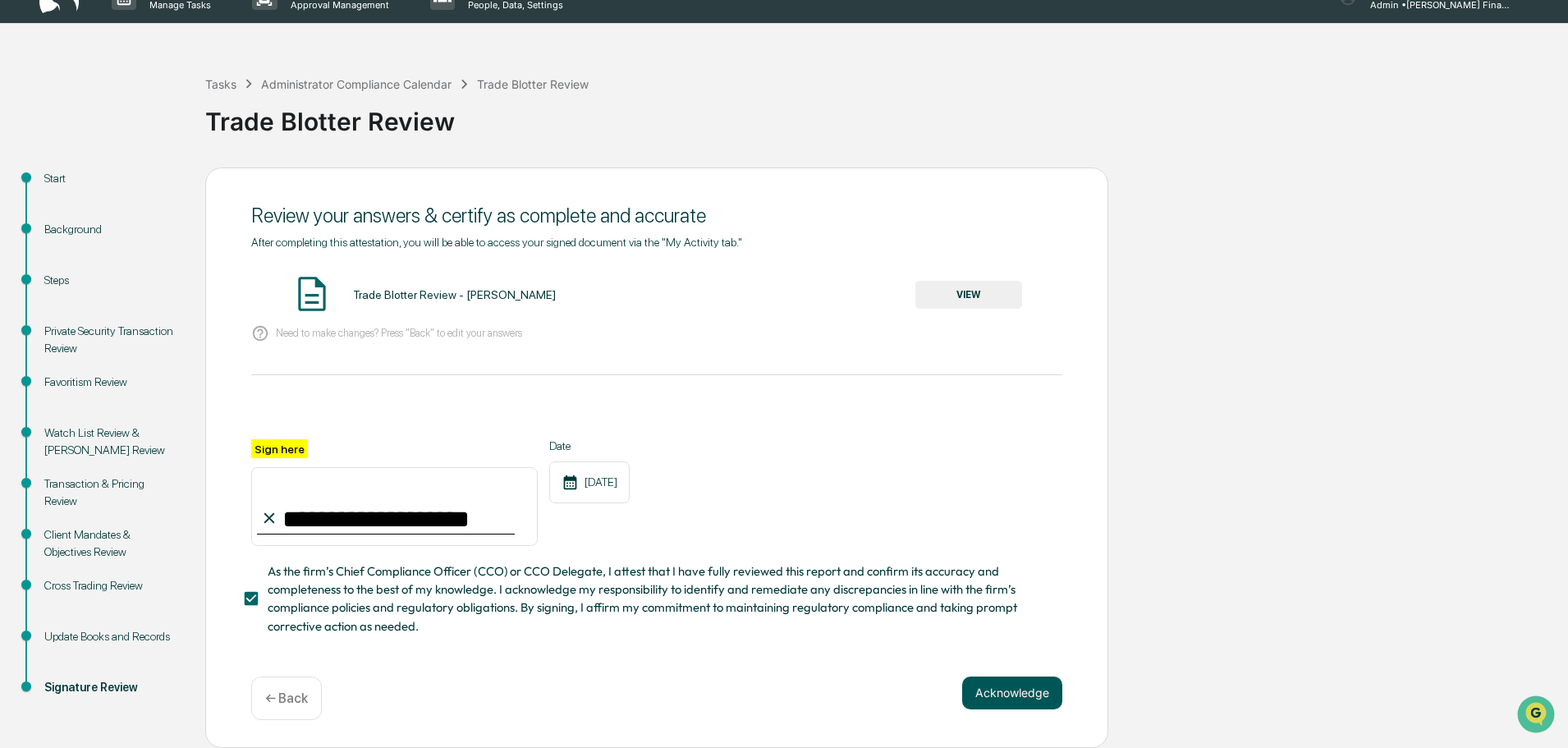
click at [998, 698] on button "Acknowledge" at bounding box center [1012, 693] width 100 height 33
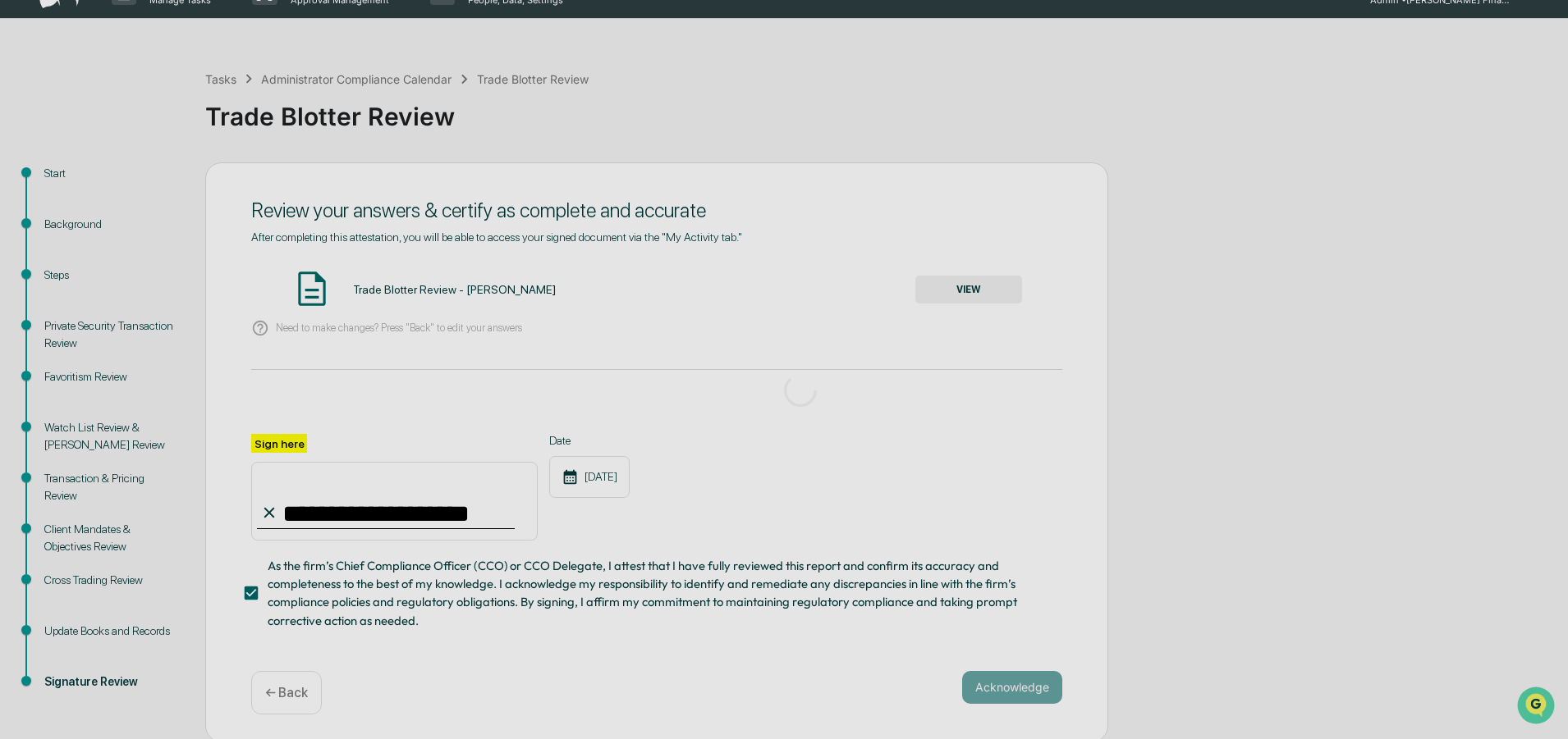
scroll to position [25, 0]
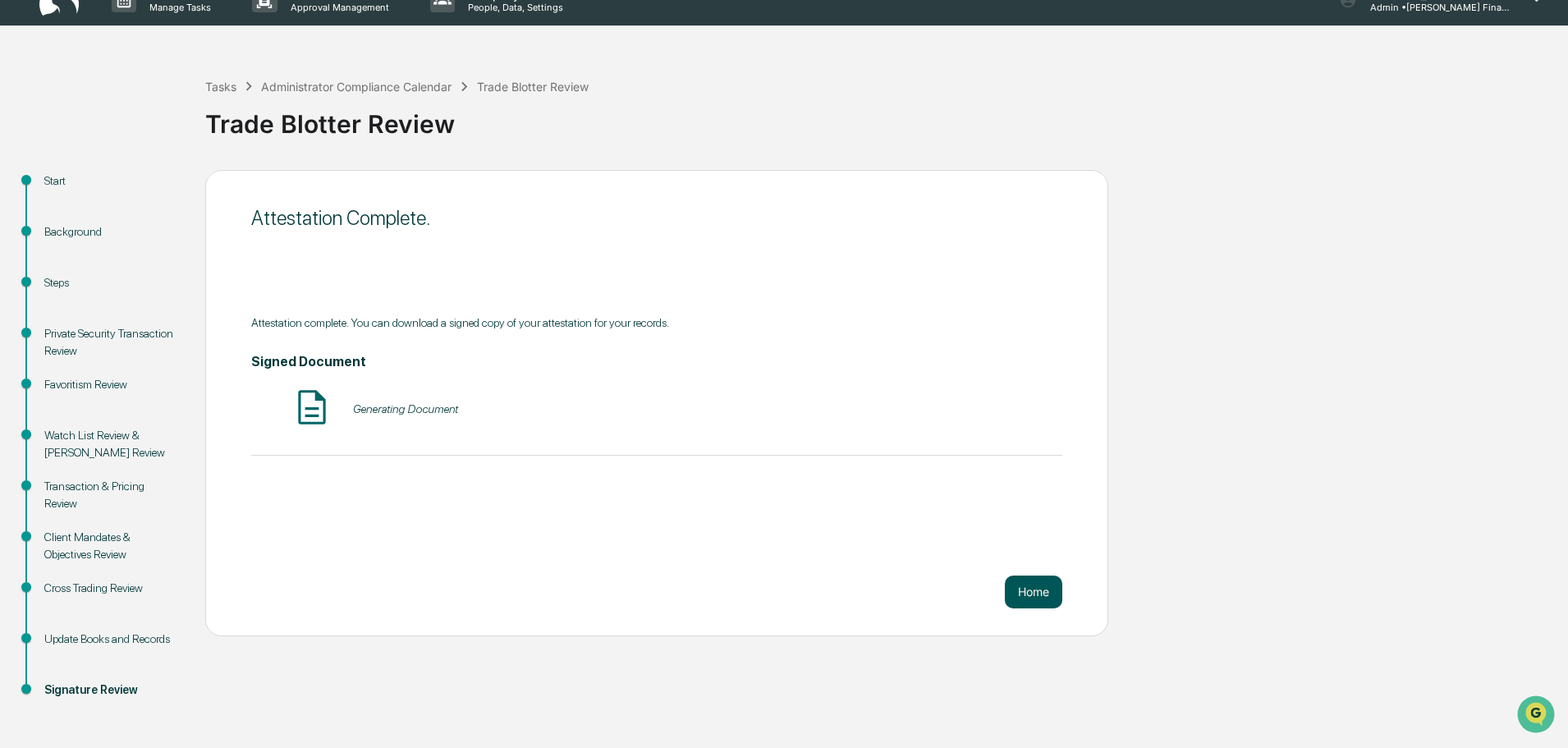
click at [1038, 584] on button "Home" at bounding box center [1033, 592] width 57 height 33
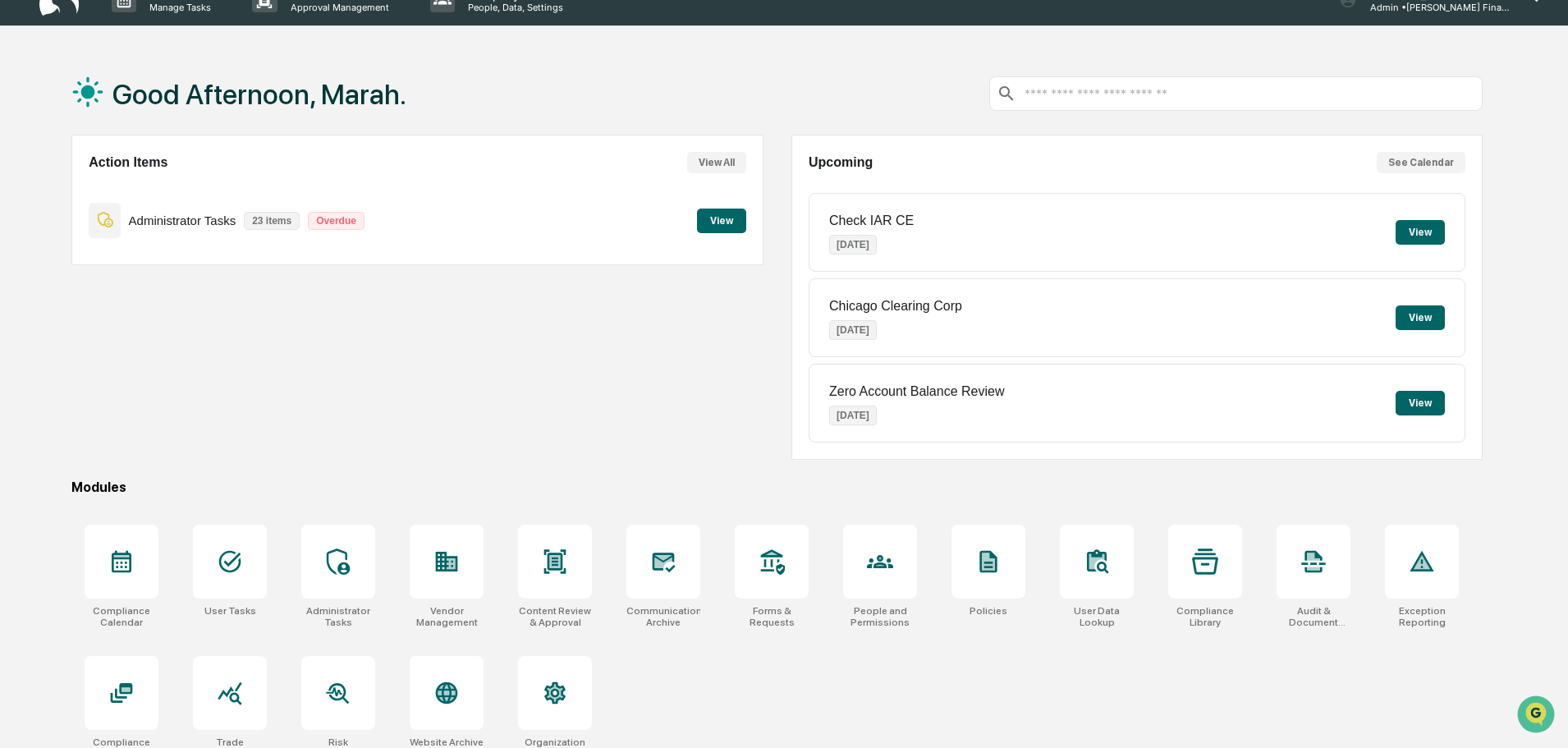
click at [733, 220] on button "View" at bounding box center [721, 220] width 49 height 24
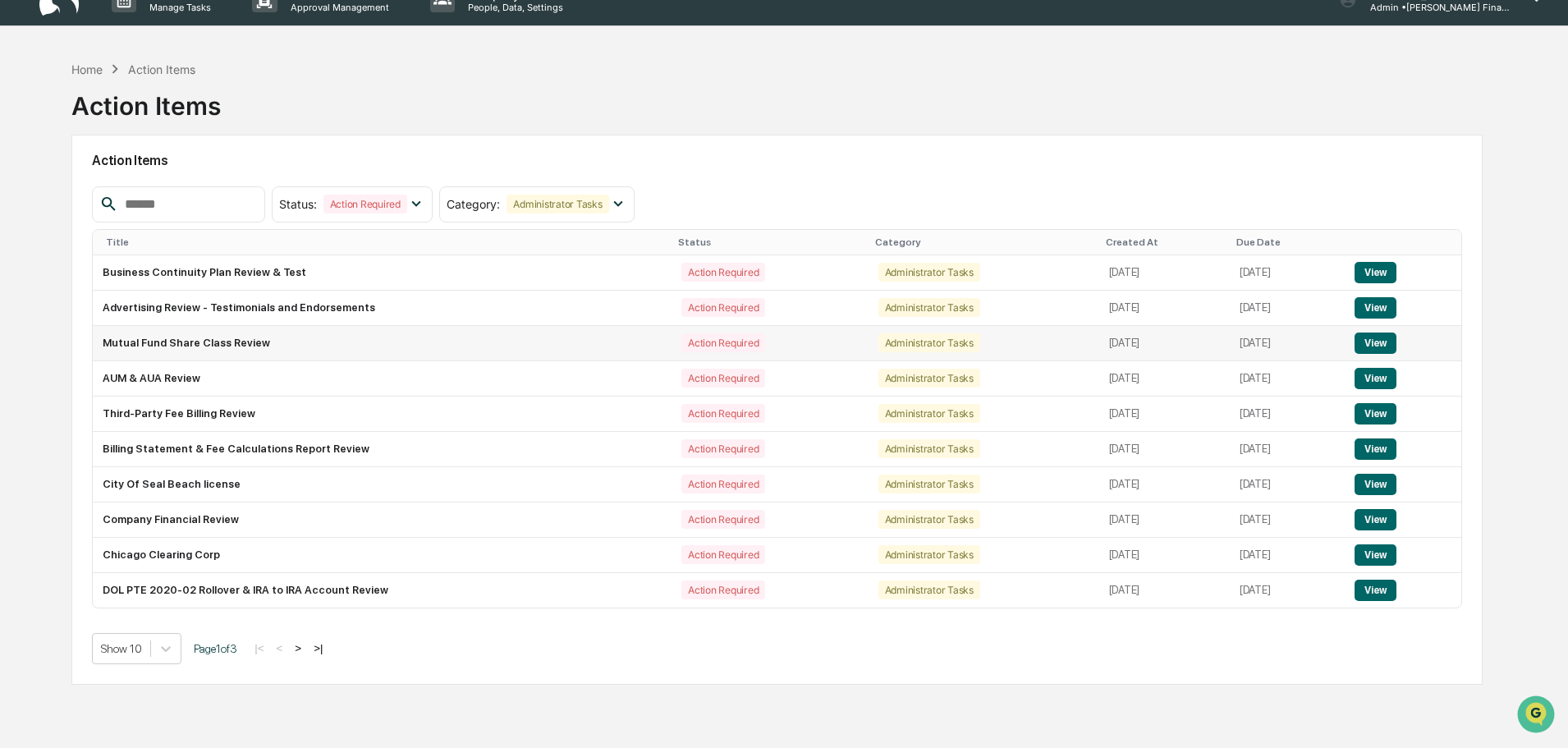
click at [1381, 340] on button "View" at bounding box center [1375, 343] width 42 height 21
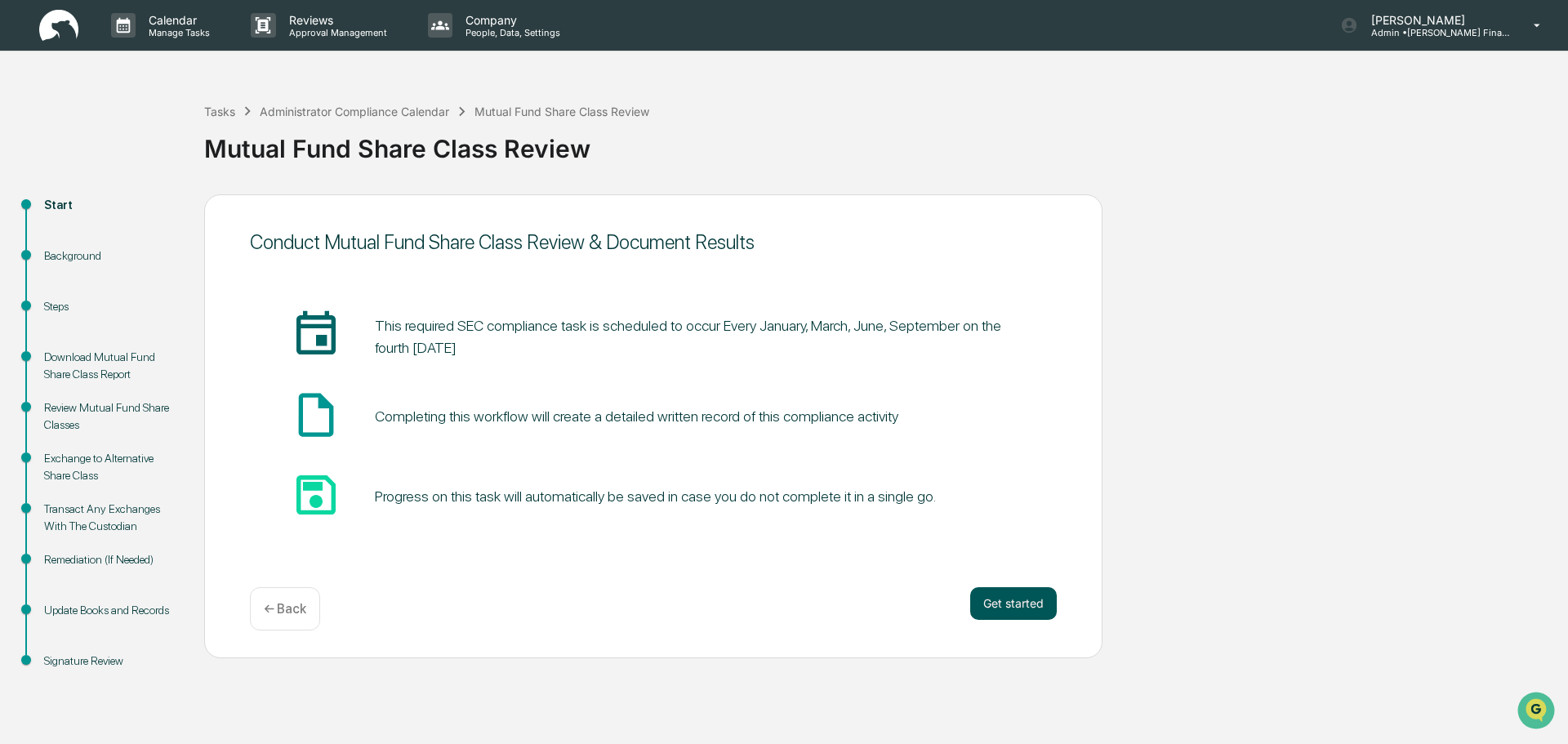
click at [1023, 597] on button "Get started" at bounding box center [1014, 603] width 87 height 33
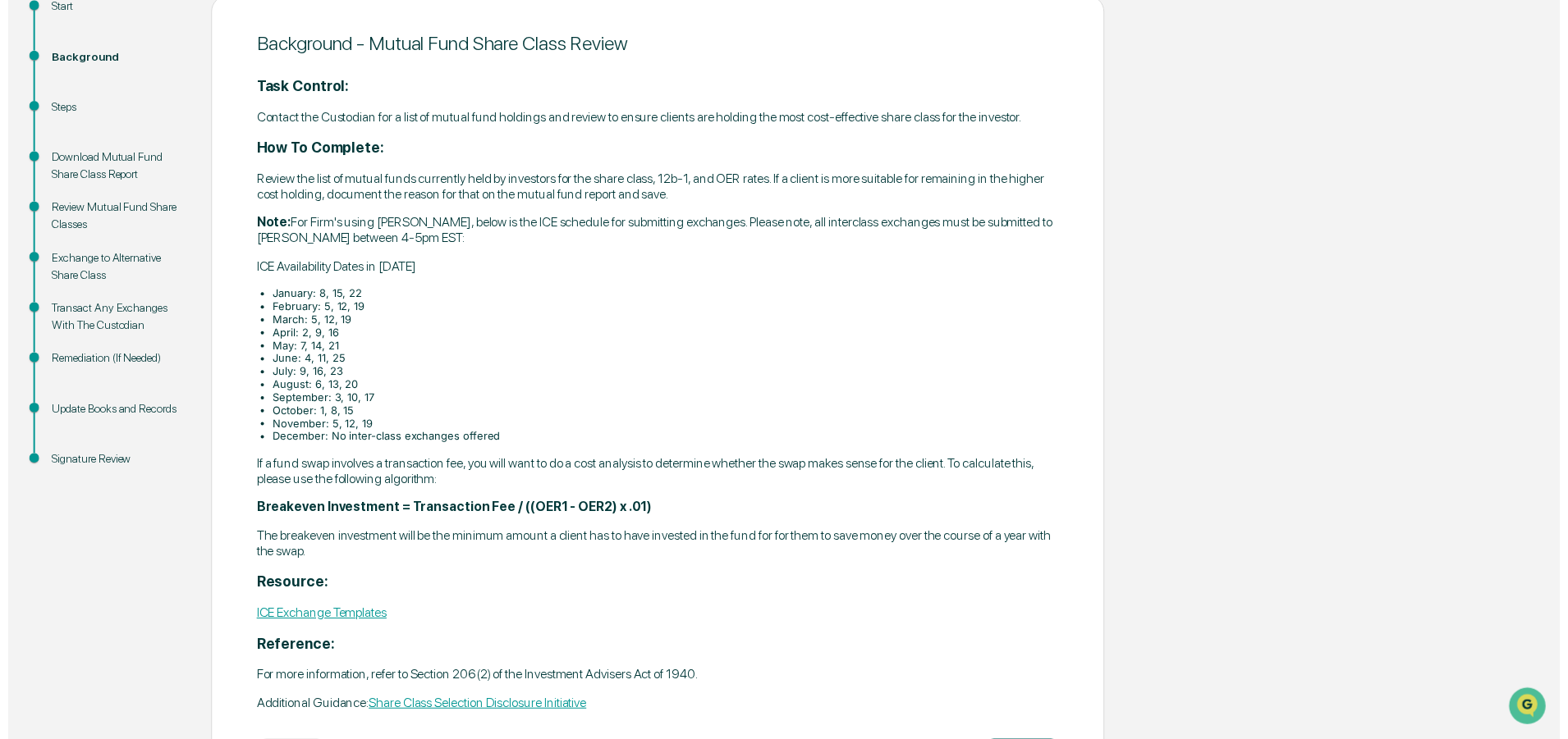
scroll to position [271, 0]
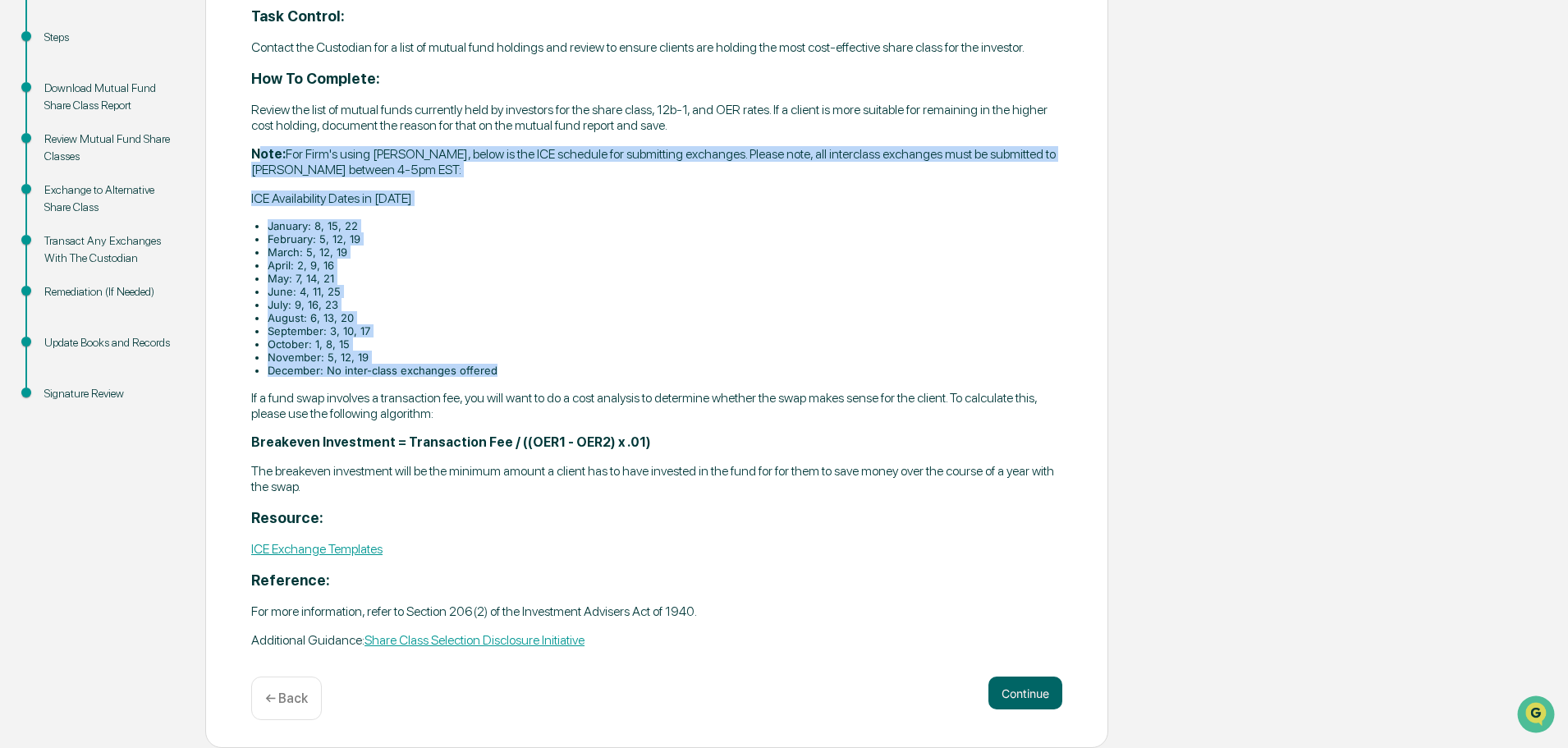
drag, startPoint x: 258, startPoint y: 148, endPoint x: 537, endPoint y: 367, distance: 354.7
click at [537, 367] on div "Task Control: Contact the Custodian for a list of mutual fund holdings and revi…" at bounding box center [656, 327] width 811 height 640
copy div "ote: For Firm's using Schwab, below is the ICE schedule for submitting exchange…"
click at [1020, 691] on button "Continue" at bounding box center [1025, 693] width 74 height 33
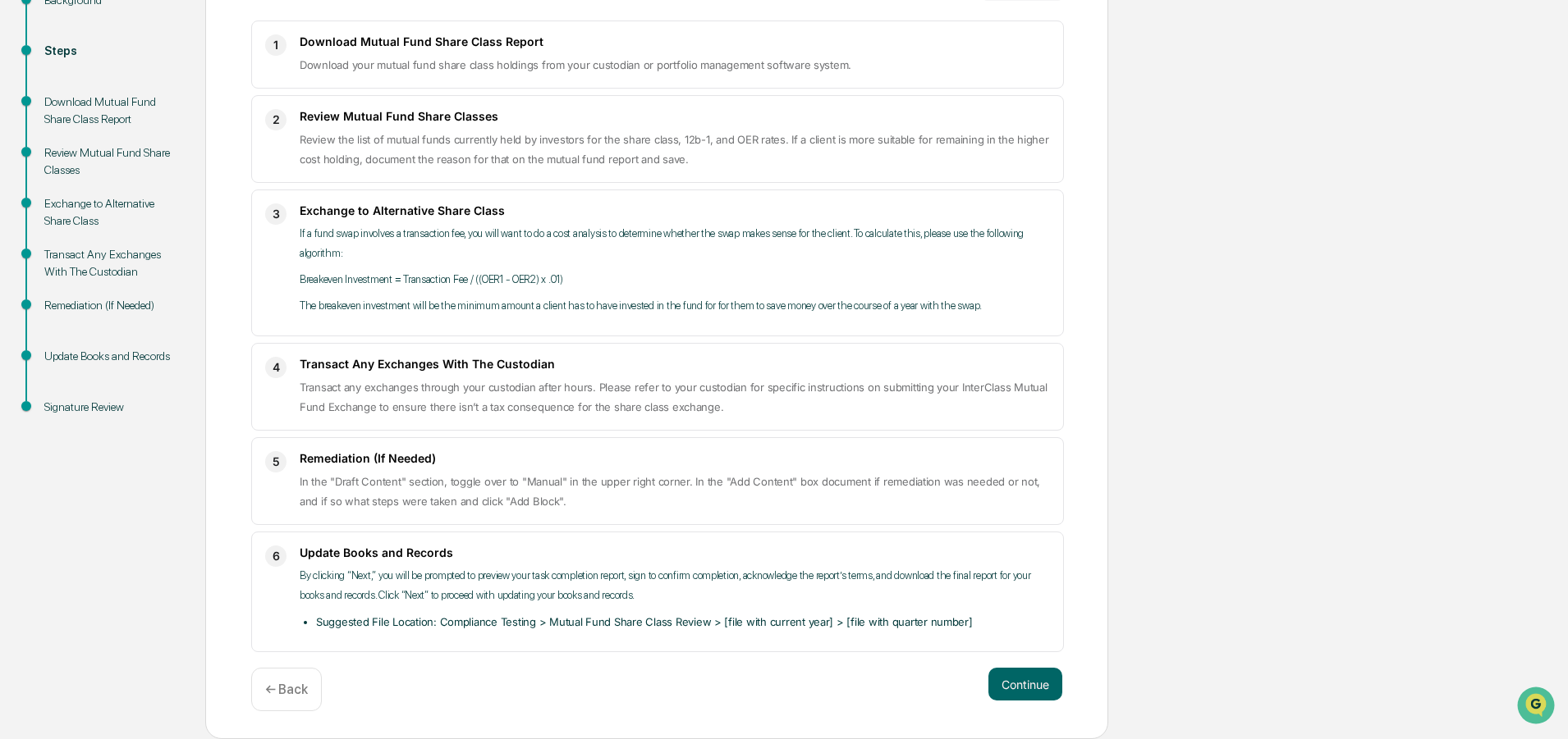
scroll to position [249, 0]
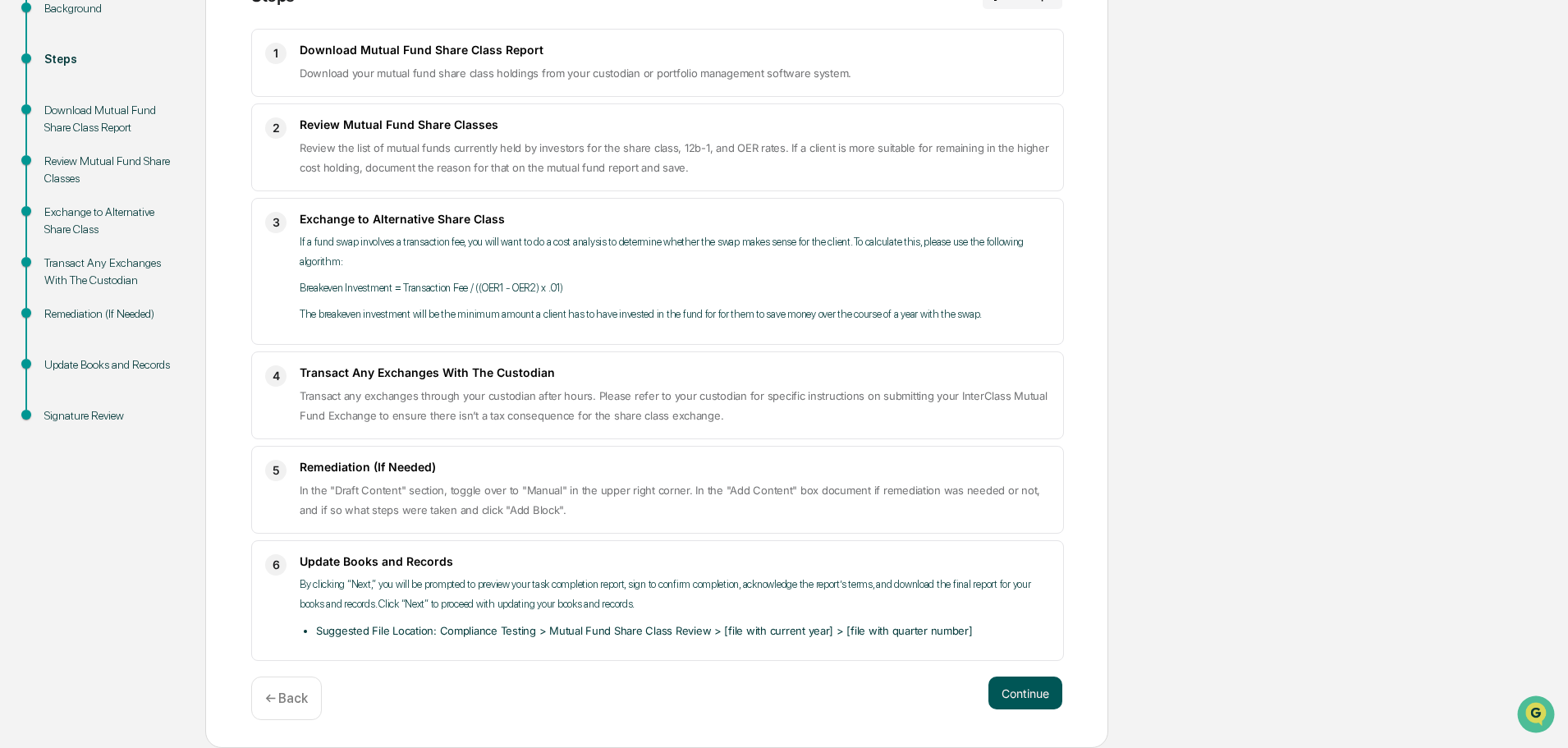
click at [1033, 691] on button "Continue" at bounding box center [1025, 693] width 74 height 33
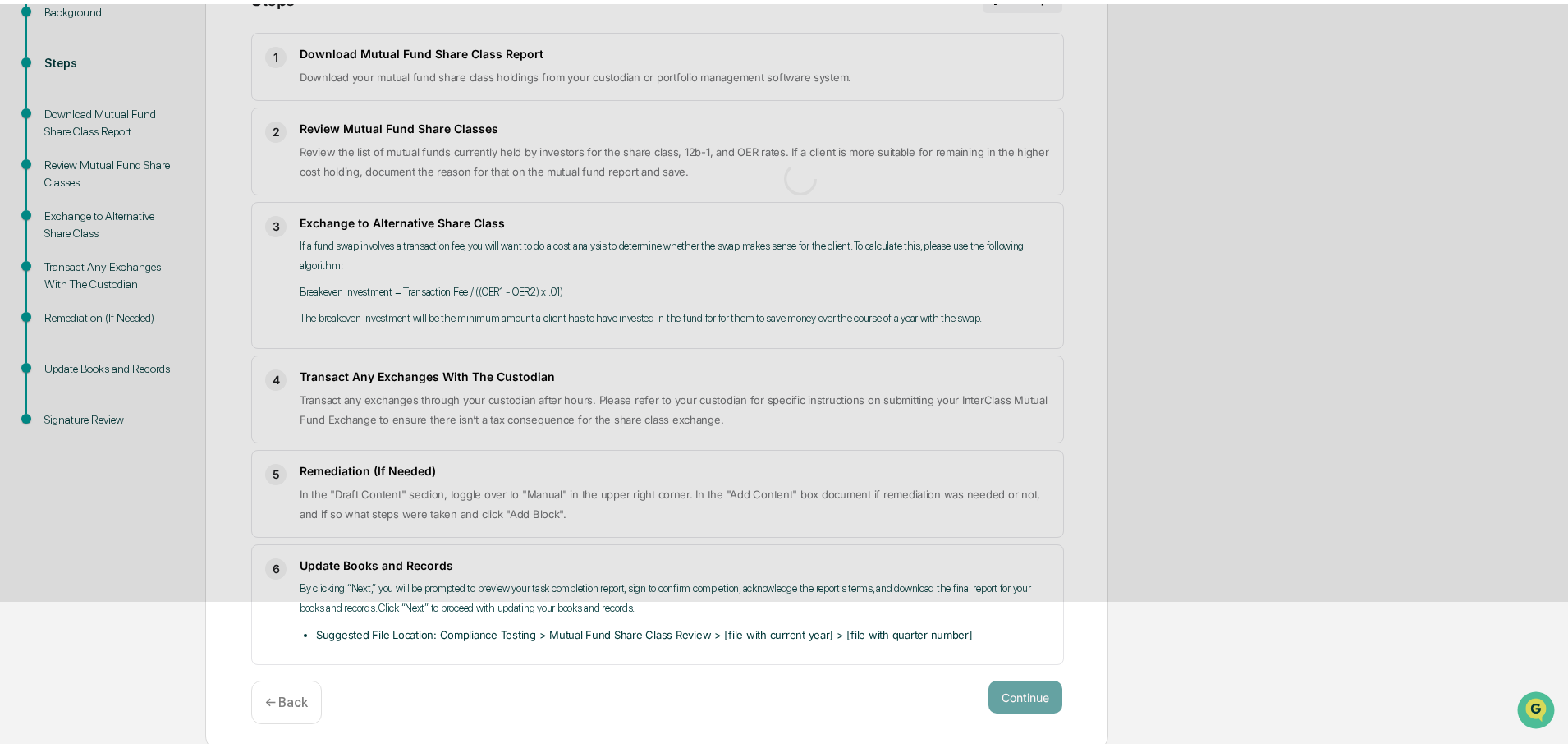
scroll to position [13, 0]
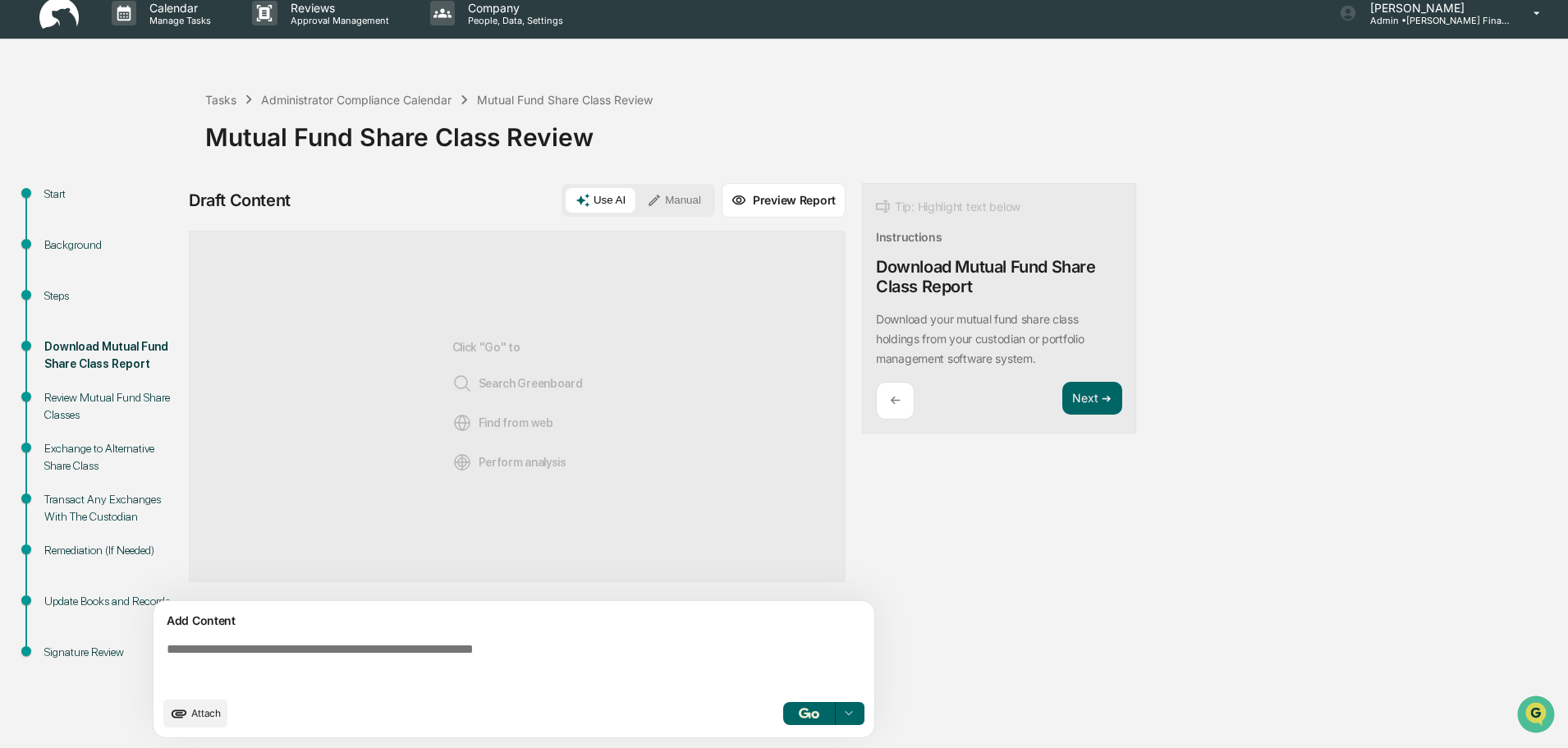
click at [433, 658] on textarea at bounding box center [517, 665] width 714 height 59
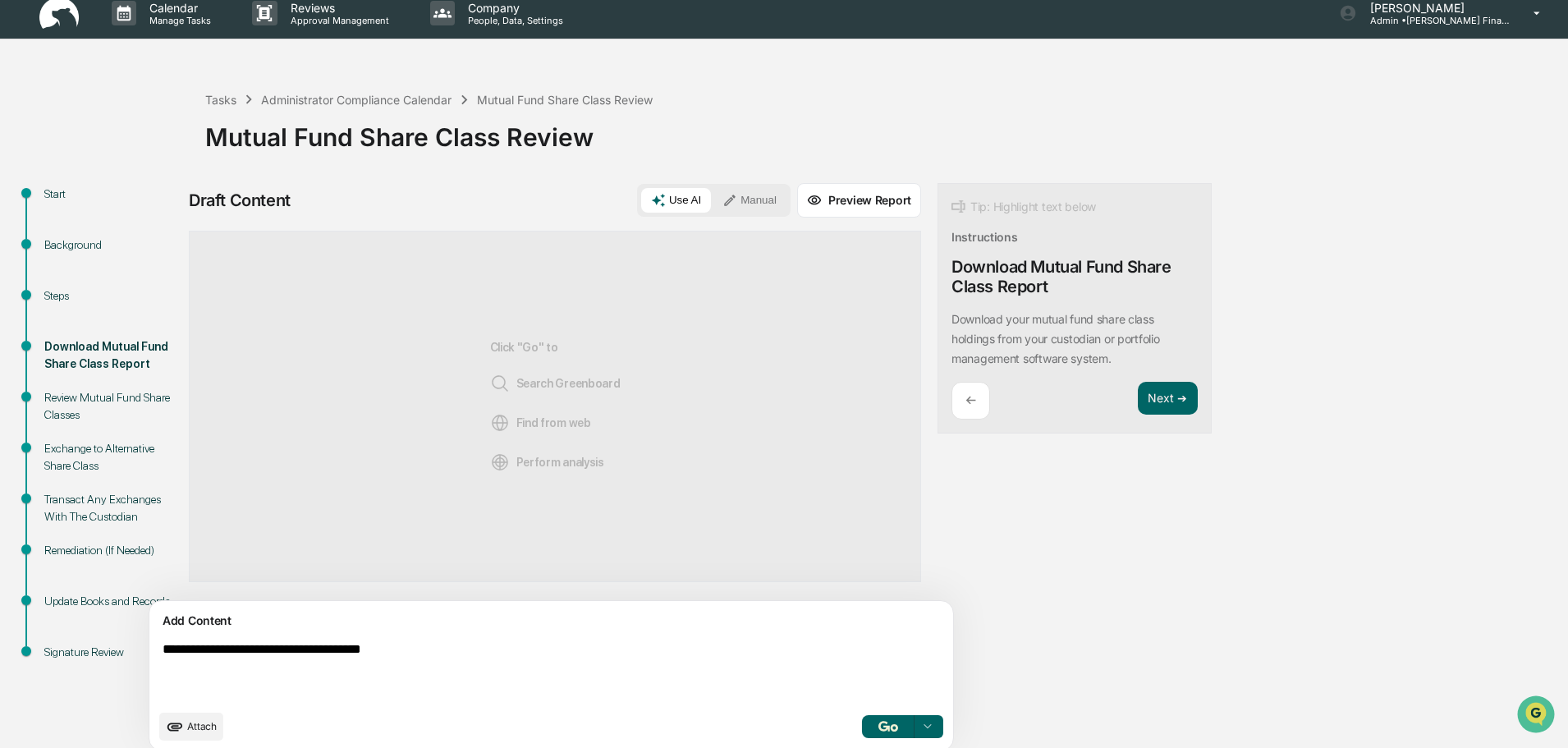
type textarea "**********"
click at [879, 727] on img "button" at bounding box center [889, 726] width 19 height 11
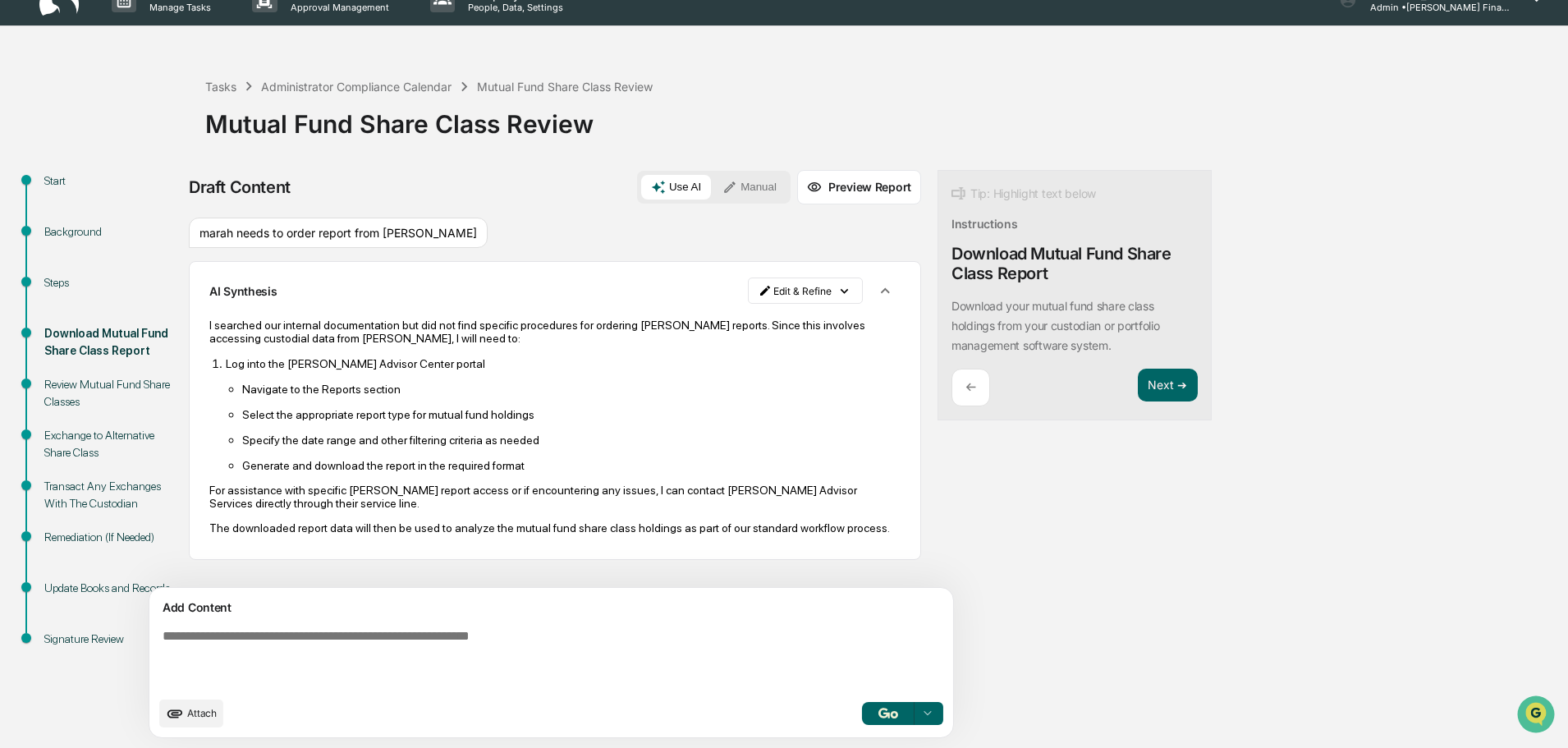
click at [375, 653] on textarea at bounding box center [513, 658] width 714 height 73
click at [218, 640] on textarea at bounding box center [513, 658] width 714 height 73
click at [317, 636] on textarea at bounding box center [513, 658] width 714 height 73
click at [713, 177] on button "Manual" at bounding box center [750, 186] width 74 height 24
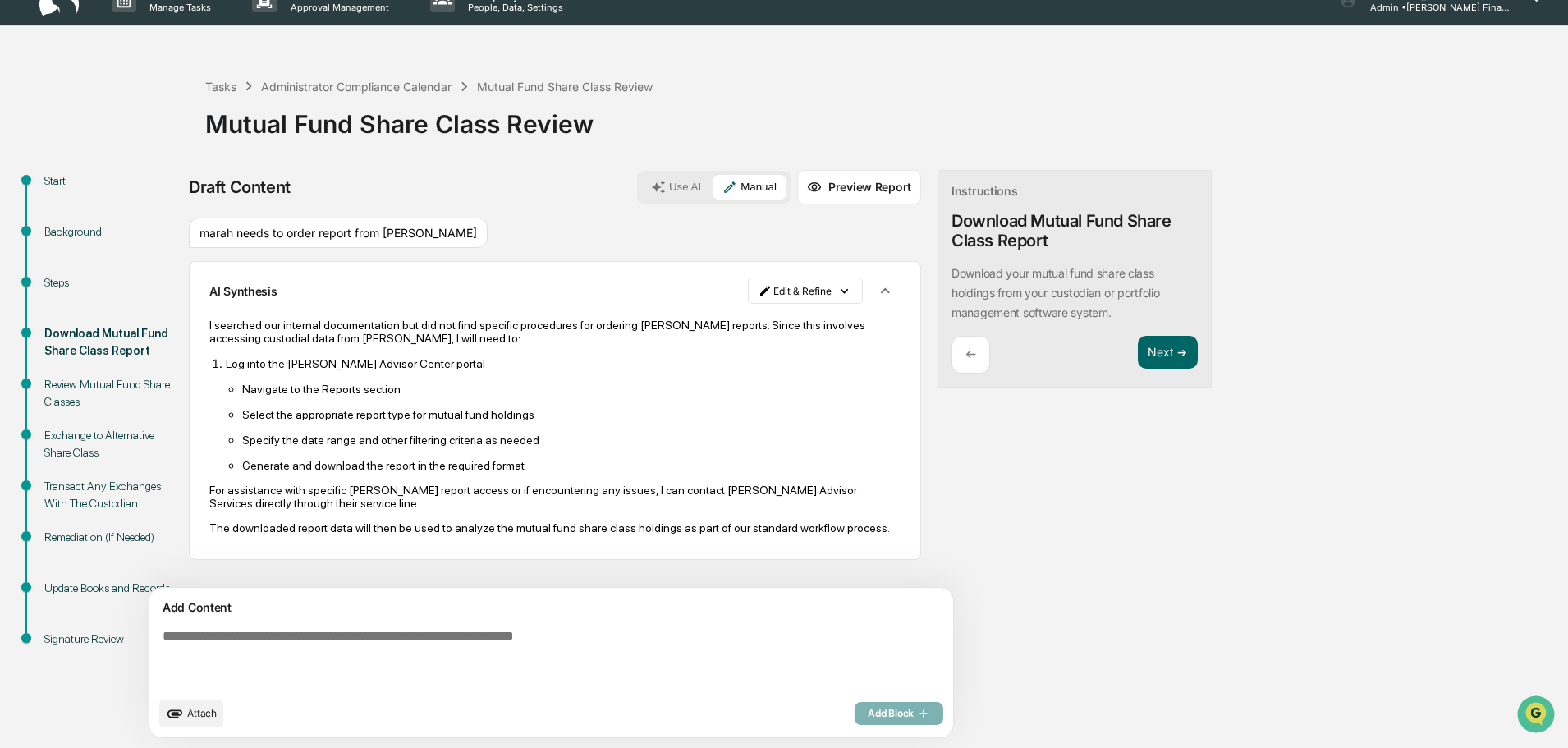
click at [410, 638] on textarea at bounding box center [513, 658] width 714 height 73
click at [215, 637] on textarea "**********" at bounding box center [513, 658] width 714 height 73
click at [424, 632] on textarea "**********" at bounding box center [513, 658] width 714 height 73
type textarea "**********"
click at [804, 700] on div "Attach Add Block" at bounding box center [550, 713] width 784 height 28
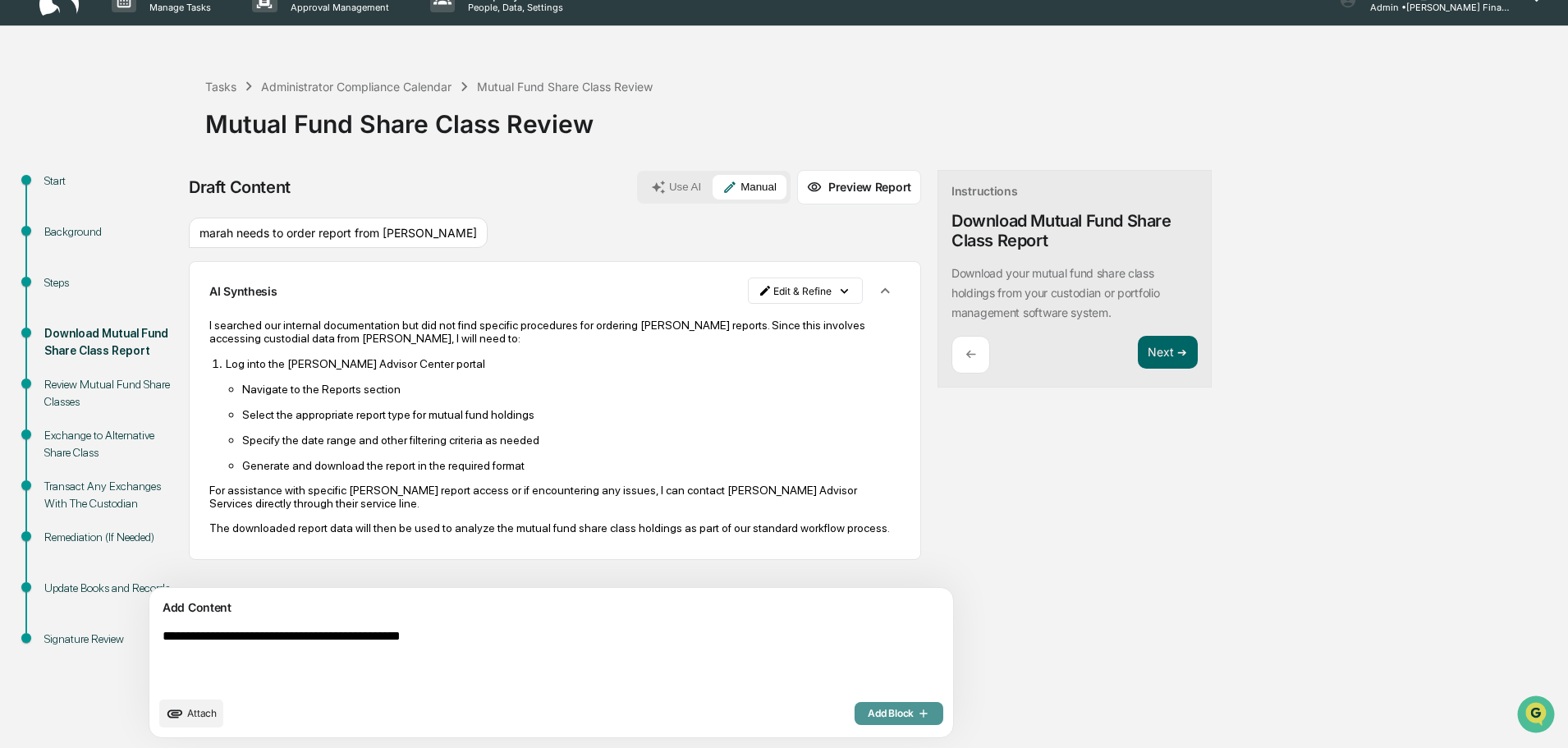
click at [868, 707] on span "Add Block" at bounding box center [899, 714] width 62 height 14
